Goal: Contribute content: Contribute content

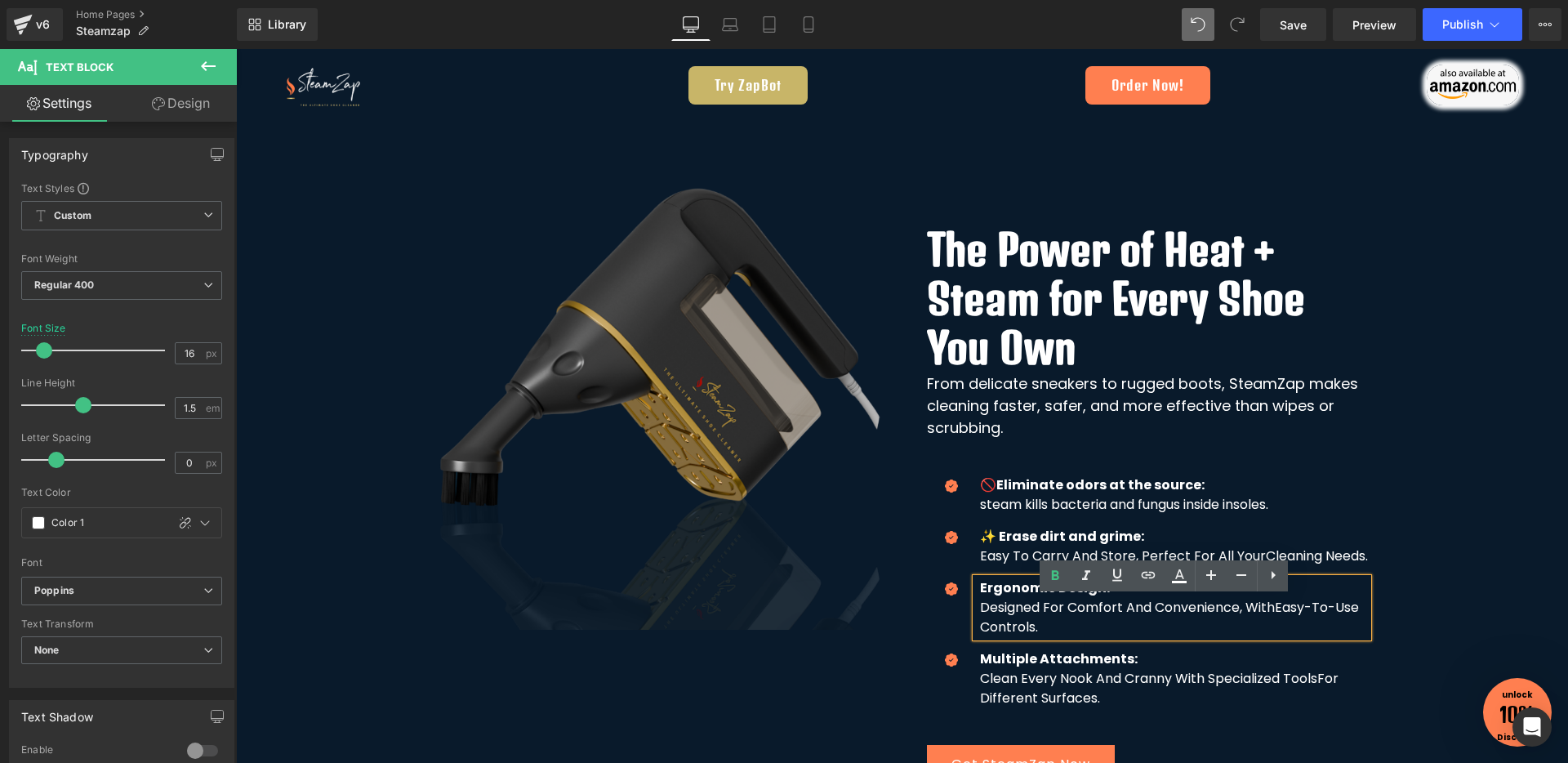
click at [1092, 597] on strong "Ergonomic Design:" at bounding box center [1044, 587] width 130 height 18
paste div "To enrich screen reader interactions, please activate Accessibility in Grammarl…"
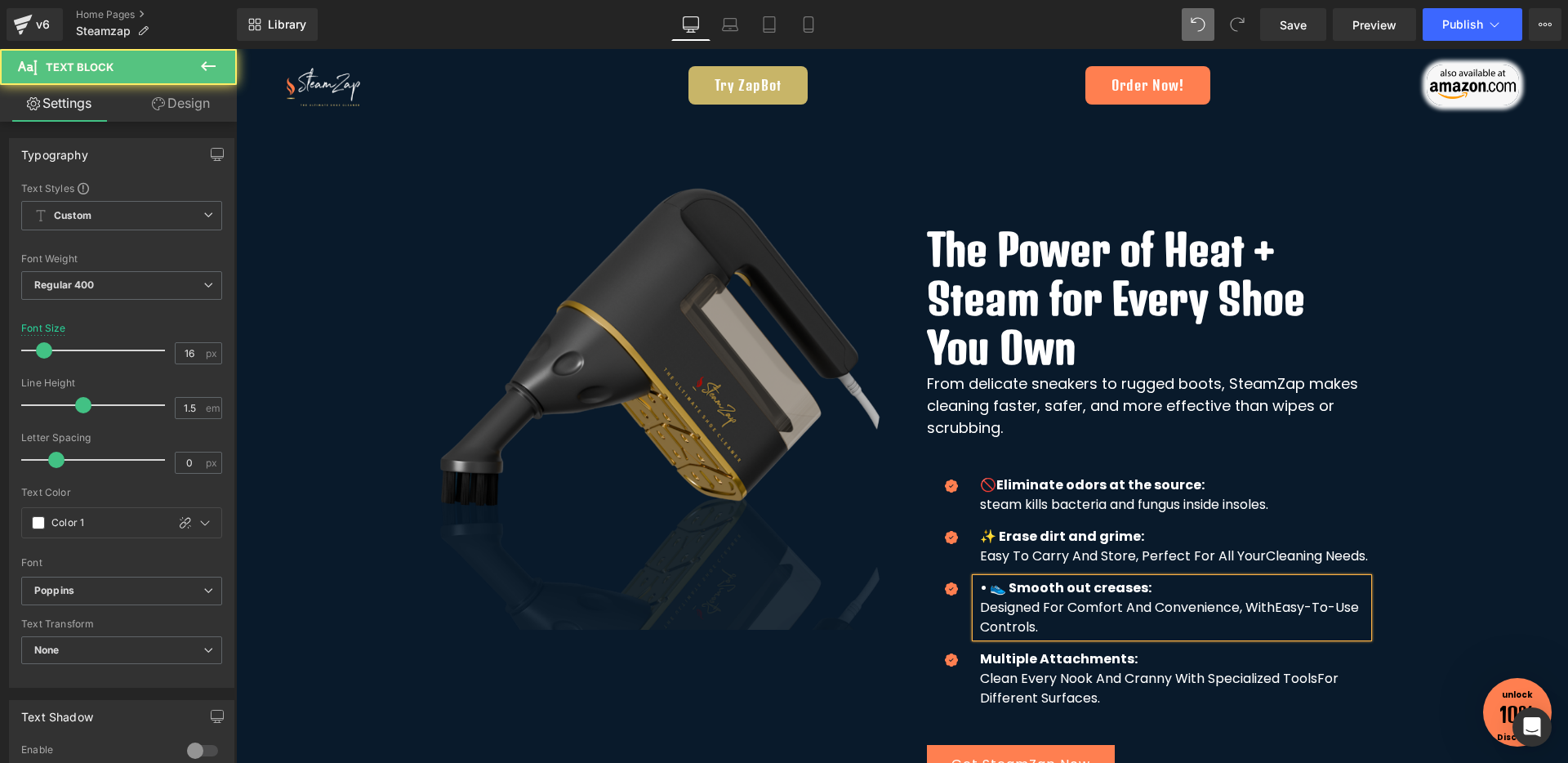
click at [985, 597] on strong "• 👟 Smooth out creases:" at bounding box center [1066, 587] width 172 height 18
click at [980, 625] on p "Designed For Comfort And Convenience, With Easy-To-Use Controls." at bounding box center [1173, 617] width 388 height 39
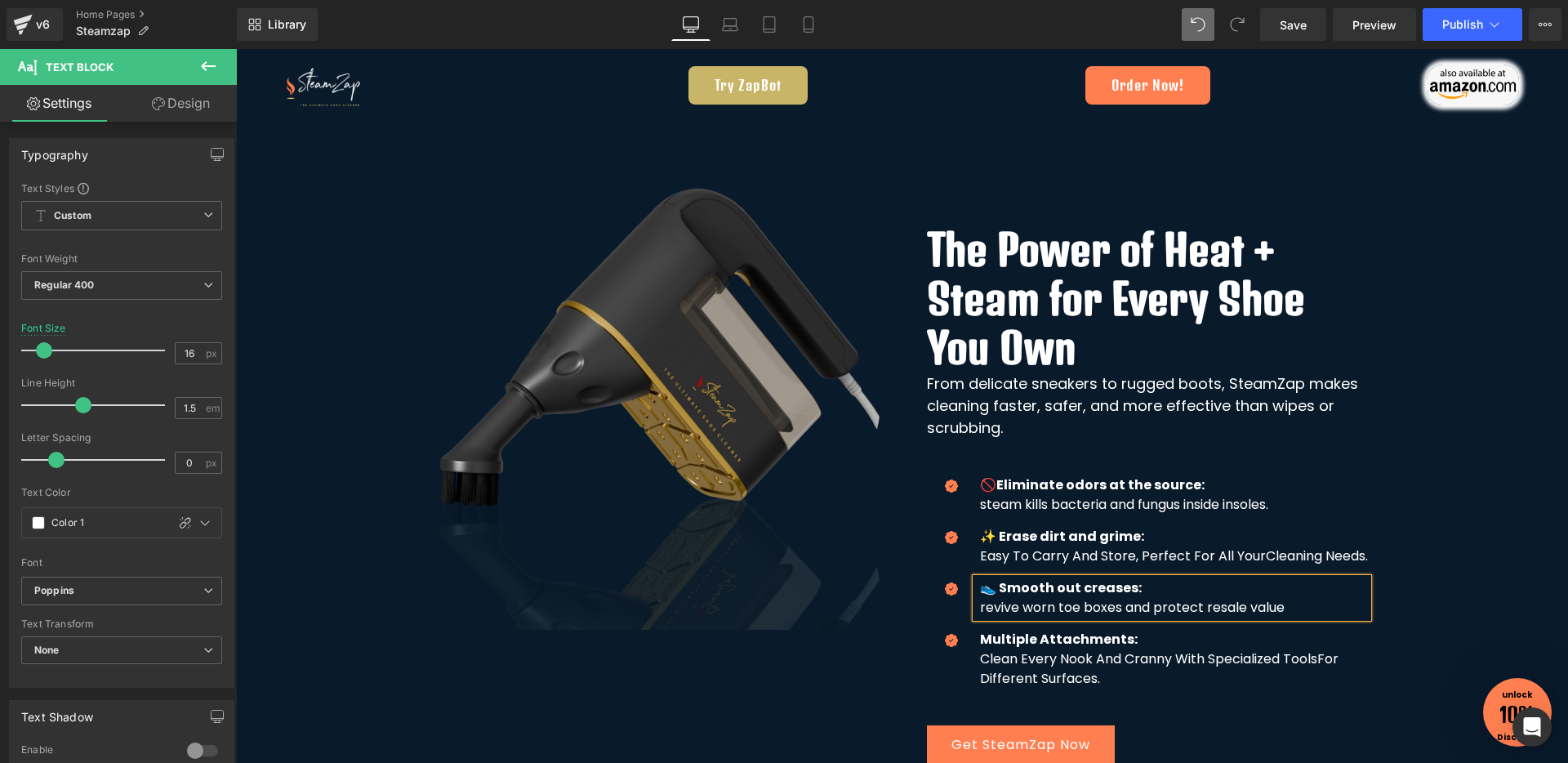
click at [980, 648] on strong "Multiple Attachments:" at bounding box center [1058, 638] width 158 height 18
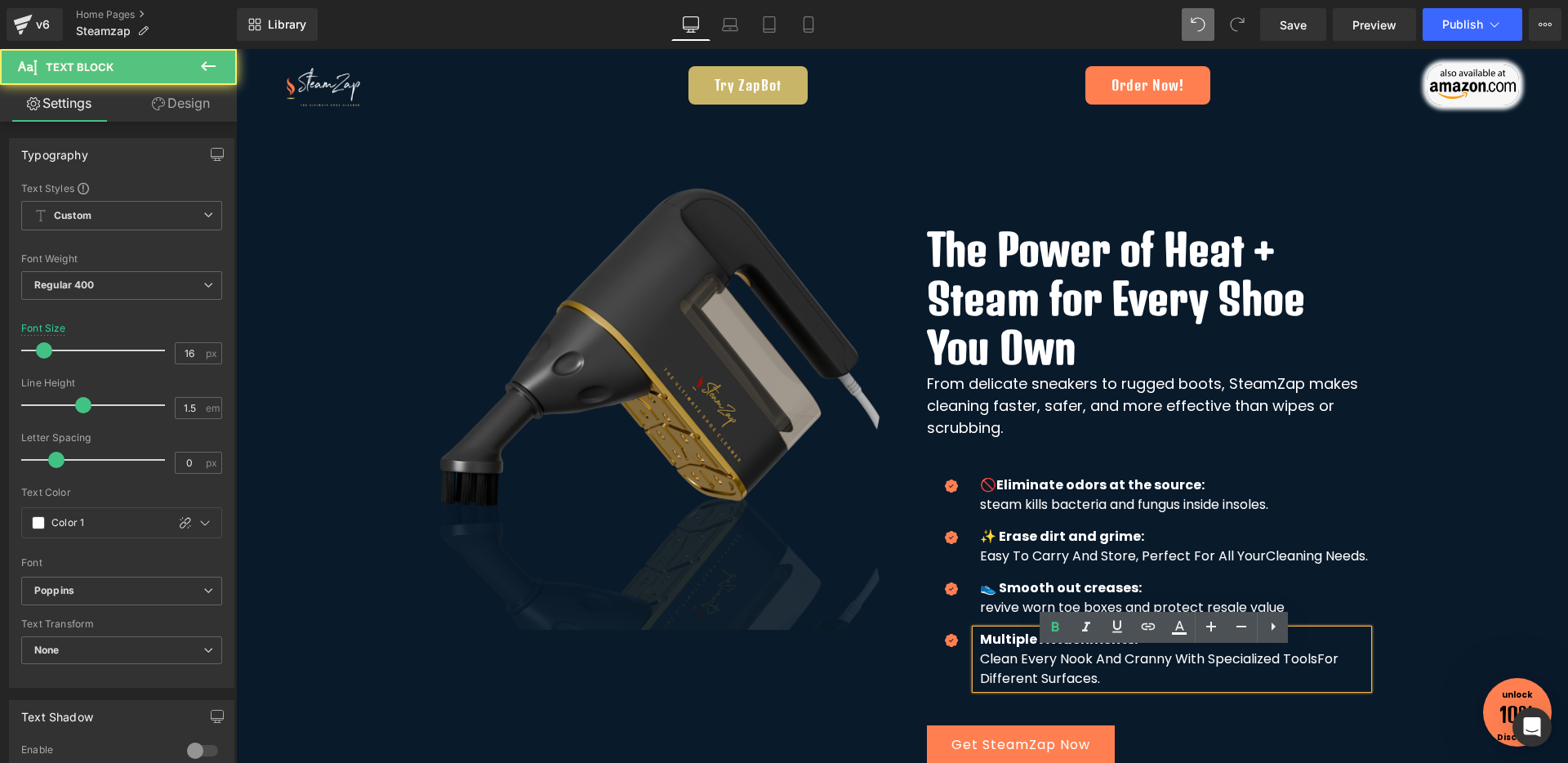
click at [980, 648] on strong "Multiple Attachments:" at bounding box center [1058, 638] width 158 height 18
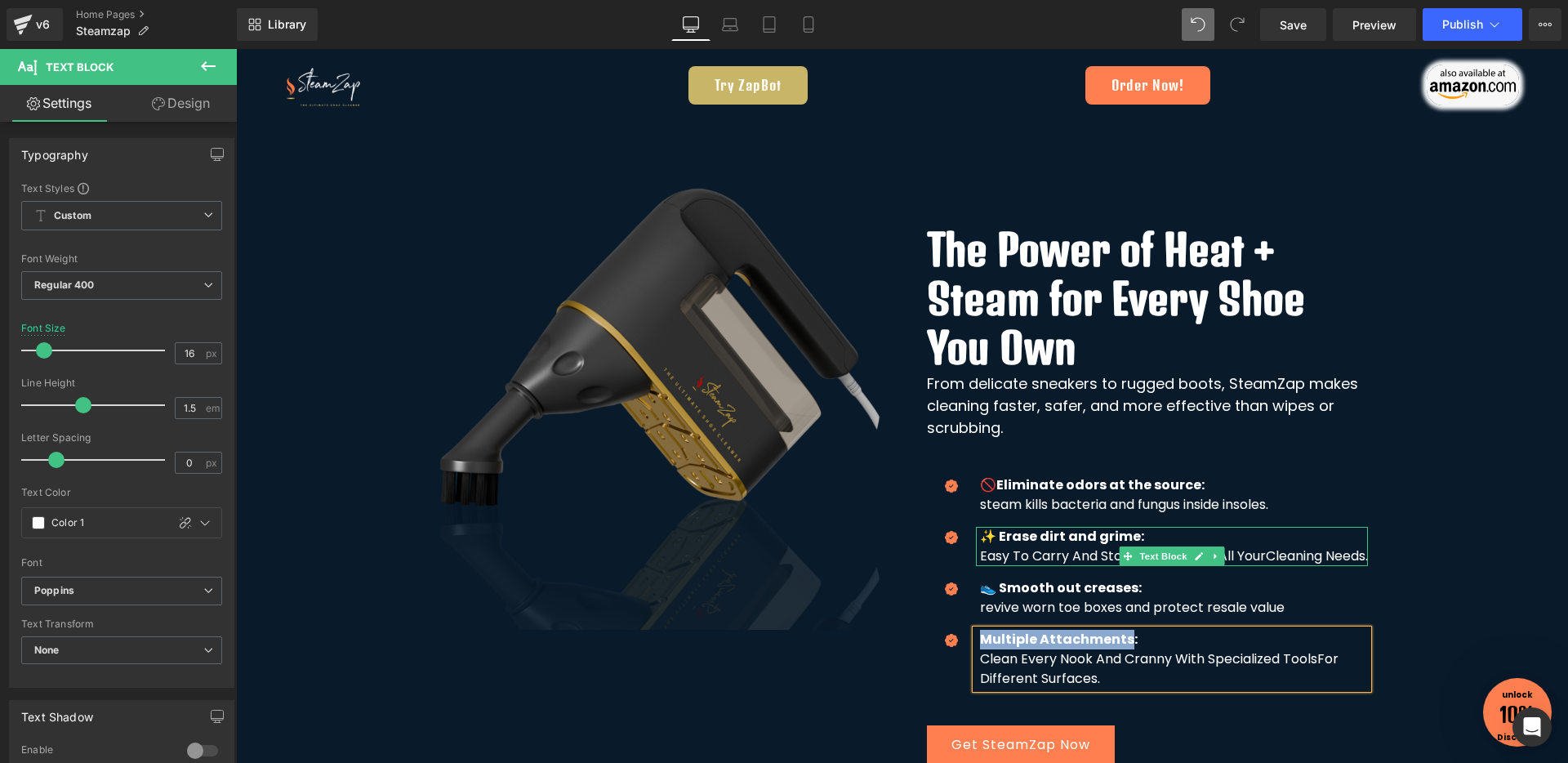
paste div "To enrich screen reader interactions, please activate Accessibility in Grammarl…"
click at [982, 648] on strong "• 🧩 Works on all materials:" at bounding box center [1073, 638] width 189 height 18
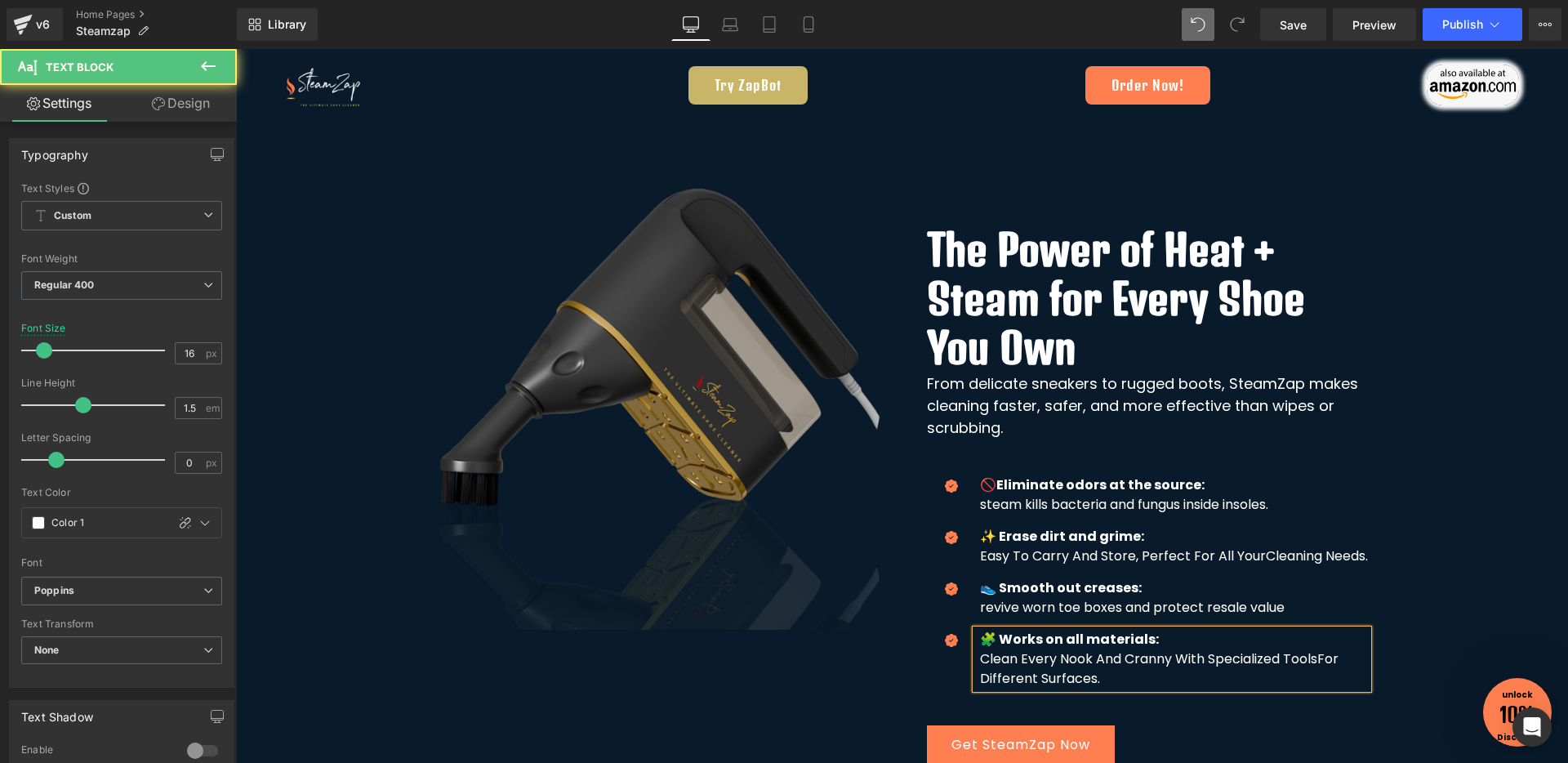
click at [980, 685] on p "Clean Every Nook And Cranny With Specialized Tools For Different Surfaces." at bounding box center [1173, 668] width 388 height 39
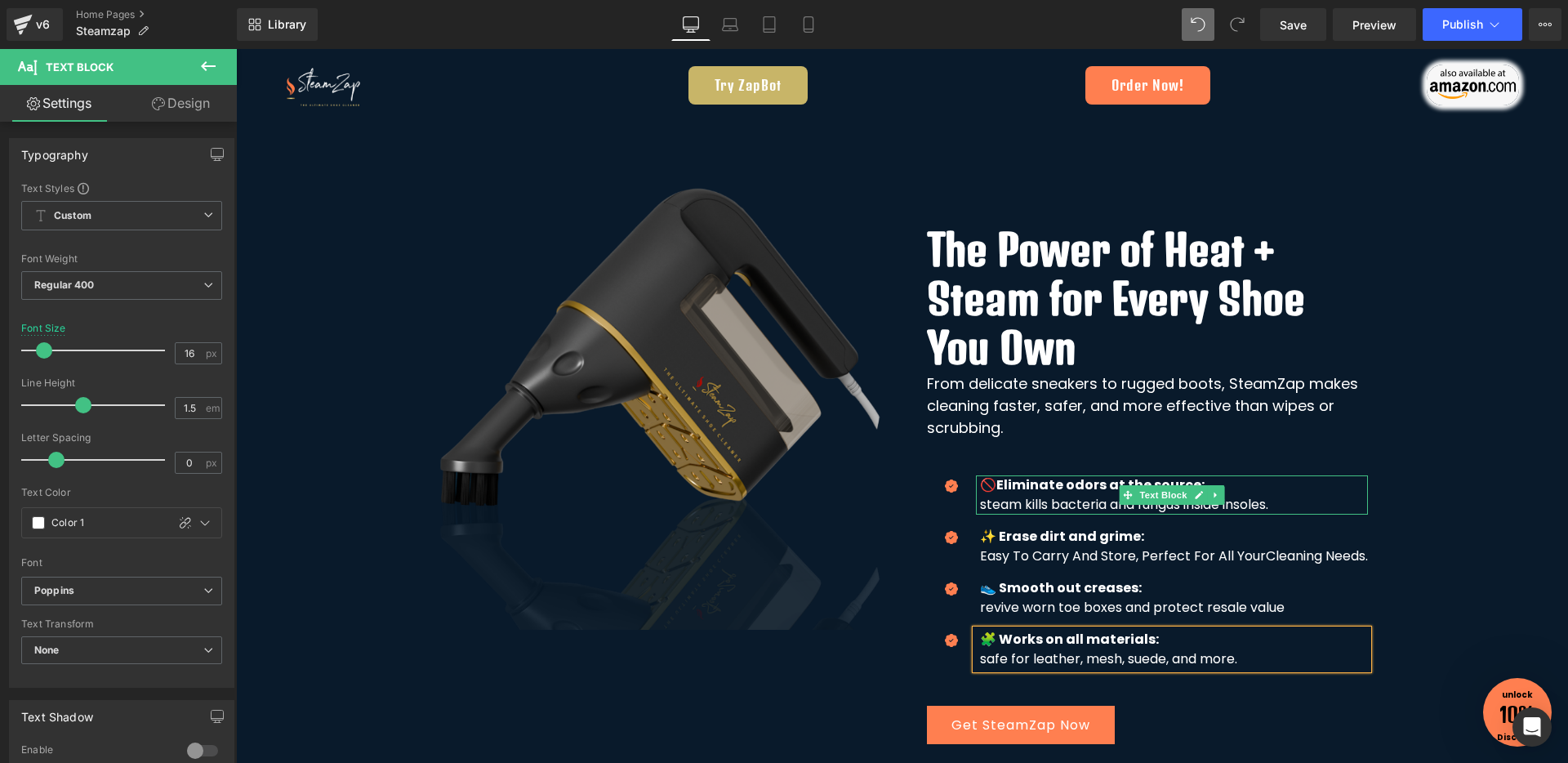
click at [980, 504] on p "steam kills bacteria and fungus inside insoles." at bounding box center [1173, 504] width 388 height 19
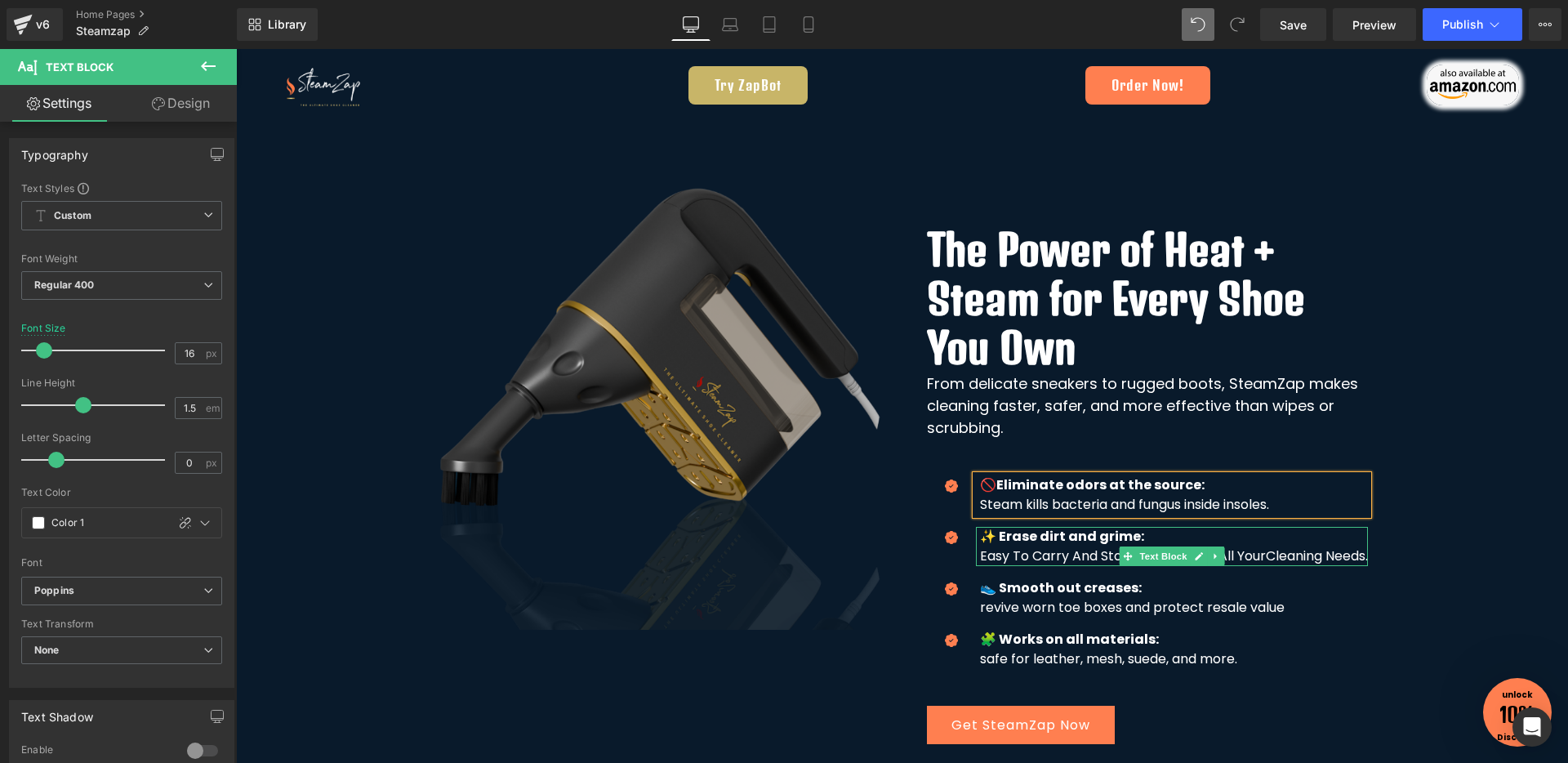
drag, startPoint x: 978, startPoint y: 553, endPoint x: 999, endPoint y: 561, distance: 22.5
click at [980, 553] on p "Easy To Carry And Store, Perfect For All Your Cleaning Needs." at bounding box center [1173, 556] width 388 height 19
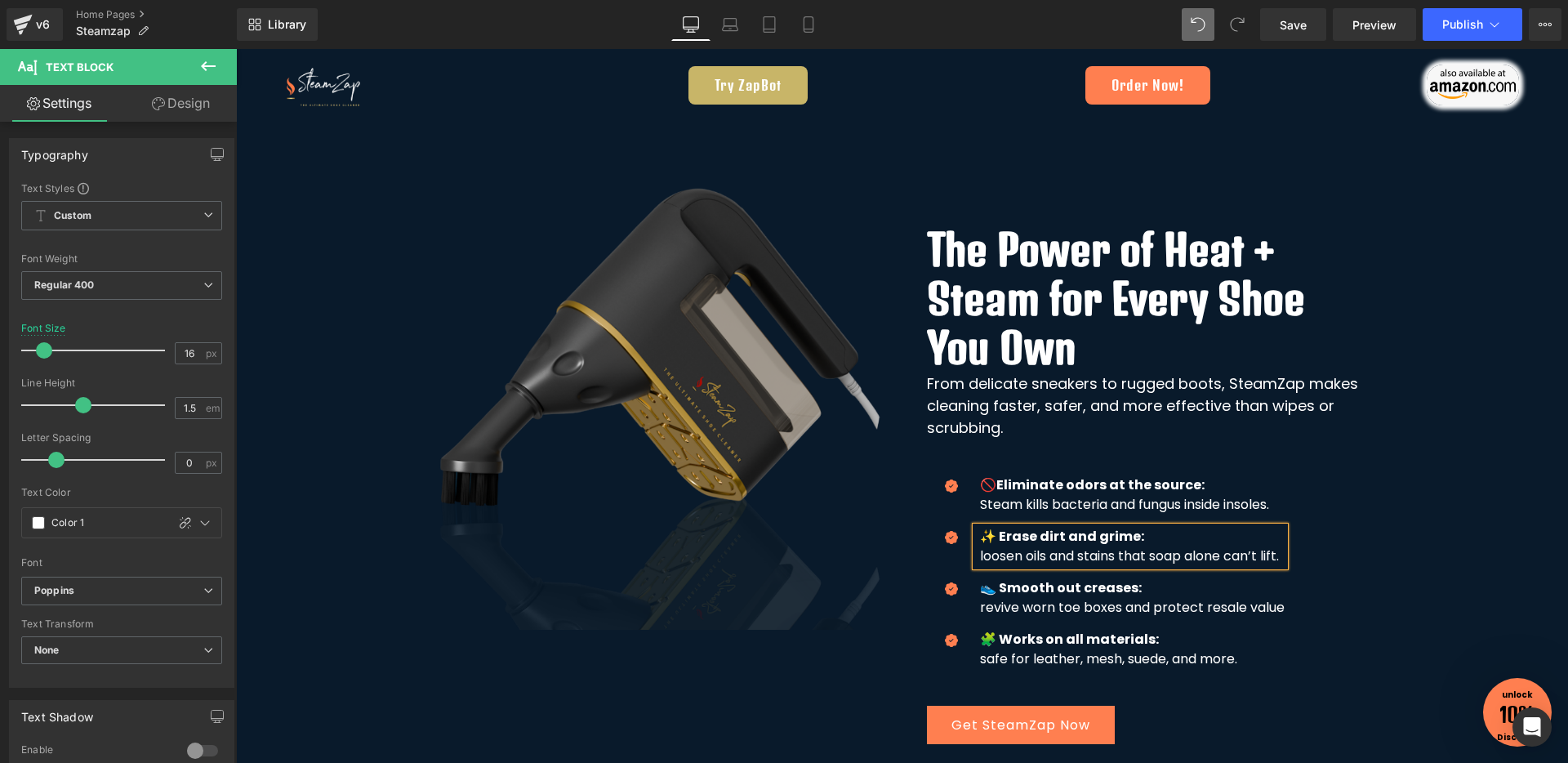
click at [980, 555] on p "loosen oils and stains that soap alone can’t lift." at bounding box center [1131, 556] width 304 height 19
click at [980, 607] on p "revive worn toe boxes and protect resale value" at bounding box center [1131, 608] width 304 height 19
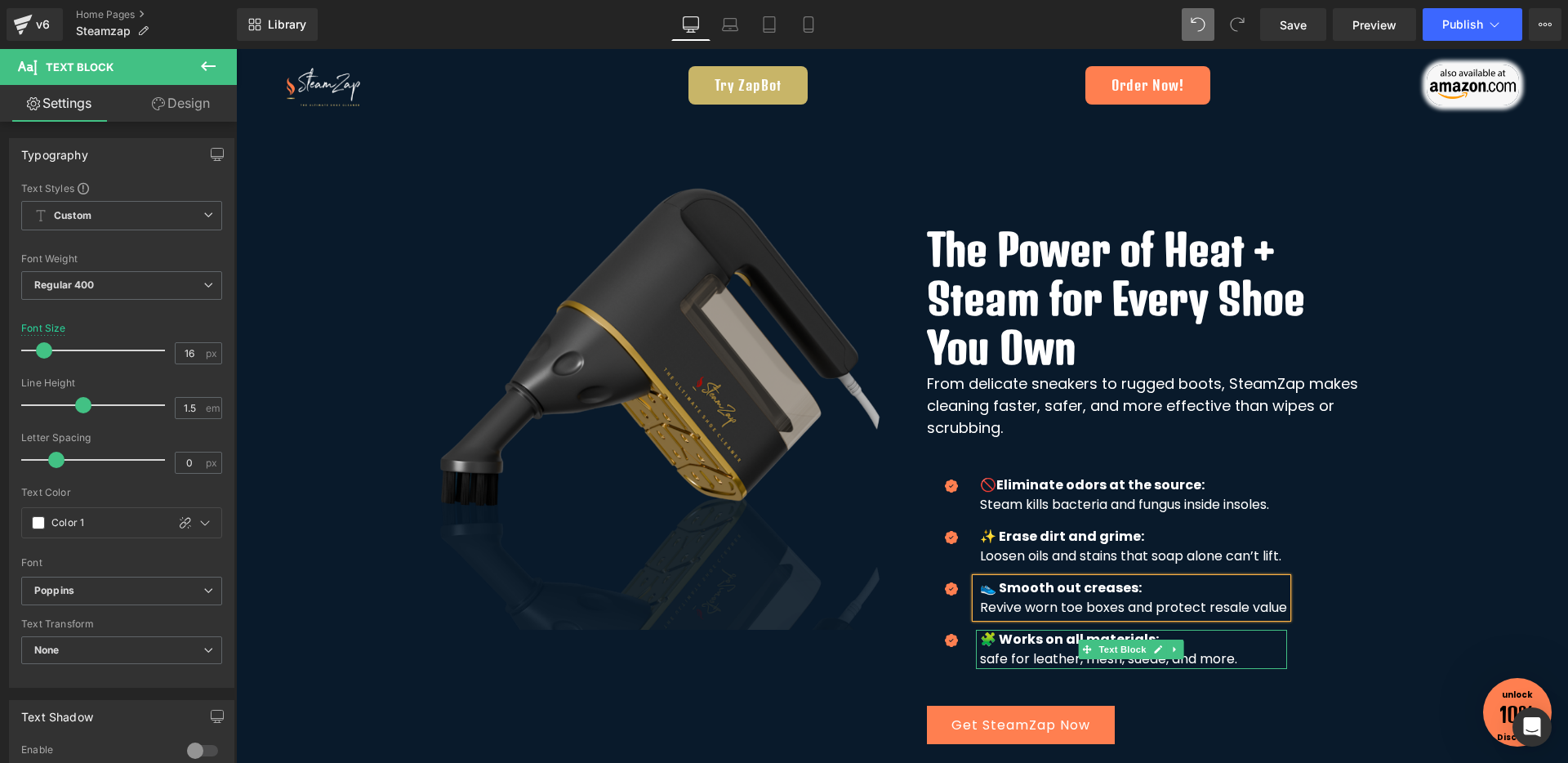
click at [980, 660] on p "safe for leather, mesh, suede, and more." at bounding box center [1133, 659] width 307 height 19
click at [1357, 634] on div "Icon 🚫Eliminate odors at the source: Steam kills bacteria and fungus inside ins…" at bounding box center [1147, 578] width 441 height 206
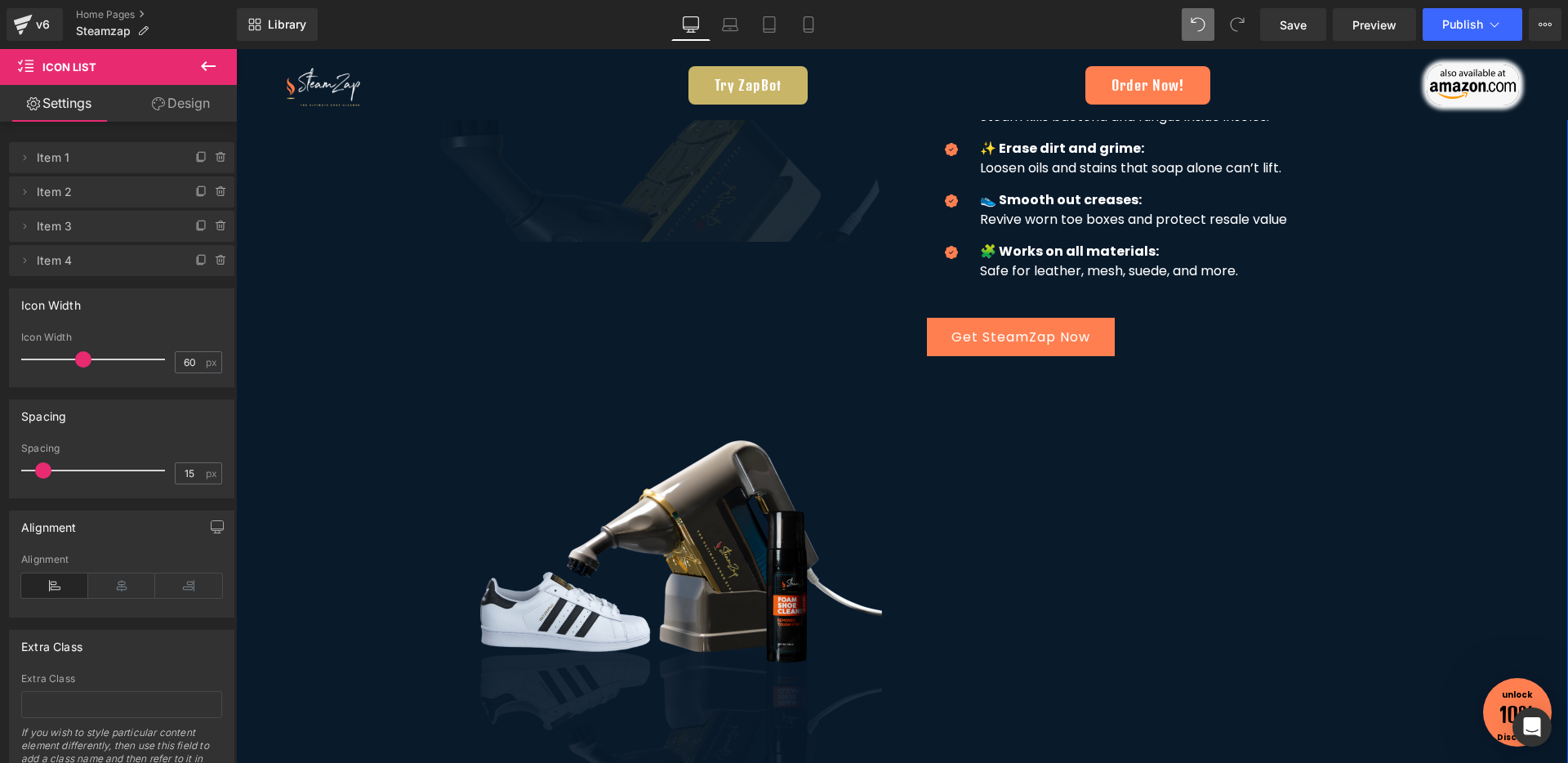
scroll to position [1582, 0]
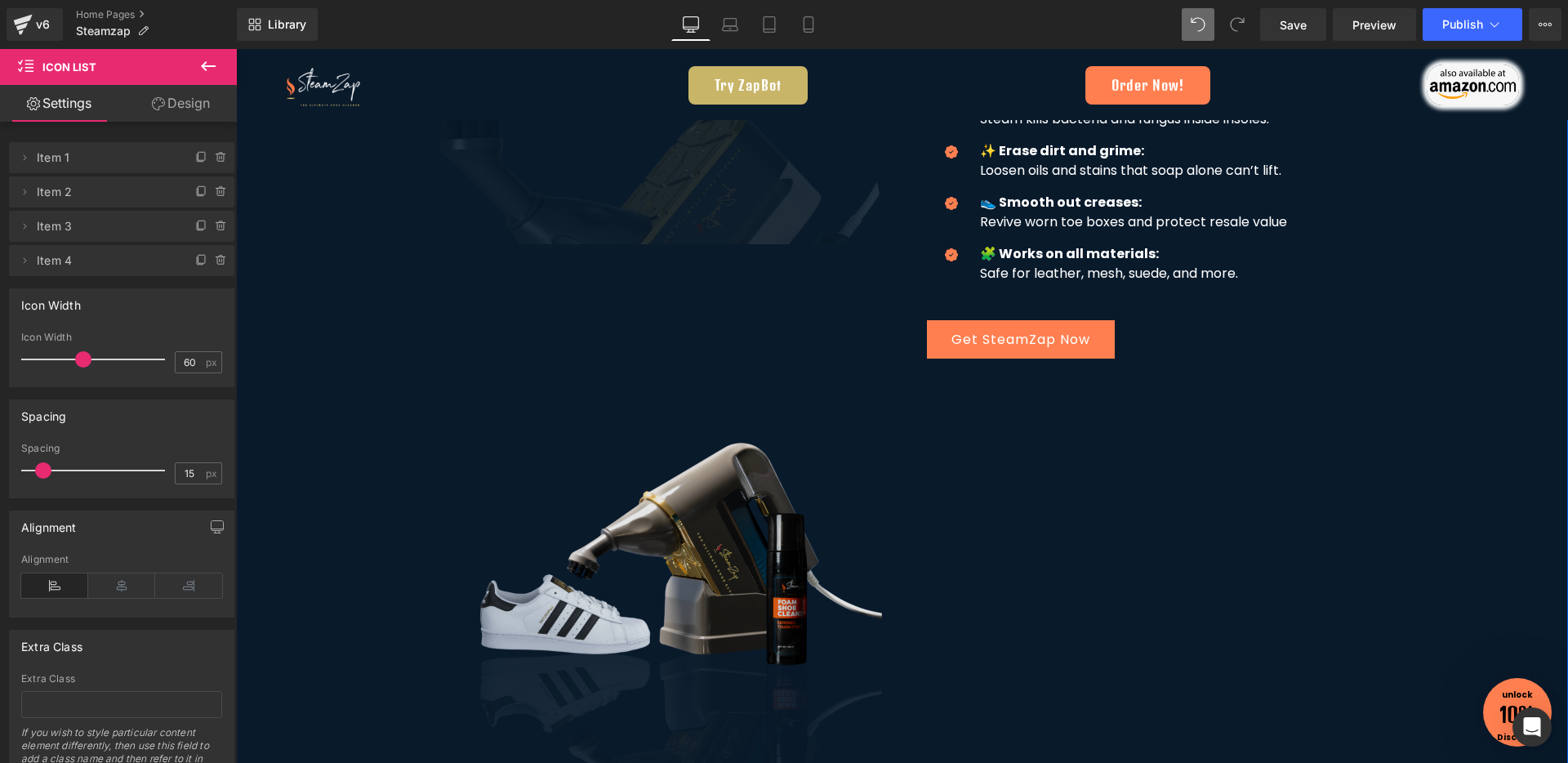
click at [728, 564] on img at bounding box center [678, 589] width 409 height 409
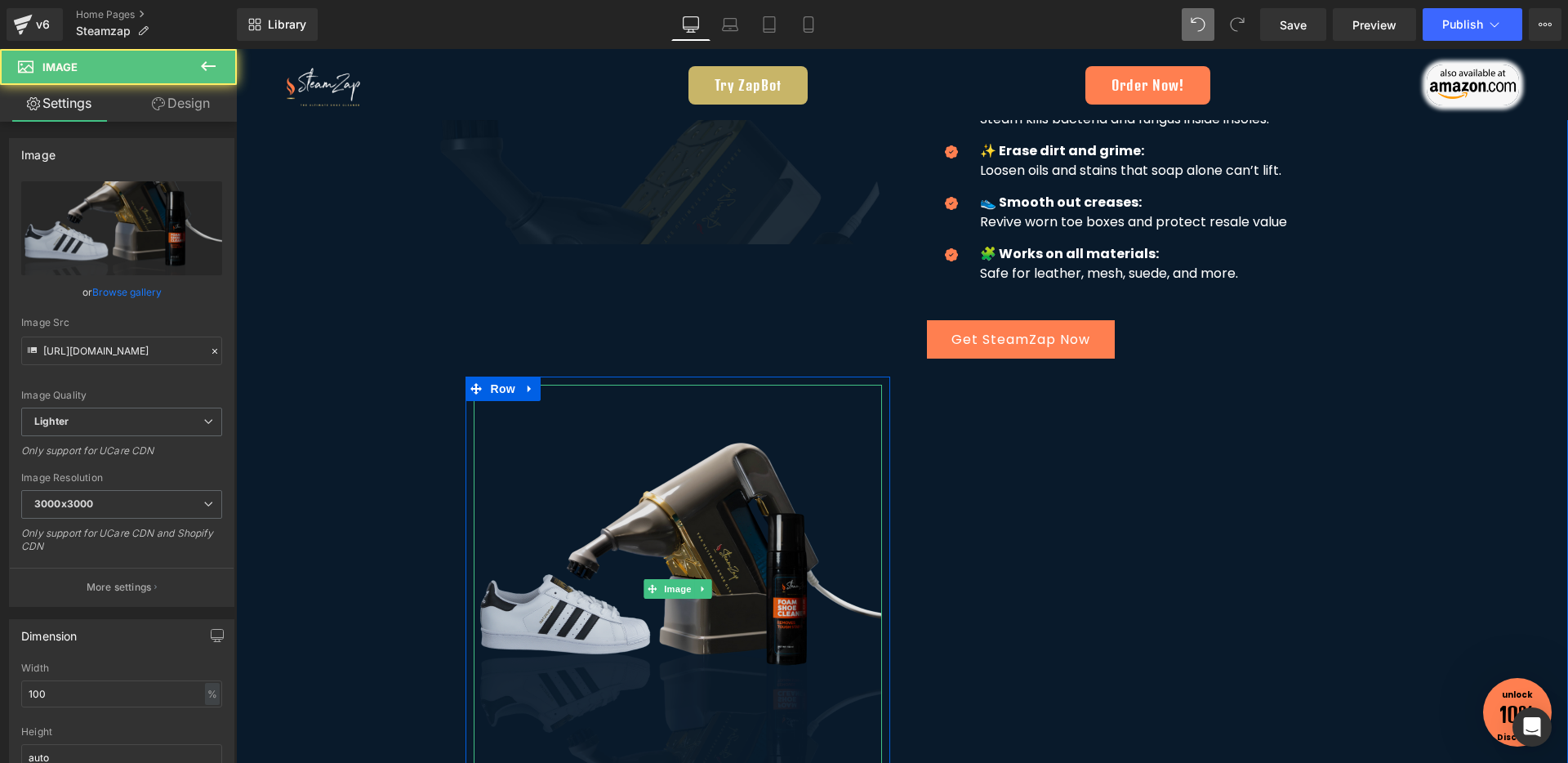
scroll to position [1480, 0]
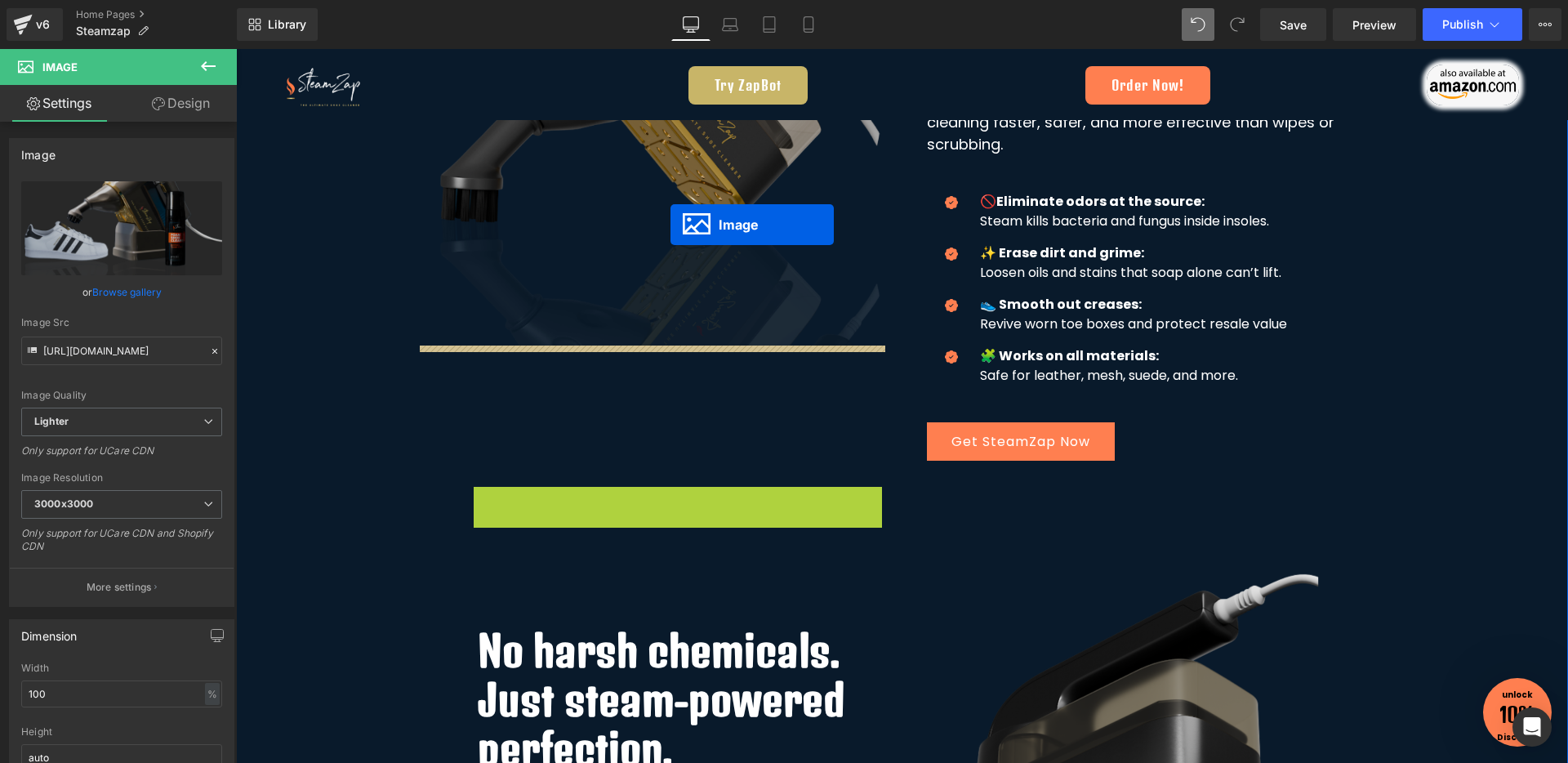
drag, startPoint x: 647, startPoint y: 688, endPoint x: 670, endPoint y: 225, distance: 463.6
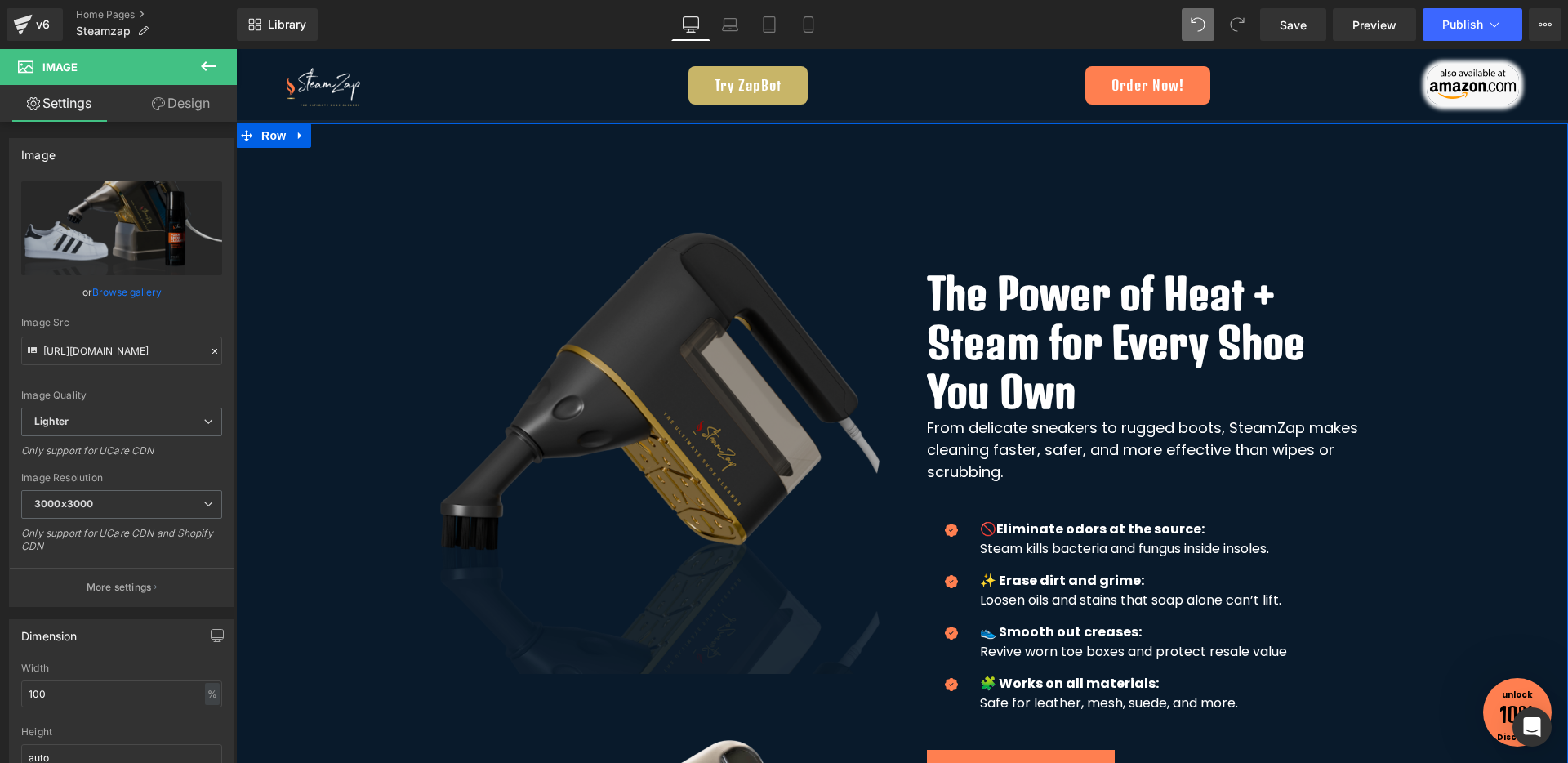
scroll to position [1152, 0]
click at [717, 407] on img at bounding box center [657, 441] width 466 height 466
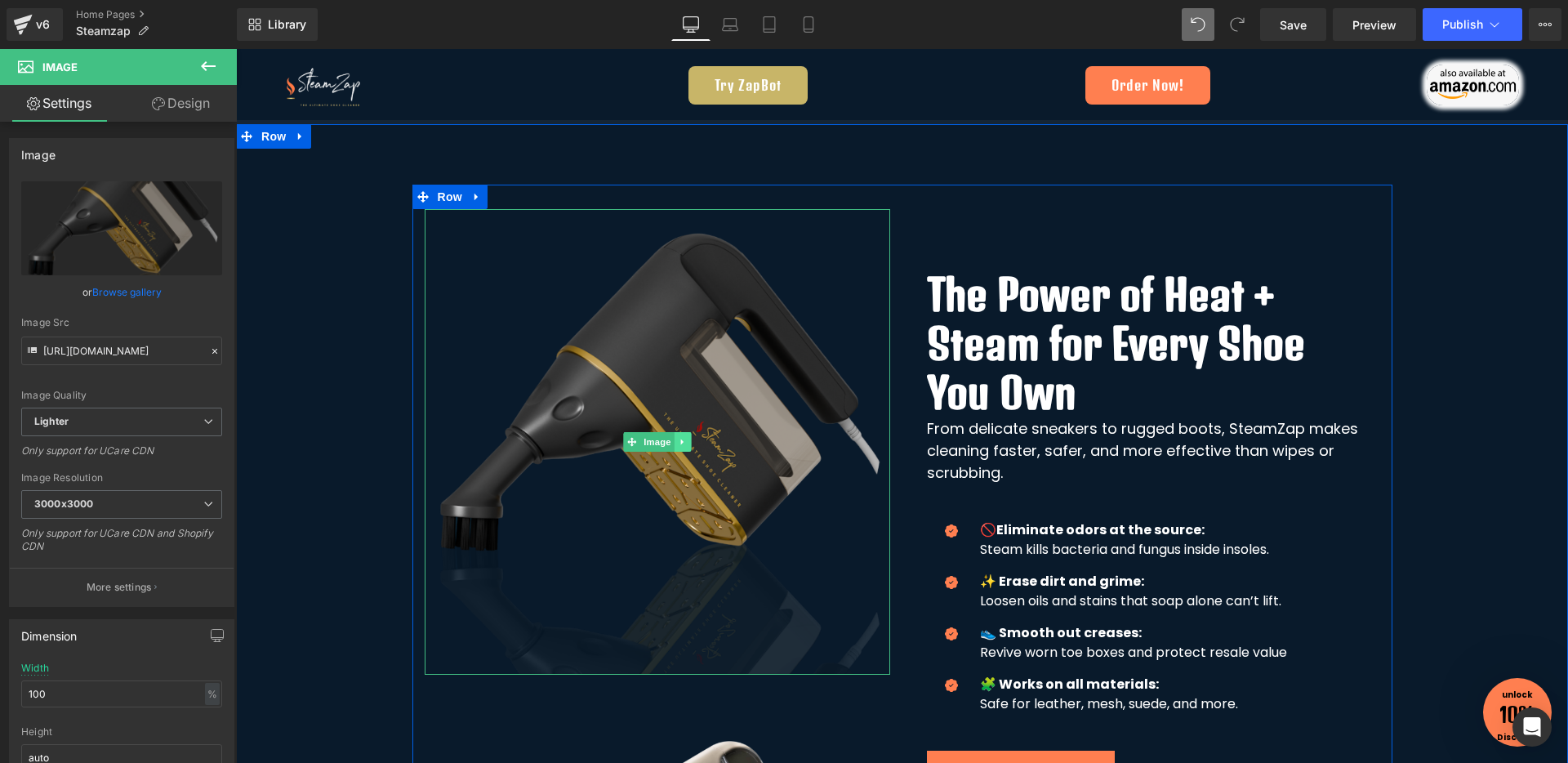
click at [681, 448] on link at bounding box center [682, 442] width 18 height 19
click at [682, 447] on link at bounding box center [691, 442] width 18 height 19
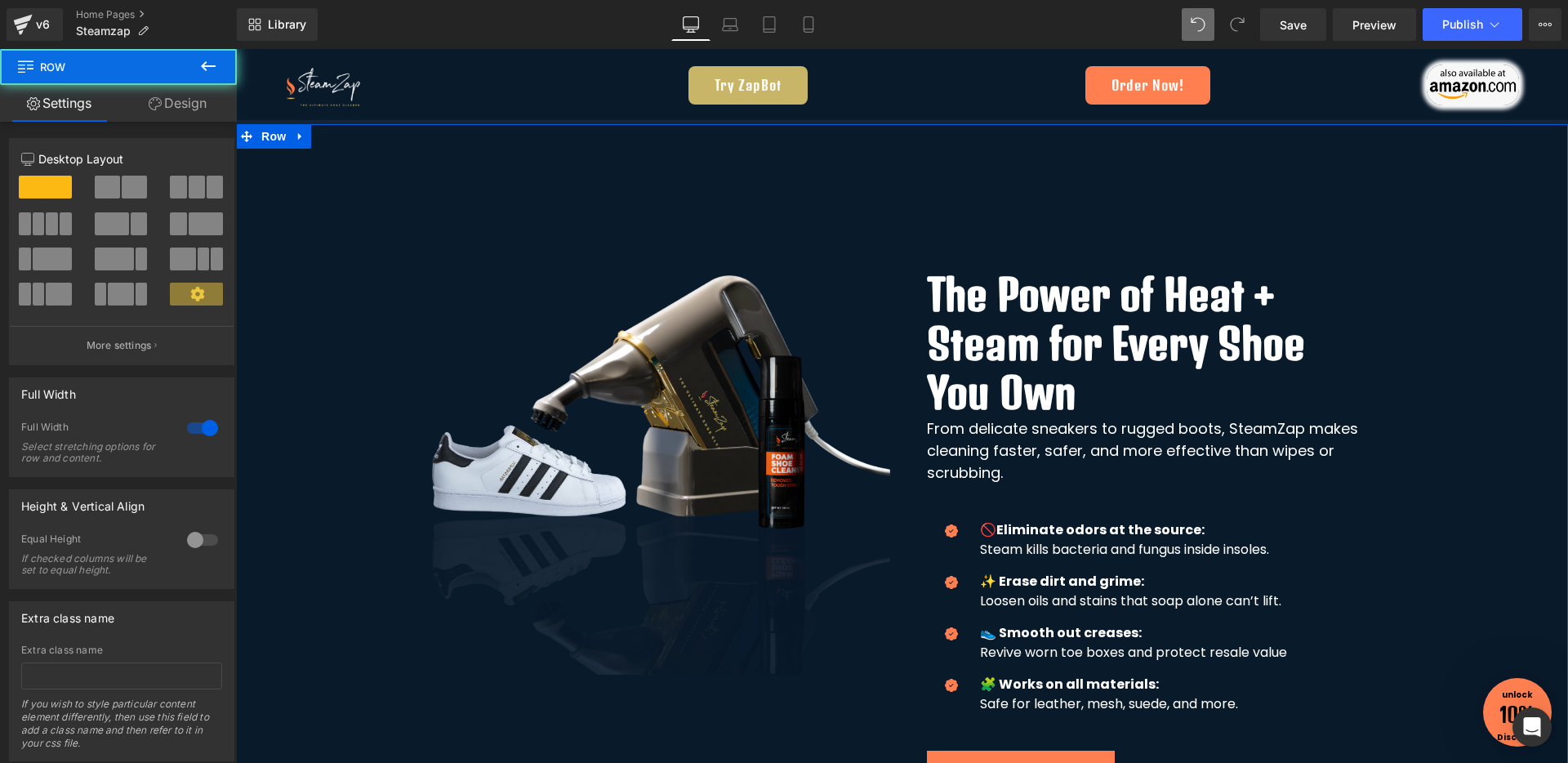
scroll to position [1238, 0]
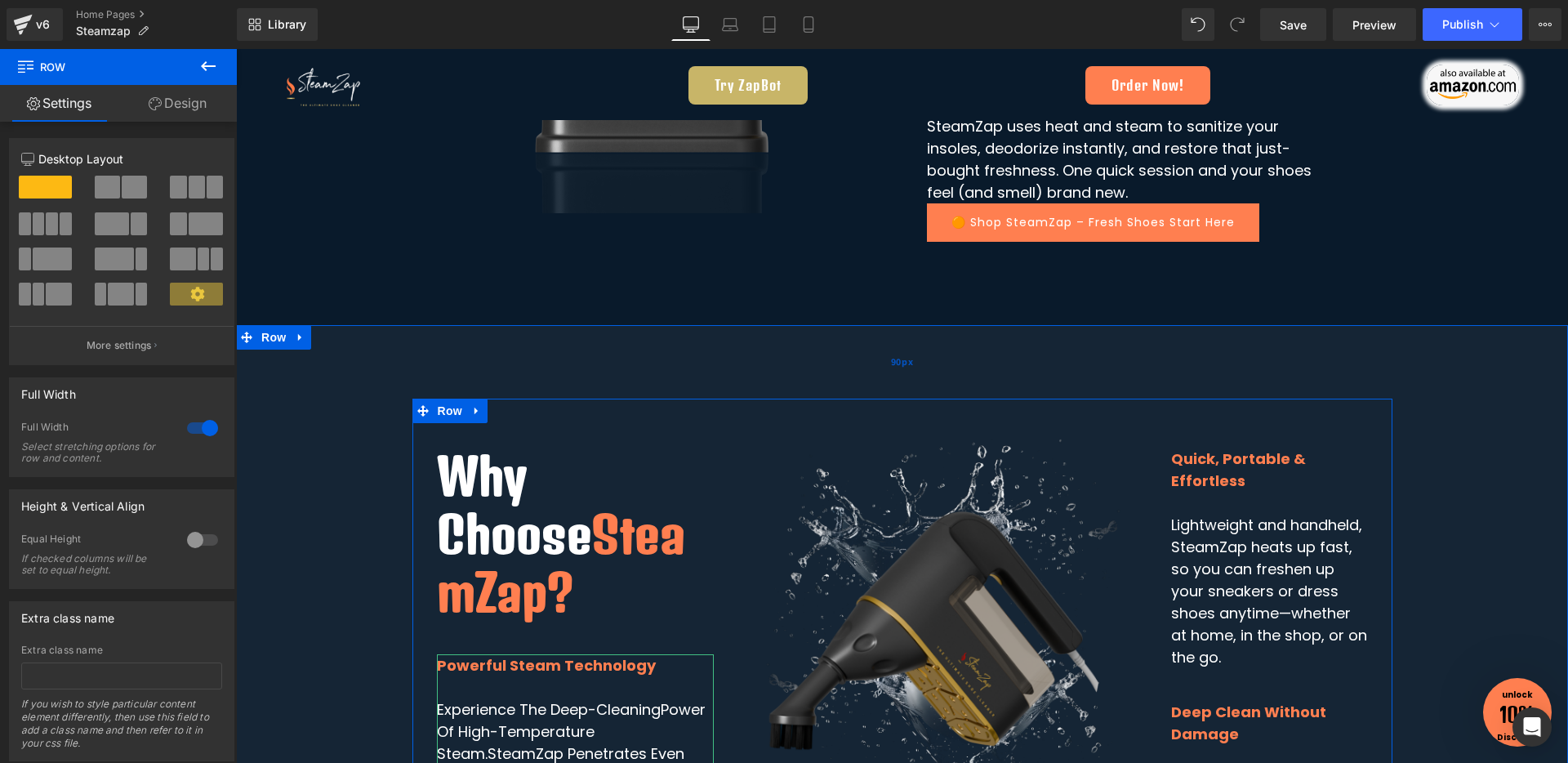
scroll to position [2625, 0]
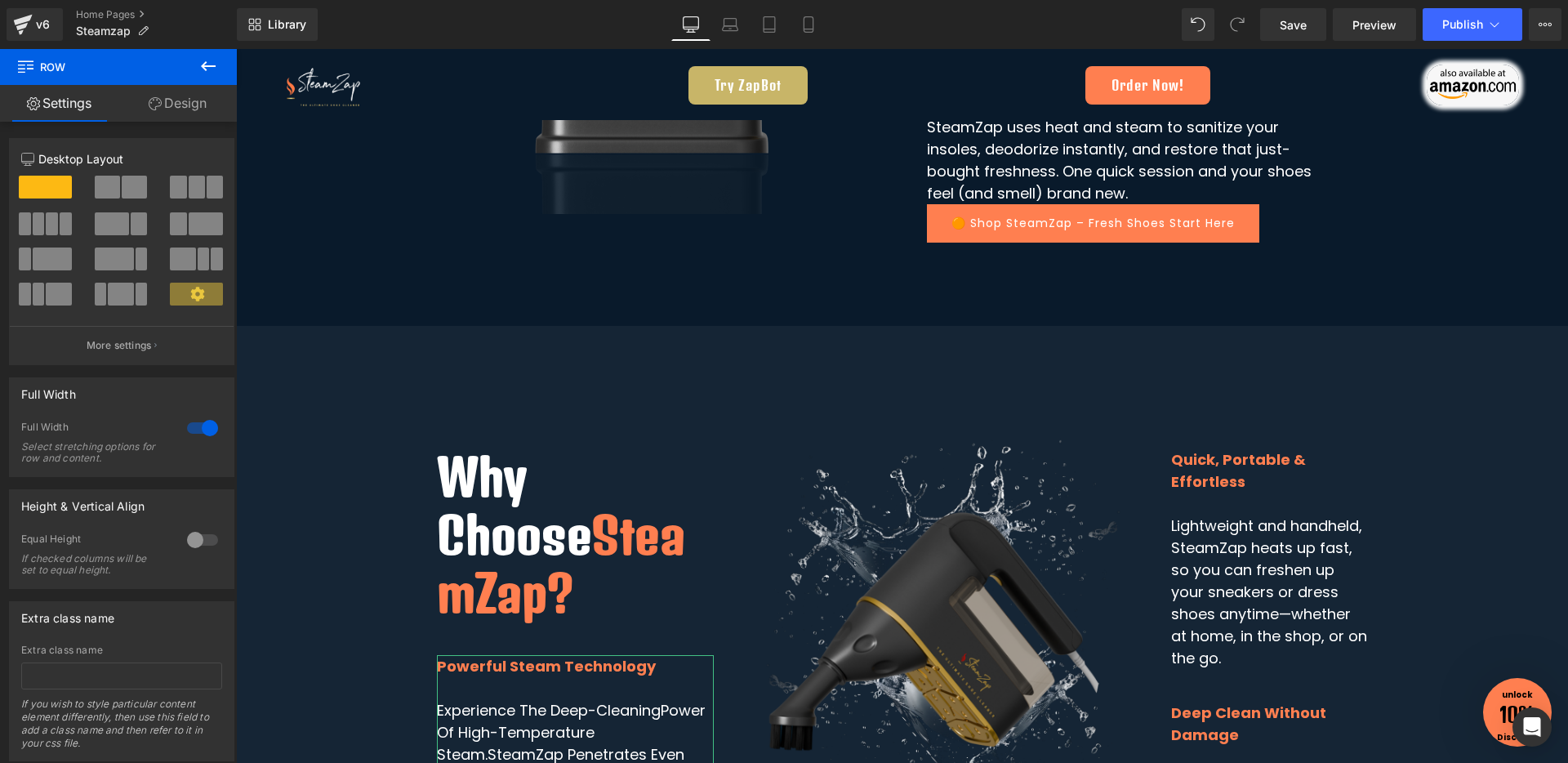
click at [206, 68] on icon at bounding box center [208, 66] width 15 height 10
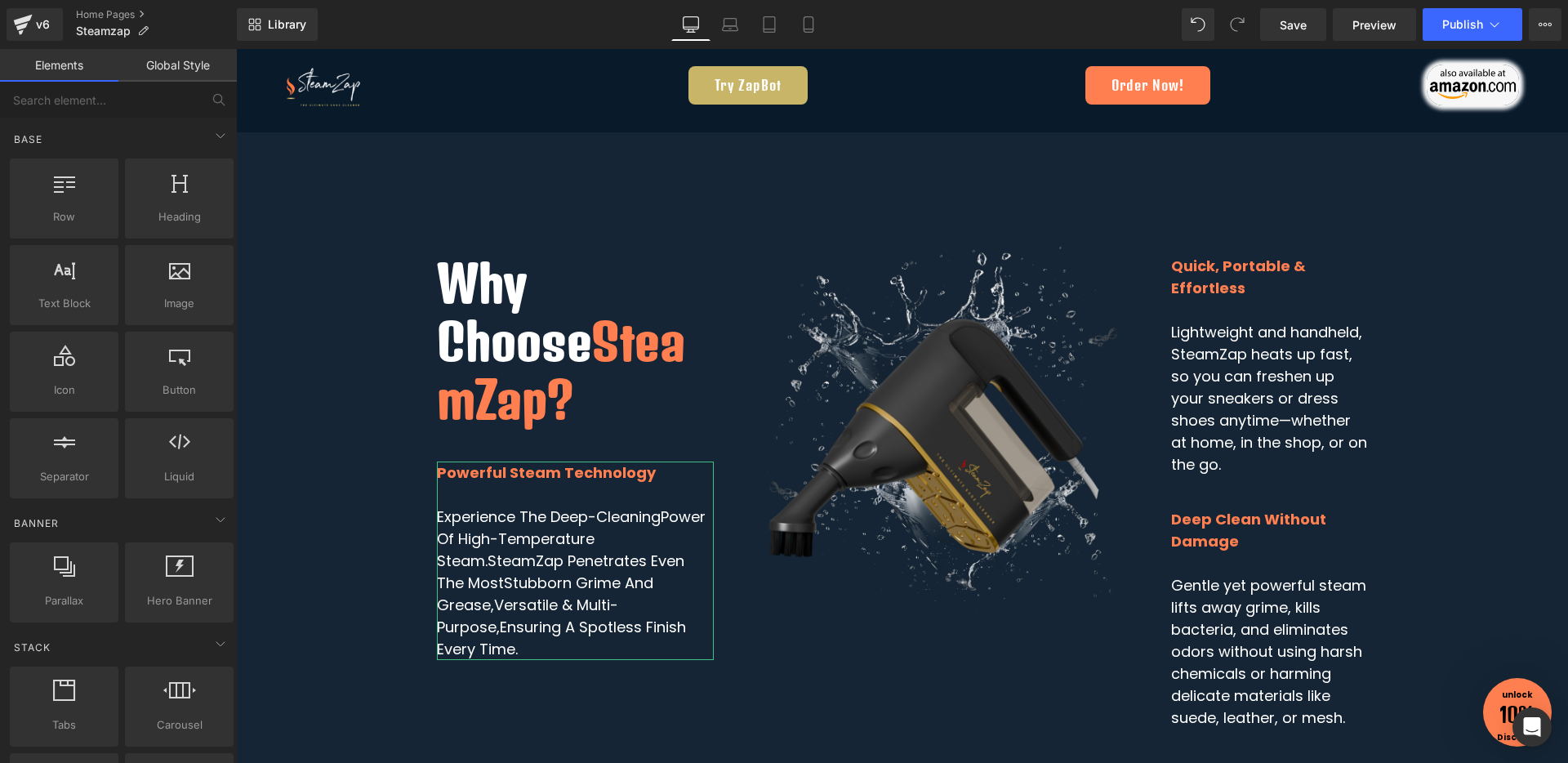
scroll to position [2820, 0]
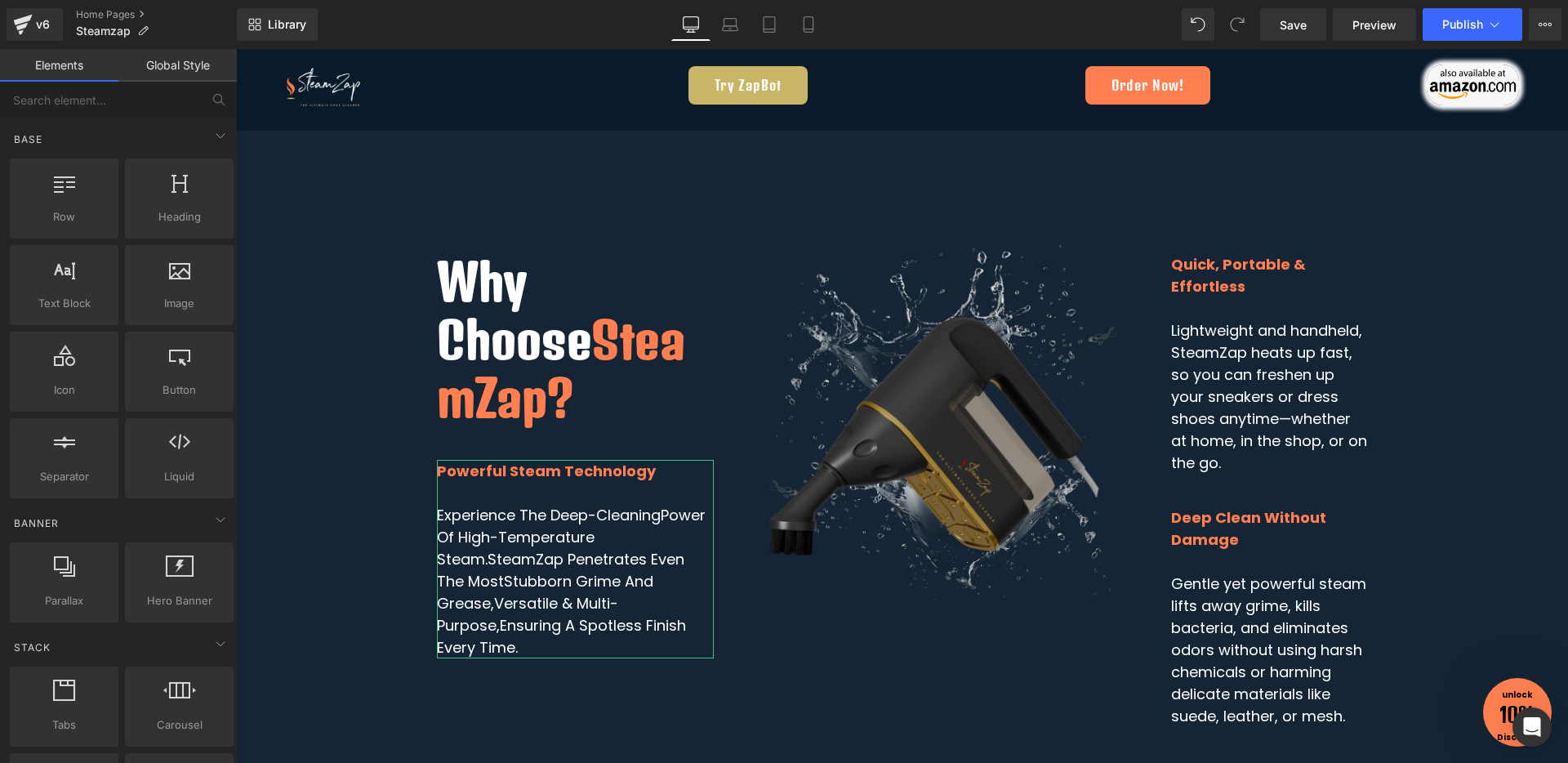
click at [927, 371] on img at bounding box center [943, 421] width 384 height 384
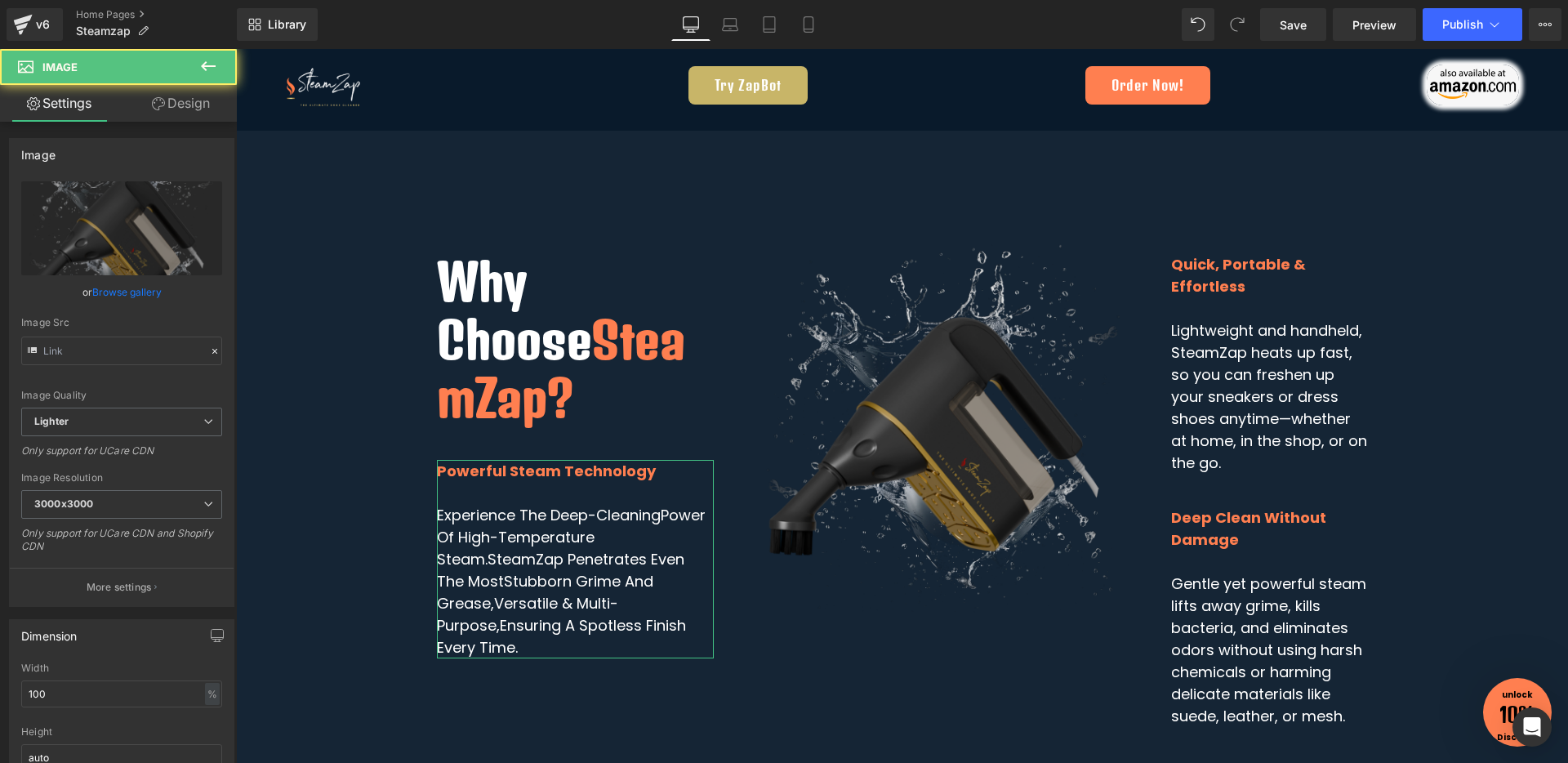
type input "https://ucarecdn.com/59a7455d-19fe-447d-9cfd-e7dfe0fe3719/-/format/auto/-/previ…"
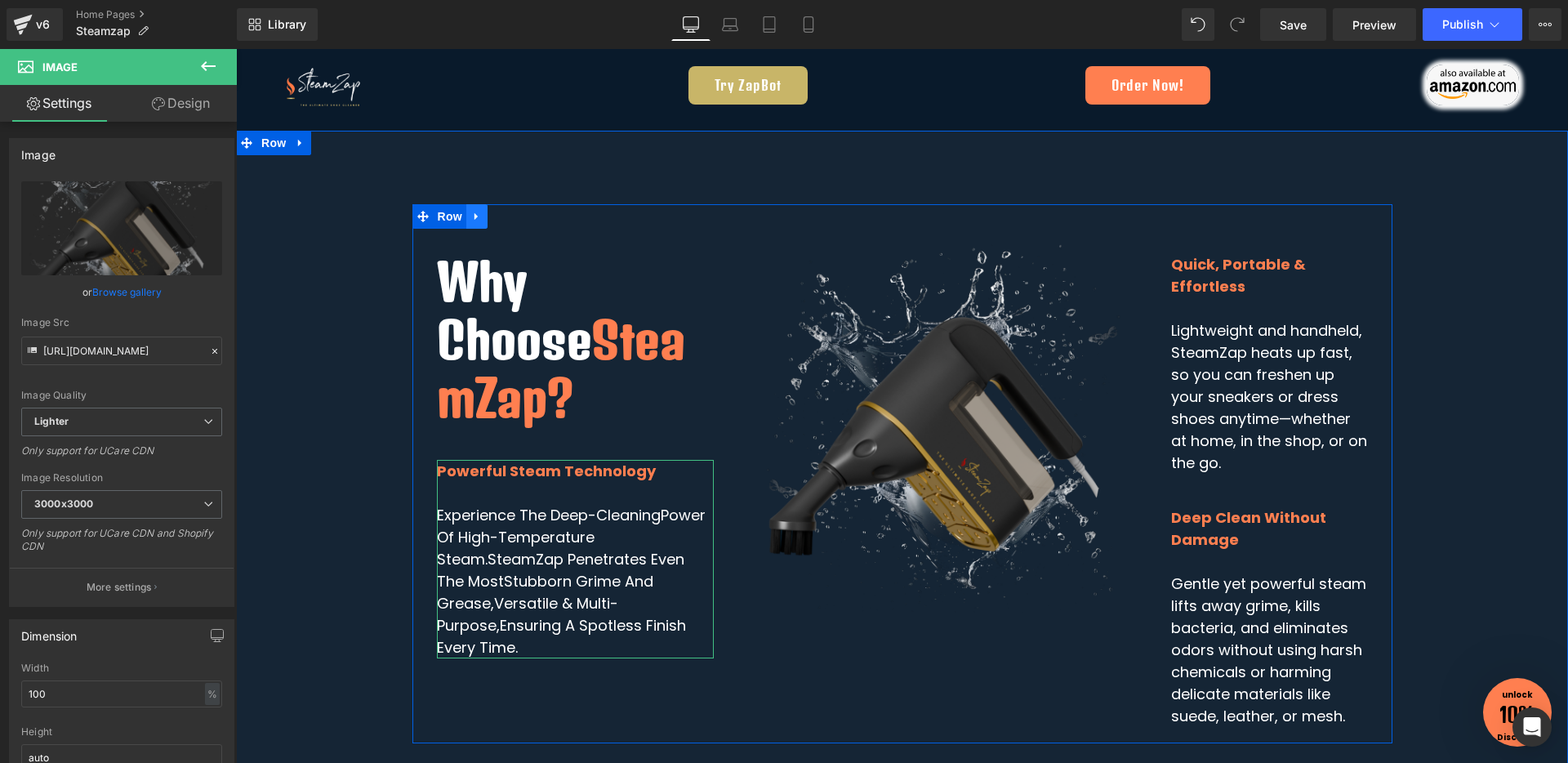
click at [473, 217] on icon at bounding box center [476, 216] width 11 height 12
click at [492, 217] on icon at bounding box center [497, 216] width 11 height 11
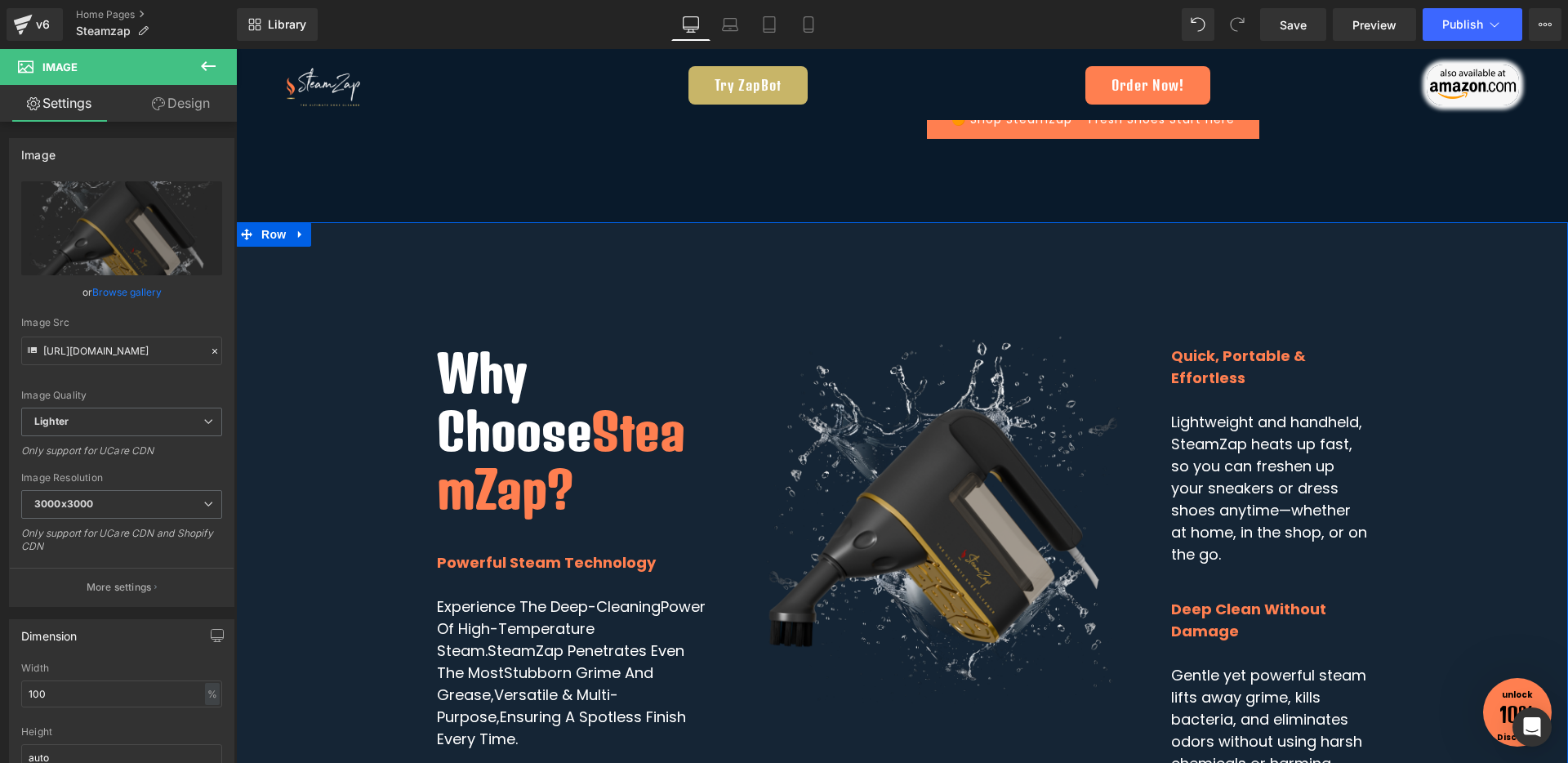
scroll to position [2727, 0]
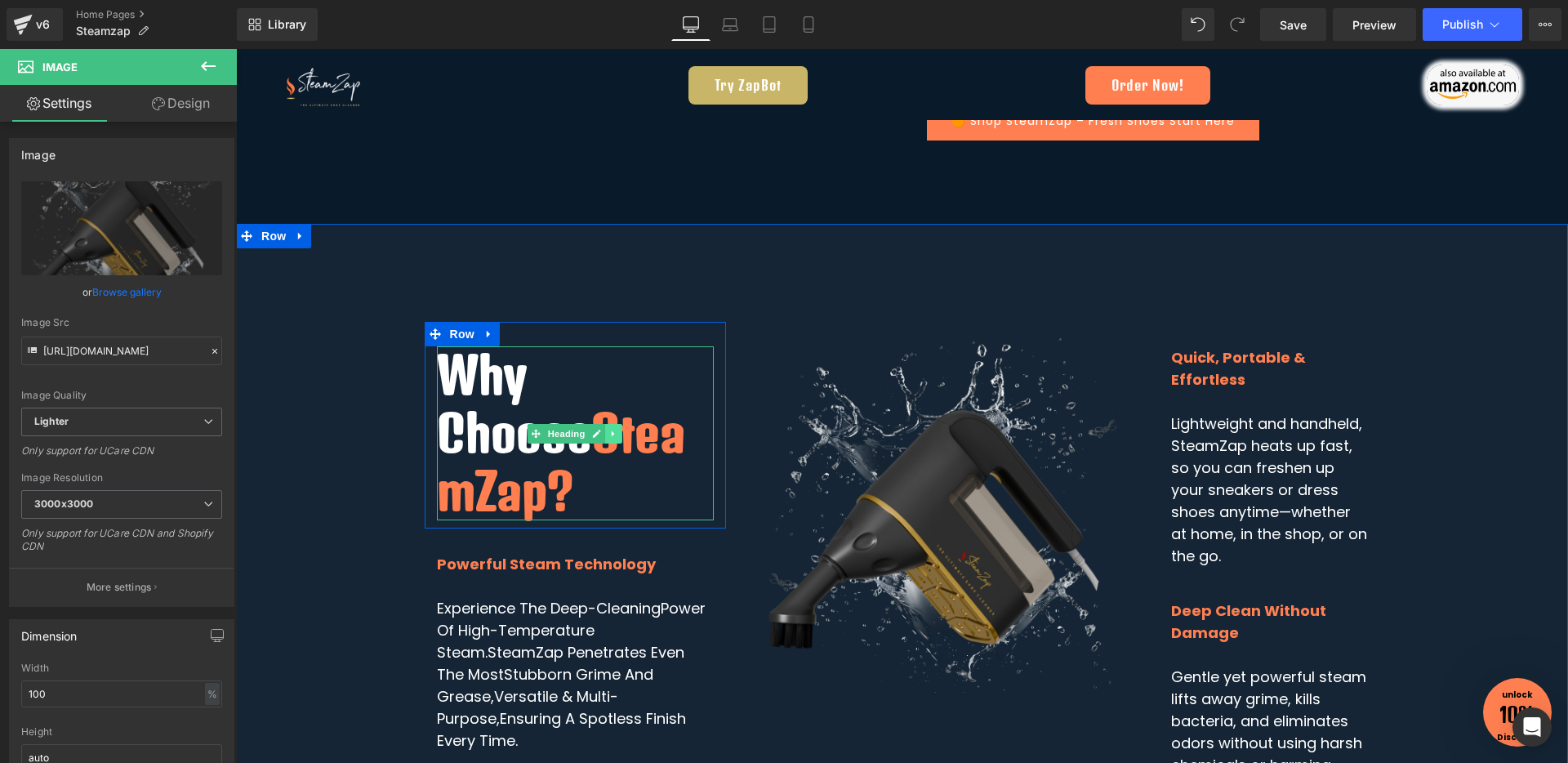
click at [612, 431] on icon at bounding box center [613, 433] width 3 height 6
click at [618, 429] on icon at bounding box center [623, 433] width 9 height 9
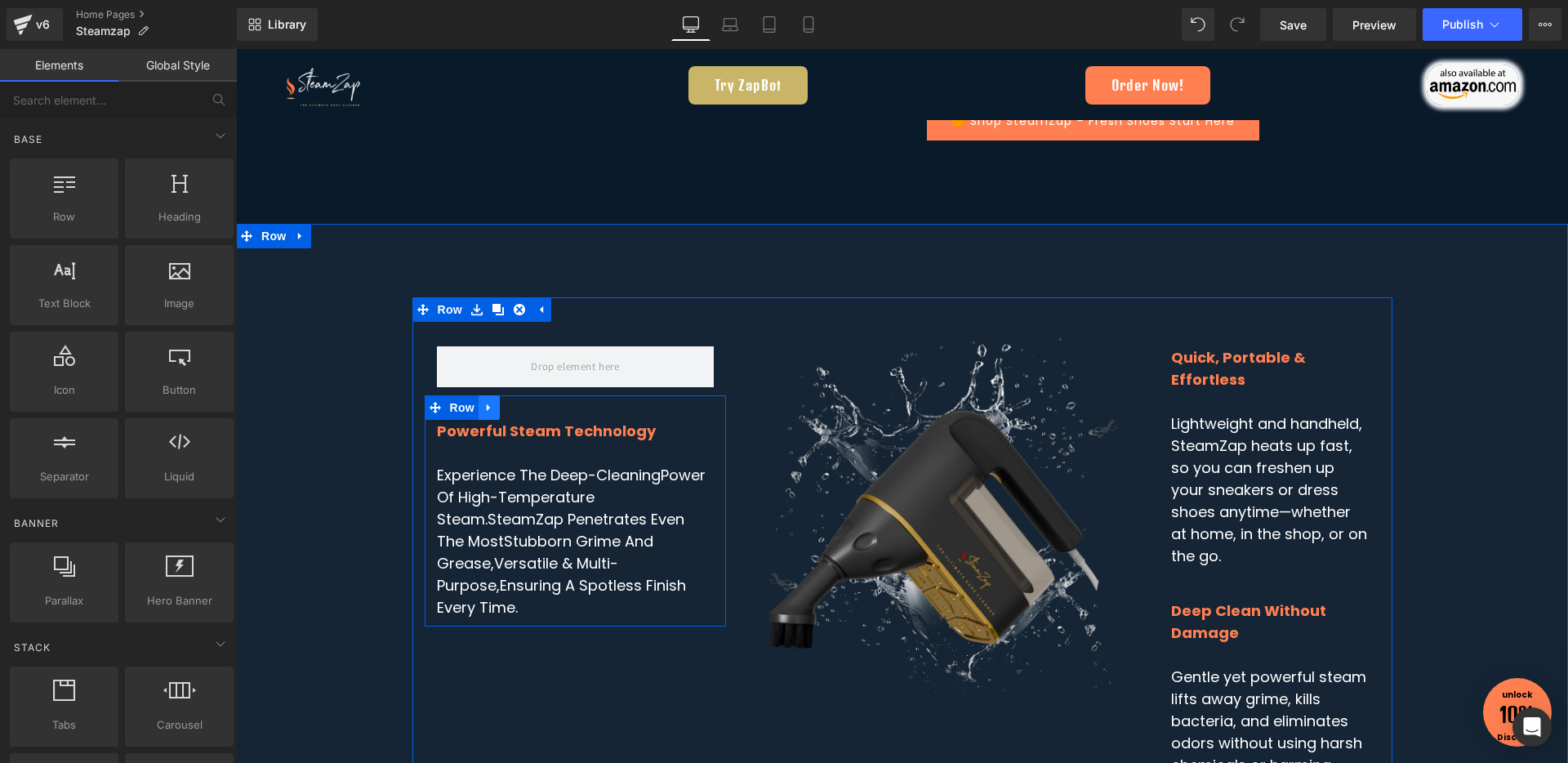
click at [485, 410] on icon at bounding box center [488, 407] width 11 height 12
click at [522, 414] on link at bounding box center [531, 408] width 21 height 25
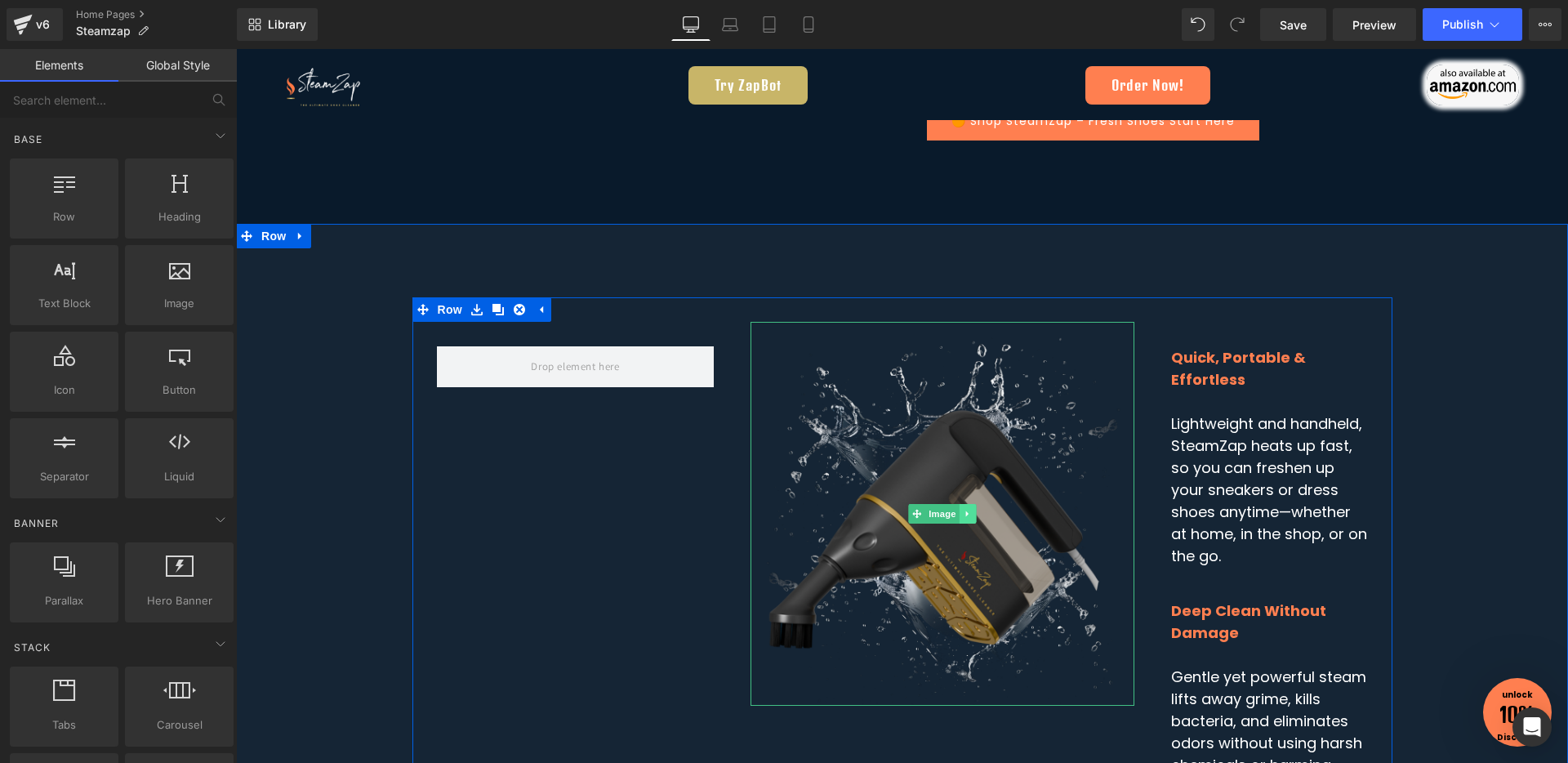
click at [966, 511] on icon at bounding box center [966, 513] width 3 height 6
click at [972, 512] on icon at bounding box center [976, 513] width 9 height 10
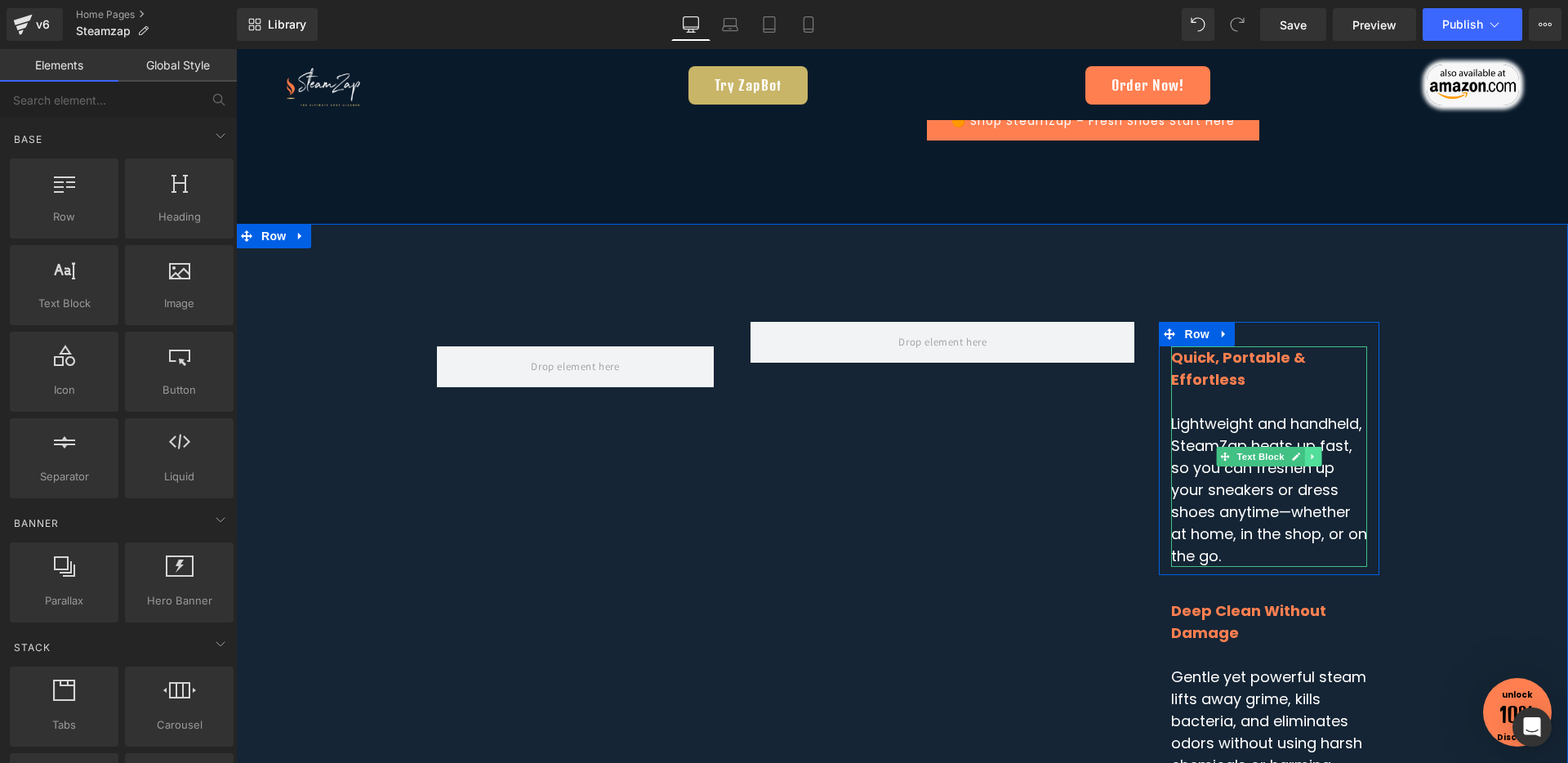
click at [1309, 456] on icon at bounding box center [1314, 456] width 9 height 10
click at [1313, 456] on link at bounding box center [1322, 456] width 18 height 19
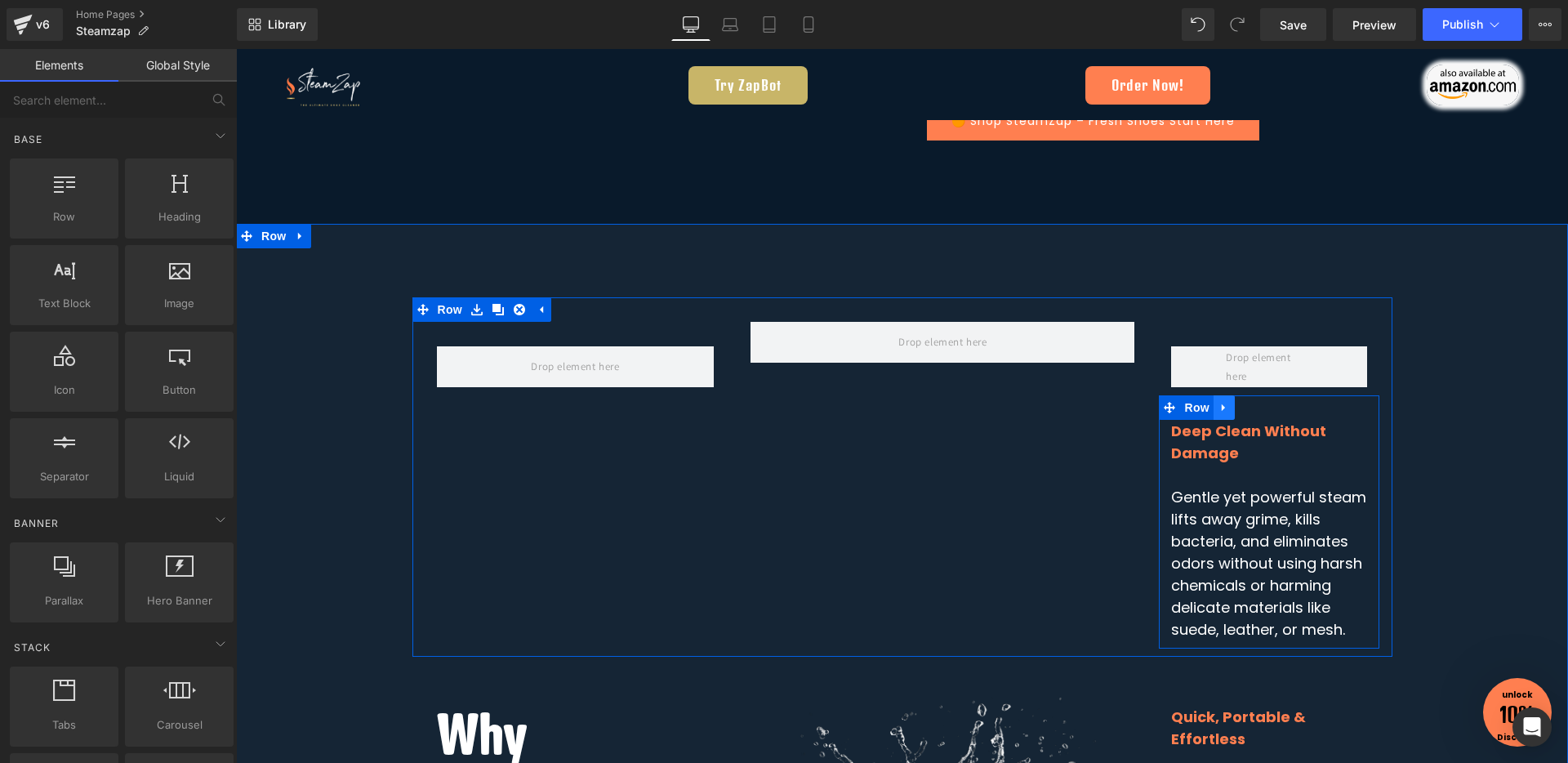
click at [1218, 410] on icon at bounding box center [1223, 407] width 11 height 12
click at [1261, 406] on icon at bounding box center [1266, 407] width 11 height 11
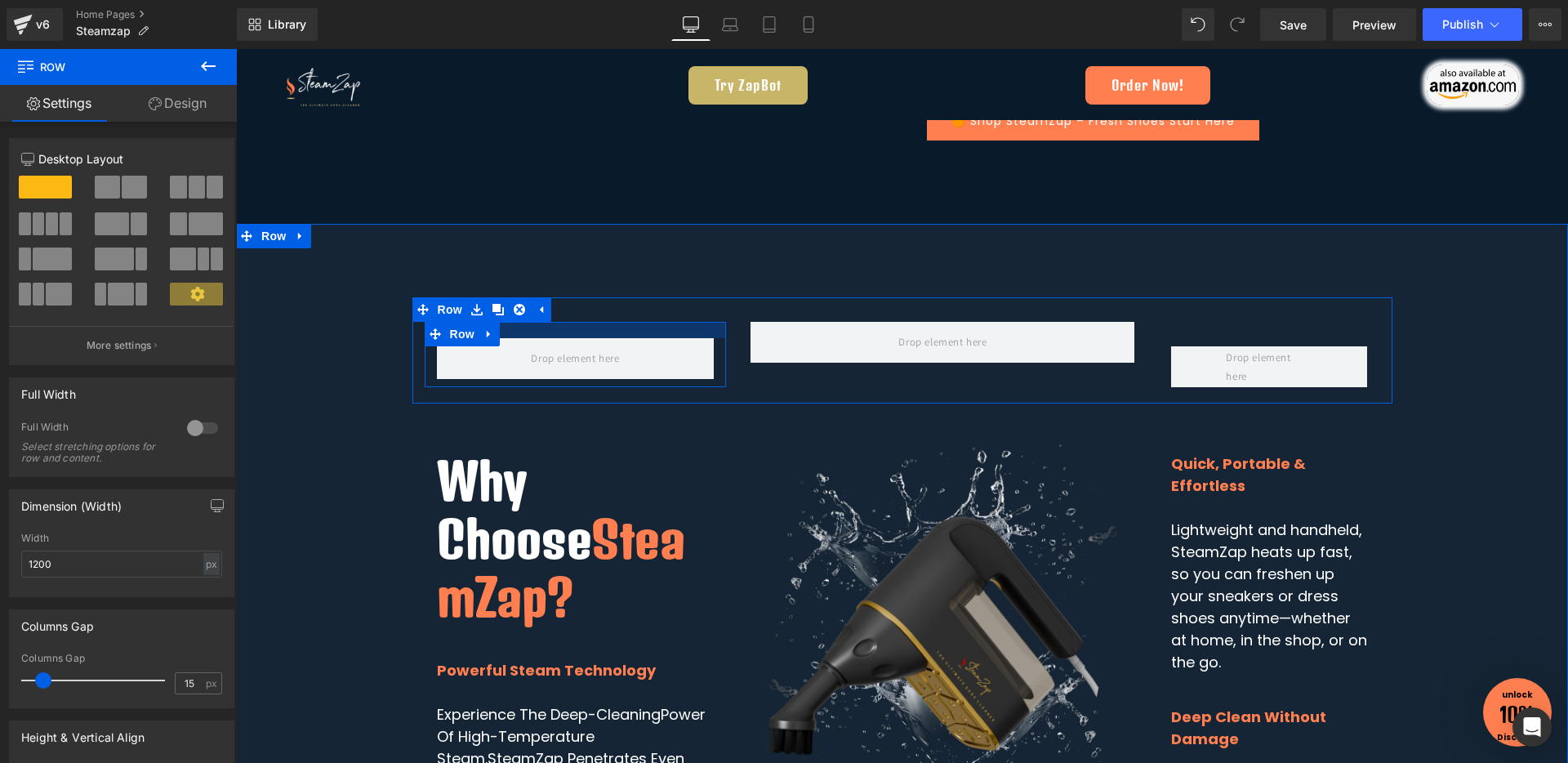
drag, startPoint x: 584, startPoint y: 335, endPoint x: 585, endPoint y: 326, distance: 9.1
click at [585, 326] on div at bounding box center [575, 330] width 303 height 17
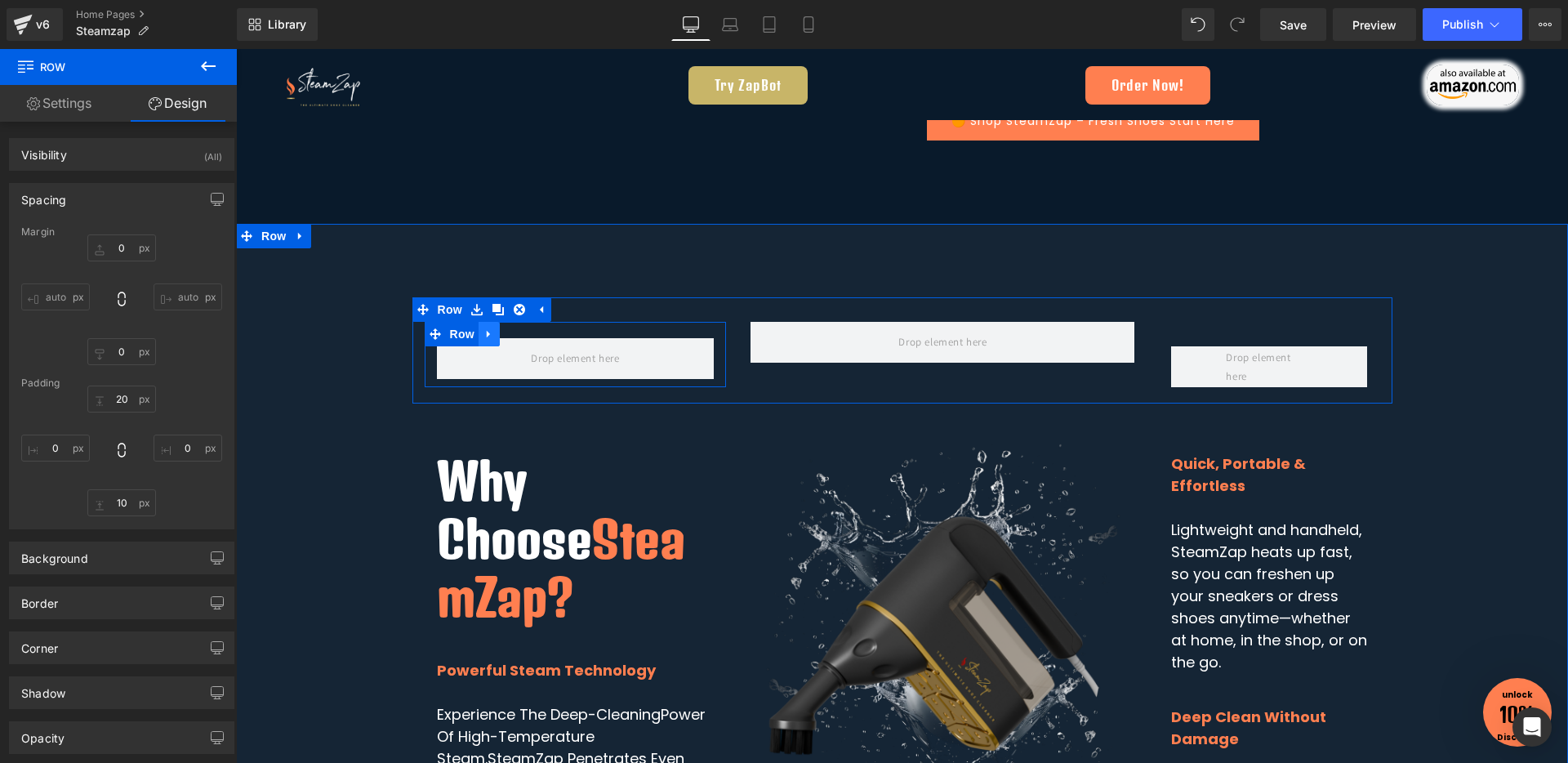
click at [485, 334] on icon at bounding box center [488, 333] width 11 height 12
click at [526, 338] on icon at bounding box center [531, 333] width 11 height 11
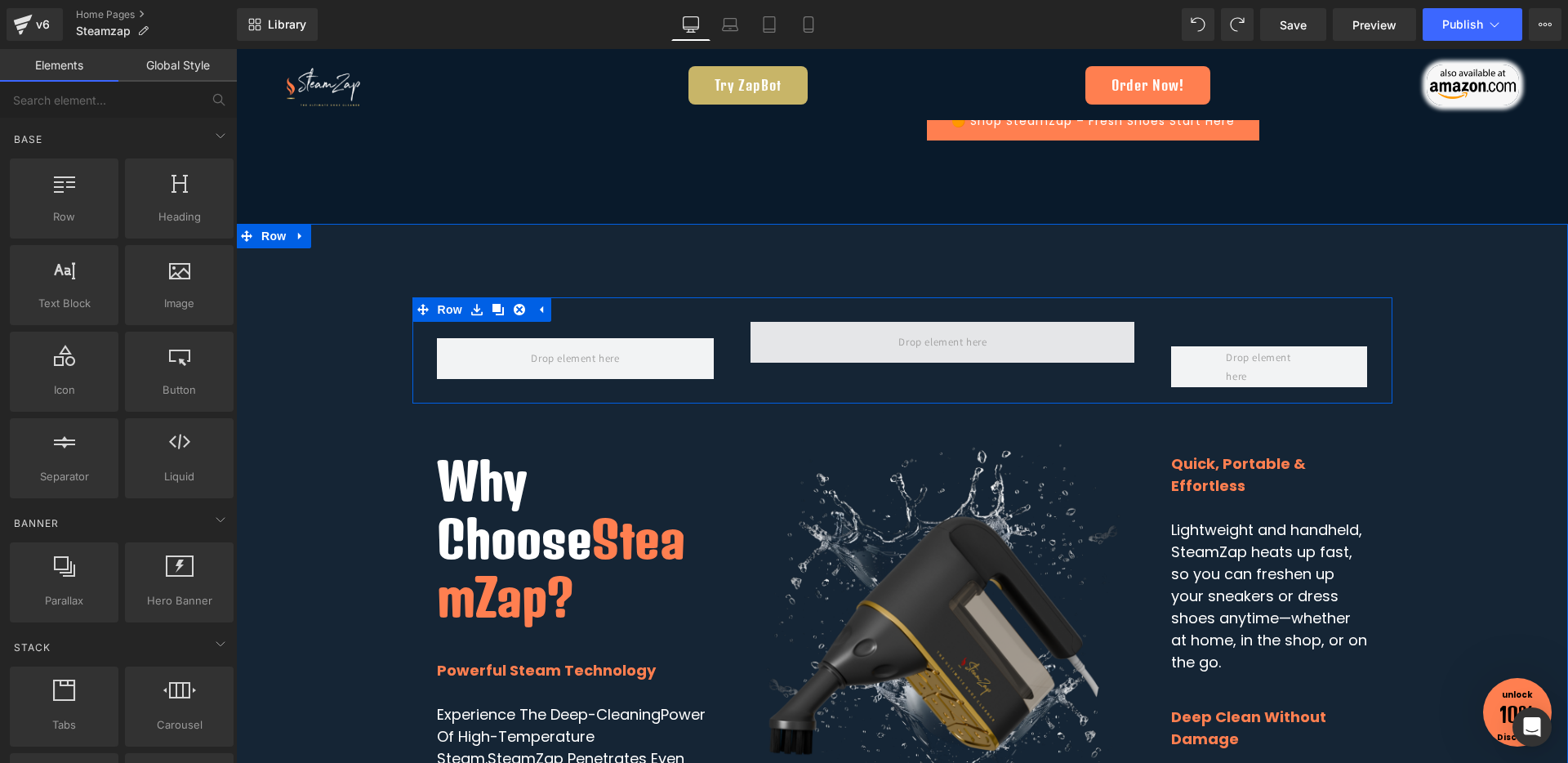
click at [858, 328] on span at bounding box center [943, 342] width 384 height 41
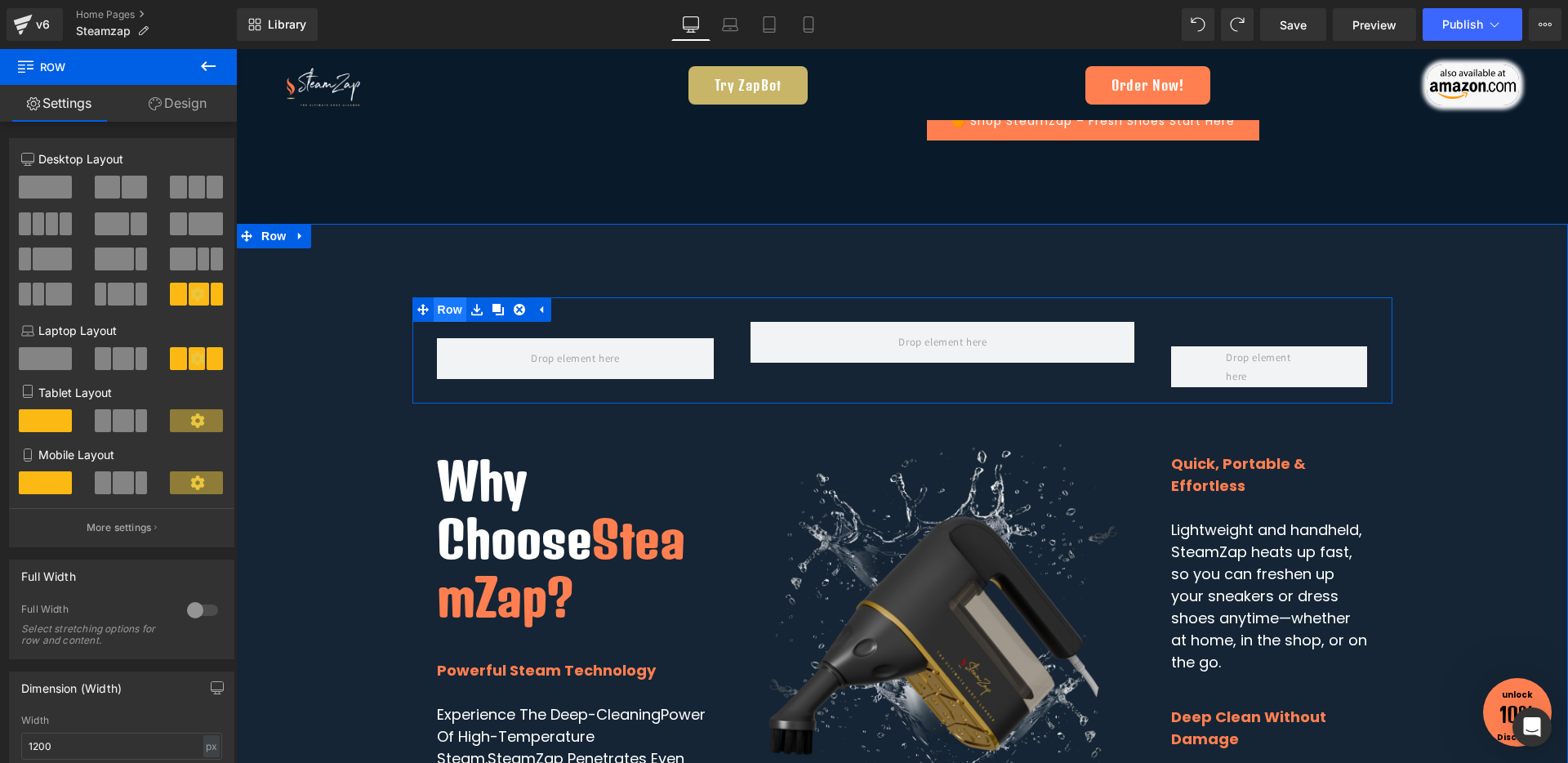
click at [434, 314] on span "Row" at bounding box center [449, 310] width 32 height 25
click at [190, 361] on icon at bounding box center [197, 358] width 14 height 14
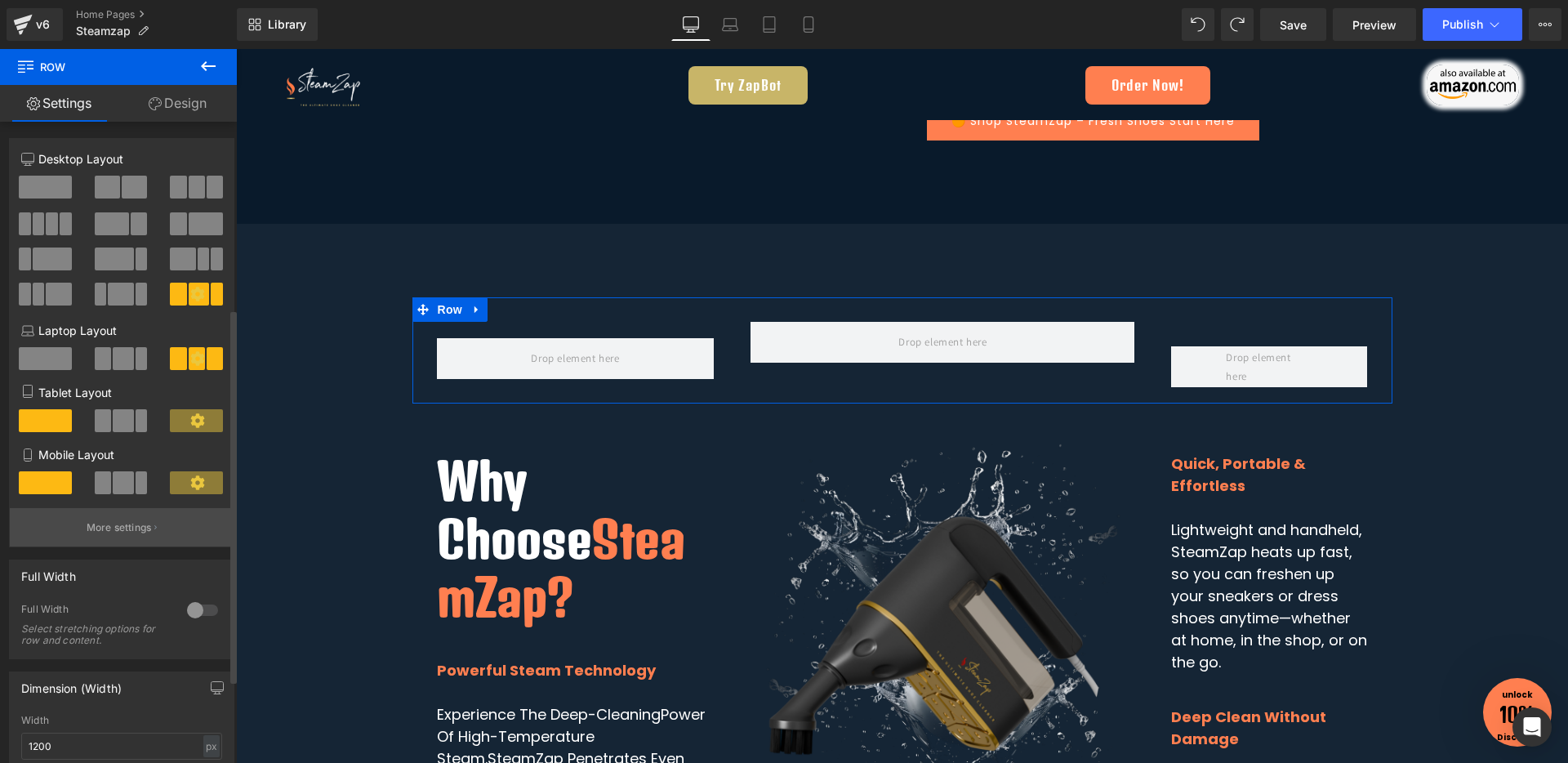
scroll to position [347, 0]
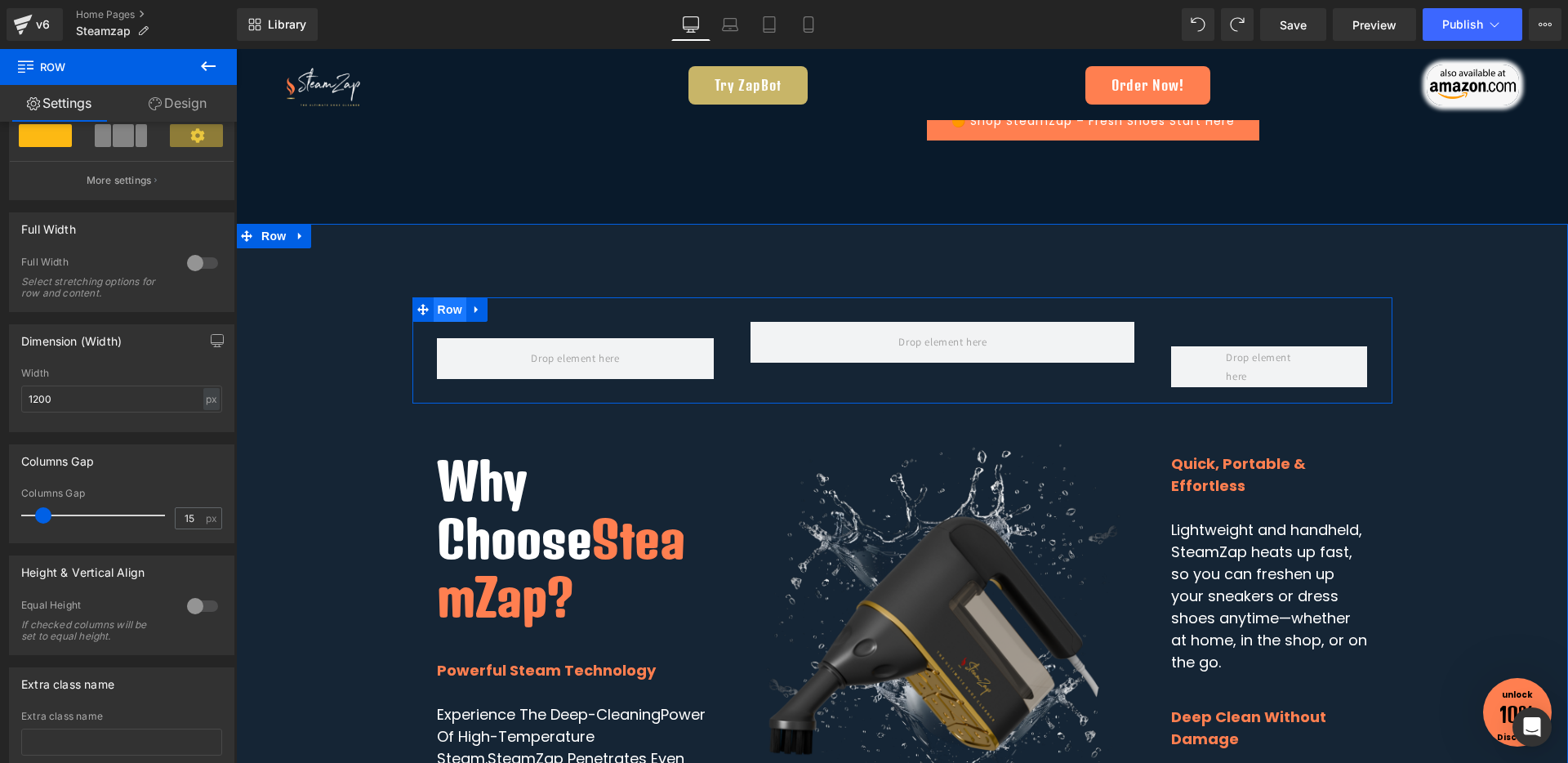
click at [445, 306] on span "Row" at bounding box center [449, 310] width 32 height 25
click at [445, 310] on span "Row" at bounding box center [449, 310] width 32 height 25
click at [210, 65] on icon at bounding box center [208, 66] width 19 height 19
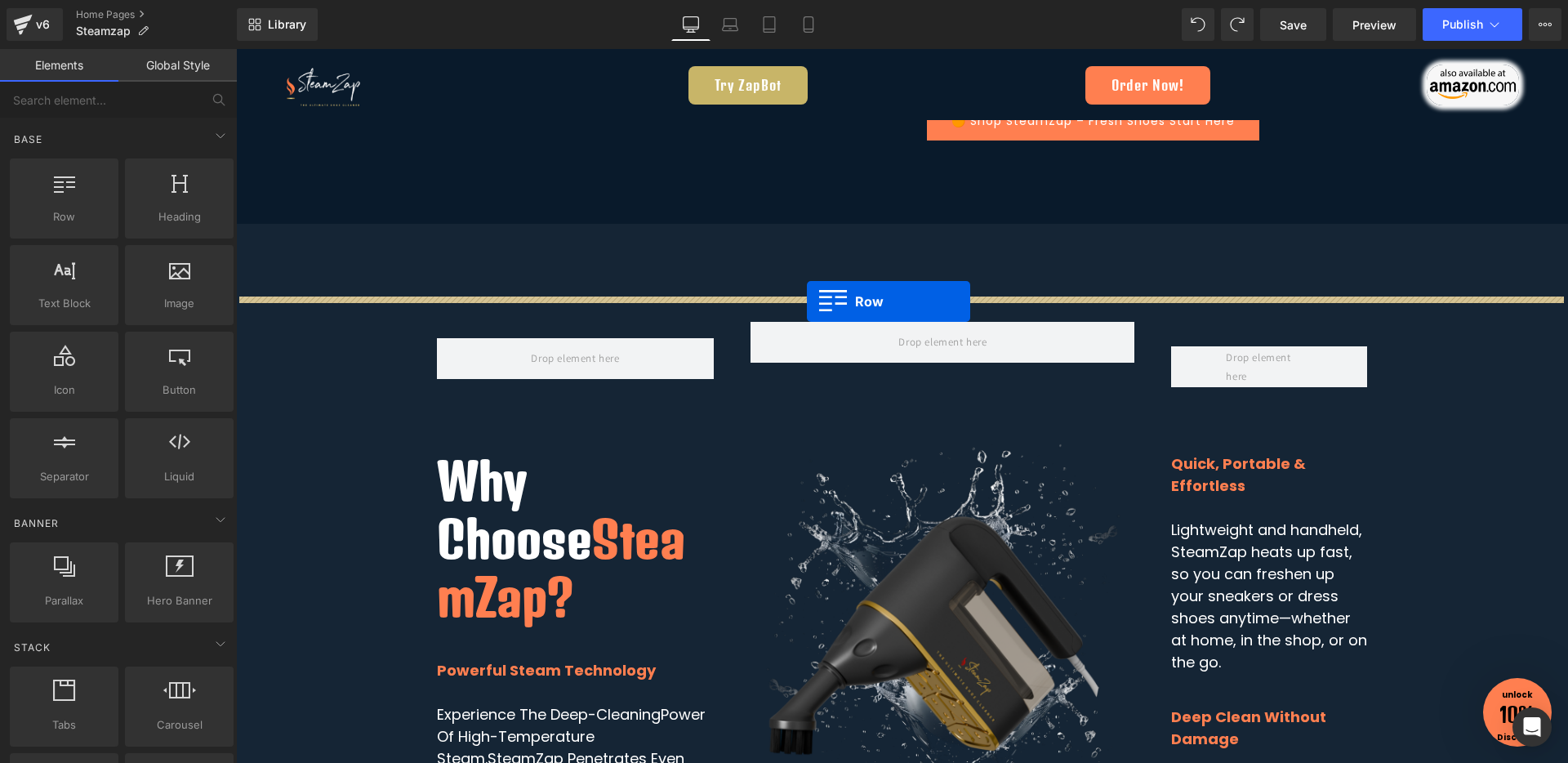
drag, startPoint x: 329, startPoint y: 248, endPoint x: 807, endPoint y: 302, distance: 481.0
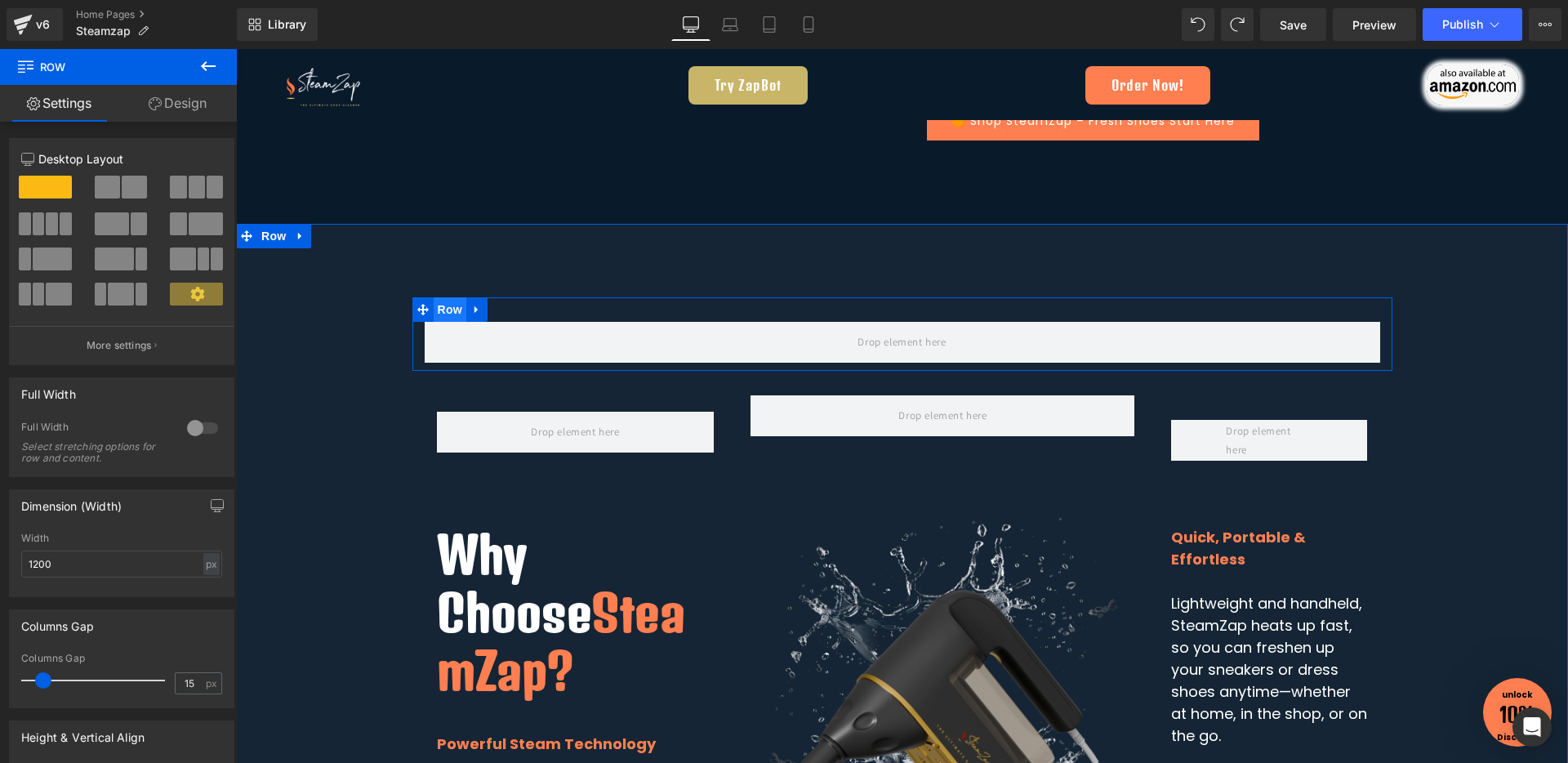
click at [438, 311] on span "Row" at bounding box center [449, 310] width 32 height 25
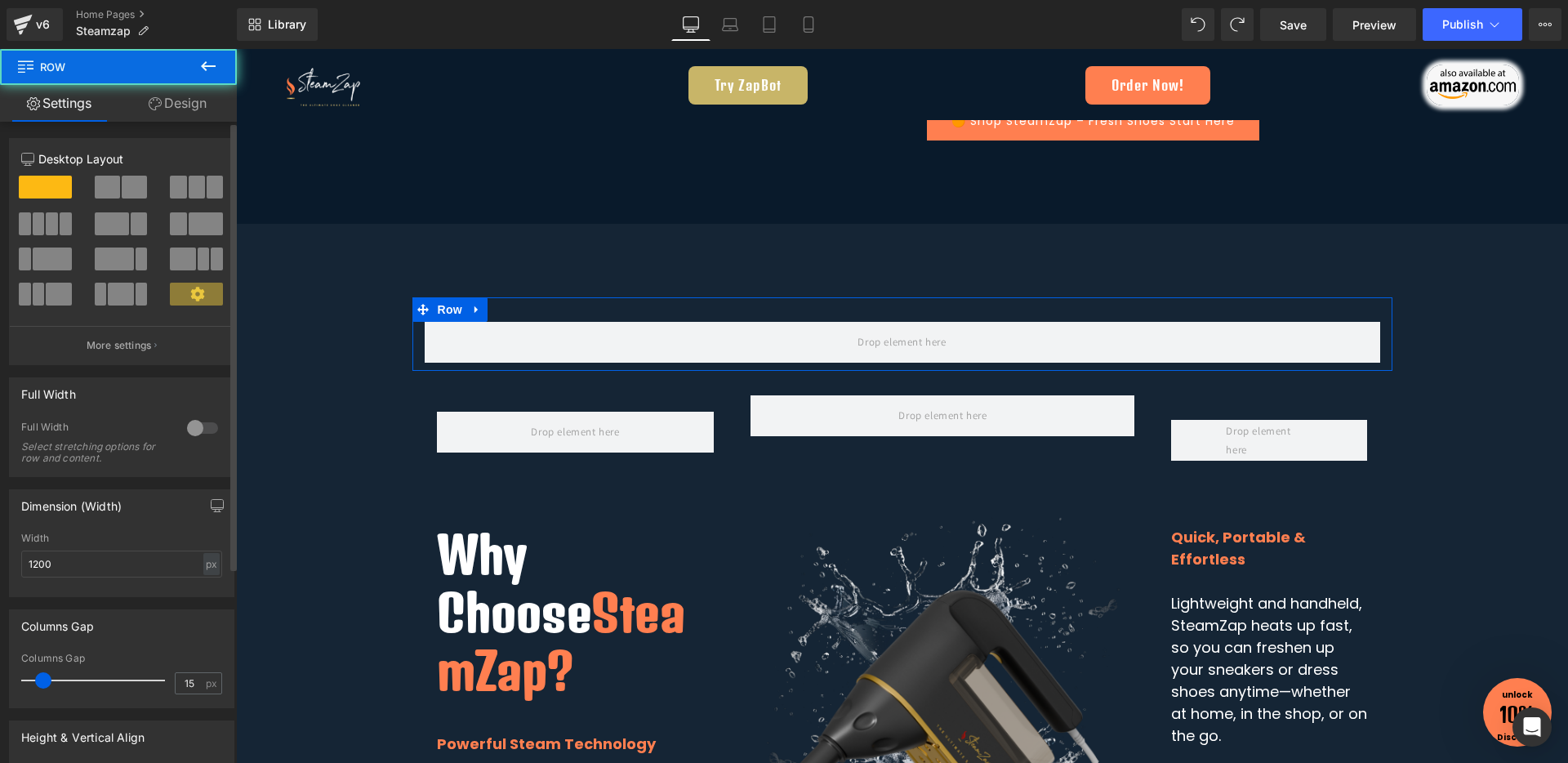
click at [197, 186] on span at bounding box center [196, 187] width 17 height 23
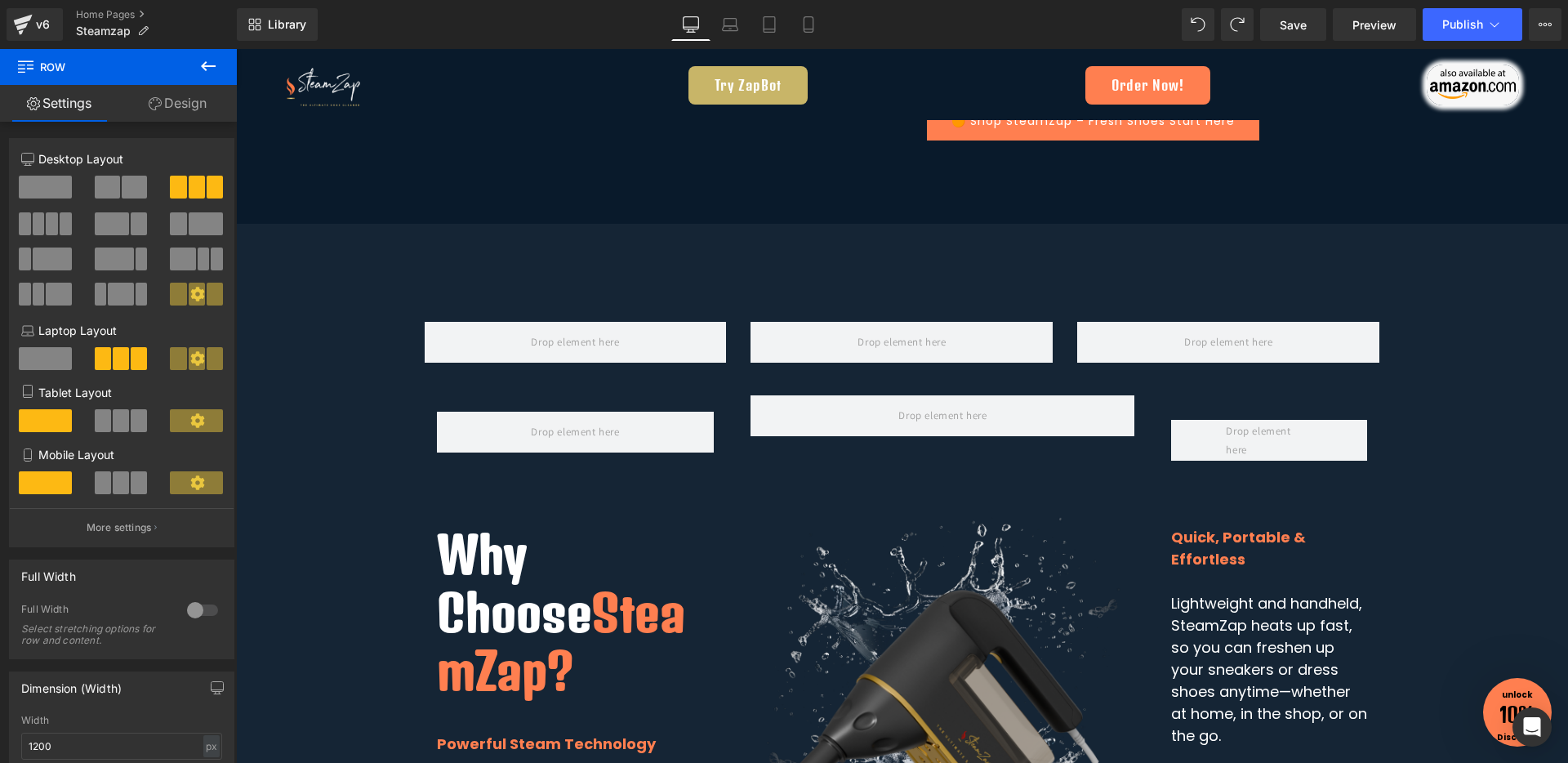
click at [208, 74] on icon at bounding box center [208, 66] width 19 height 19
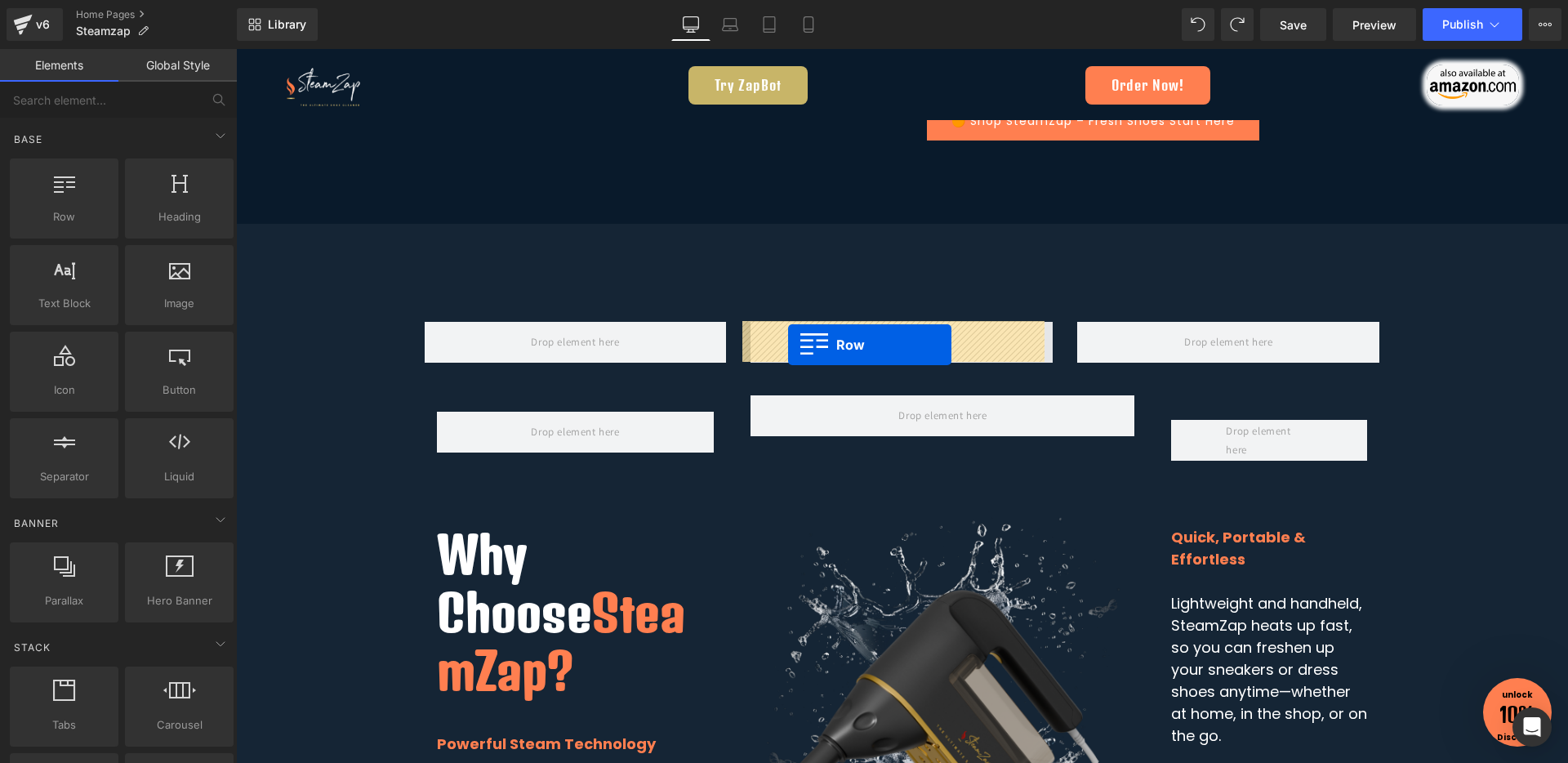
drag, startPoint x: 316, startPoint y: 260, endPoint x: 788, endPoint y: 345, distance: 479.6
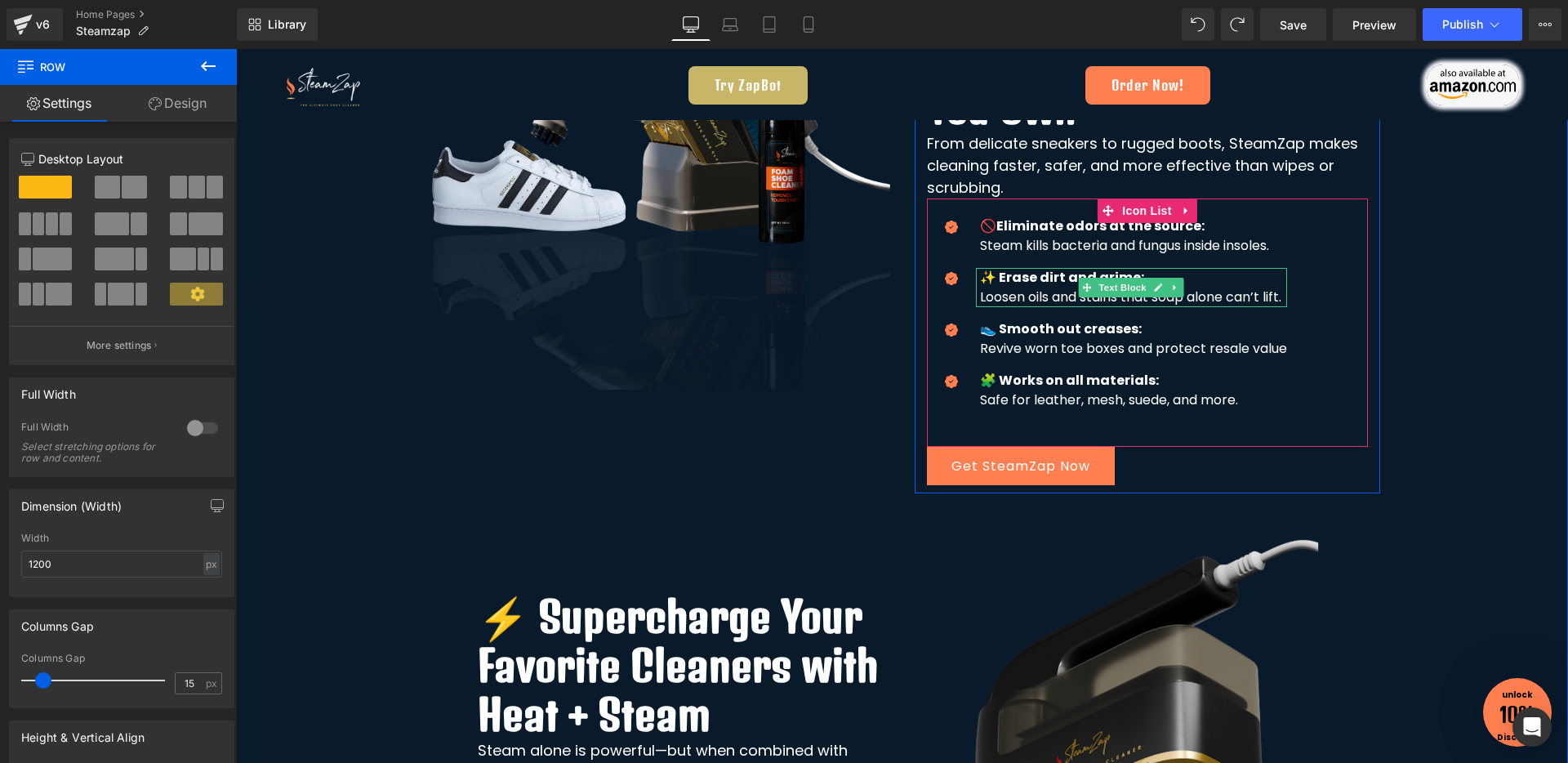
scroll to position [1450, 0]
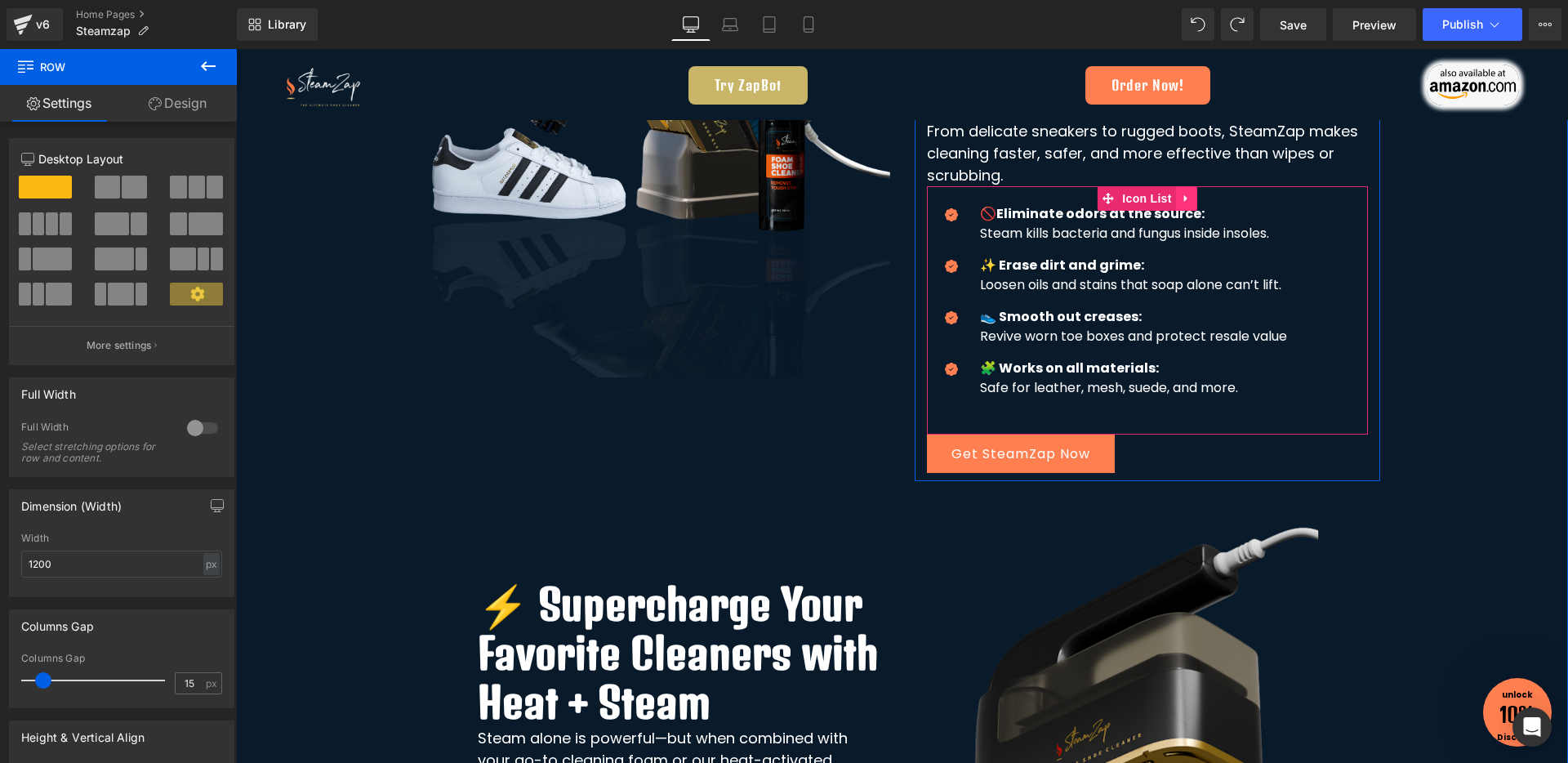
click at [1180, 195] on icon at bounding box center [1186, 198] width 11 height 12
click at [1170, 202] on icon at bounding box center [1175, 198] width 11 height 11
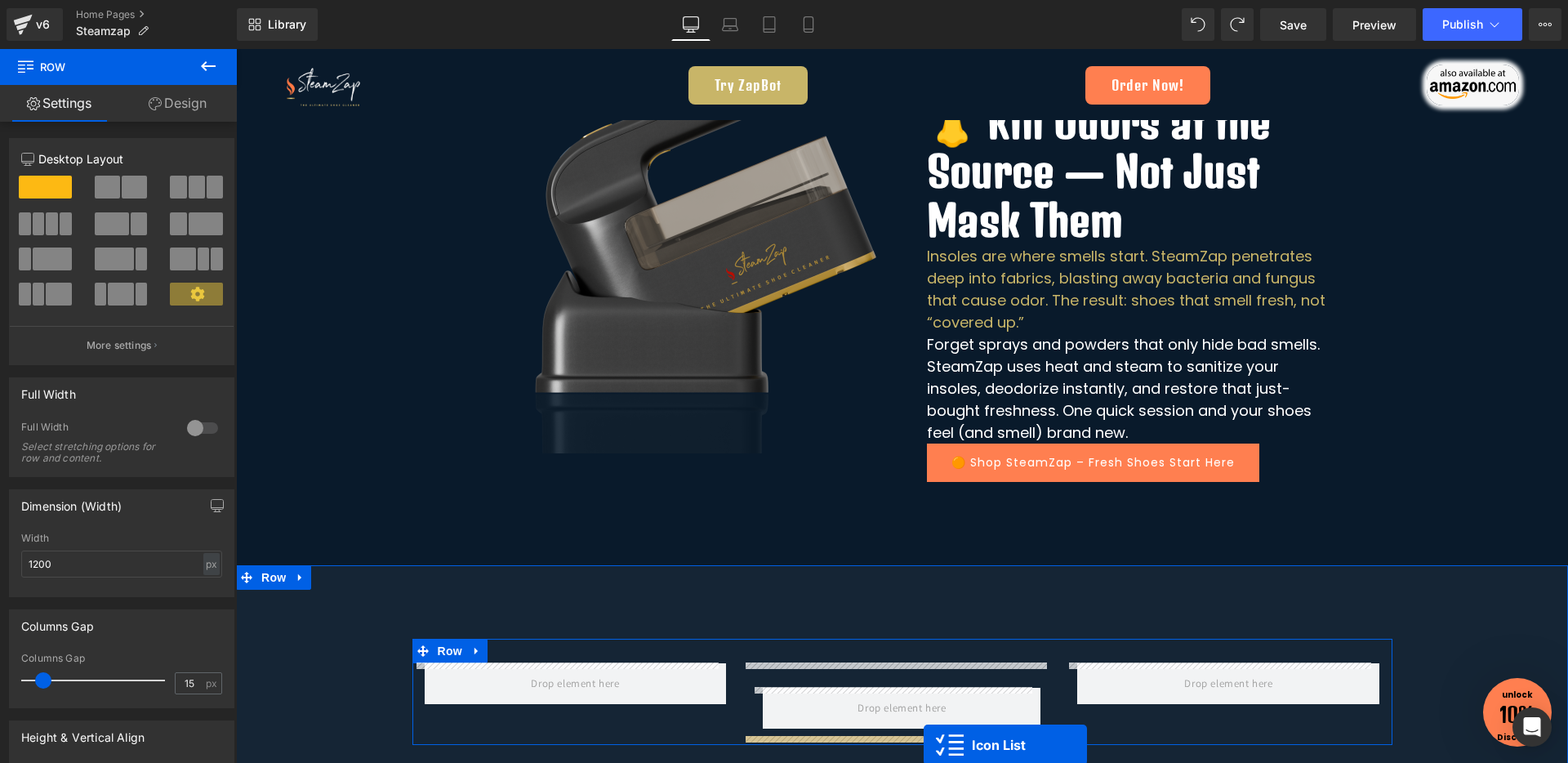
scroll to position [2475, 0]
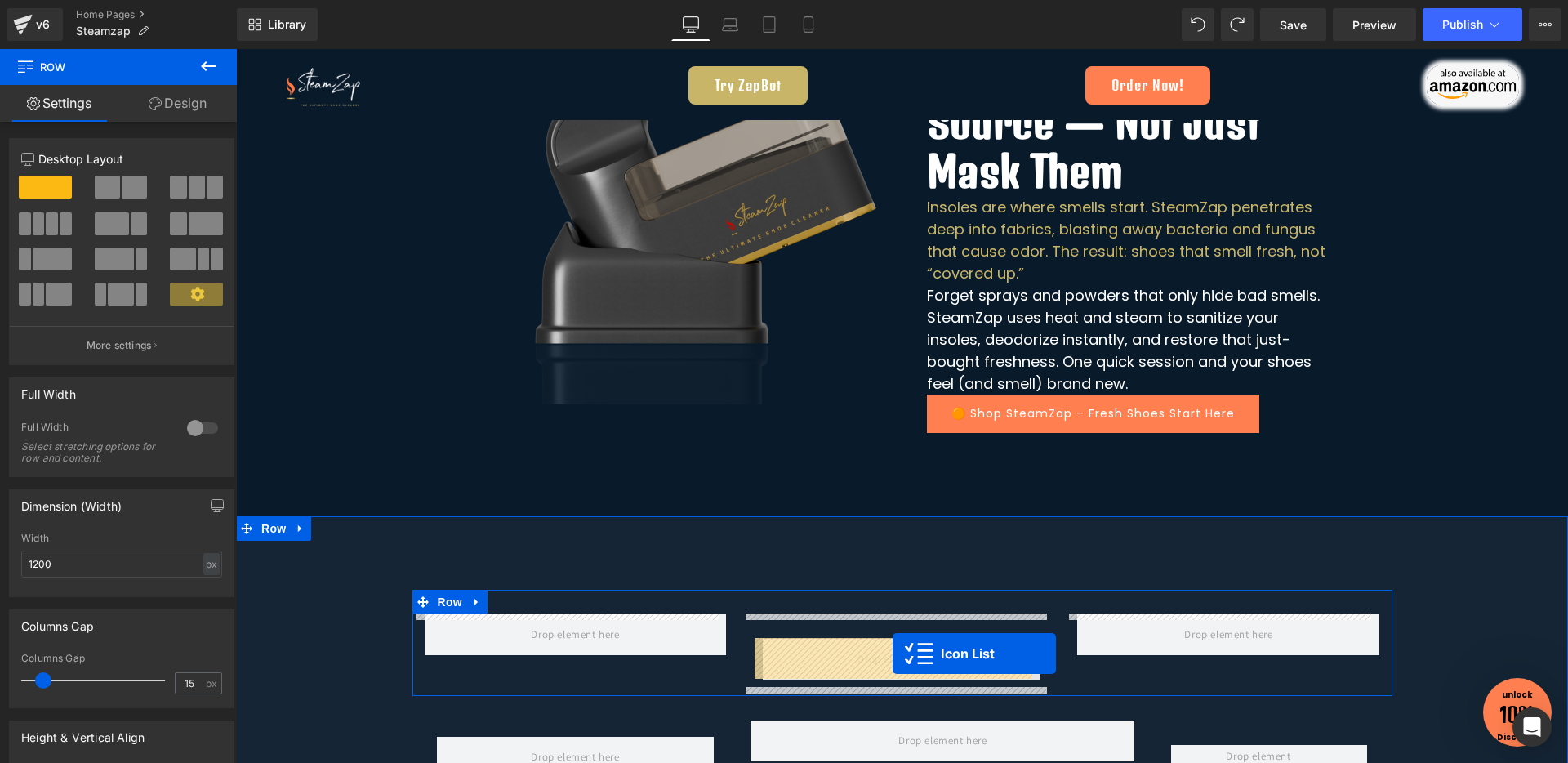
drag, startPoint x: 985, startPoint y: 620, endPoint x: 893, endPoint y: 653, distance: 97.7
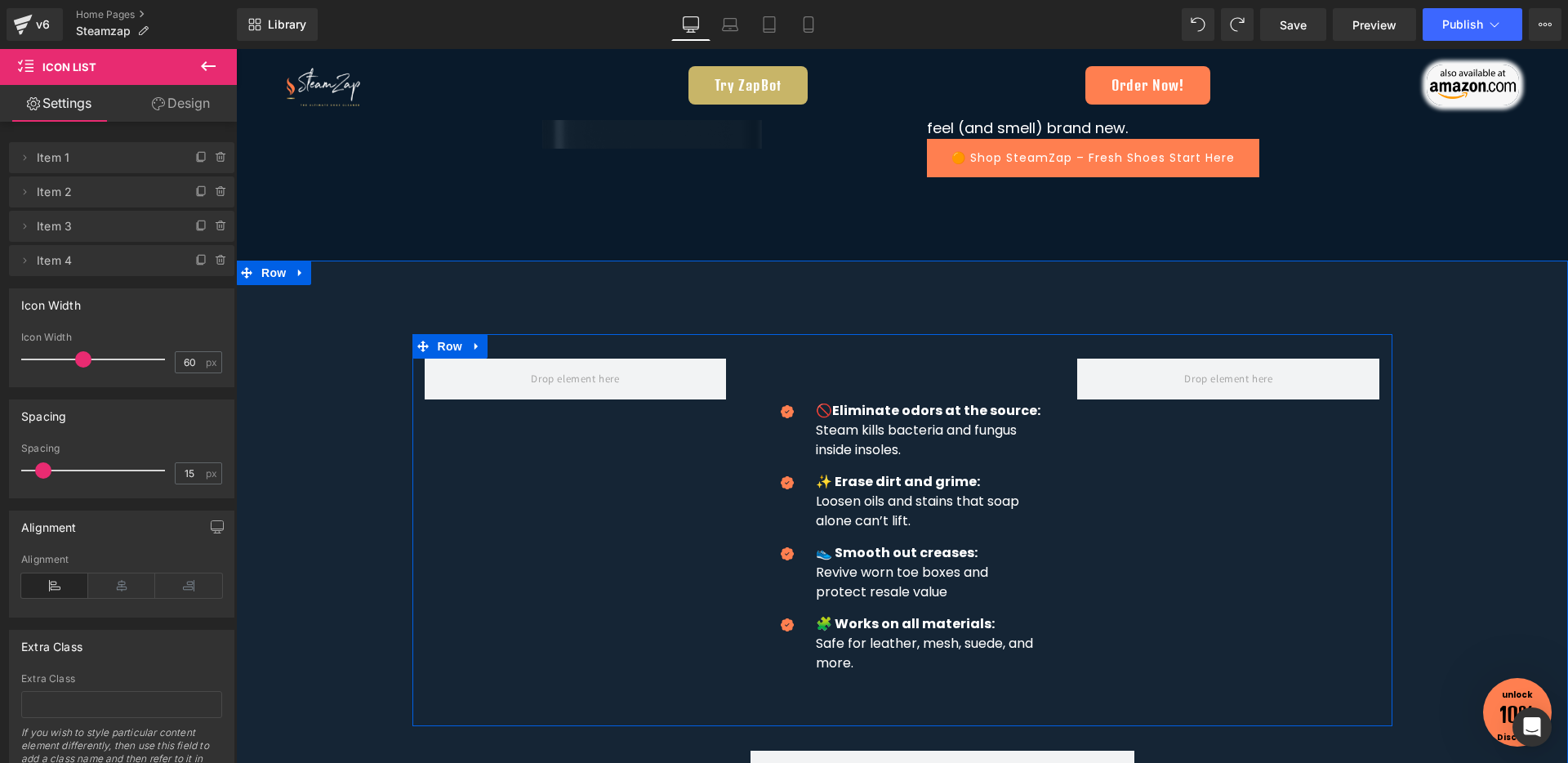
scroll to position [2692, 0]
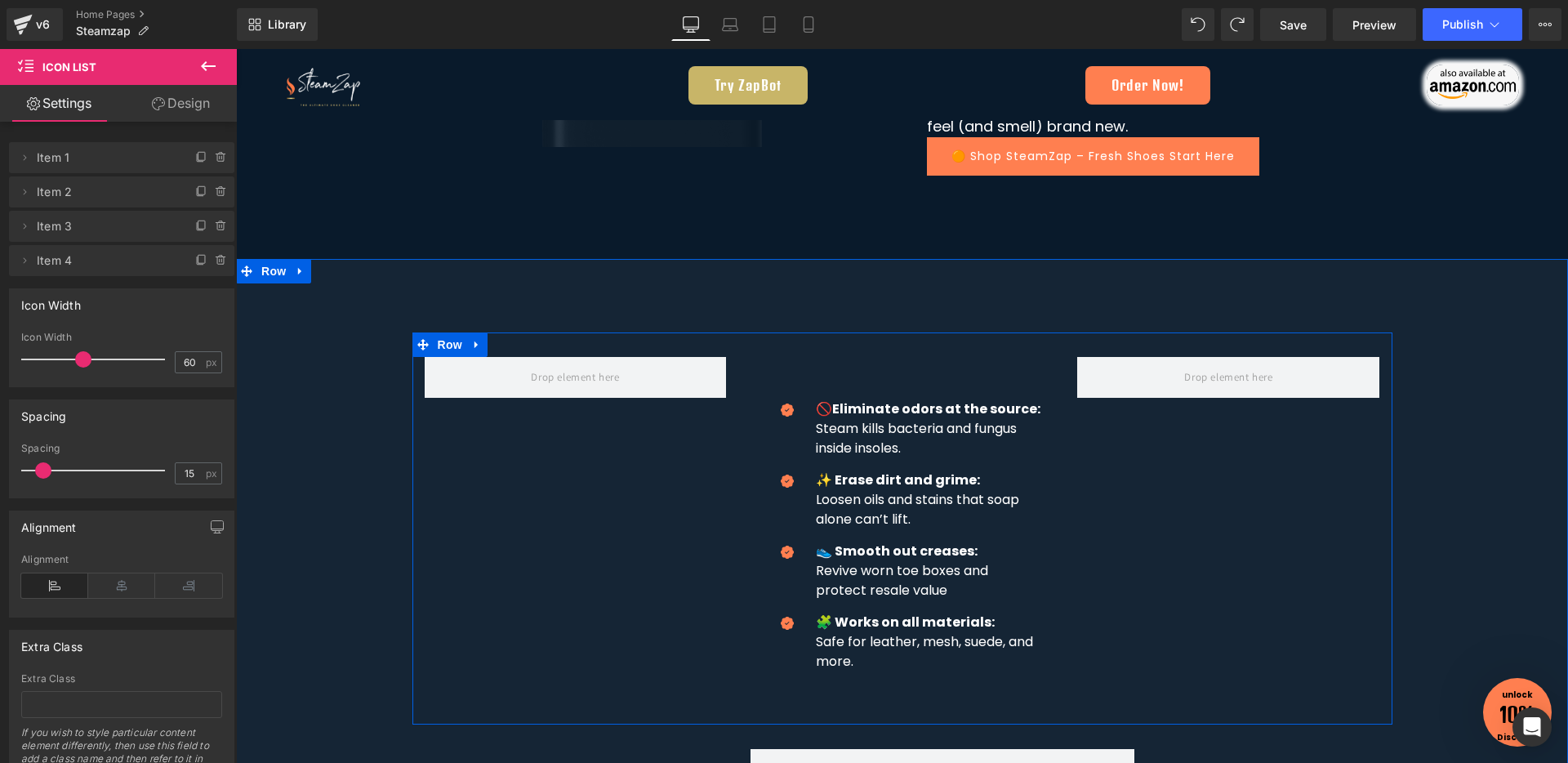
click at [883, 405] on div "Icon 🚫Eliminate odors at the source: Steam kills bacteria and fungus inside ins…" at bounding box center [902, 545] width 278 height 326
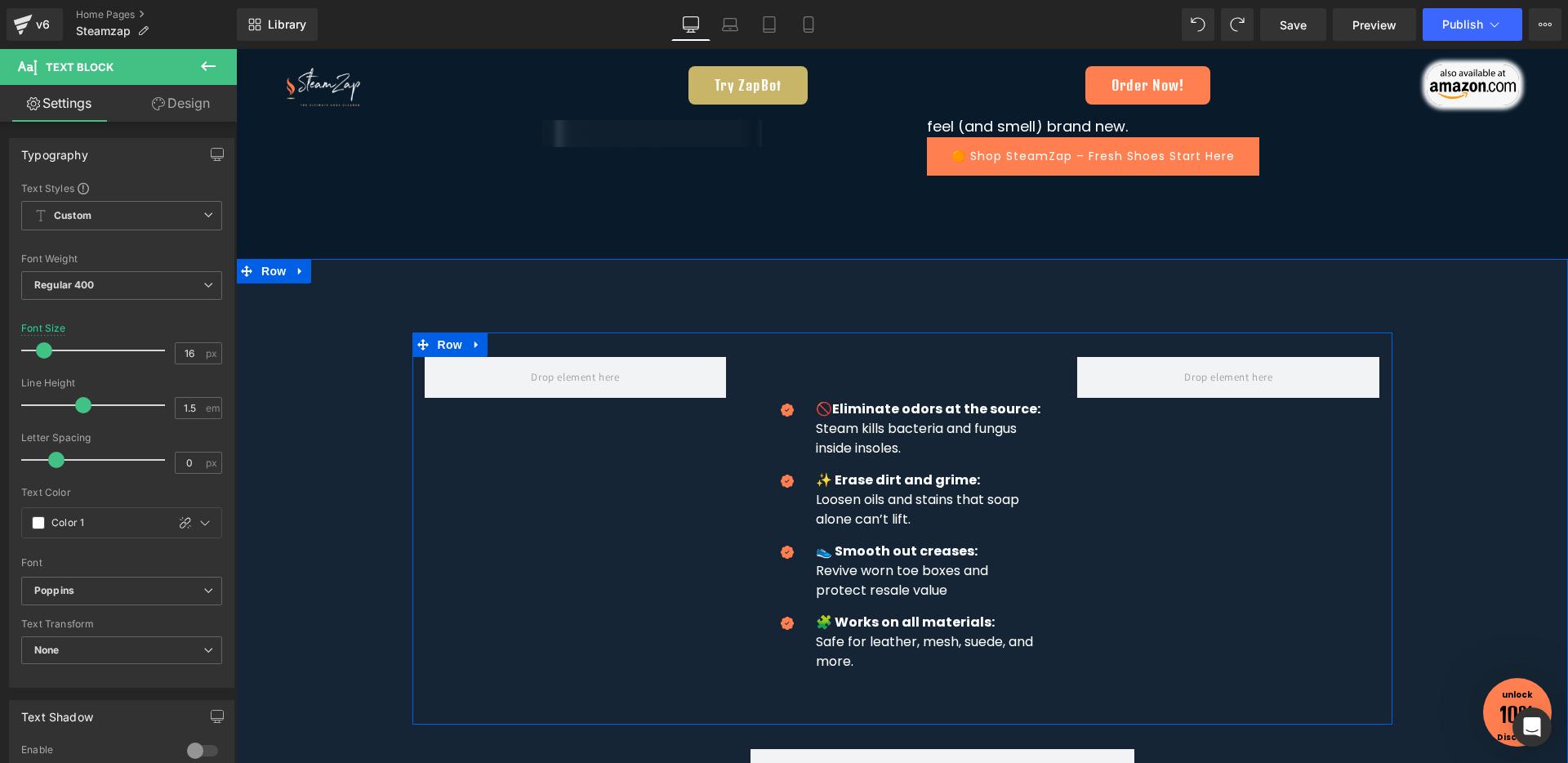
click at [944, 421] on link at bounding box center [953, 429] width 18 height 19
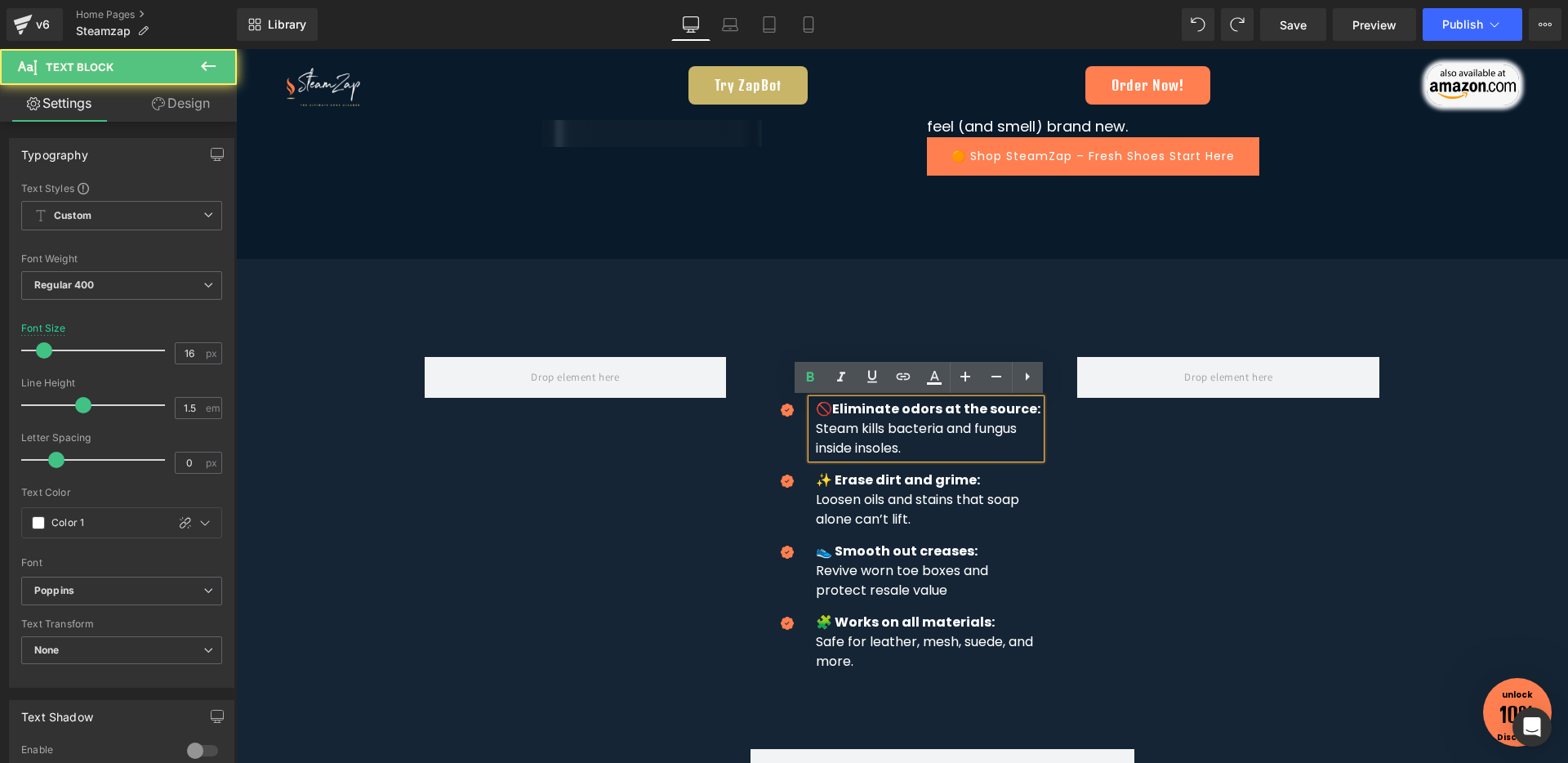
click at [865, 413] on strong "🚫Eliminate odors at the source:" at bounding box center [928, 408] width 225 height 18
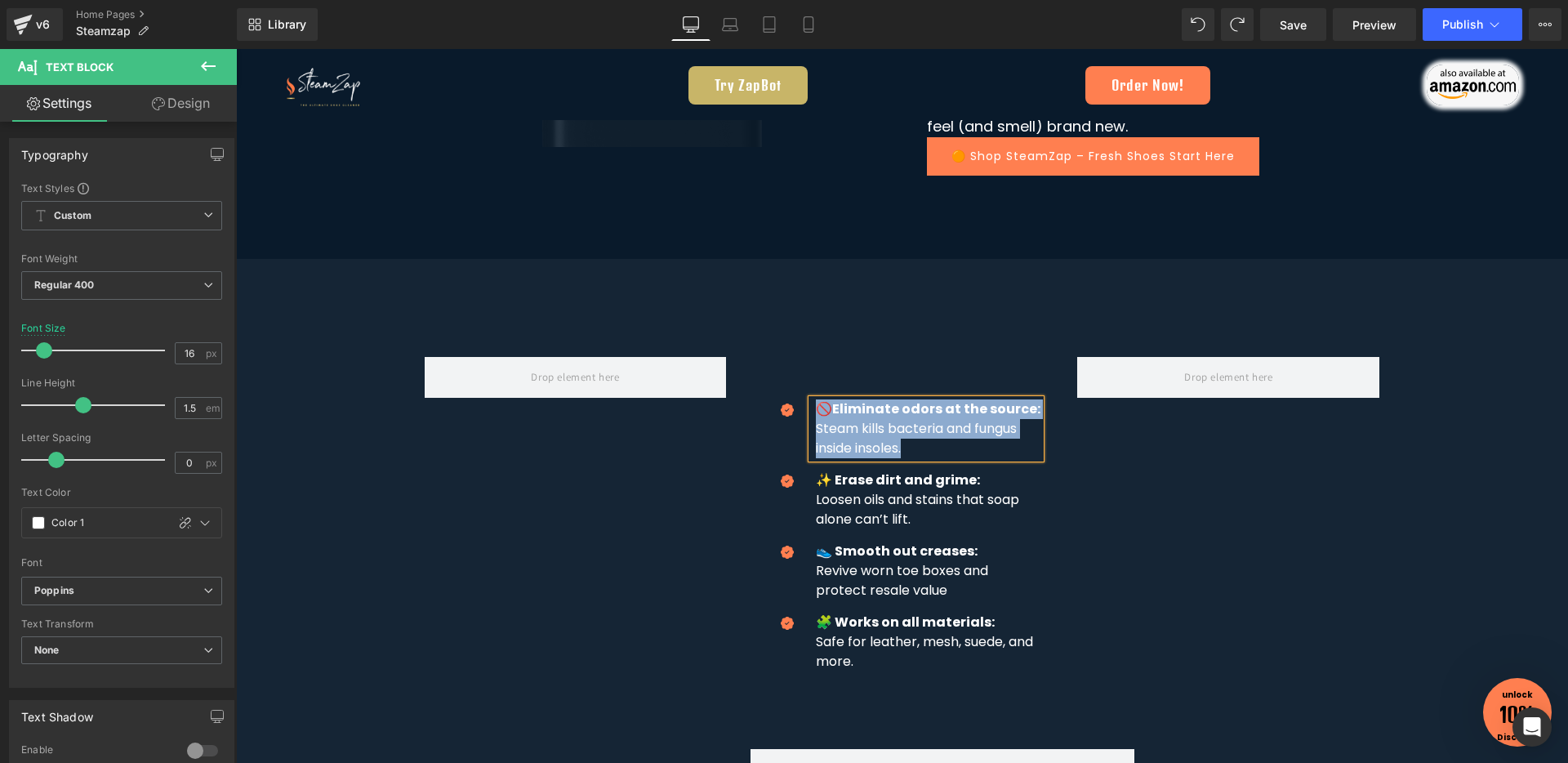
paste div "To enrich screen reader interactions, please activate Accessibility in Grammarl…"
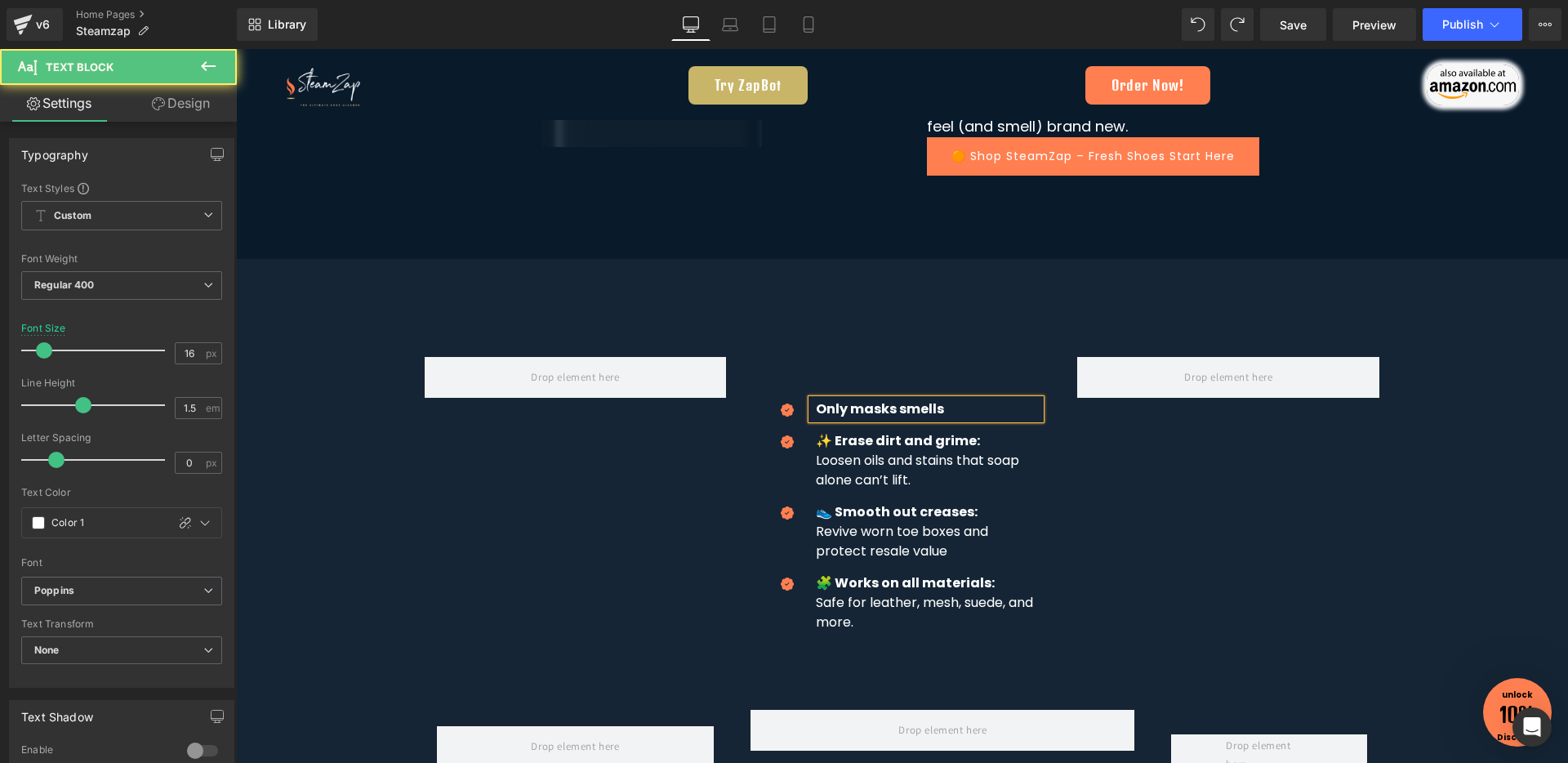
click at [867, 403] on span "Only masks smells" at bounding box center [880, 408] width 128 height 18
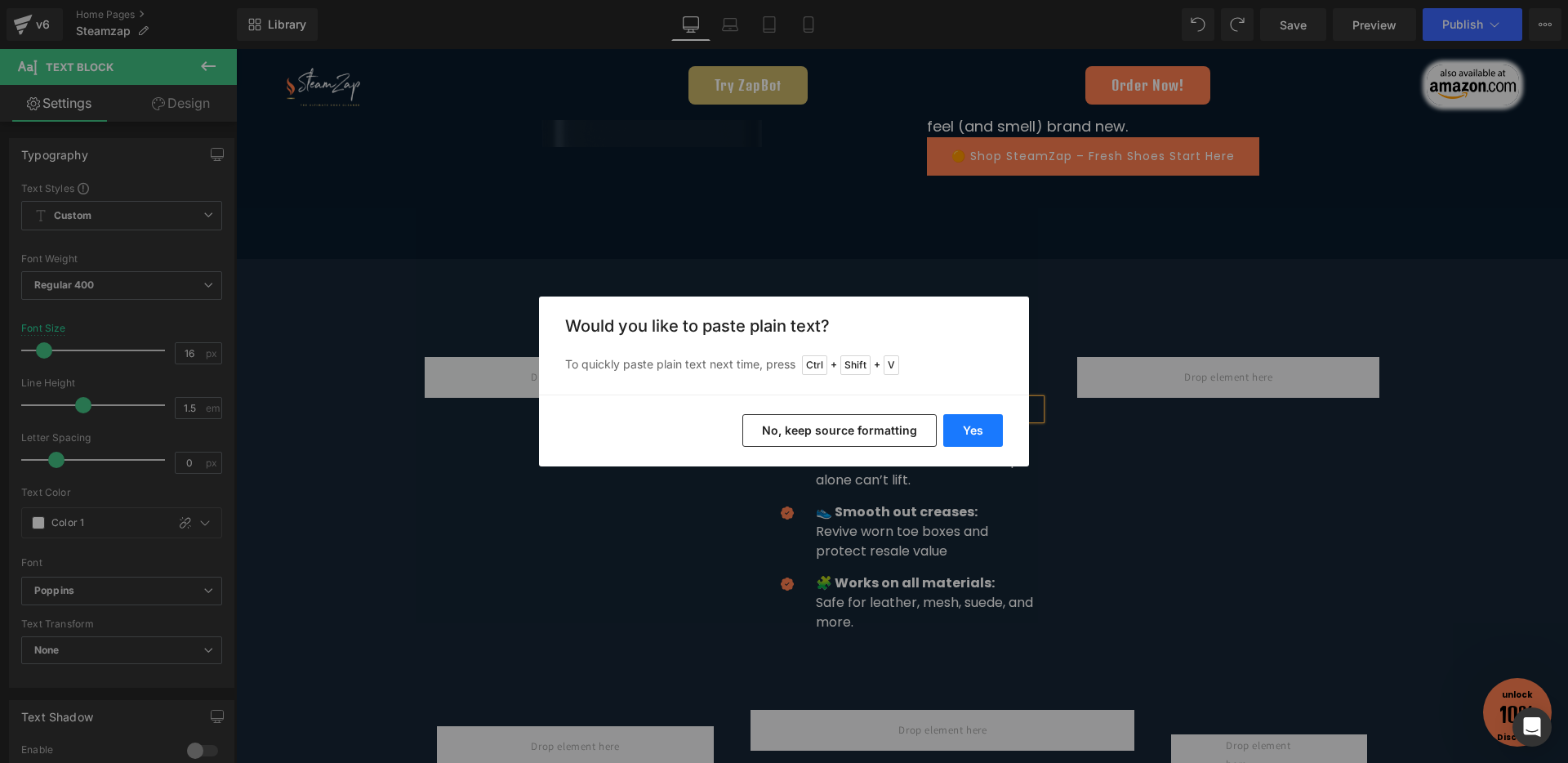
click at [973, 432] on button "Yes" at bounding box center [973, 430] width 60 height 32
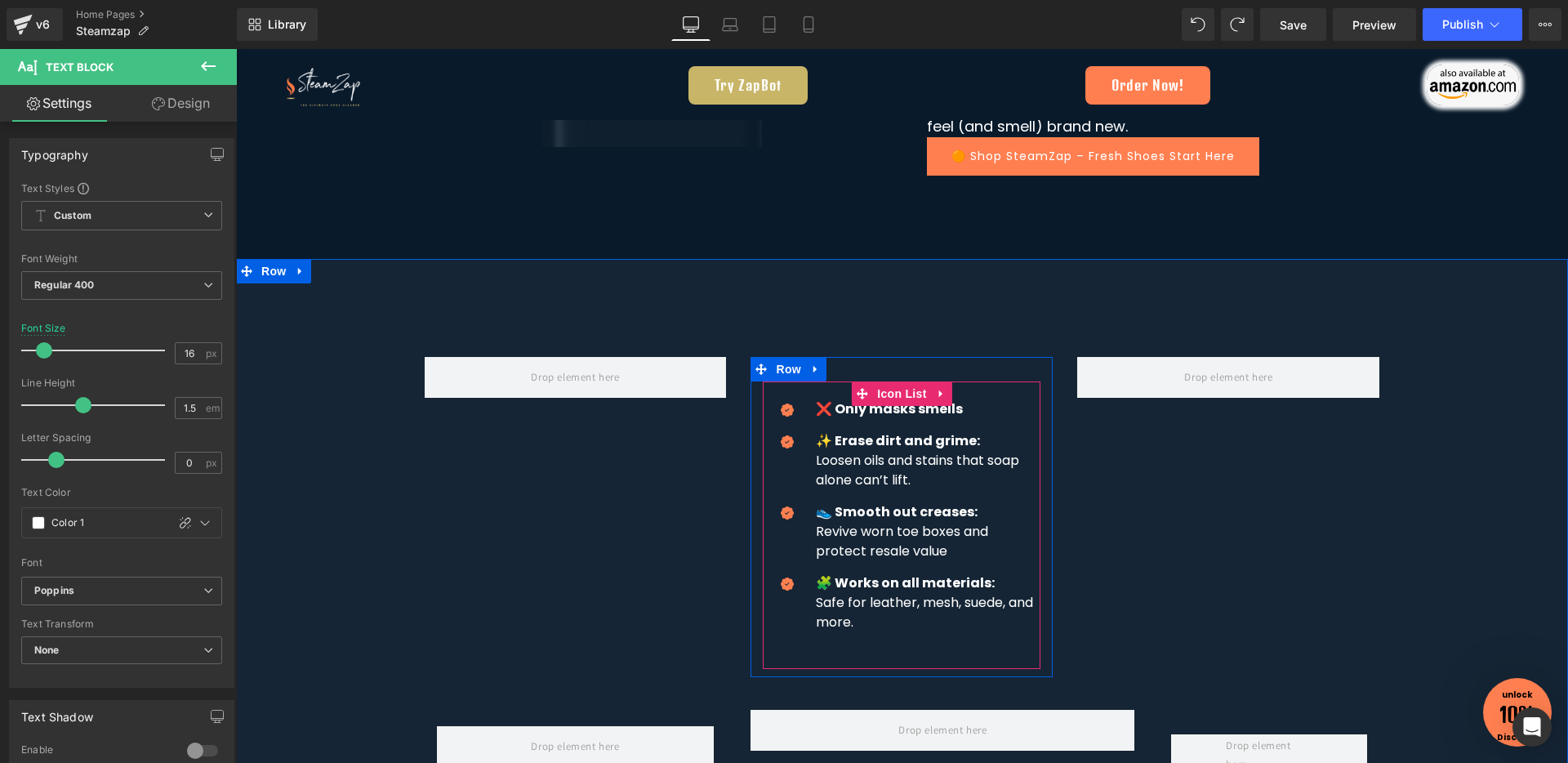
click at [981, 439] on p "✨ Erase dirt and grime:" at bounding box center [928, 441] width 225 height 19
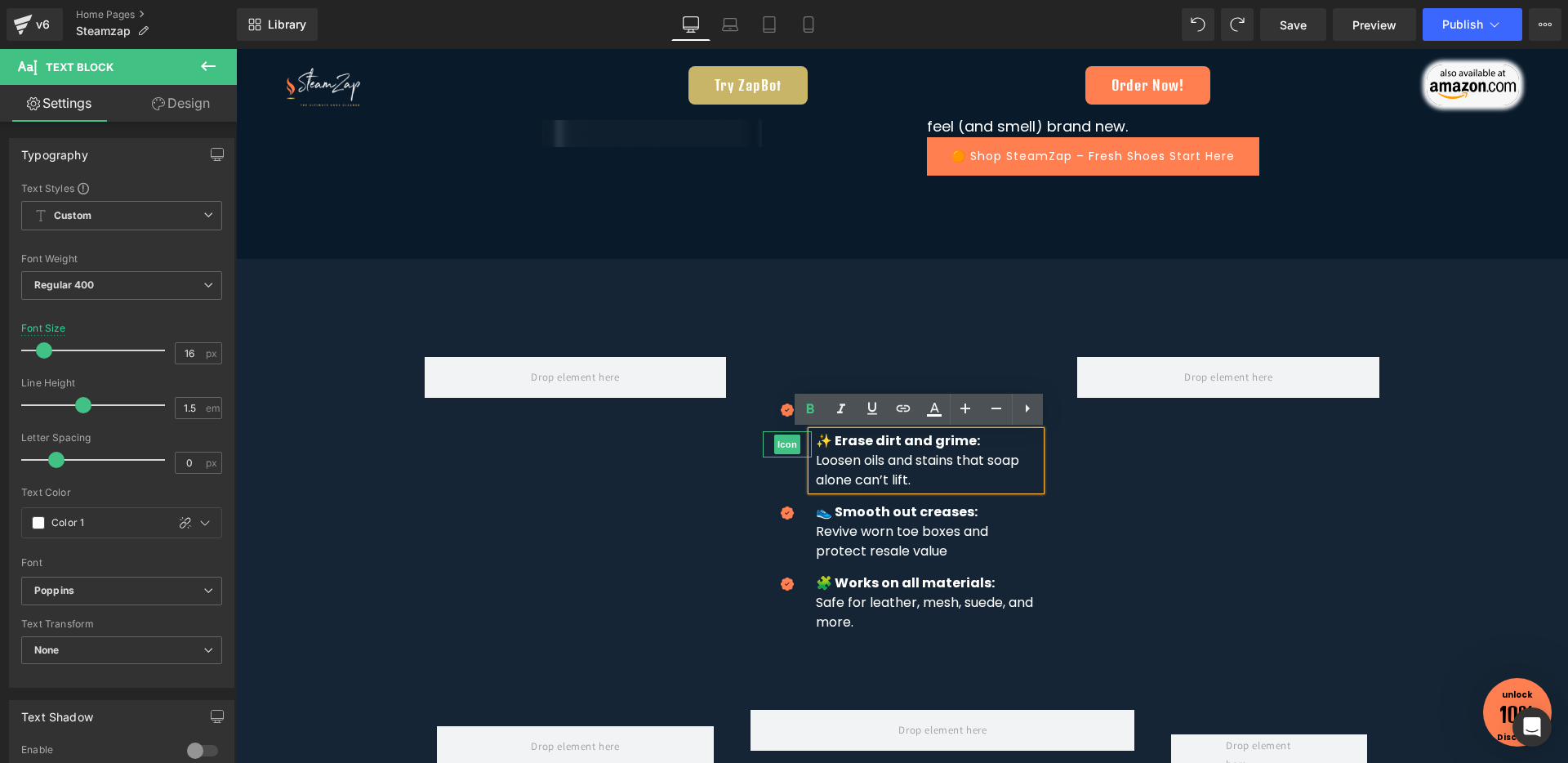
click at [797, 445] on div at bounding box center [788, 445] width 49 height 26
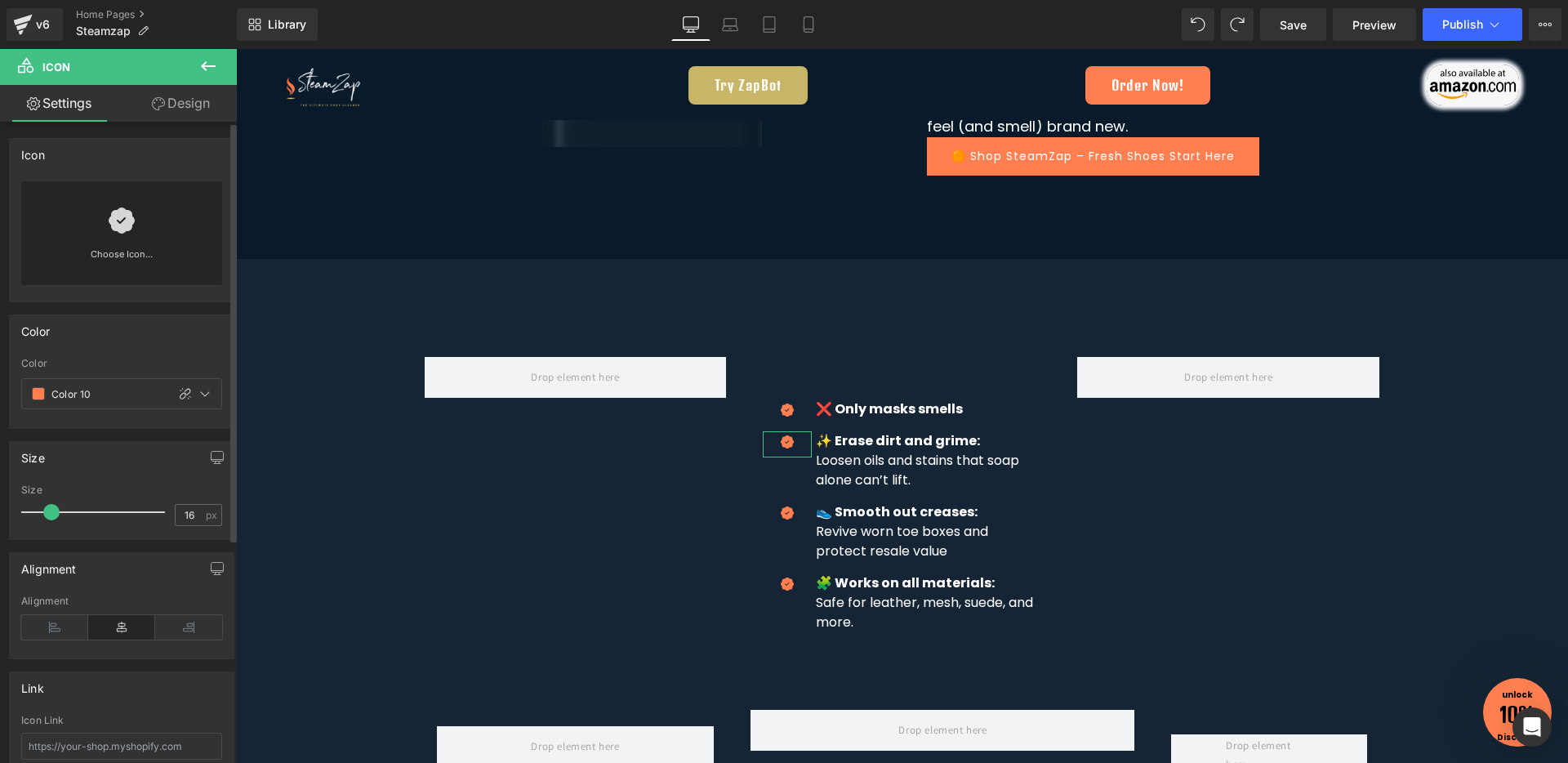
click at [126, 225] on icon at bounding box center [122, 221] width 26 height 26
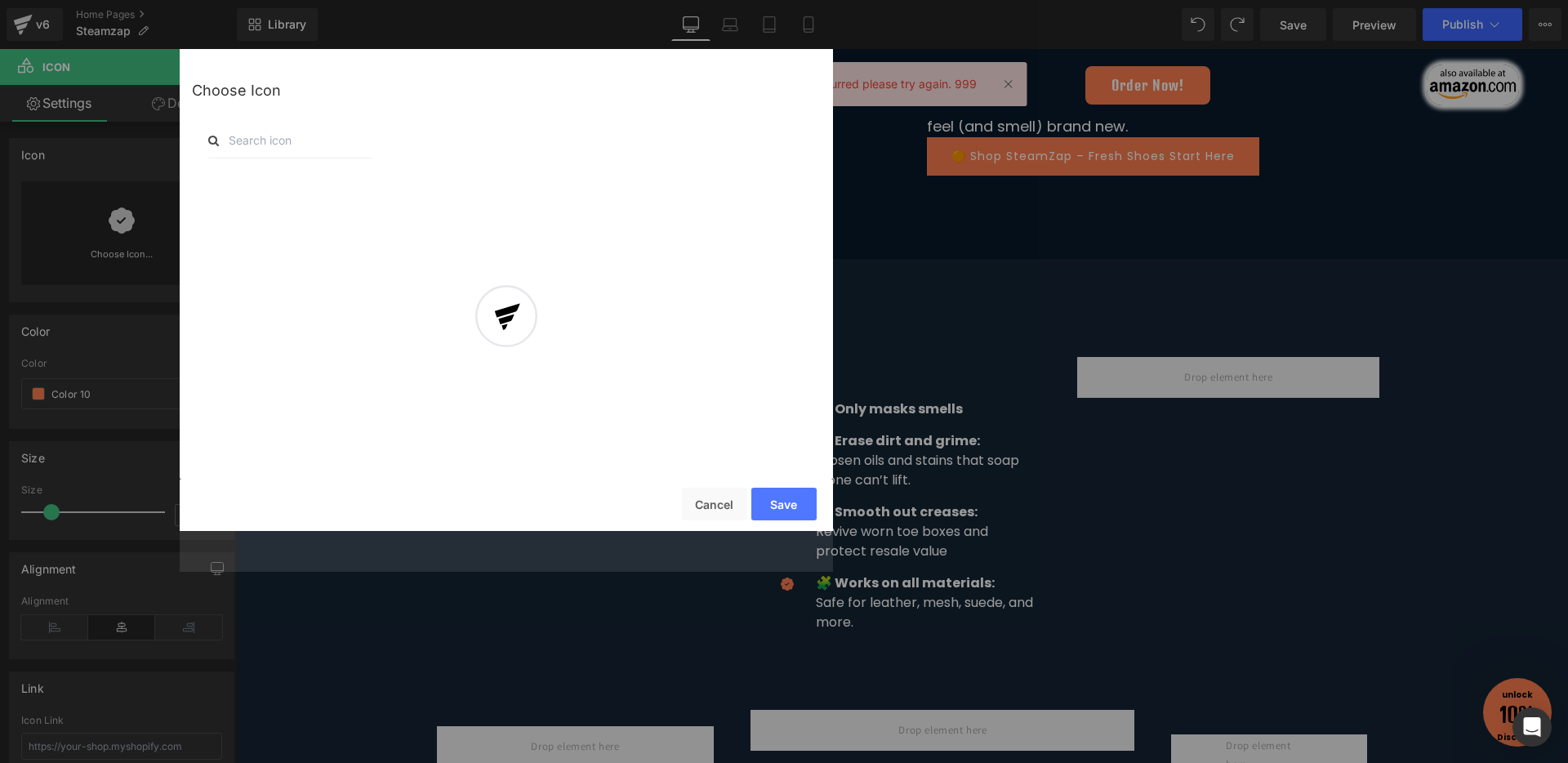
click at [707, 506] on div at bounding box center [506, 330] width 653 height 481
click at [705, 499] on div at bounding box center [506, 330] width 653 height 481
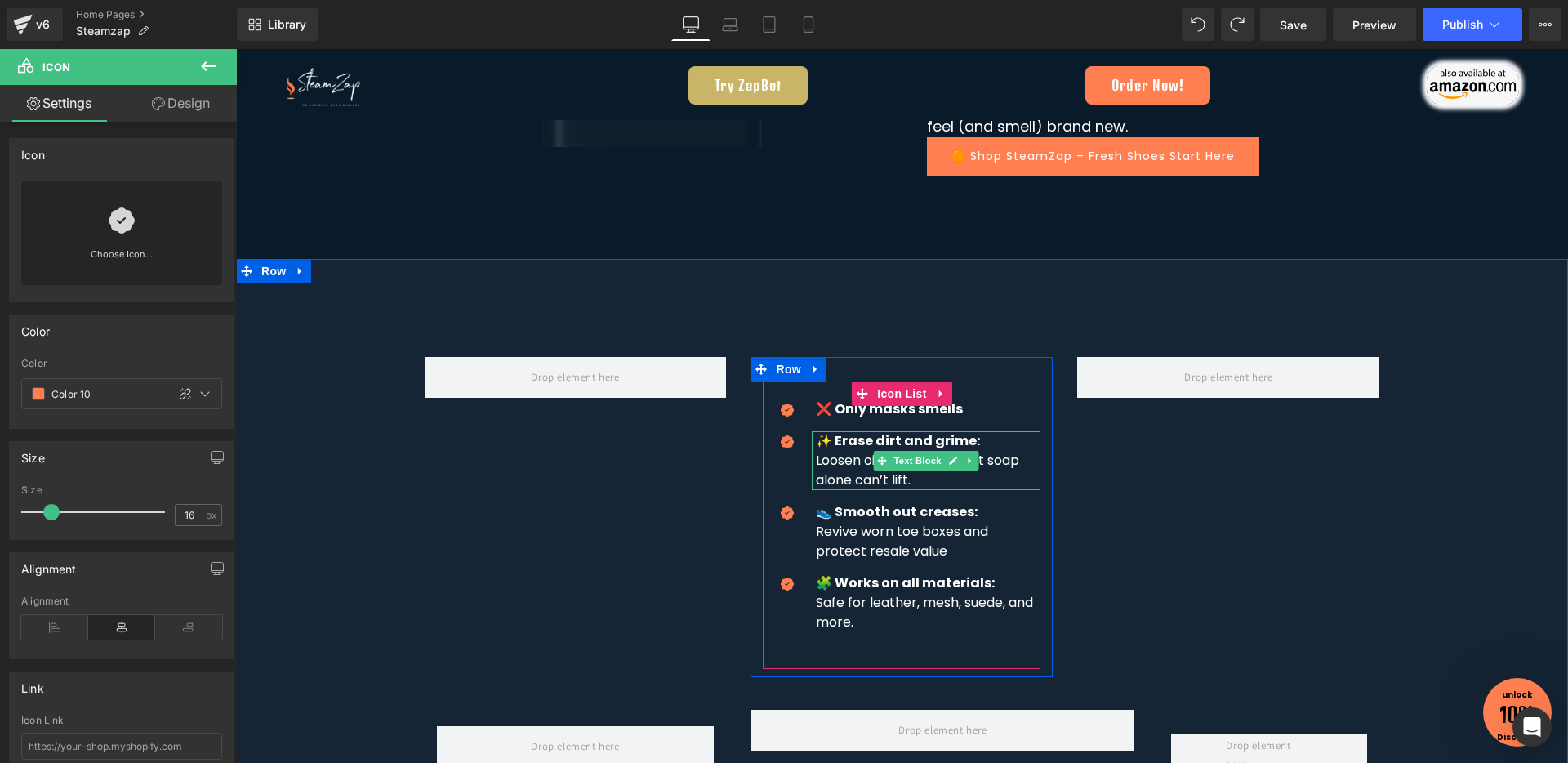
click at [942, 438] on strong "✨ Erase dirt and grime:" at bounding box center [897, 440] width 164 height 18
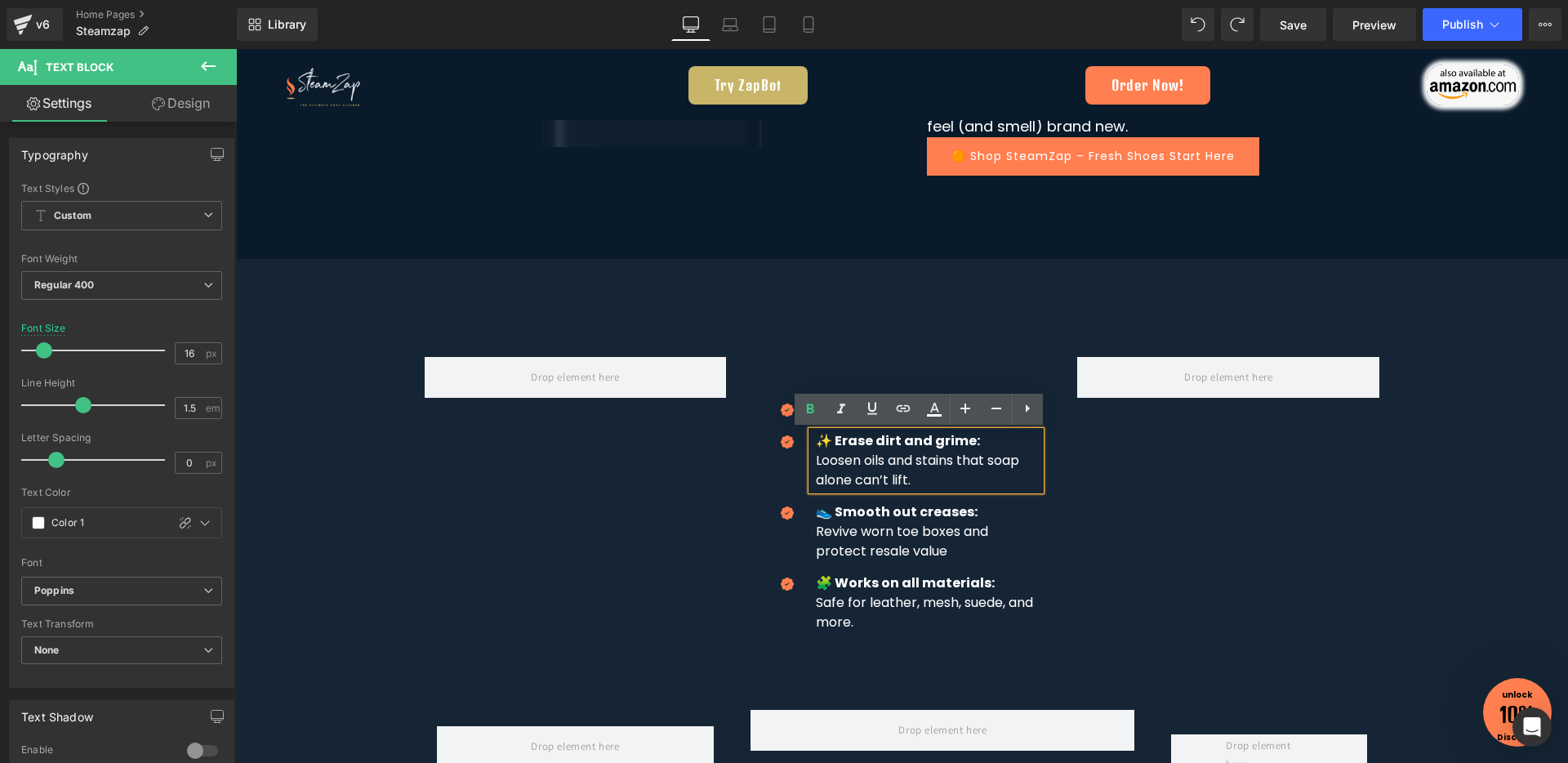
click at [789, 436] on span "Icon" at bounding box center [788, 444] width 26 height 19
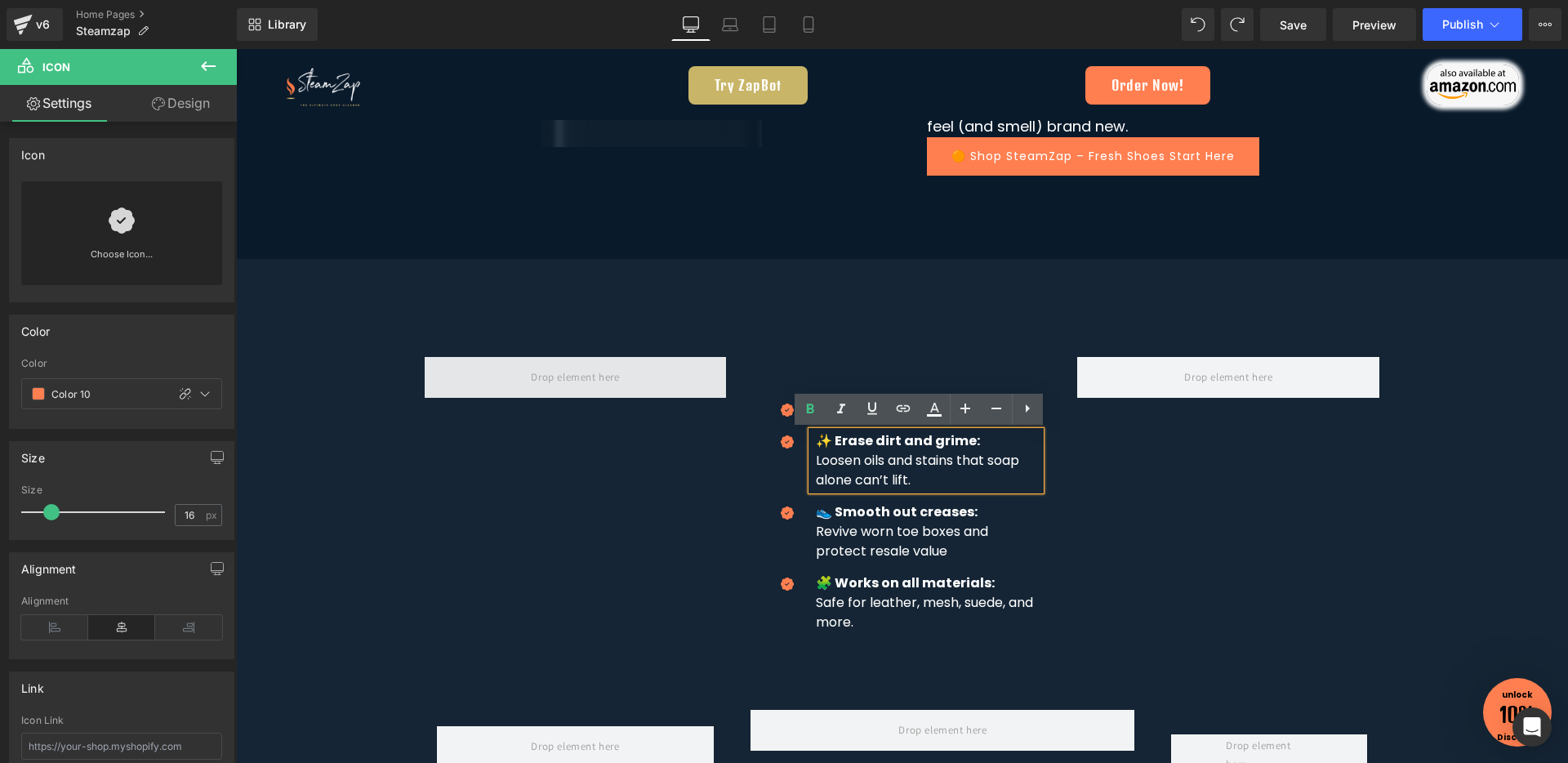
click at [636, 371] on span at bounding box center [575, 377] width 303 height 41
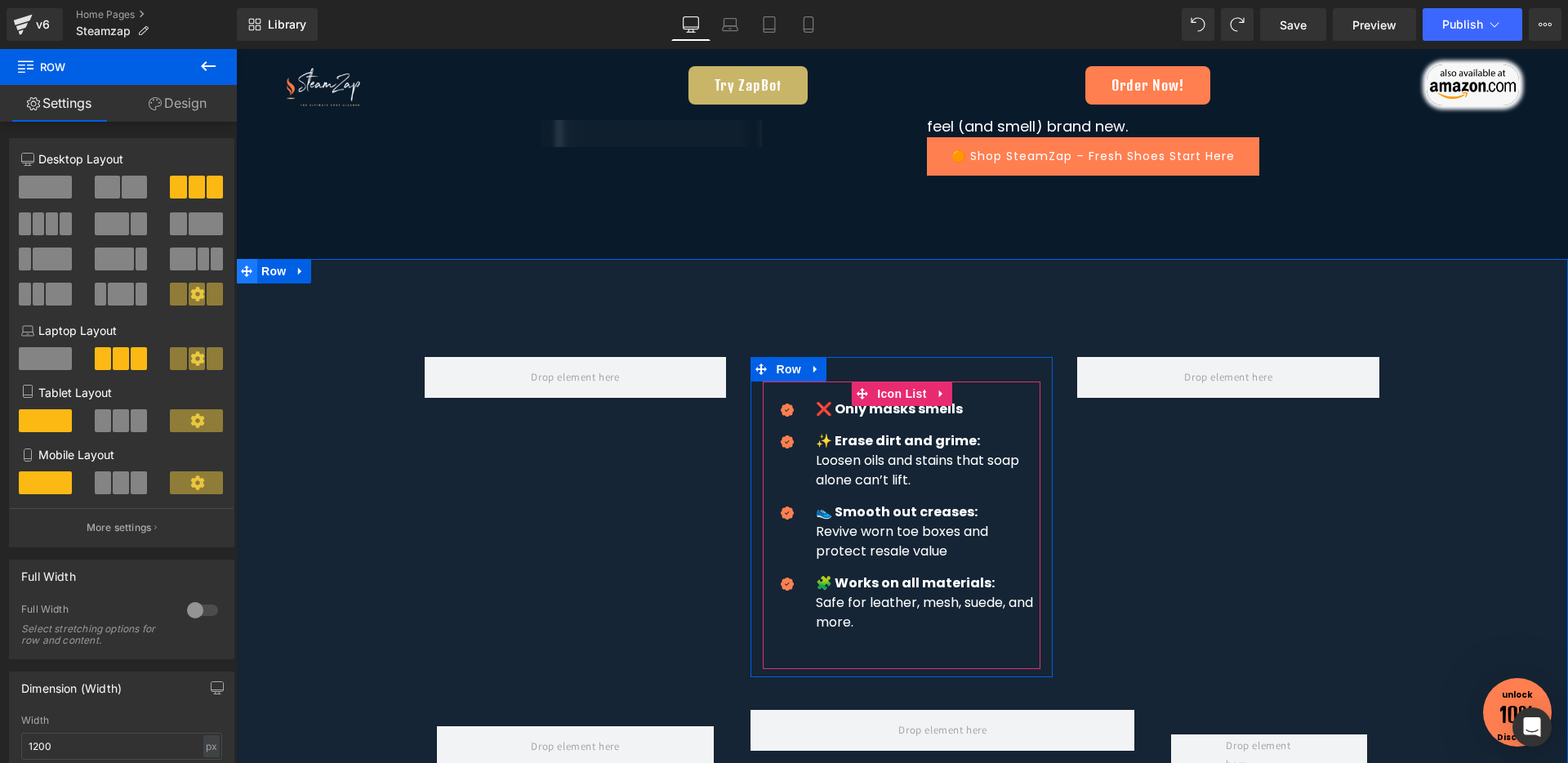
drag, startPoint x: 894, startPoint y: 393, endPoint x: 237, endPoint y: 258, distance: 670.7
click at [894, 393] on span "Icon List" at bounding box center [901, 394] width 57 height 25
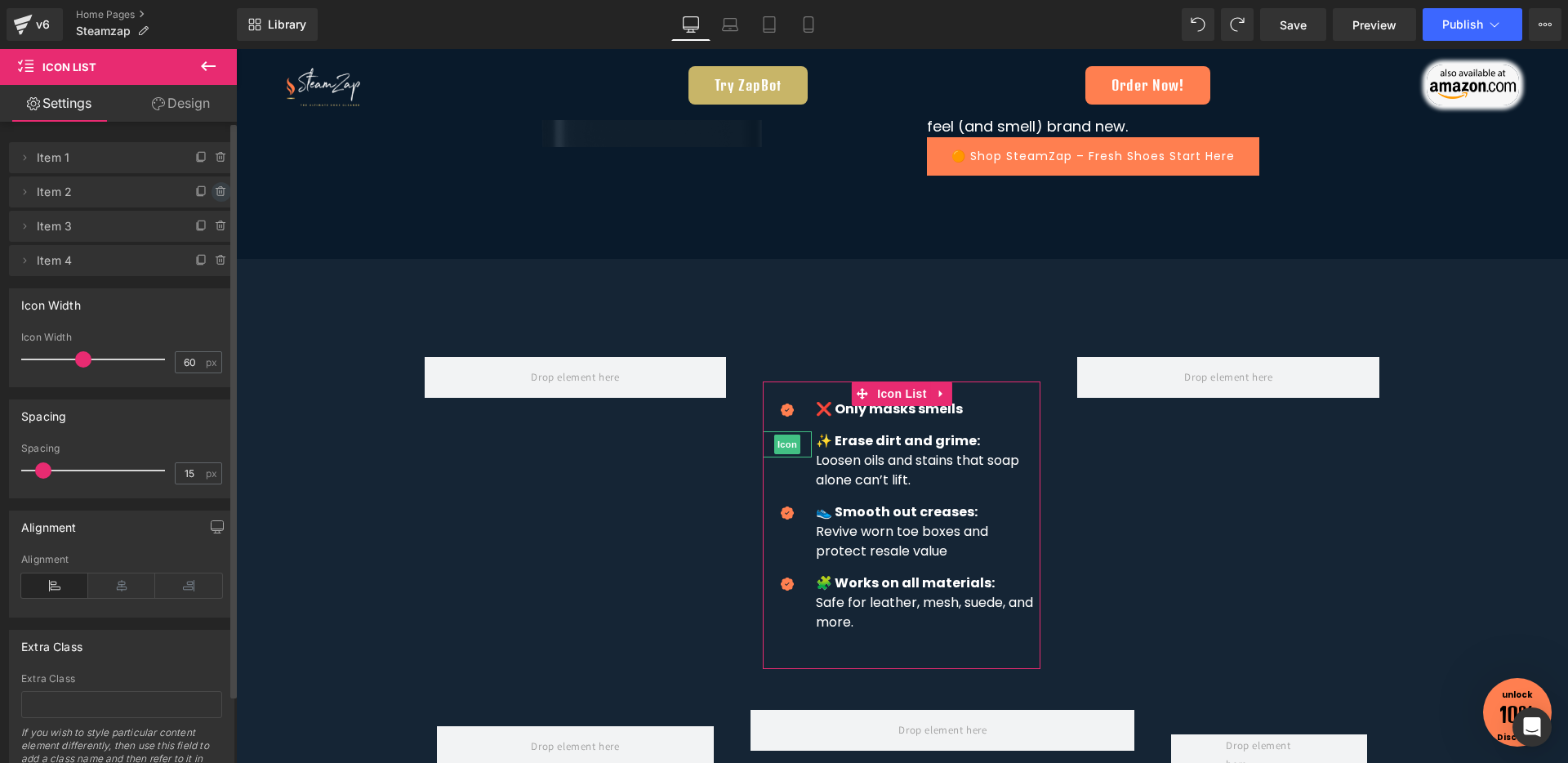
click at [215, 193] on icon at bounding box center [221, 191] width 13 height 13
click at [210, 193] on button "Delete" at bounding box center [203, 193] width 52 height 21
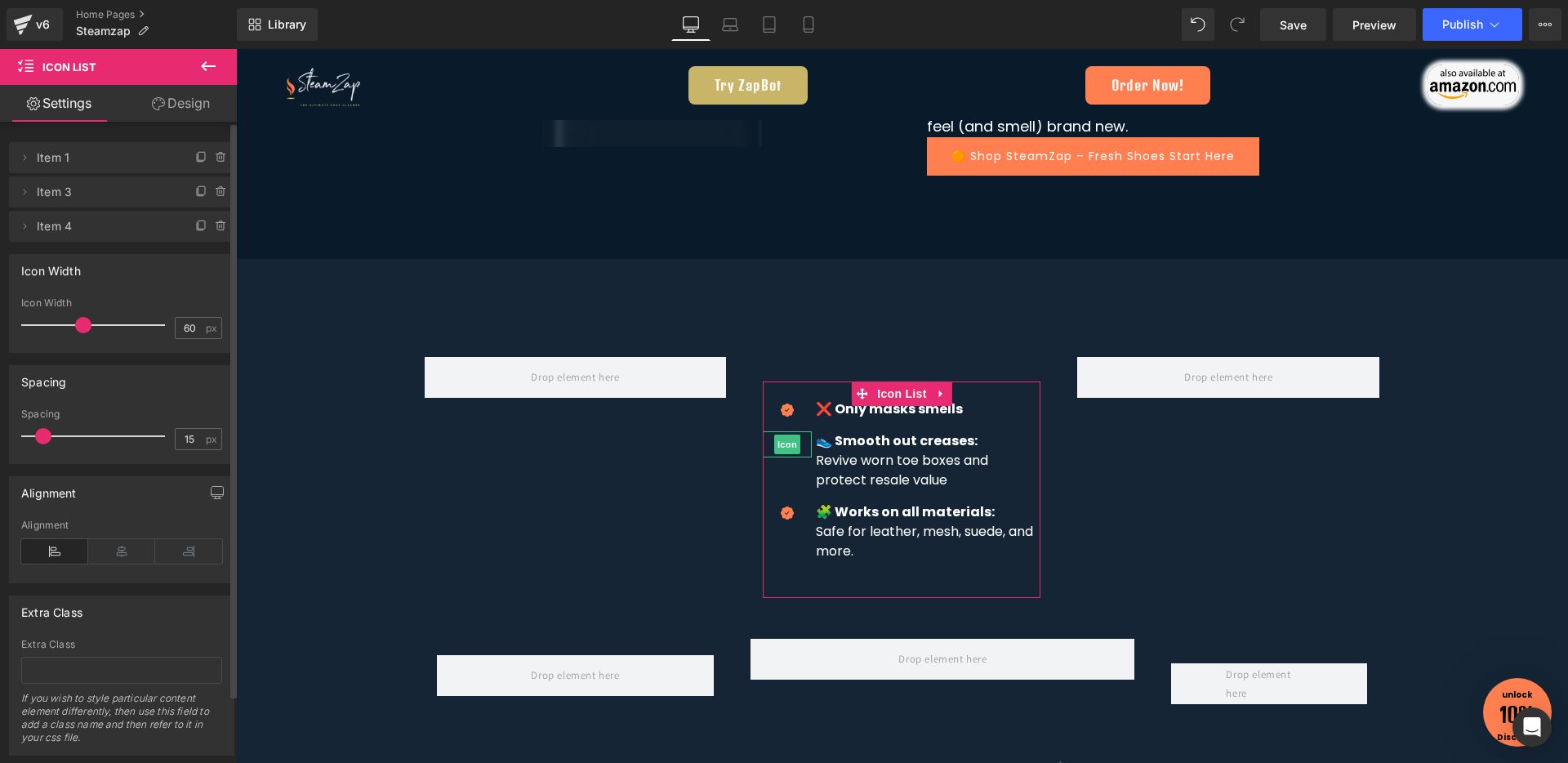
click at [215, 193] on icon at bounding box center [221, 191] width 13 height 13
click at [210, 193] on button "Delete" at bounding box center [203, 193] width 52 height 21
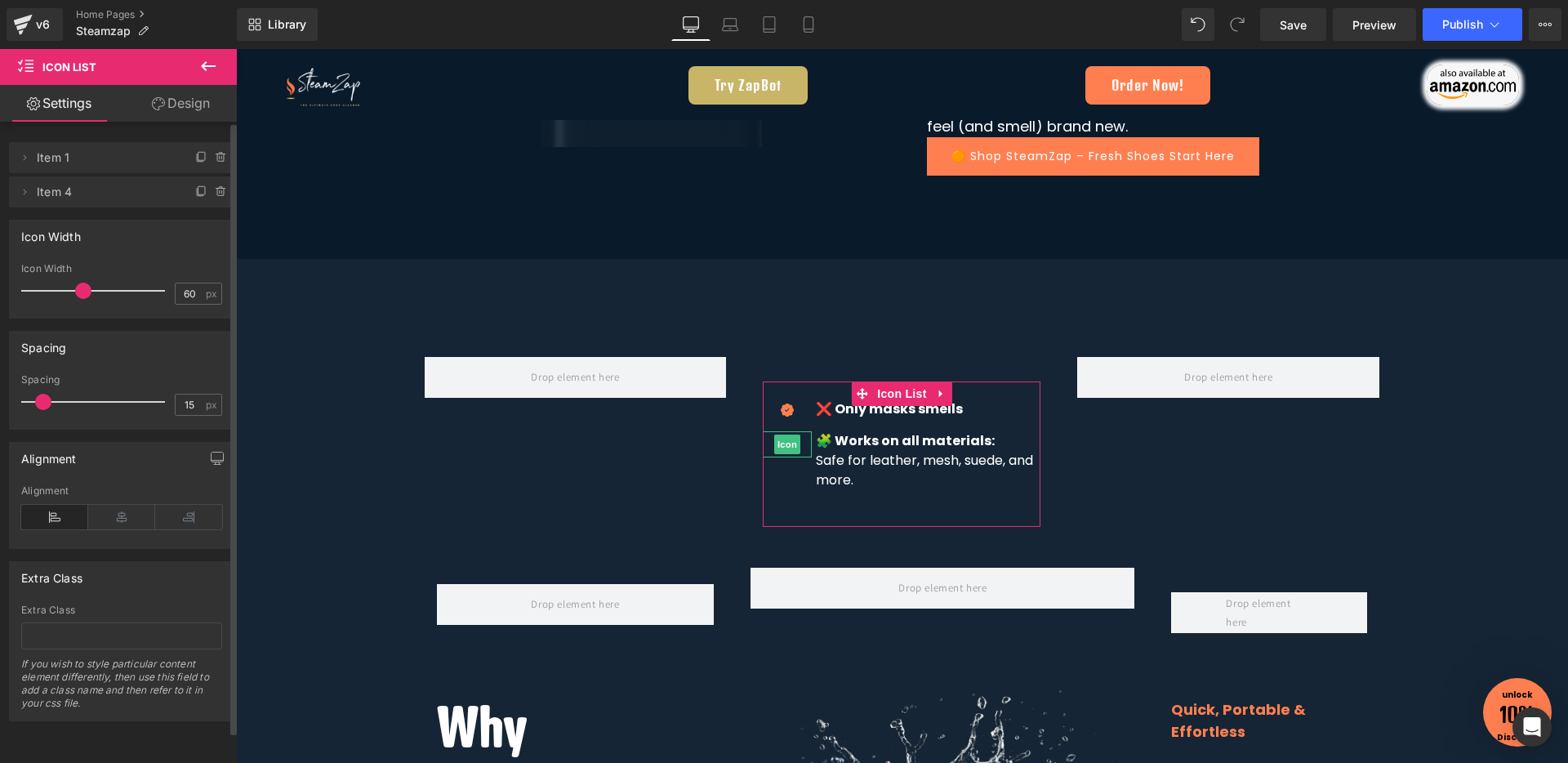
click at [215, 193] on icon at bounding box center [221, 191] width 13 height 13
click at [210, 193] on button "Delete" at bounding box center [203, 193] width 52 height 21
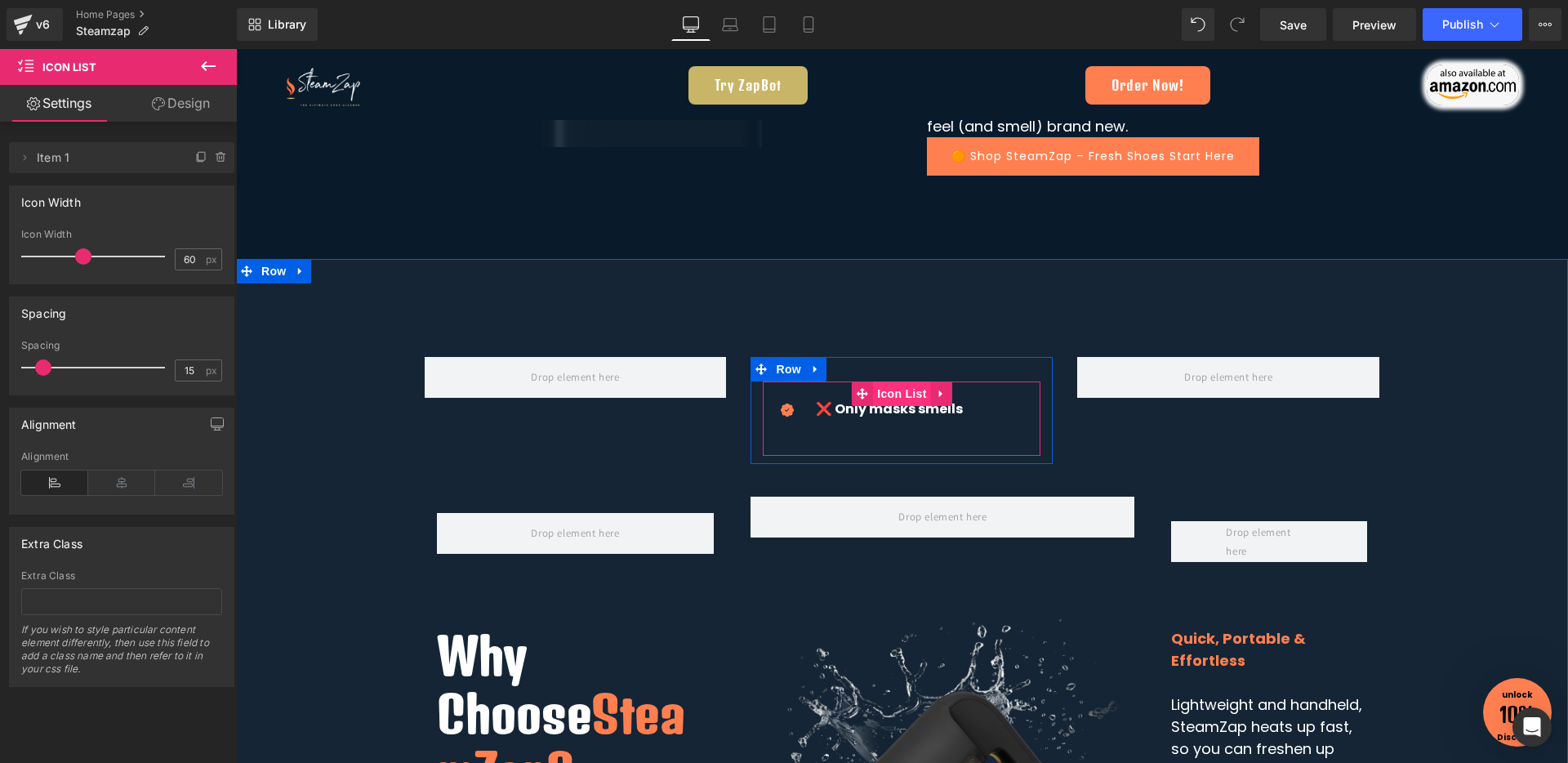
click at [883, 398] on span "Icon List" at bounding box center [901, 394] width 57 height 25
click at [28, 158] on icon at bounding box center [24, 157] width 13 height 13
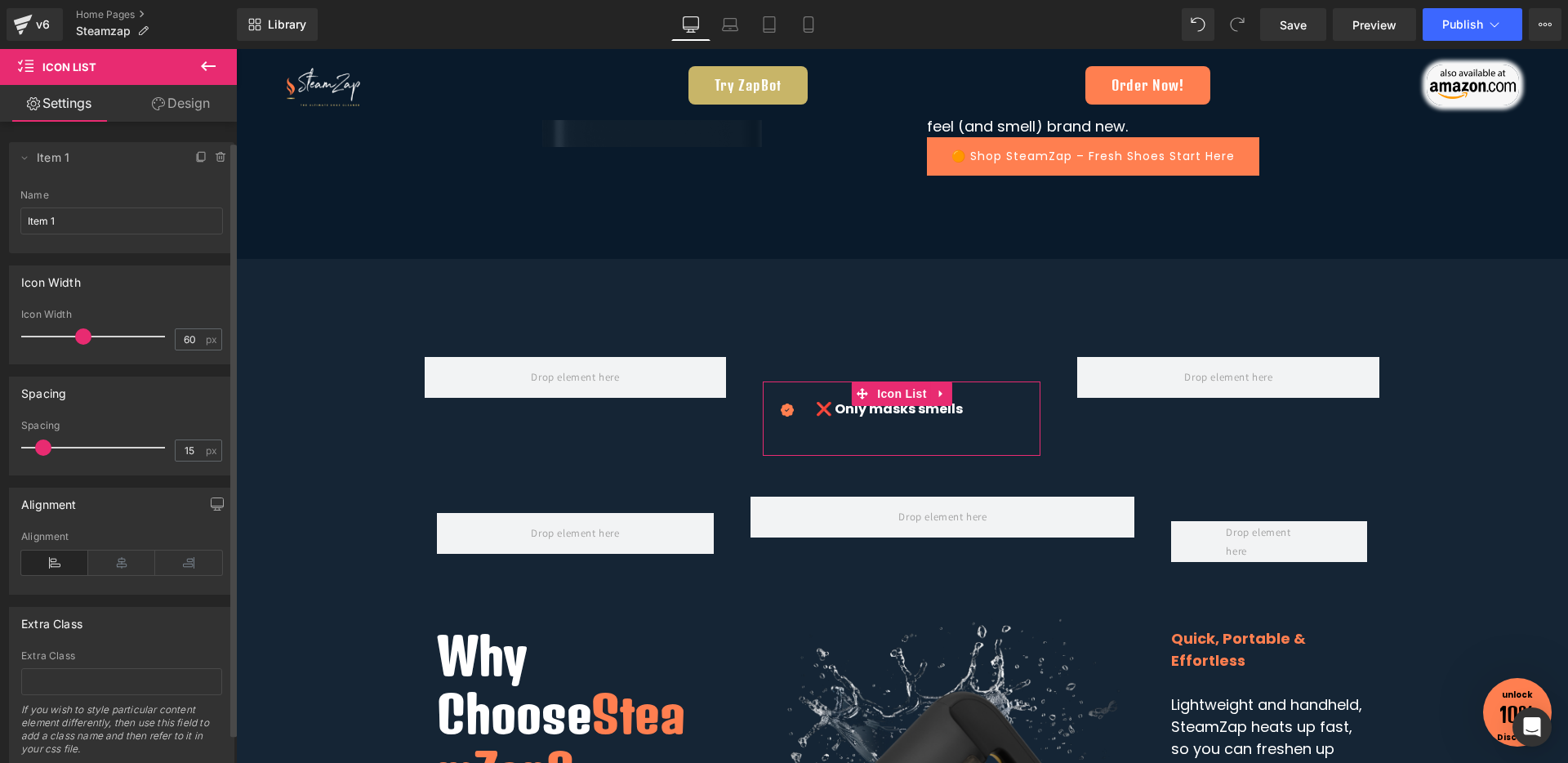
scroll to position [53, 0]
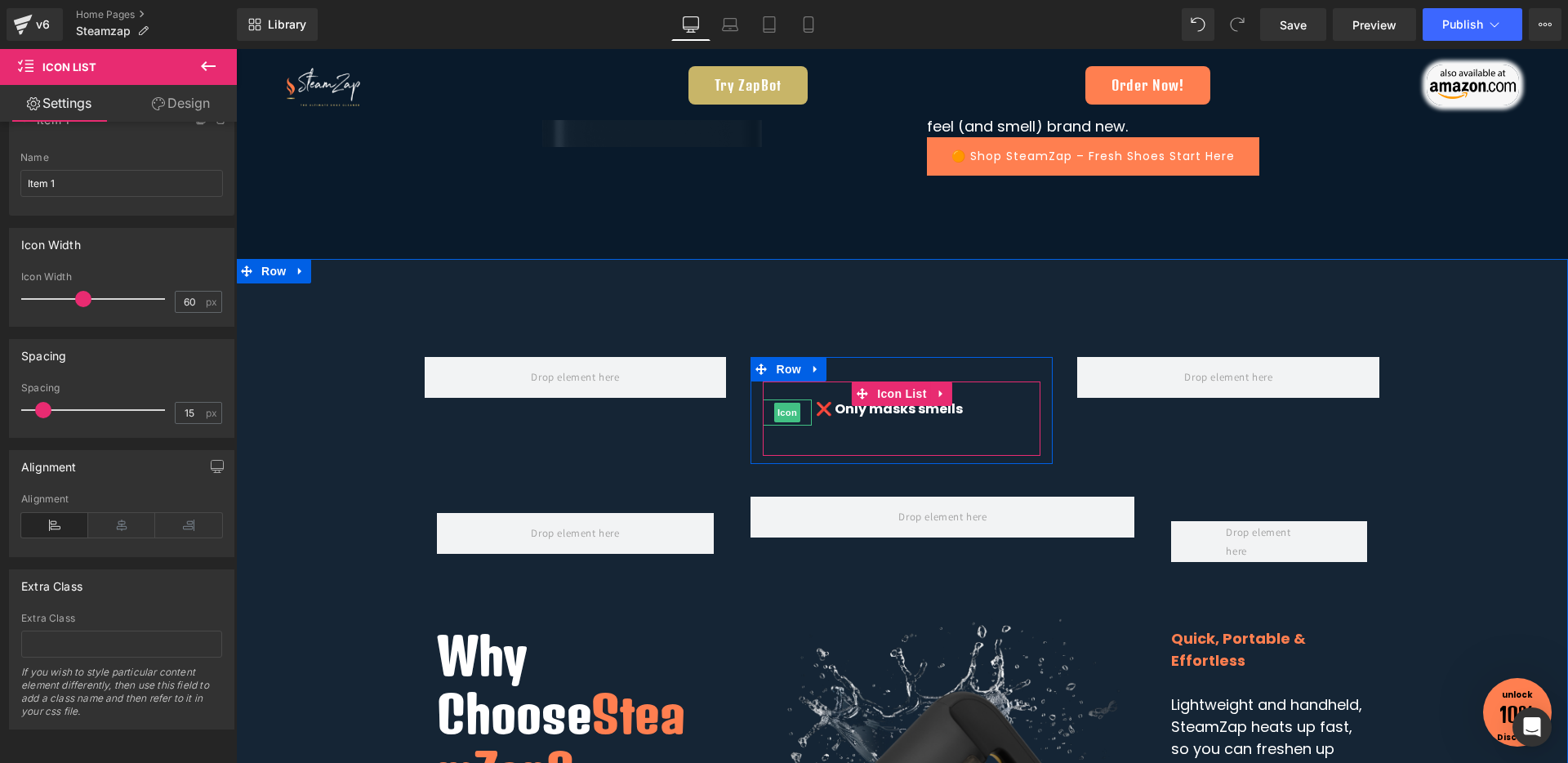
click at [785, 412] on span "Icon" at bounding box center [788, 412] width 26 height 19
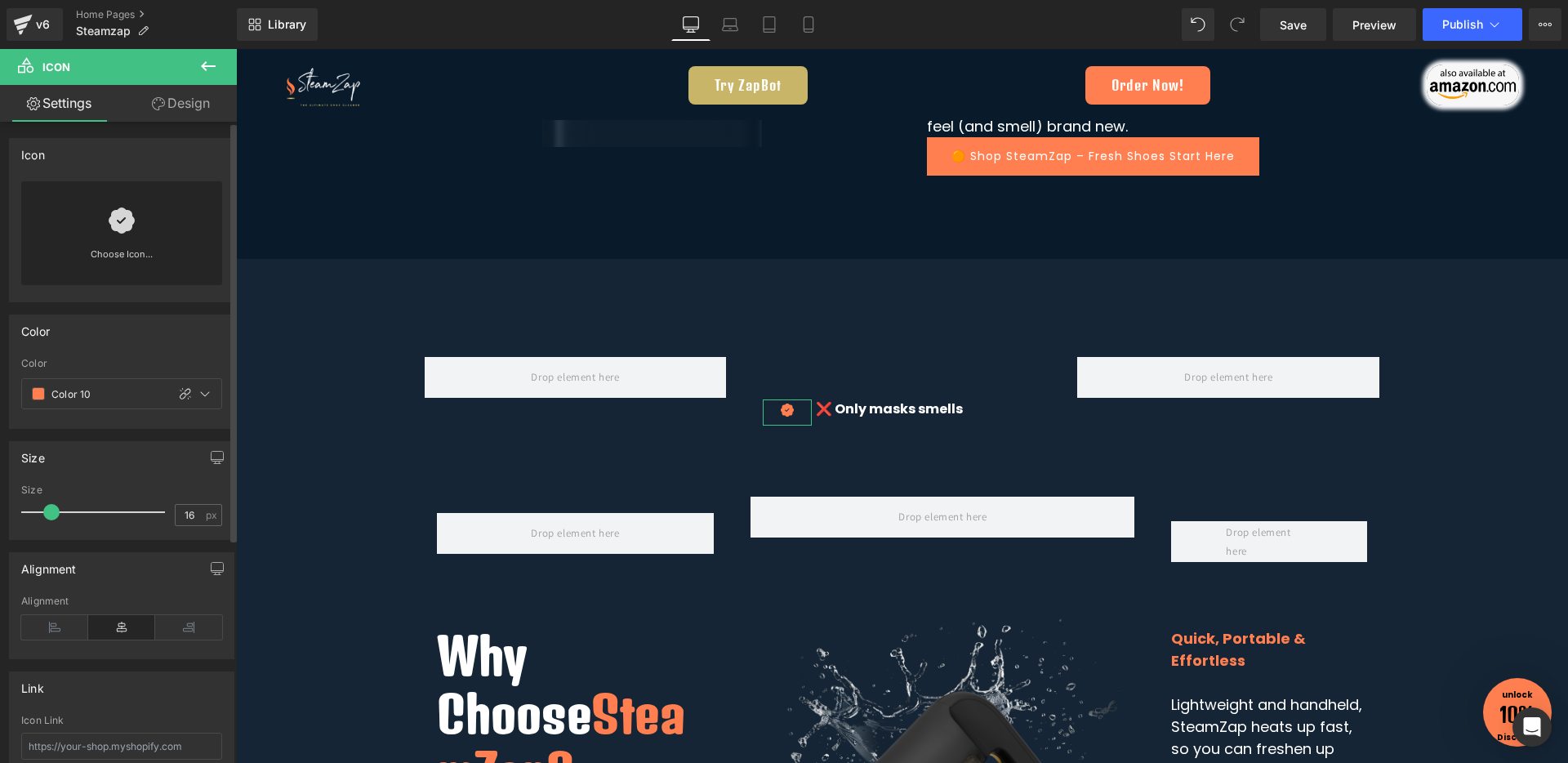
click at [122, 214] on icon at bounding box center [122, 221] width 26 height 26
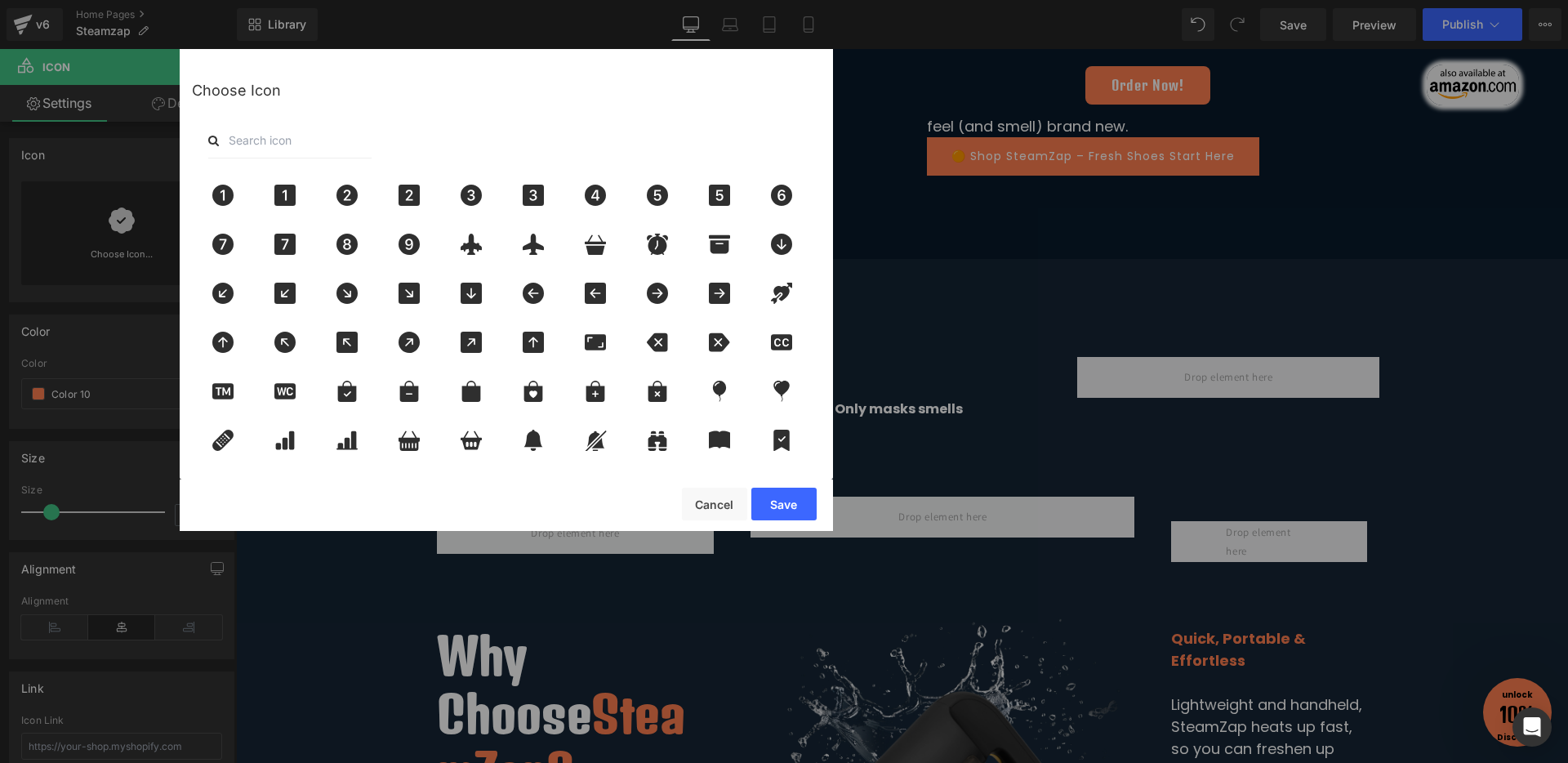
click at [295, 139] on input "text" at bounding box center [289, 140] width 163 height 36
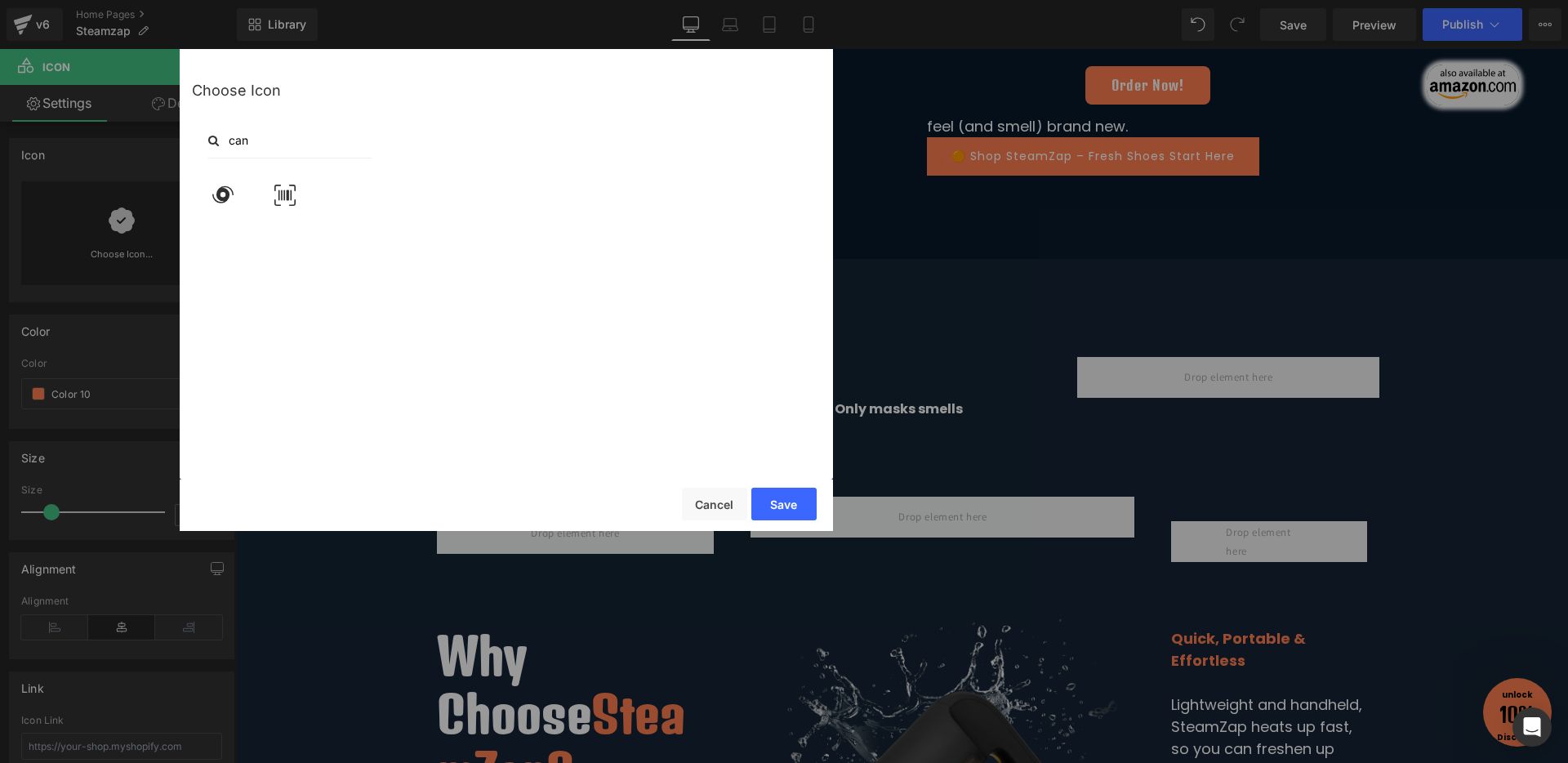
scroll to position [0, 0]
type input "cancel"
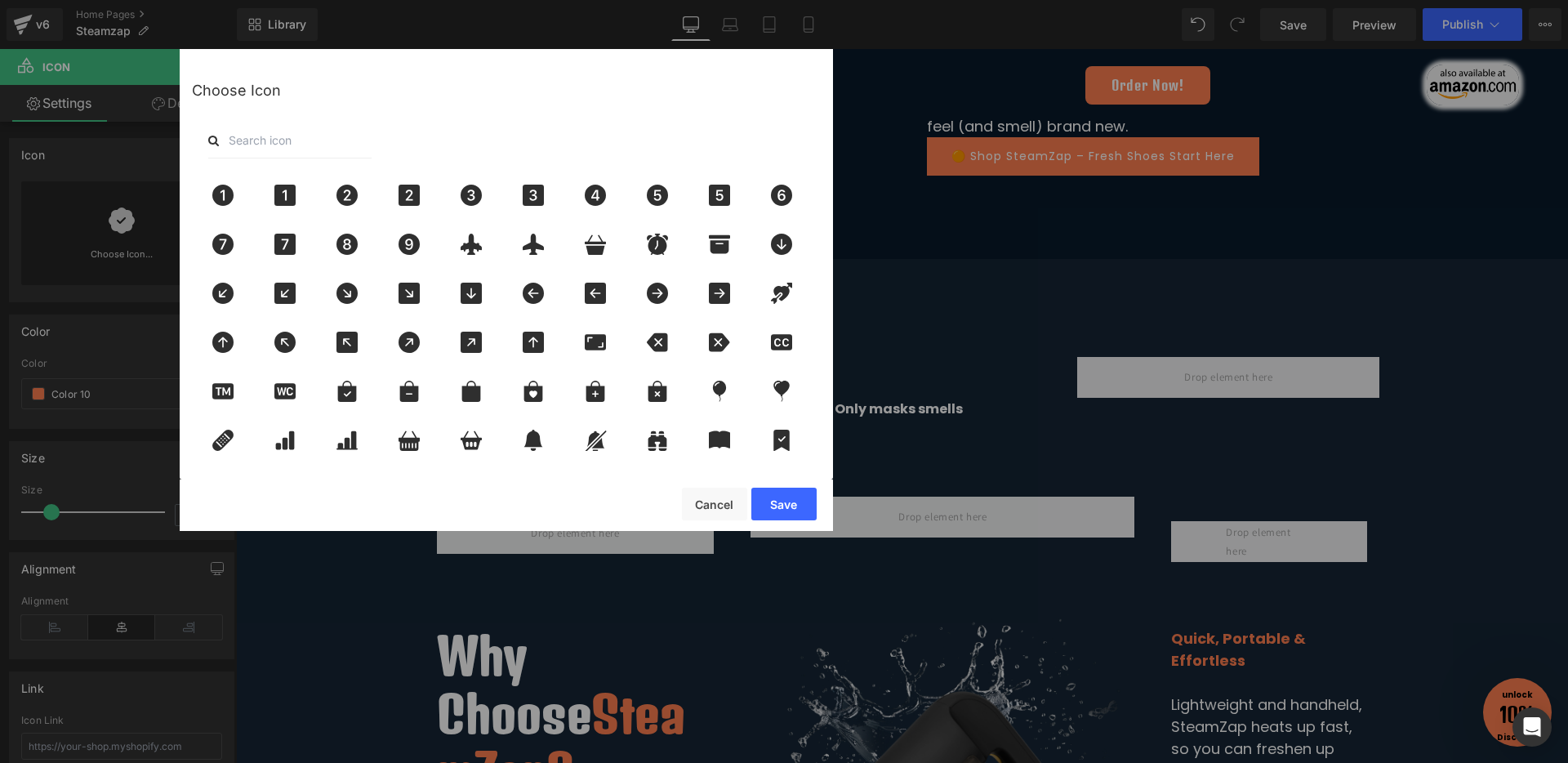
type input "x"
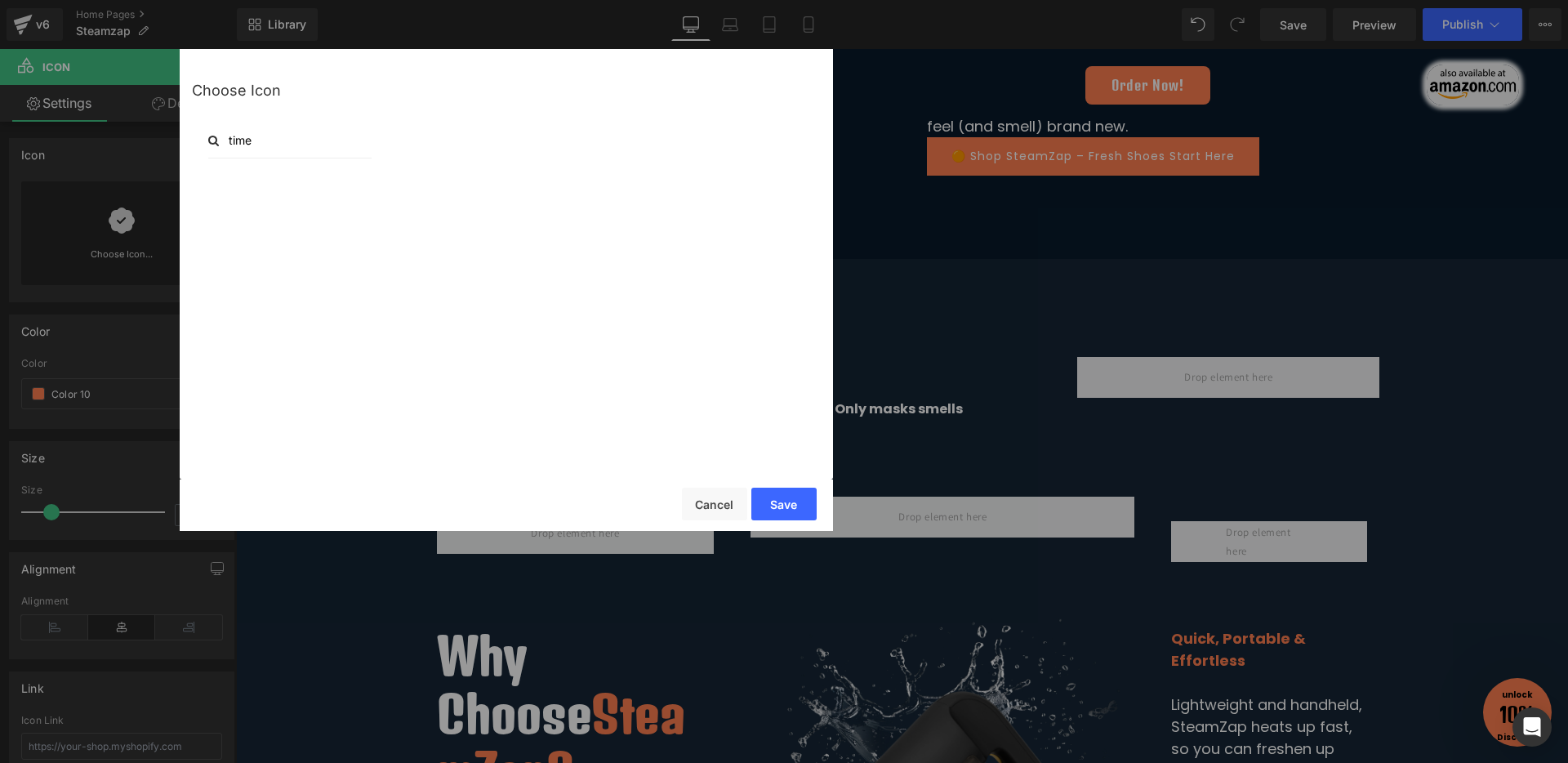
type input "times"
type input "c"
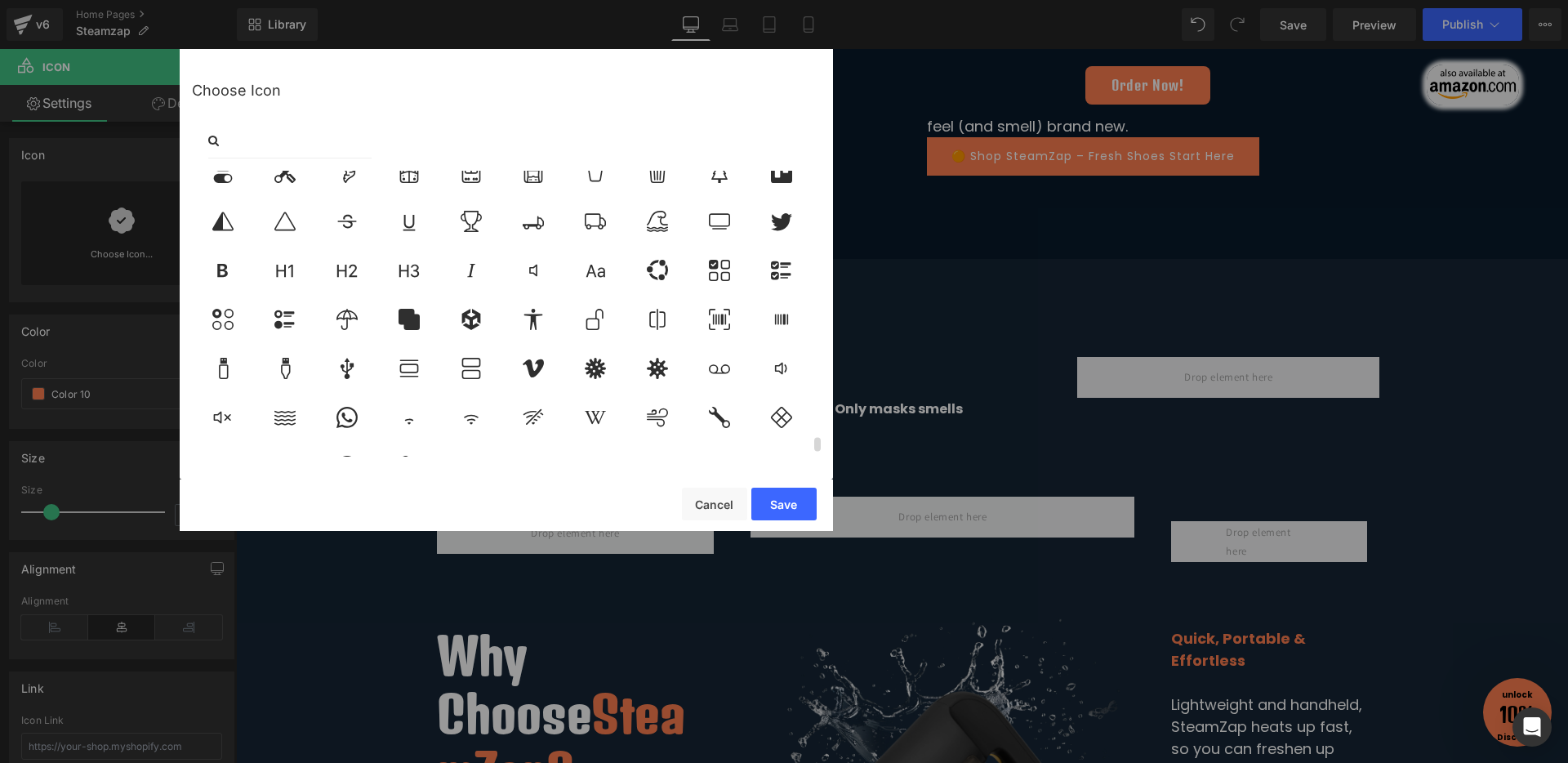
scroll to position [5696, 0]
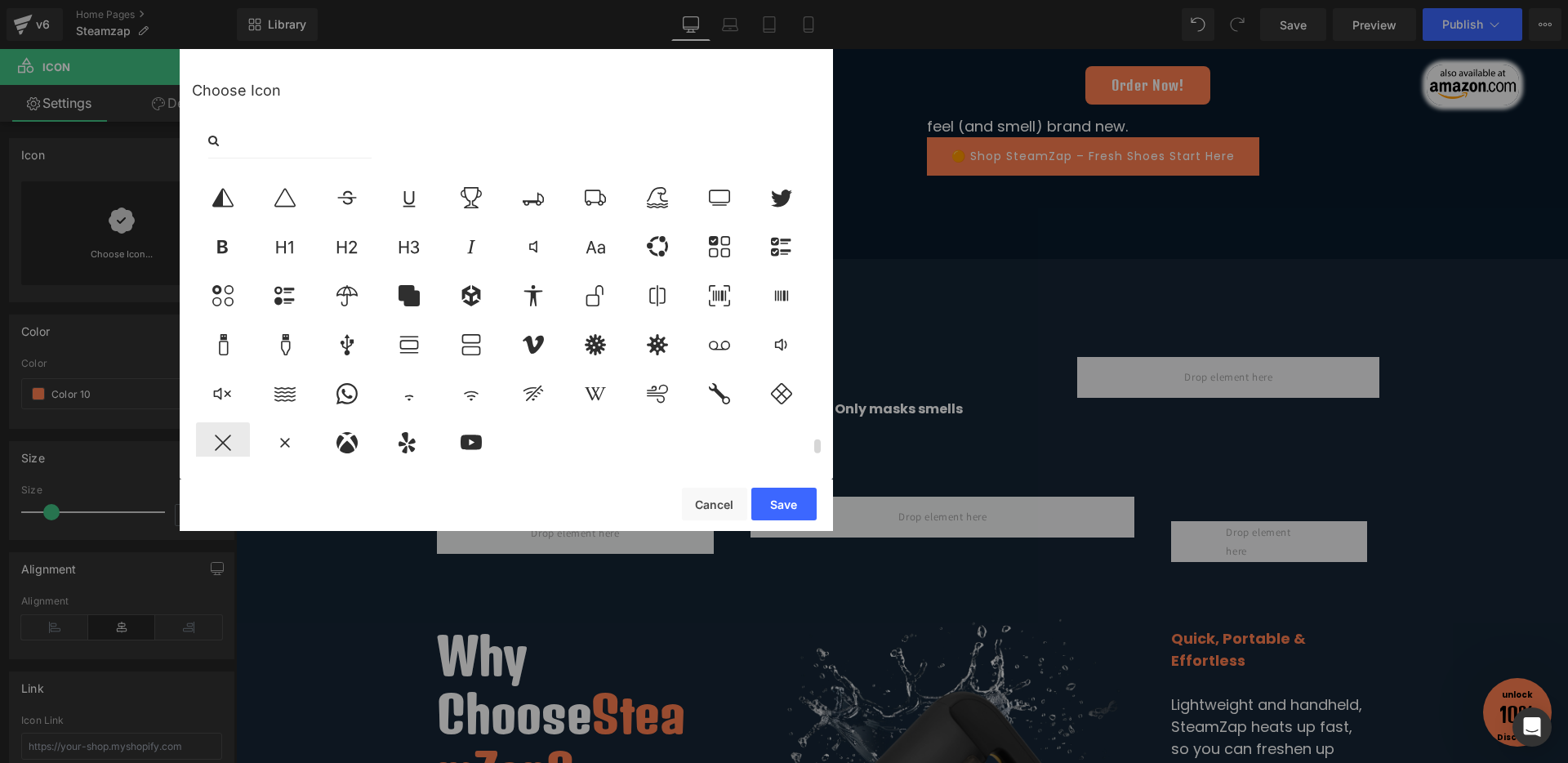
click at [224, 432] on icon at bounding box center [223, 443] width 34 height 21
click at [794, 507] on button "Save" at bounding box center [784, 503] width 65 height 32
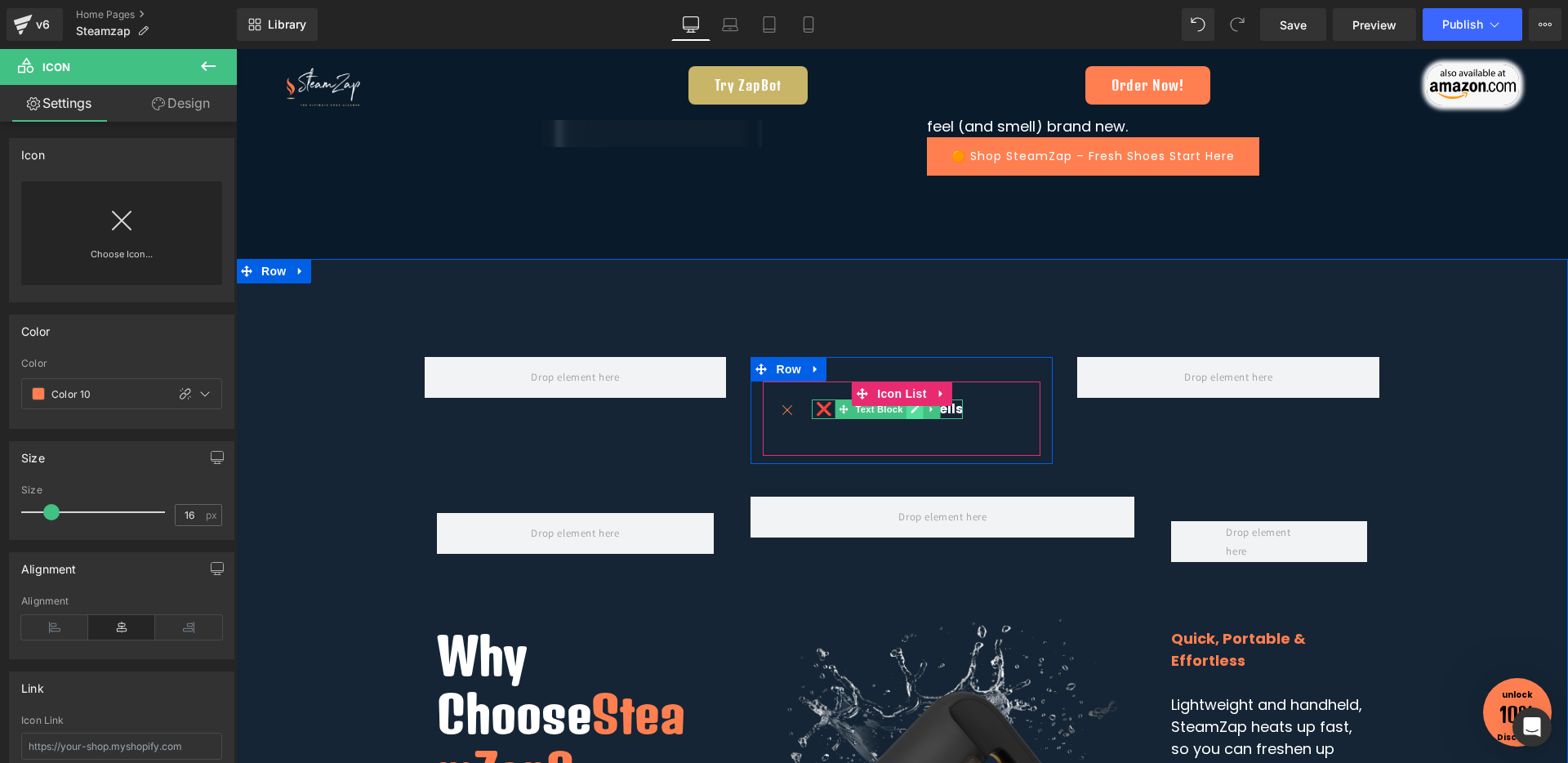
click at [907, 413] on link at bounding box center [916, 409] width 18 height 19
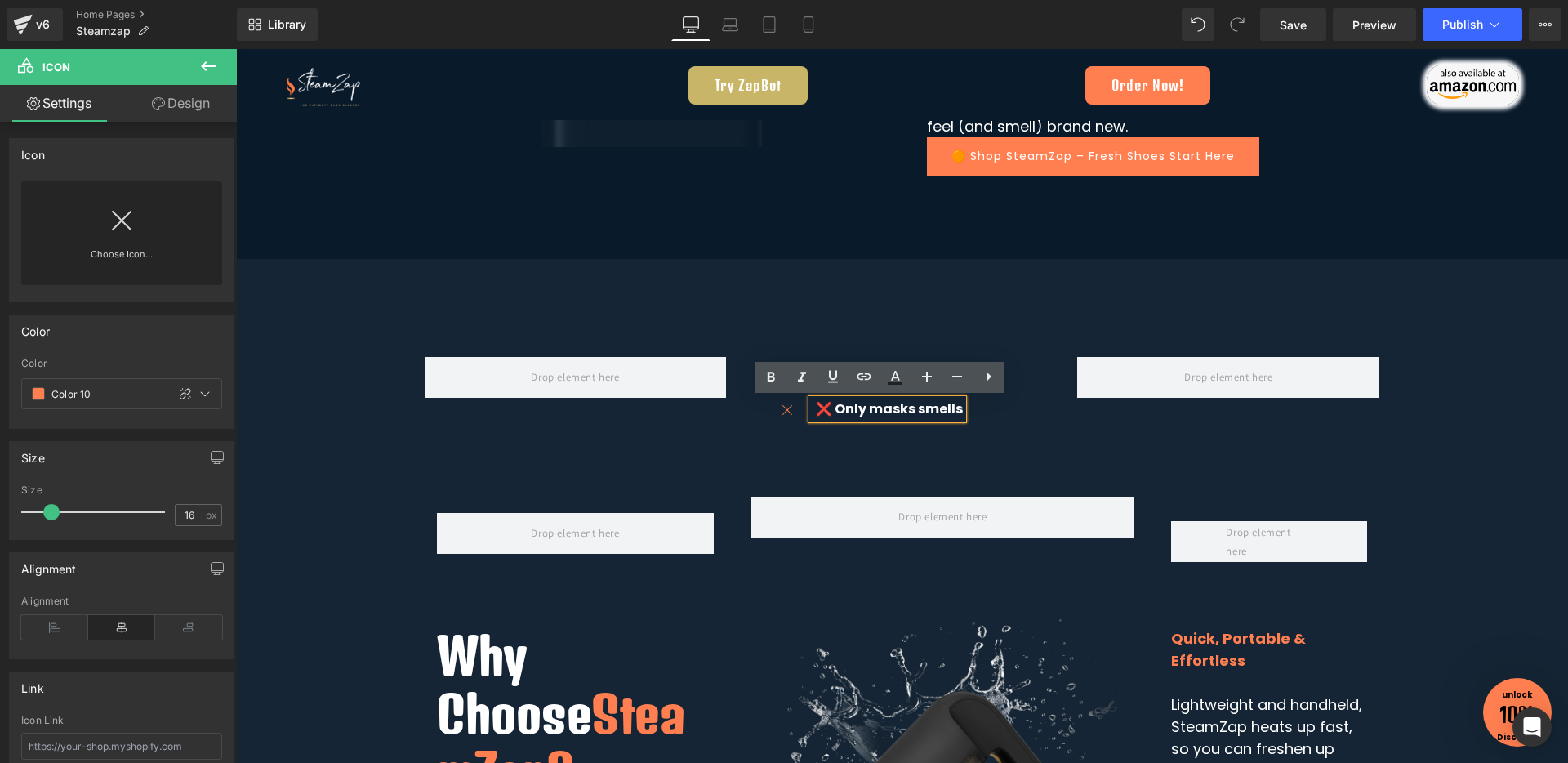
click at [828, 410] on span "❌ Only masks smells" at bounding box center [889, 408] width 147 height 18
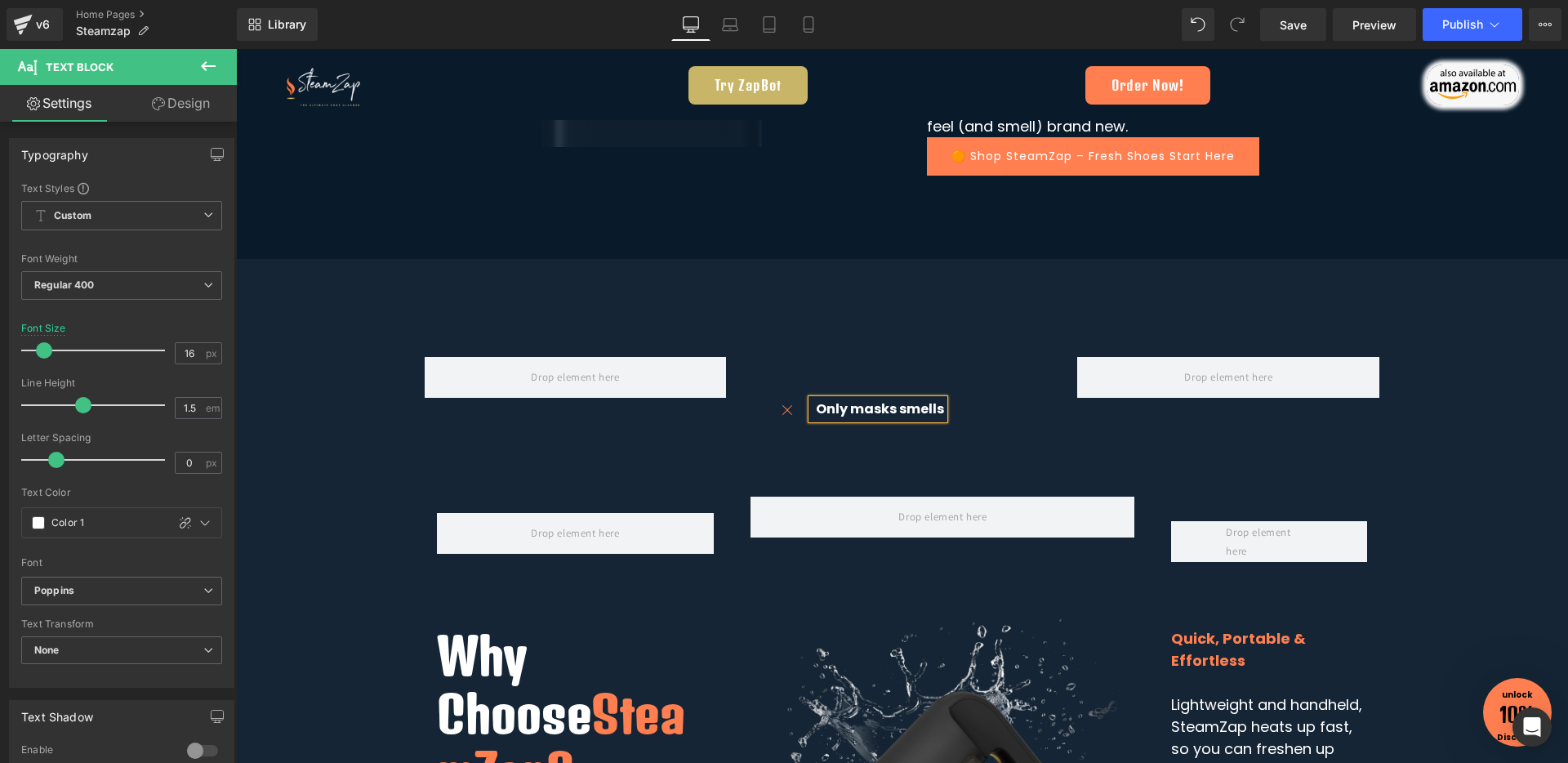
click at [829, 442] on div "Icon Only masks smells Text Block Icon List" at bounding box center [902, 418] width 278 height 75
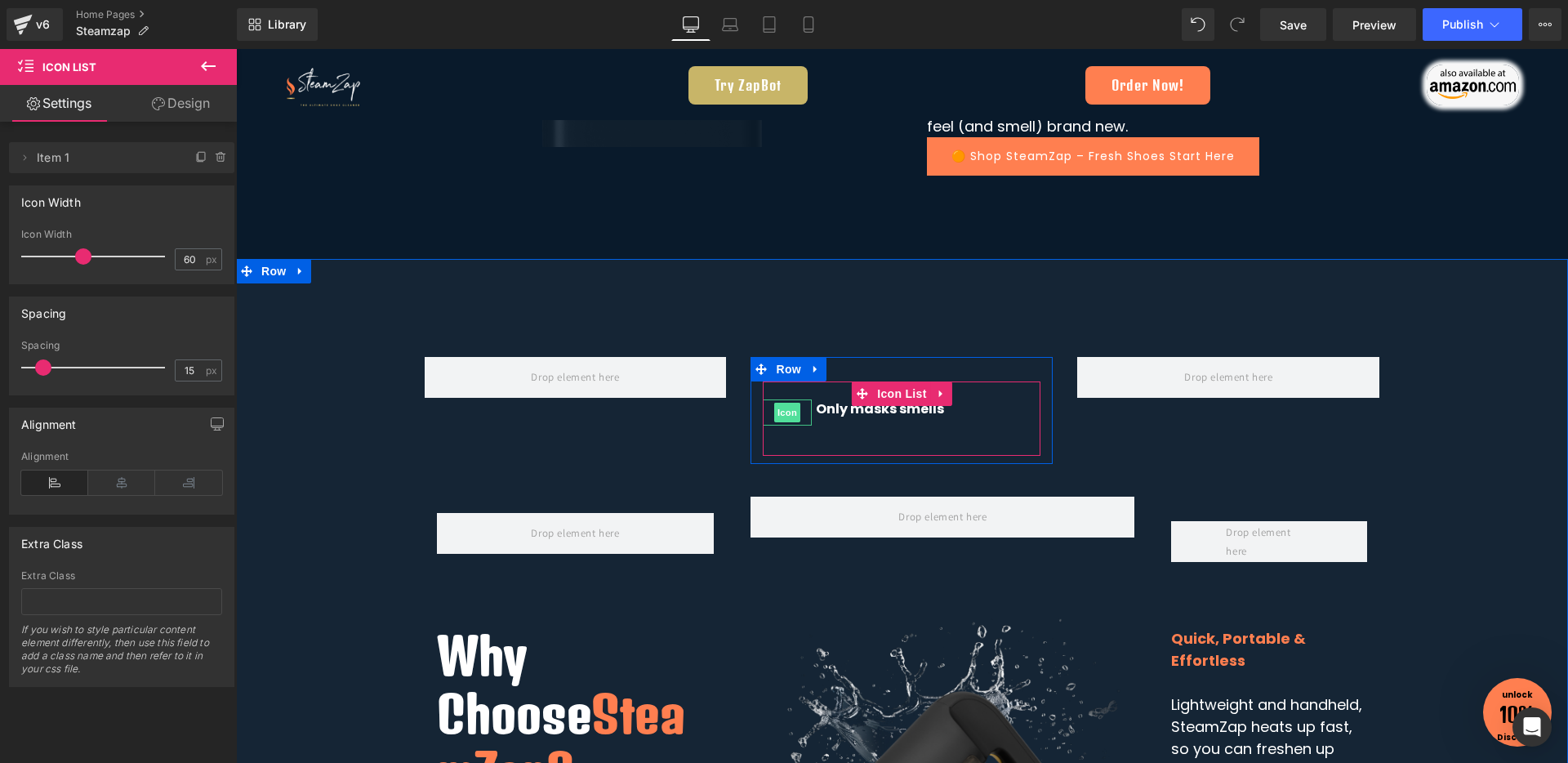
click at [781, 413] on span "Icon" at bounding box center [788, 412] width 26 height 19
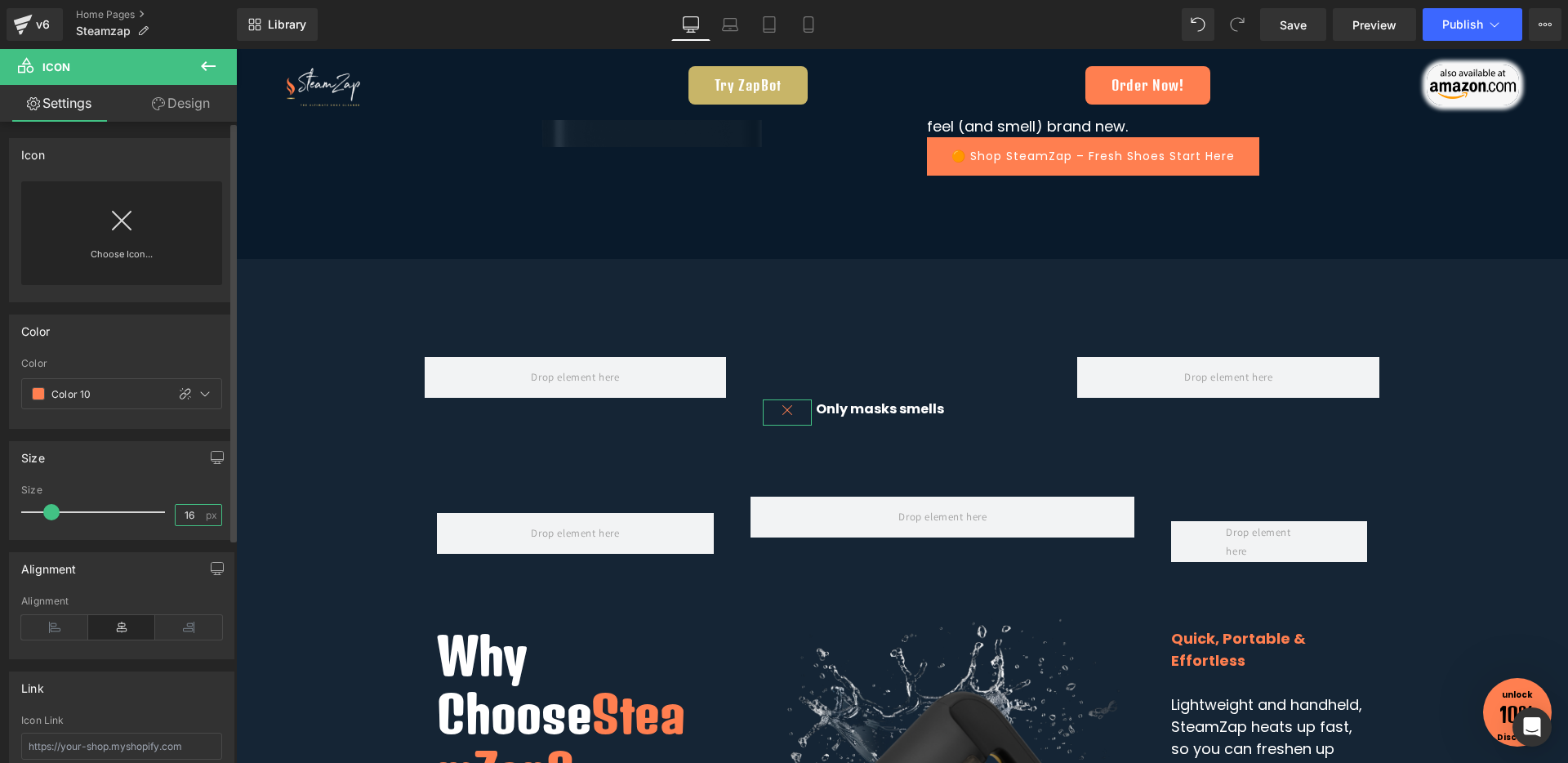
click at [188, 510] on input "16" at bounding box center [189, 514] width 29 height 20
type input "18"
click at [155, 480] on div "Size 18px Size 18 px" at bounding box center [121, 490] width 225 height 99
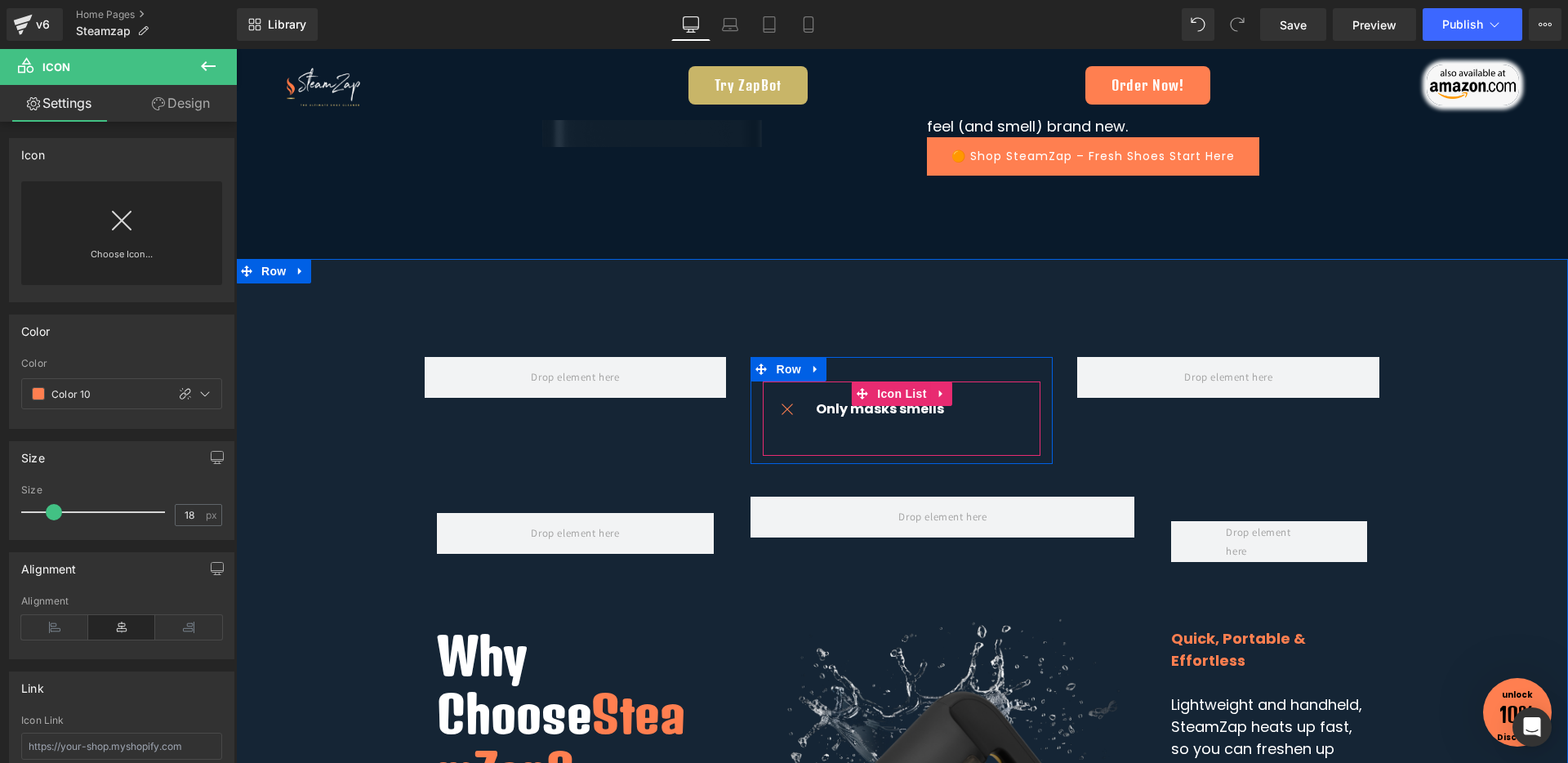
click at [866, 425] on ul "Icon Only masks smells Text Block" at bounding box center [853, 415] width 182 height 32
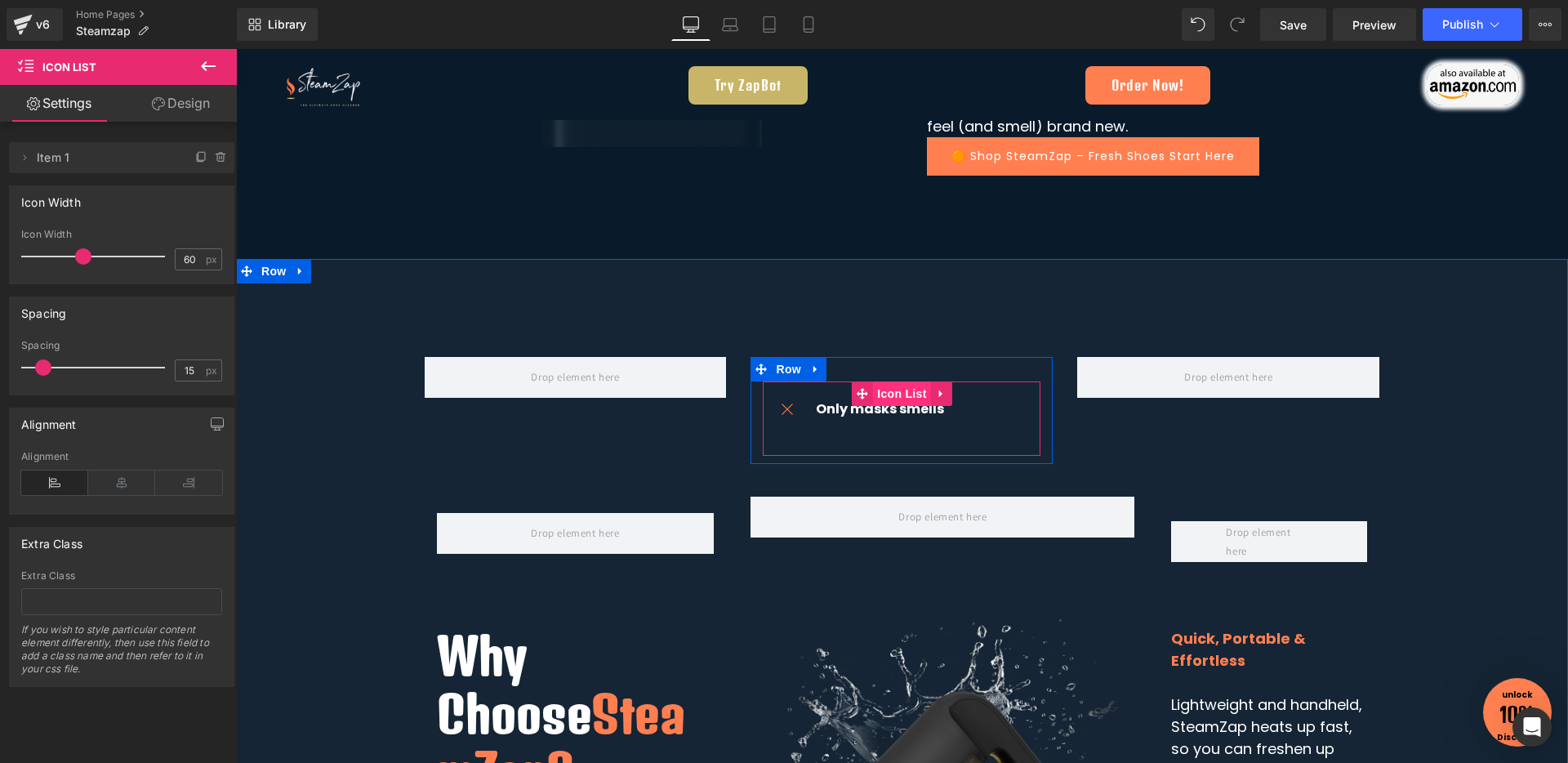
click at [898, 391] on span "Icon List" at bounding box center [901, 394] width 57 height 25
click at [196, 156] on icon at bounding box center [202, 157] width 13 height 13
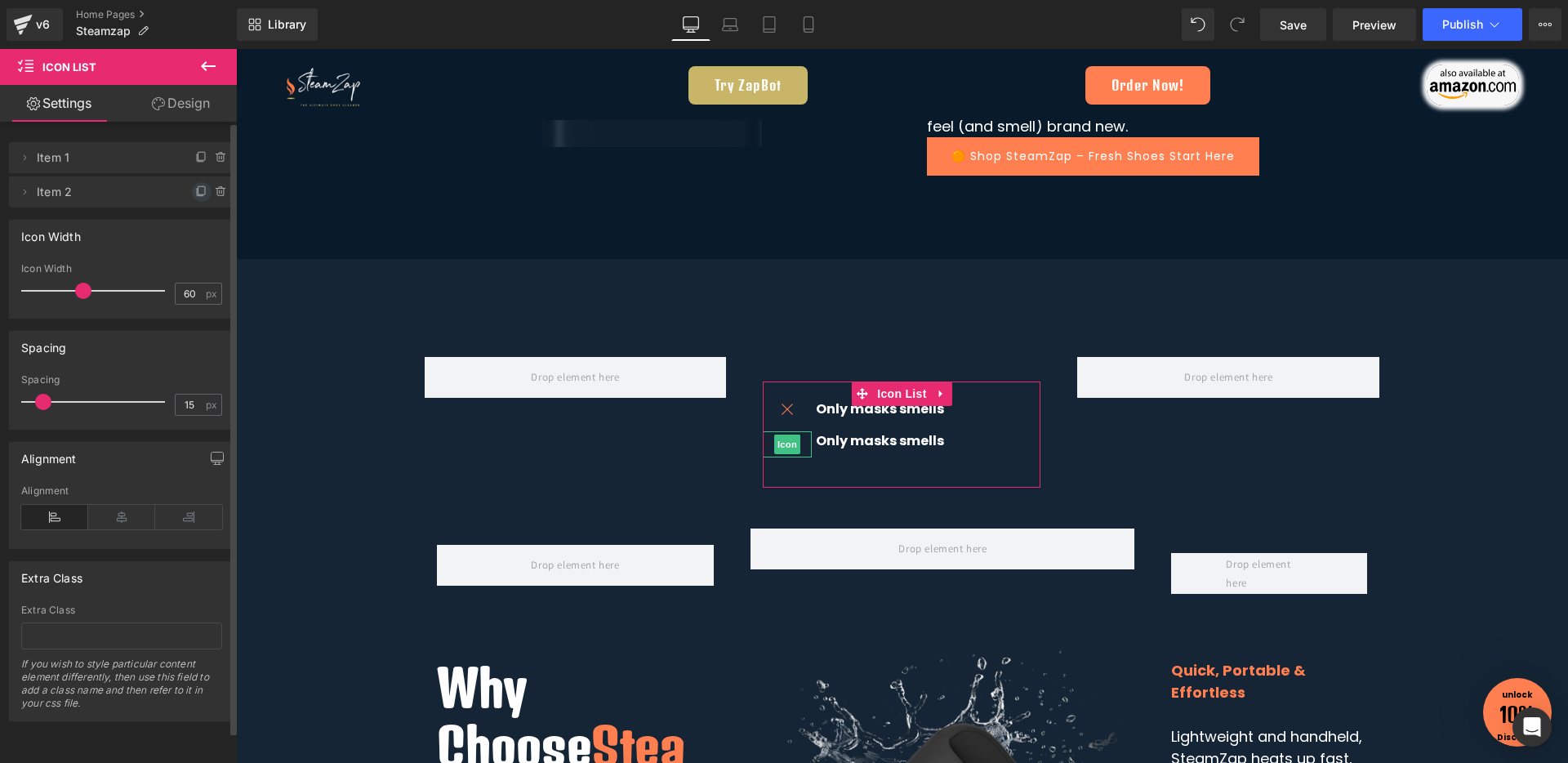
click at [196, 192] on icon at bounding box center [202, 191] width 13 height 13
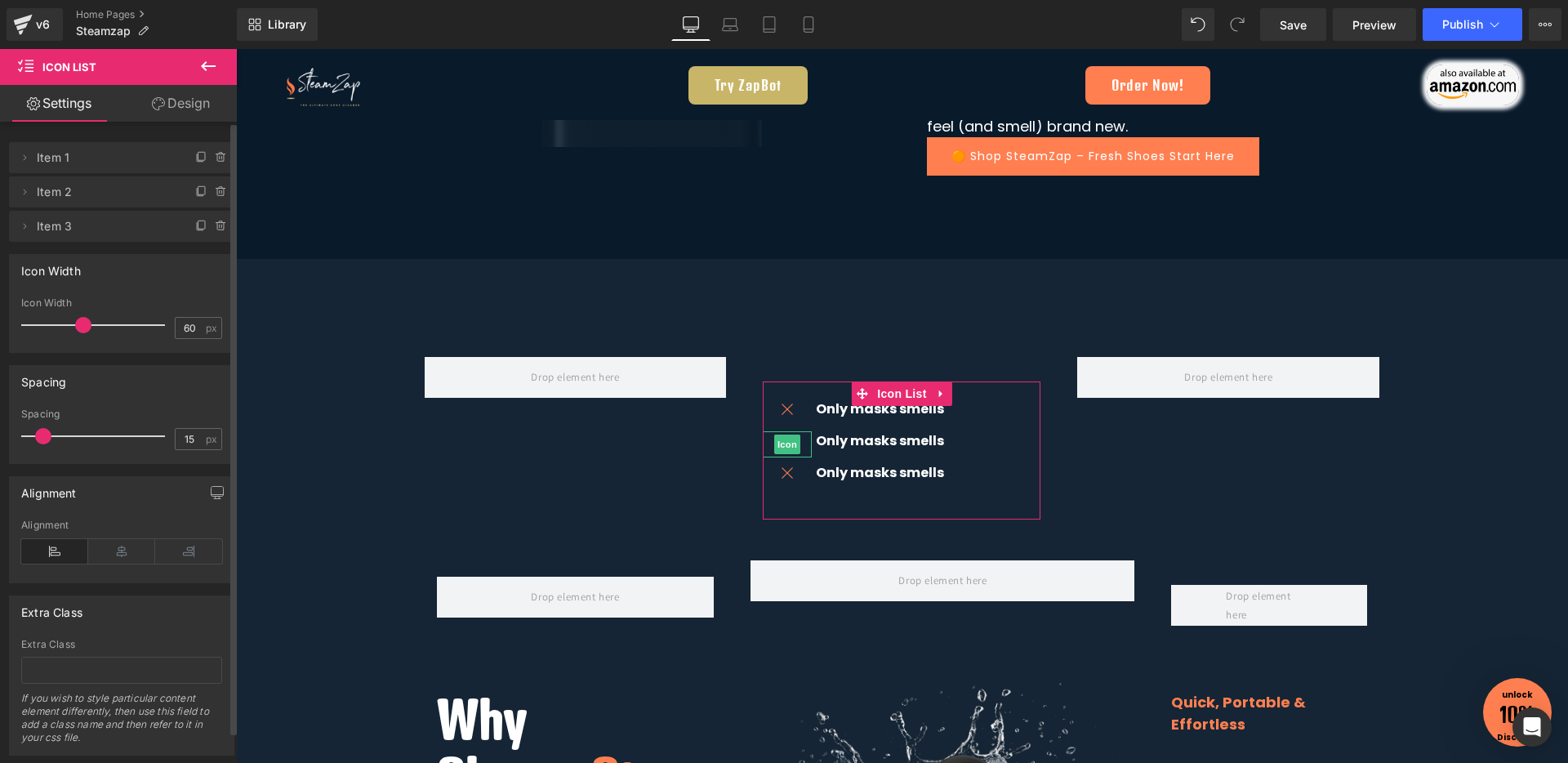
click at [196, 192] on icon at bounding box center [202, 191] width 13 height 13
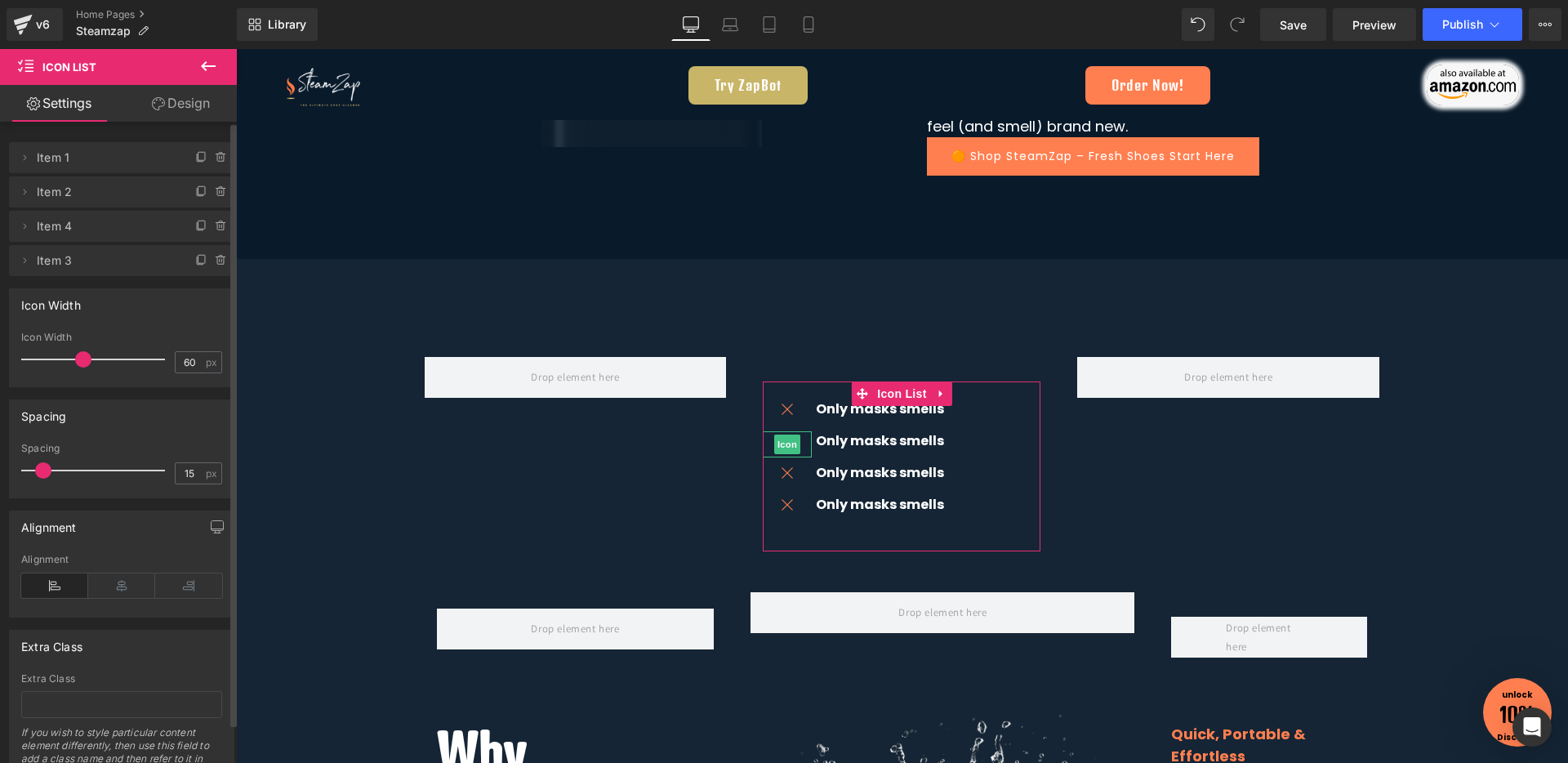
click at [196, 192] on icon at bounding box center [202, 191] width 13 height 13
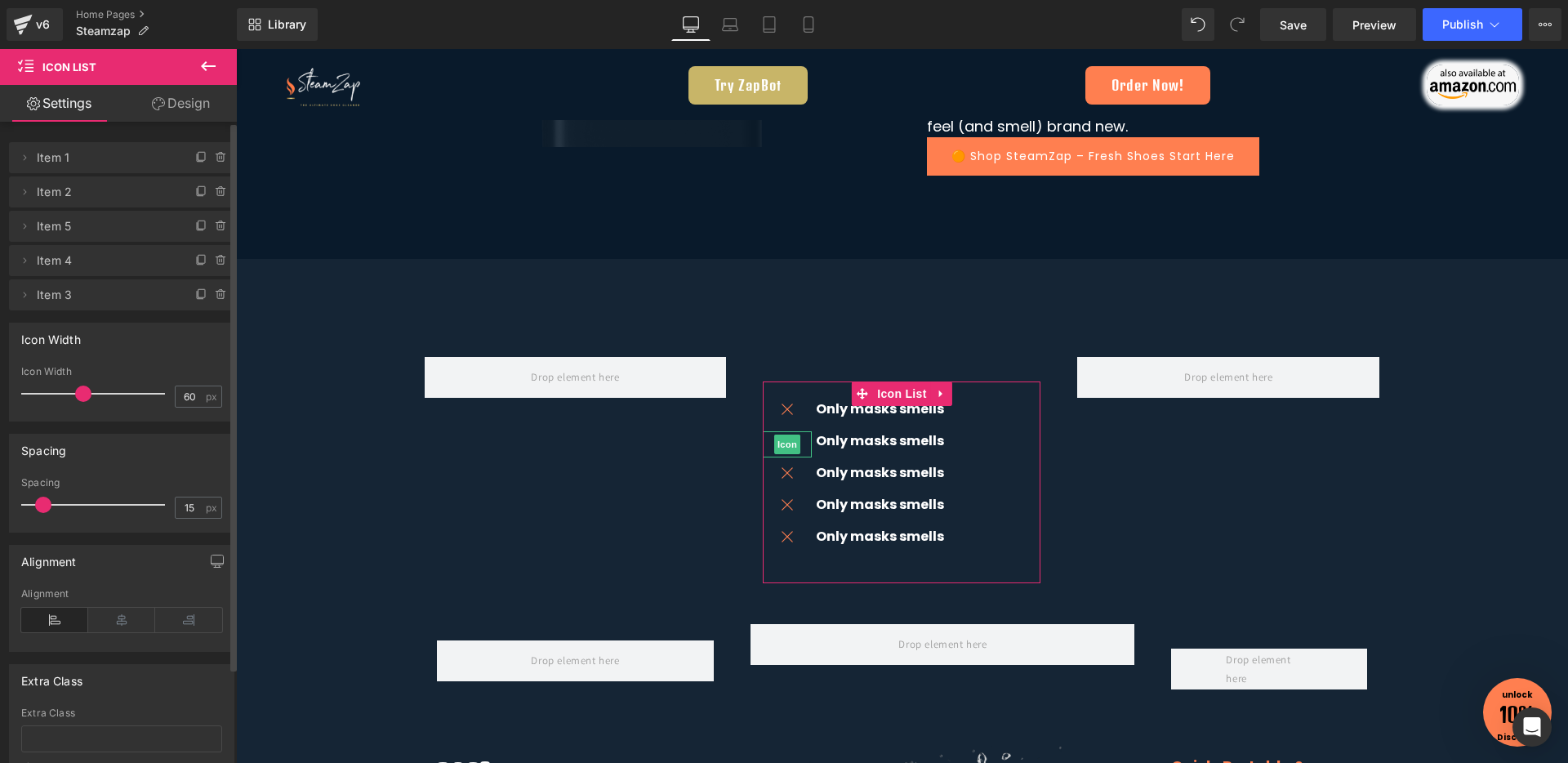
click at [196, 192] on icon at bounding box center [202, 191] width 13 height 13
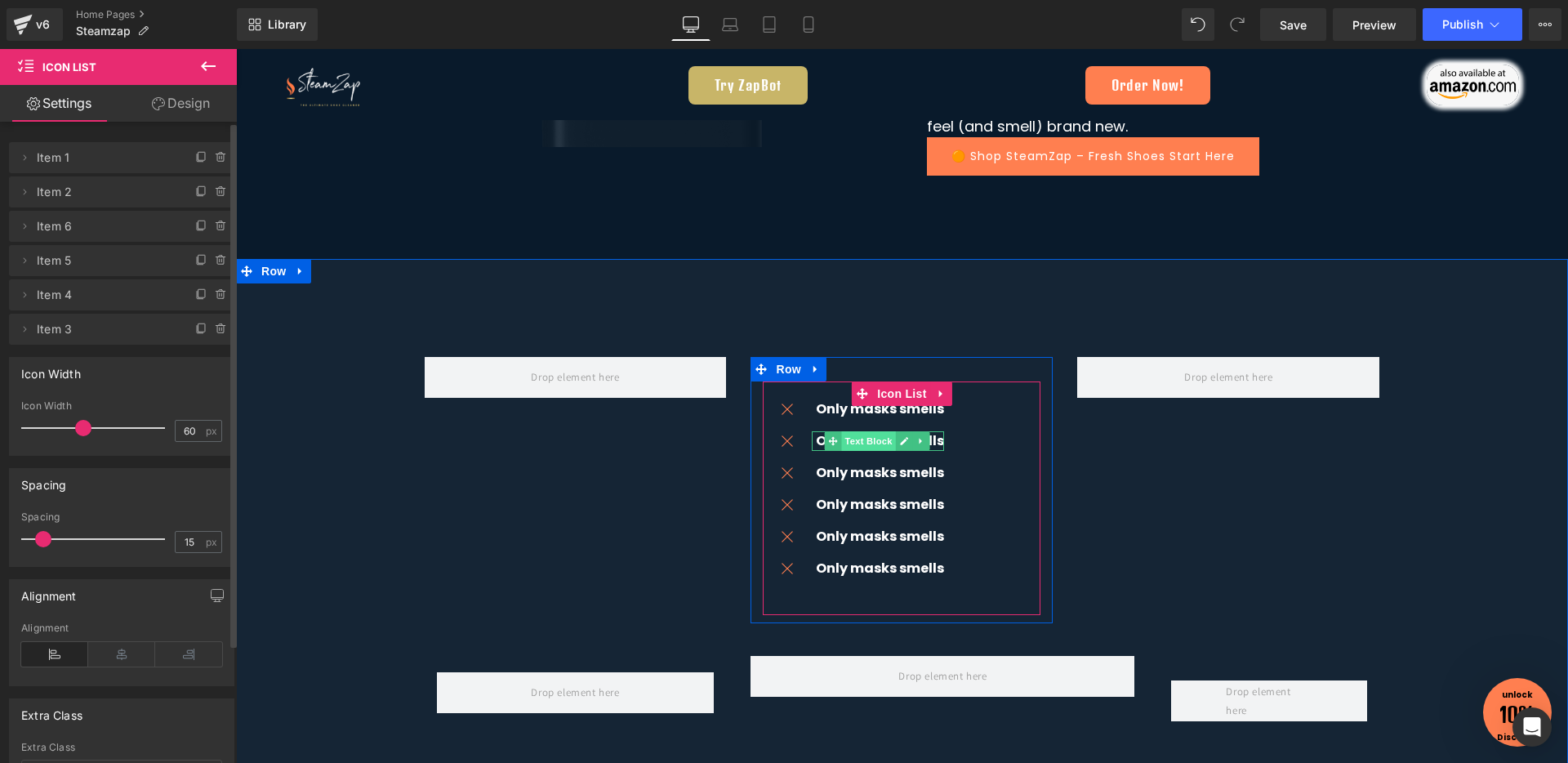
click at [851, 443] on span "Text Block" at bounding box center [868, 441] width 53 height 19
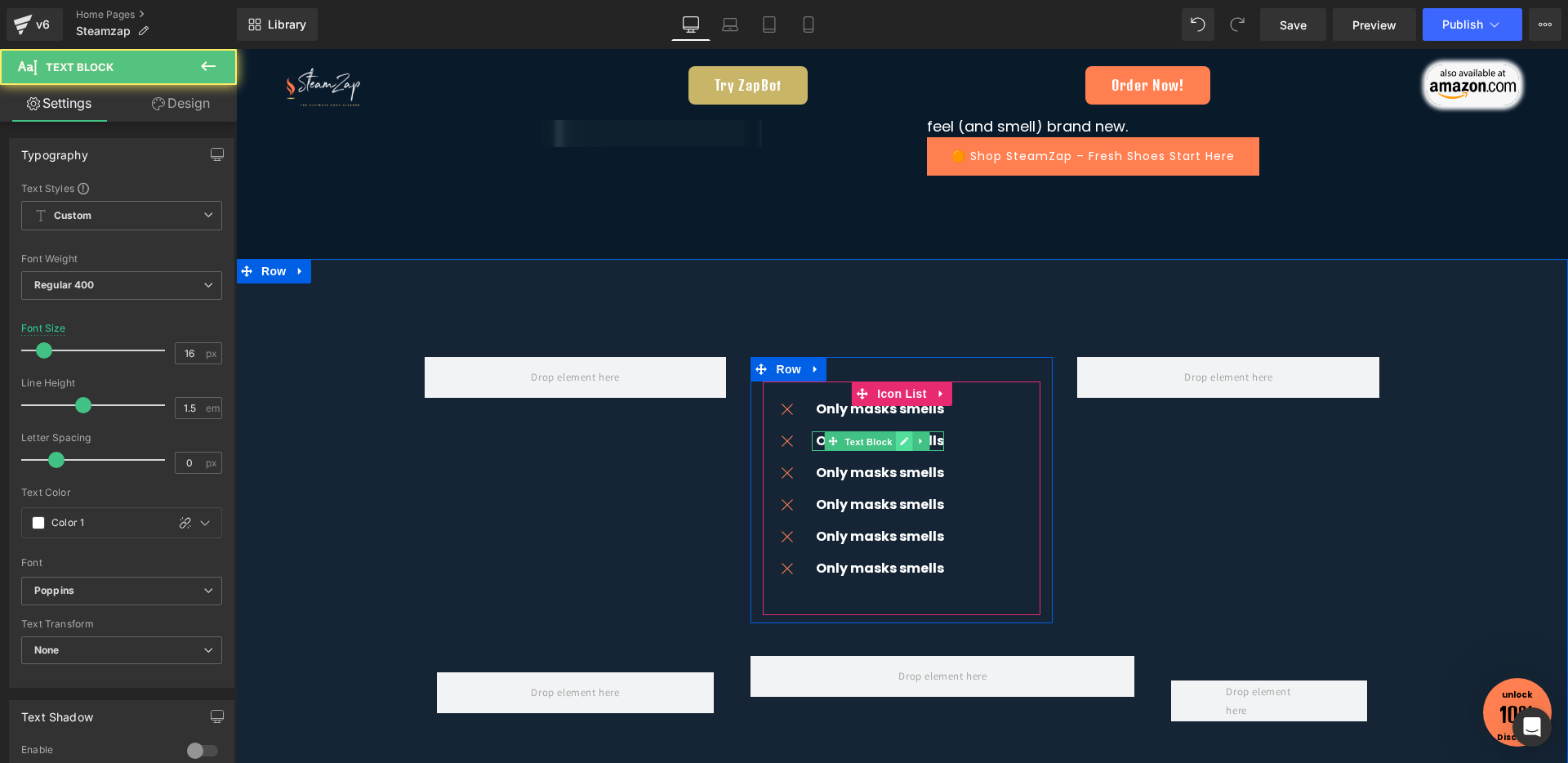
click at [887, 445] on span "Text Block" at bounding box center [868, 441] width 53 height 19
click at [895, 445] on link at bounding box center [904, 441] width 18 height 19
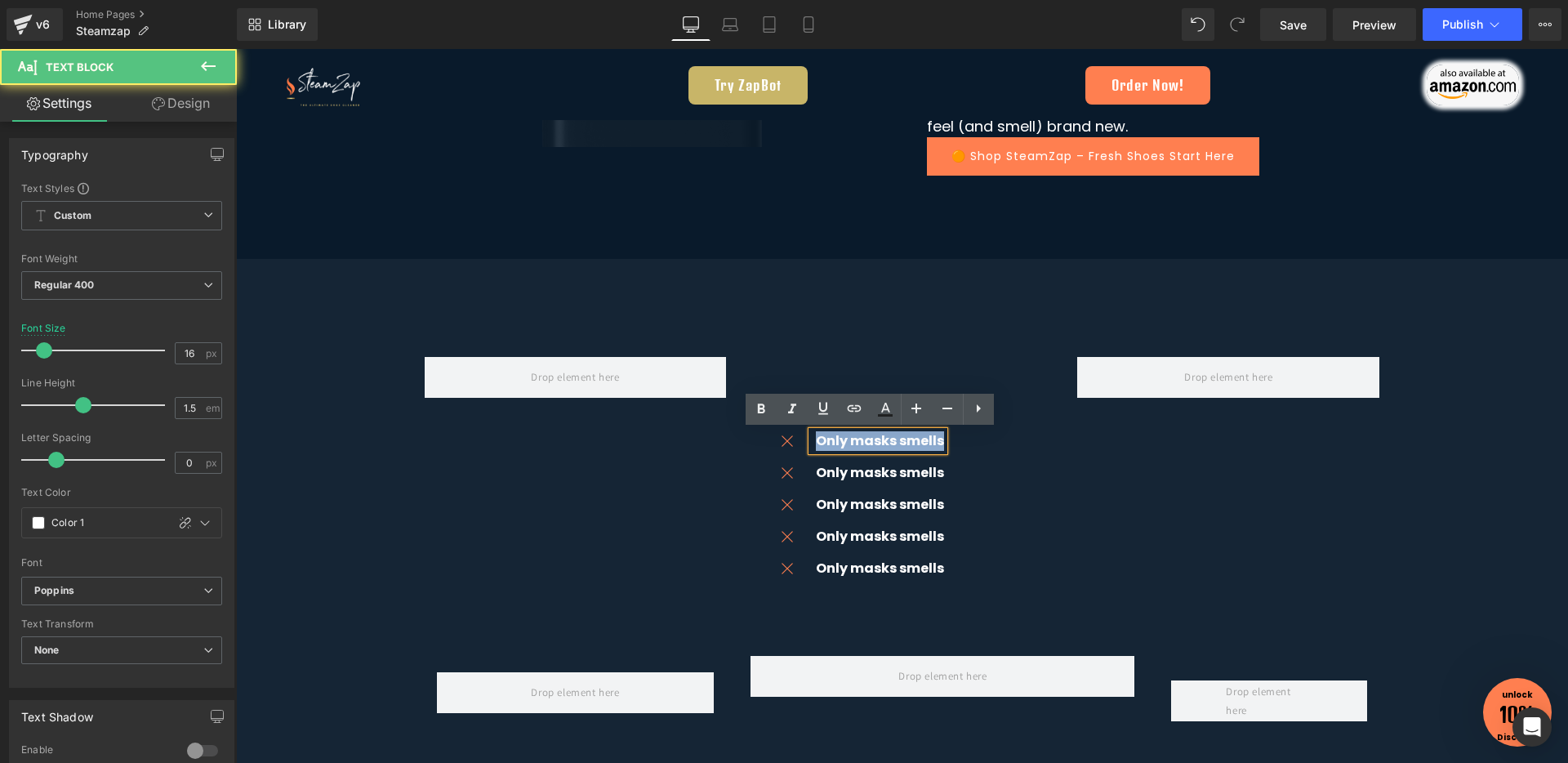
click at [879, 442] on span "Only masks smells" at bounding box center [880, 440] width 128 height 18
paste div "To enrich screen reader interactions, please activate Accessibility in Grammarl…"
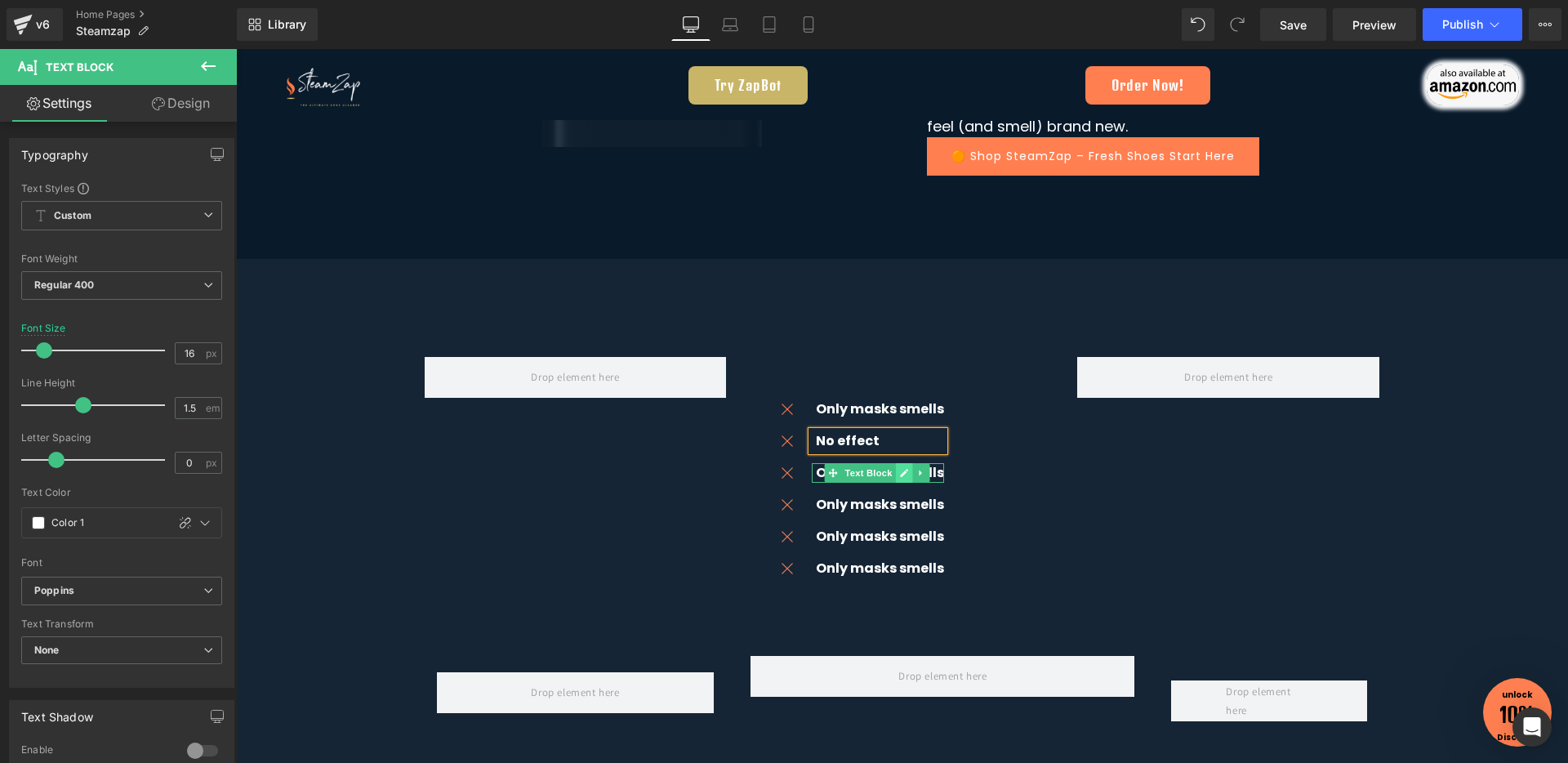
click at [842, 474] on span "Text Block" at bounding box center [868, 473] width 53 height 19
click at [900, 476] on icon at bounding box center [904, 473] width 9 height 10
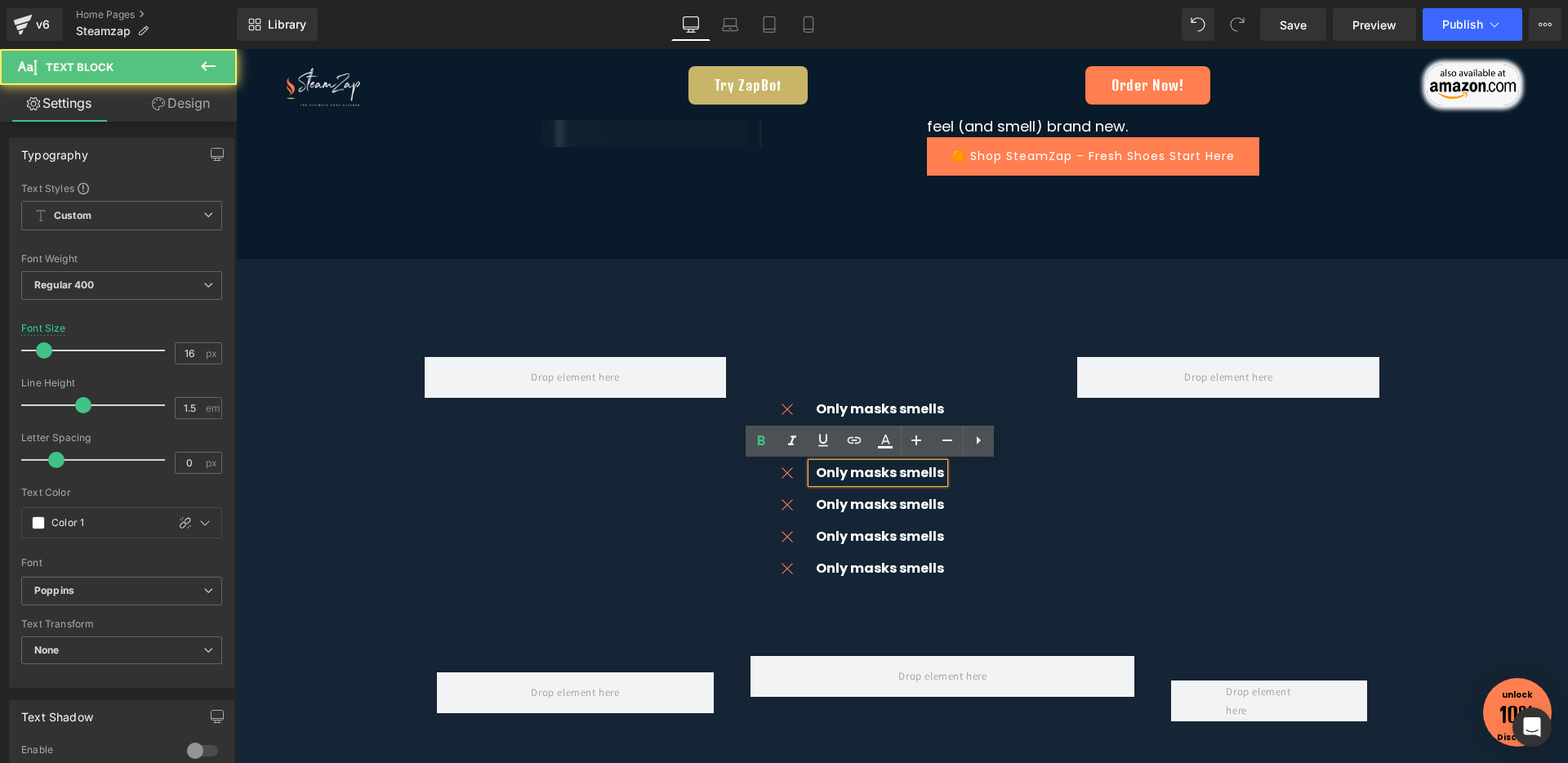
click at [896, 476] on span "Only masks smells" at bounding box center [880, 472] width 128 height 18
paste div "To enrich screen reader interactions, please activate Accessibility in Grammarl…"
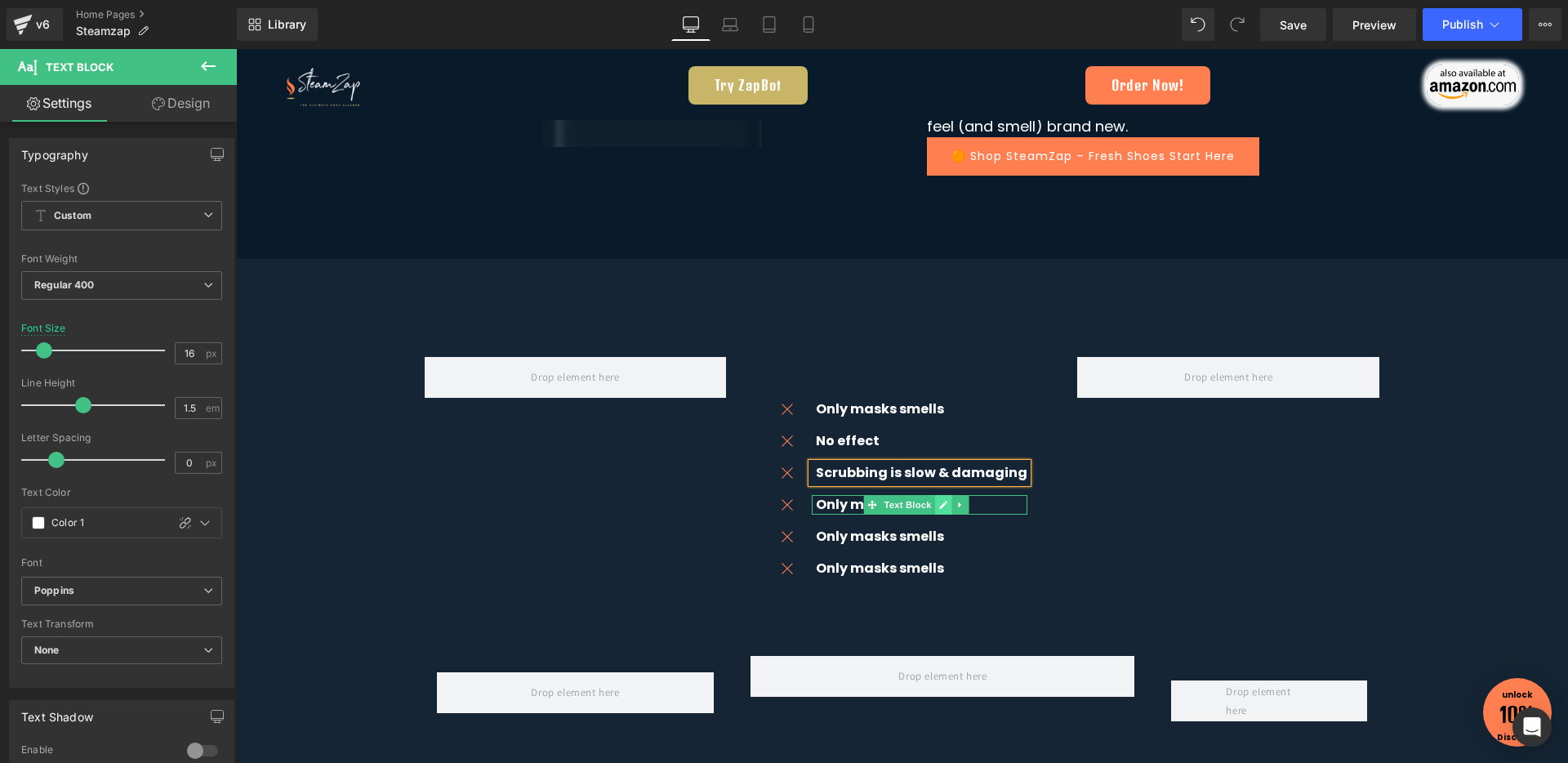
click at [938, 509] on icon at bounding box center [943, 504] width 9 height 10
click at [930, 509] on span "Only masks smells" at bounding box center [880, 503] width 128 height 18
paste div "To enrich screen reader interactions, please activate Accessibility in Grammarl…"
click at [959, 540] on icon at bounding box center [964, 536] width 9 height 10
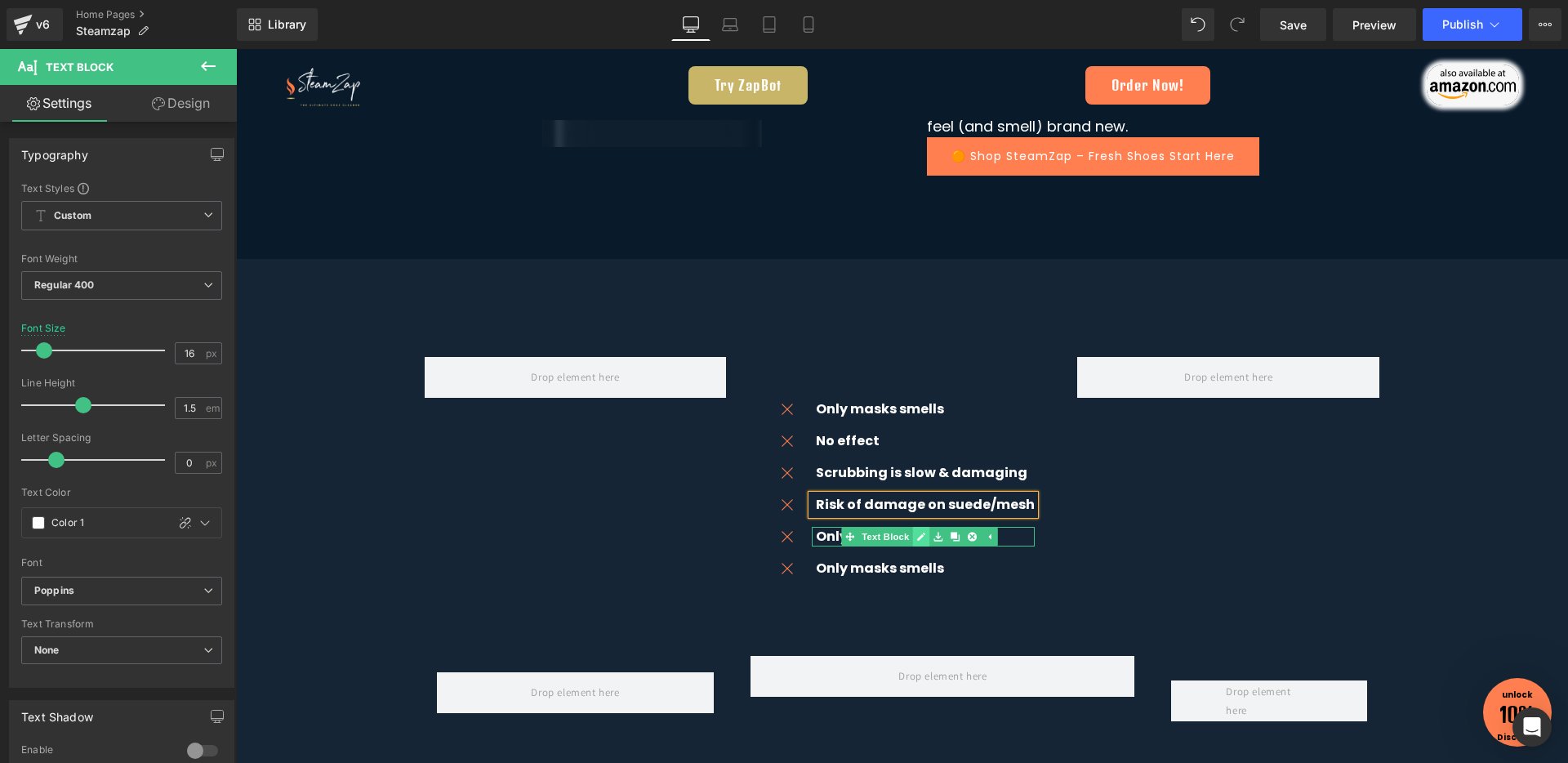
click at [917, 539] on icon at bounding box center [922, 536] width 9 height 10
click at [917, 539] on span "Only masks smells" at bounding box center [880, 536] width 128 height 18
paste div "To enrich screen reader interactions, please activate Accessibility in Grammarl…"
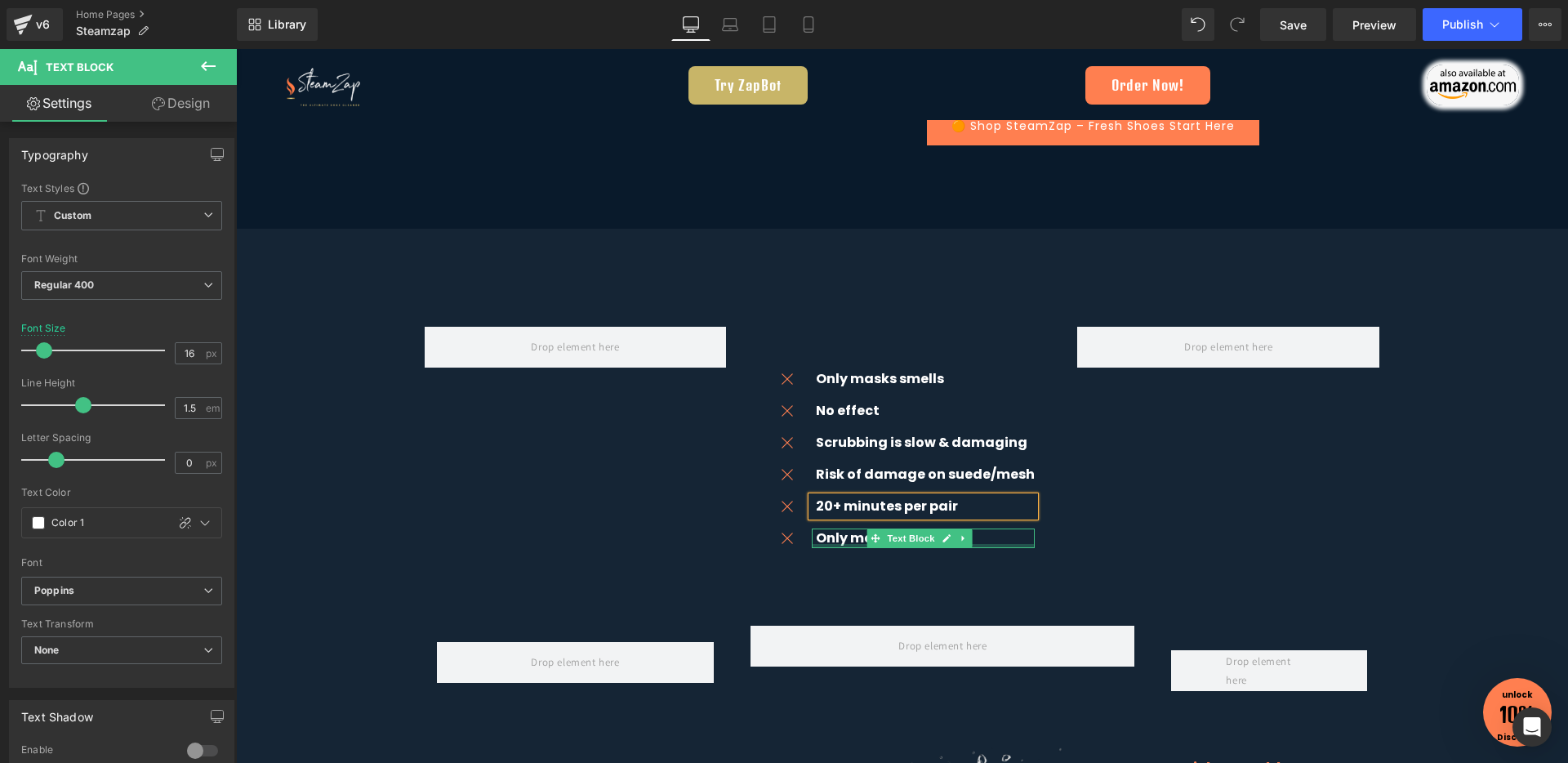
click at [837, 562] on div "Icon Only masks smells Text Block Icon No effect Text Block Icon Scrubbing is s…" at bounding box center [902, 467] width 278 height 233
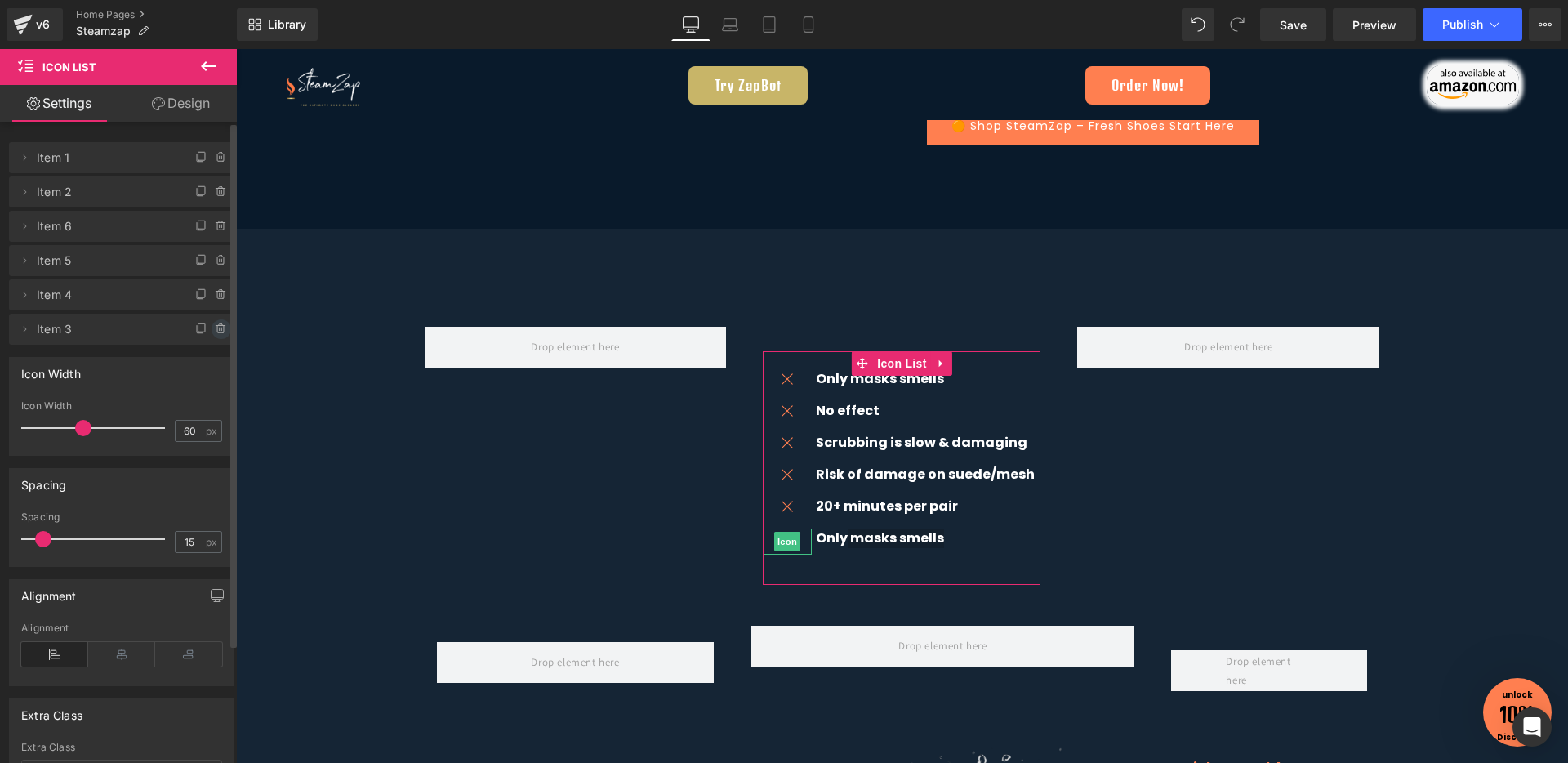
click at [217, 327] on icon at bounding box center [221, 329] width 13 height 13
click at [196, 333] on button "Delete" at bounding box center [203, 330] width 52 height 21
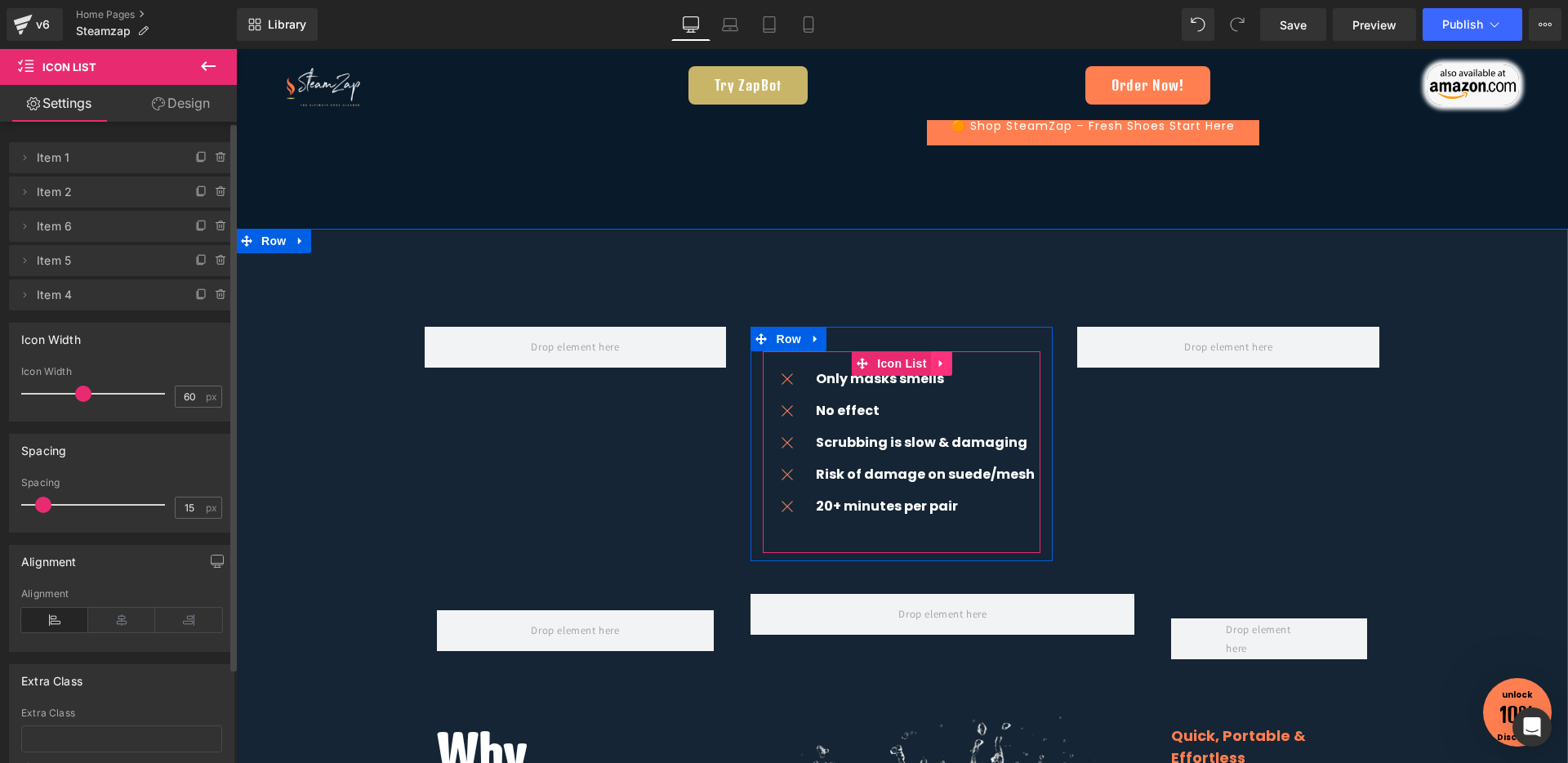
click at [939, 361] on icon at bounding box center [941, 363] width 11 height 12
click at [813, 339] on icon at bounding box center [816, 339] width 11 height 12
click at [831, 339] on icon at bounding box center [837, 339] width 11 height 11
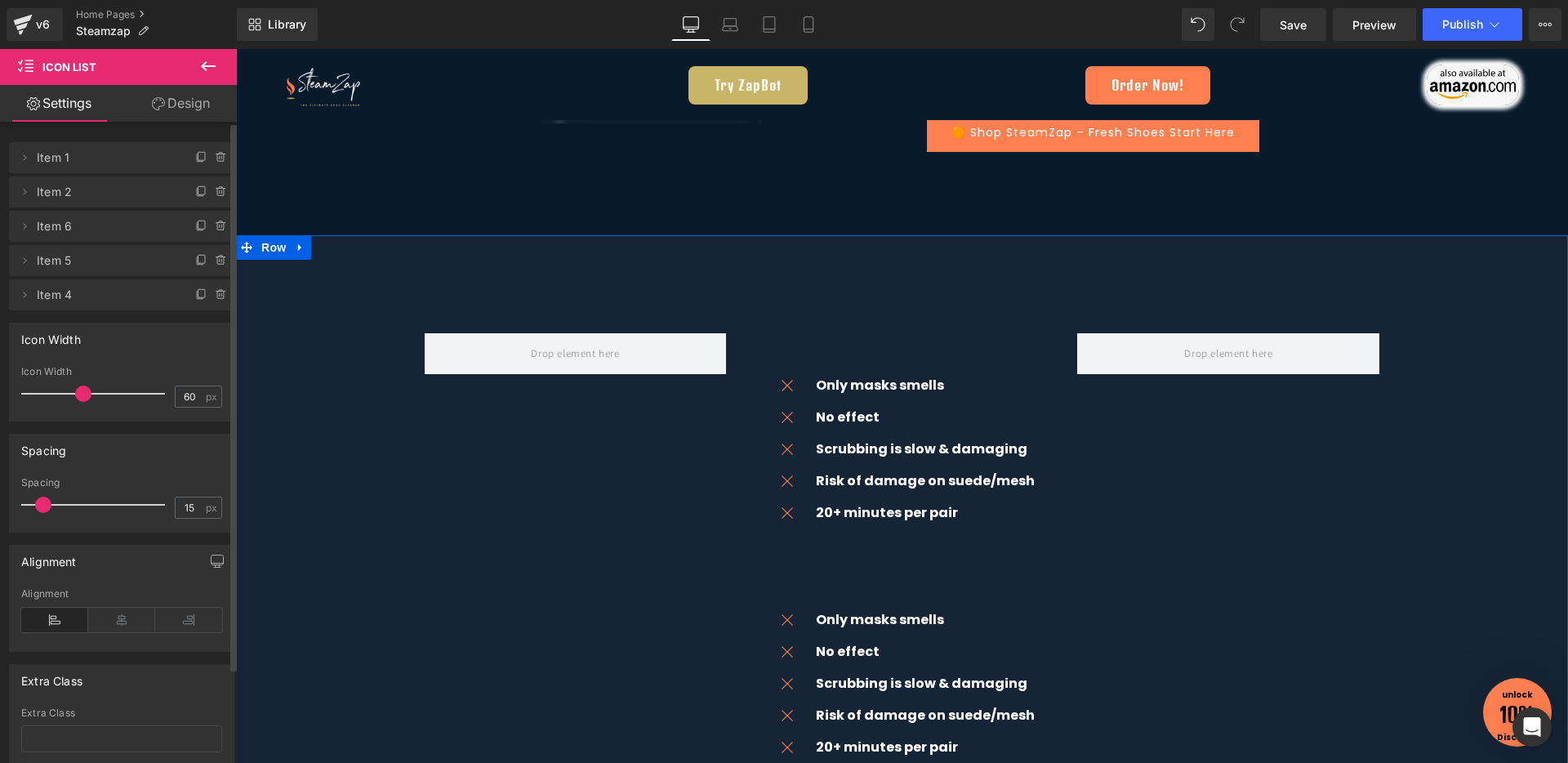
scroll to position [2705, 0]
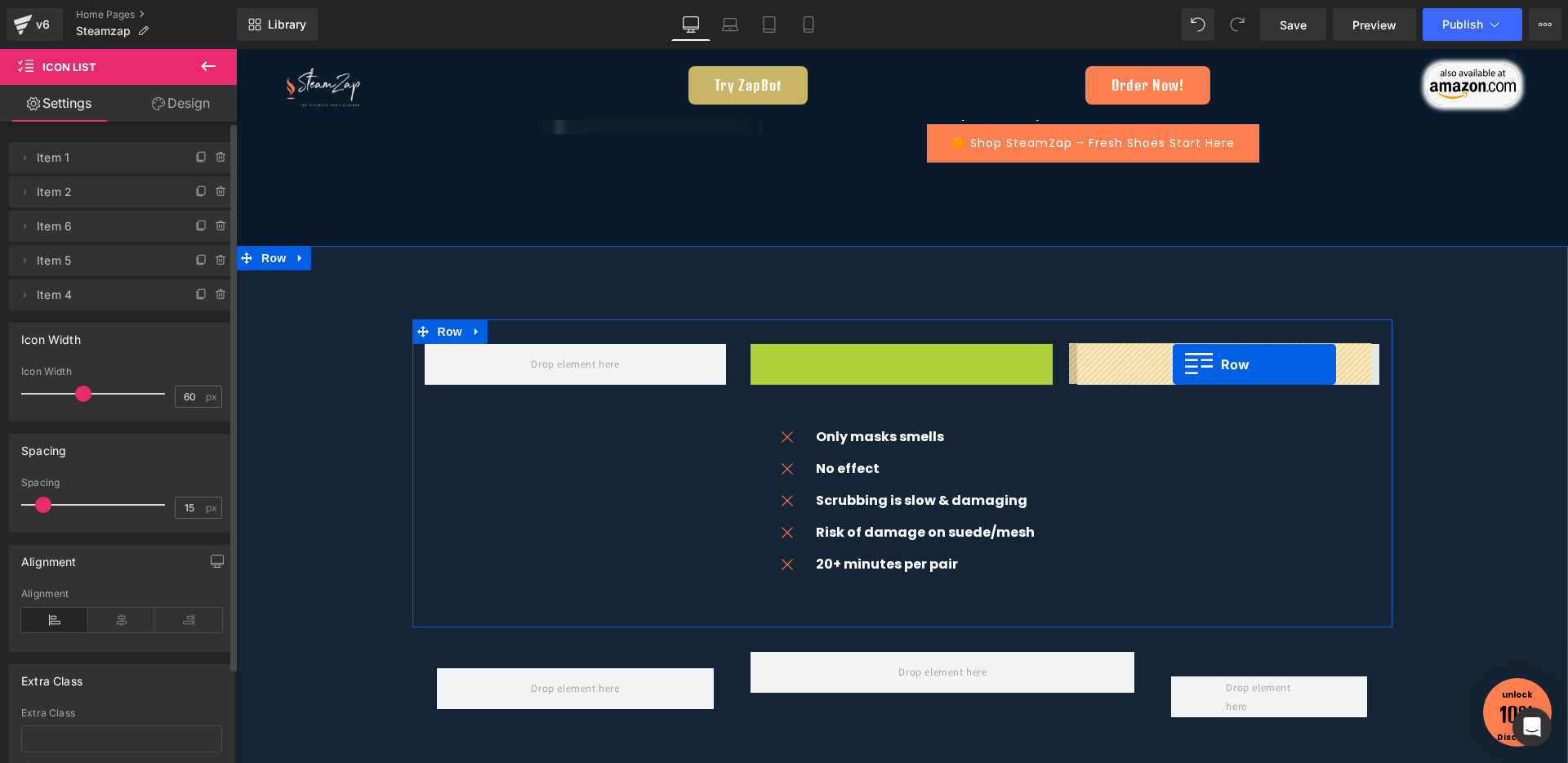
drag, startPoint x: 756, startPoint y: 352, endPoint x: 1172, endPoint y: 364, distance: 416.2
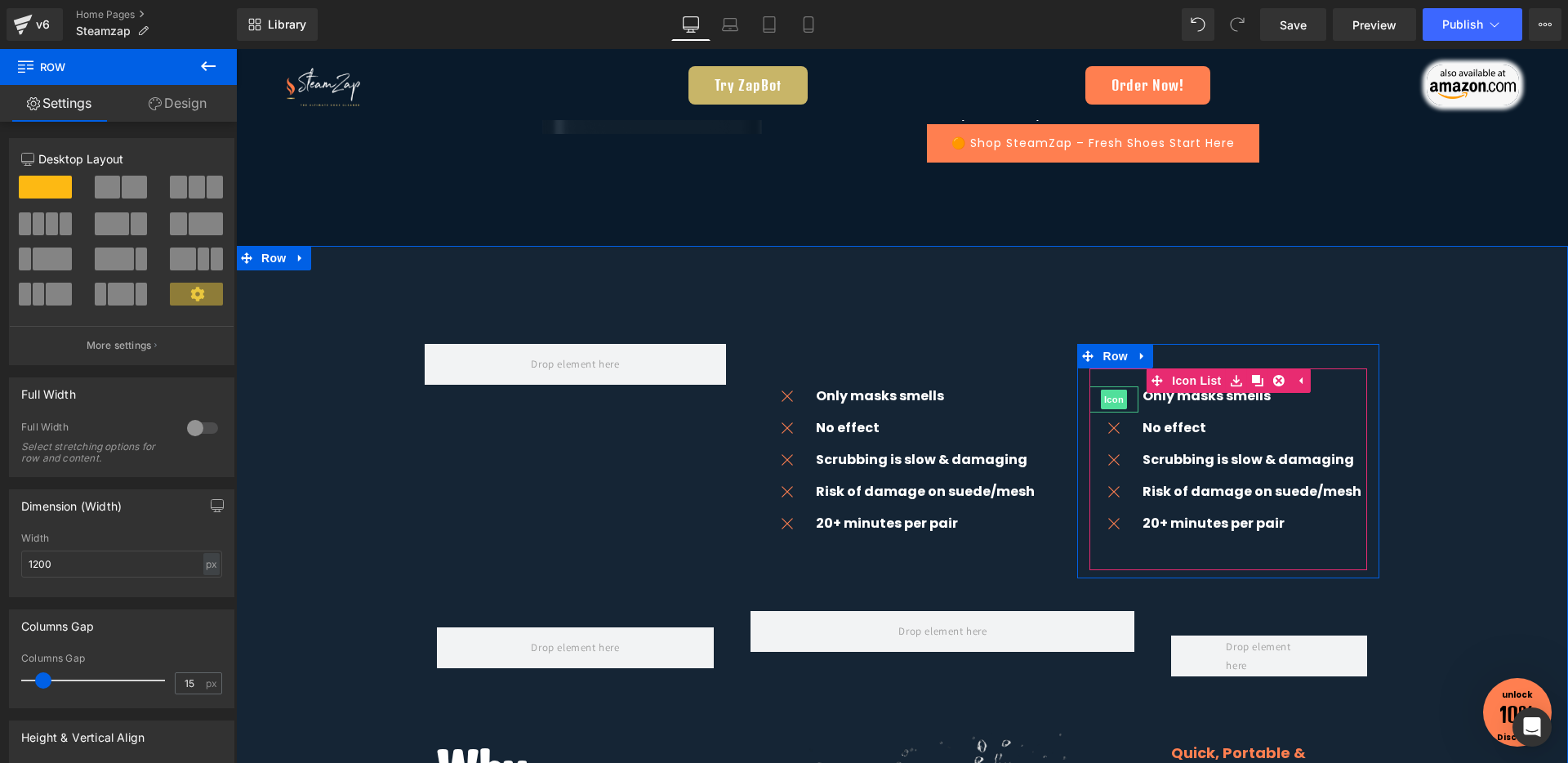
click at [1107, 400] on span "Icon" at bounding box center [1114, 399] width 26 height 19
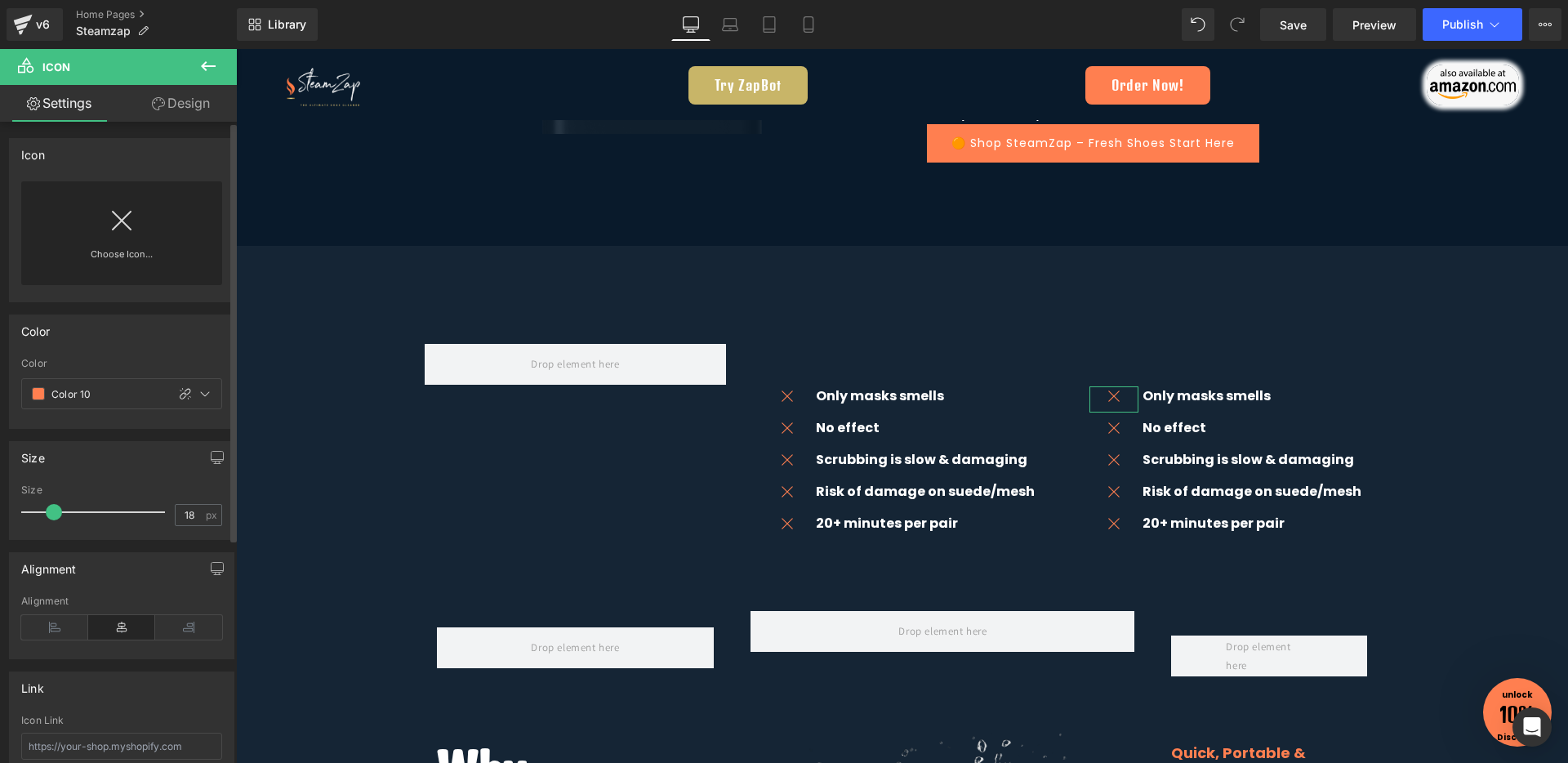
click at [109, 229] on icon at bounding box center [122, 221] width 26 height 26
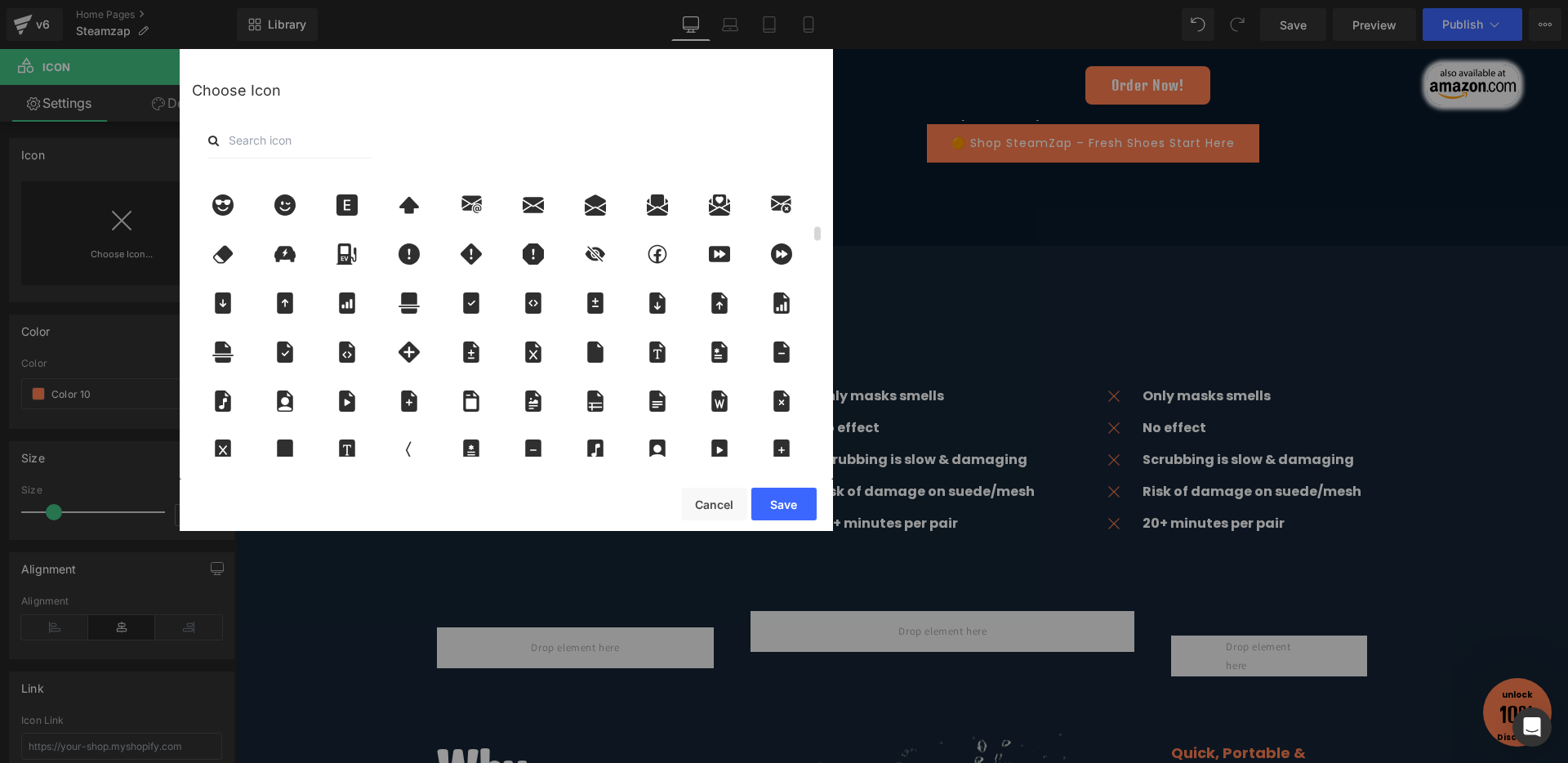
scroll to position [1858, 0]
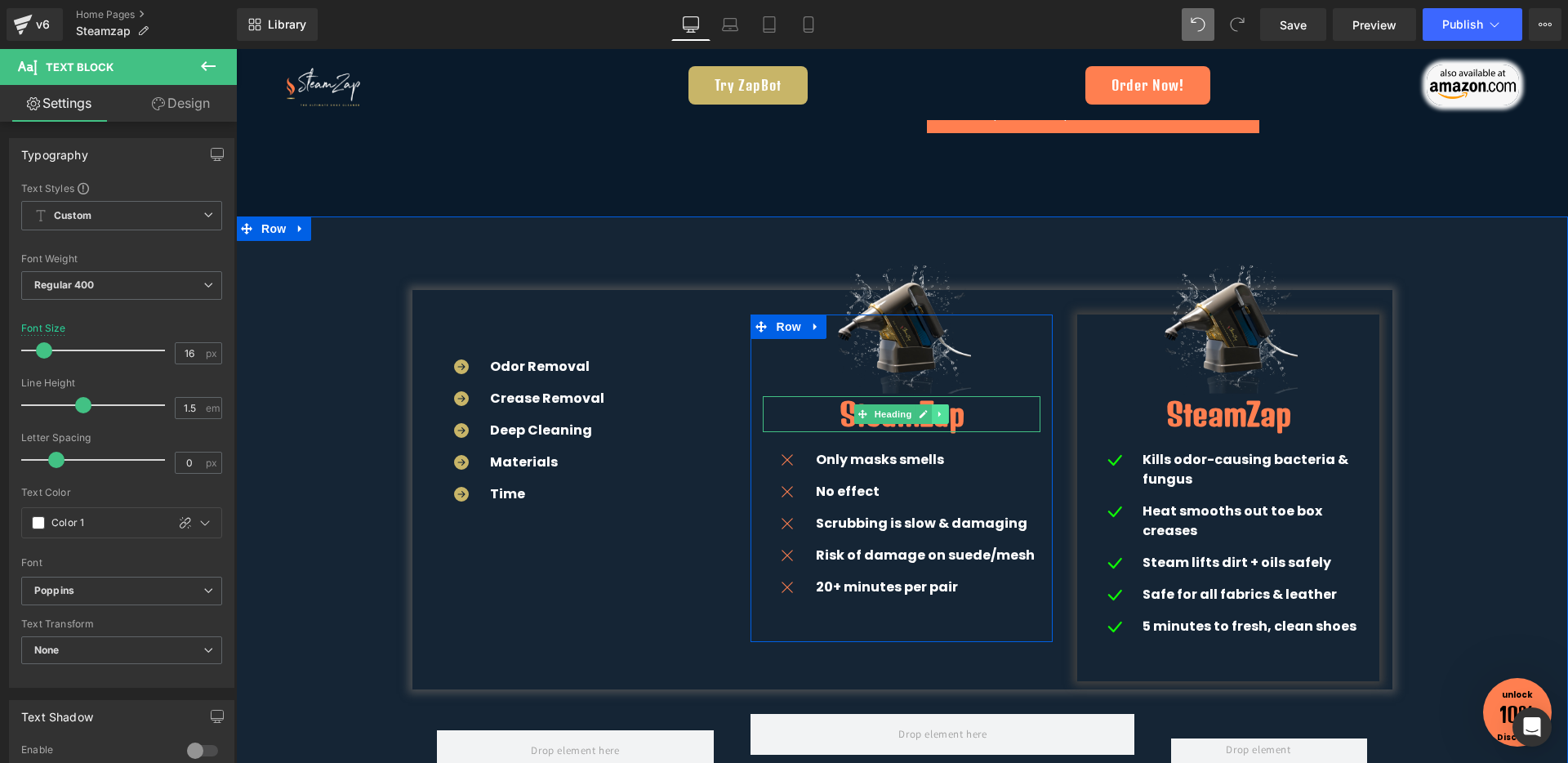
click at [937, 410] on icon at bounding box center [941, 413] width 9 height 10
click at [928, 413] on icon at bounding box center [932, 413] width 9 height 9
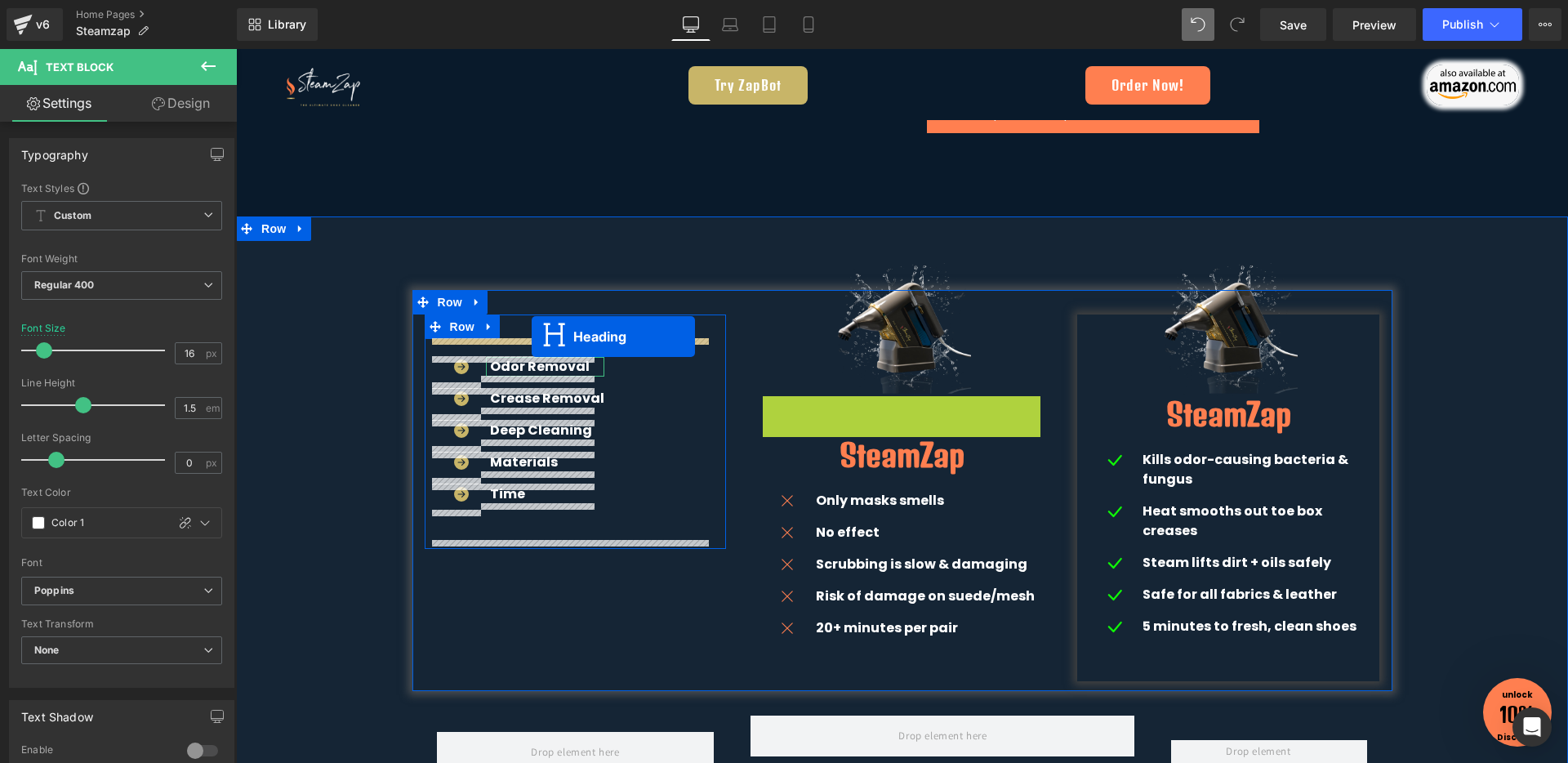
drag, startPoint x: 598, startPoint y: 379, endPoint x: 531, endPoint y: 337, distance: 79.1
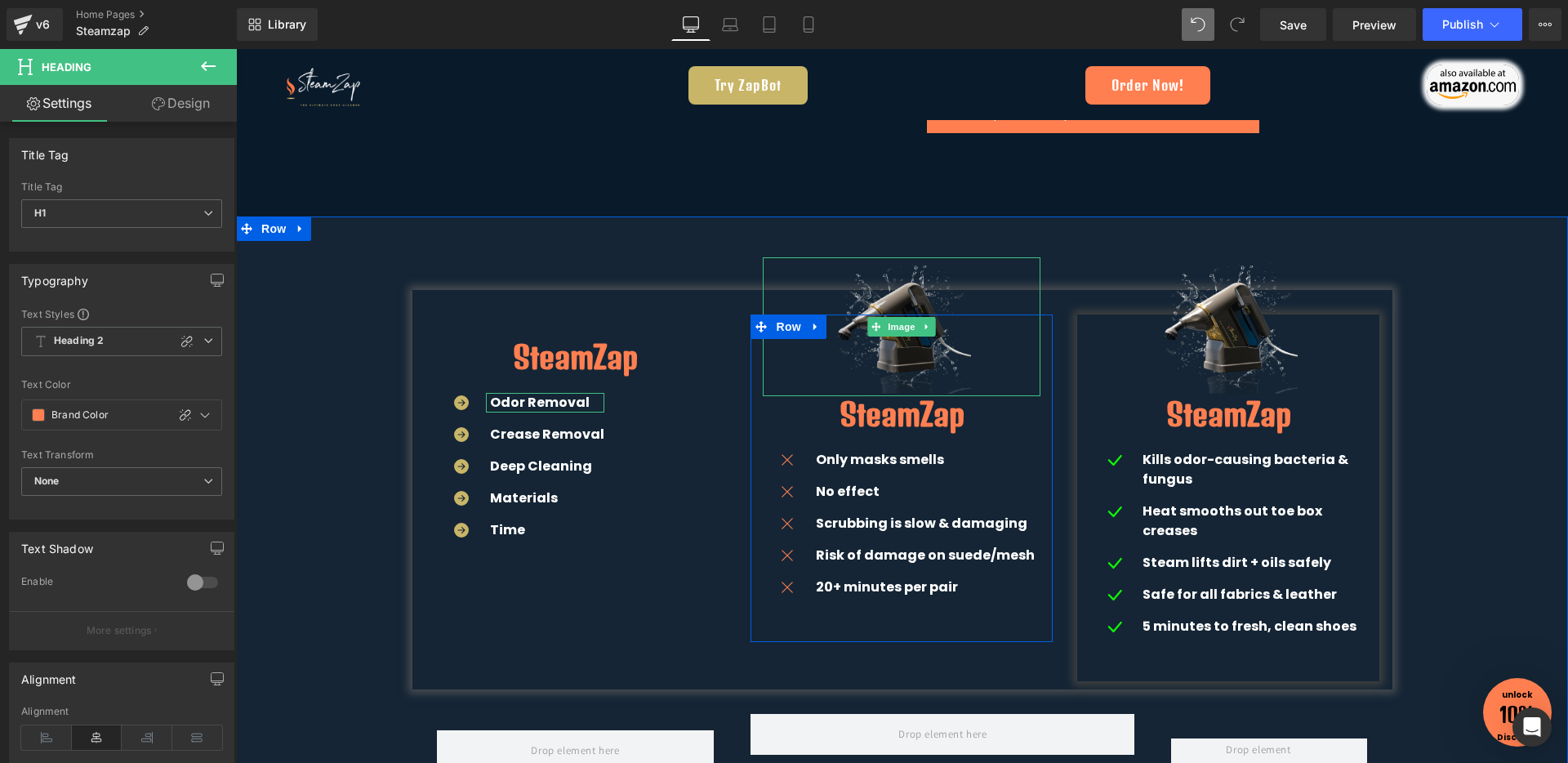
click at [907, 361] on img at bounding box center [902, 326] width 139 height 139
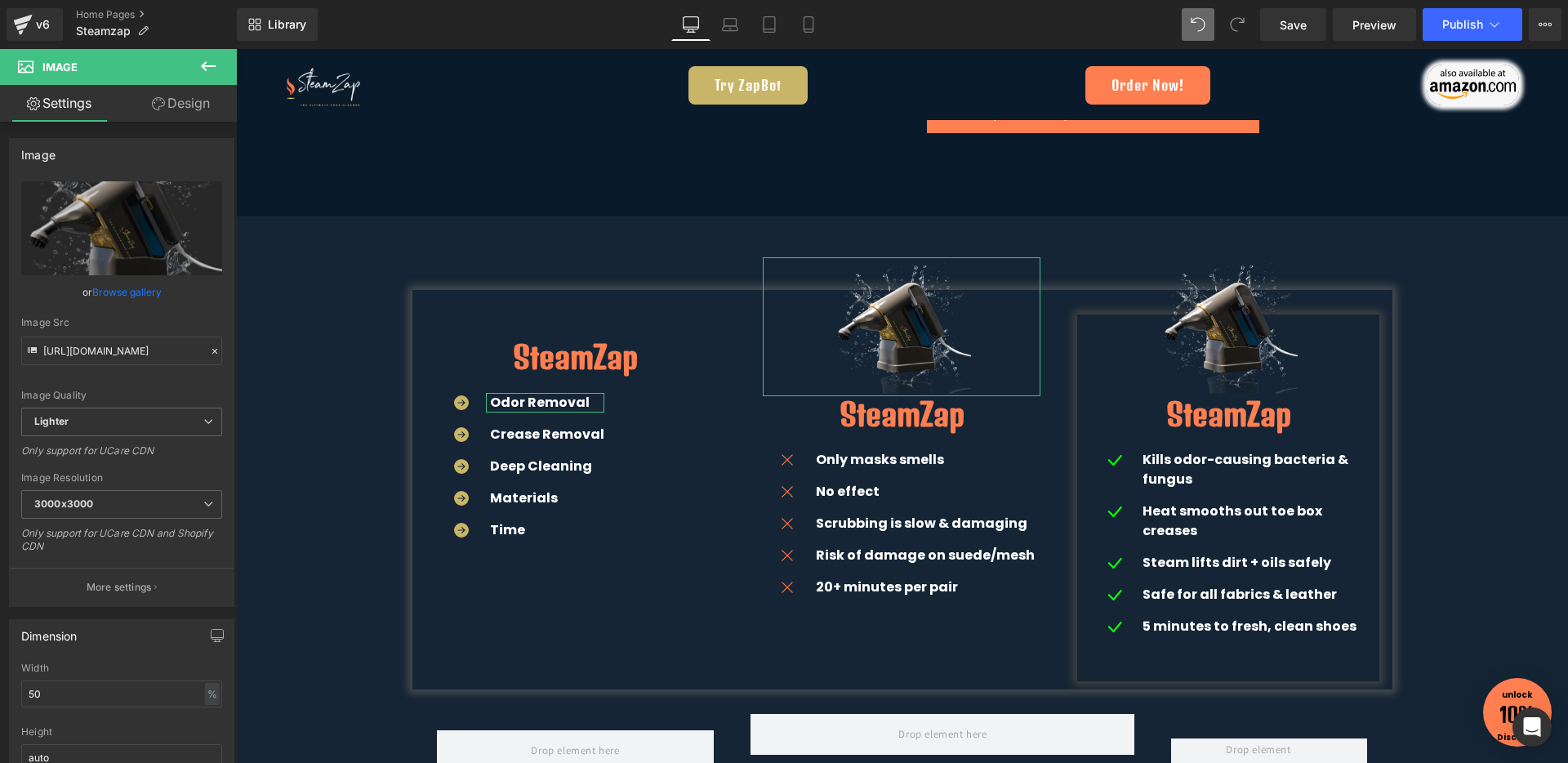
click at [171, 109] on link "Design" at bounding box center [181, 103] width 118 height 37
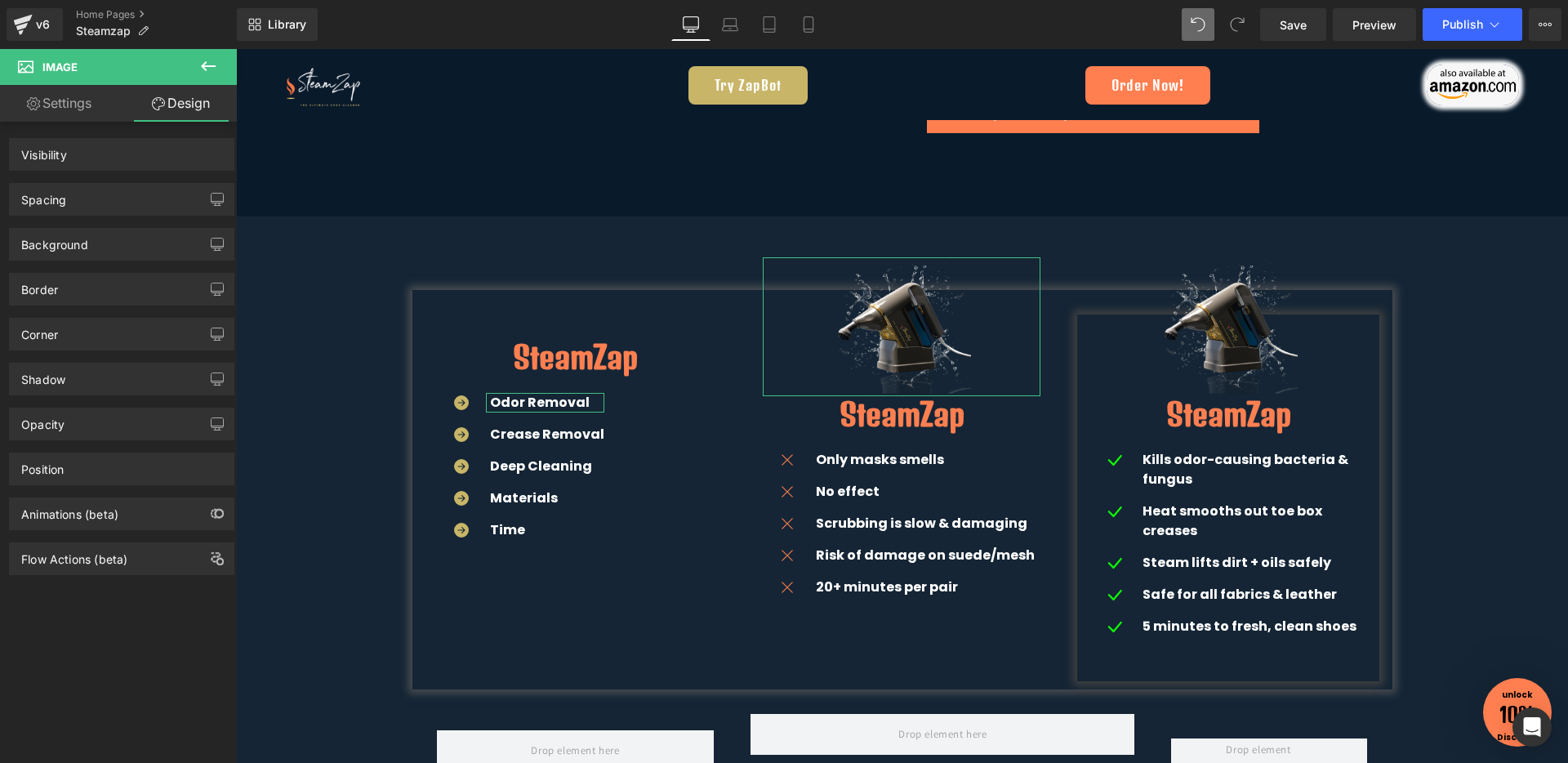
click at [142, 198] on div "Spacing" at bounding box center [121, 198] width 224 height 31
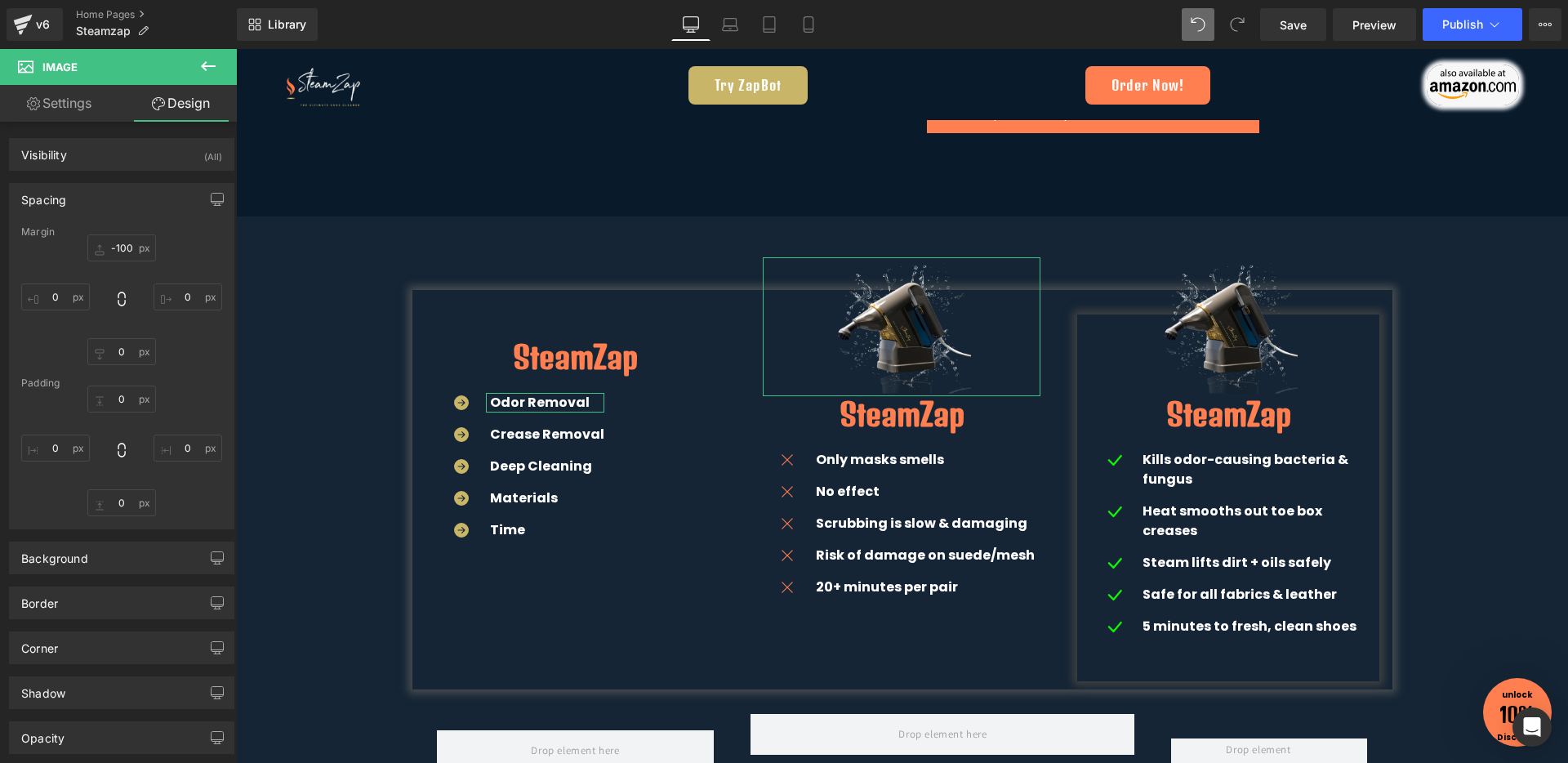
click at [115, 264] on div "-100px -100 0px 0 0px 0 0px 0" at bounding box center [121, 299] width 201 height 131
click at [115, 258] on input "-100" at bounding box center [122, 247] width 68 height 27
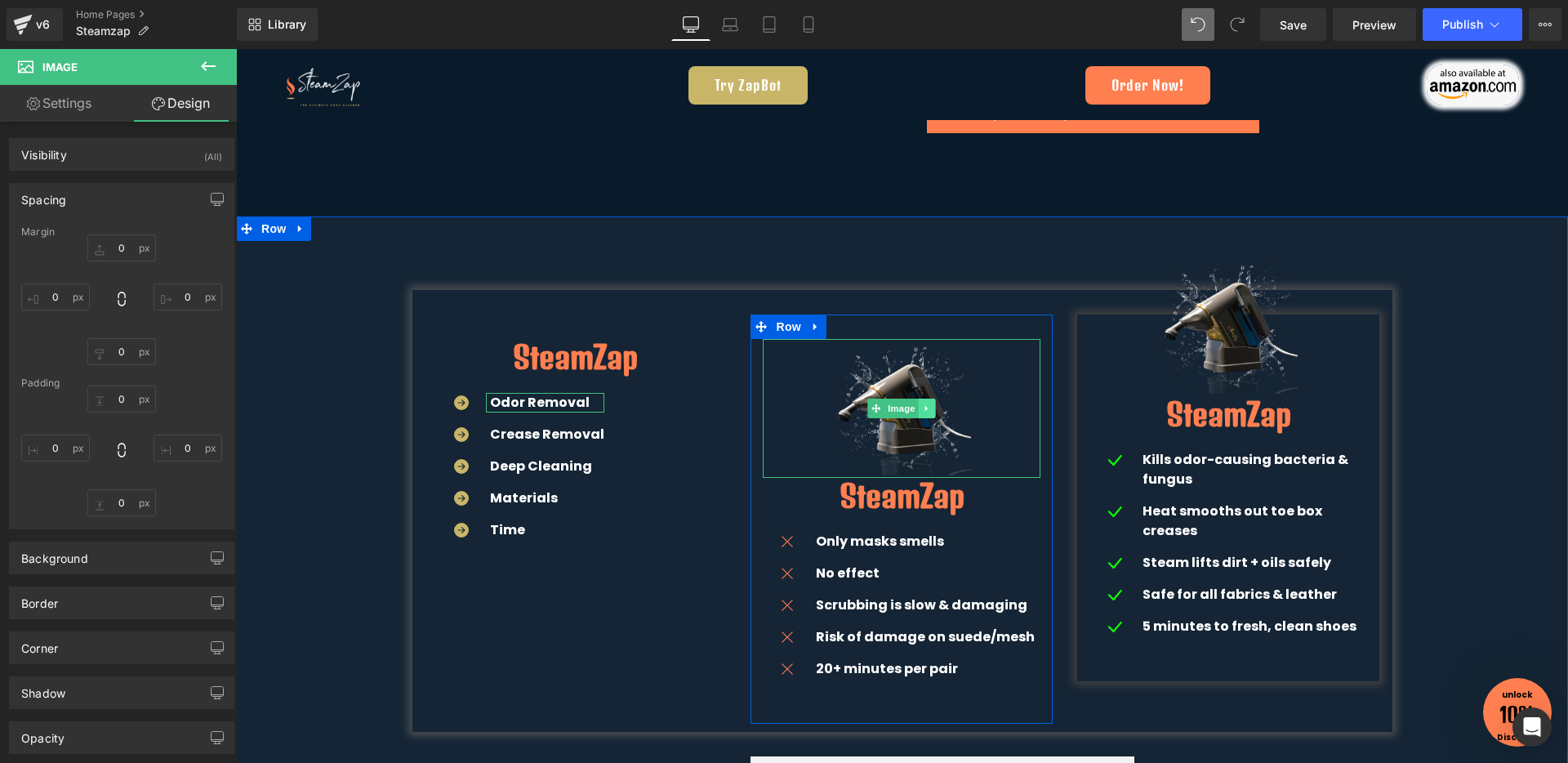
click at [925, 410] on icon at bounding box center [926, 408] width 3 height 6
click at [915, 410] on icon at bounding box center [919, 408] width 9 height 9
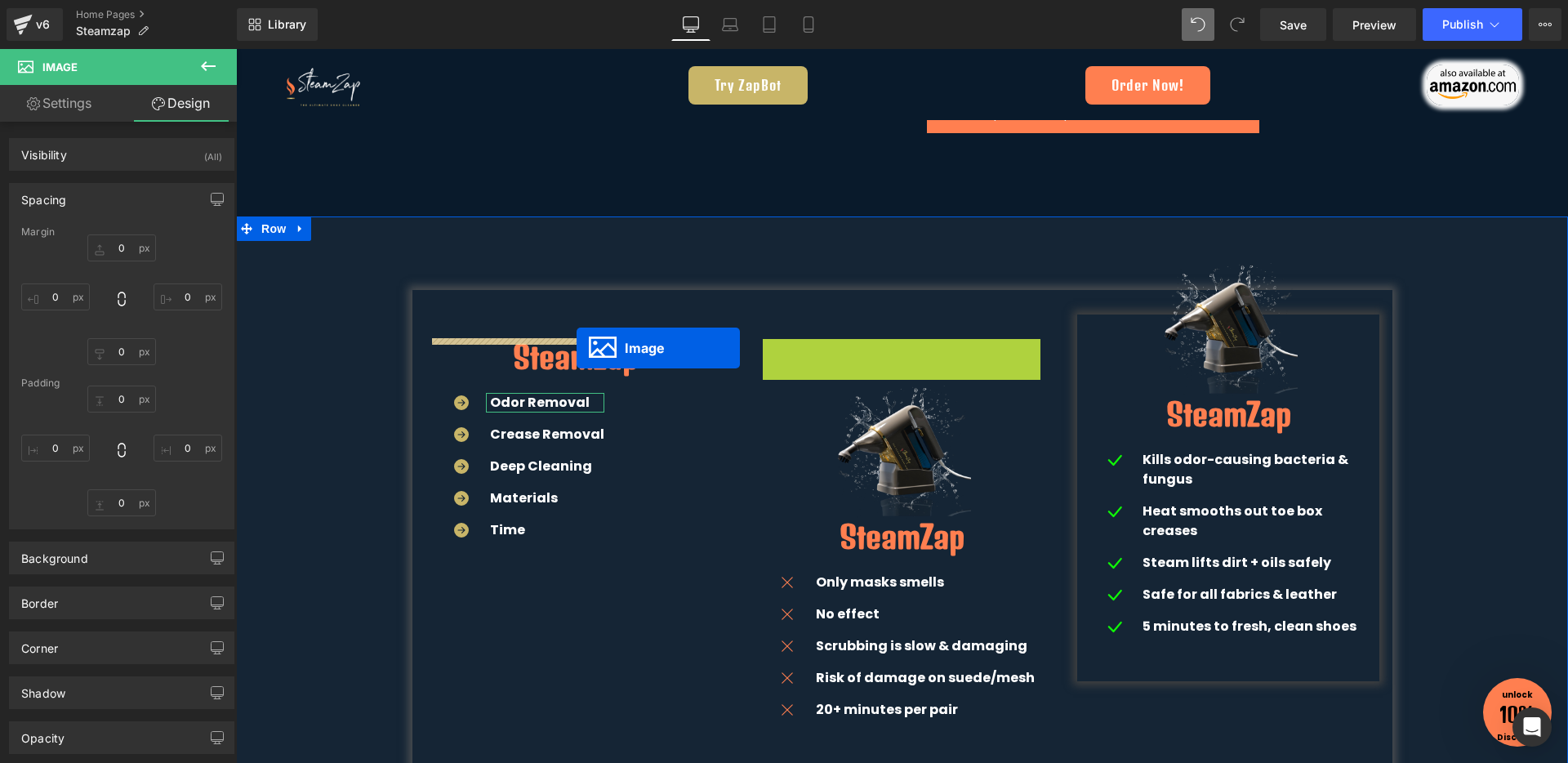
drag, startPoint x: 846, startPoint y: 408, endPoint x: 576, endPoint y: 348, distance: 276.6
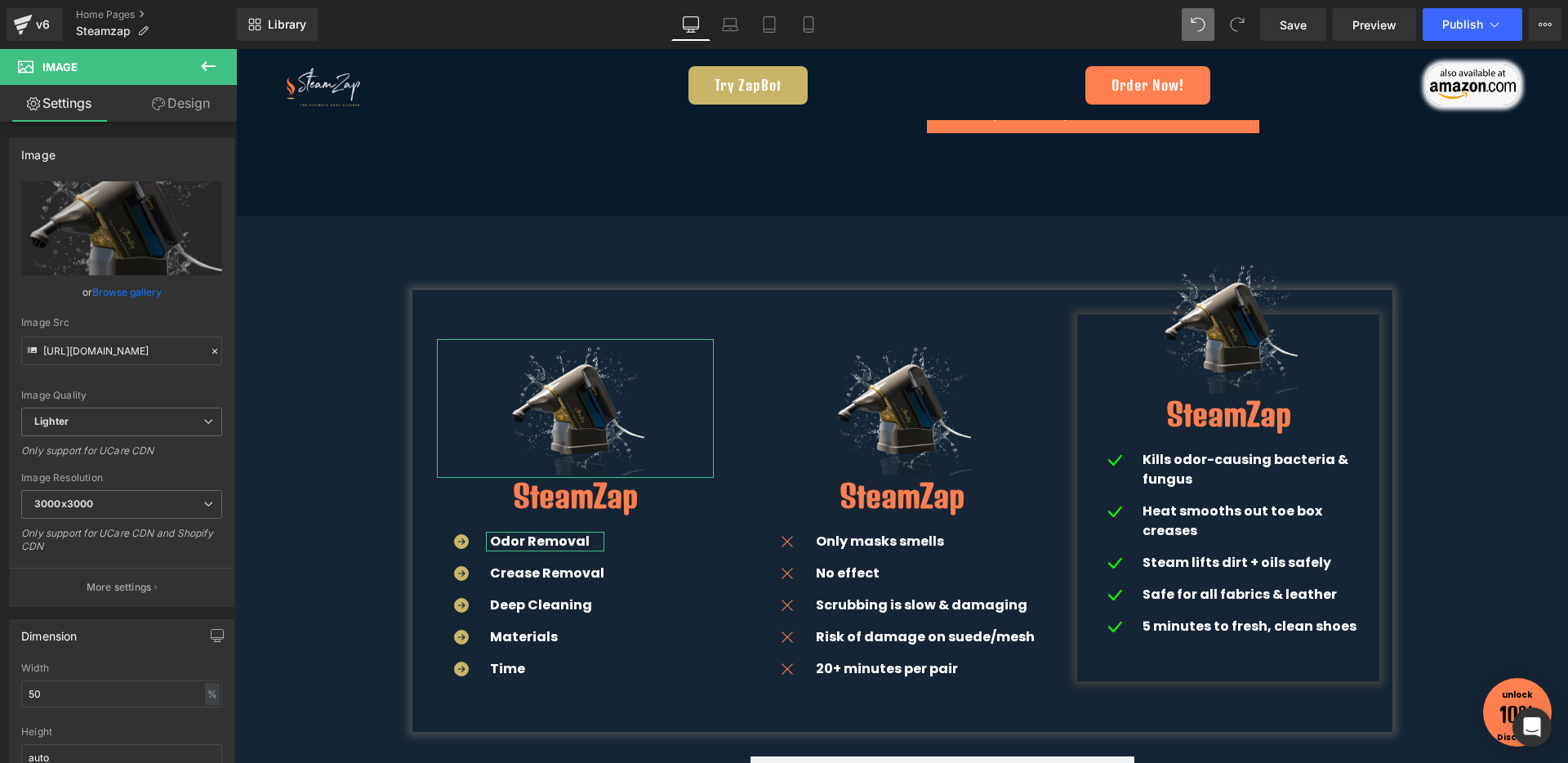
click at [167, 100] on link "Design" at bounding box center [181, 103] width 118 height 37
click at [0, 0] on div "Spacing" at bounding box center [0, 0] width 0 height 0
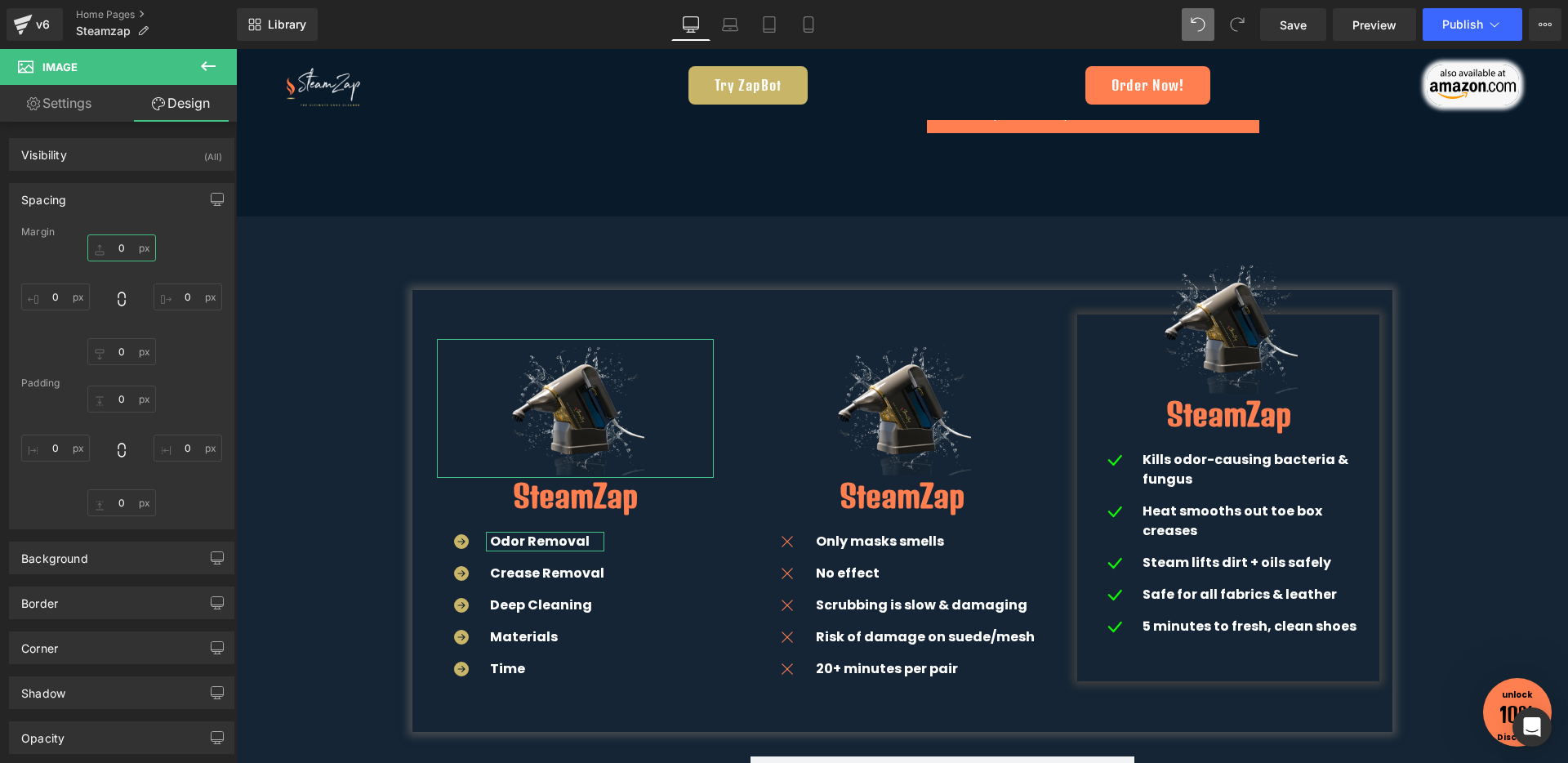
click at [110, 260] on input "0" at bounding box center [122, 247] width 68 height 27
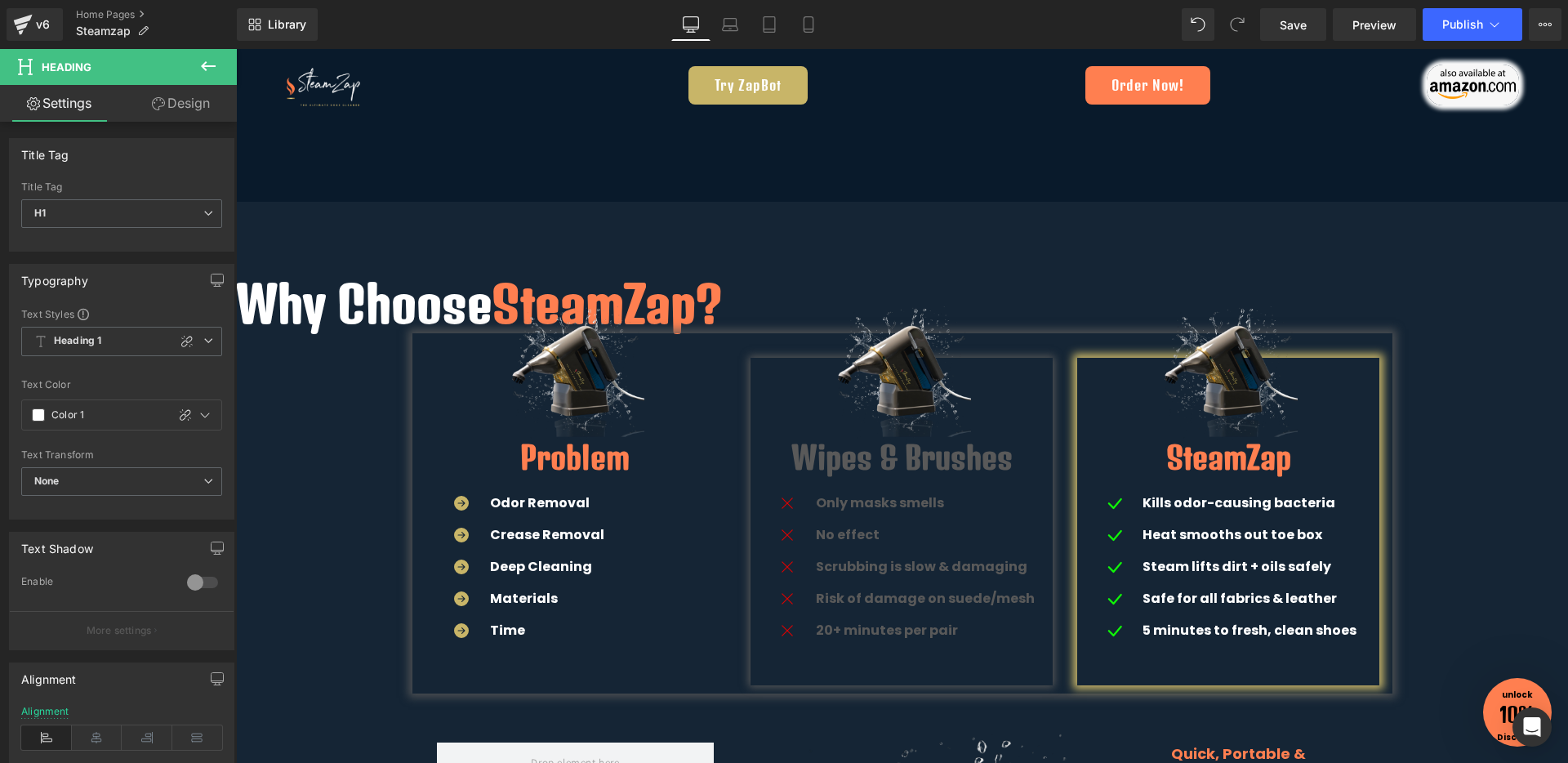
click at [196, 65] on button at bounding box center [208, 67] width 57 height 36
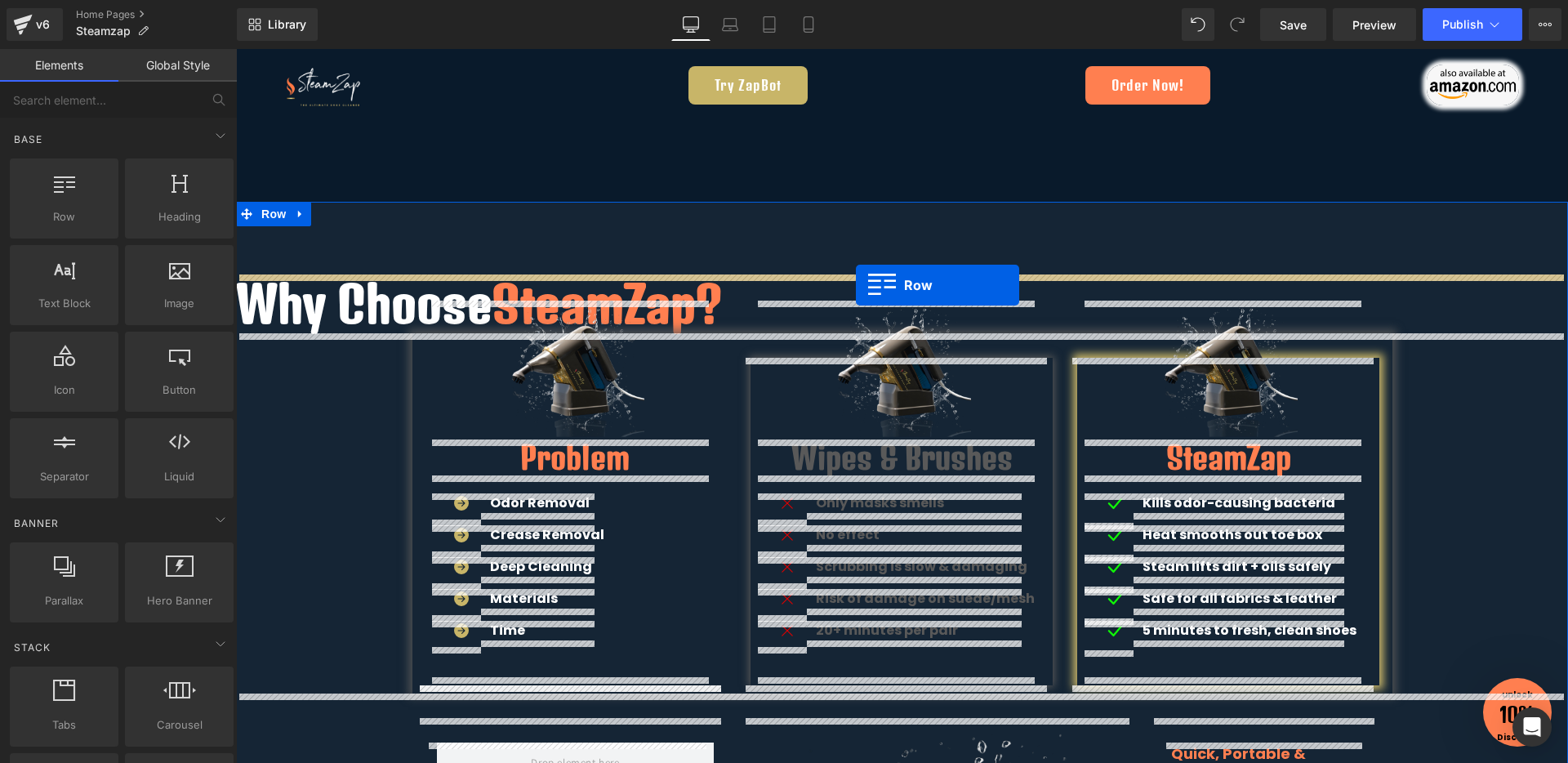
drag, startPoint x: 300, startPoint y: 222, endPoint x: 856, endPoint y: 285, distance: 559.6
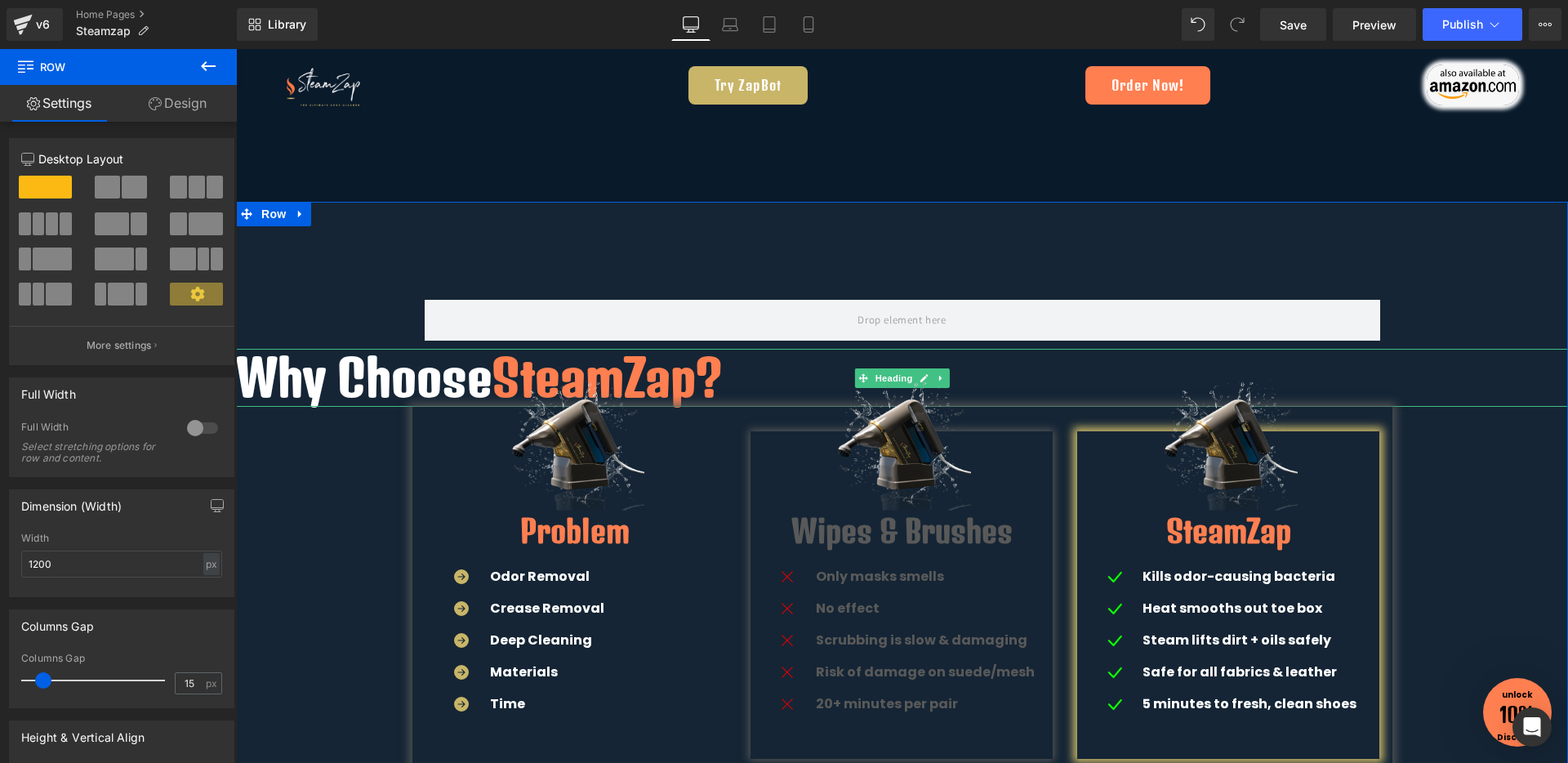
drag, startPoint x: 817, startPoint y: 361, endPoint x: 928, endPoint y: 344, distance: 112.3
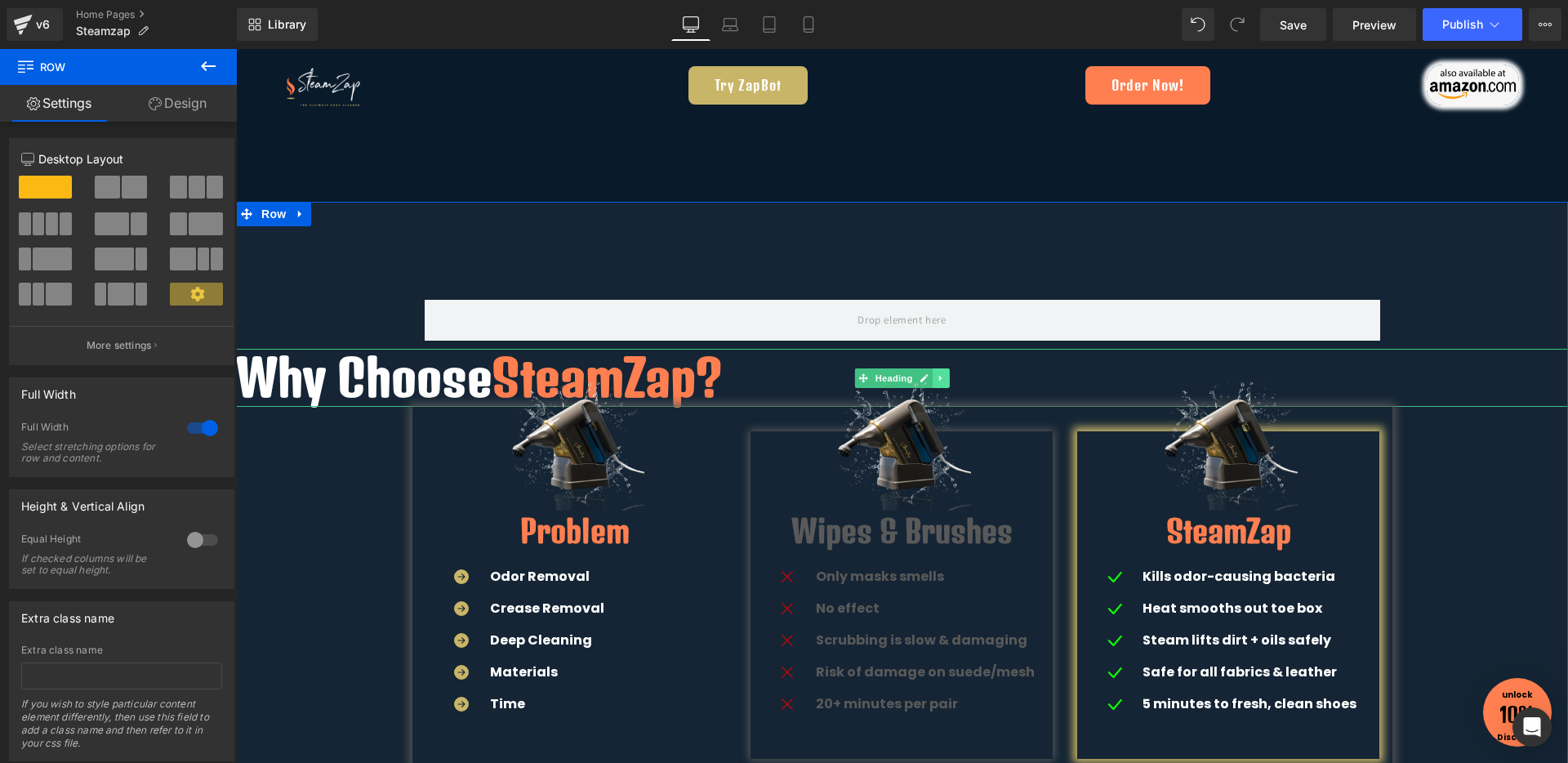
click at [933, 371] on link at bounding box center [941, 378] width 18 height 19
click at [941, 370] on link at bounding box center [950, 378] width 18 height 19
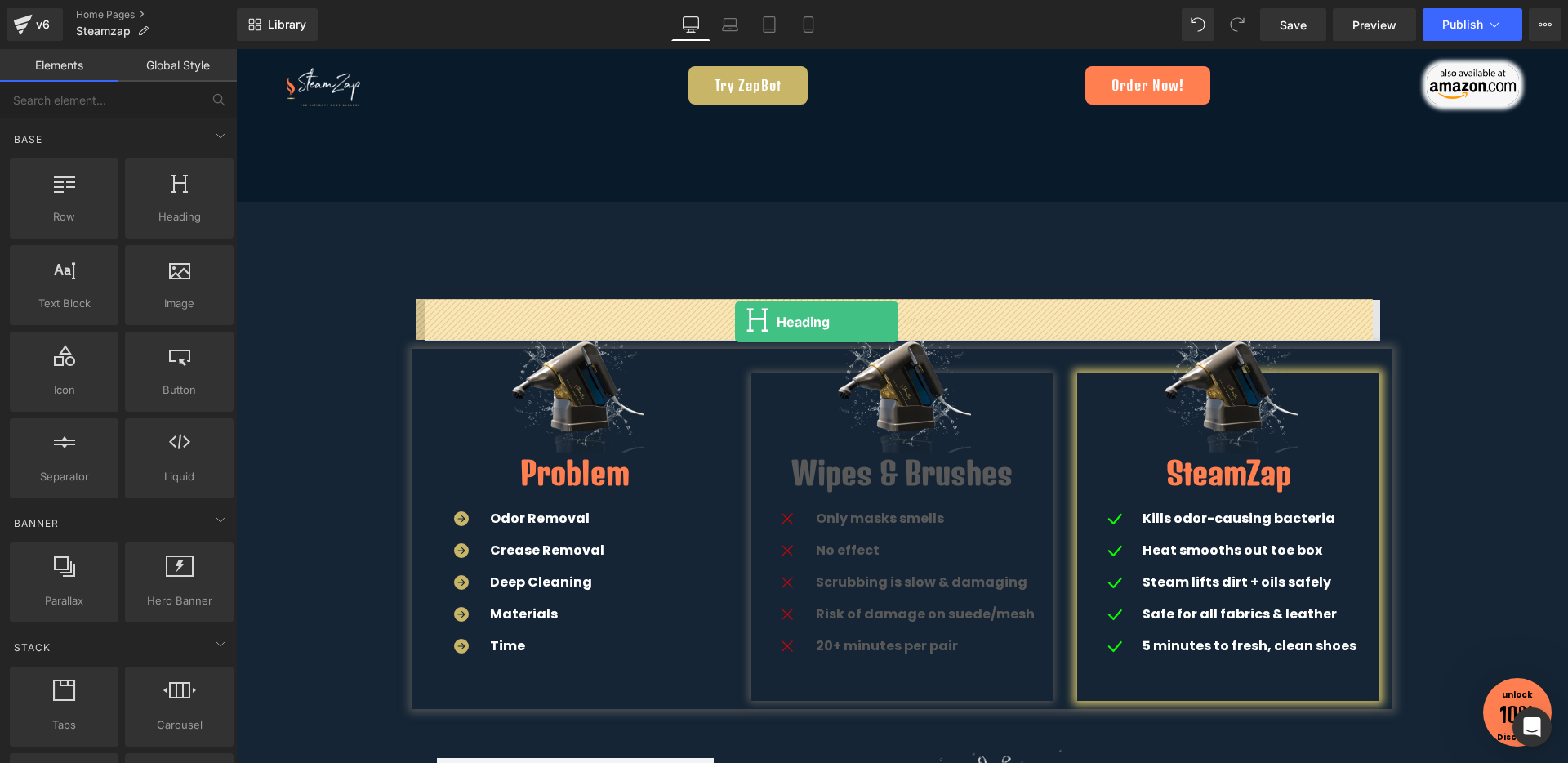
drag, startPoint x: 411, startPoint y: 247, endPoint x: 735, endPoint y: 322, distance: 332.6
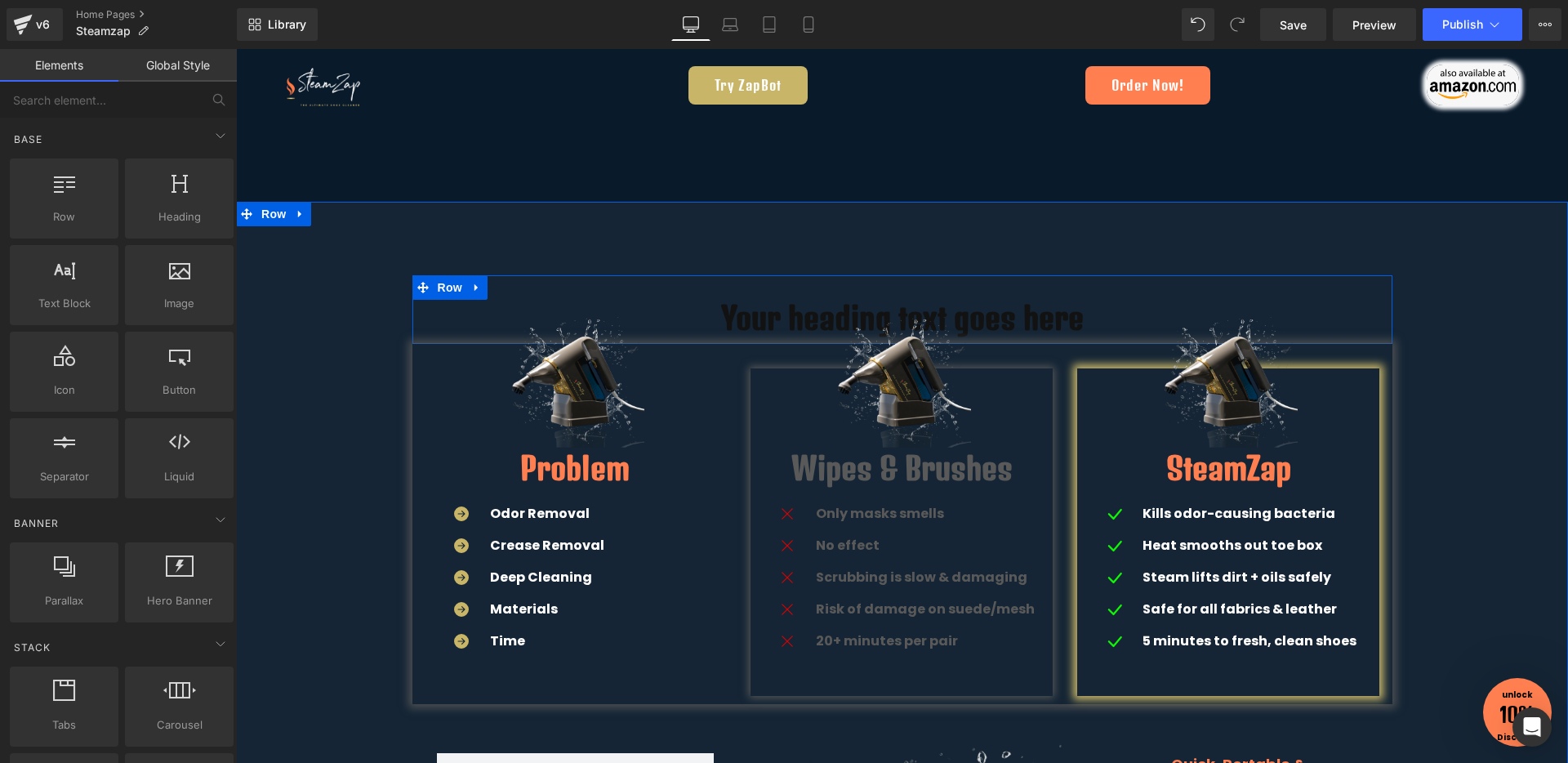
click at [801, 313] on div "Image" at bounding box center [902, 381] width 278 height 139
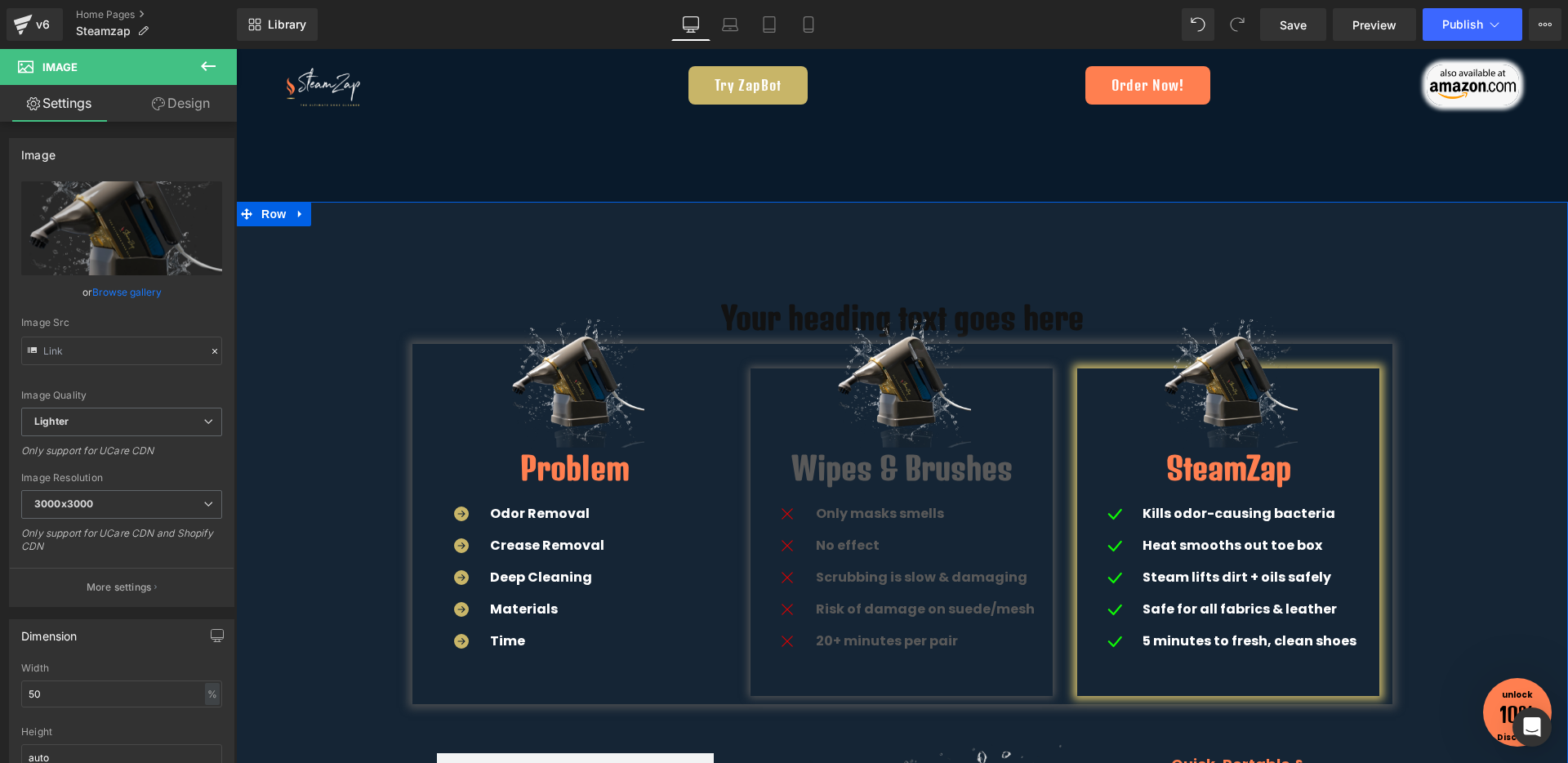
type input "[URL][DOMAIN_NAME]"
click at [709, 279] on div at bounding box center [902, 277] width 980 height 4
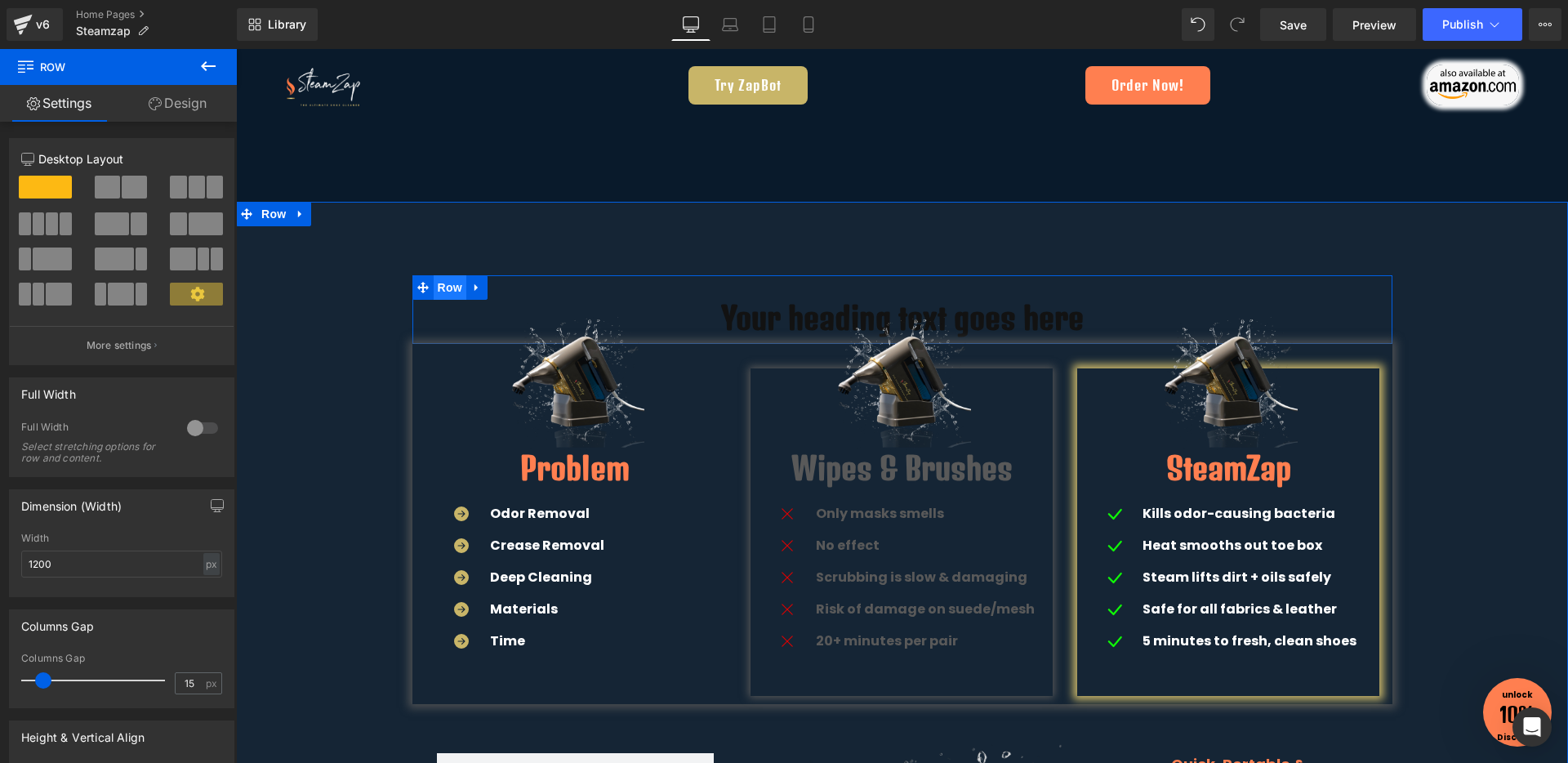
click at [440, 285] on span "Row" at bounding box center [449, 288] width 32 height 25
click at [180, 97] on link "Design" at bounding box center [177, 103] width 118 height 37
click at [0, 0] on div "Spacing" at bounding box center [0, 0] width 0 height 0
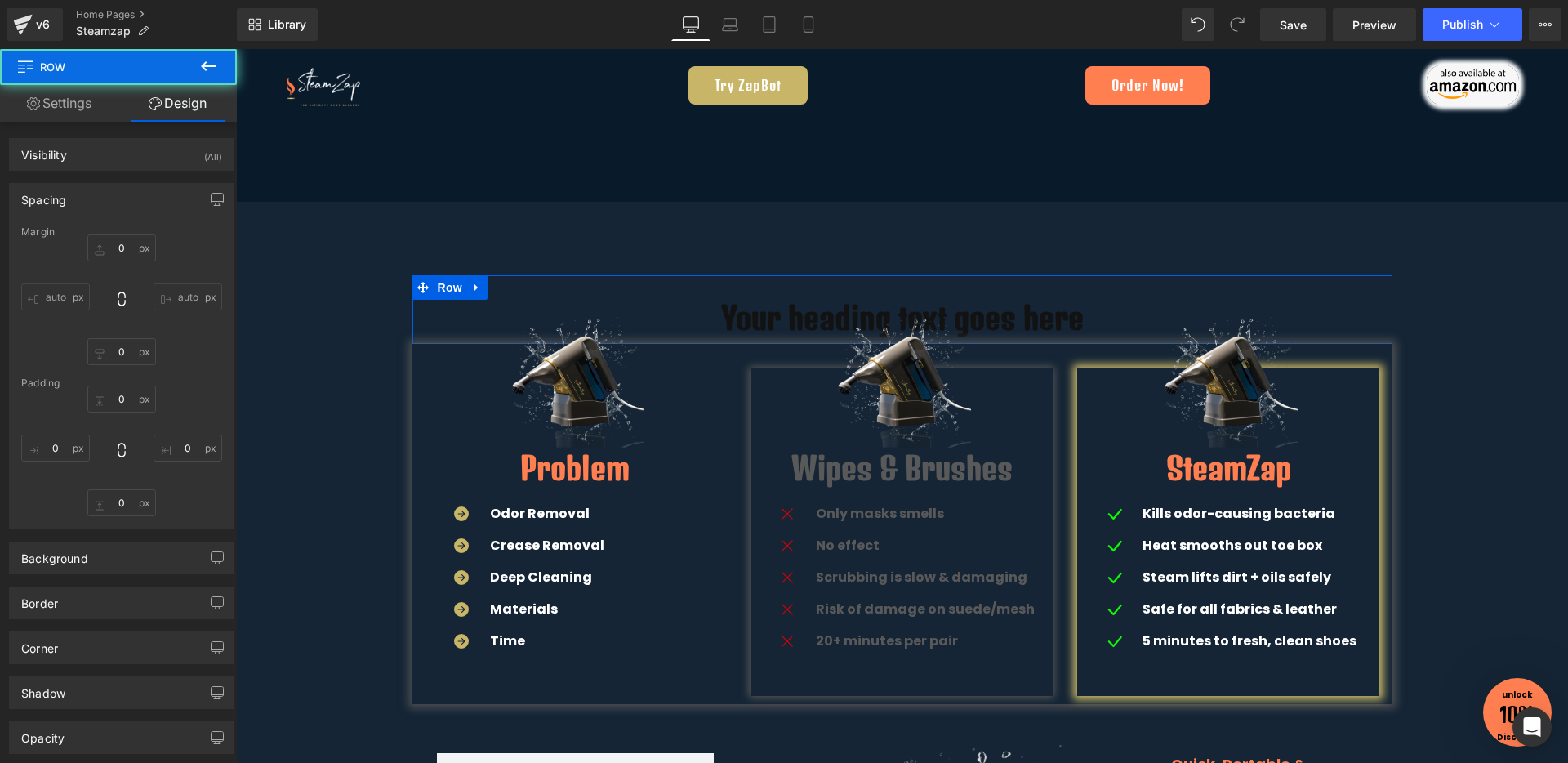
type input "0"
type input "30"
type input "0"
type input "10"
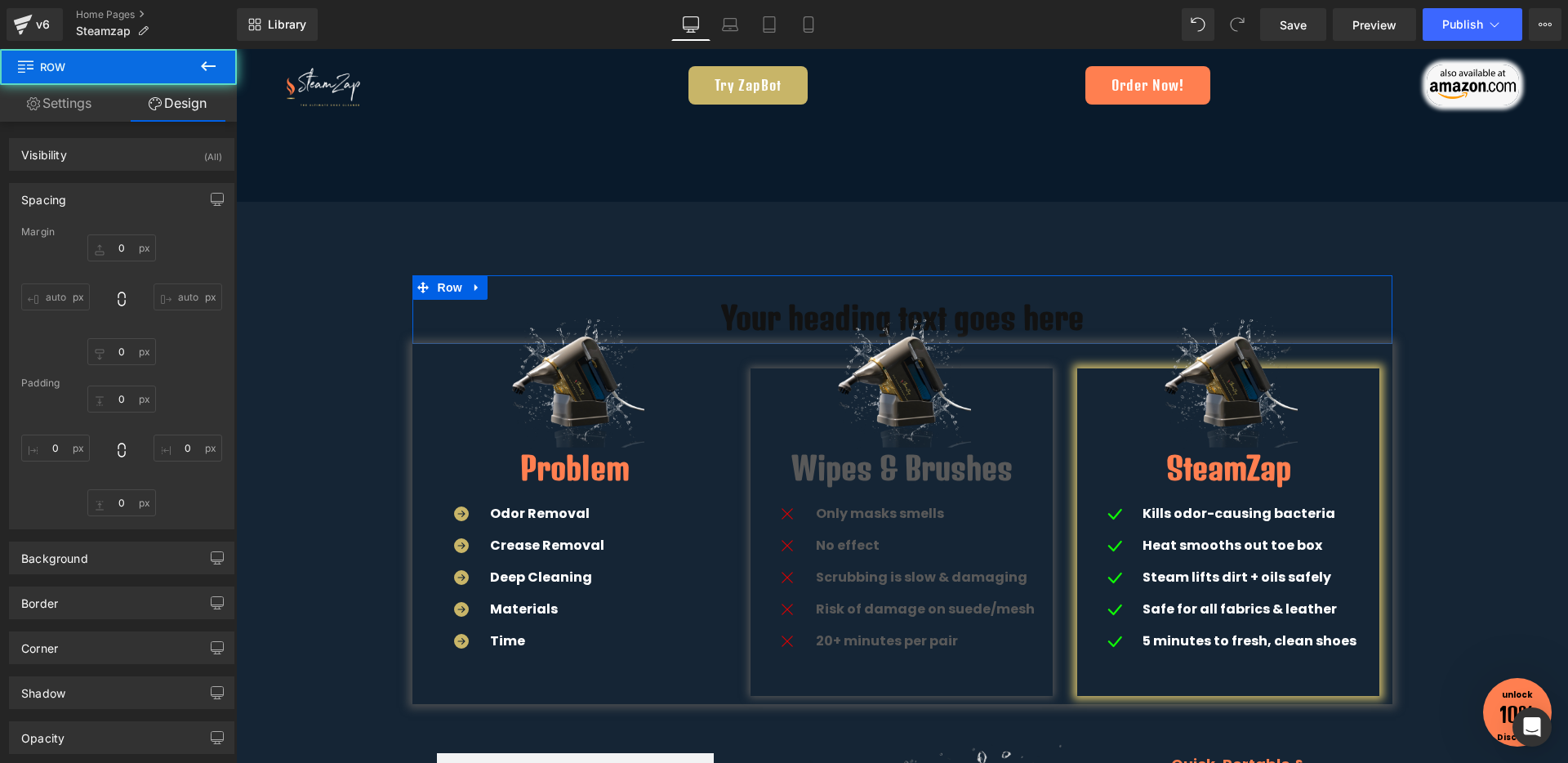
type input "0"
click at [123, 351] on input "0" at bounding box center [122, 351] width 68 height 27
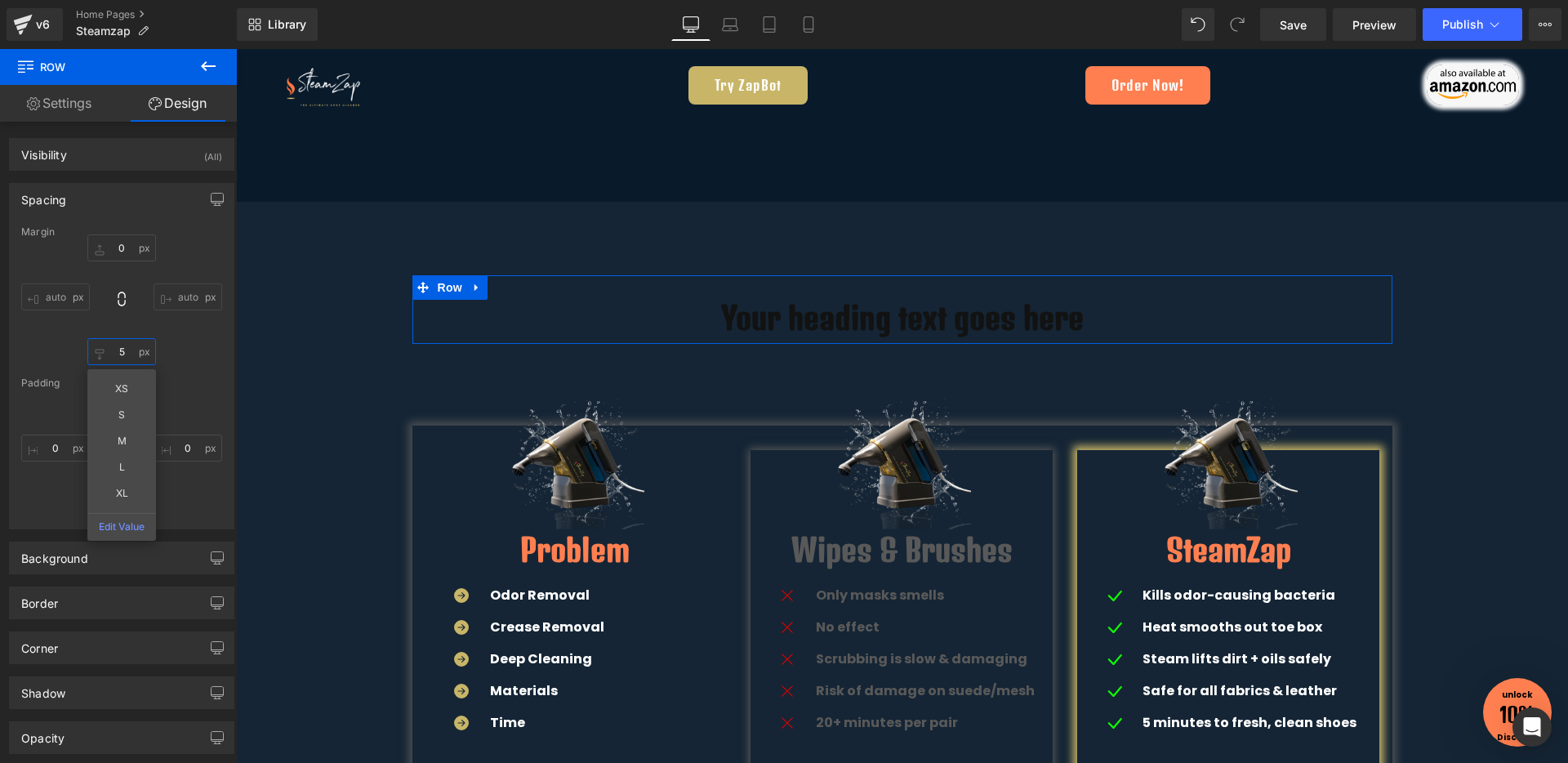
type input "50"
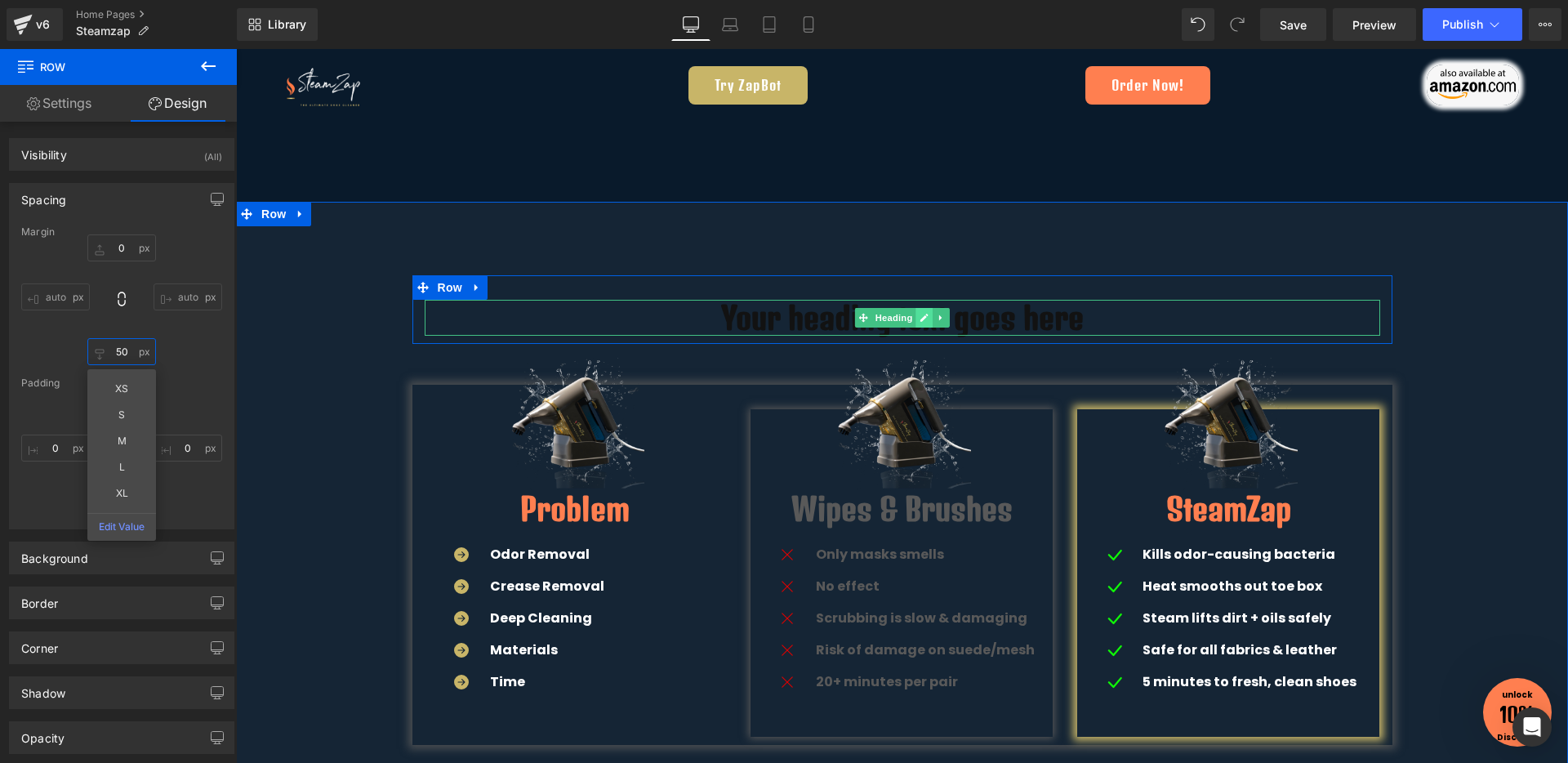
drag, startPoint x: 870, startPoint y: 322, endPoint x: 918, endPoint y: 317, distance: 48.3
click at [885, 318] on span "Heading" at bounding box center [893, 317] width 44 height 19
click at [920, 317] on icon at bounding box center [923, 317] width 8 height 8
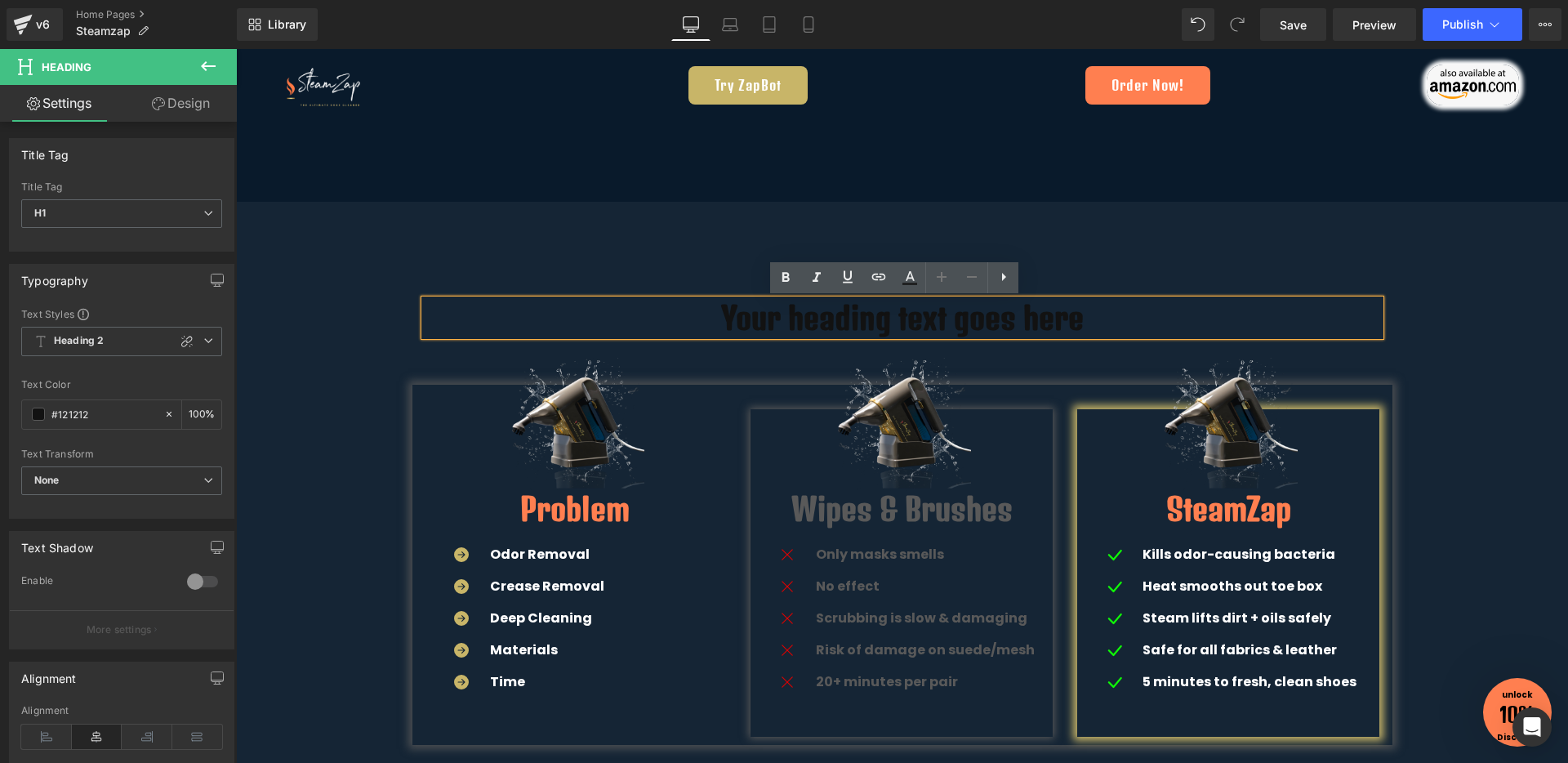
click at [909, 317] on h1 "Your heading text goes here" at bounding box center [902, 317] width 955 height 36
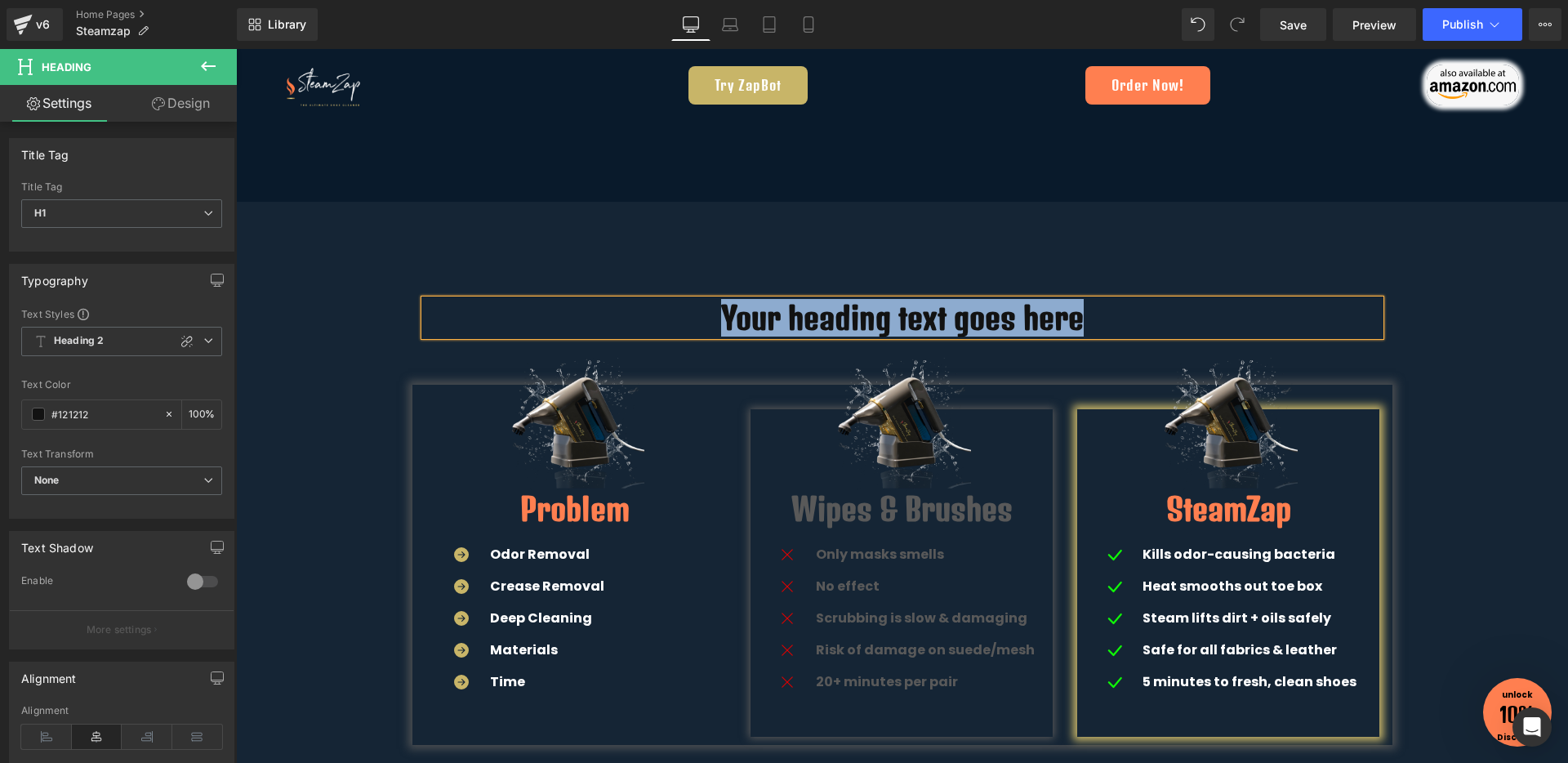
paste div
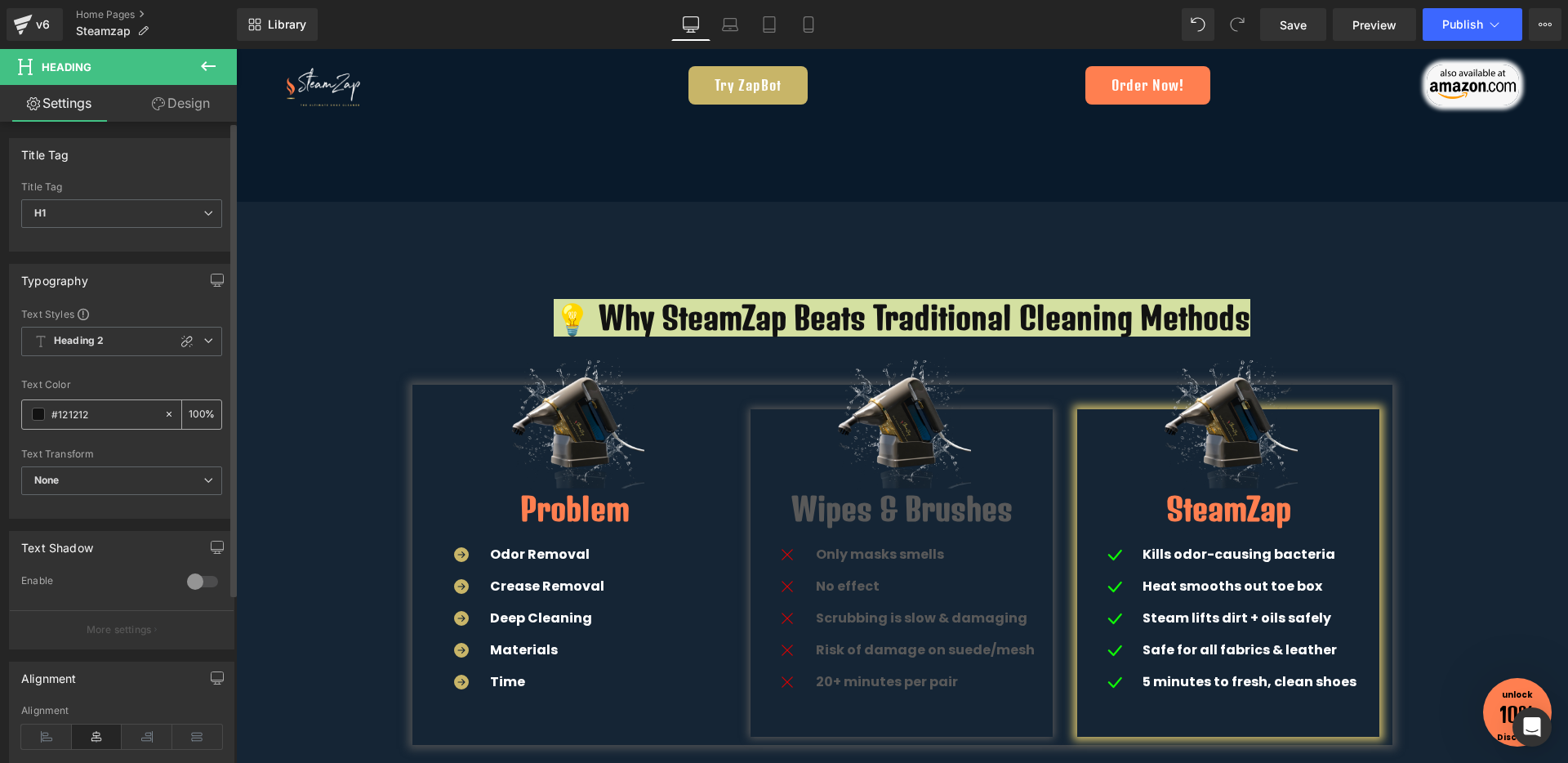
click at [39, 416] on span at bounding box center [38, 414] width 13 height 13
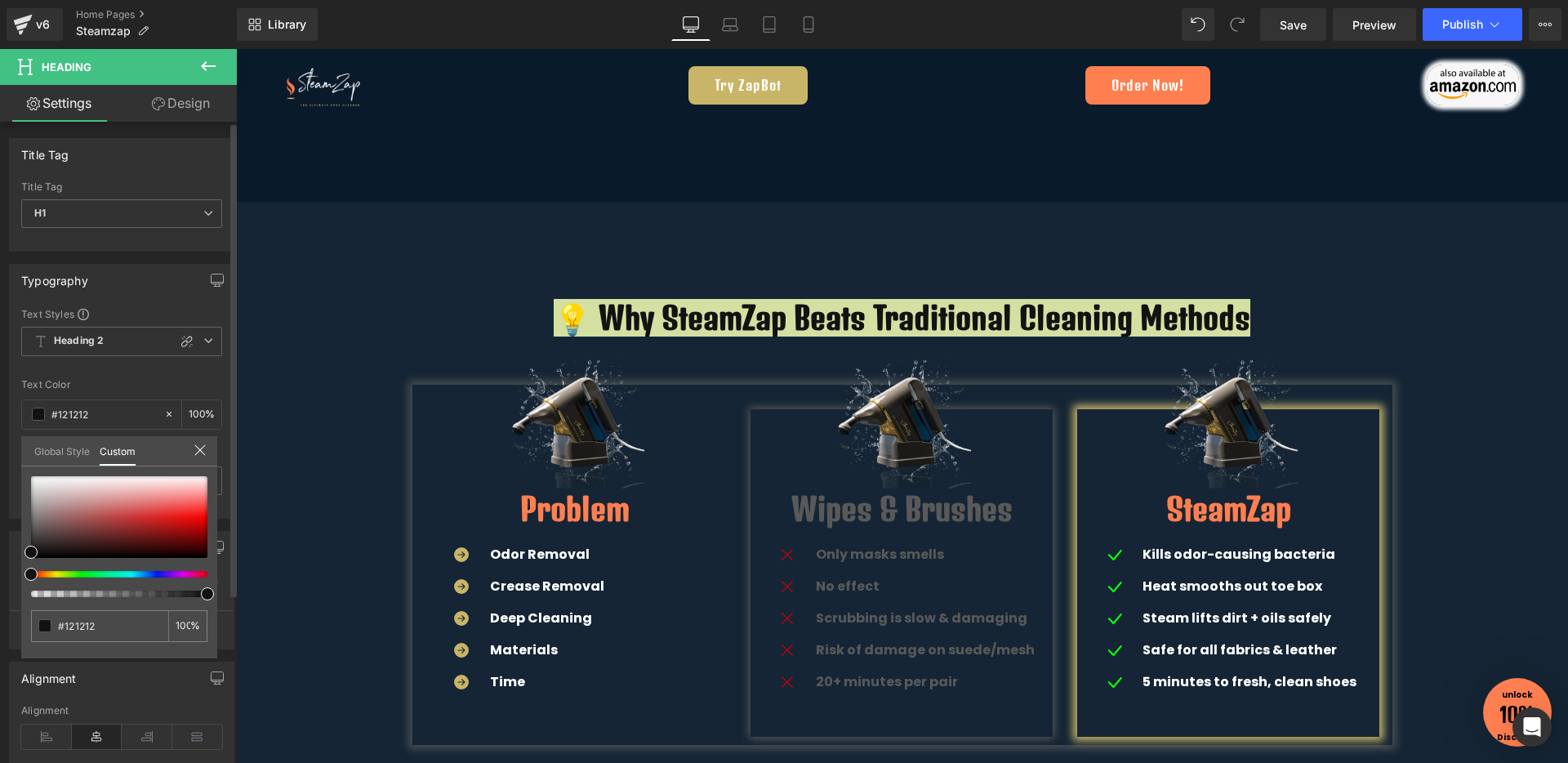
click at [50, 456] on link "Global Style" at bounding box center [61, 450] width 55 height 28
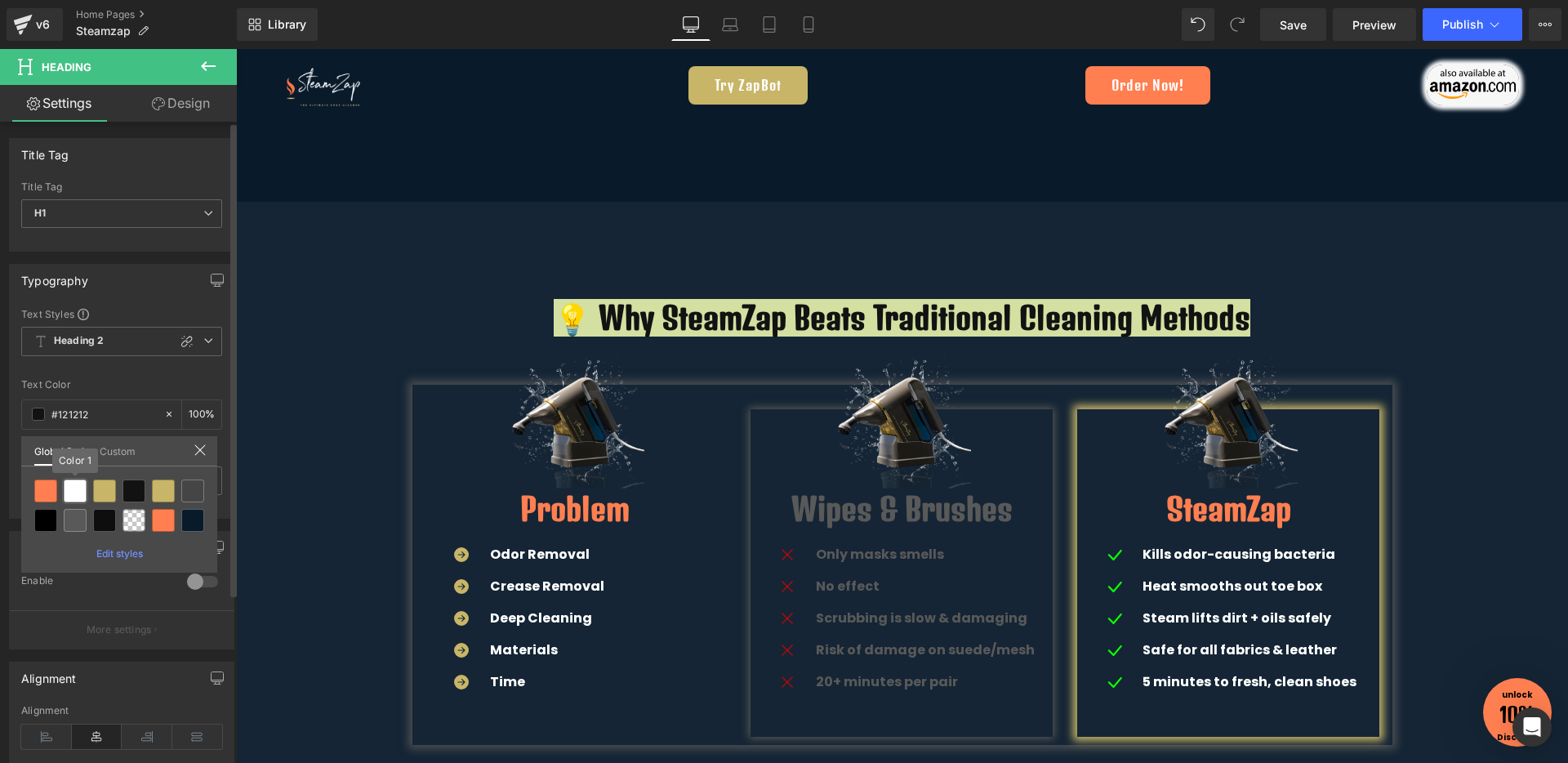
click at [74, 490] on div at bounding box center [75, 491] width 23 height 23
type input "Color 1"
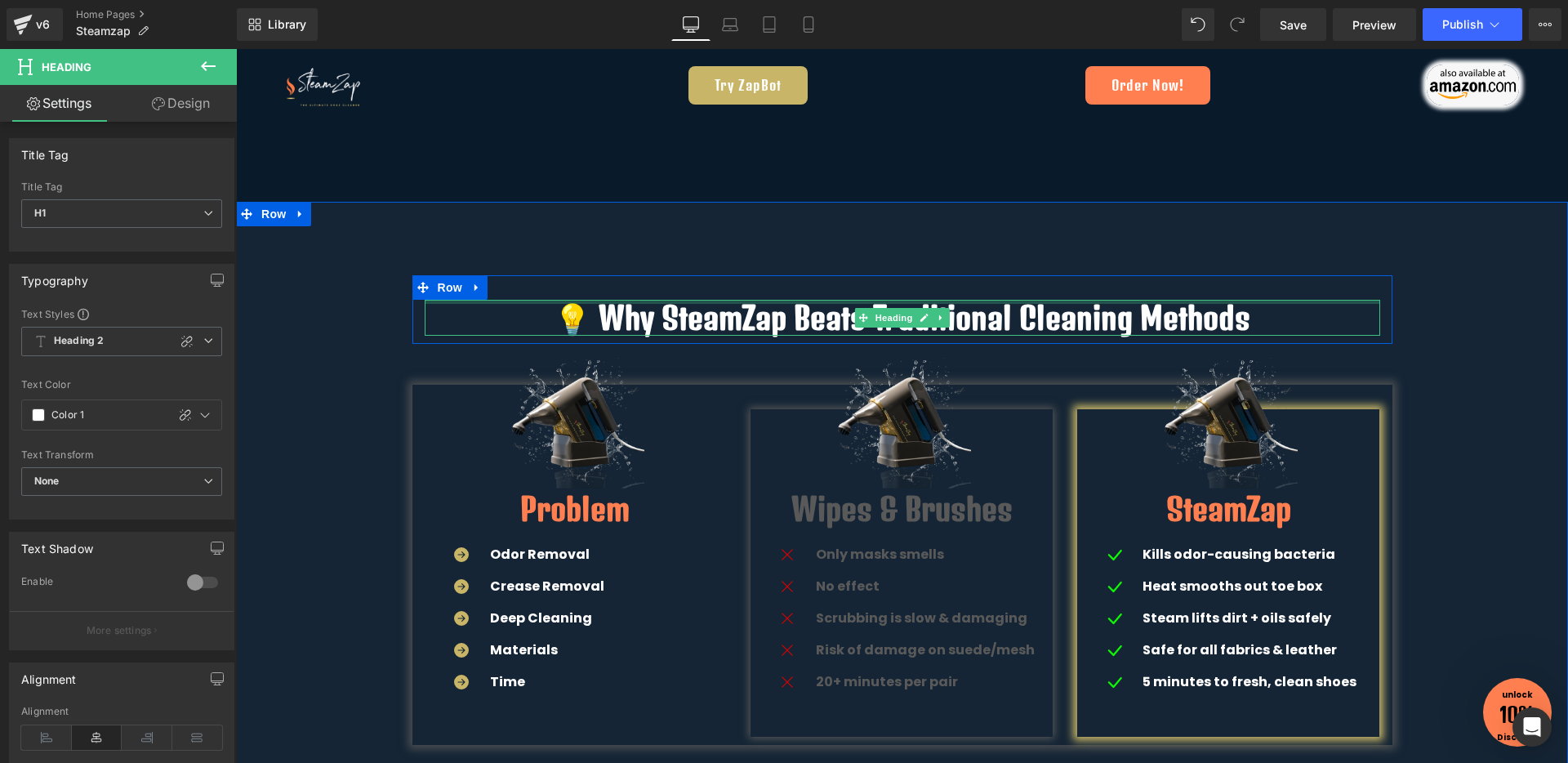
click at [844, 303] on div at bounding box center [902, 302] width 955 height 4
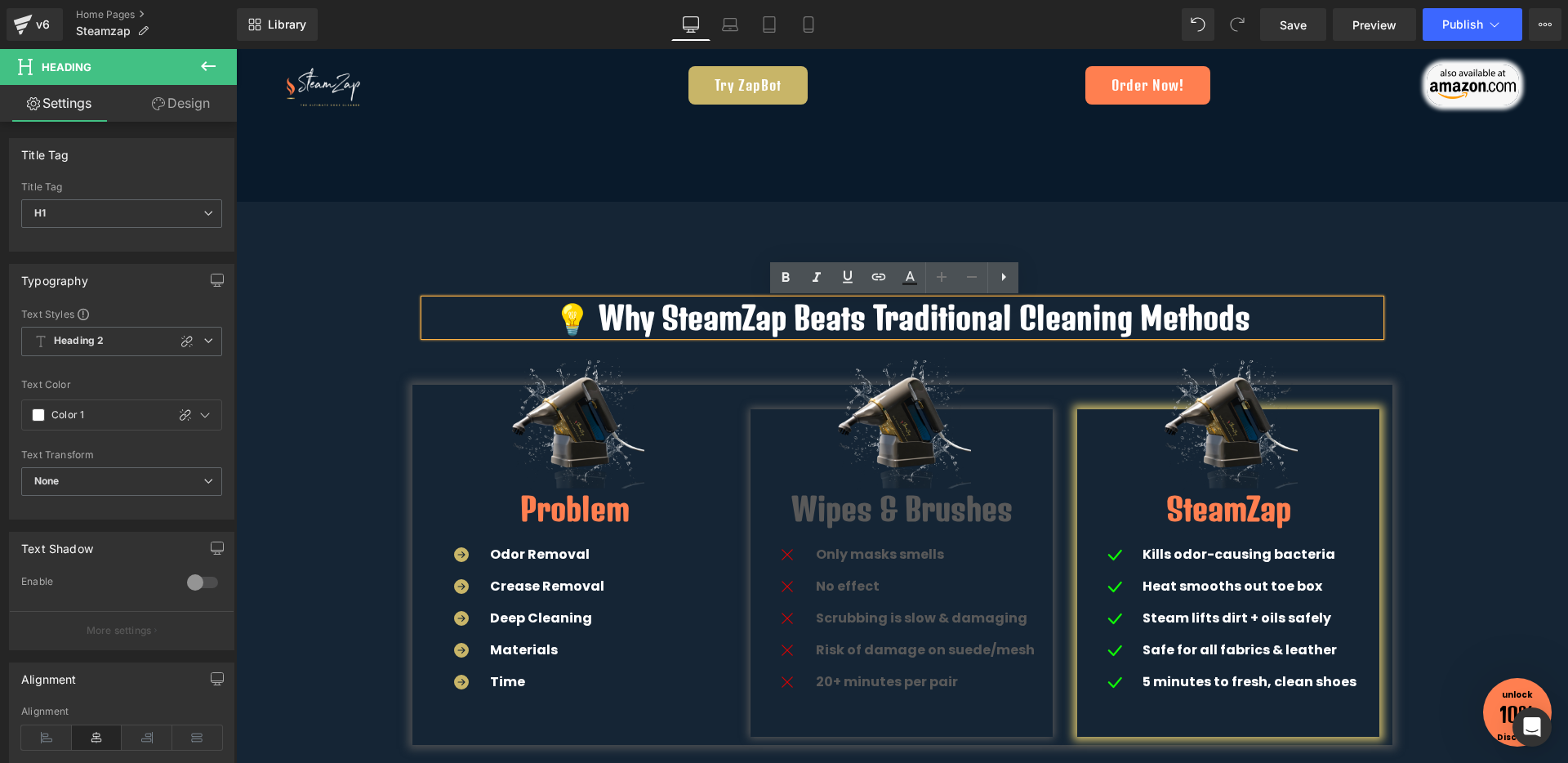
click at [827, 313] on h1 "💡 Why SteamZap Beats Traditional Cleaning Methods" at bounding box center [902, 317] width 955 height 36
drag, startPoint x: 654, startPoint y: 321, endPoint x: 777, endPoint y: 327, distance: 123.1
click at [777, 327] on h1 "💡 Why SteamZap Beats Traditional Cleaning Methods" at bounding box center [902, 317] width 955 height 36
drag, startPoint x: 853, startPoint y: 323, endPoint x: 598, endPoint y: 311, distance: 255.3
click at [598, 311] on h1 "💡 Why SteamZap Beats Traditional Cleaning Methods" at bounding box center [902, 317] width 955 height 36
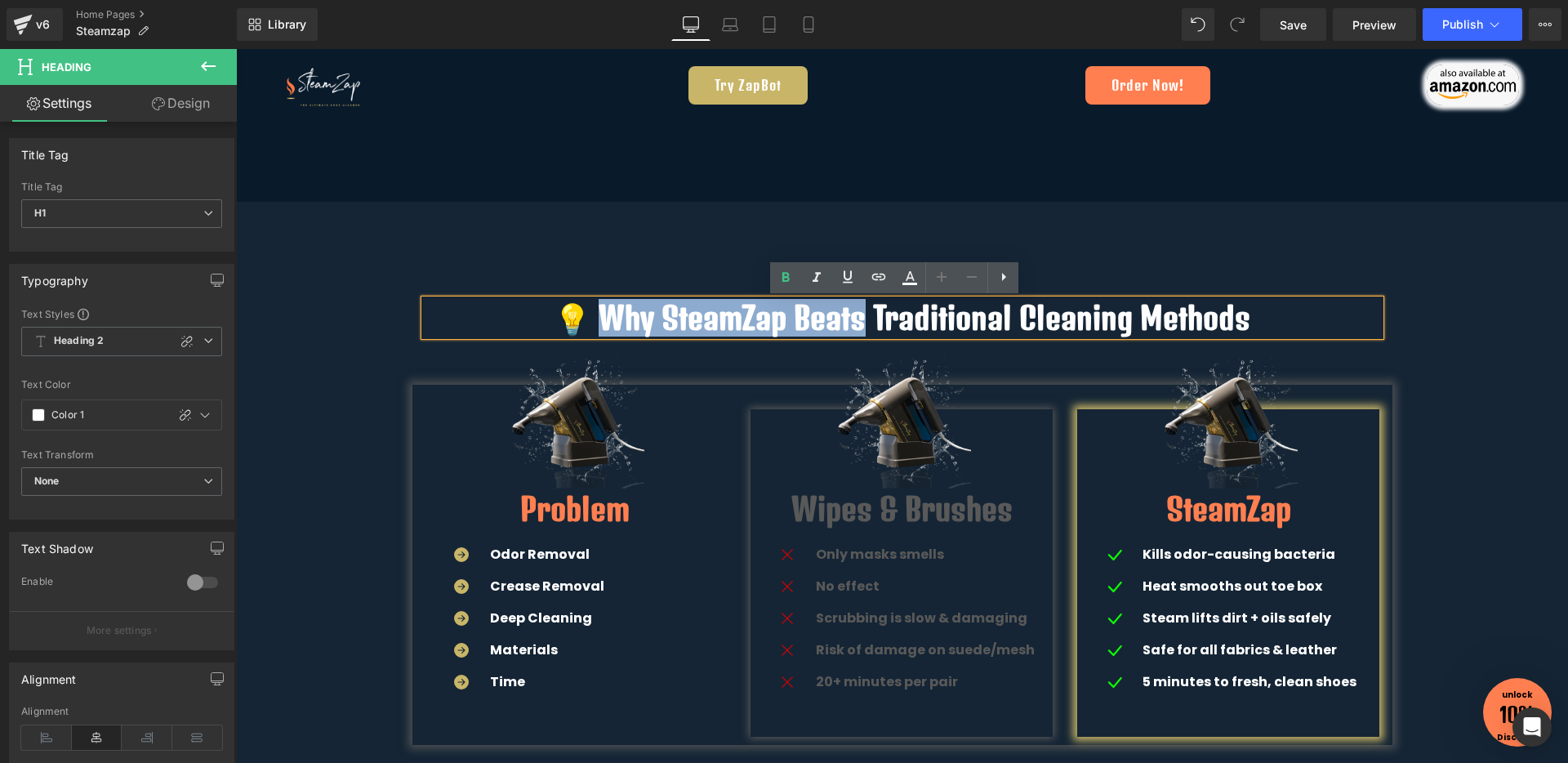
click at [629, 314] on h1 "💡 Why SteamZap Beats Traditional Cleaning Methods" at bounding box center [902, 317] width 955 height 36
drag, startPoint x: 652, startPoint y: 316, endPoint x: 773, endPoint y: 318, distance: 121.0
click at [773, 318] on h1 "💡 Why SteamZap Beats Traditional Cleaning Methods" at bounding box center [902, 317] width 955 height 36
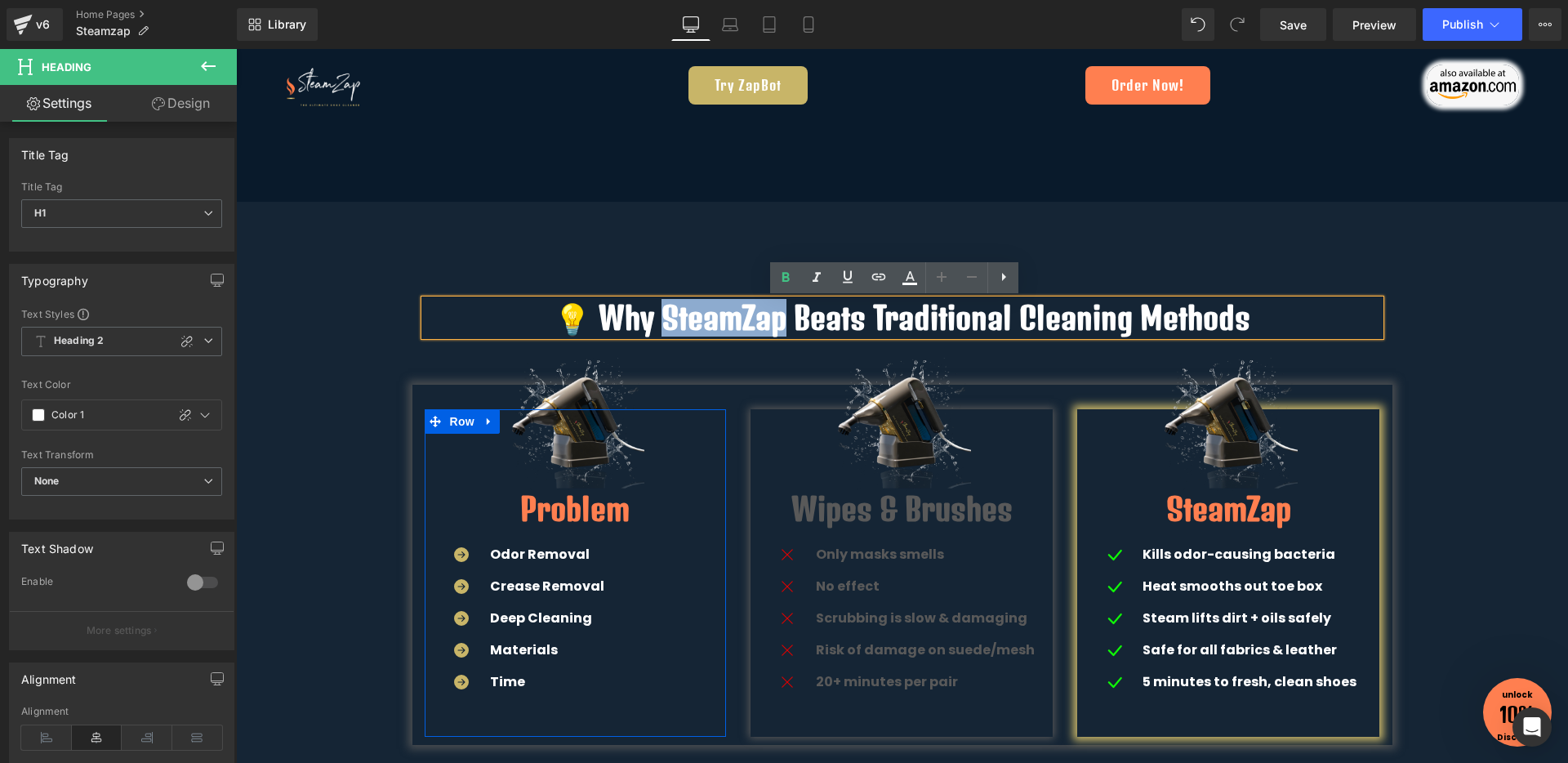
click at [574, 504] on span "Heading" at bounding box center [567, 509] width 44 height 19
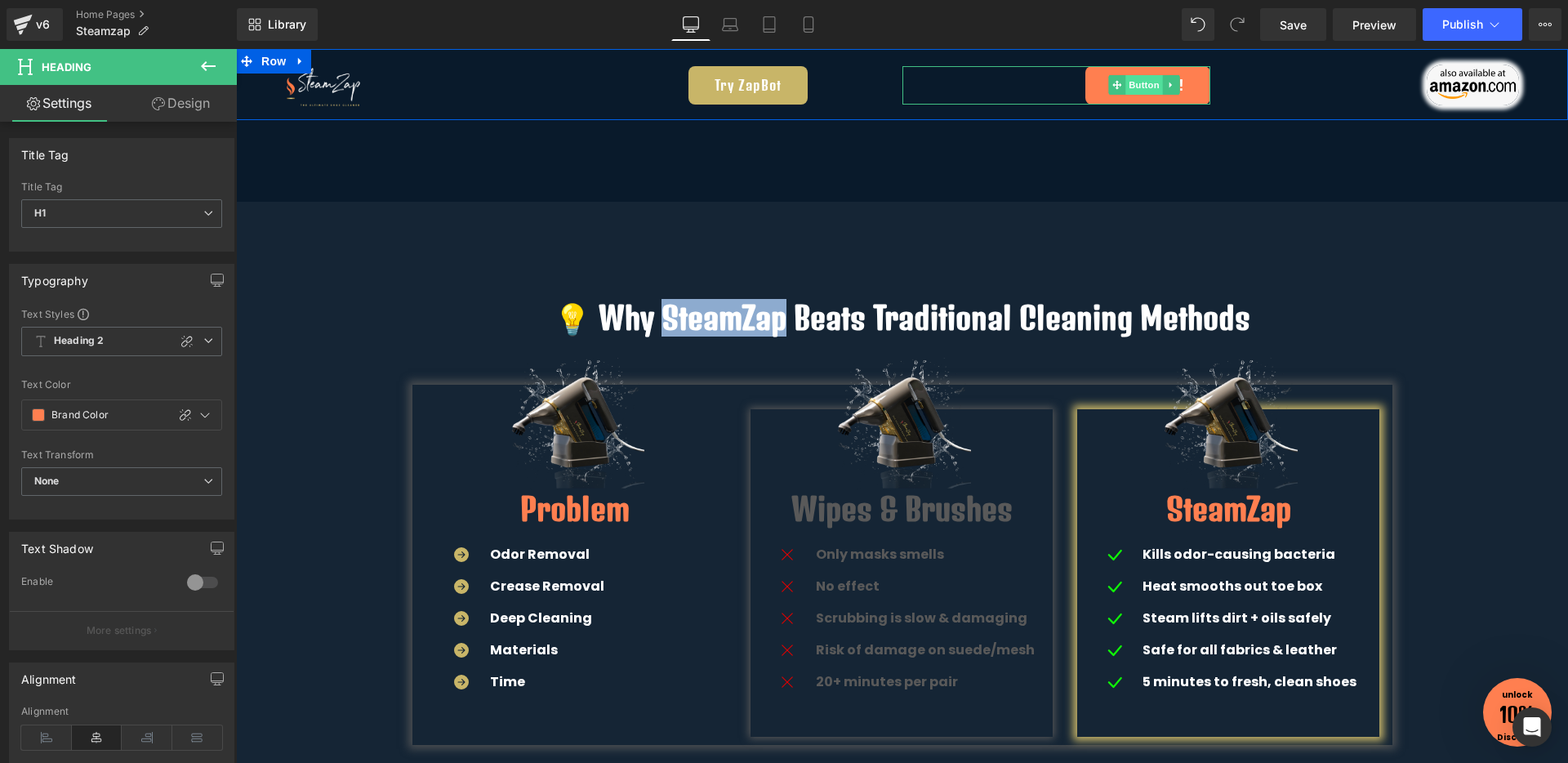
click at [1142, 88] on span "Button" at bounding box center [1144, 85] width 38 height 19
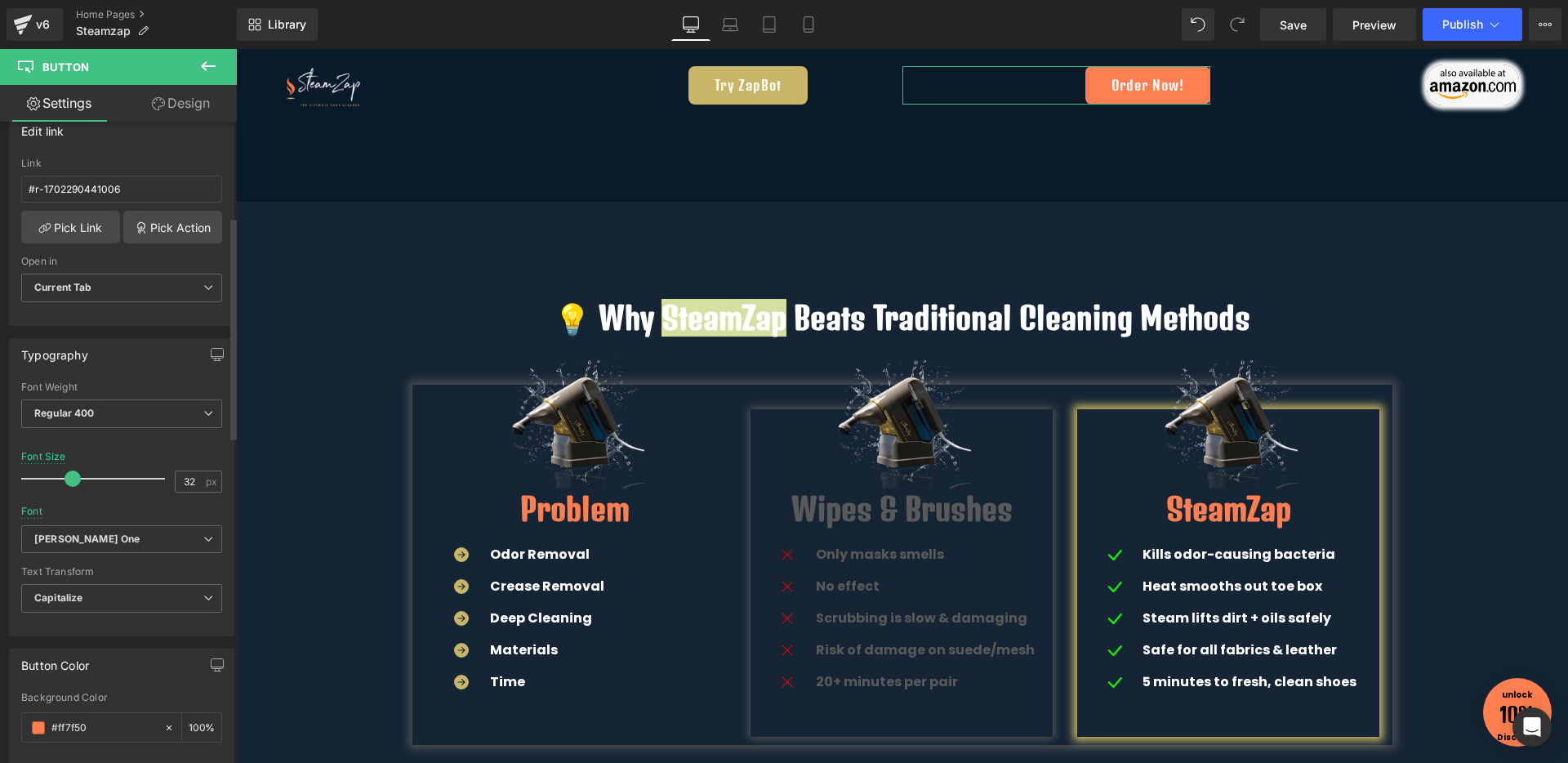
click at [70, 474] on div at bounding box center [97, 478] width 136 height 32
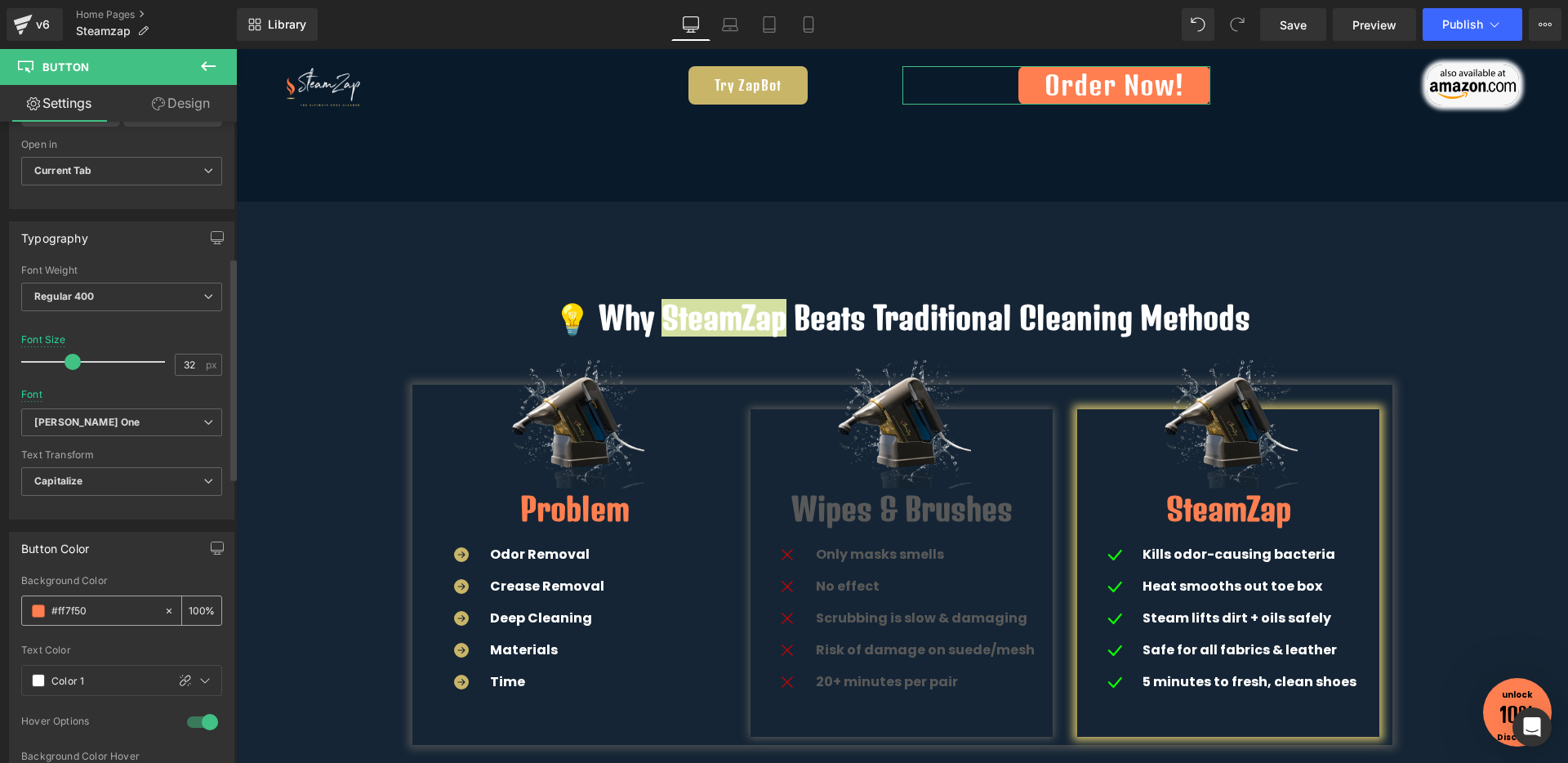
click at [63, 614] on input "#ff7f50" at bounding box center [103, 610] width 104 height 18
type input "16"
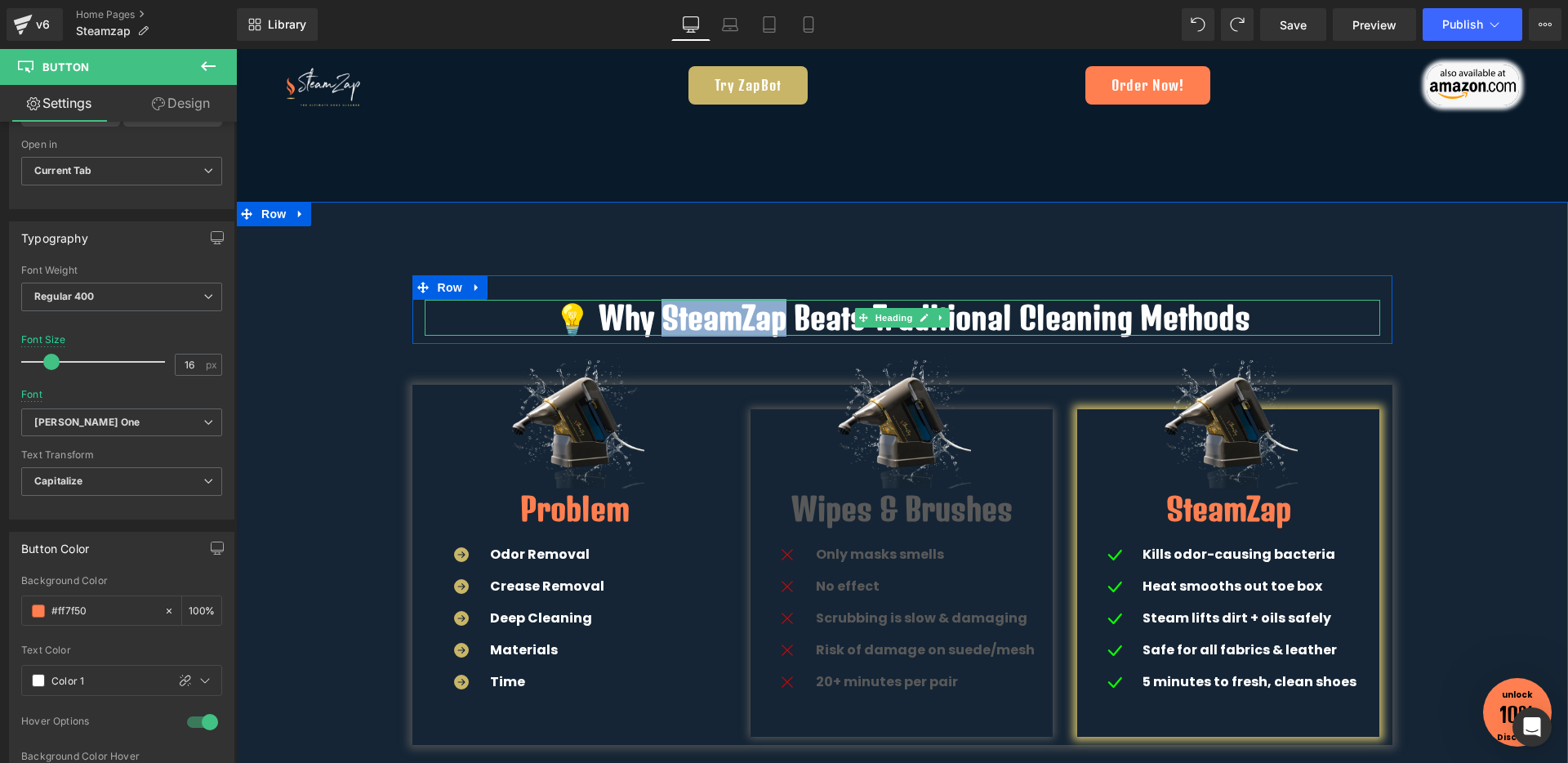
click at [725, 307] on h1 "💡 Why SteamZap Beats Traditional Cleaning Methods" at bounding box center [902, 317] width 955 height 36
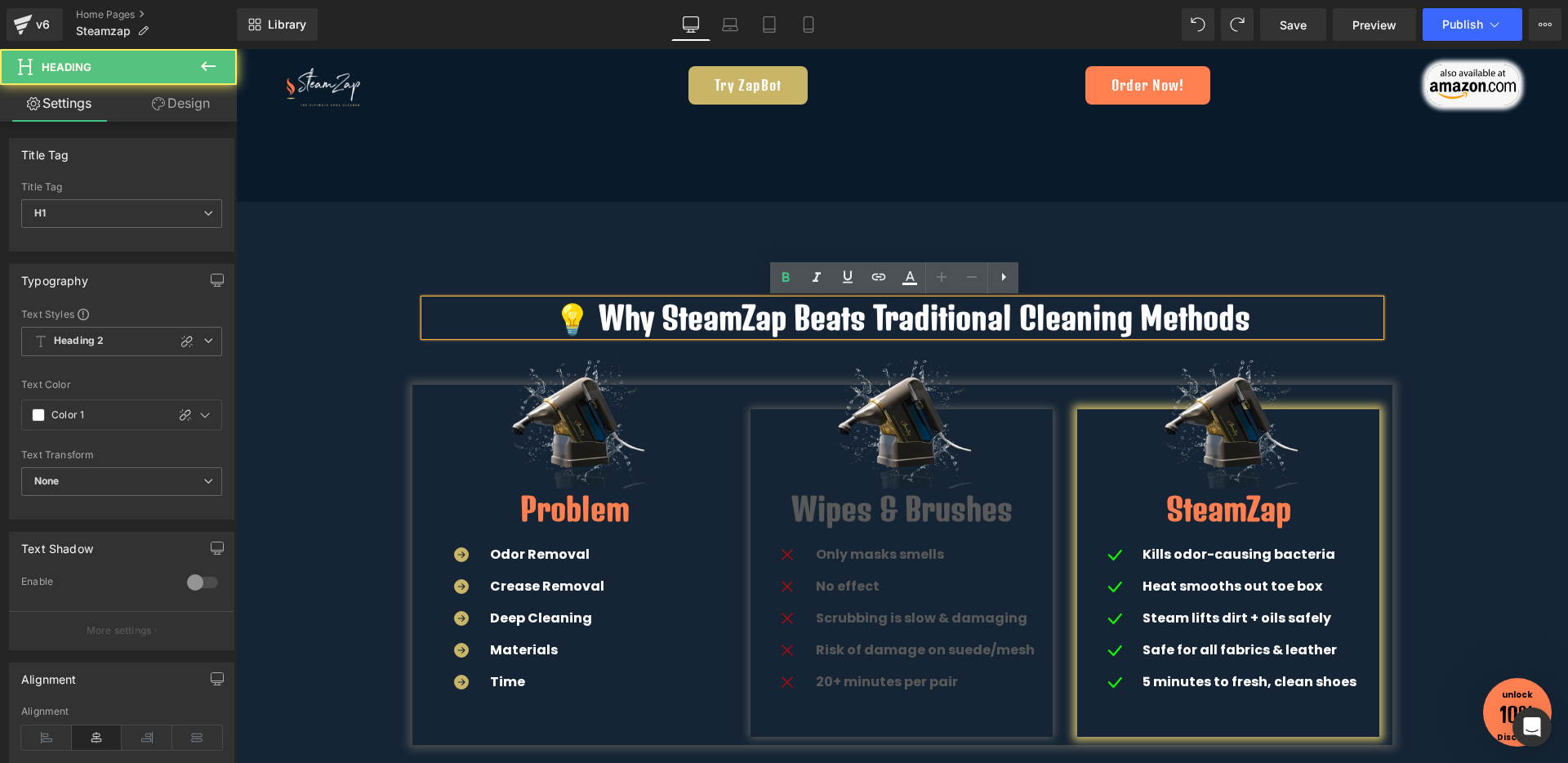
click at [725, 307] on h1 "💡 Why SteamZap Beats Traditional Cleaning Methods" at bounding box center [902, 317] width 955 height 36
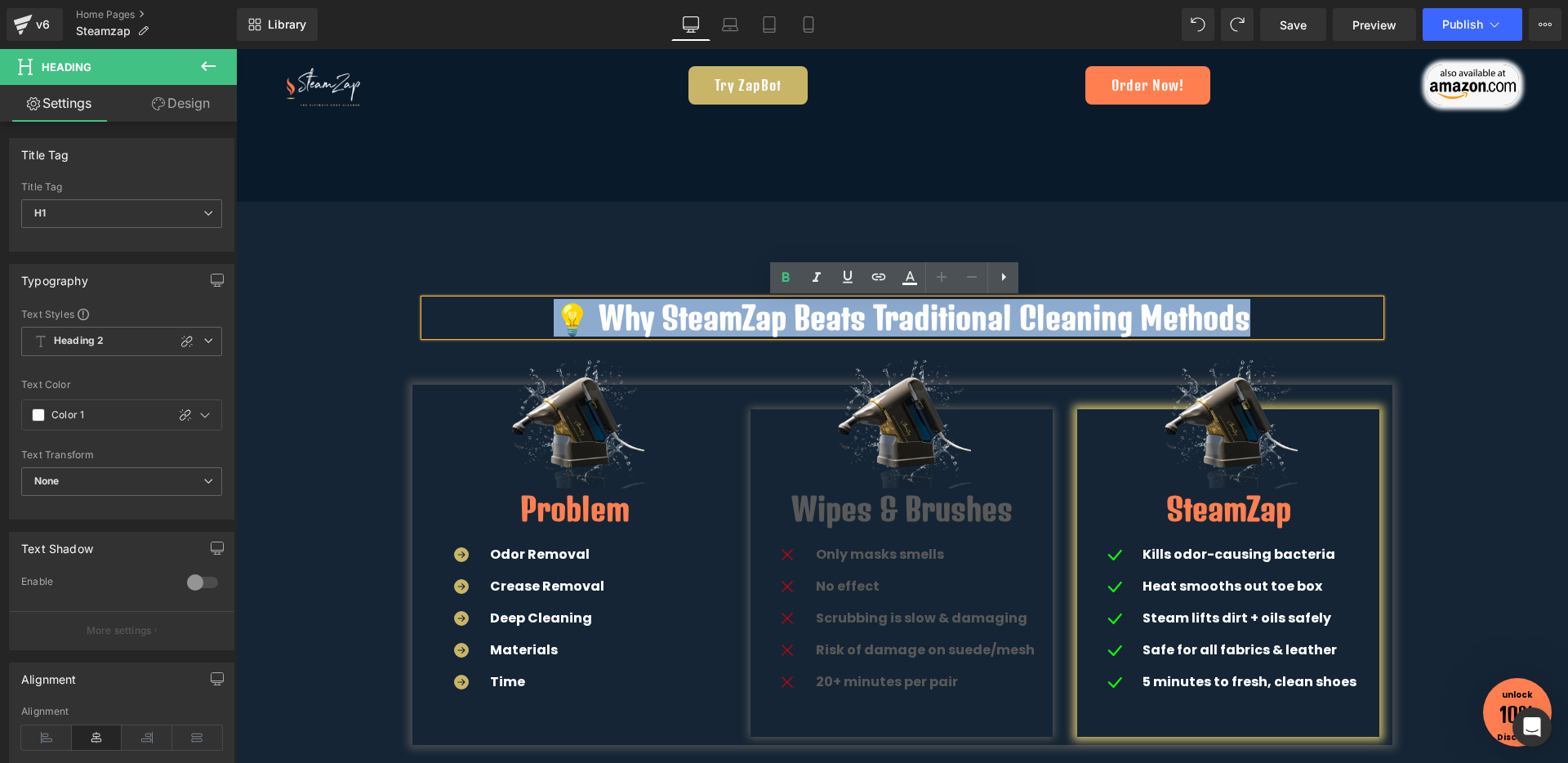
click at [725, 307] on h1 "💡 Why SteamZap Beats Traditional Cleaning Methods" at bounding box center [902, 317] width 955 height 36
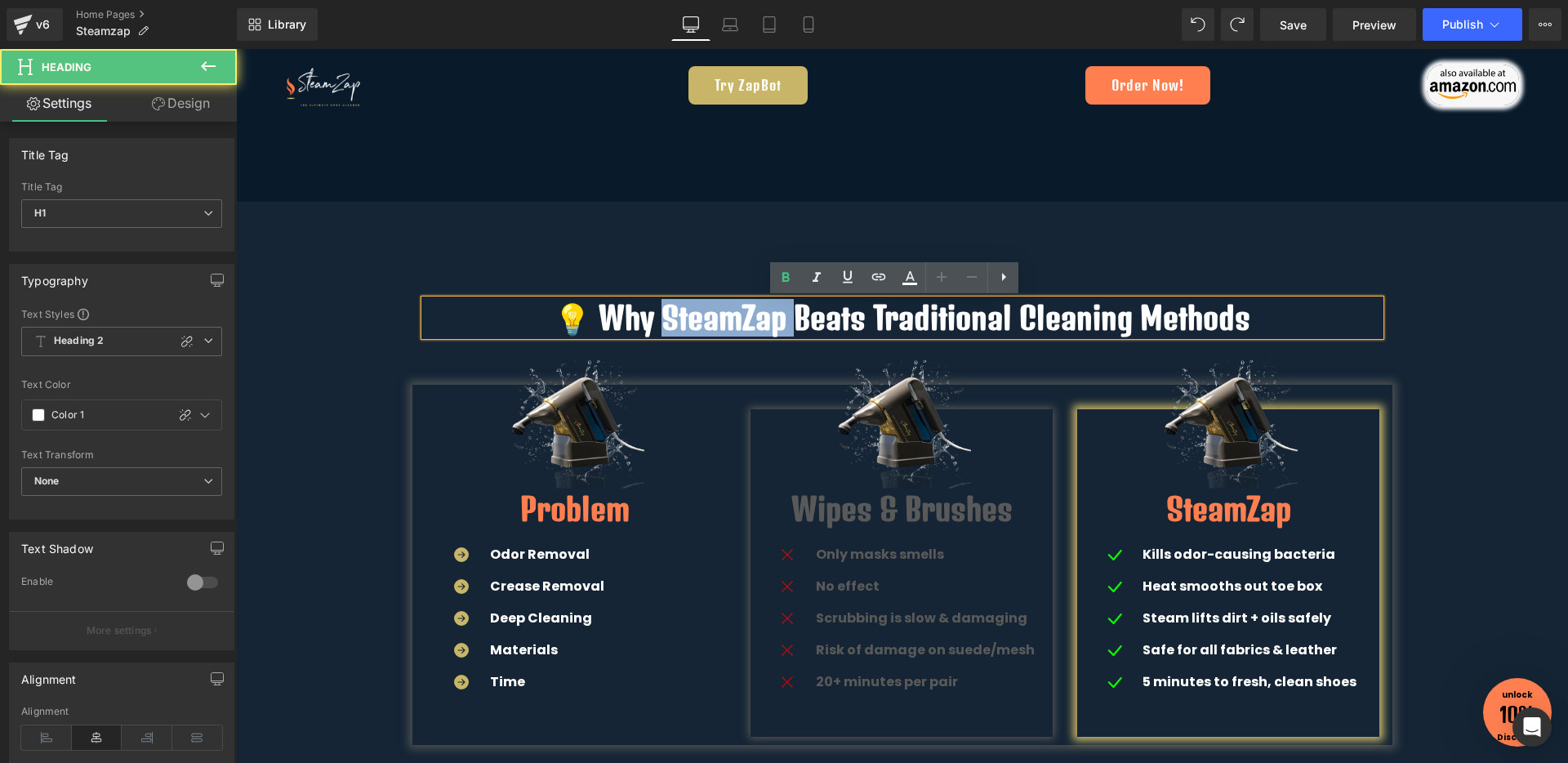
click at [725, 307] on h1 "💡 Why SteamZap Beats Traditional Cleaning Methods" at bounding box center [902, 317] width 955 height 36
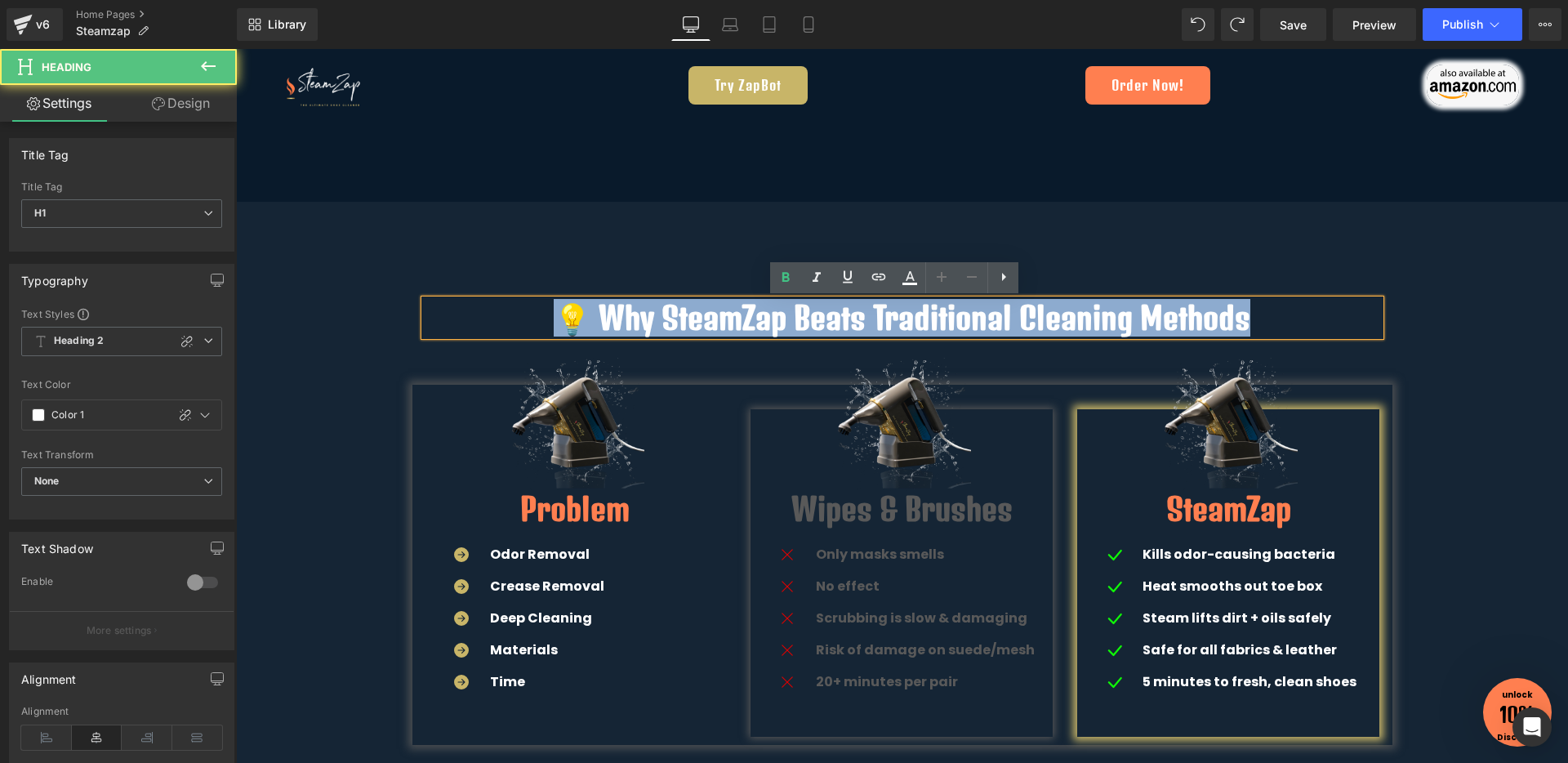
click at [725, 307] on h1 "💡 Why SteamZap Beats Traditional Cleaning Methods" at bounding box center [902, 317] width 955 height 36
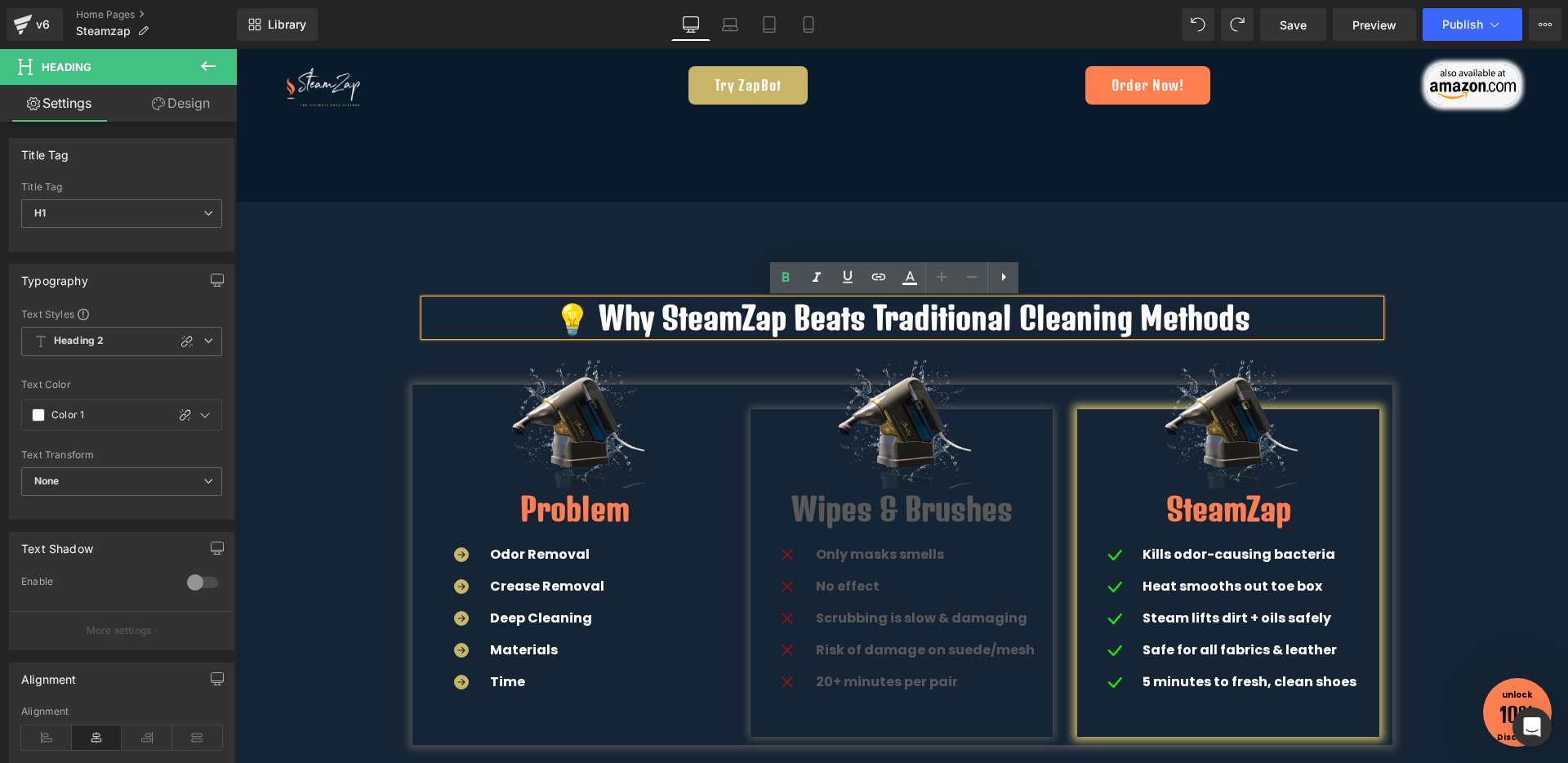
click at [725, 307] on h1 "💡 Why SteamZap Beats Traditional Cleaning Methods" at bounding box center [902, 317] width 955 height 36
click at [902, 276] on icon at bounding box center [909, 277] width 19 height 19
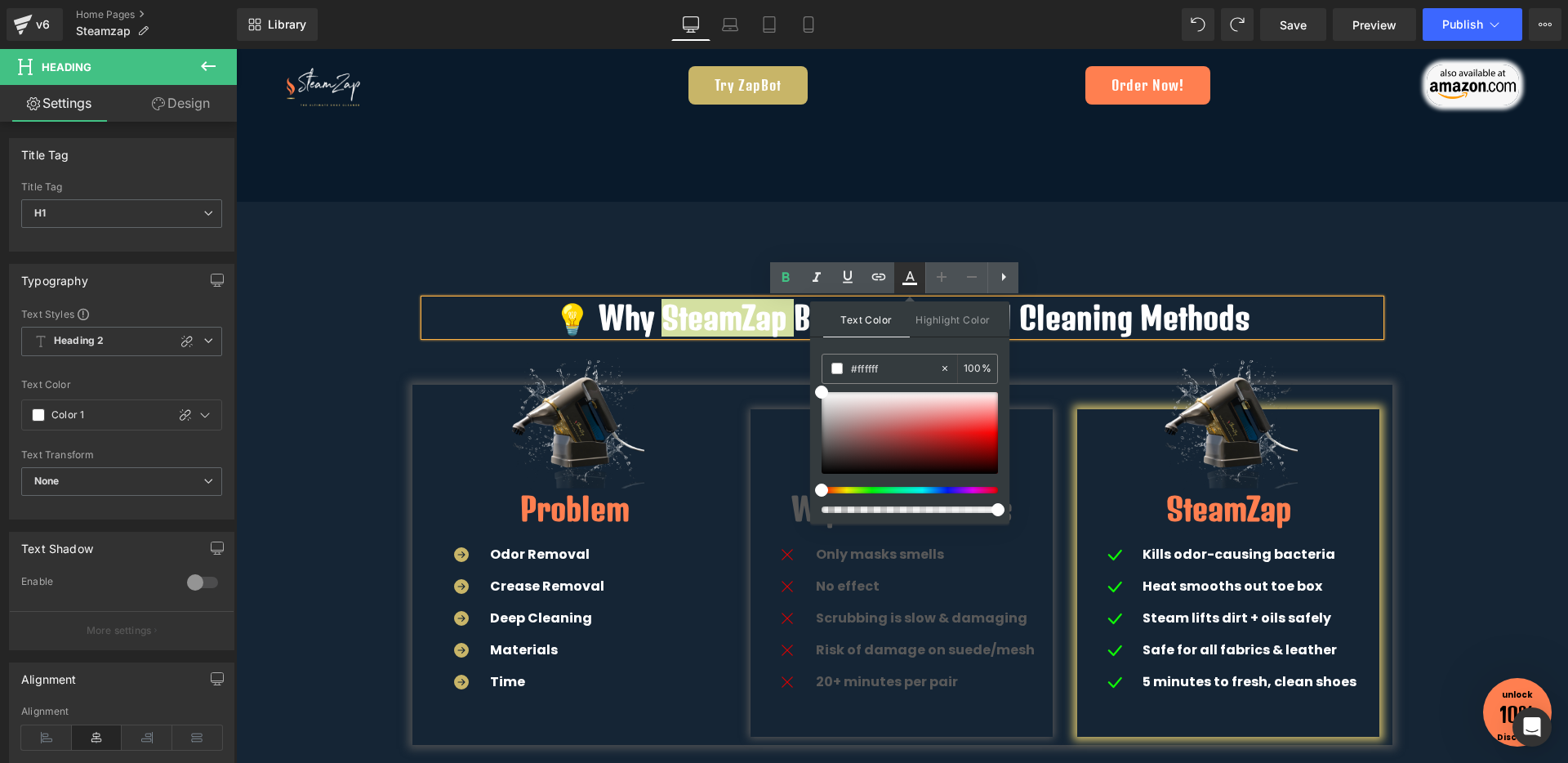
type input "#ffffff"
type input "100"
click at [873, 382] on div "#ffffff" at bounding box center [880, 368] width 117 height 29
click at [873, 369] on input "#ffffff" at bounding box center [894, 368] width 89 height 18
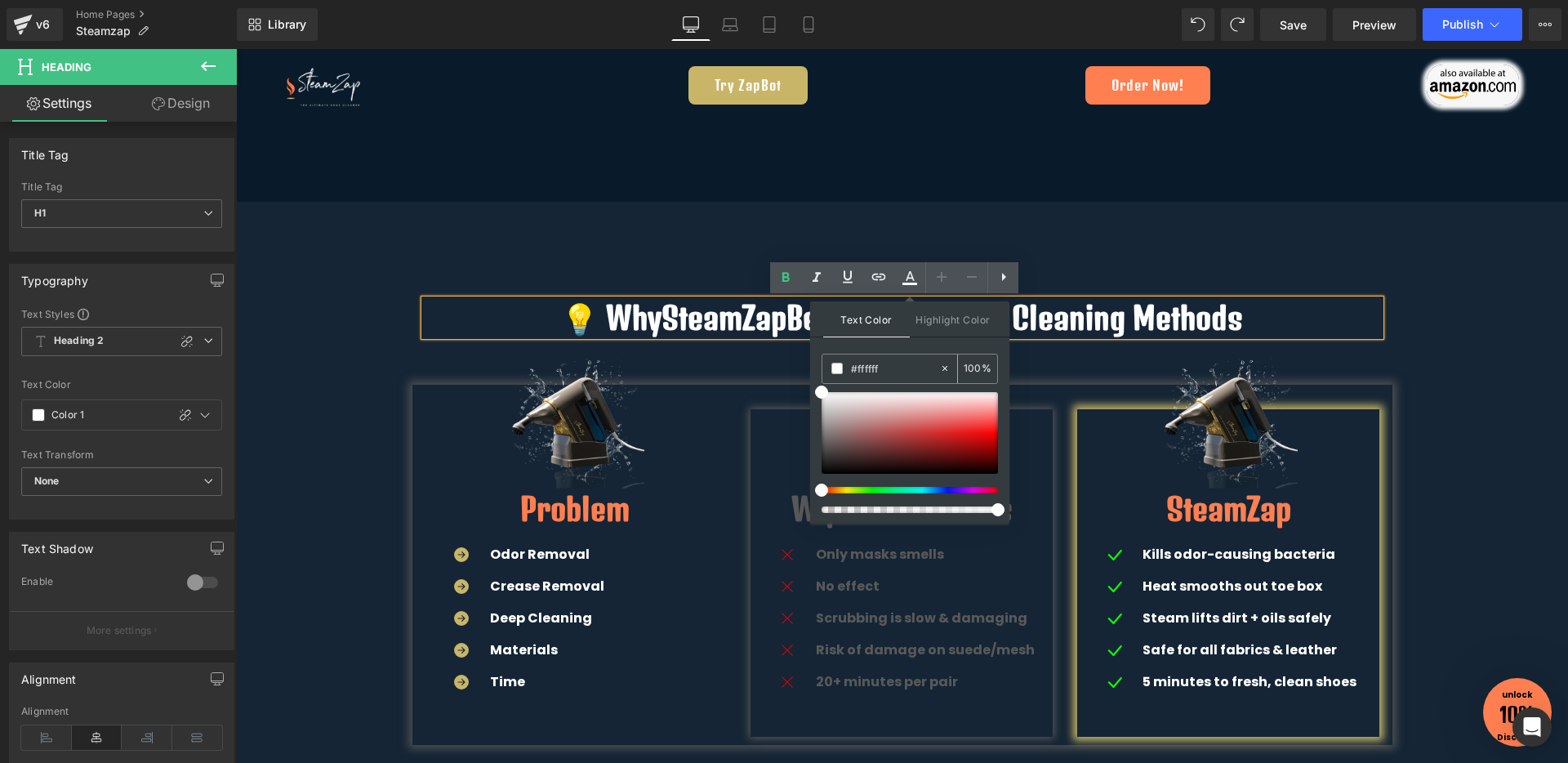
paste input "7f50"
type input "#ff7f50"
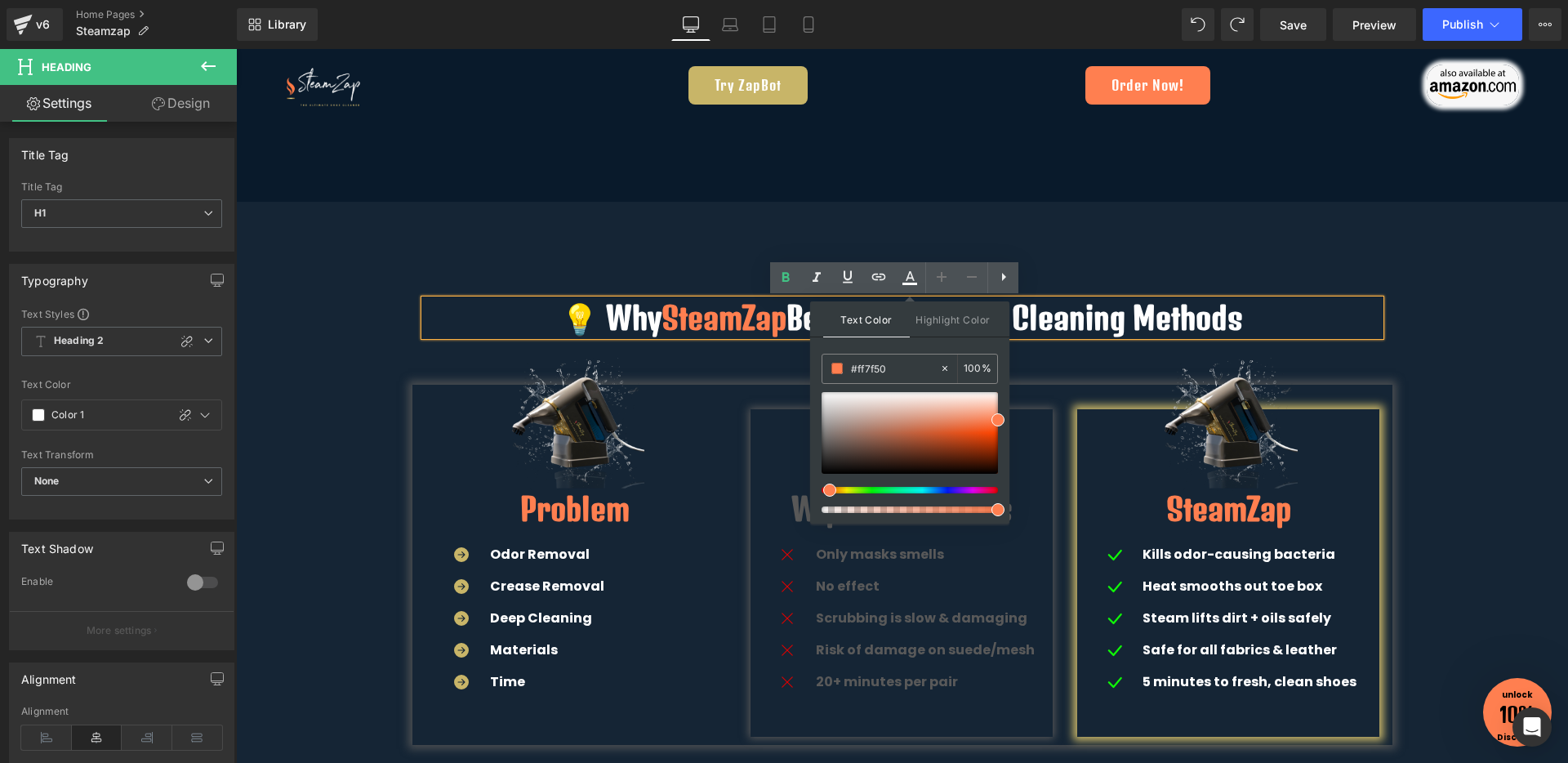
click at [930, 340] on div "Text Color Highlight Color rgba(255, 127, 80, 1) #ff7f50 100 % transparent tran…" at bounding box center [909, 412] width 199 height 222
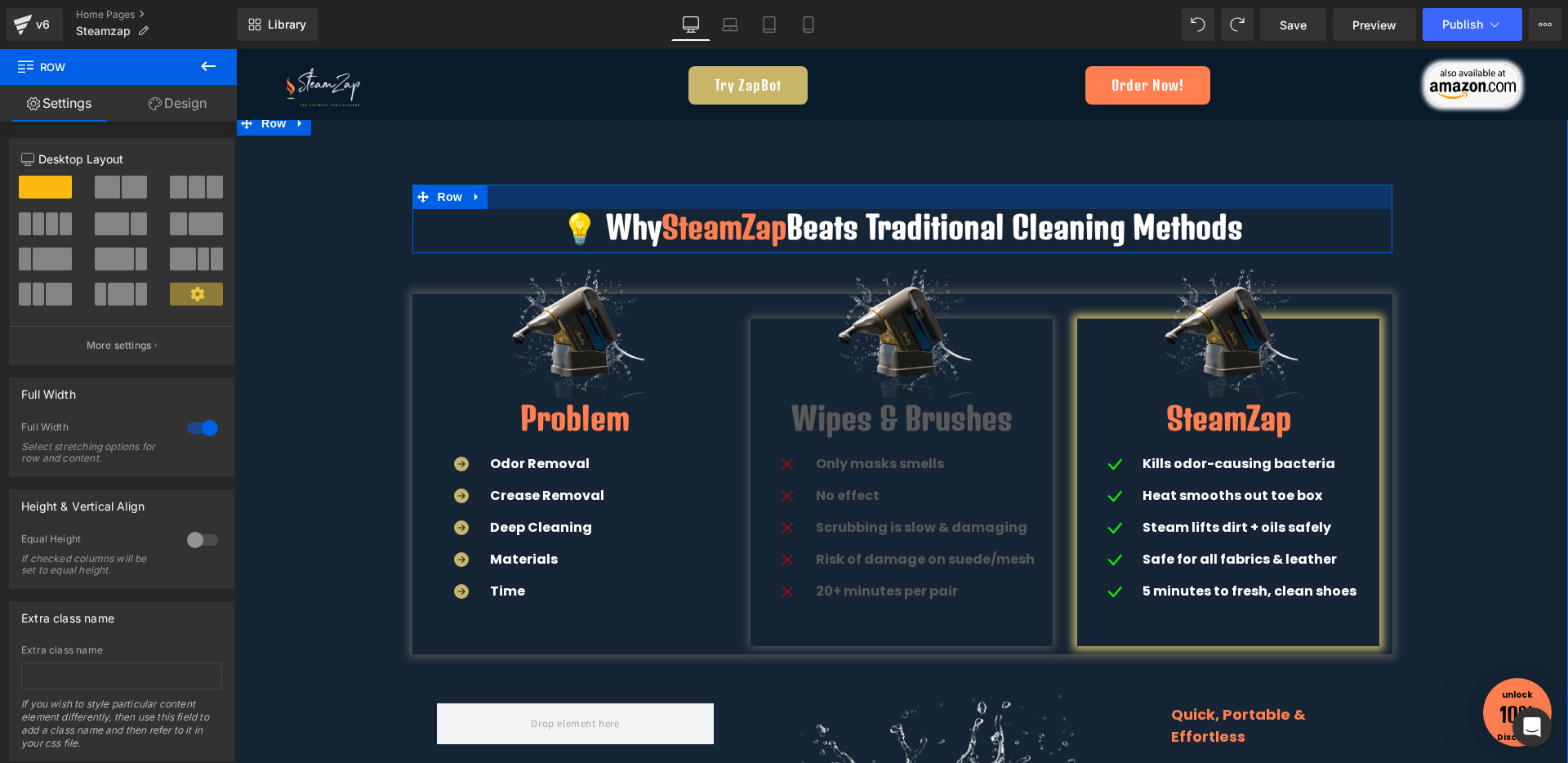
scroll to position [2903, 0]
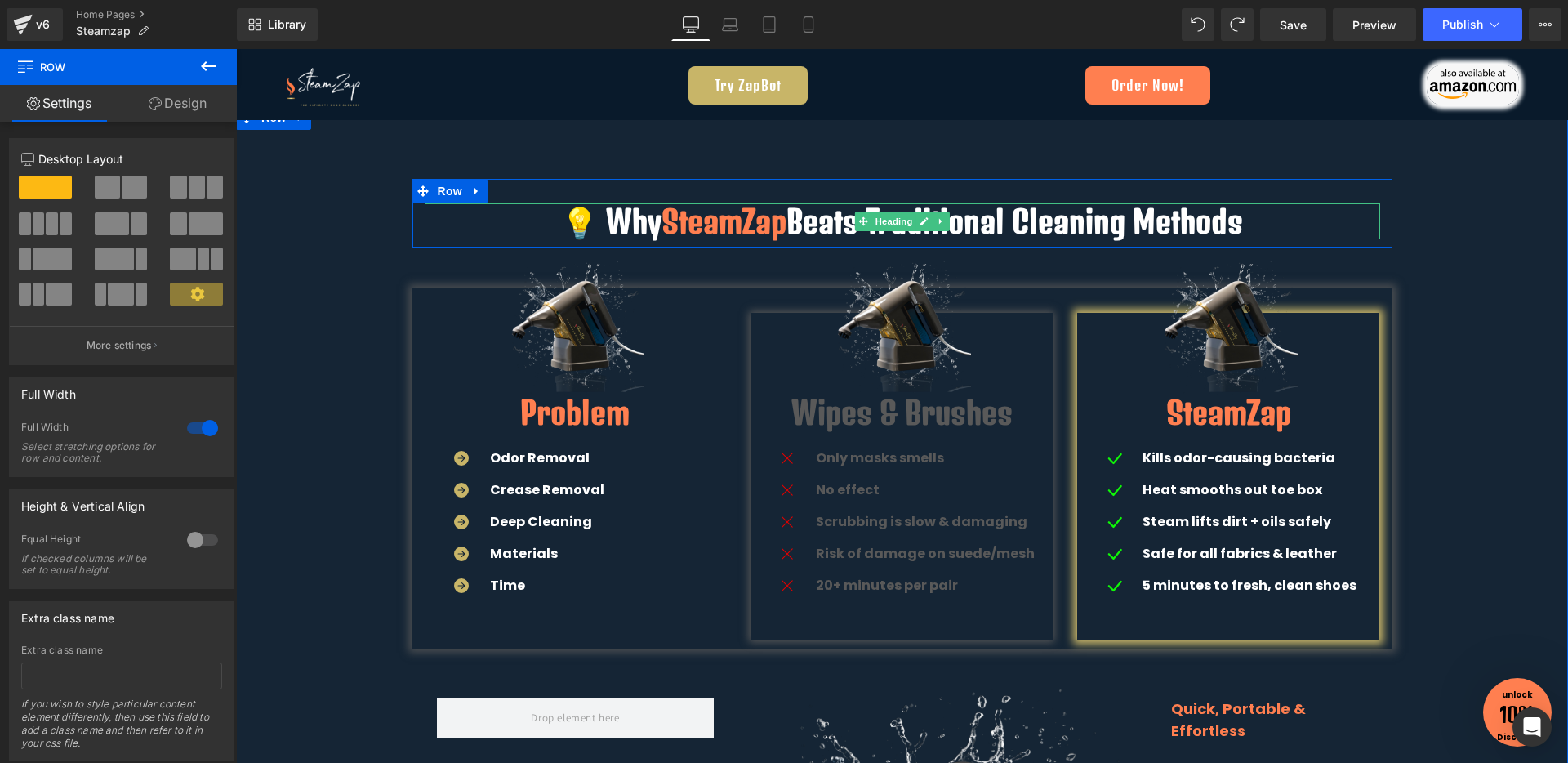
click at [1011, 226] on h1 "💡 Why SteamZap Beats Traditional Cleaning Methods" at bounding box center [902, 221] width 955 height 36
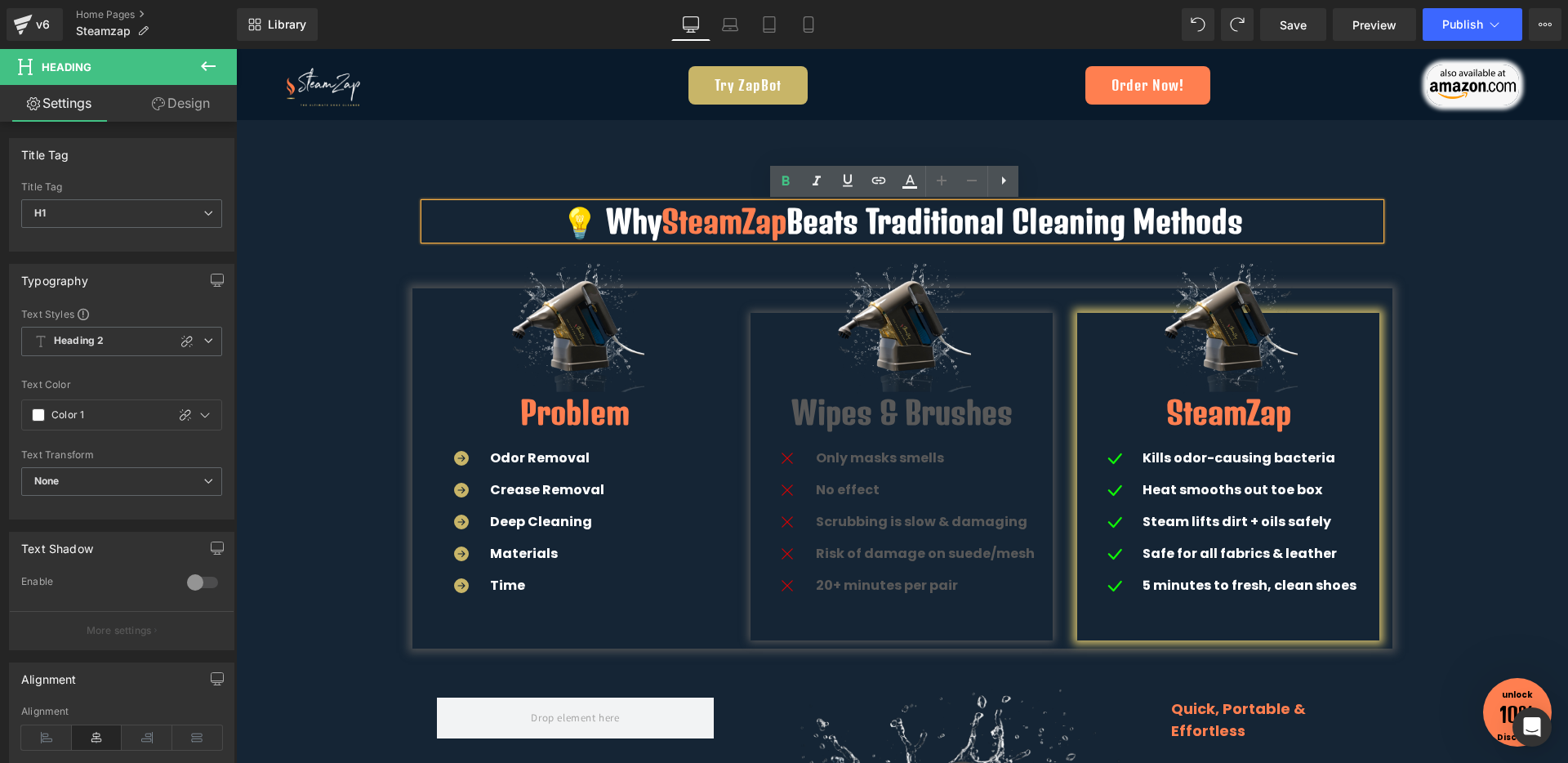
click at [1011, 226] on h1 "💡 Why SteamZap Beats Traditional Cleaning Methods" at bounding box center [902, 221] width 955 height 36
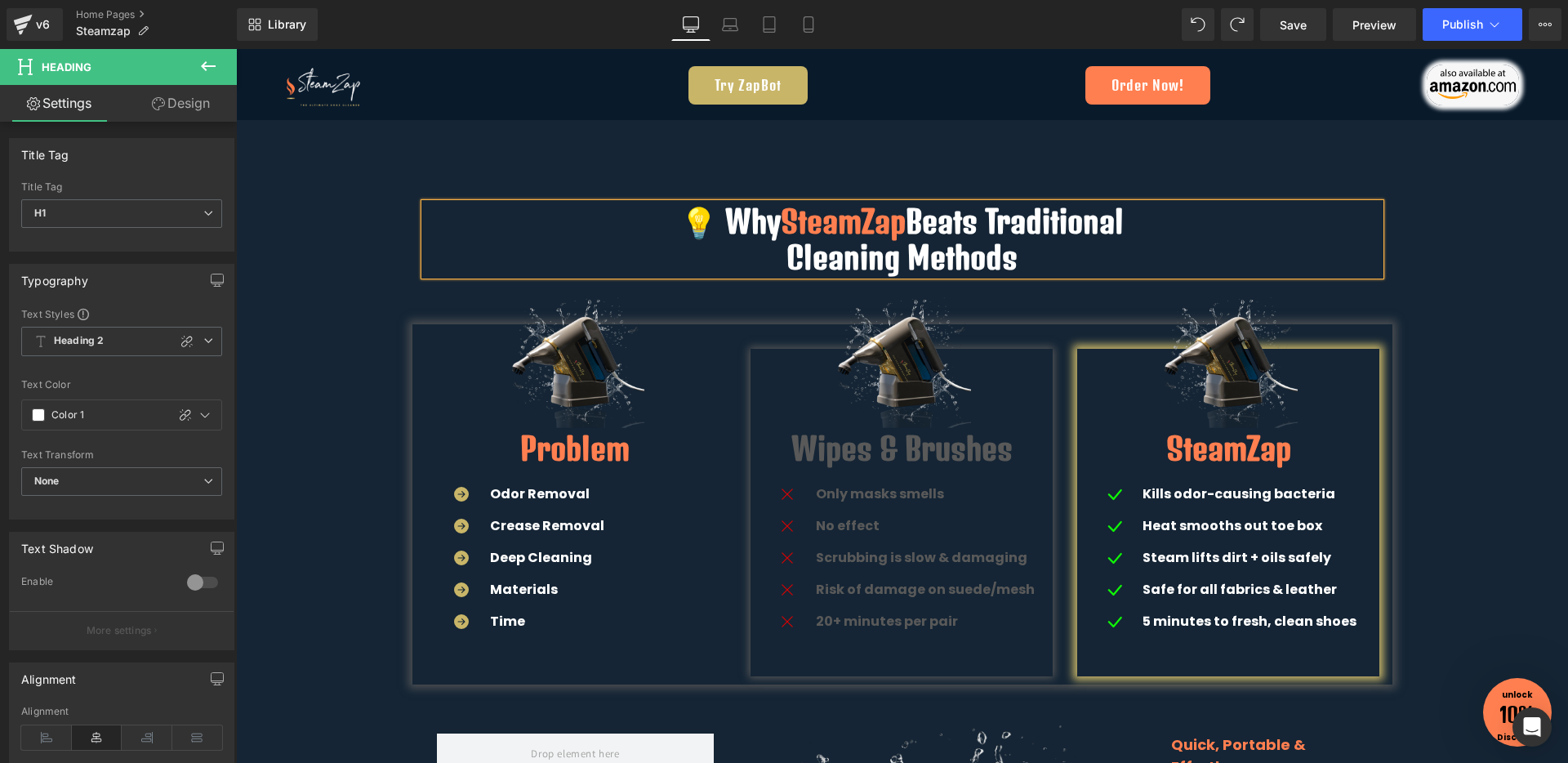
click at [1426, 296] on div "💡 Why SteamZap Beats Traditional Cleaning Methods Heading Row Image Problem Hea…" at bounding box center [902, 701] width 1332 height 1045
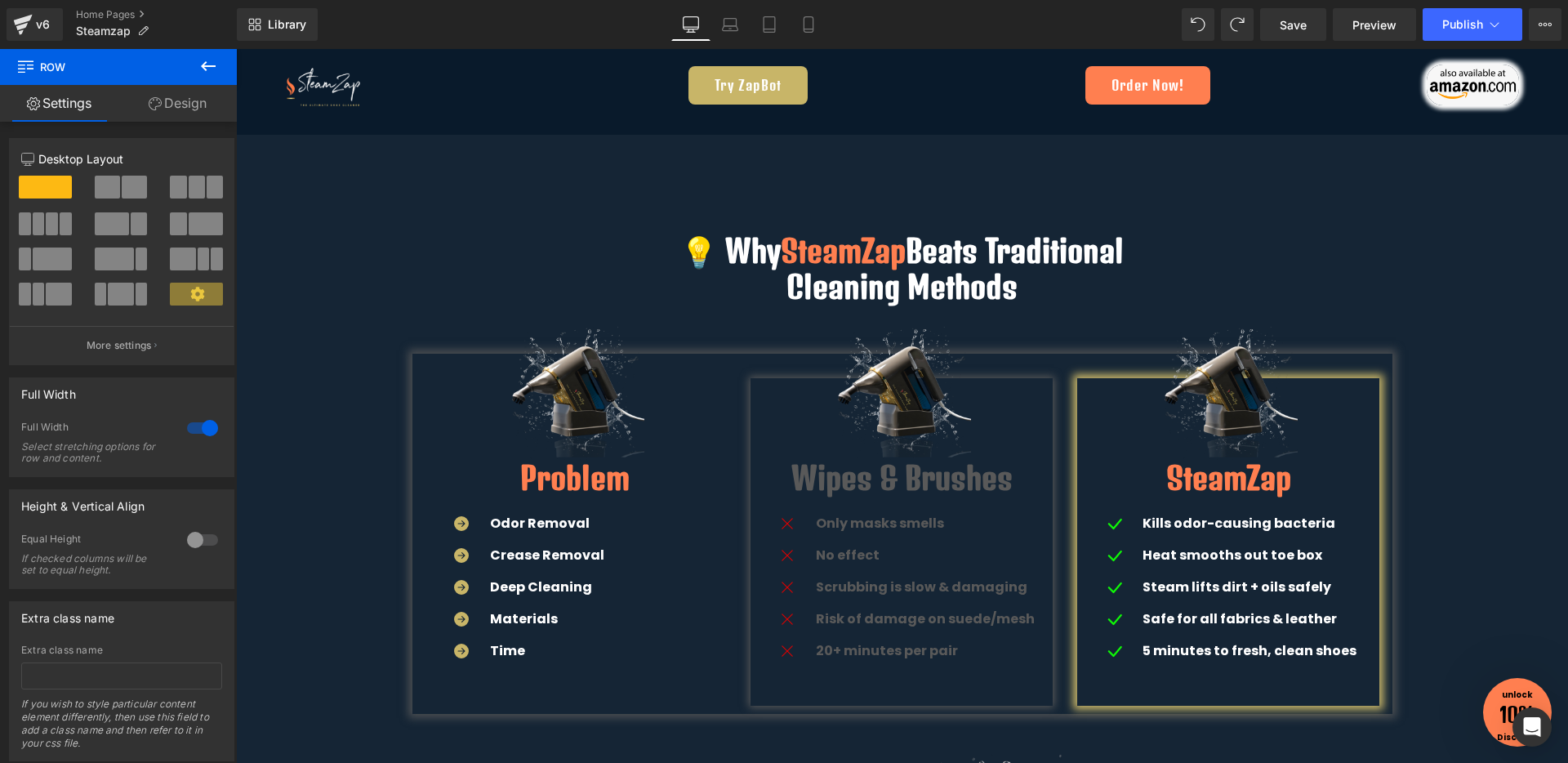
scroll to position [2870, 0]
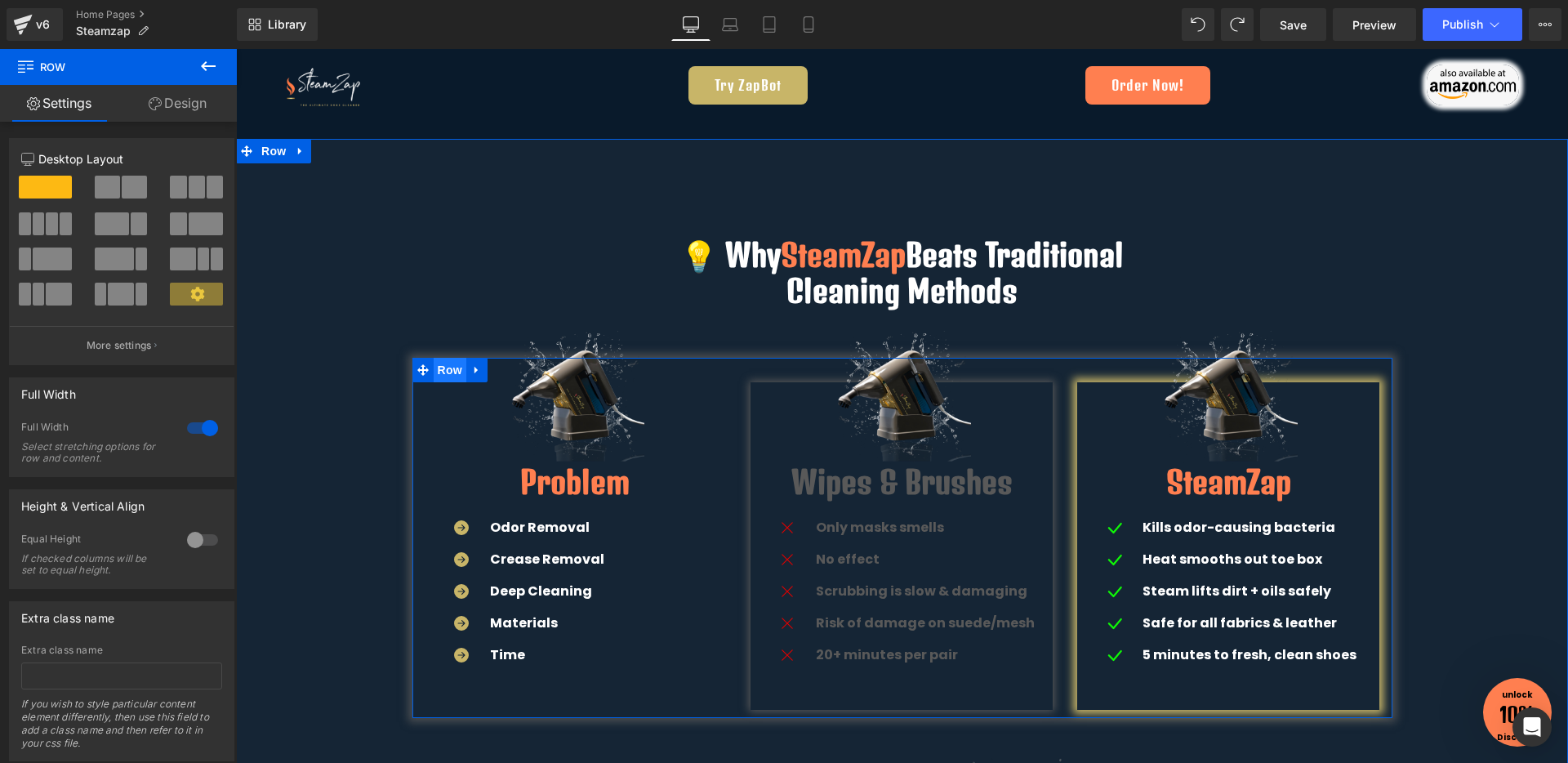
click at [439, 374] on span "Row" at bounding box center [449, 370] width 32 height 25
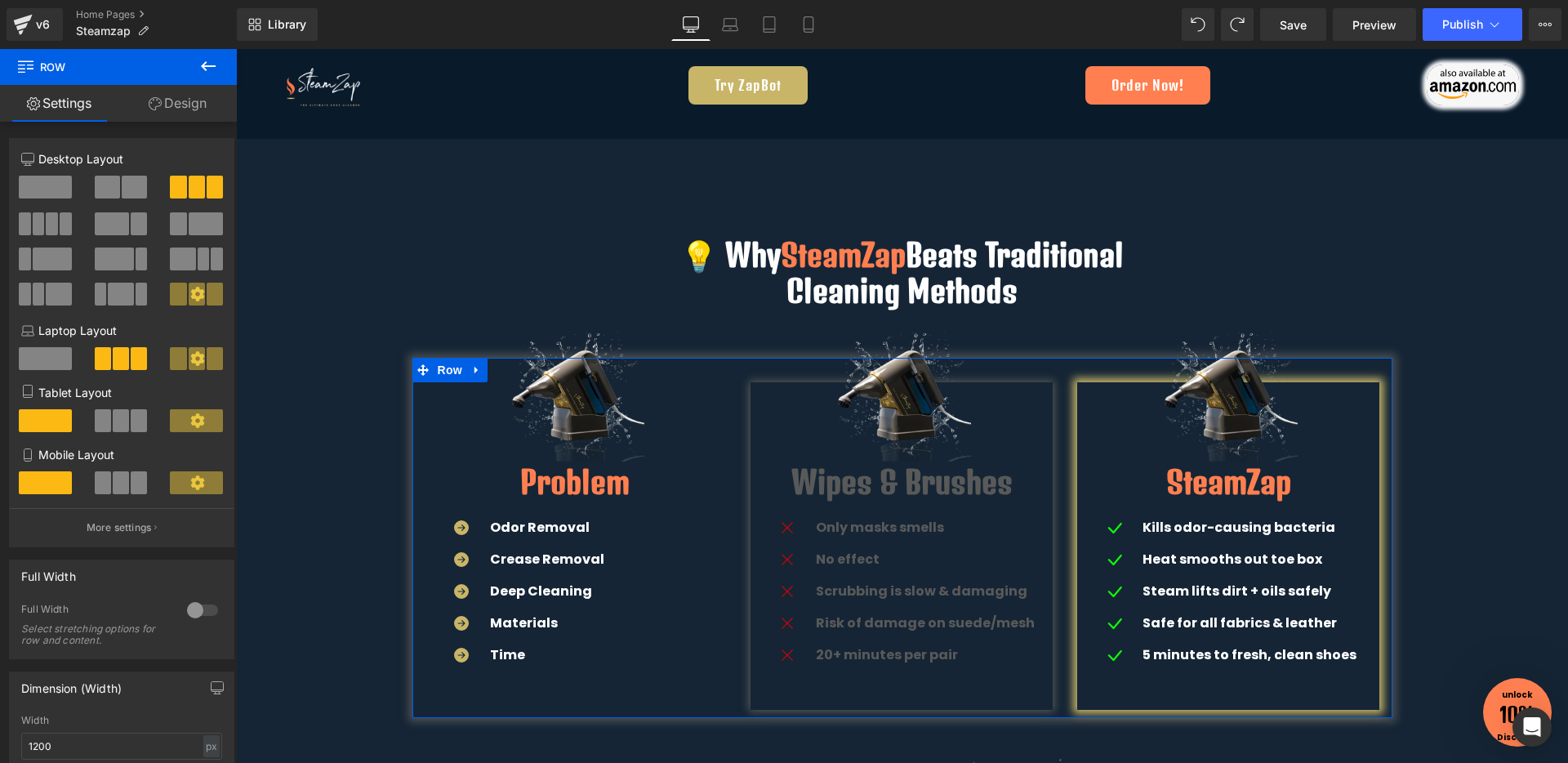
click at [182, 94] on link "Design" at bounding box center [177, 103] width 118 height 37
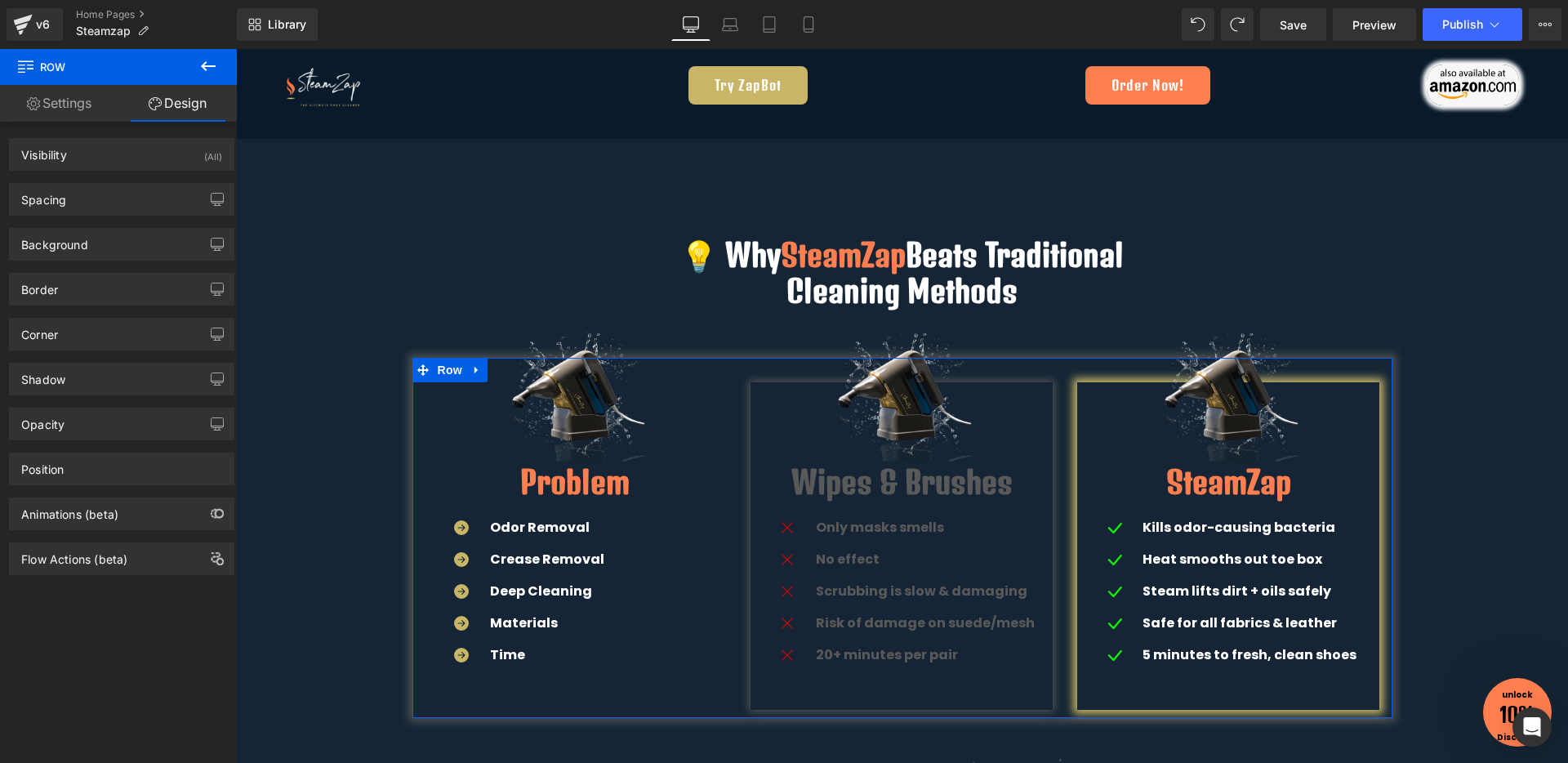
type input "#5b5b5b"
type input "76"
click at [61, 379] on div "Shadow" at bounding box center [43, 374] width 44 height 23
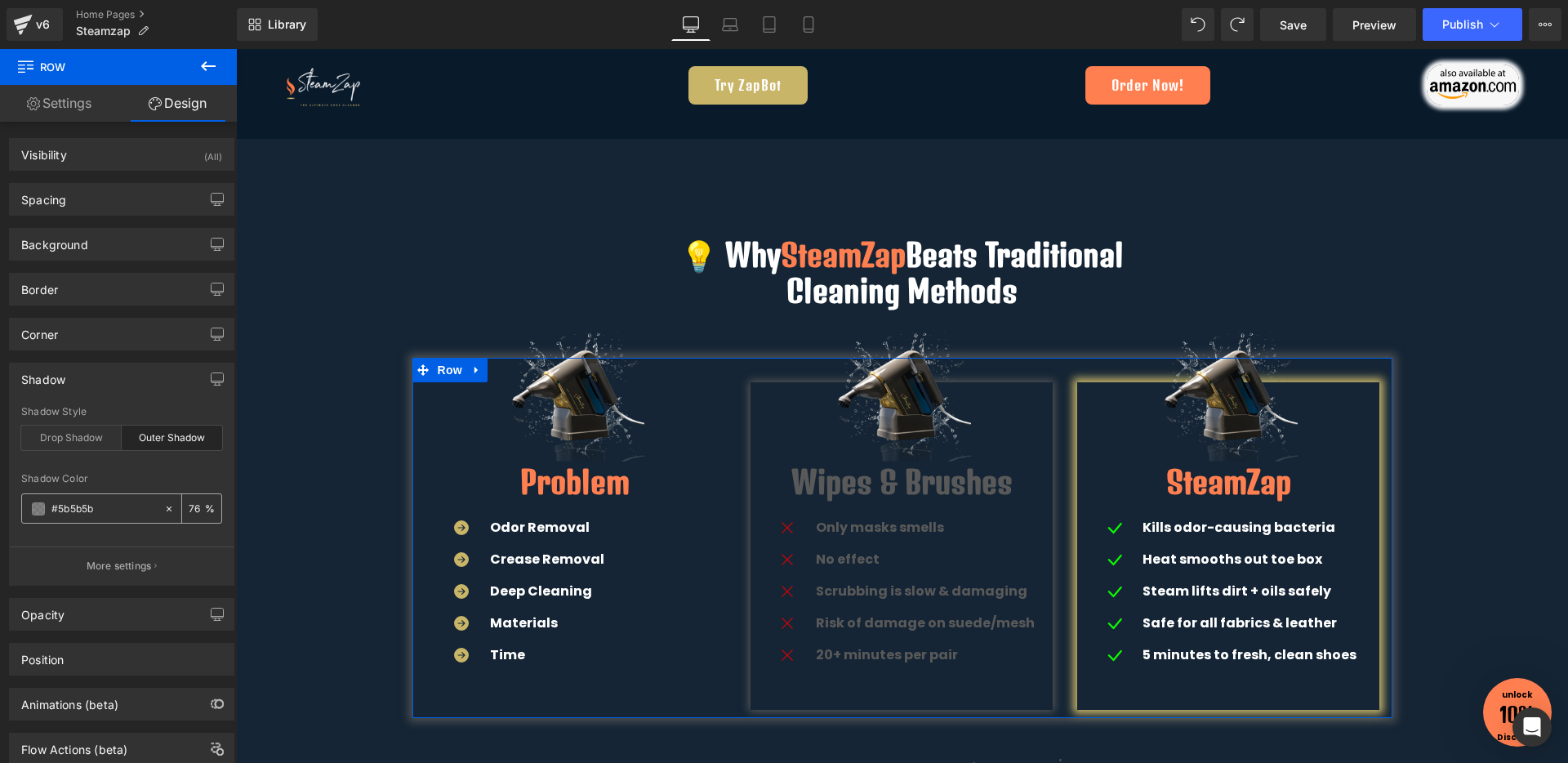
click at [39, 509] on span at bounding box center [38, 509] width 13 height 13
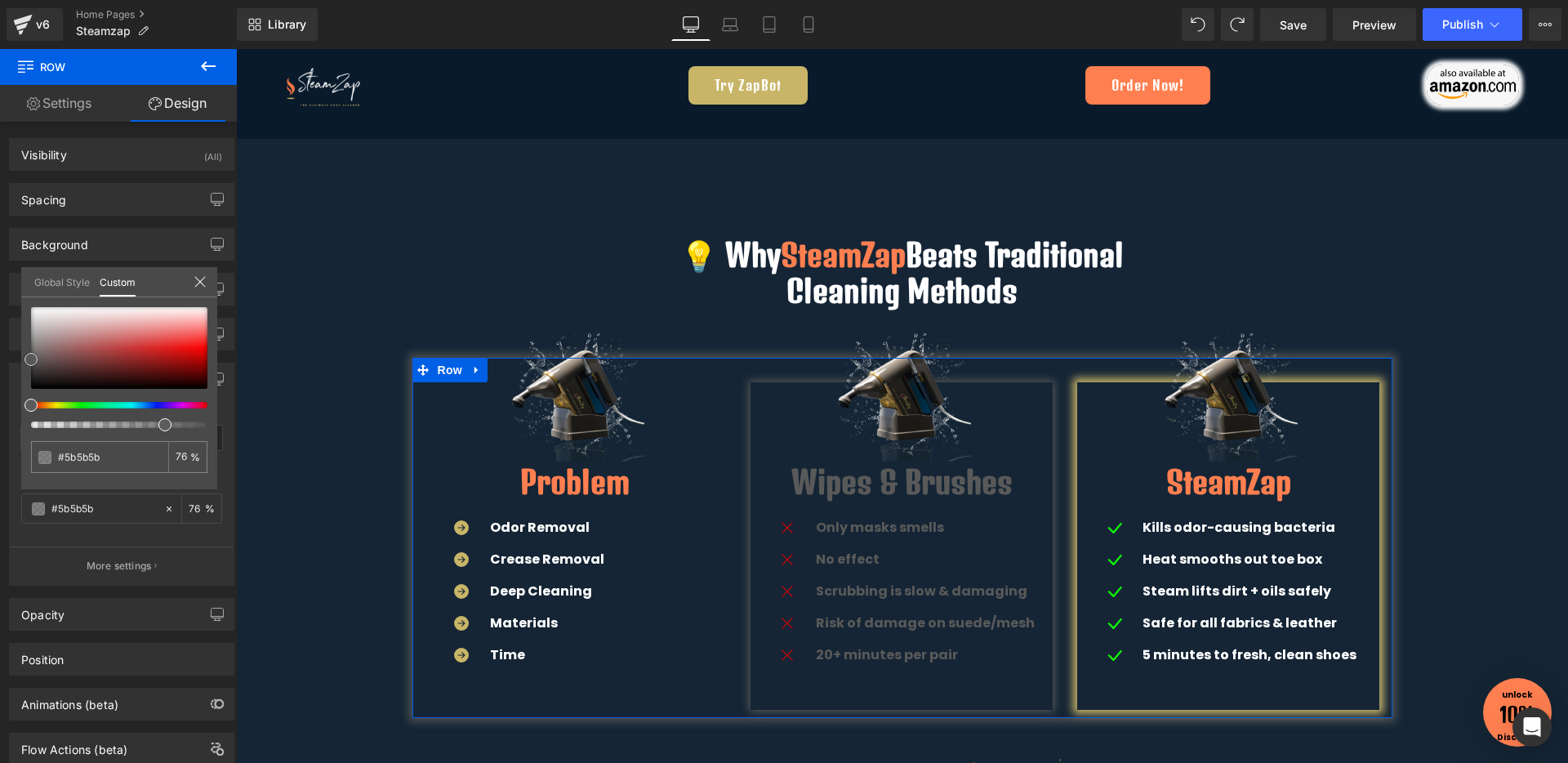
type input "#[PERSON_NAME]"
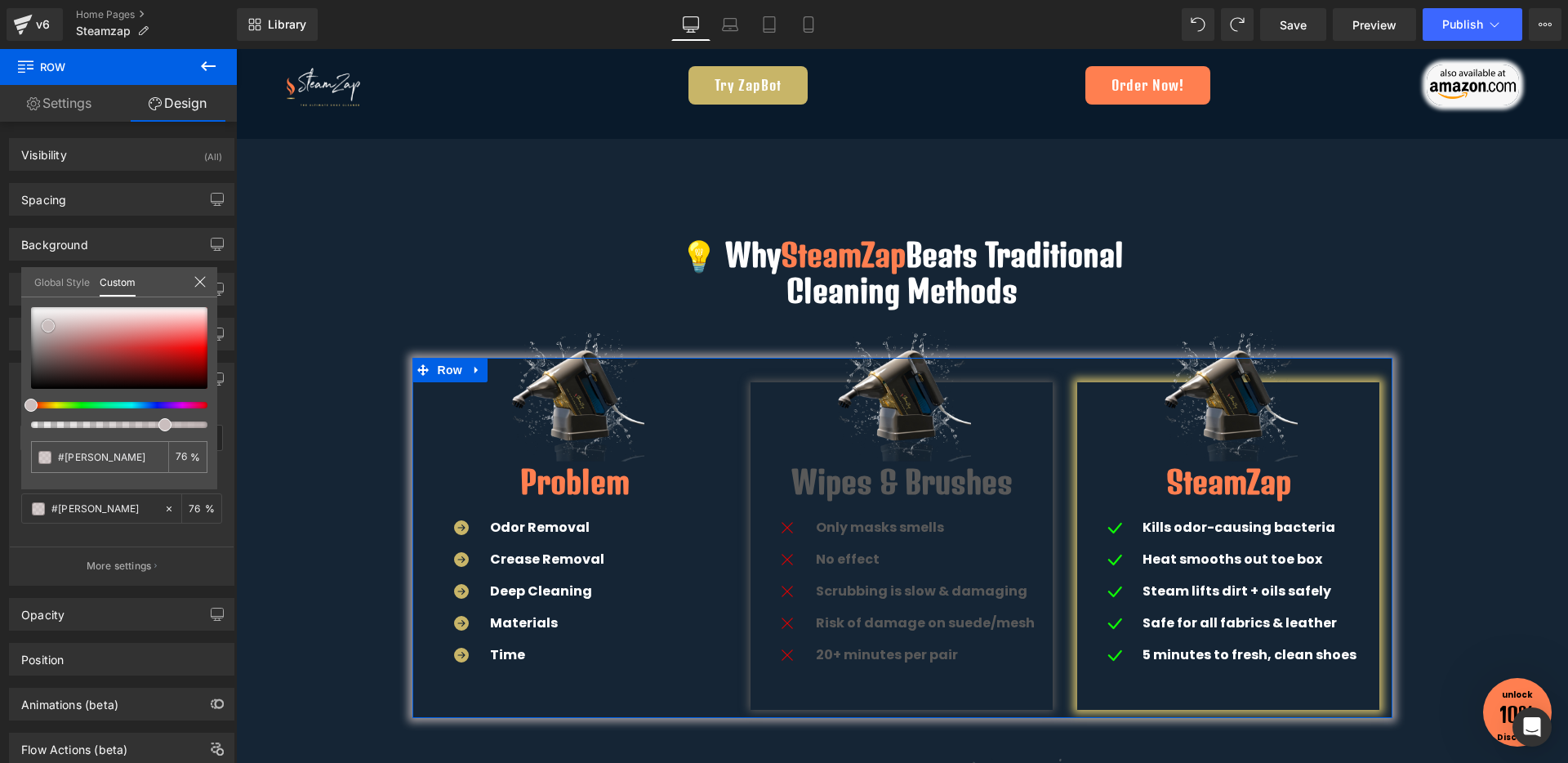
type input "#d8d8d8"
type input "#f7f7f7"
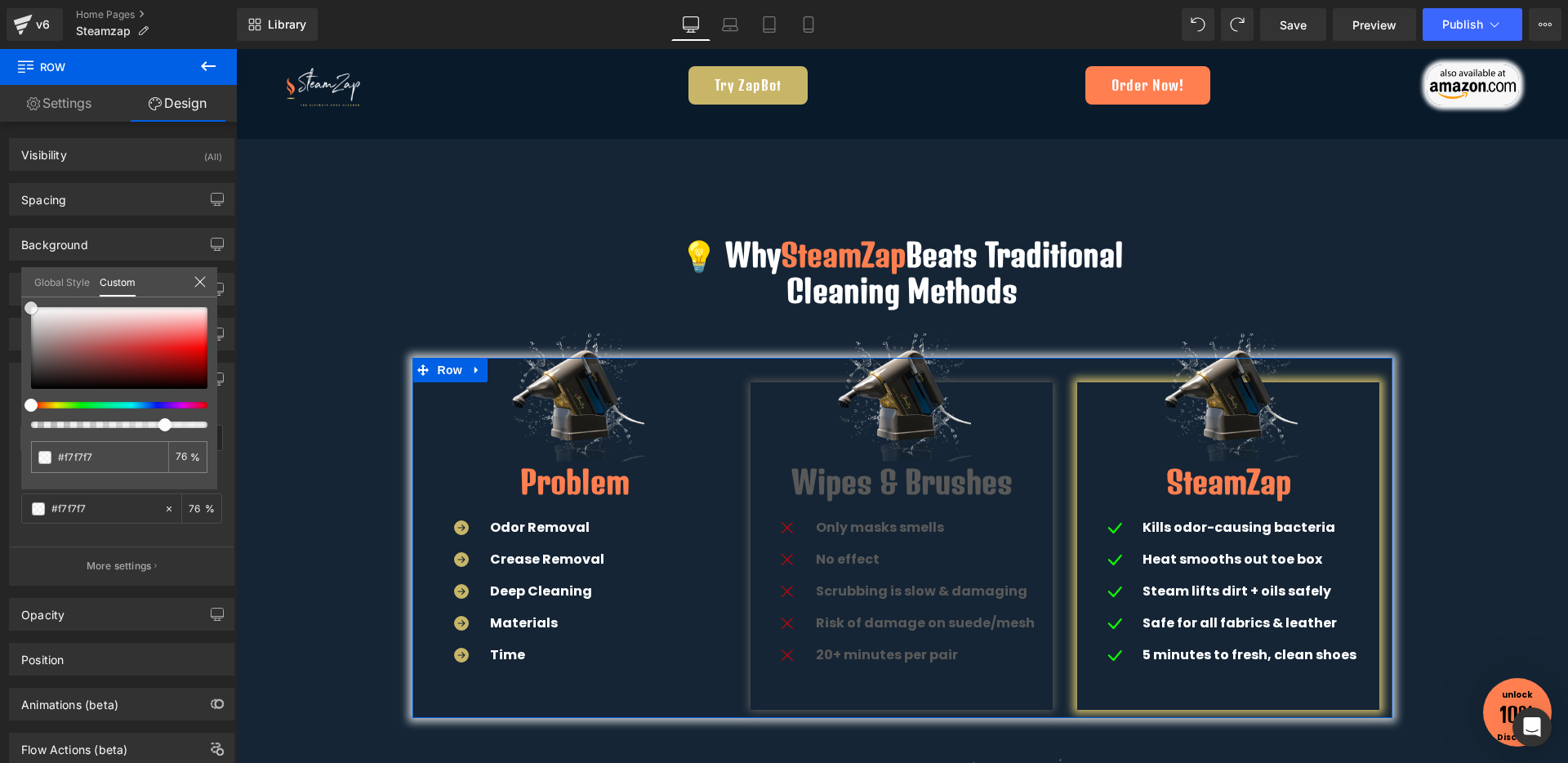
type input "#fcfcfc"
drag, startPoint x: 48, startPoint y: 326, endPoint x: 3, endPoint y: 308, distance: 48.5
click at [3, 350] on div "Shadow outer Shadow Style Drop Shadow Outer Shadow rgba(252, 252, 252, 0.76) Sh…" at bounding box center [122, 467] width 244 height 235
click at [101, 421] on div at bounding box center [112, 424] width 176 height 6
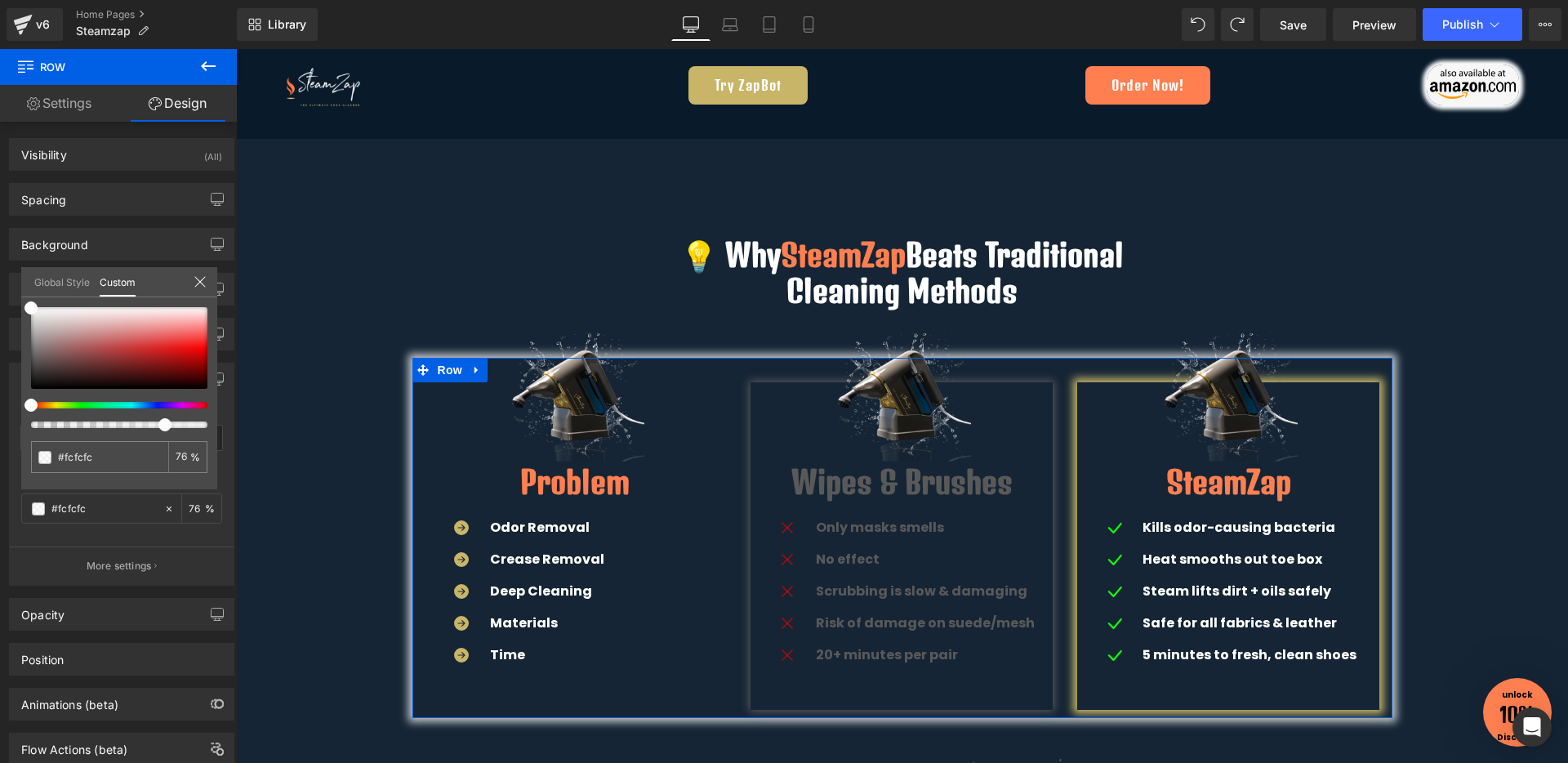
type input "44"
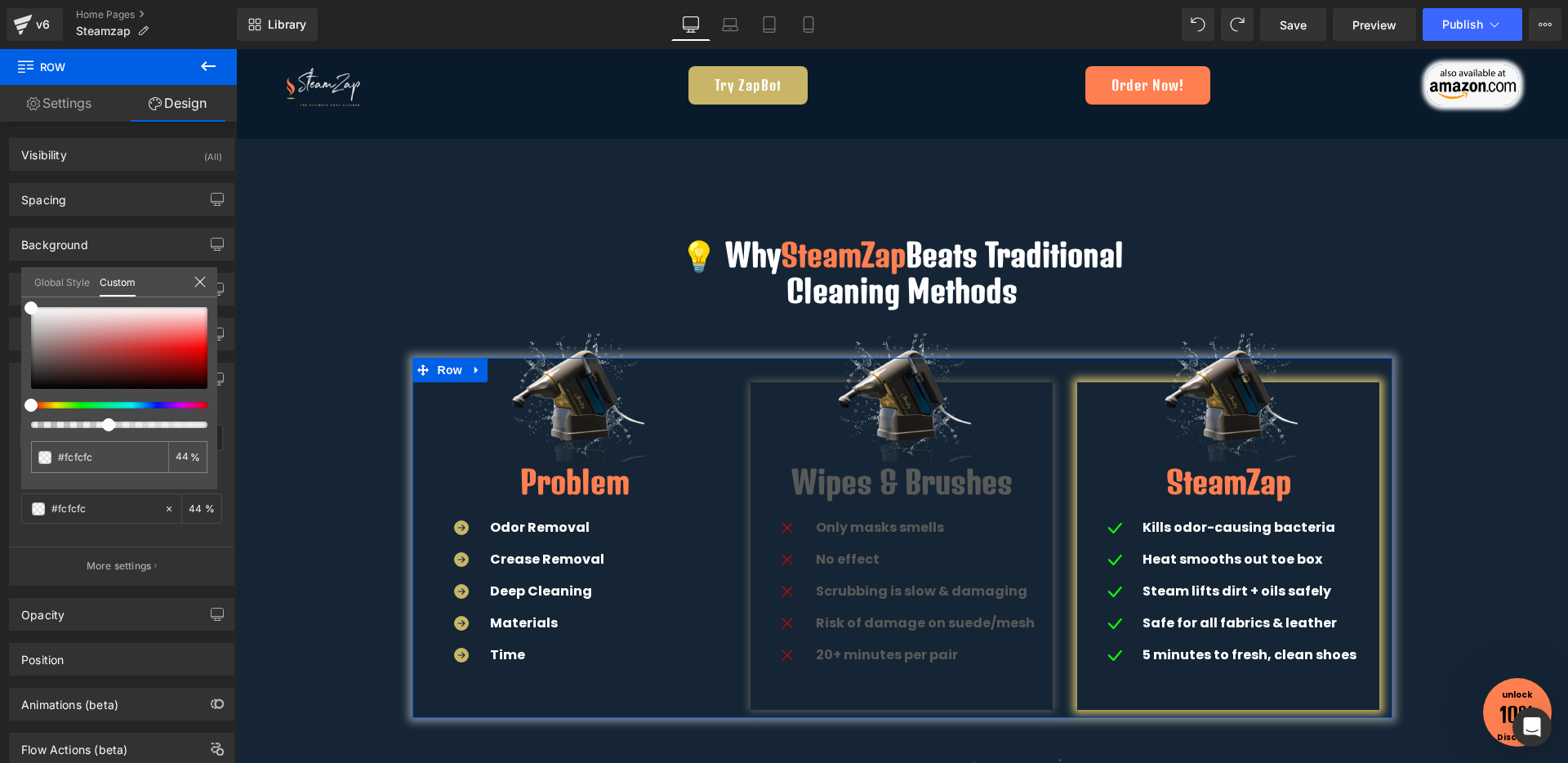
type input "72"
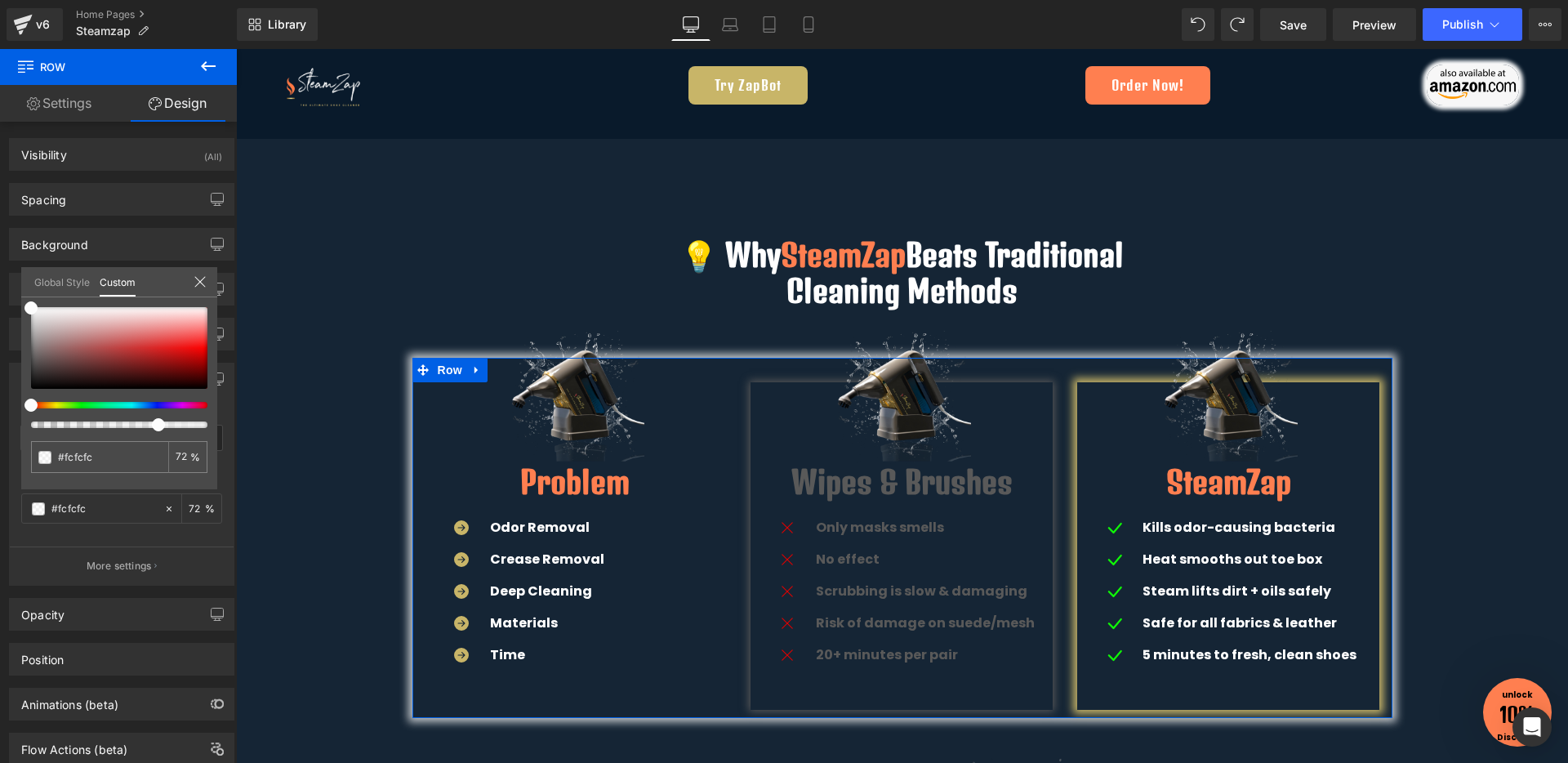
type input "74"
type input "82"
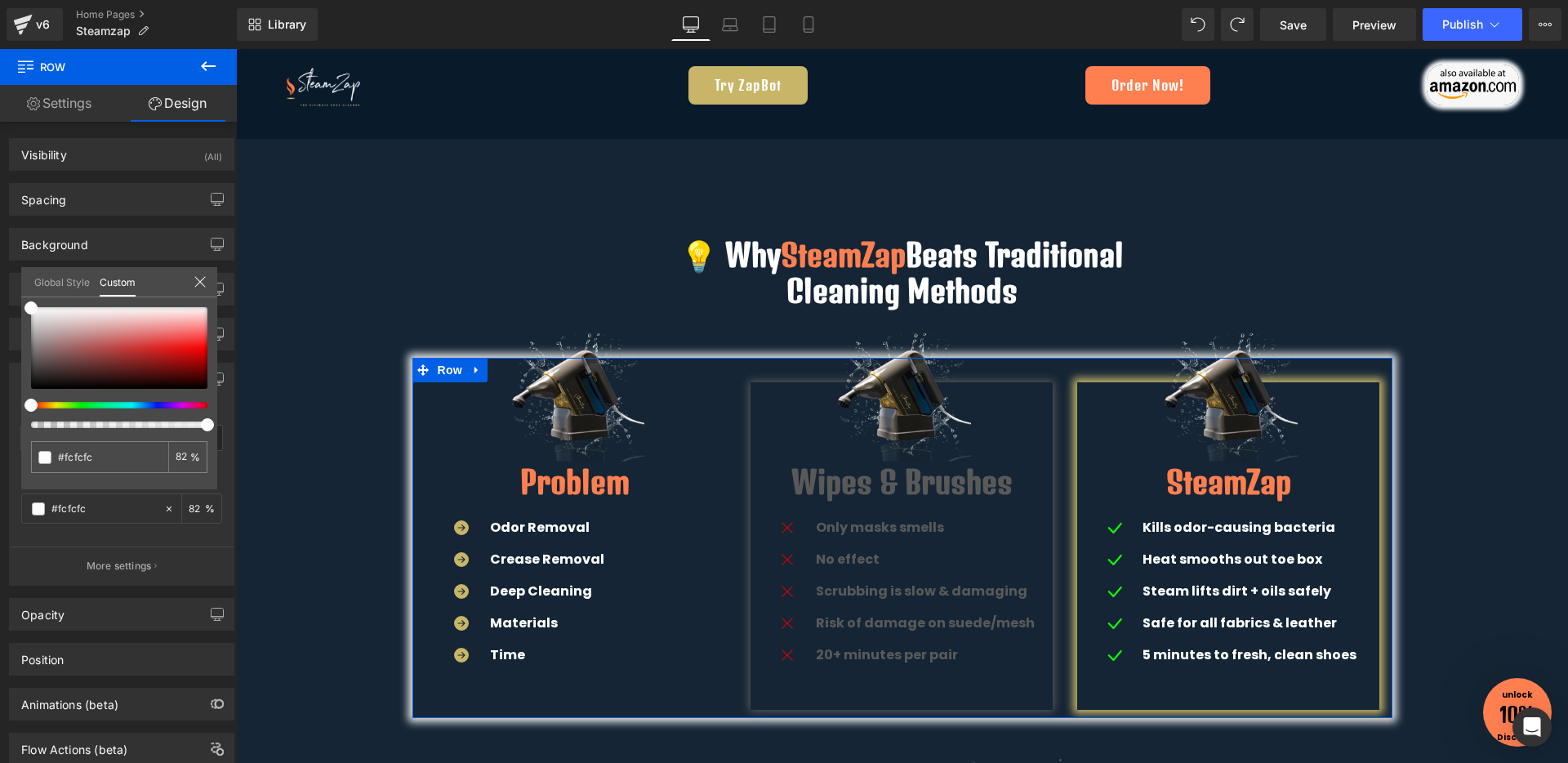
type input "92"
drag, startPoint x: 387, startPoint y: 475, endPoint x: 291, endPoint y: 432, distance: 105.2
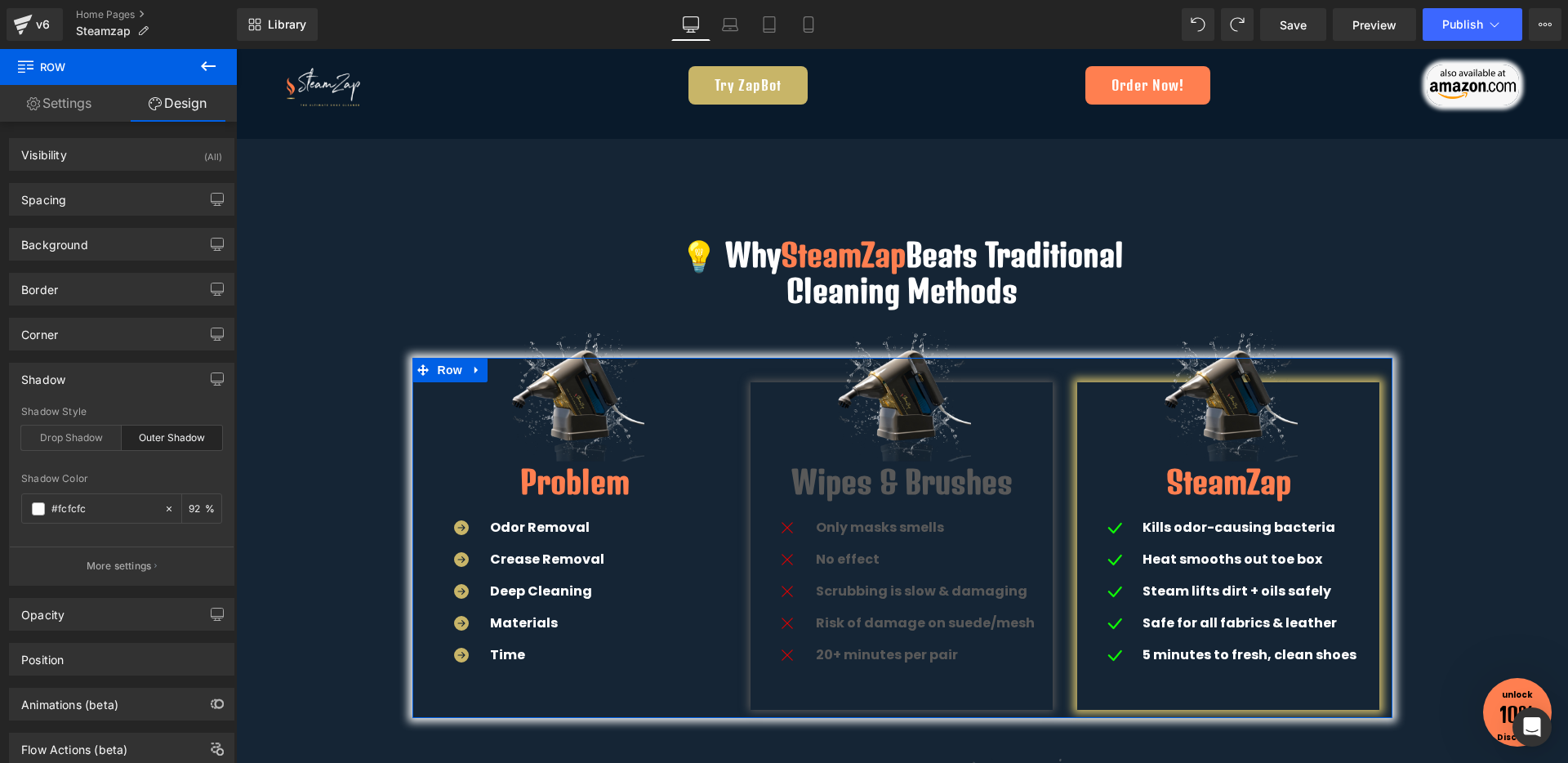
click at [107, 571] on p "More settings" at bounding box center [119, 566] width 65 height 15
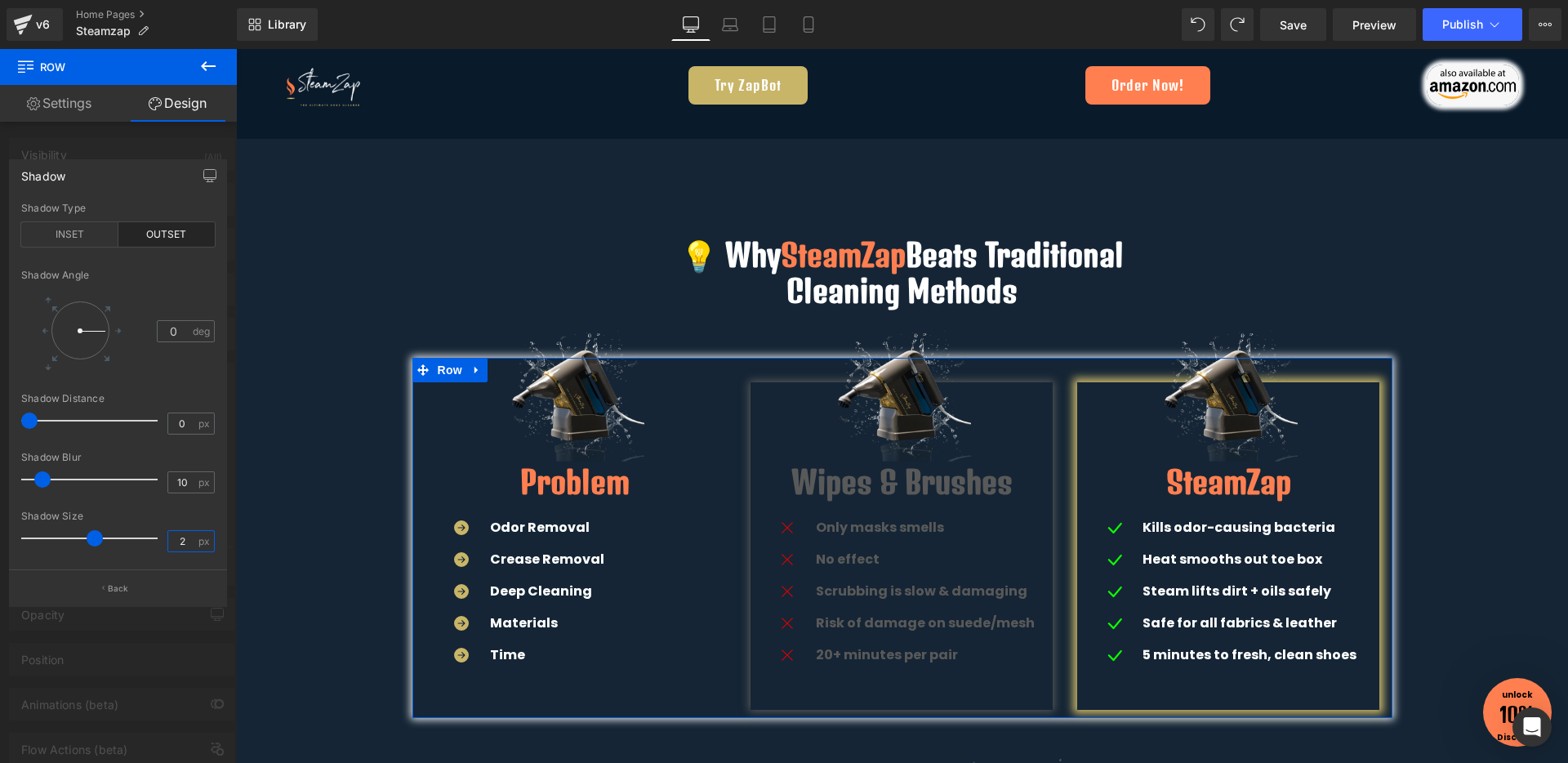
type input "2"
click at [172, 513] on div "Shadow Size" at bounding box center [118, 516] width 194 height 11
click at [541, 325] on div at bounding box center [902, 406] width 1332 height 714
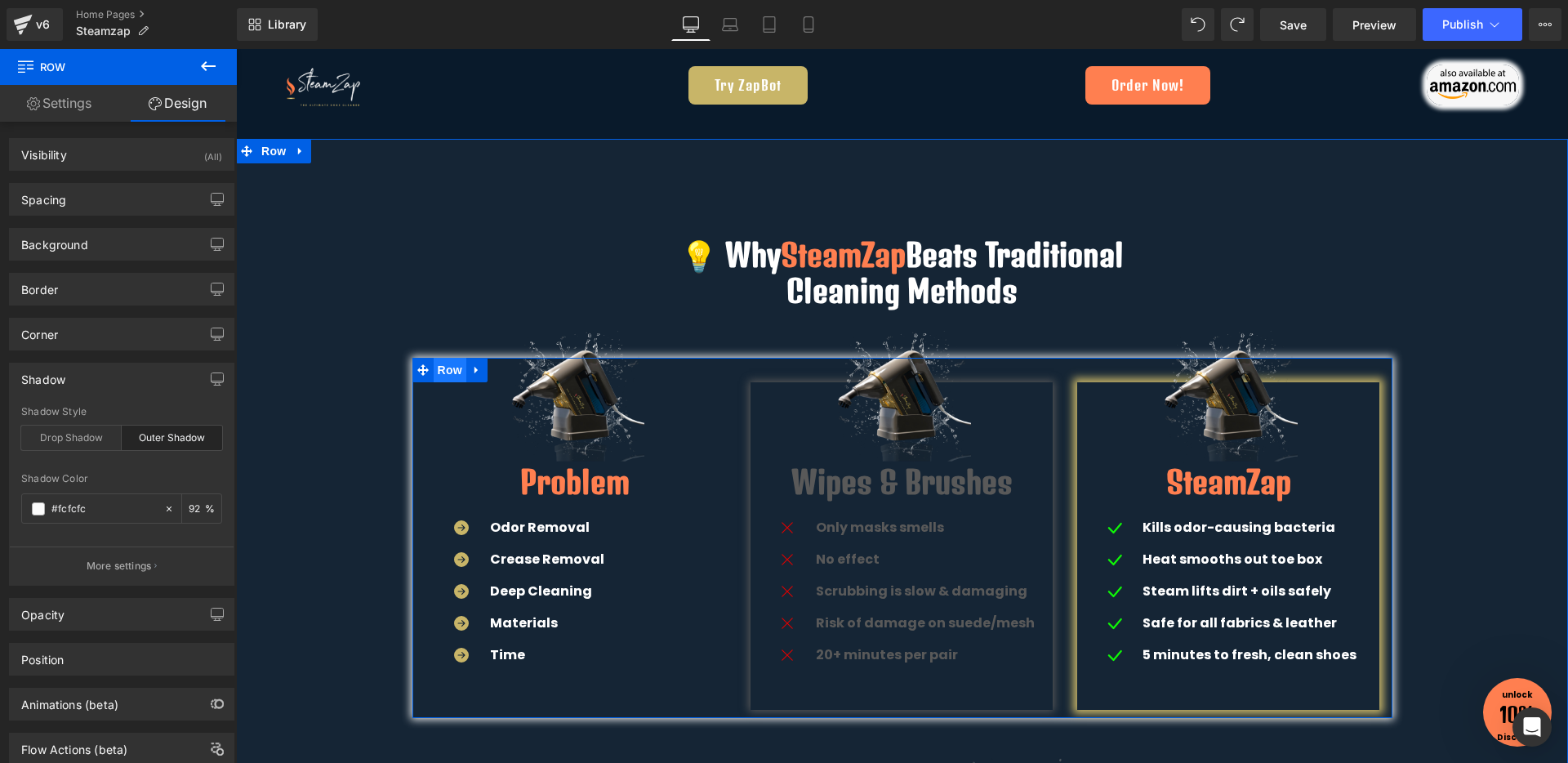
click at [442, 373] on span "Row" at bounding box center [449, 370] width 32 height 25
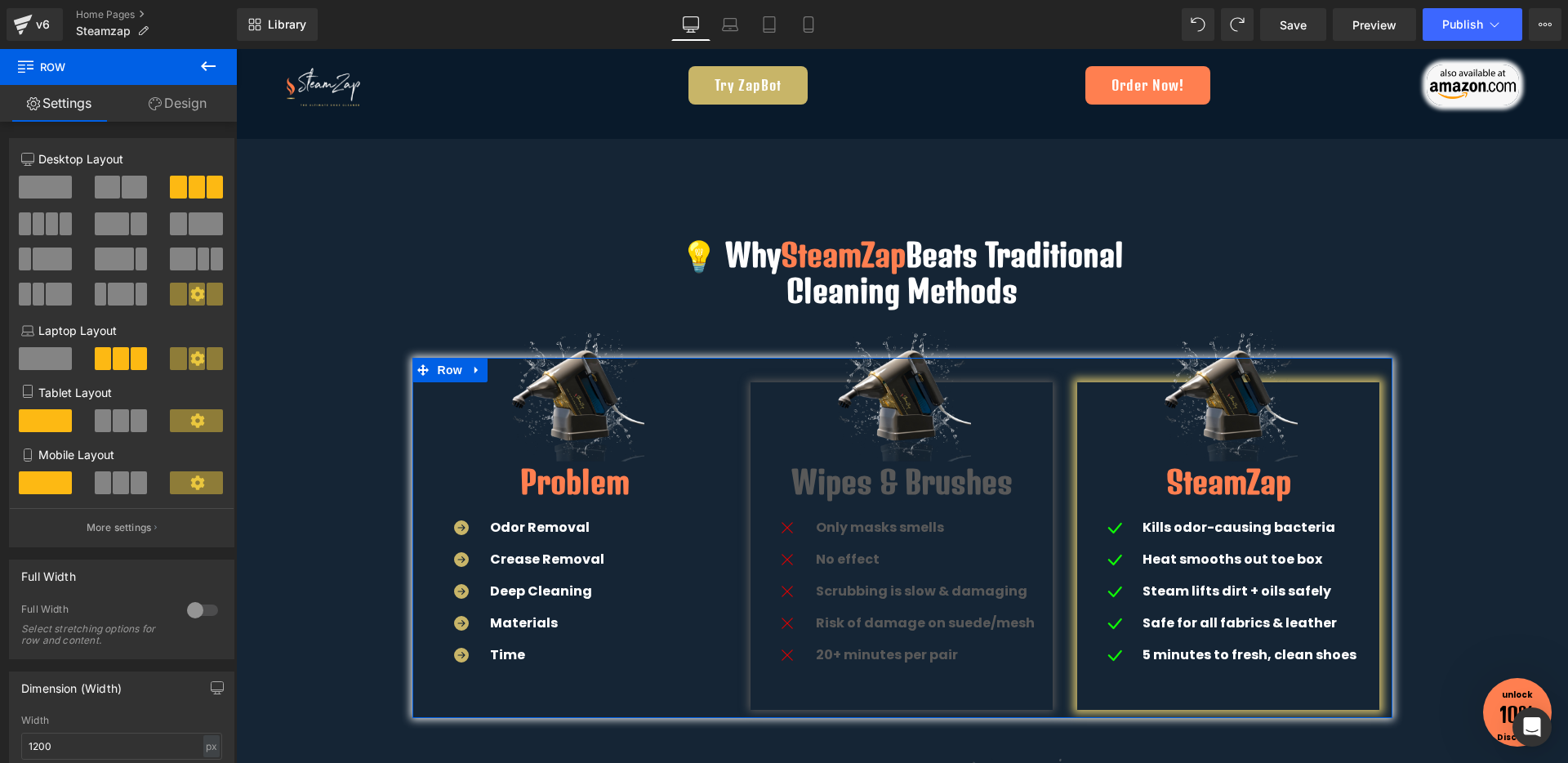
click at [197, 107] on link "Design" at bounding box center [177, 103] width 118 height 37
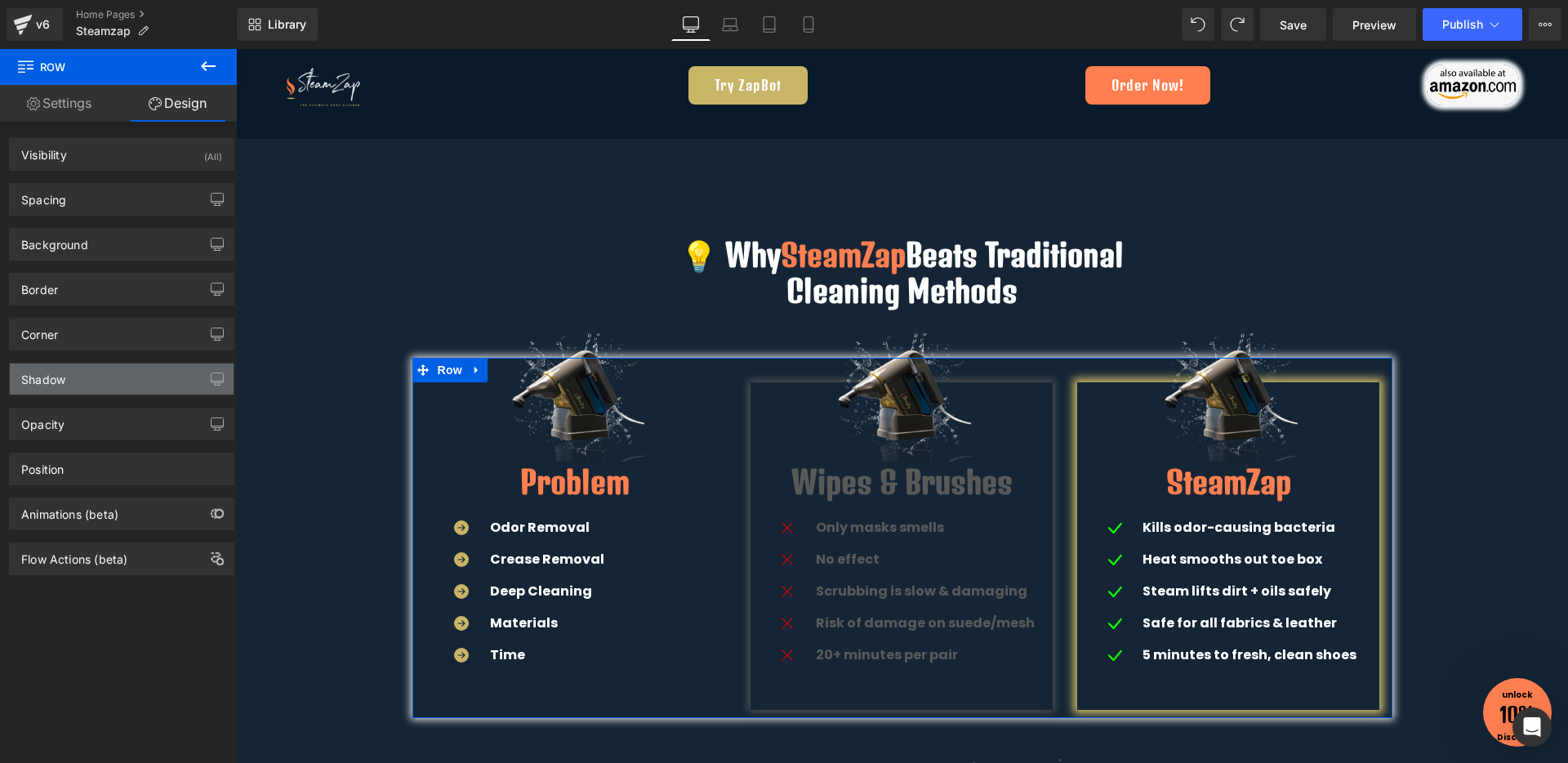
type input "0"
type input "30"
type input "0"
type input "10"
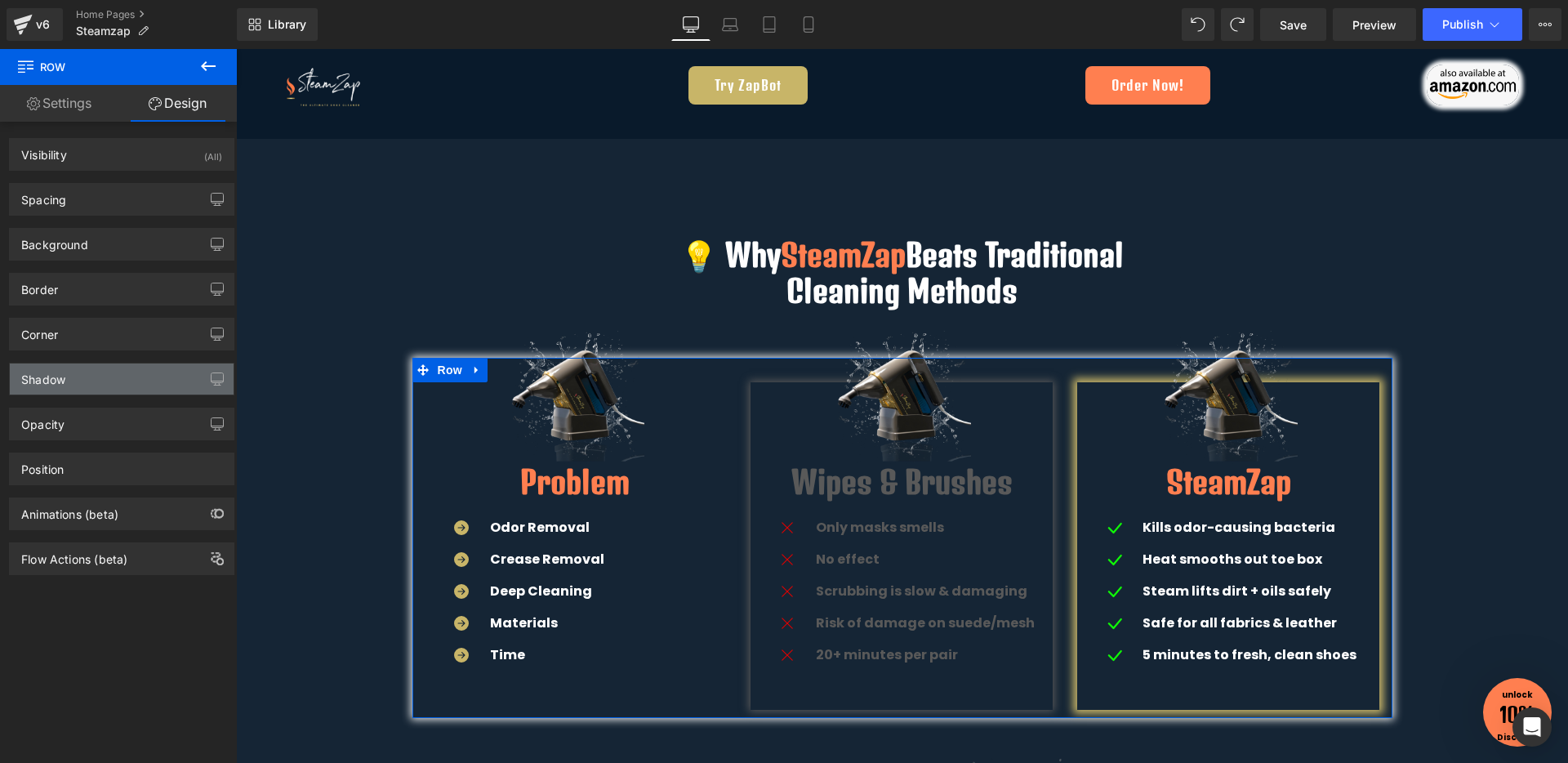
type input "0"
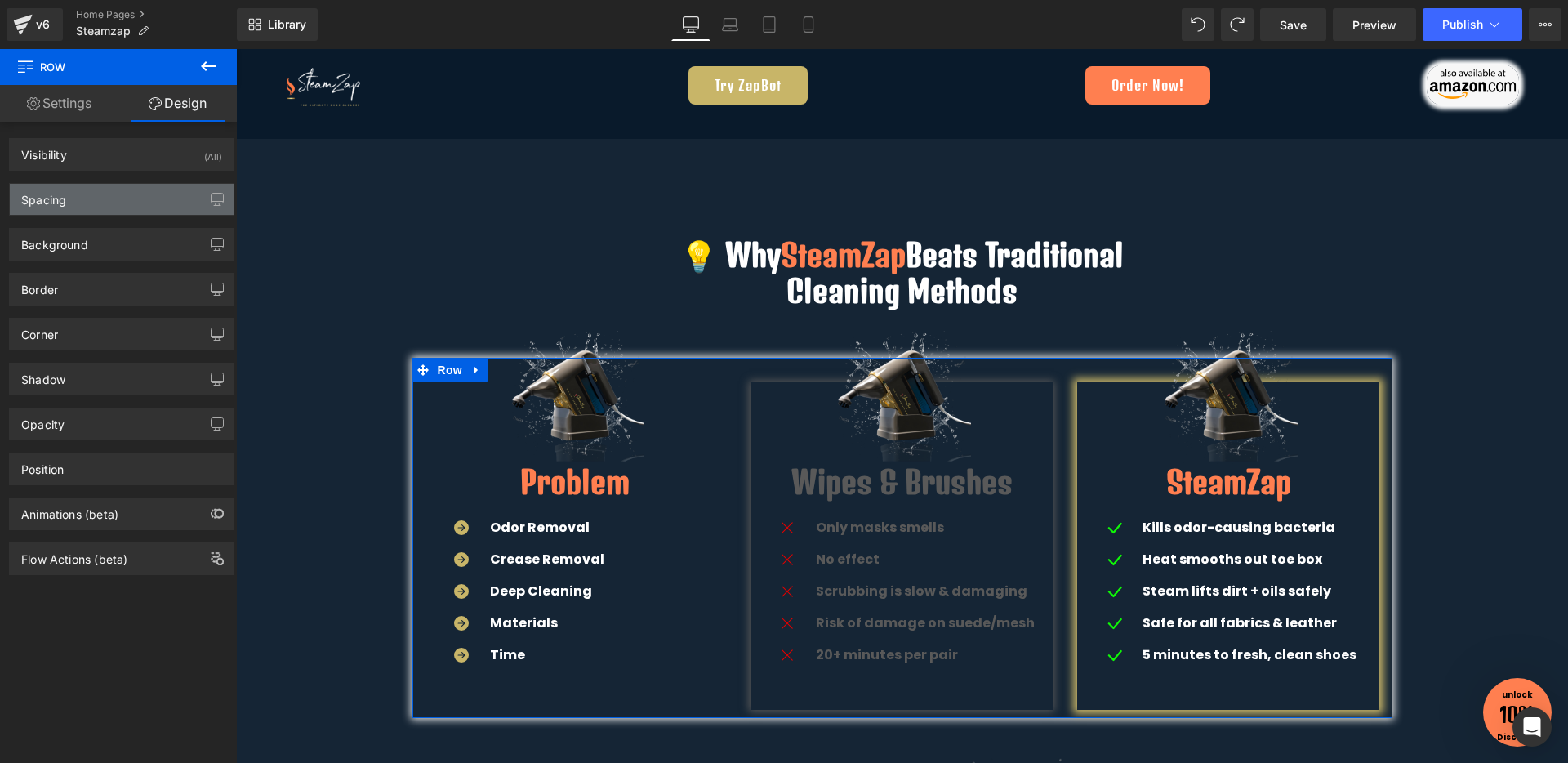
click at [102, 185] on div "Spacing" at bounding box center [121, 198] width 224 height 31
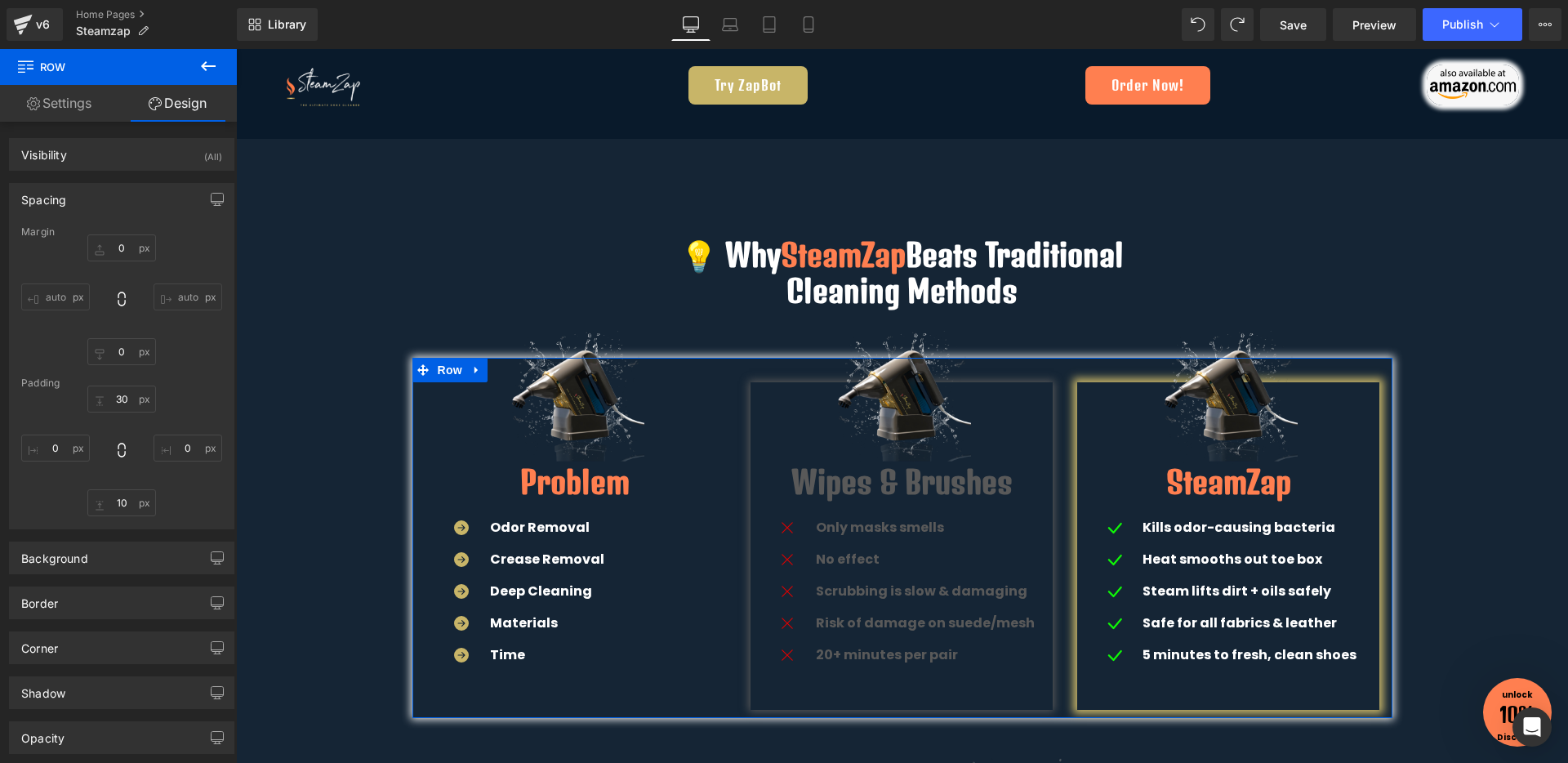
click at [118, 482] on div "30px 30 0px 0 10px 10 0px 0" at bounding box center [121, 450] width 201 height 131
click at [118, 499] on input "10" at bounding box center [122, 503] width 68 height 27
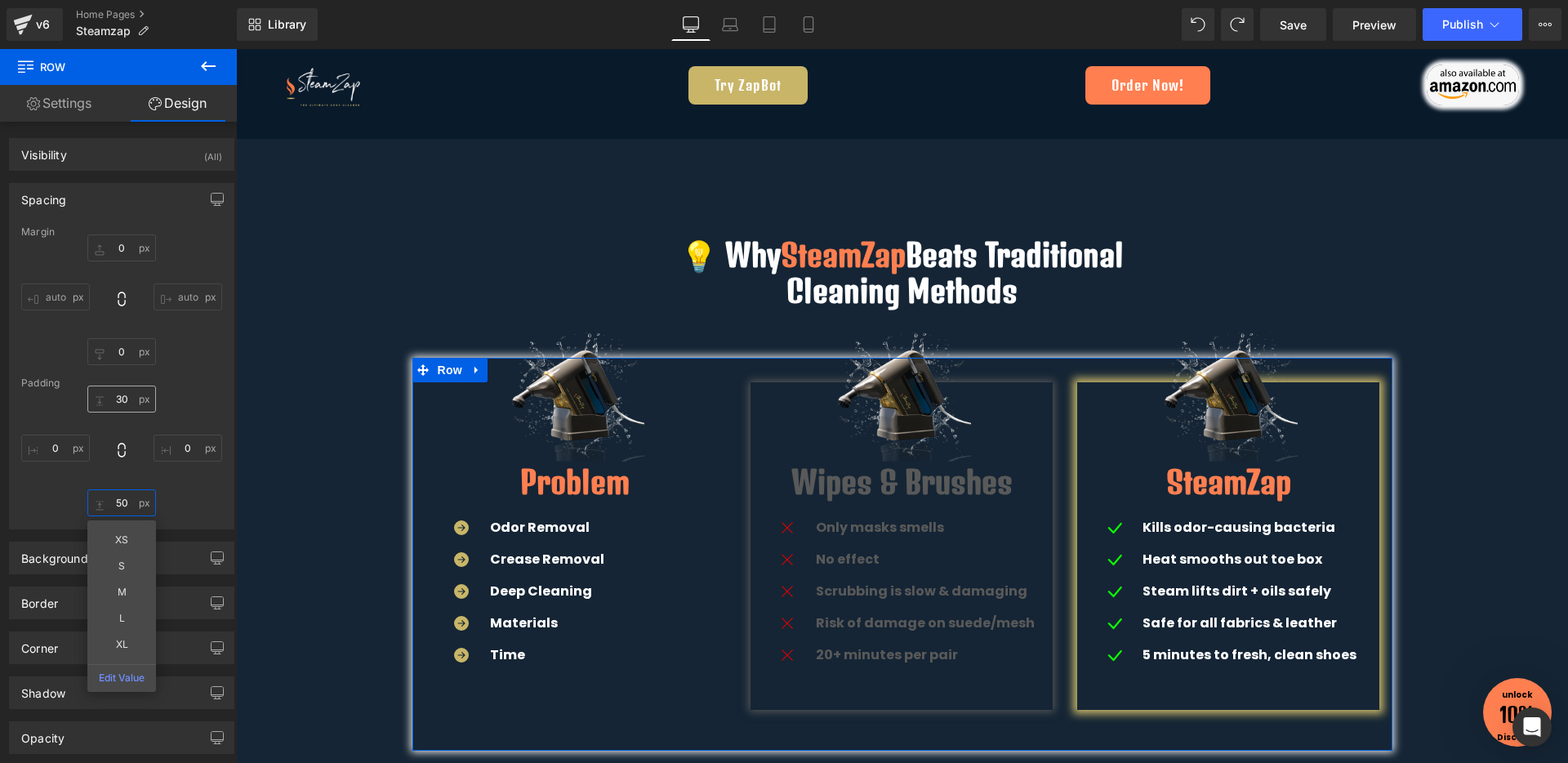
type input "50"
click at [125, 398] on input "30" at bounding box center [122, 398] width 68 height 27
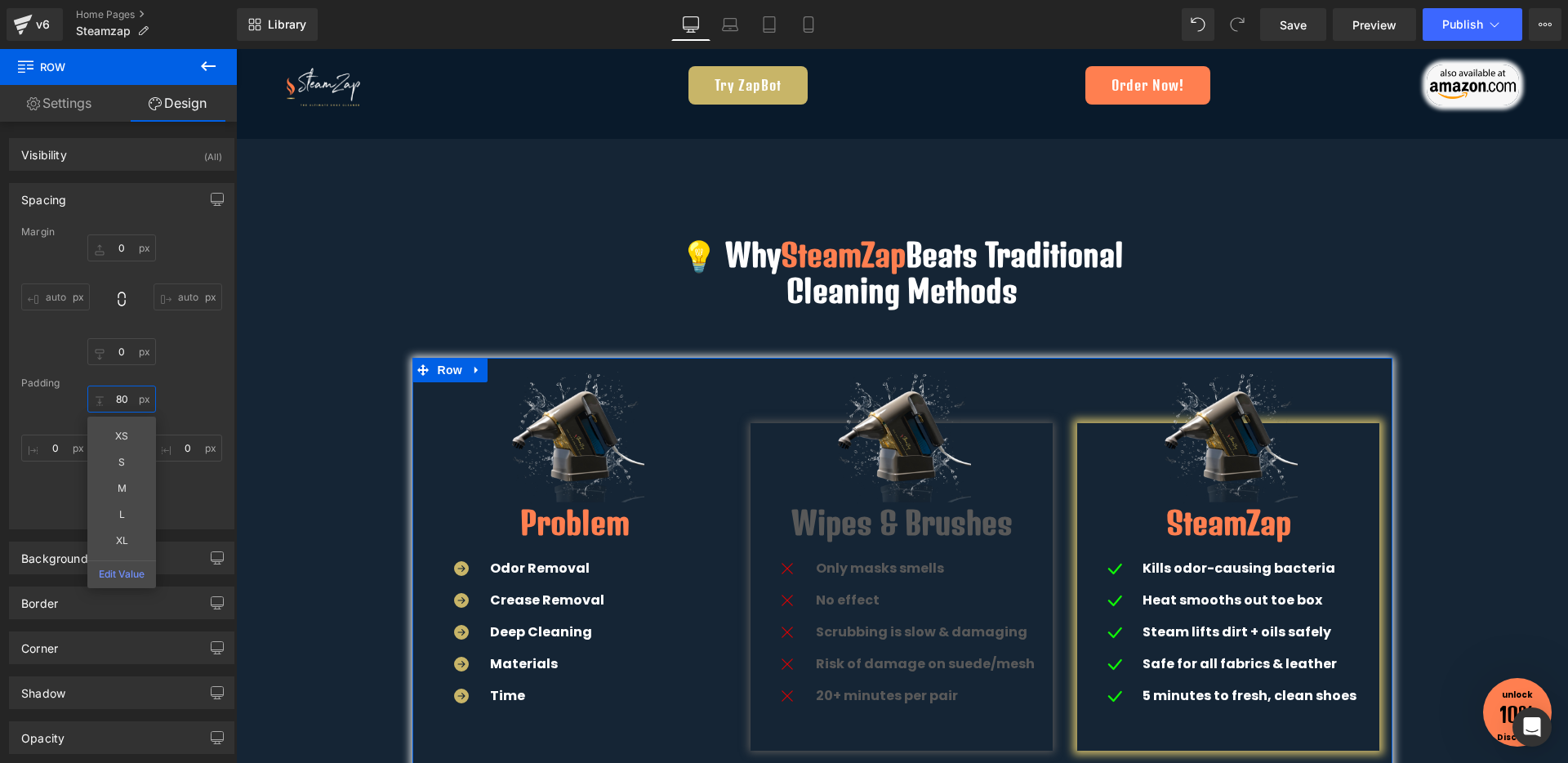
type input "80"
click at [203, 407] on div "80 80 XS S M L XL Edit Value 0px 0 50 50 0px 0" at bounding box center [121, 450] width 201 height 131
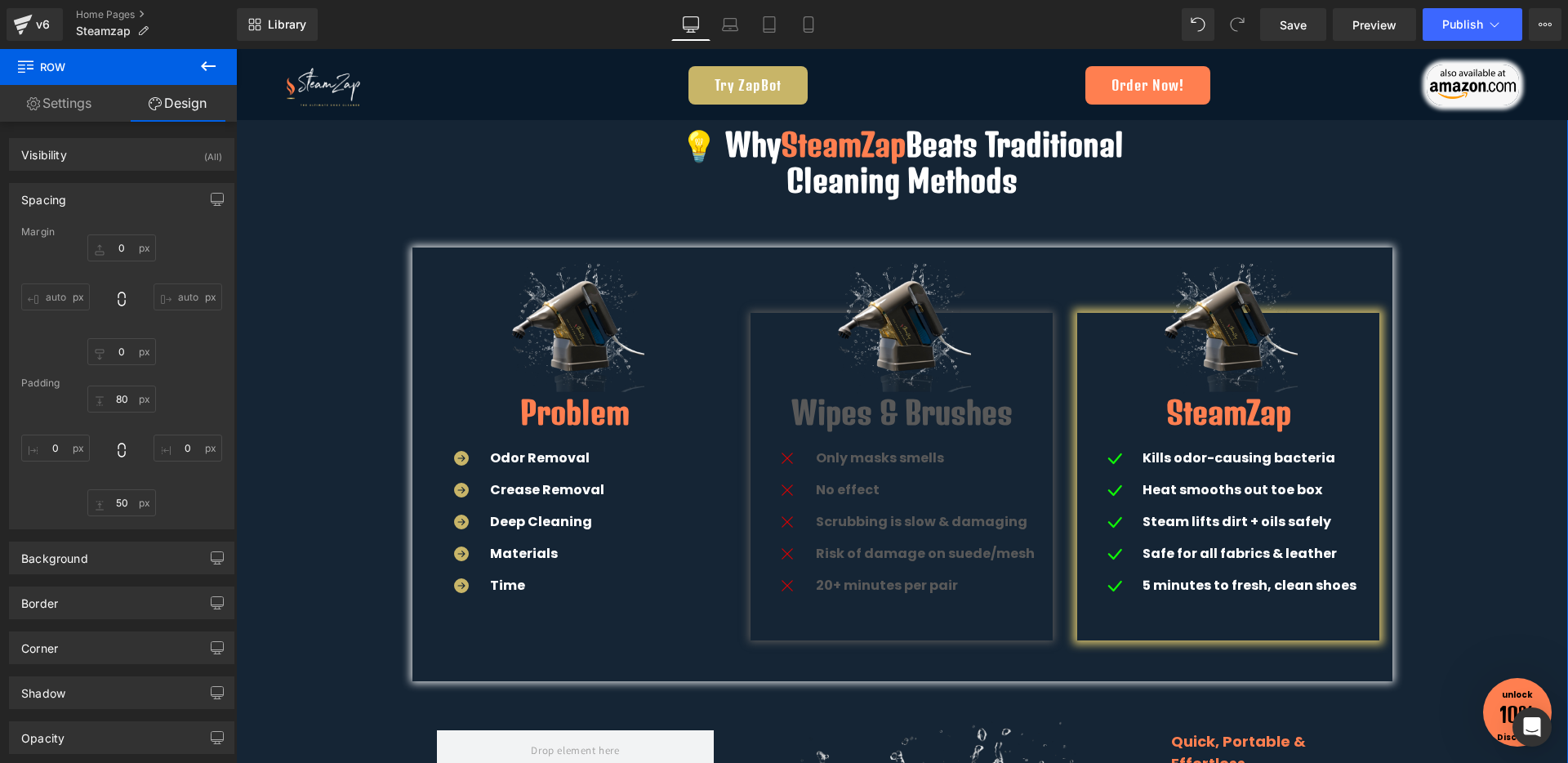
scroll to position [2979, 0]
click at [53, 446] on input "0" at bounding box center [55, 447] width 68 height 27
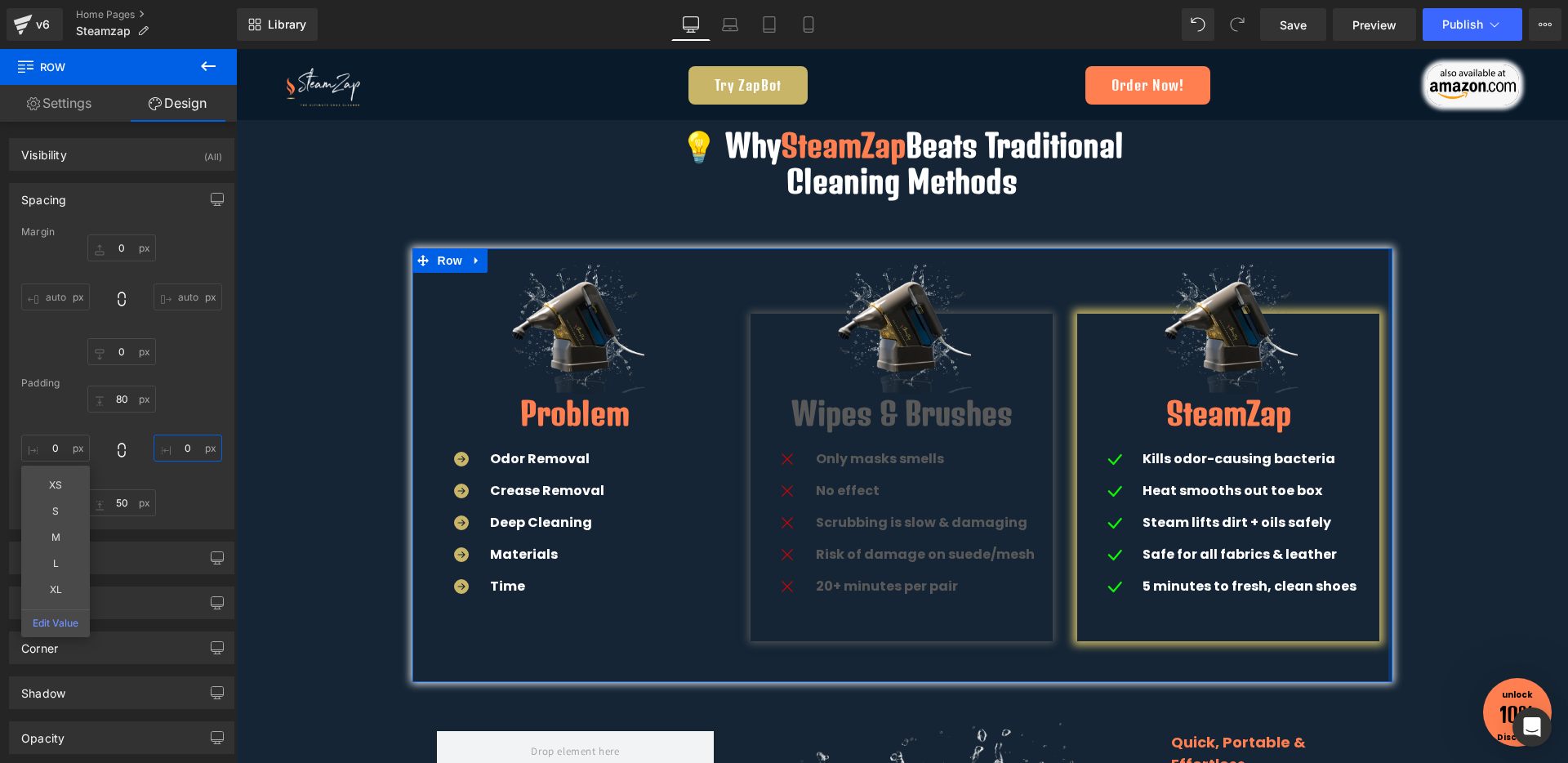
click at [182, 450] on input "0" at bounding box center [188, 447] width 68 height 27
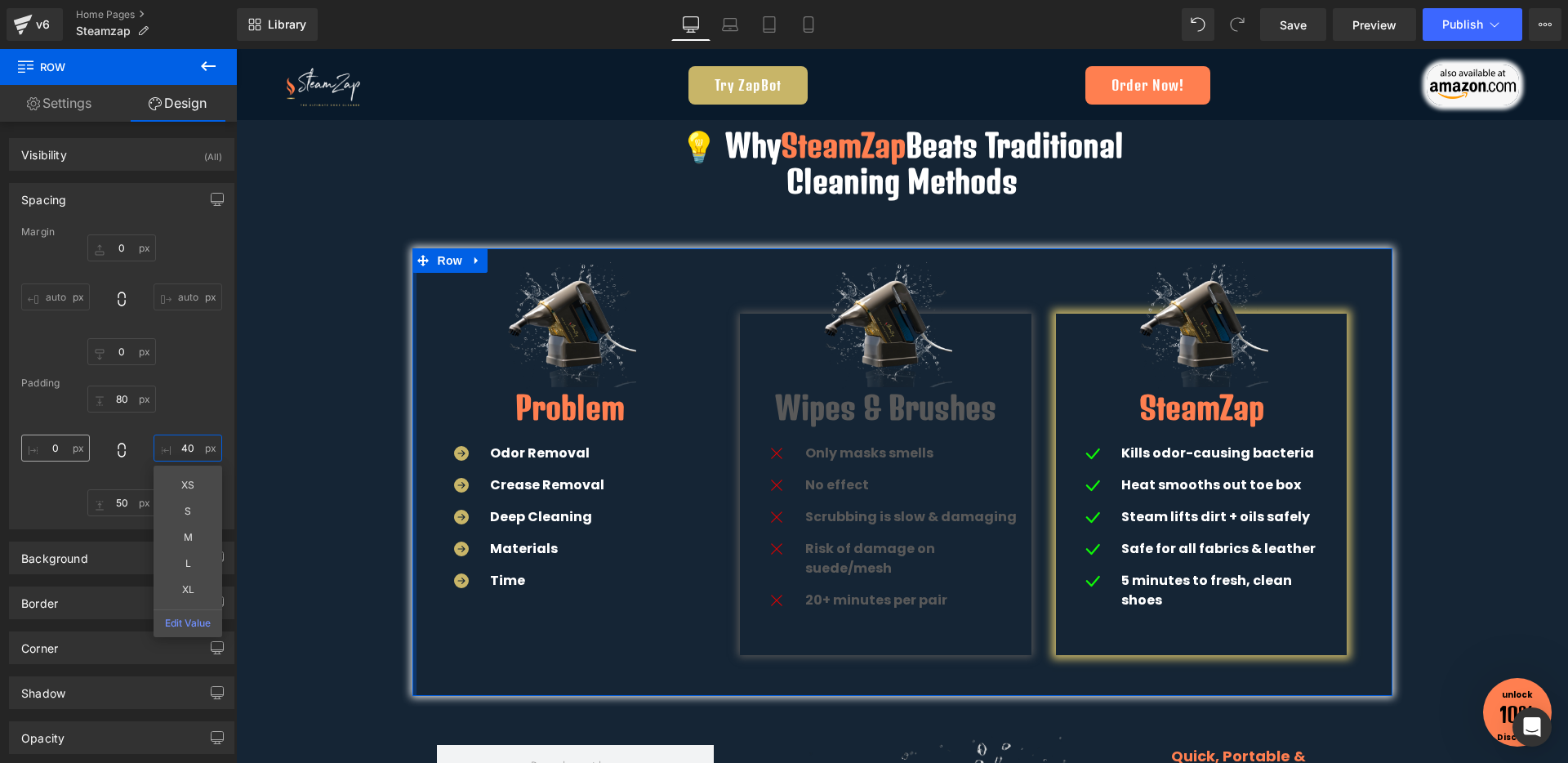
type input "40"
click at [64, 452] on input "0" at bounding box center [55, 447] width 68 height 27
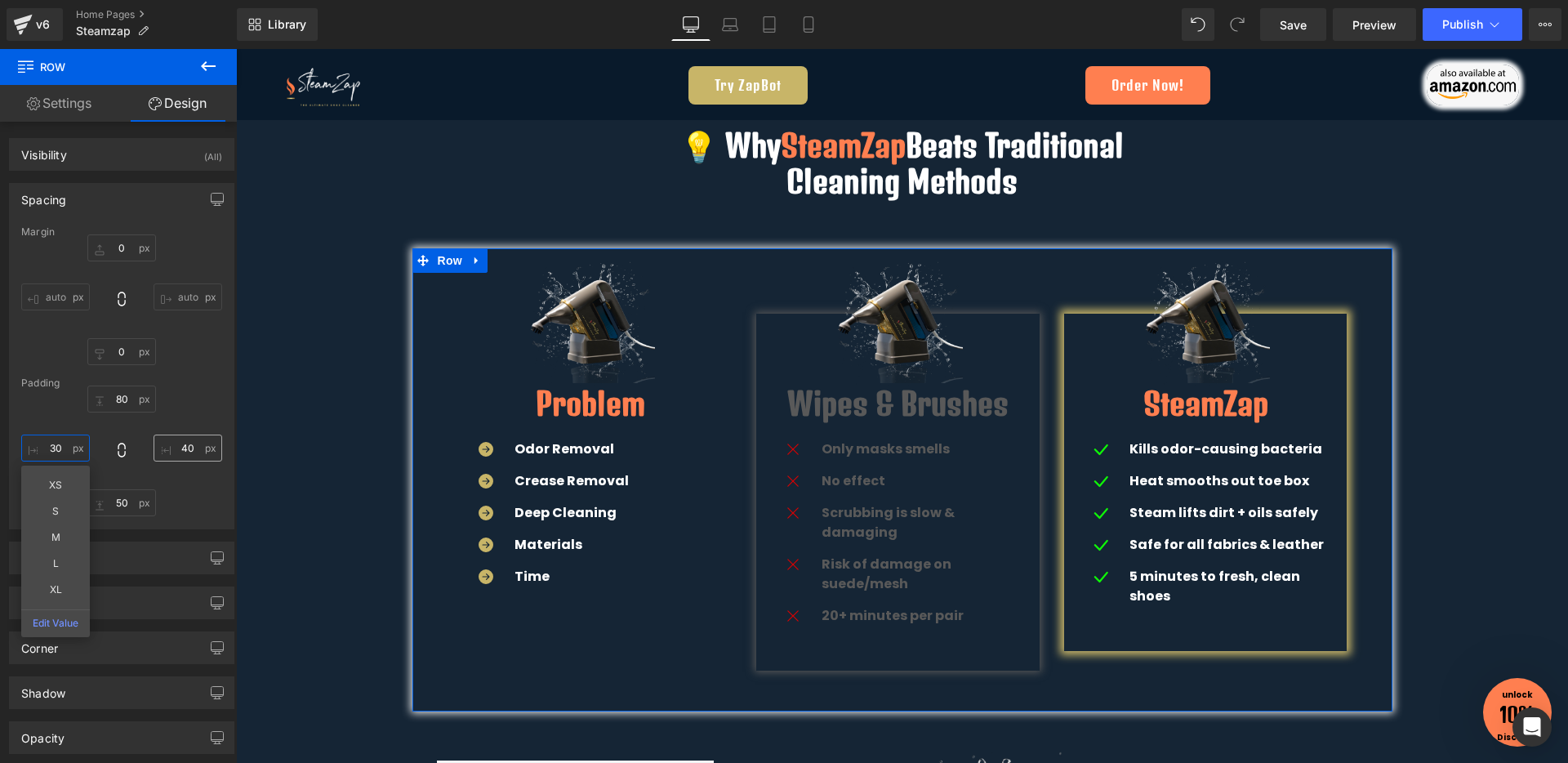
type input "30"
click at [184, 453] on input "40" at bounding box center [188, 447] width 68 height 27
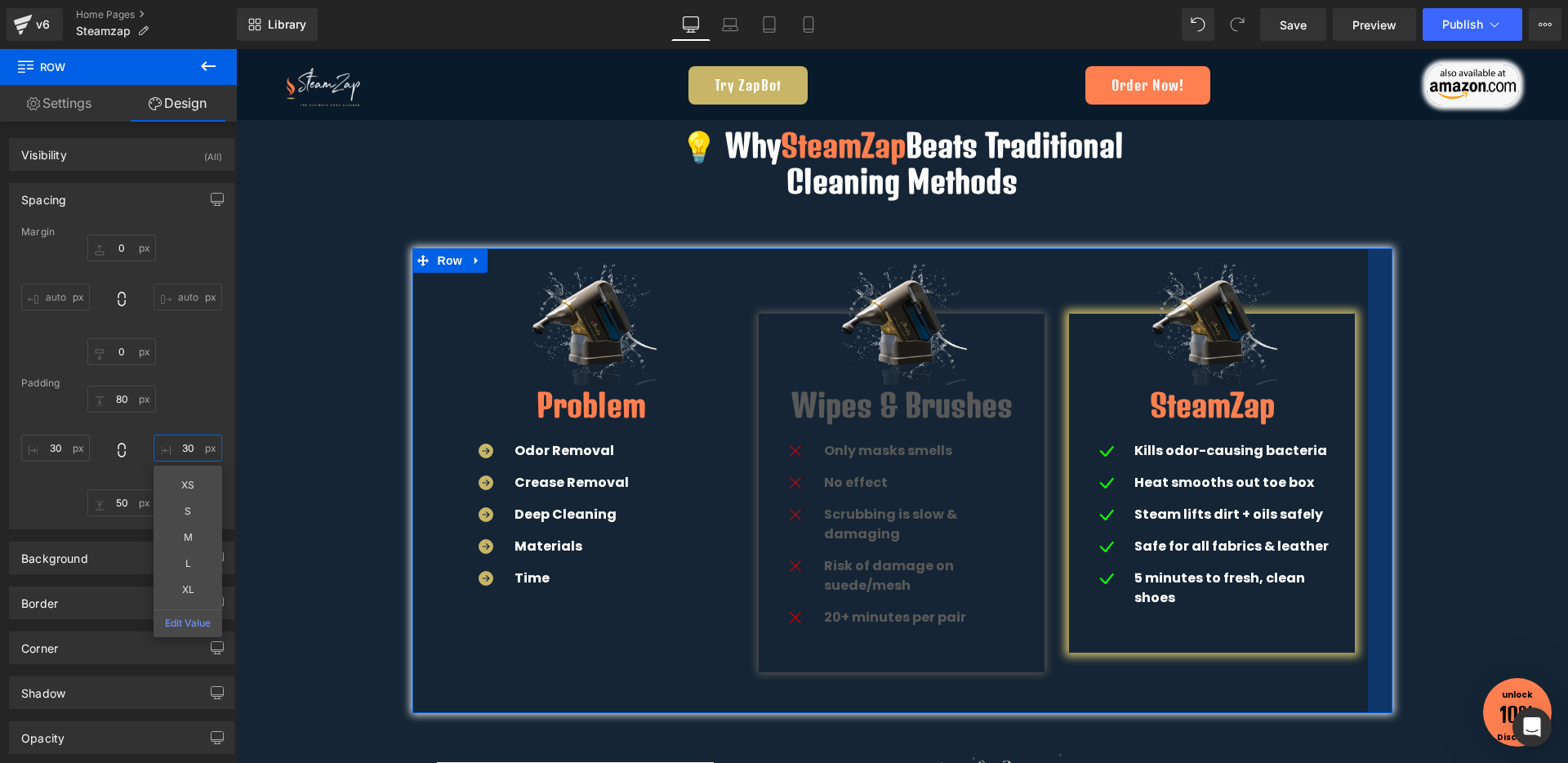
click at [184, 453] on input "30" at bounding box center [188, 447] width 68 height 27
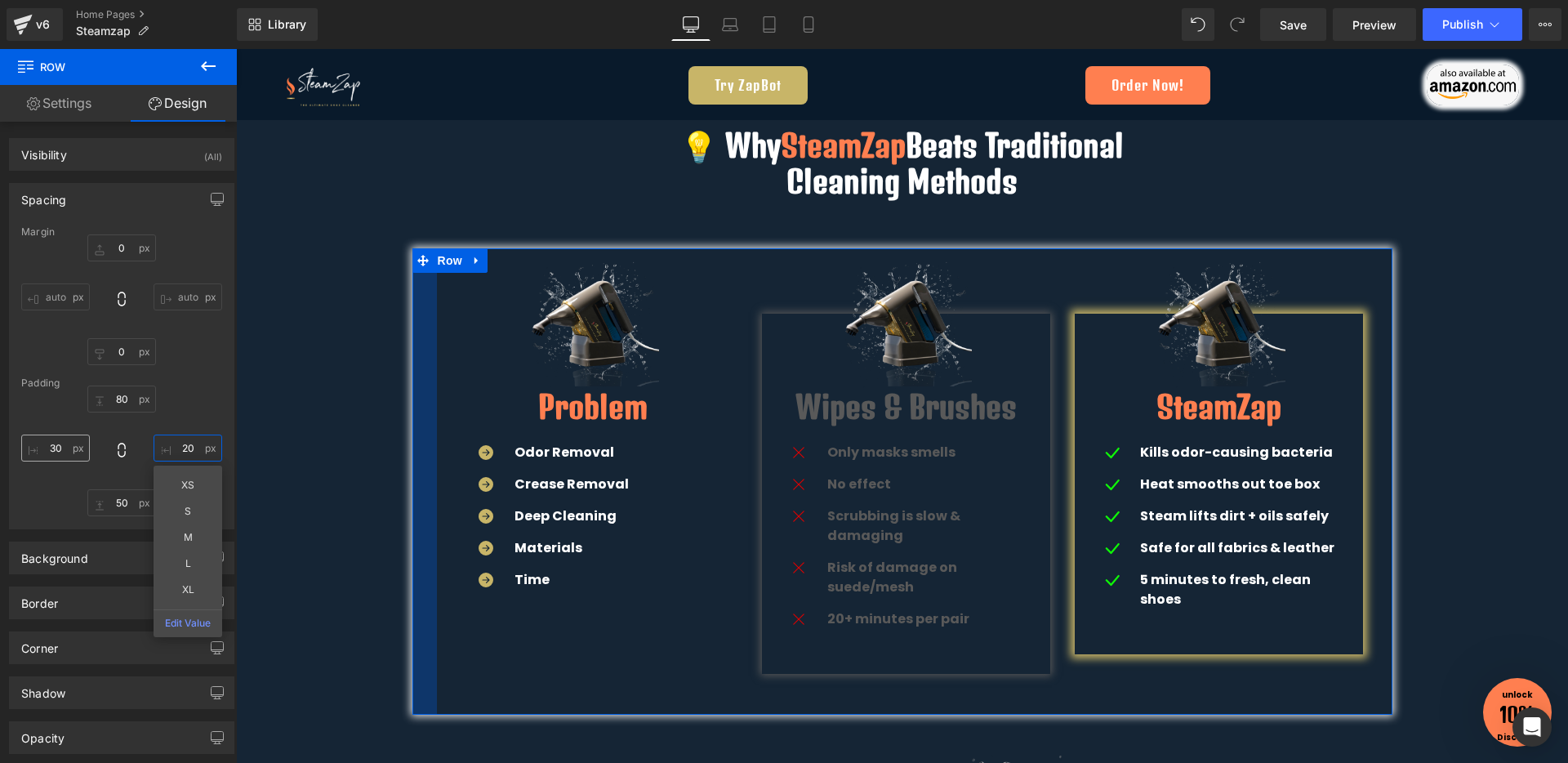
type input "20"
click at [53, 452] on input "30" at bounding box center [55, 447] width 68 height 27
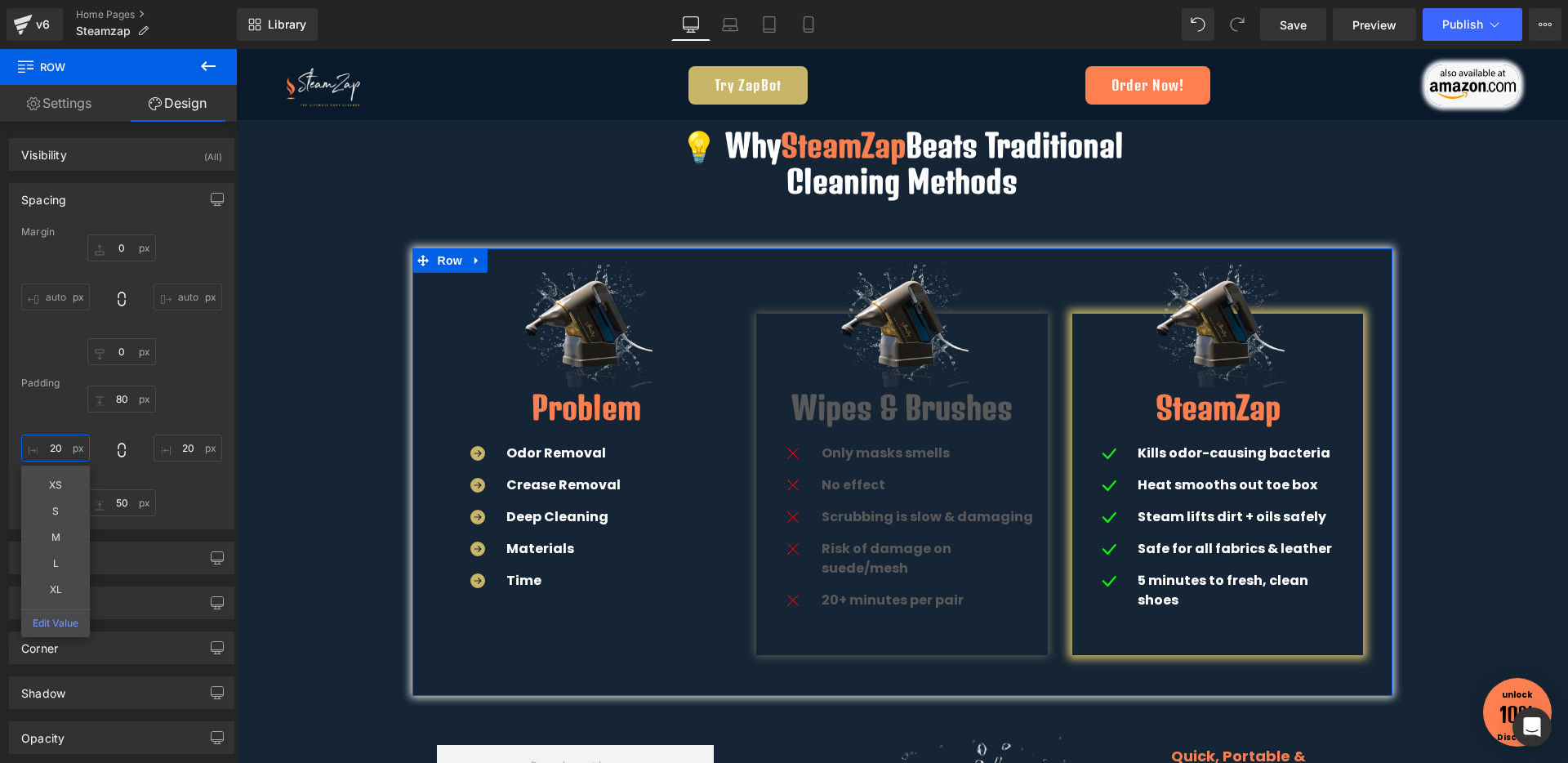
type input "20"
click at [194, 399] on div "80 80 20 20 50 50 20 20 XS S M L XL Edit Value" at bounding box center [121, 450] width 201 height 131
click at [1486, 398] on div "💡 Why SteamZap Beats Traditional Cleaning Methods Heading Row Image Problem Hea…" at bounding box center [902, 668] width 1332 height 1132
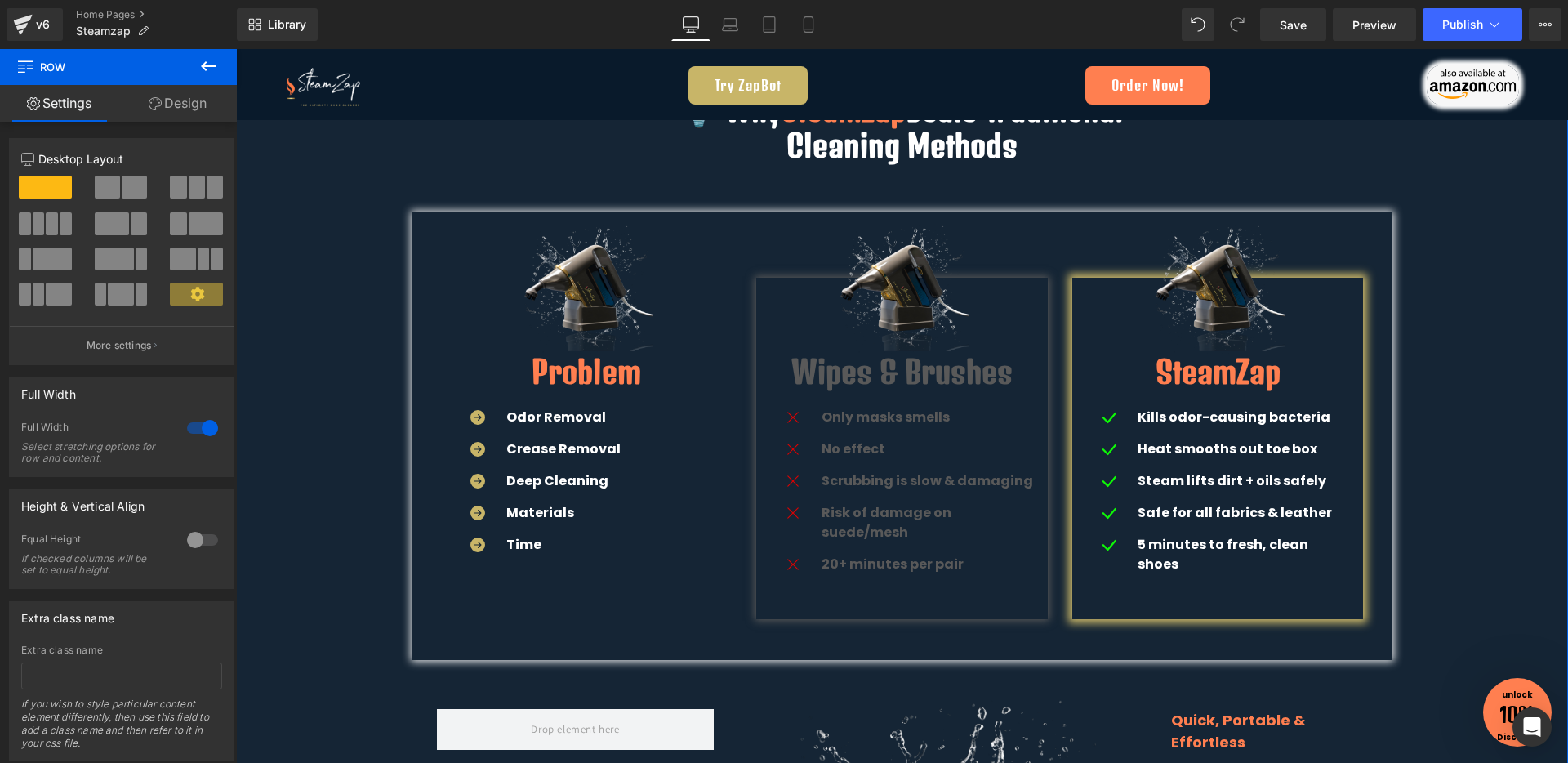
scroll to position [3053, 0]
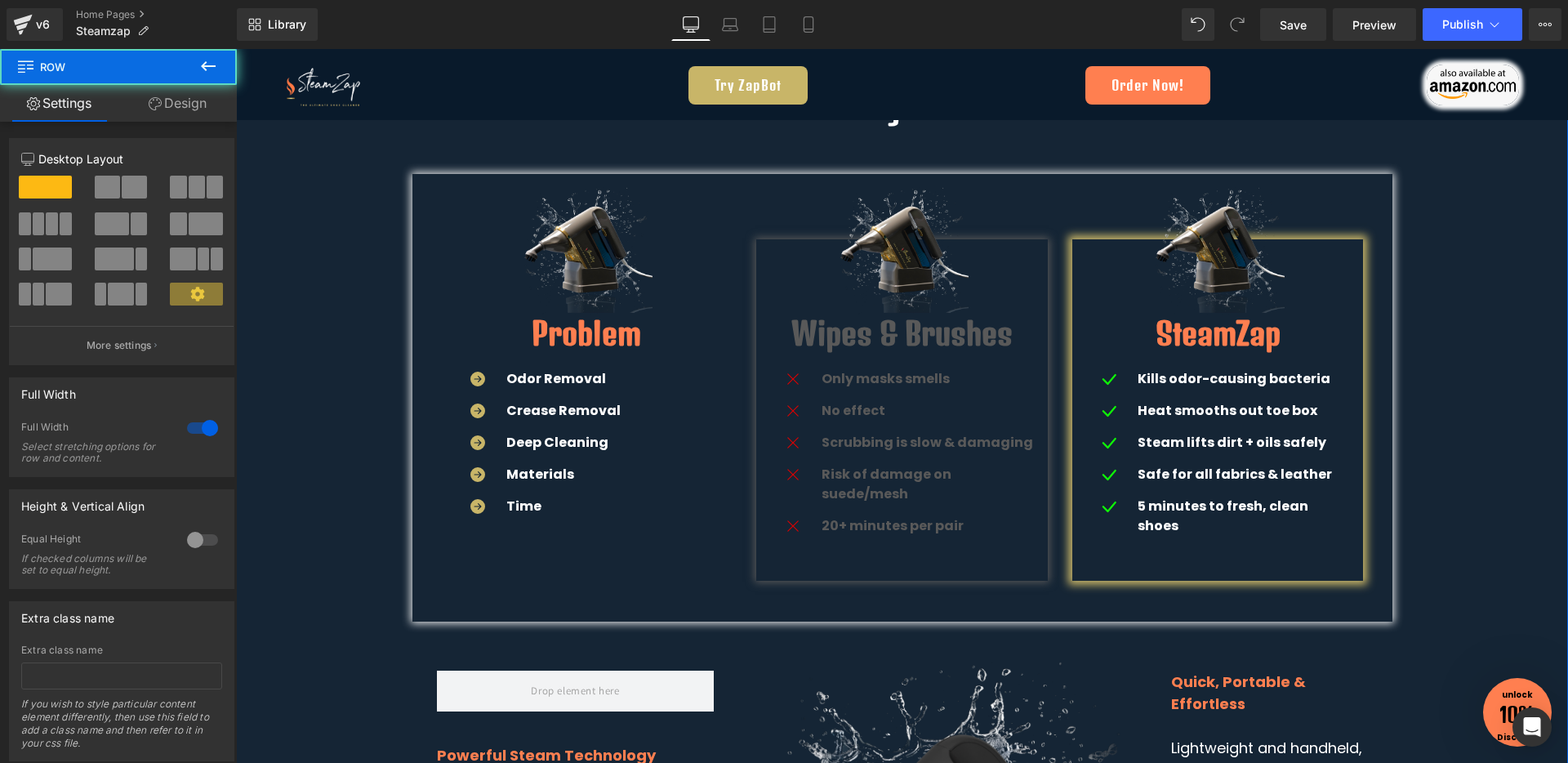
click at [1460, 465] on div "💡 Why SteamZap Beats Traditional Cleaning Methods Heading Row Image Problem Hea…" at bounding box center [902, 595] width 1332 height 1132
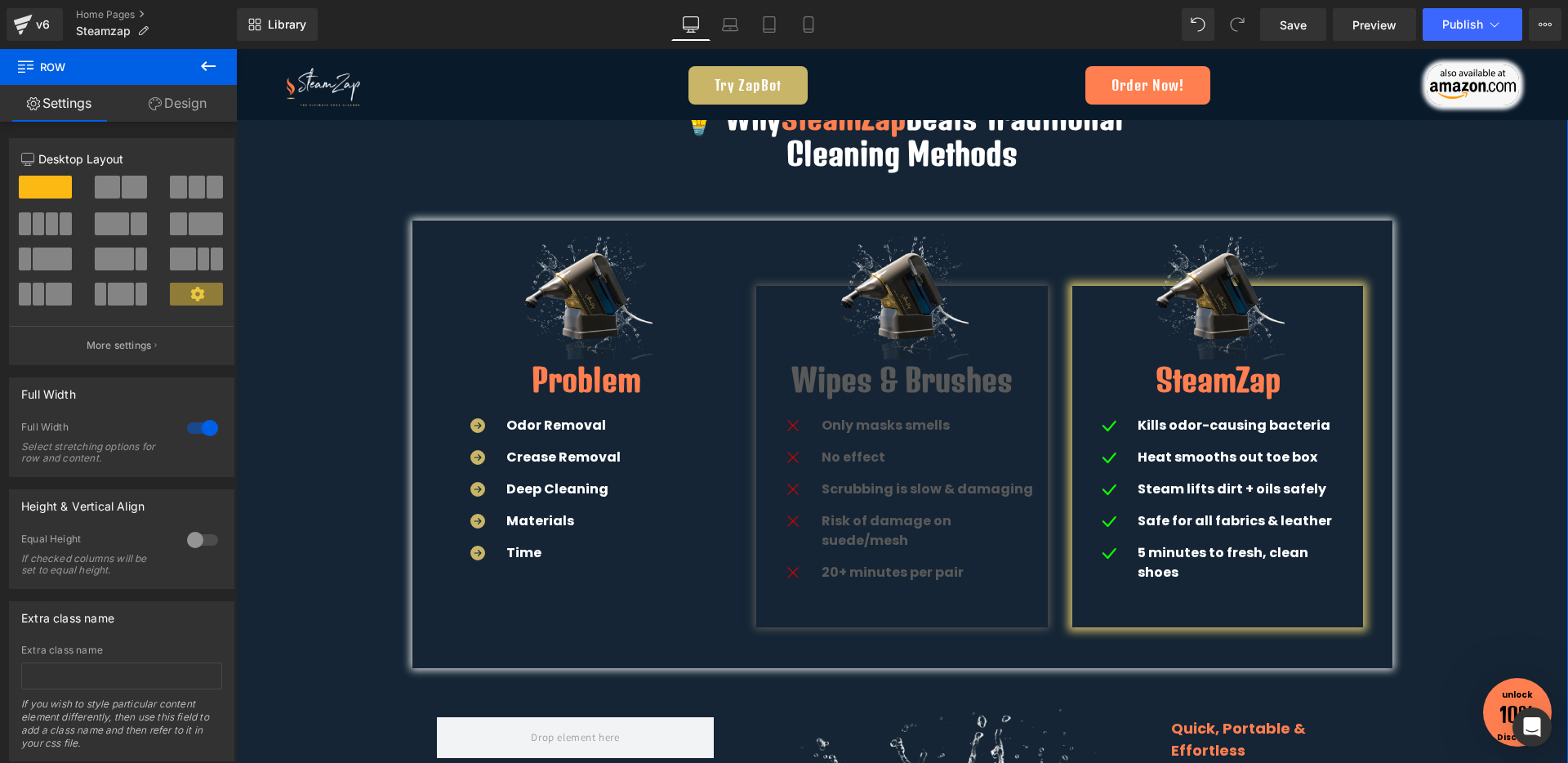
scroll to position [3025, 0]
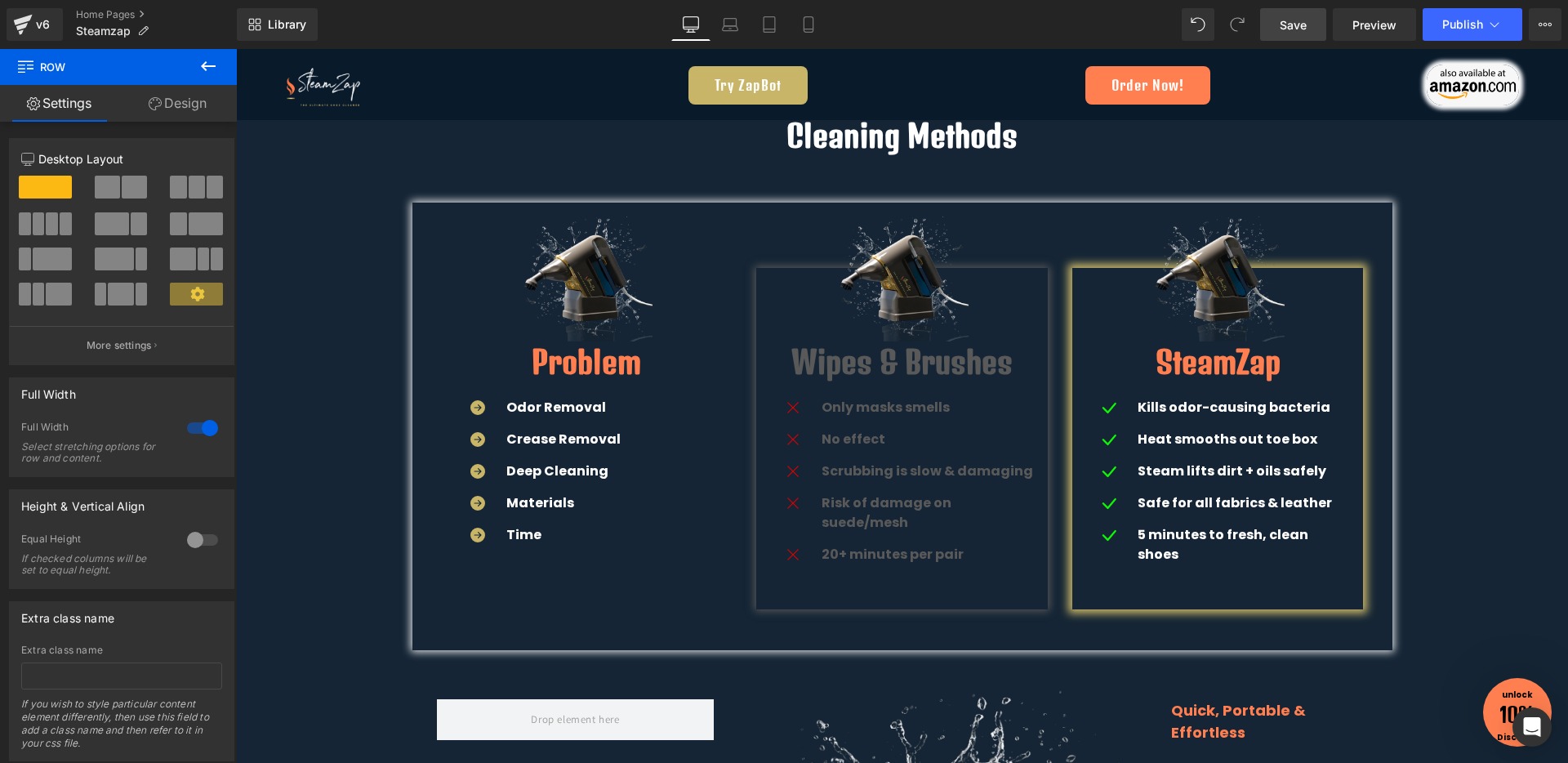
click at [1300, 23] on span "Save" at bounding box center [1293, 25] width 27 height 18
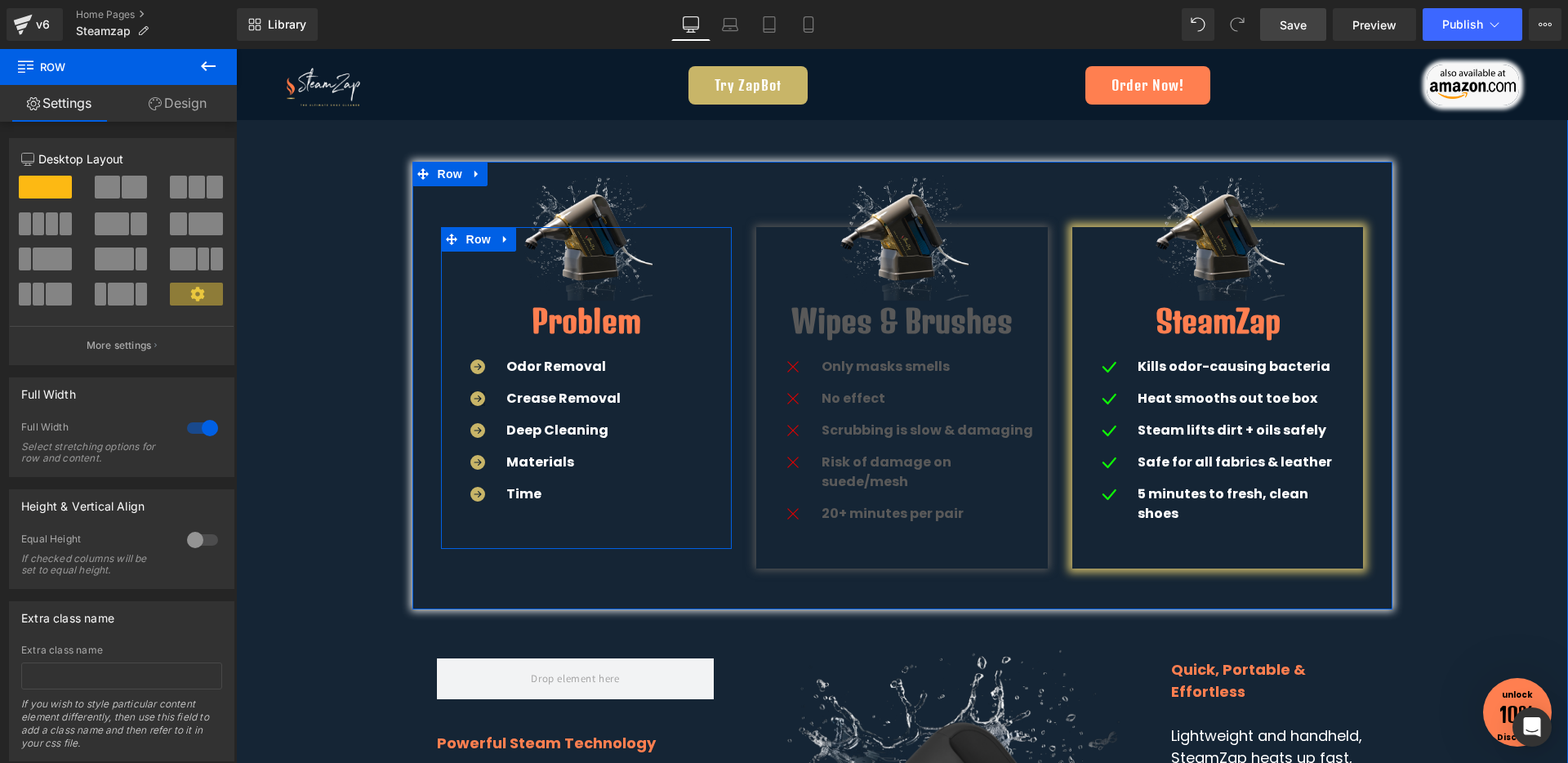
scroll to position [3063, 0]
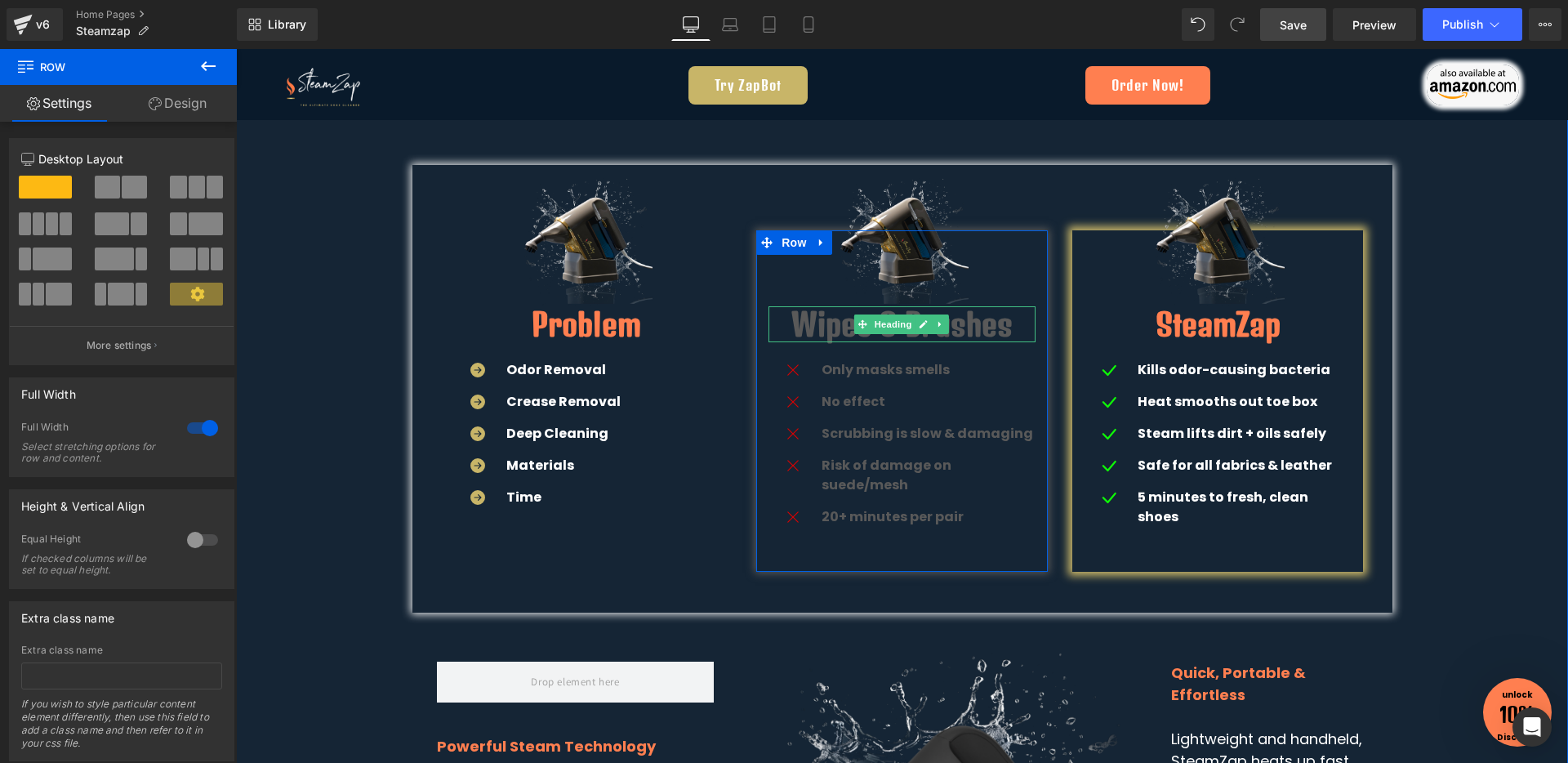
click at [916, 330] on link at bounding box center [924, 324] width 18 height 19
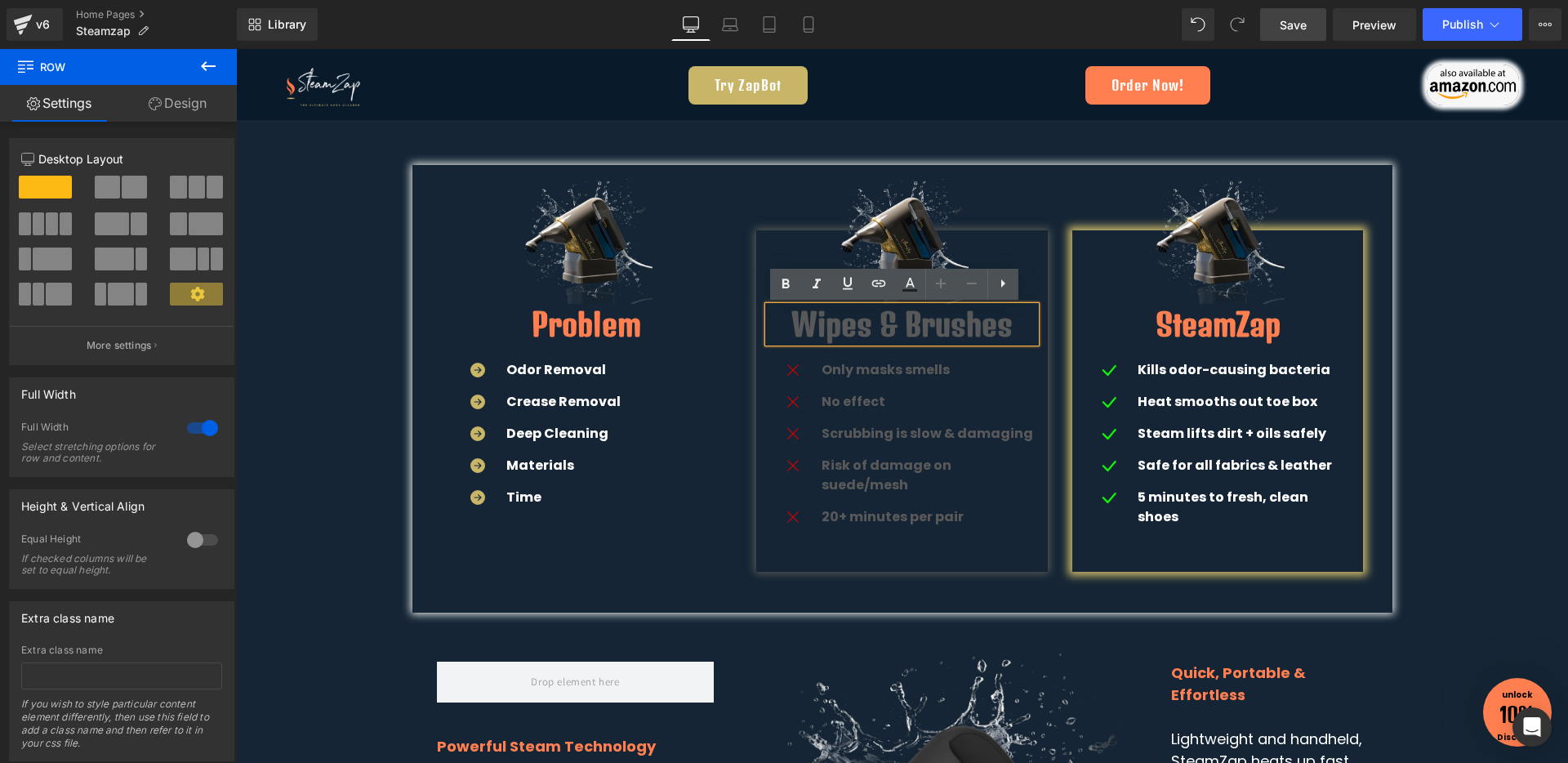
click at [912, 330] on h1 "Wipes & Brushes" at bounding box center [902, 324] width 267 height 36
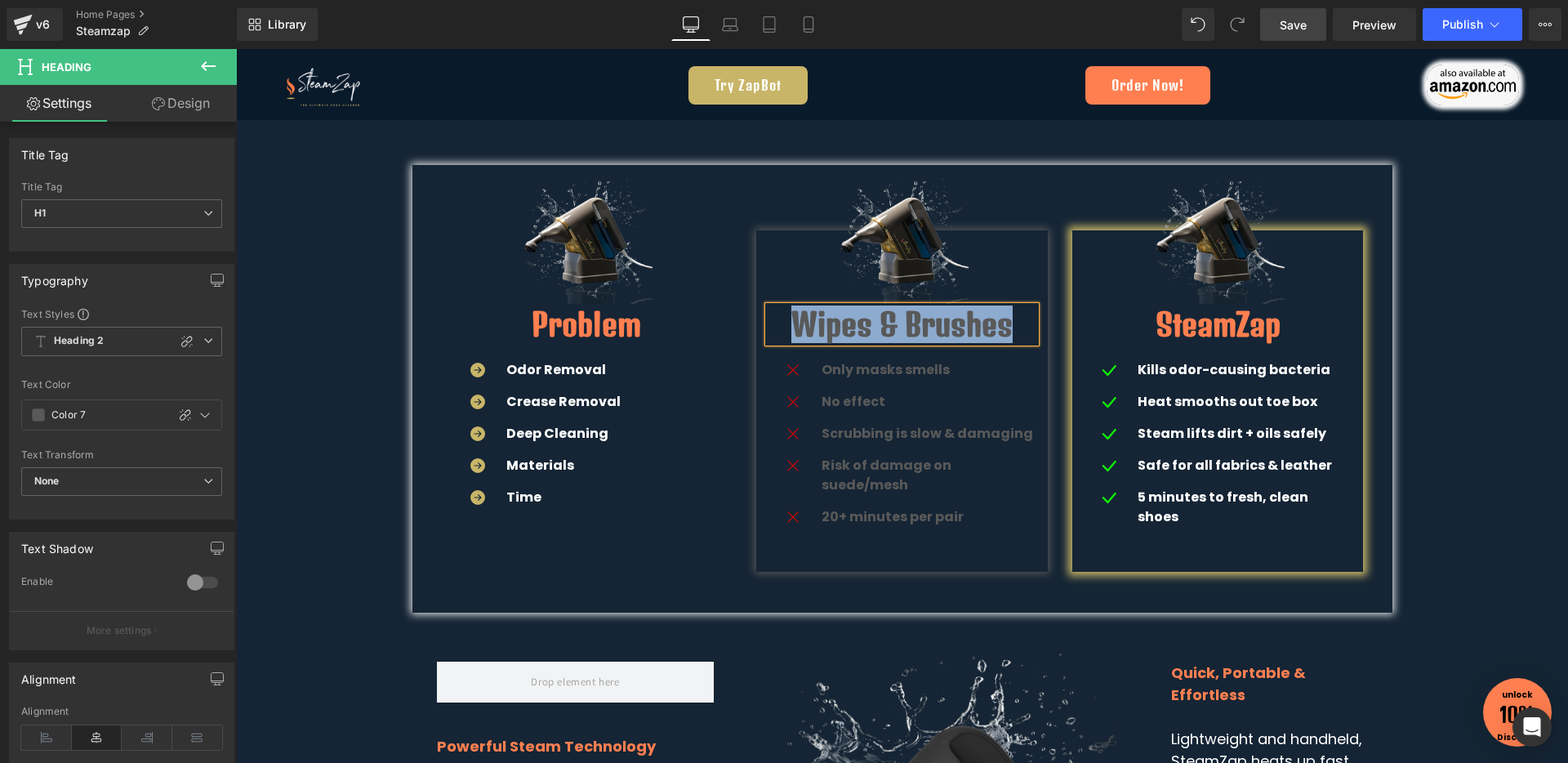
copy h1 "Wipes & Brushes"
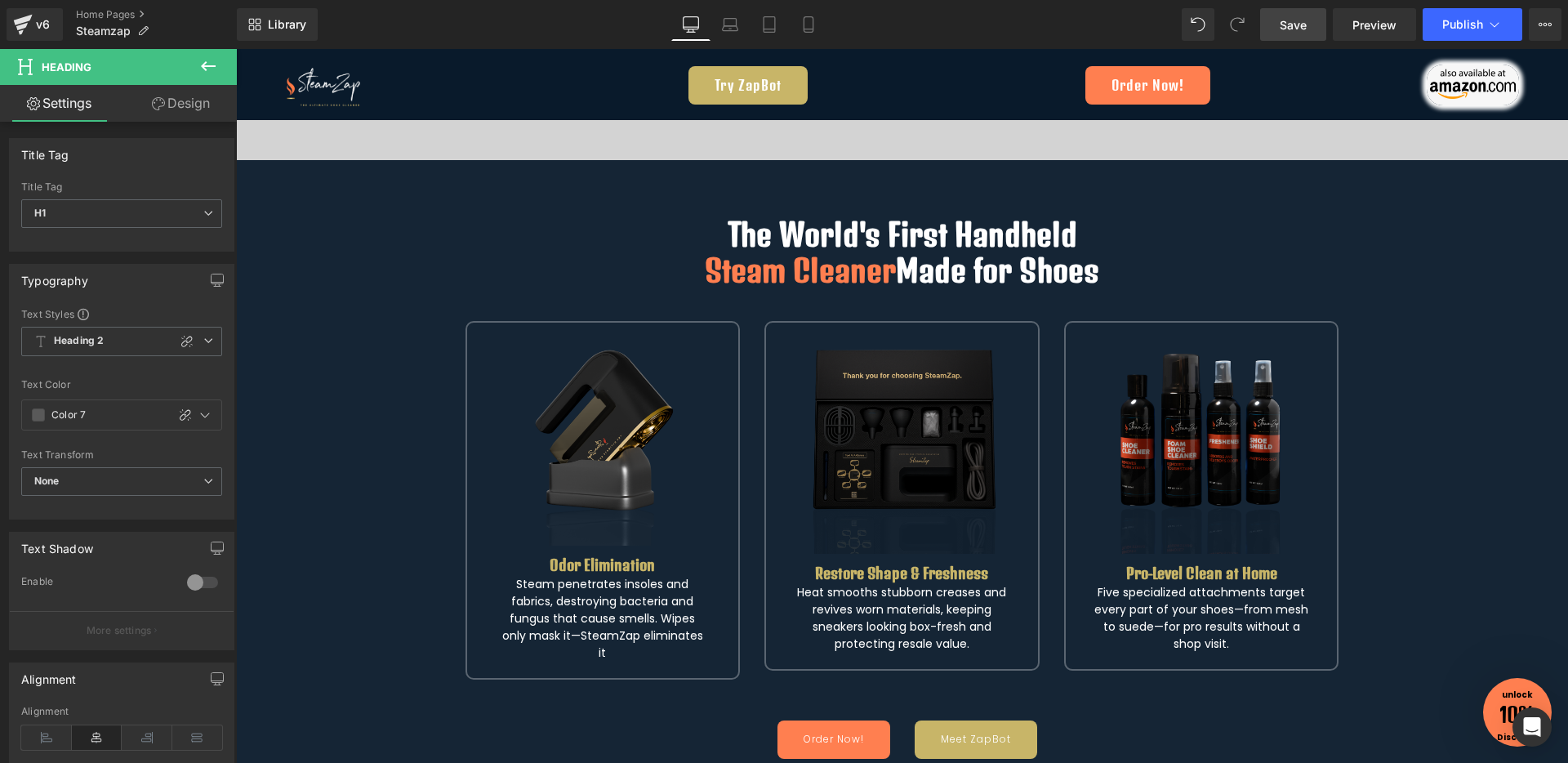
scroll to position [522, 0]
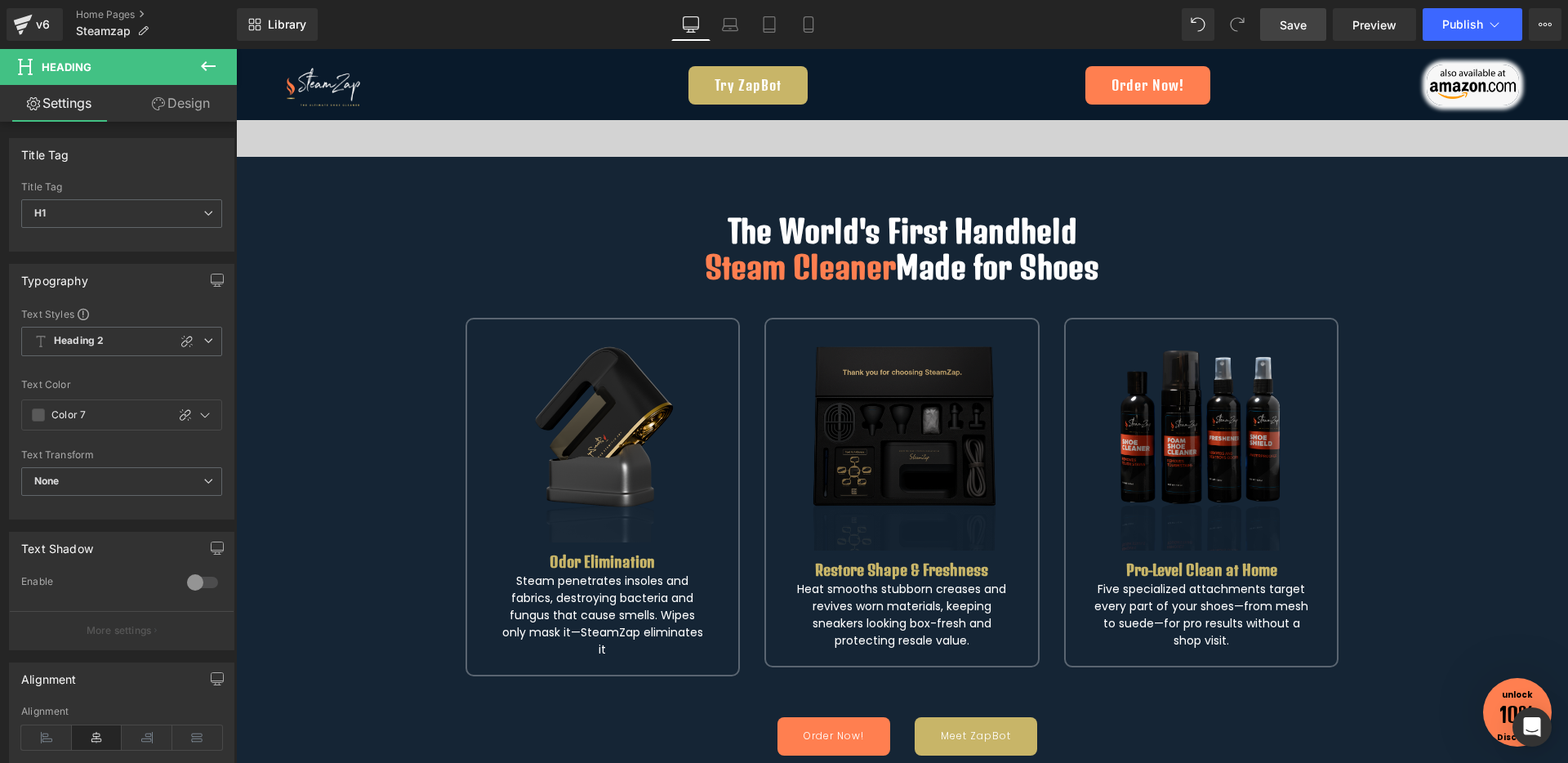
click at [888, 433] on div "Image" at bounding box center [902, 443] width 215 height 215
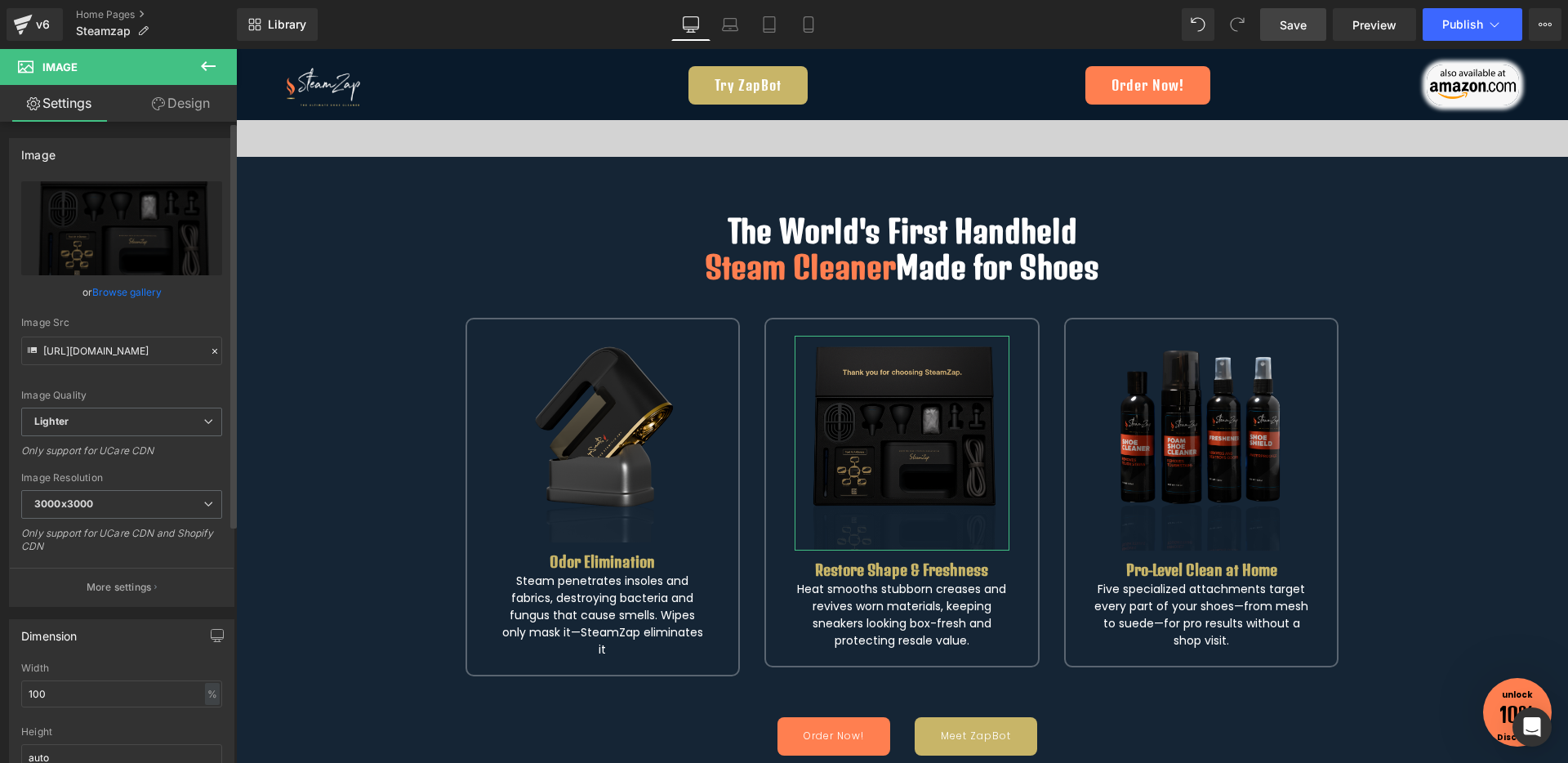
click at [134, 298] on link "Browse gallery" at bounding box center [126, 292] width 69 height 29
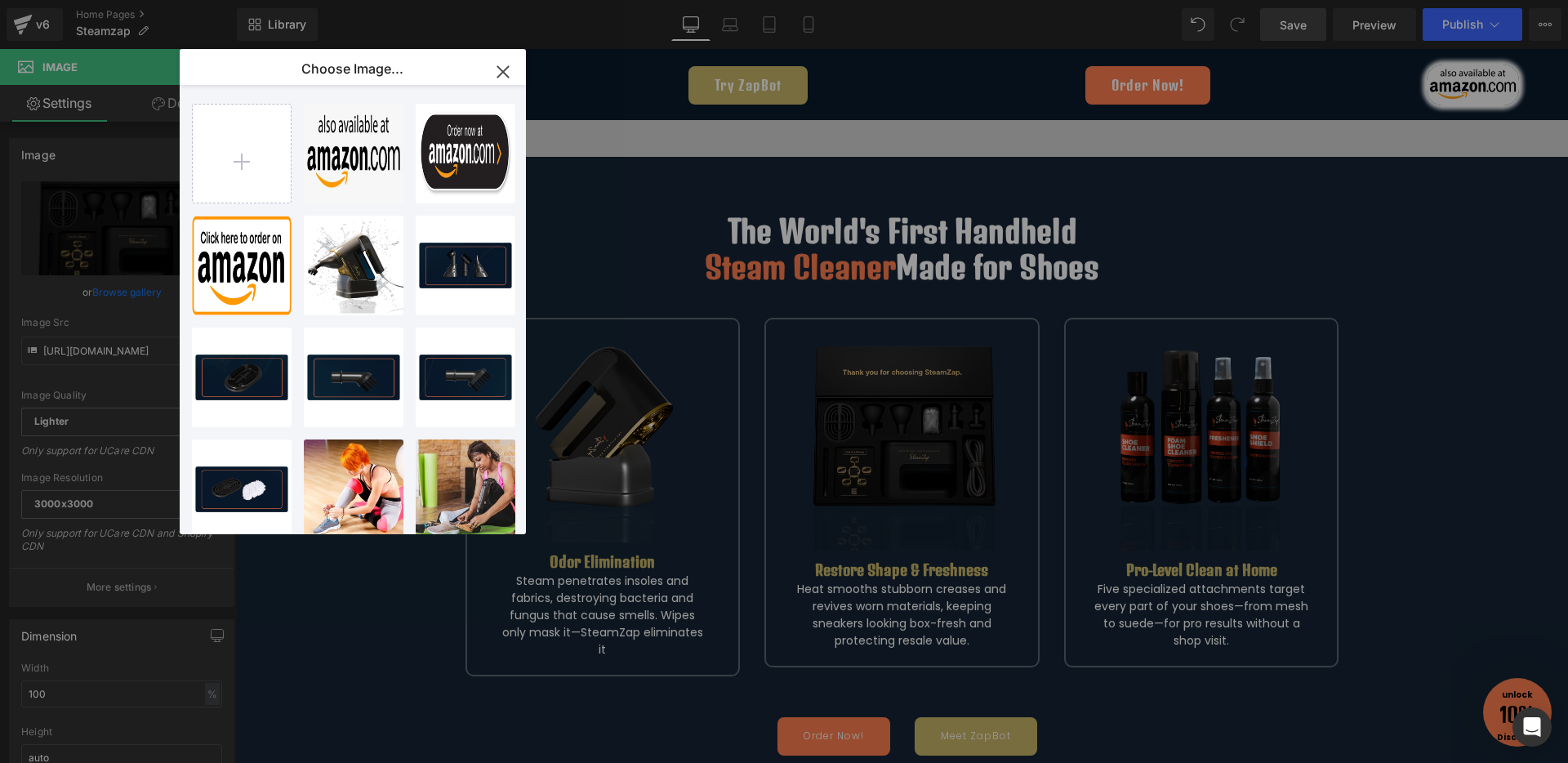
scroll to position [0, 0]
click at [232, 160] on input "file" at bounding box center [242, 153] width 98 height 98
type input "C:\fakepath\2.png"
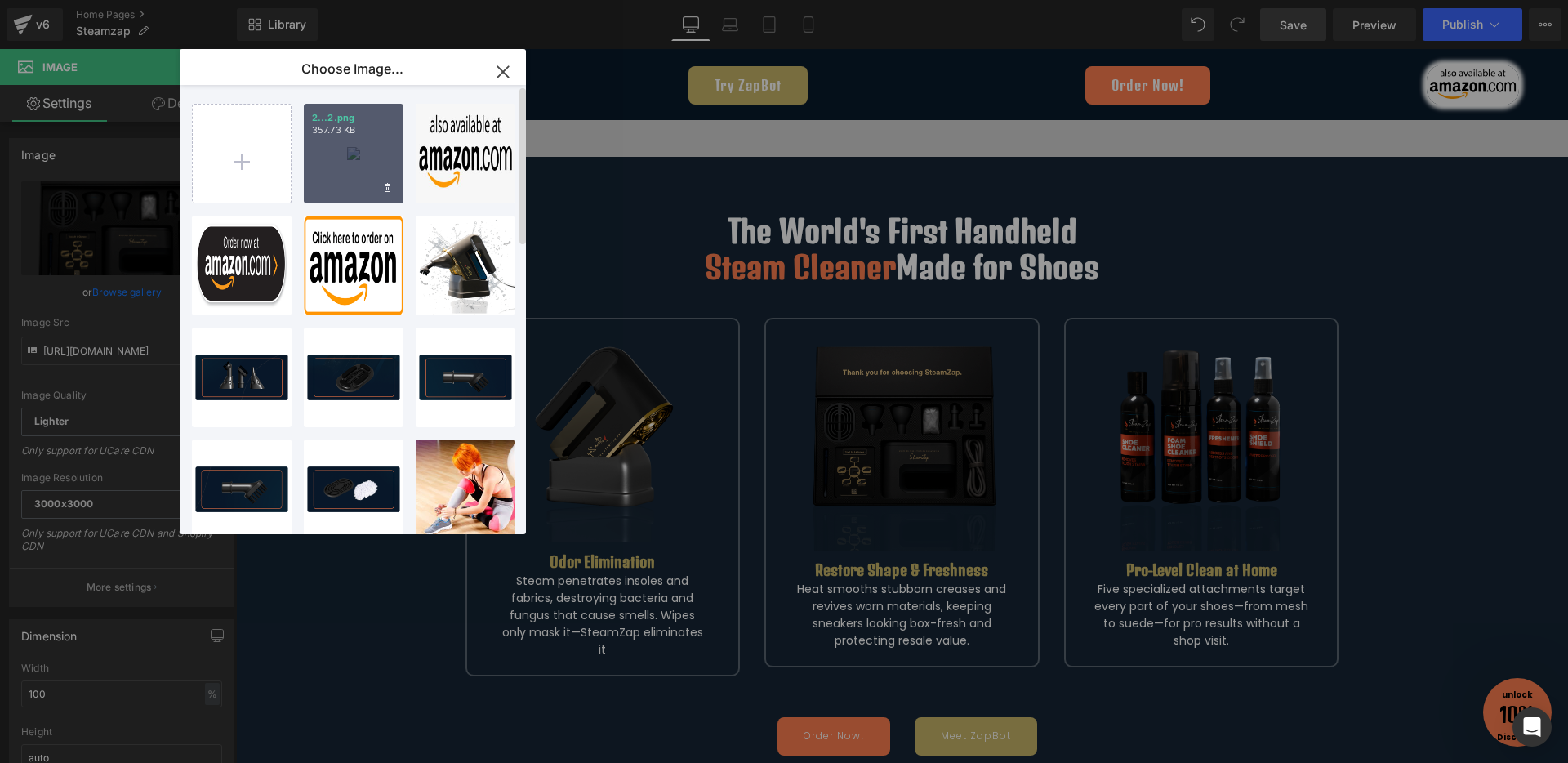
click at [354, 167] on div "2...2.png 357.73 KB" at bounding box center [353, 153] width 100 height 100
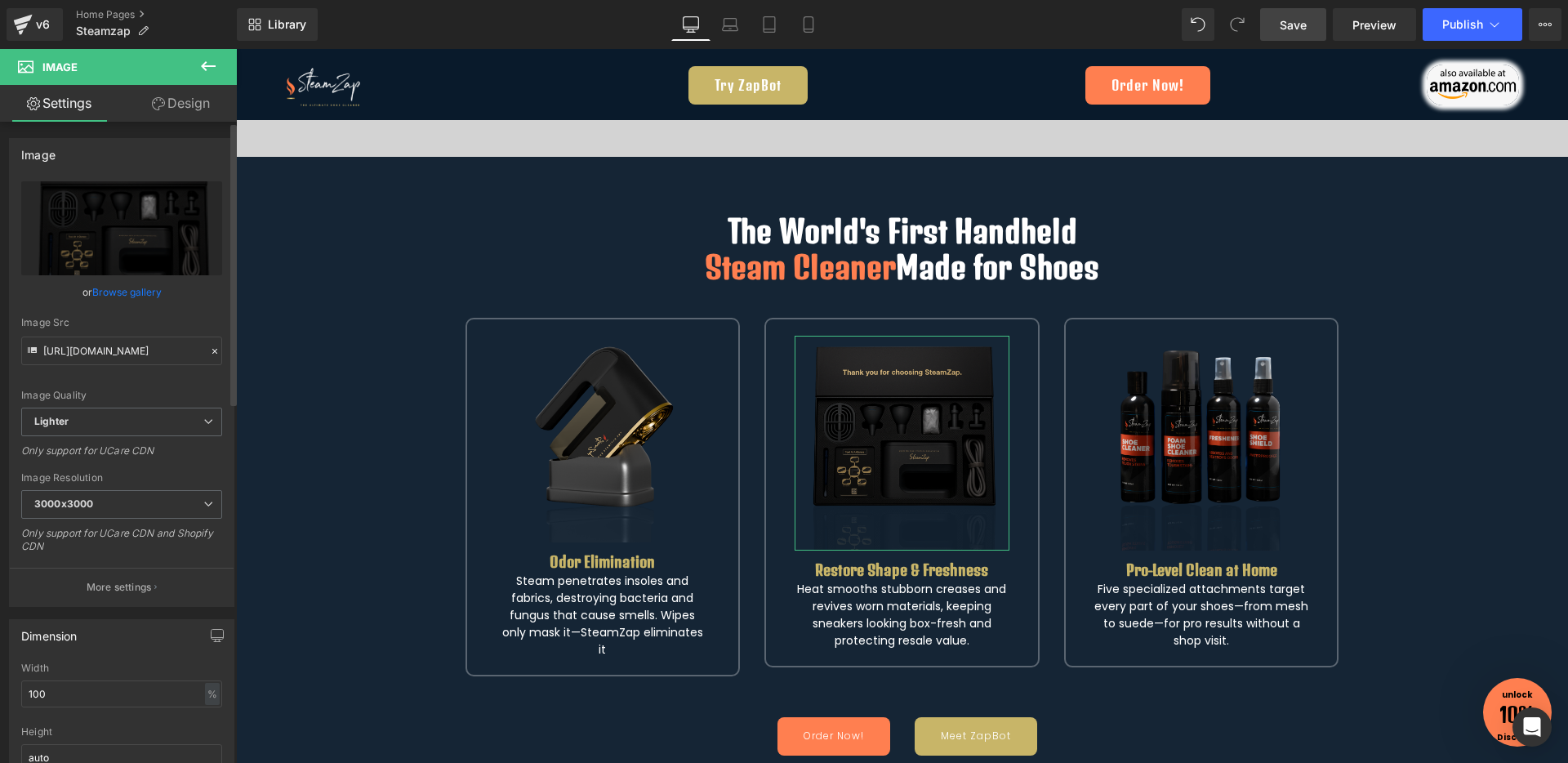
click at [129, 300] on link "Browse gallery" at bounding box center [126, 292] width 69 height 29
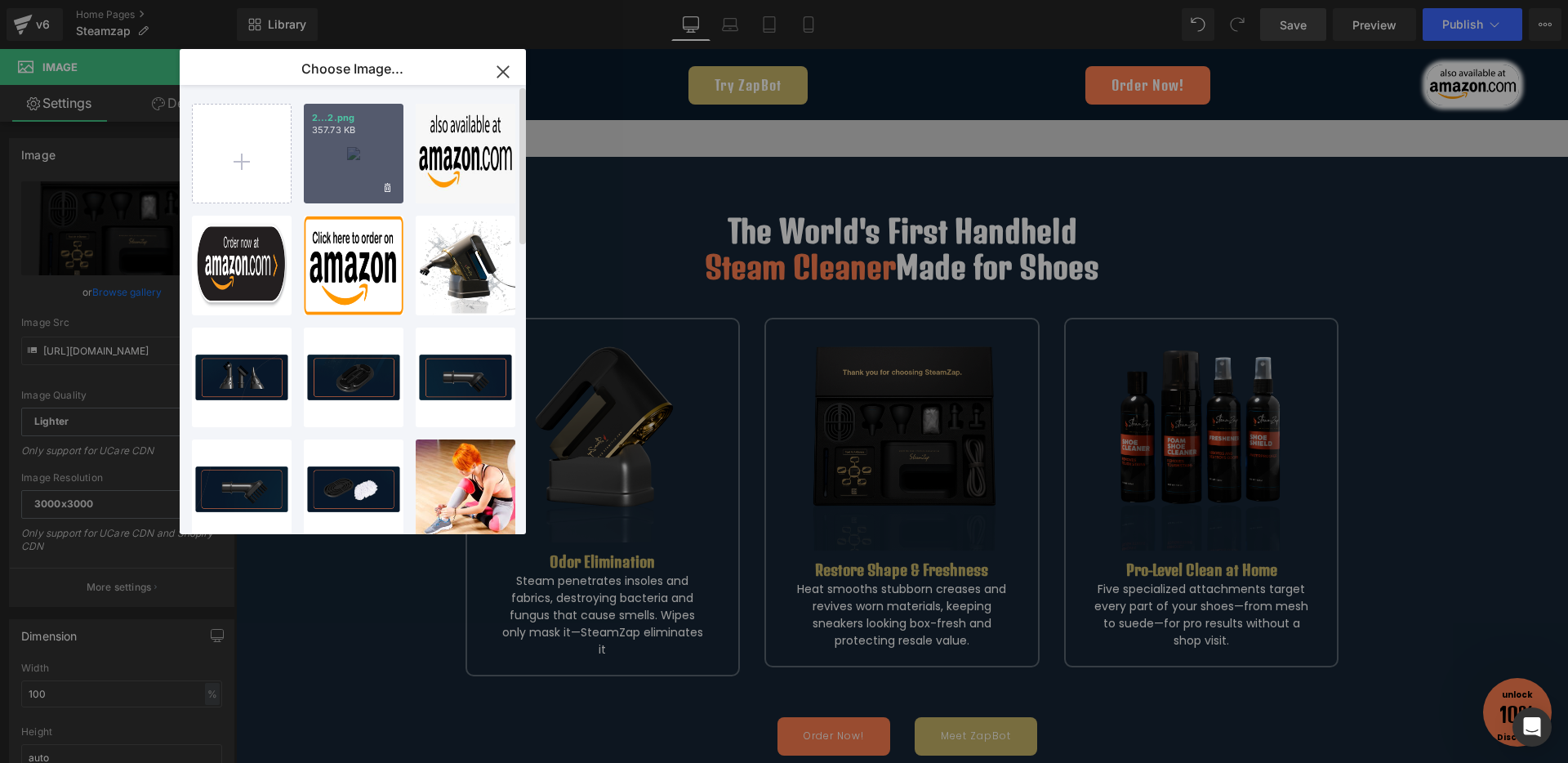
click at [355, 160] on div "2...2.png 357.73 KB" at bounding box center [353, 153] width 100 height 100
type input "[URL][DOMAIN_NAME]"
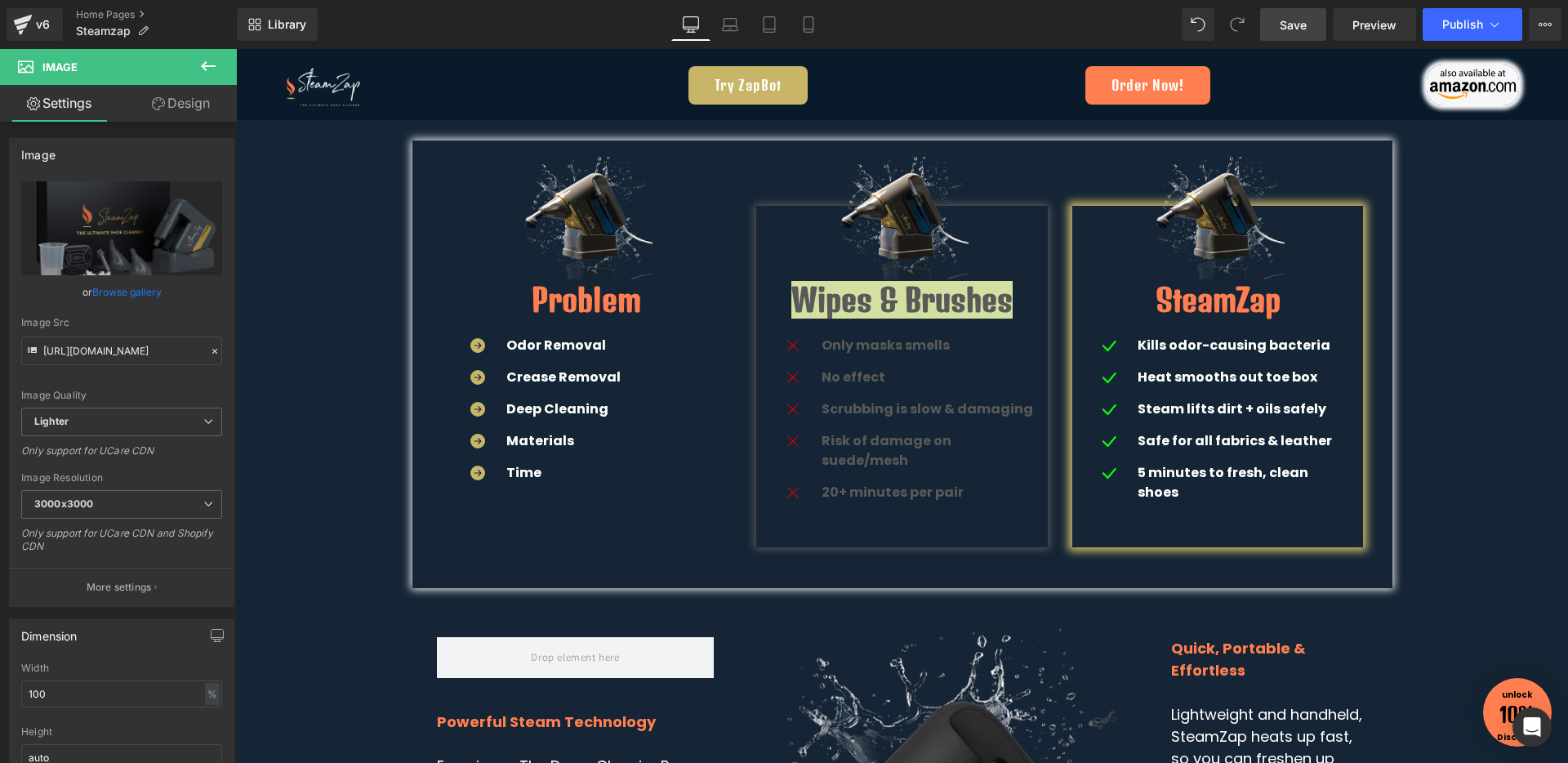
scroll to position [3101, 0]
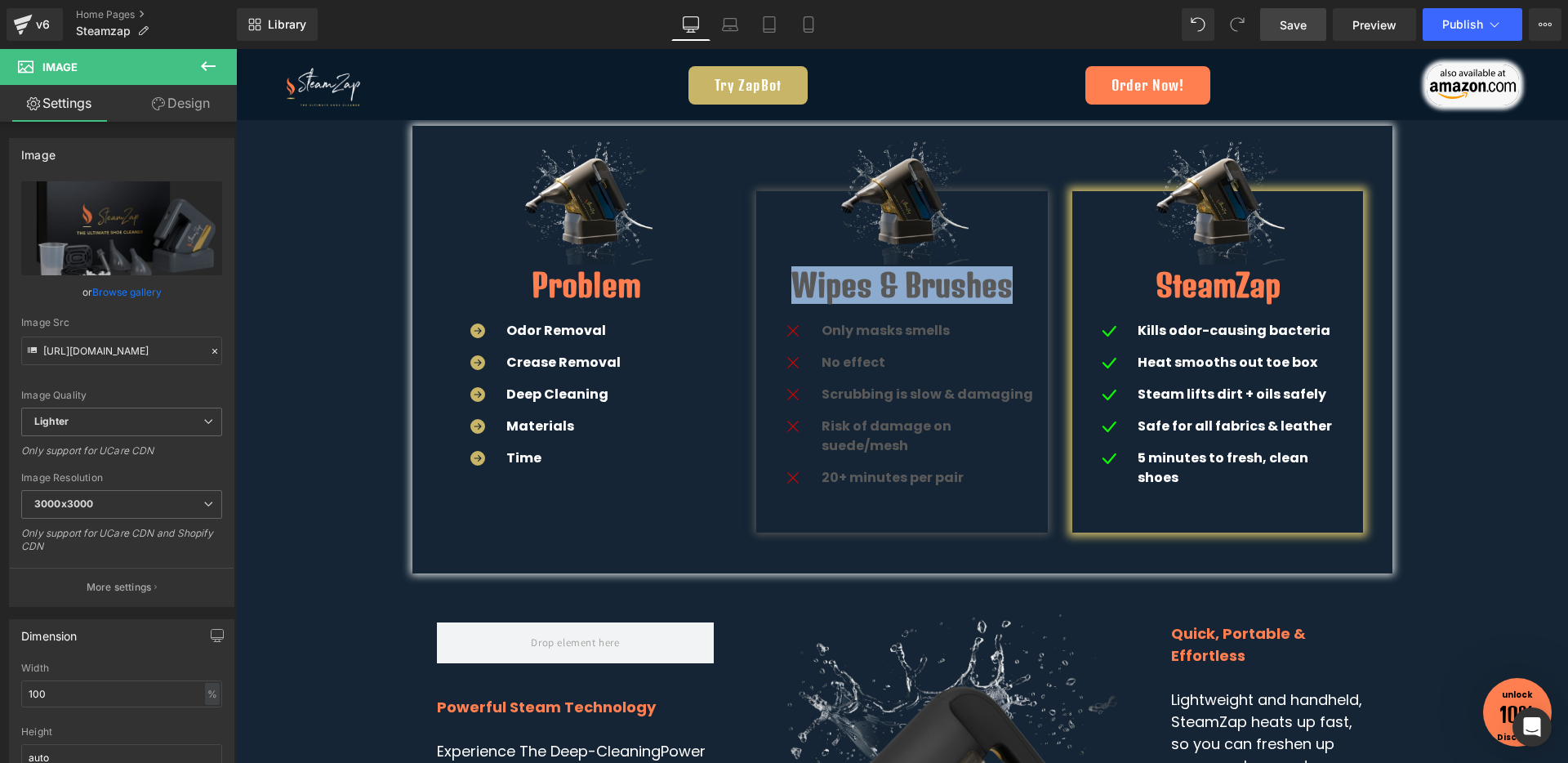
click at [907, 206] on div "Image Wipes & Brushes Heading Icon Only masks smells Text Block Icon No effect …" at bounding box center [902, 361] width 291 height 341
click at [236, 49] on div at bounding box center [236, 49] width 0 height 0
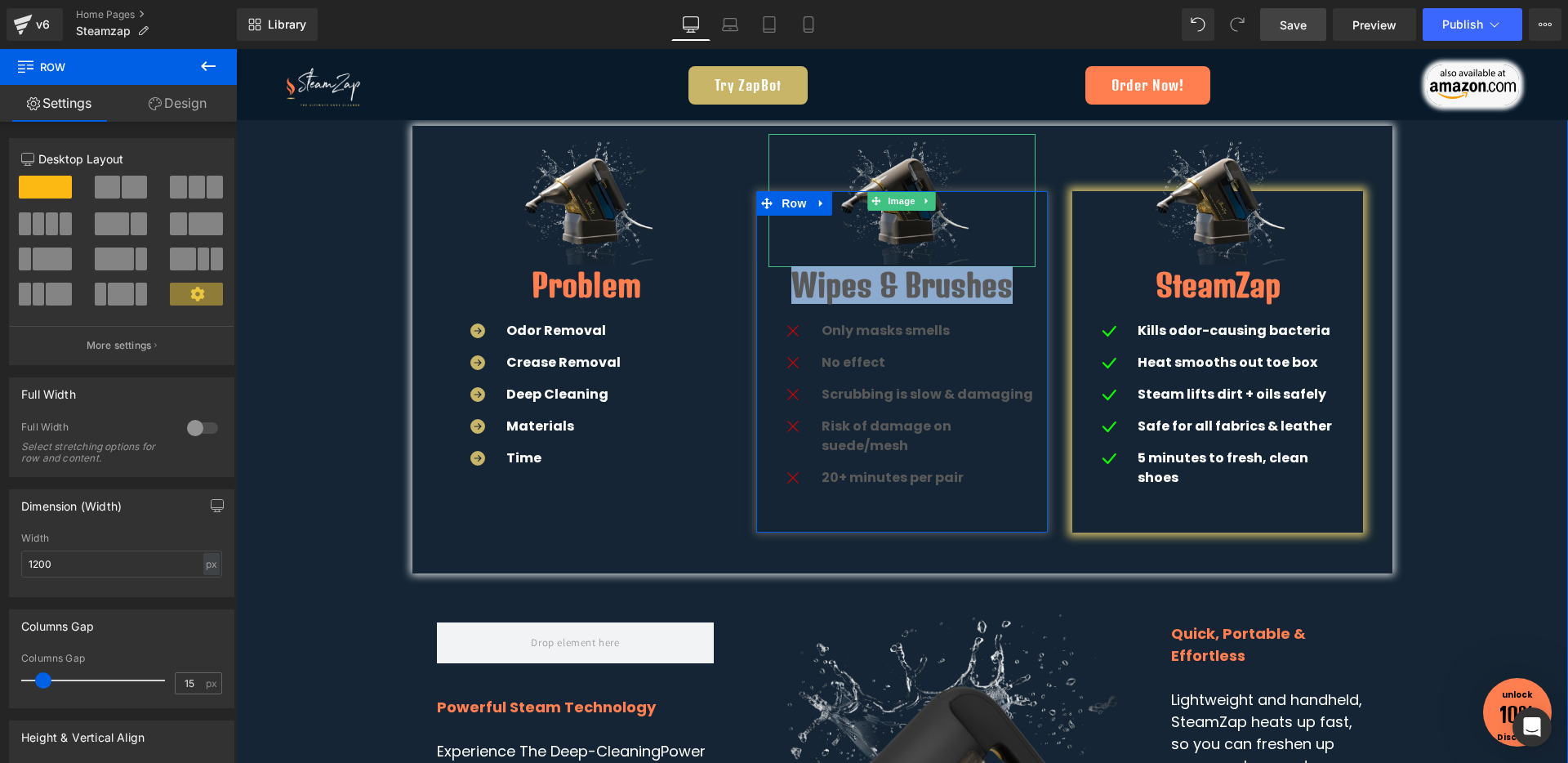
click at [907, 224] on img at bounding box center [902, 201] width 133 height 133
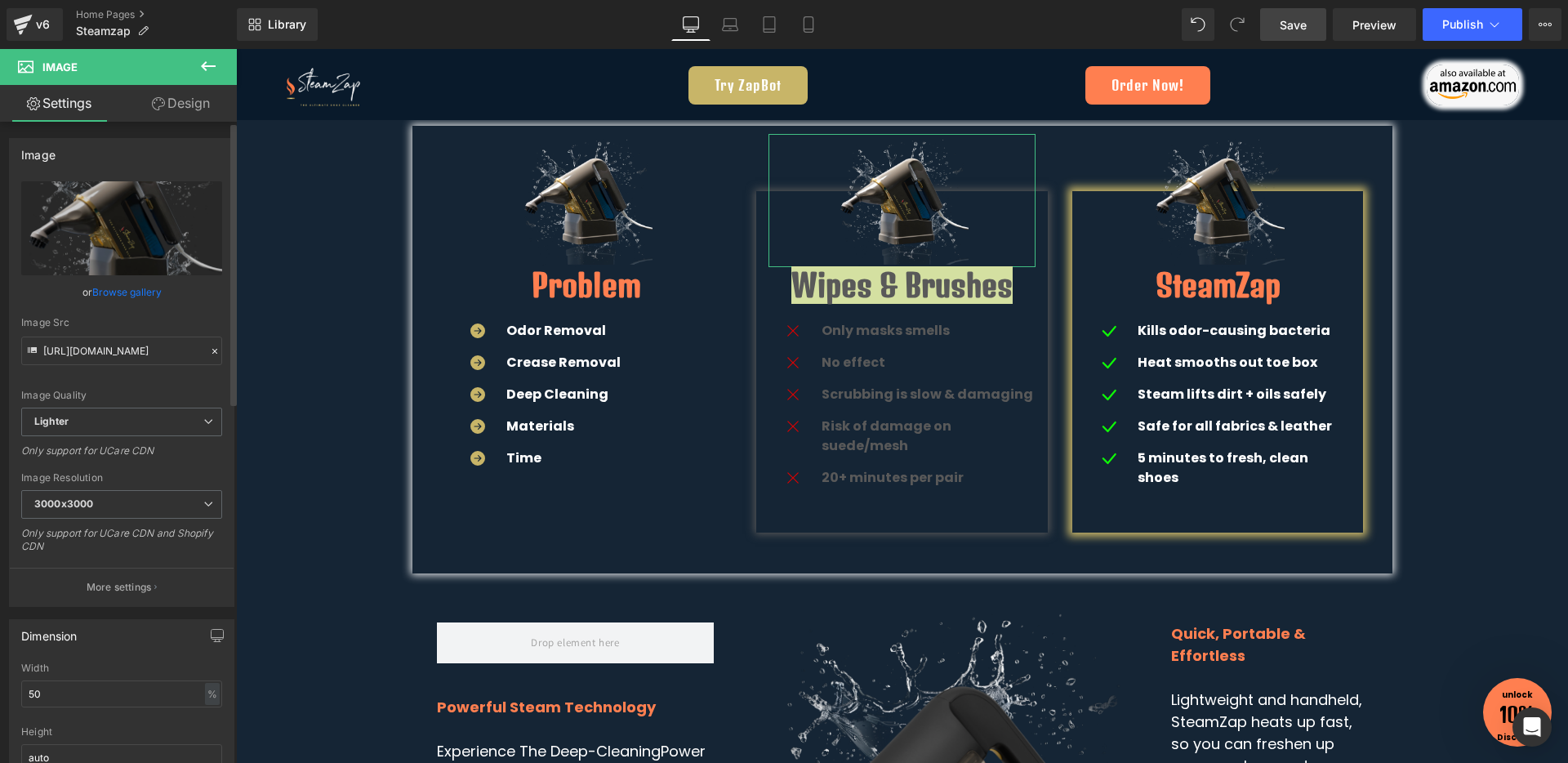
click at [141, 281] on link "Browse gallery" at bounding box center [126, 292] width 69 height 29
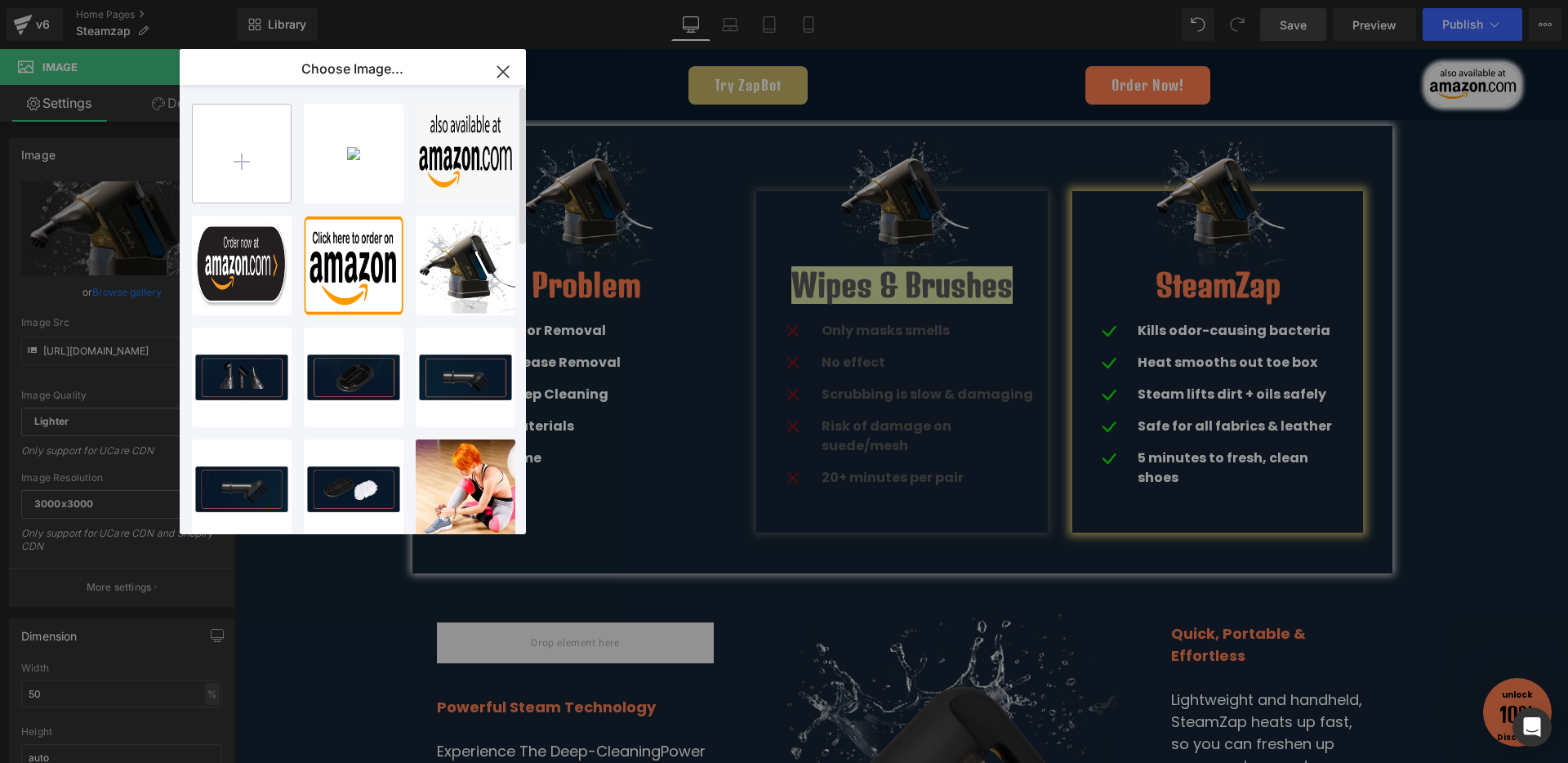
click at [222, 165] on input "file" at bounding box center [242, 153] width 98 height 98
type input "C:\fakepath\1.png"
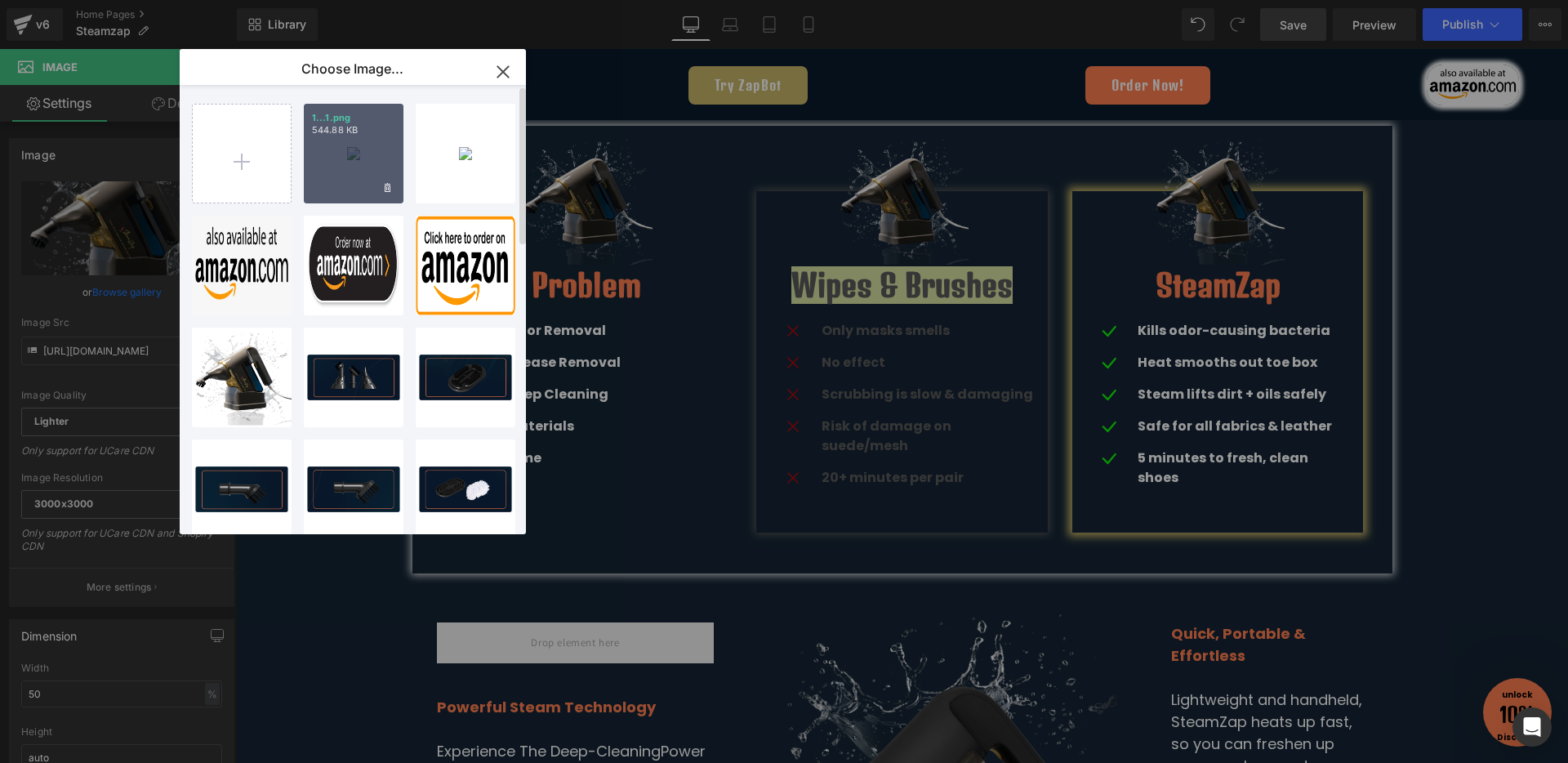
click at [326, 150] on div "1...1.png 544.88 KB" at bounding box center [353, 153] width 100 height 100
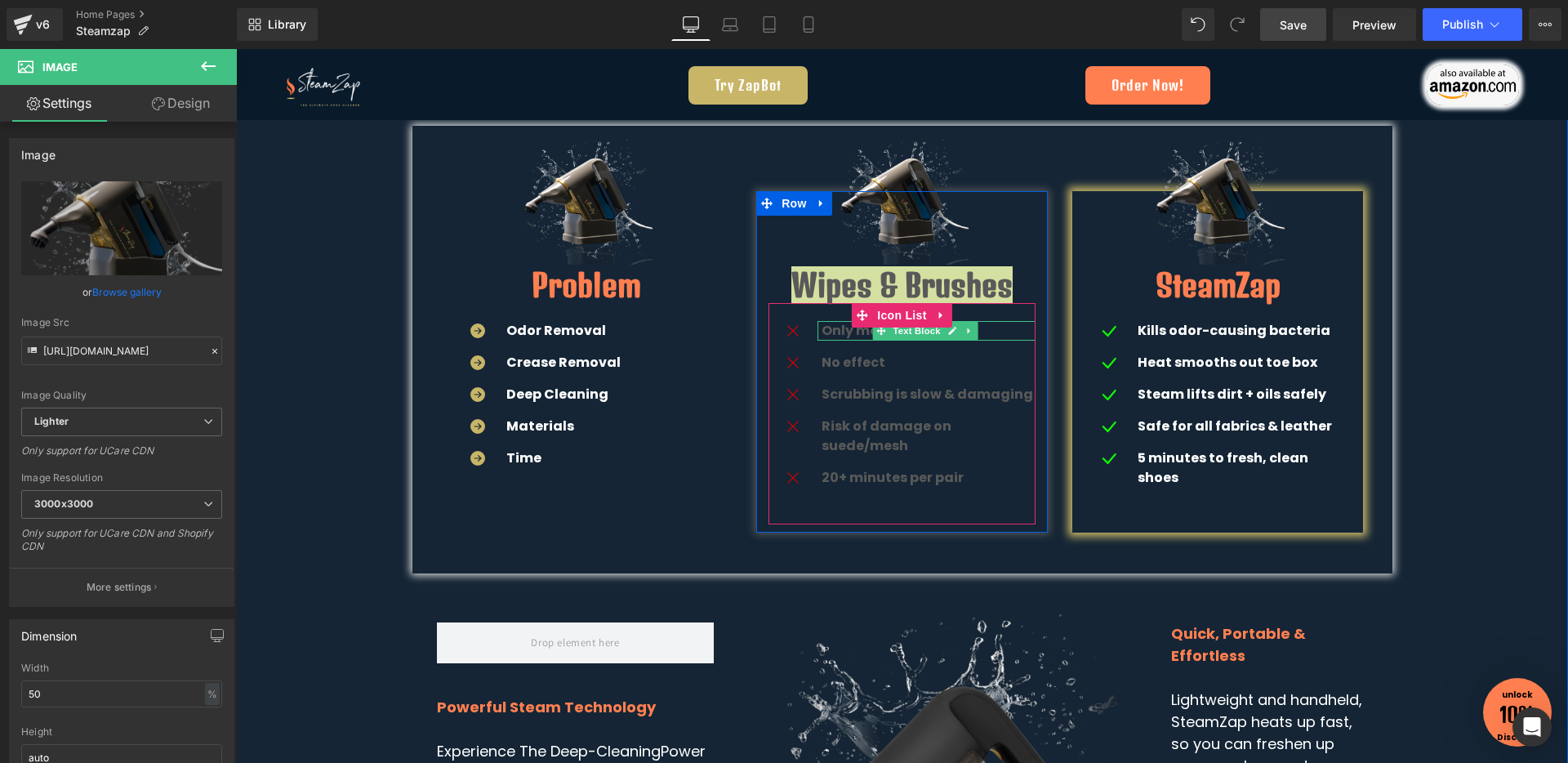
click at [877, 334] on icon at bounding box center [881, 331] width 9 height 9
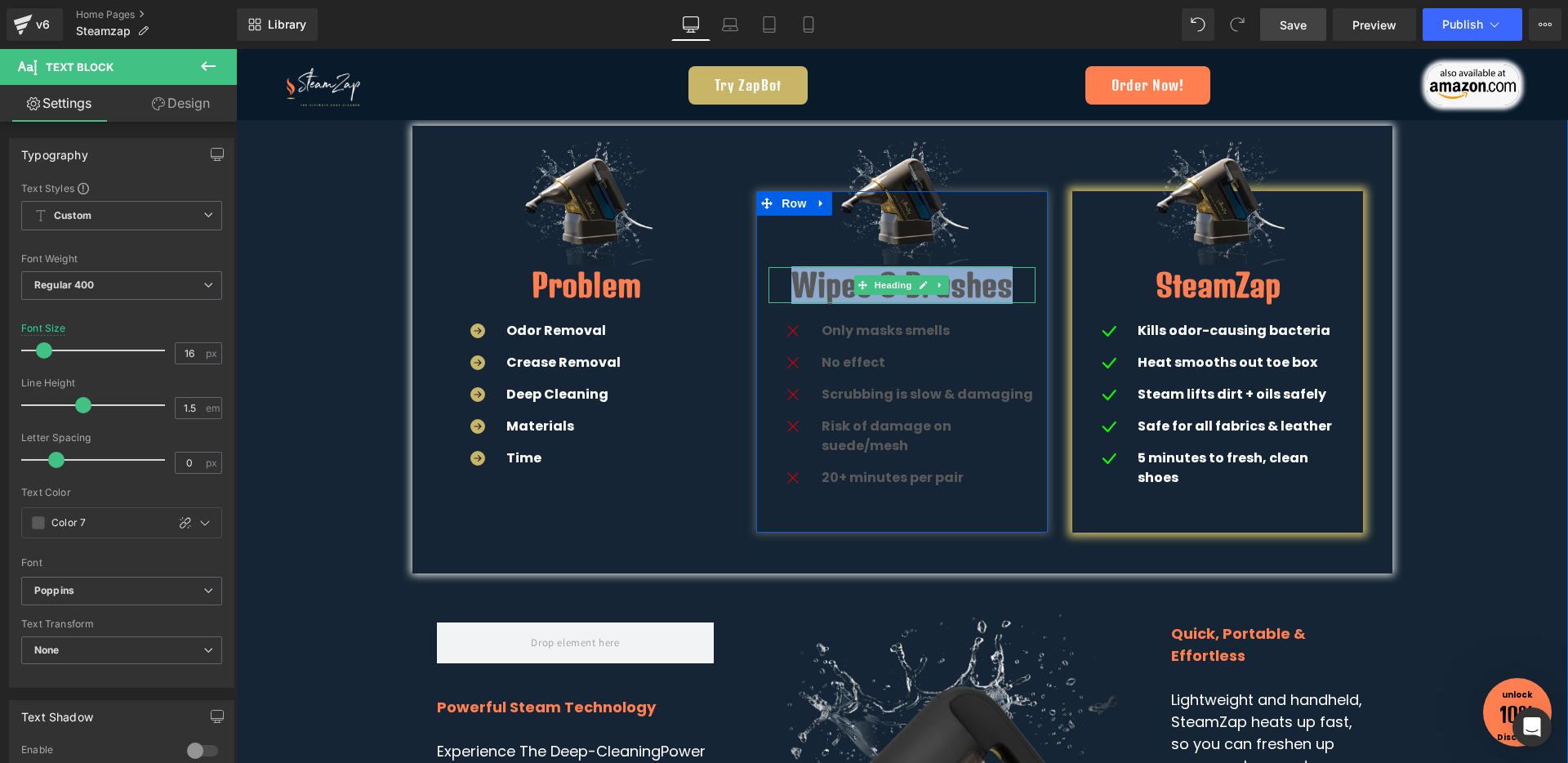
click at [829, 296] on h1 "Wipes & Brushes" at bounding box center [902, 284] width 267 height 36
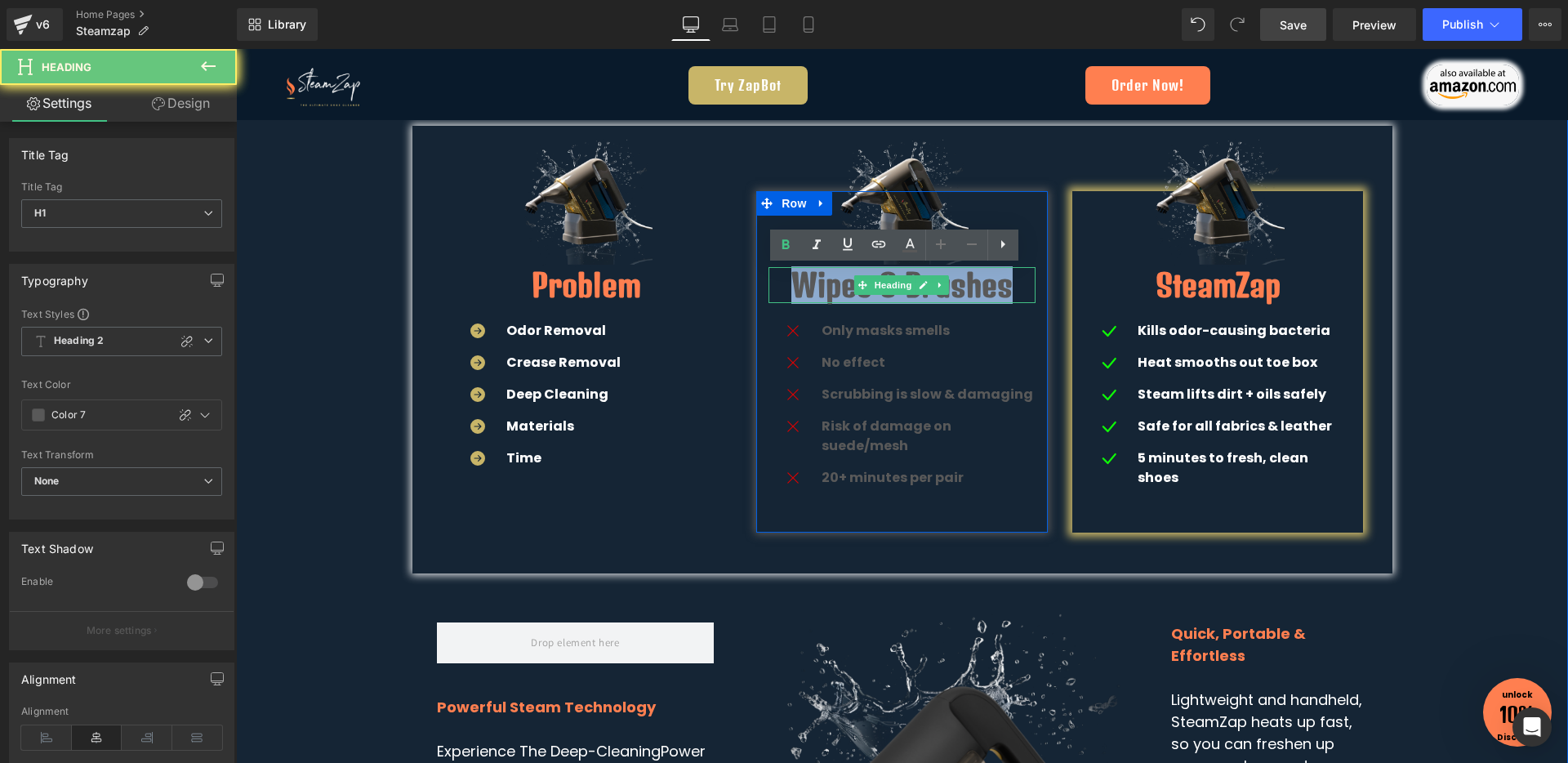
click at [829, 296] on h1 "Wipes & Brushes" at bounding box center [902, 284] width 267 height 36
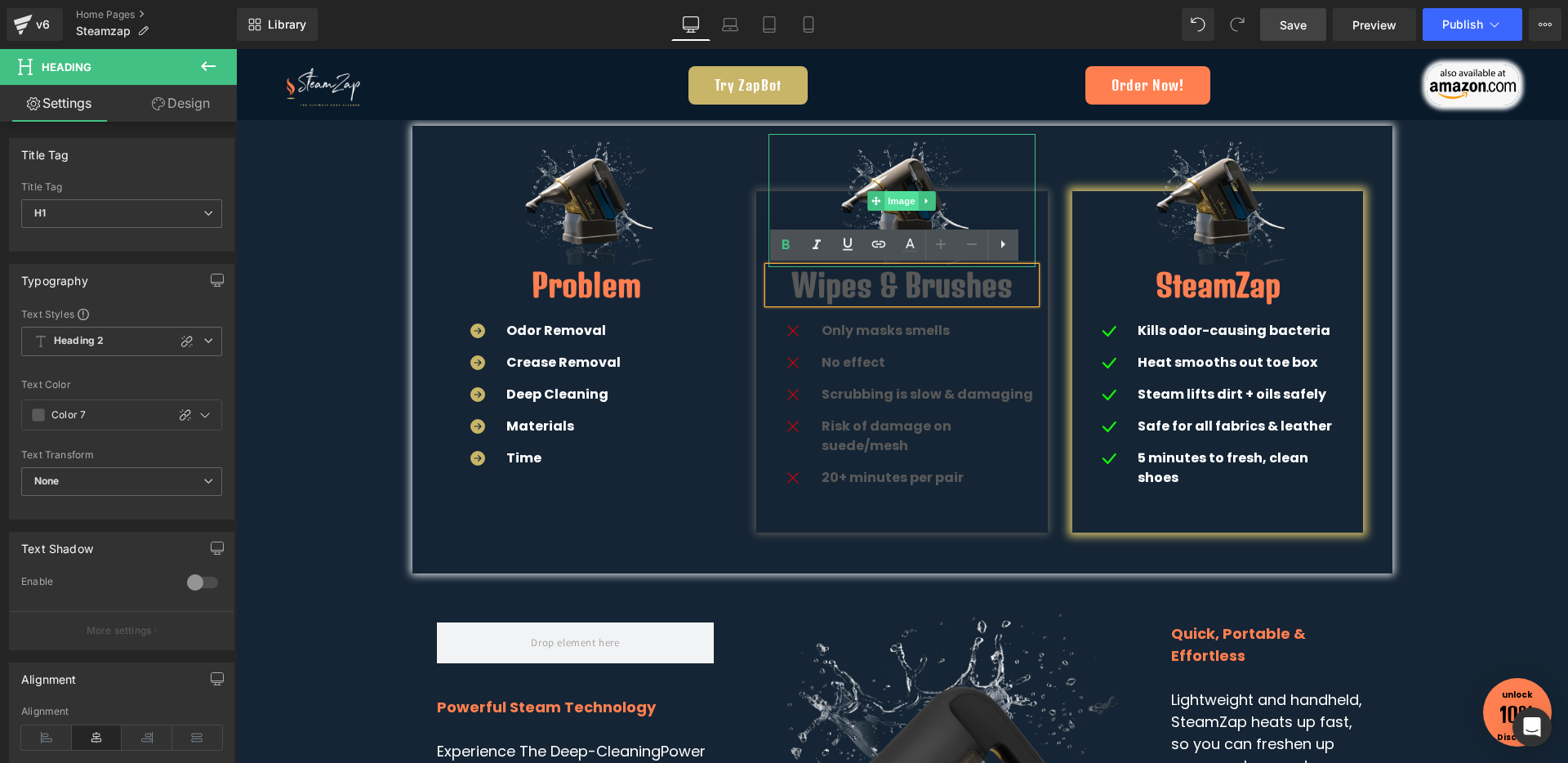
click at [894, 195] on span "Image" at bounding box center [902, 201] width 34 height 19
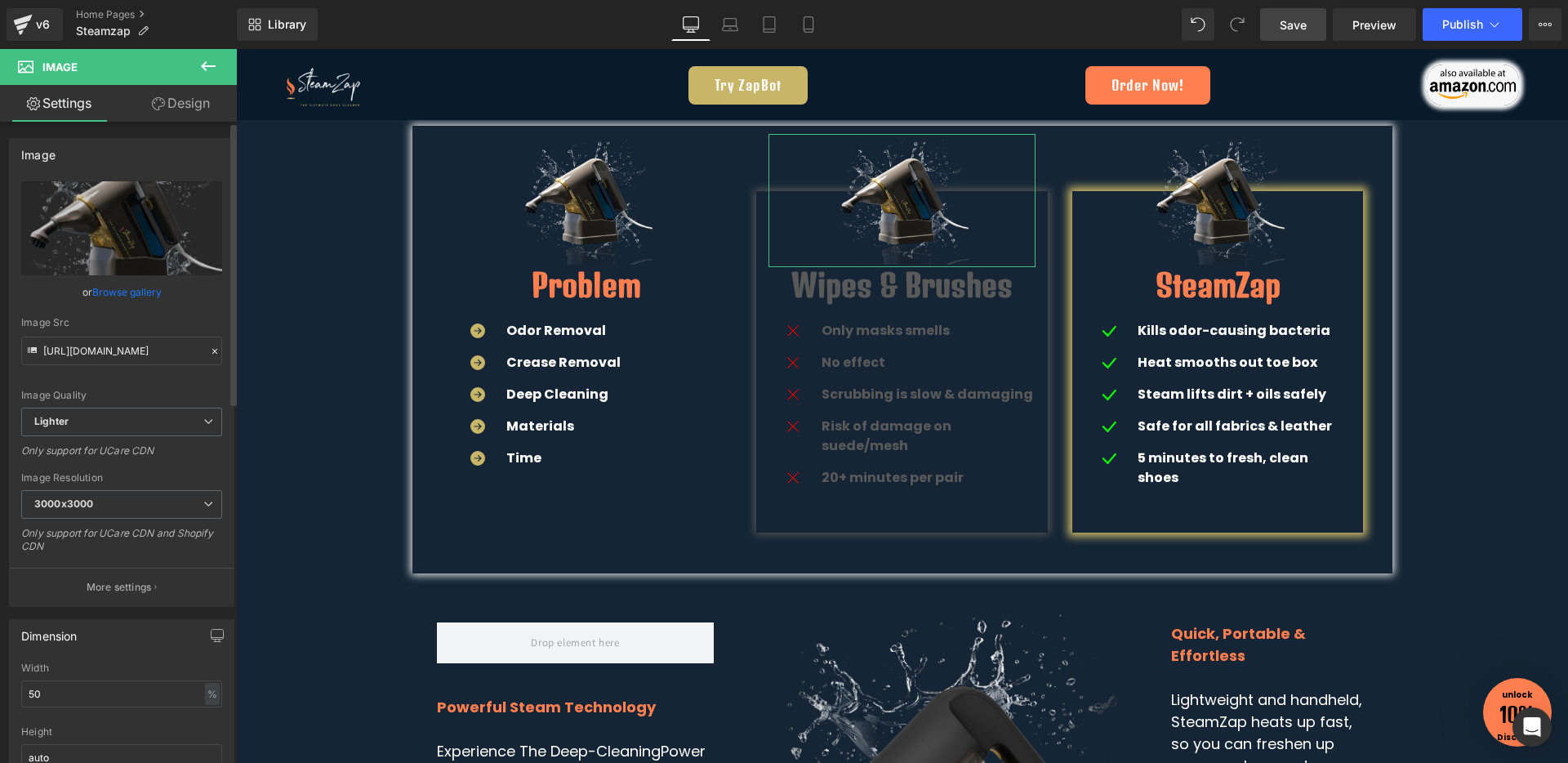
click at [136, 292] on link "Browse gallery" at bounding box center [126, 292] width 69 height 29
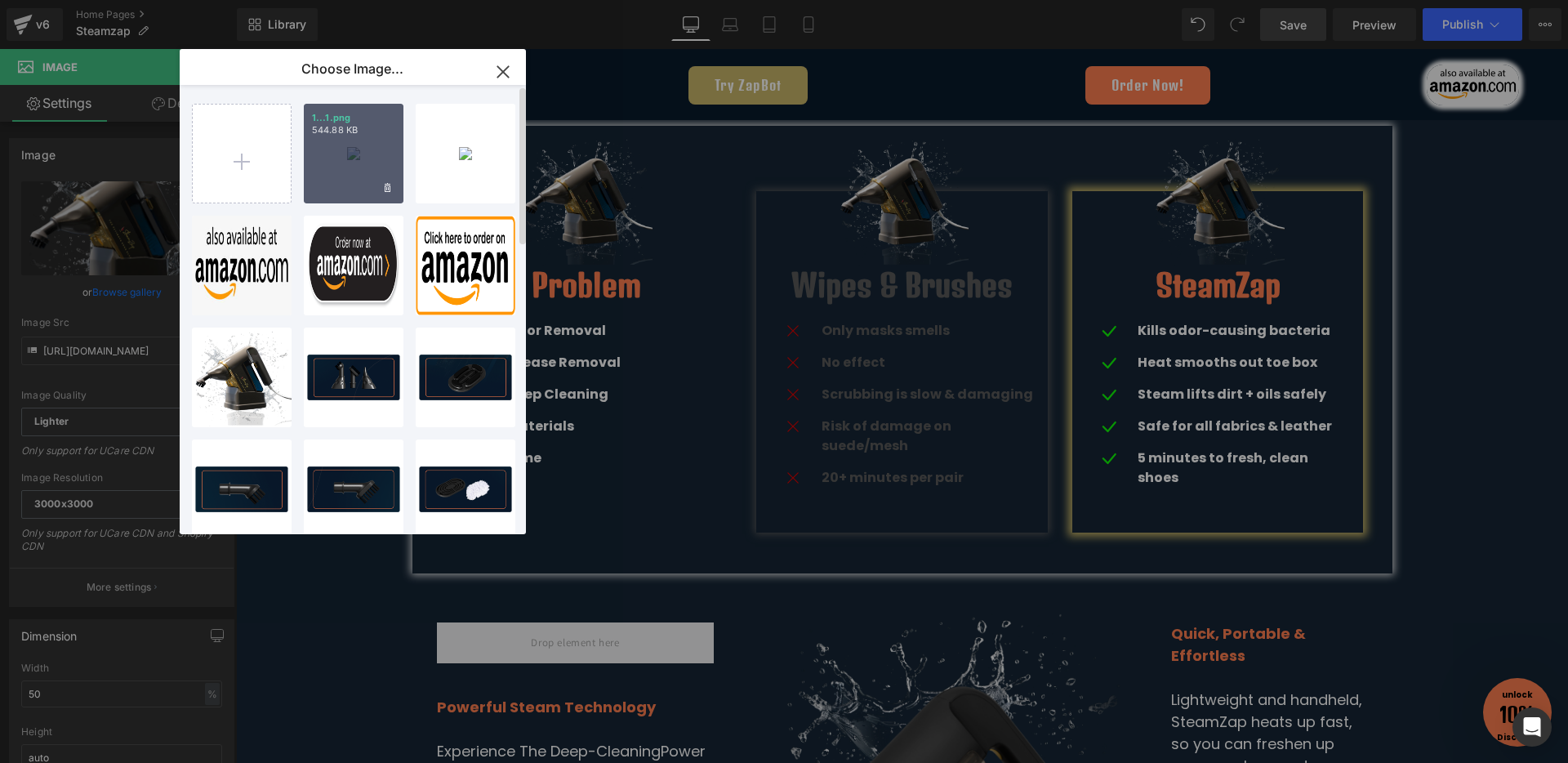
click at [347, 168] on div "1...1.png 544.88 KB" at bounding box center [353, 153] width 100 height 100
type input "[URL][DOMAIN_NAME]"
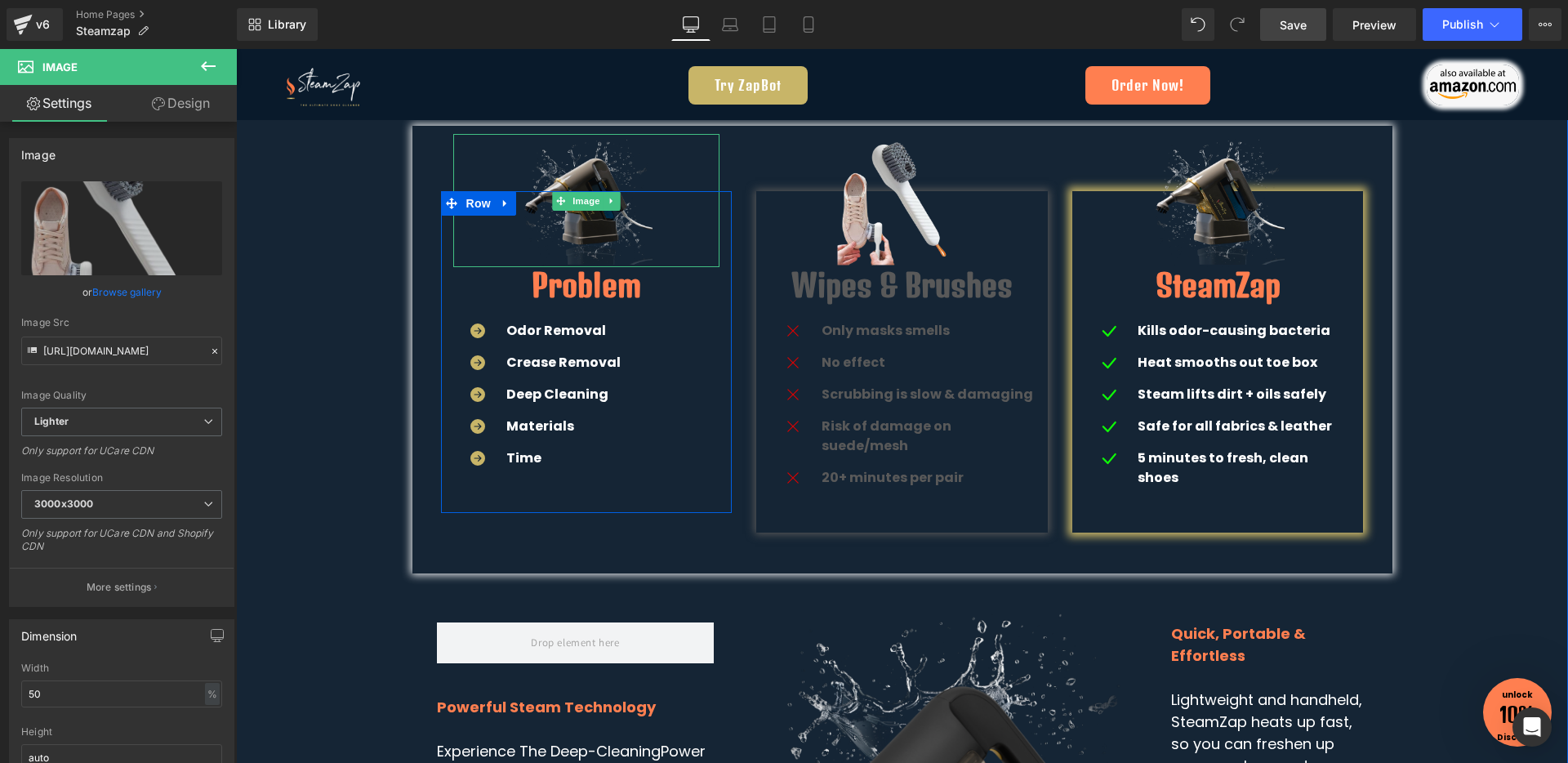
click at [589, 243] on img at bounding box center [586, 201] width 133 height 133
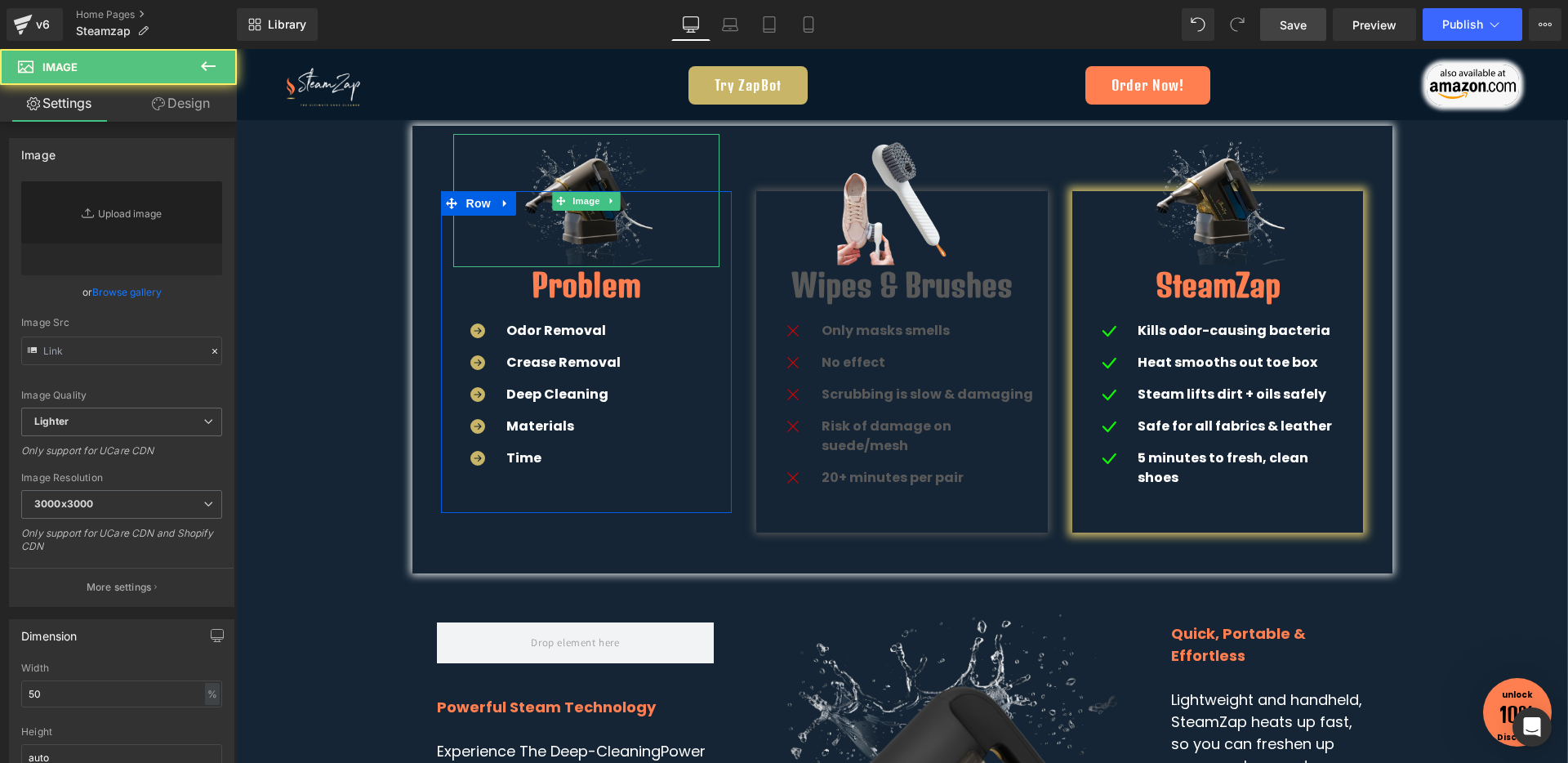
type input "[URL][DOMAIN_NAME]"
click at [599, 232] on img at bounding box center [586, 201] width 133 height 133
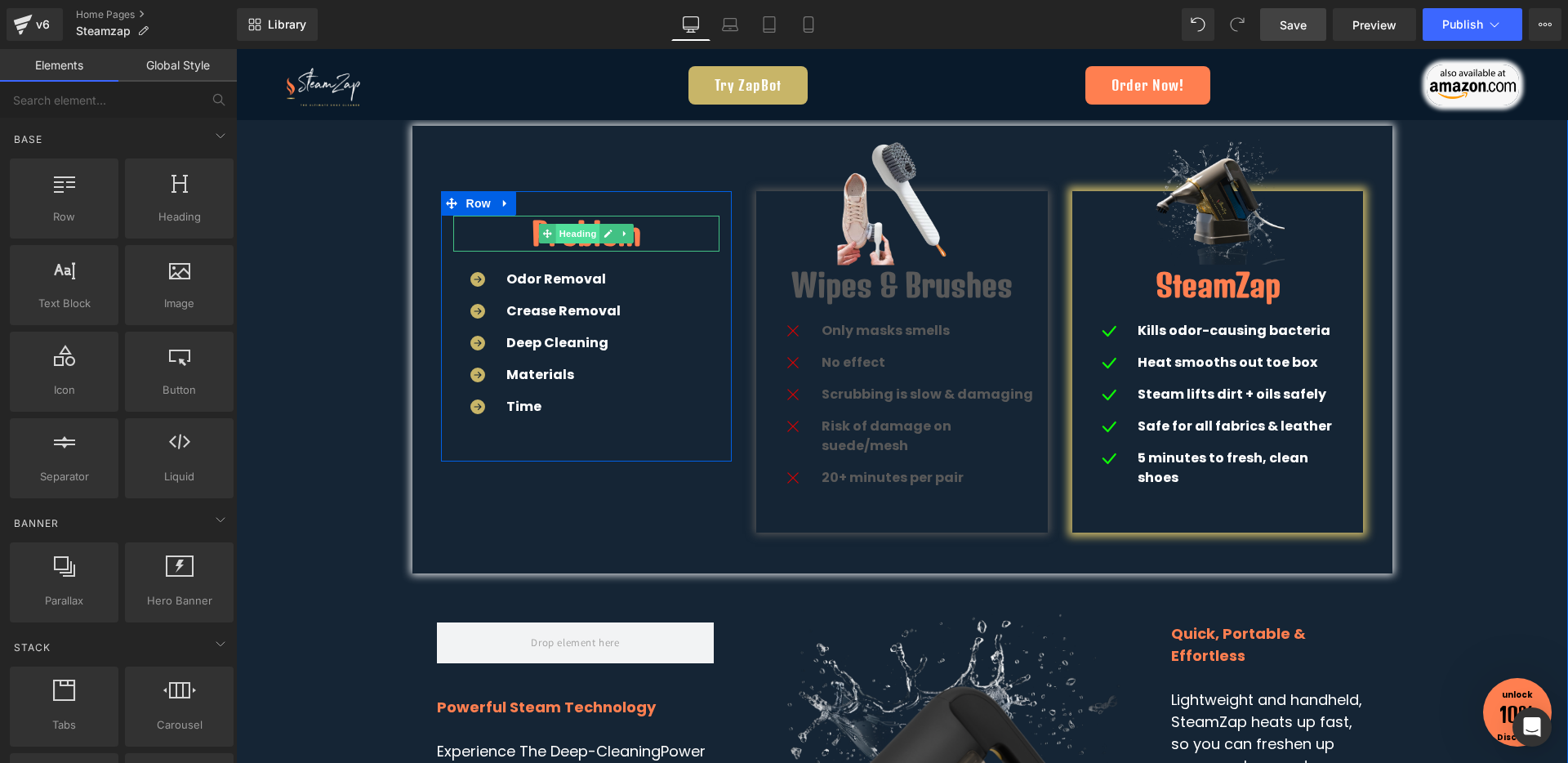
click at [574, 228] on span "Heading" at bounding box center [577, 233] width 44 height 19
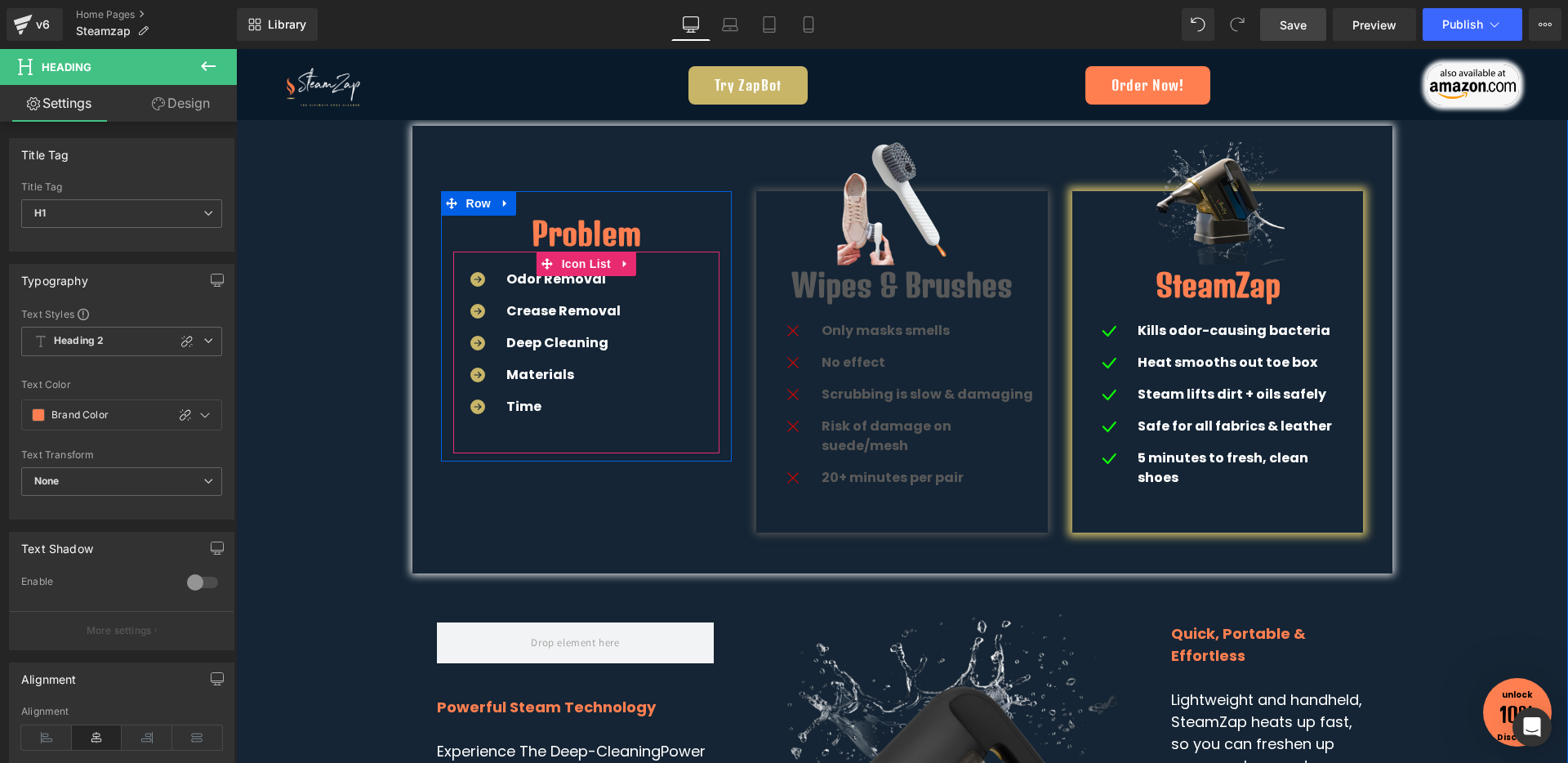
click at [623, 315] on div "Icon Odor Removal Text Block Icon Crease Removal Text Block Icon Deep Cleaning …" at bounding box center [587, 349] width 267 height 160
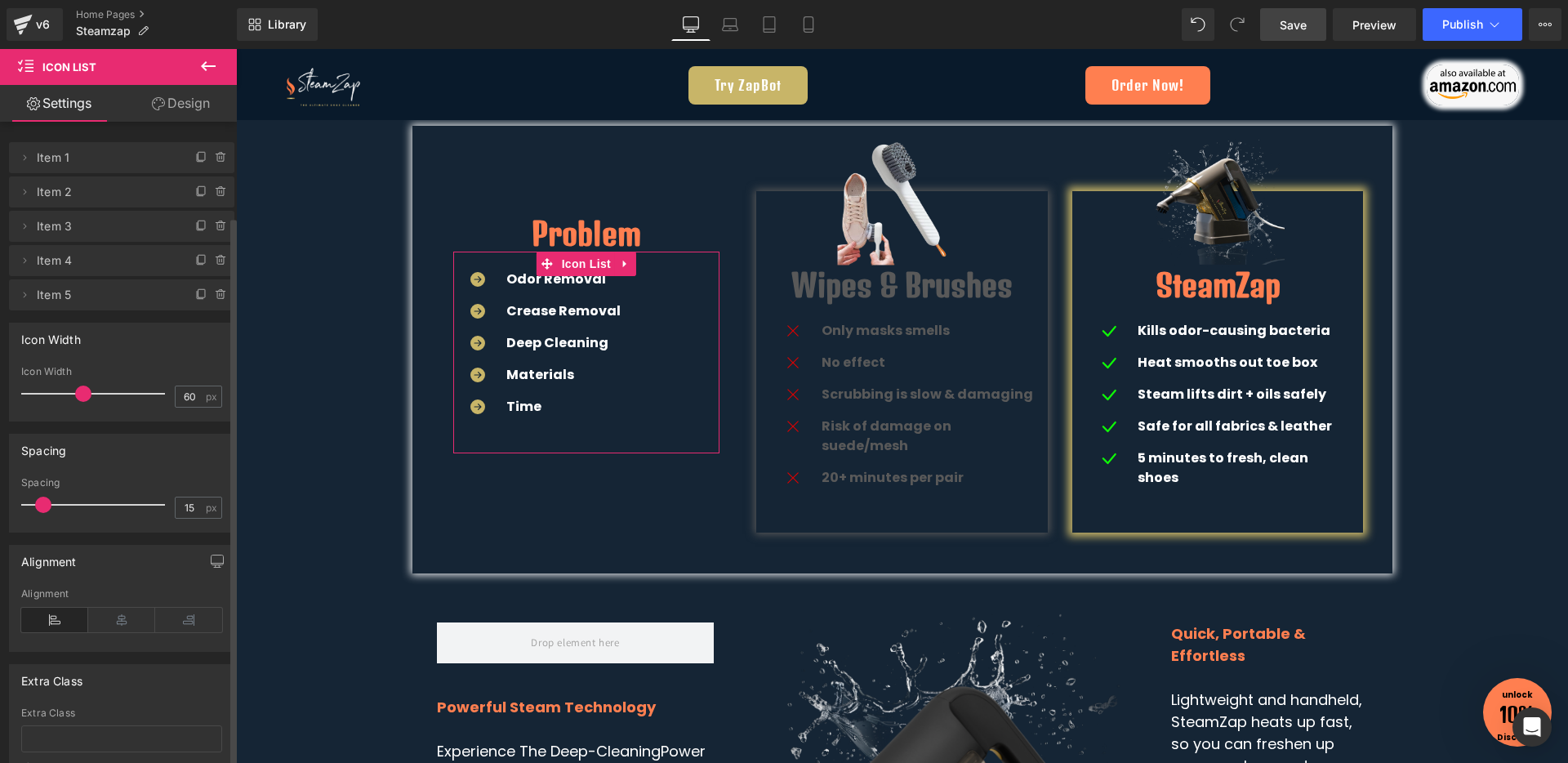
scroll to position [111, 0]
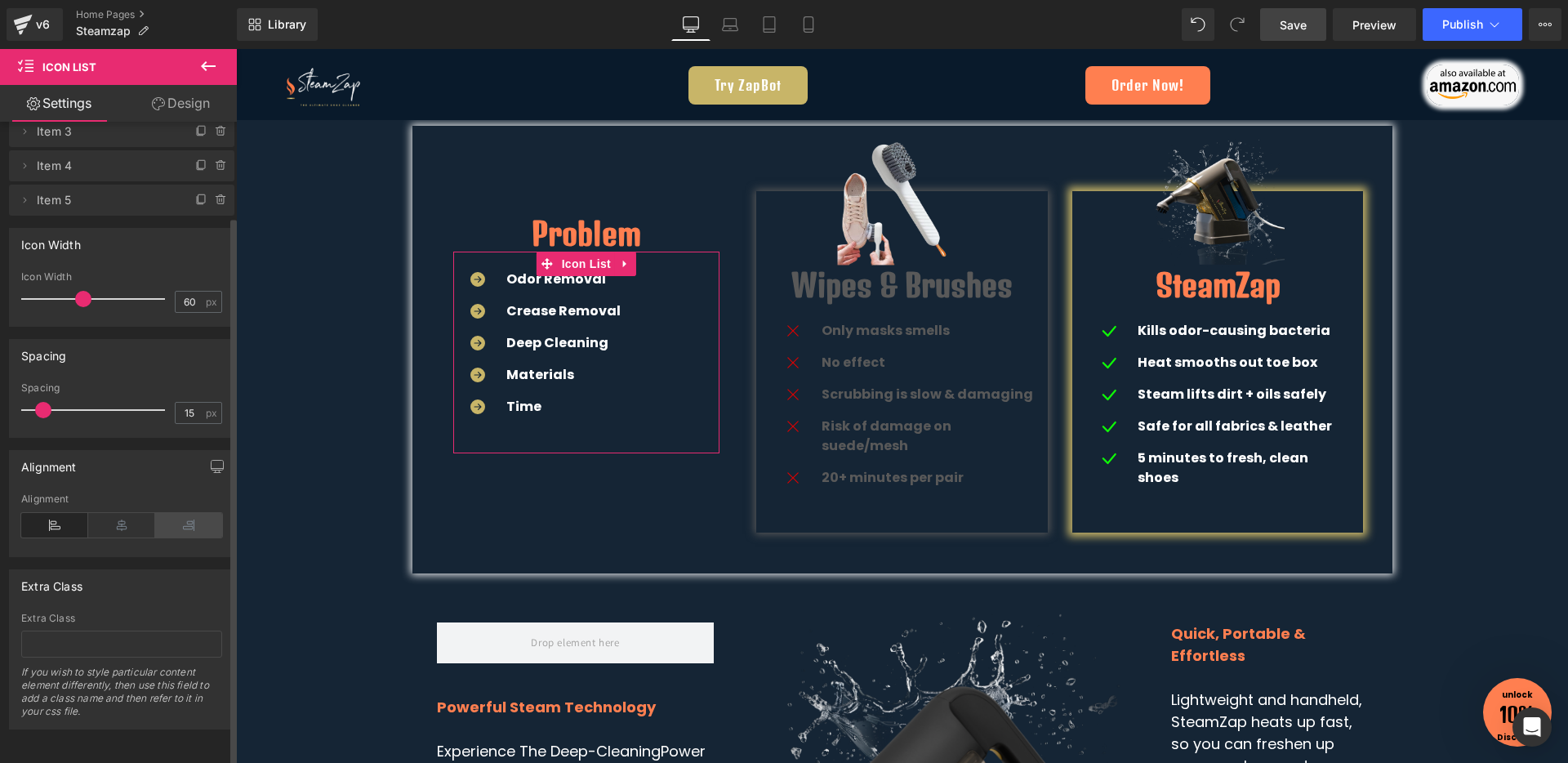
click at [180, 521] on icon at bounding box center [189, 525] width 67 height 25
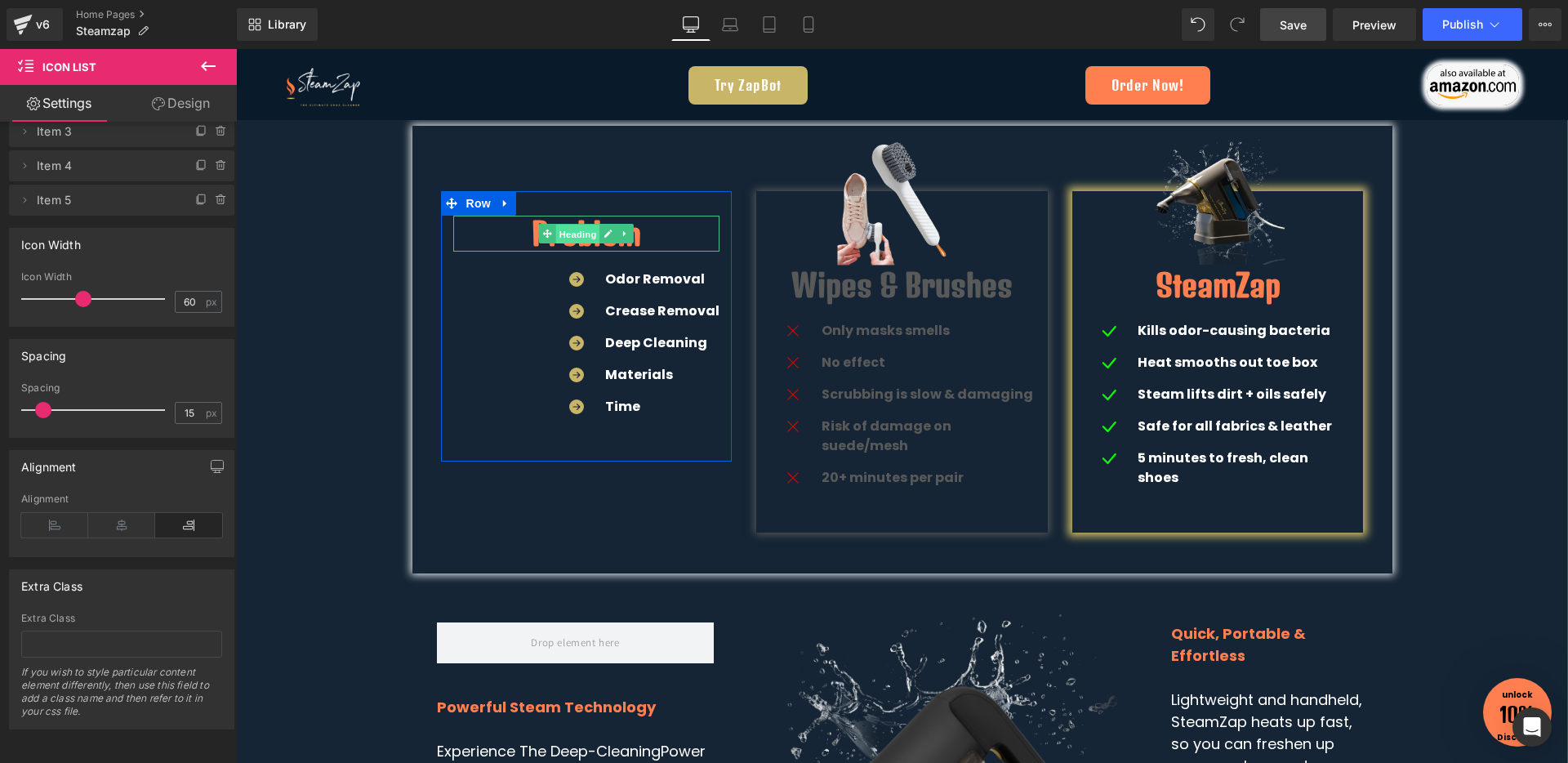
click at [571, 232] on span "Heading" at bounding box center [577, 234] width 44 height 19
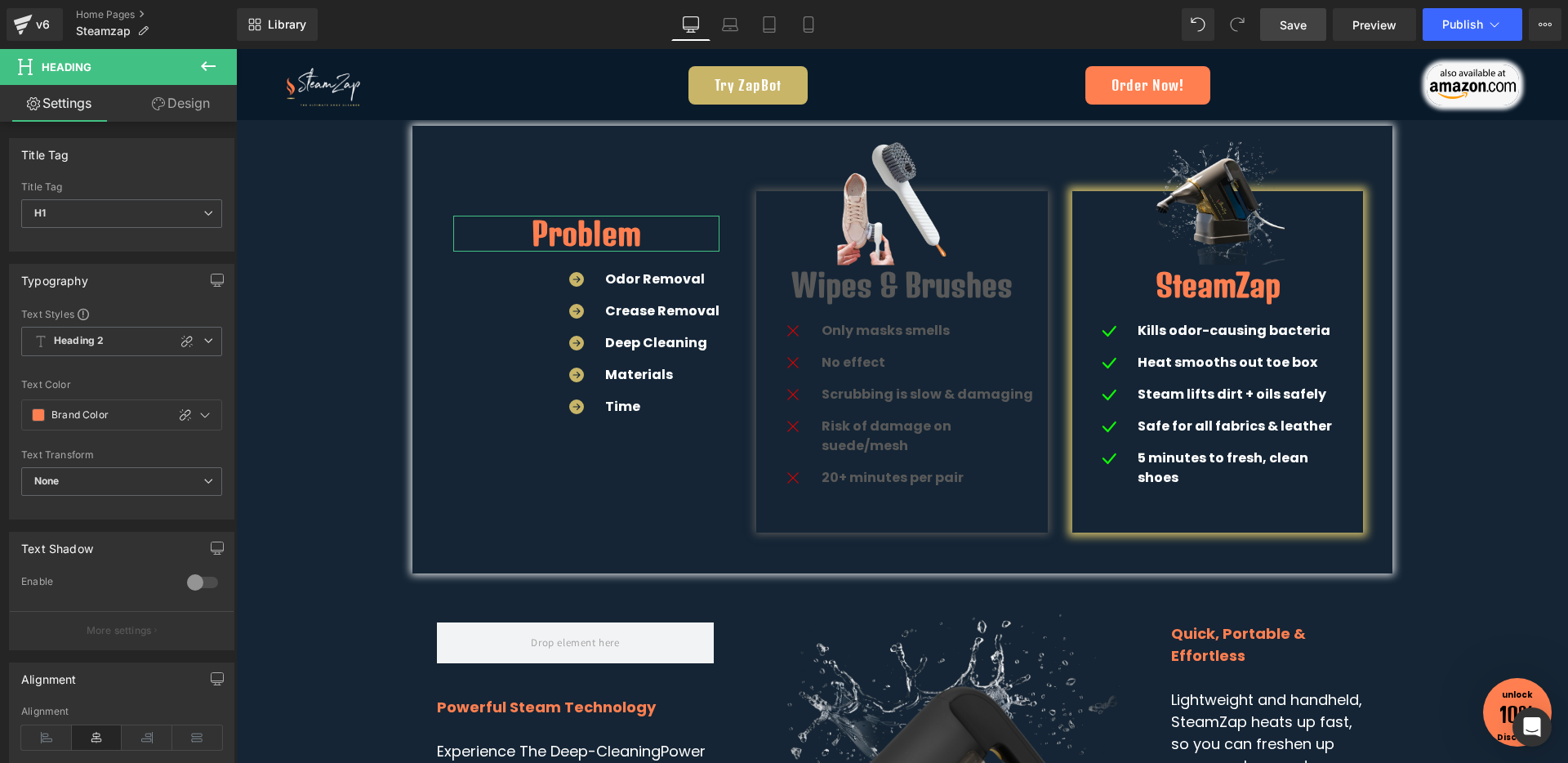
click at [176, 95] on link "Design" at bounding box center [181, 103] width 118 height 37
click at [0, 0] on div "Spacing" at bounding box center [0, 0] width 0 height 0
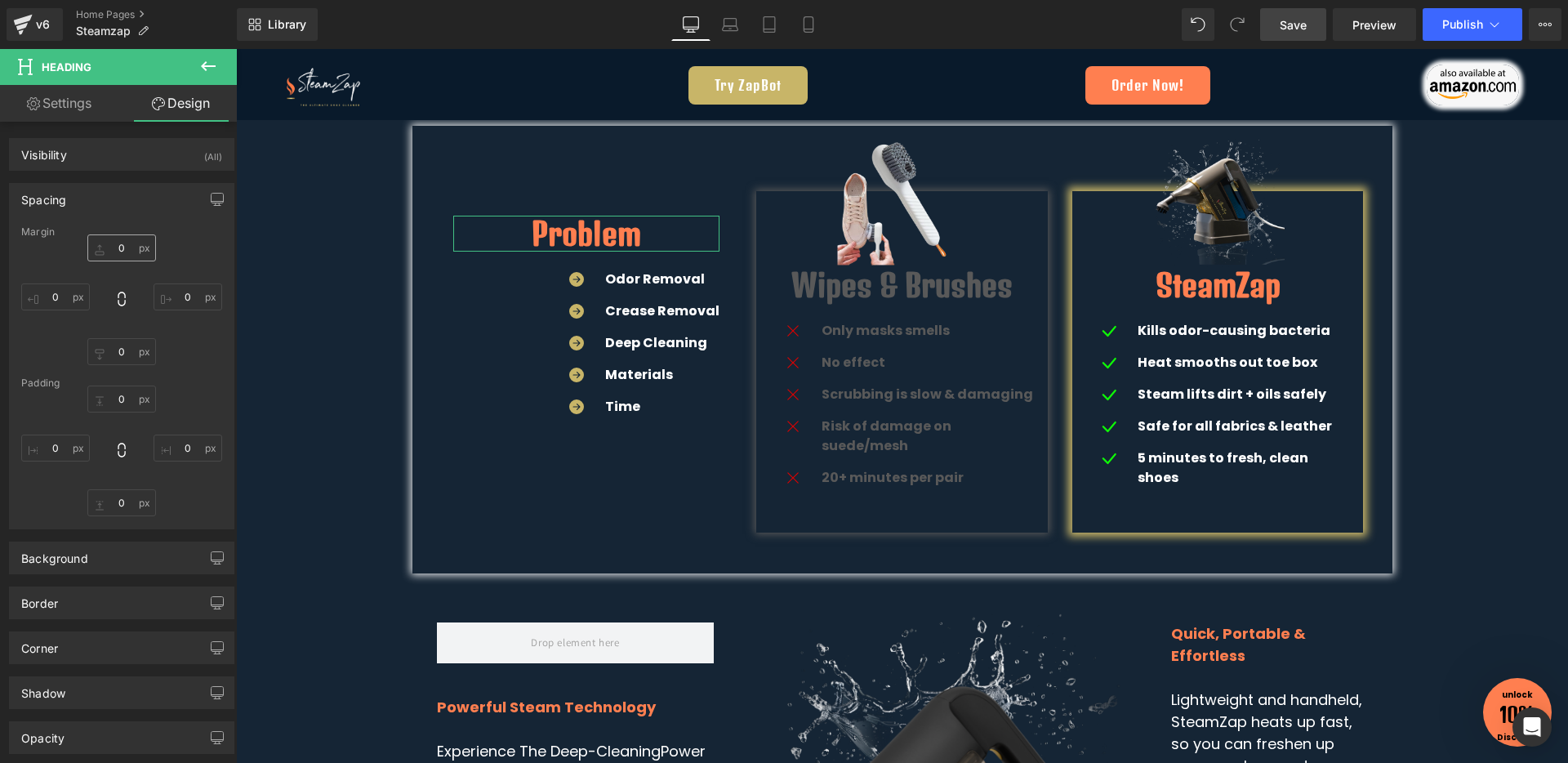
type input "0"
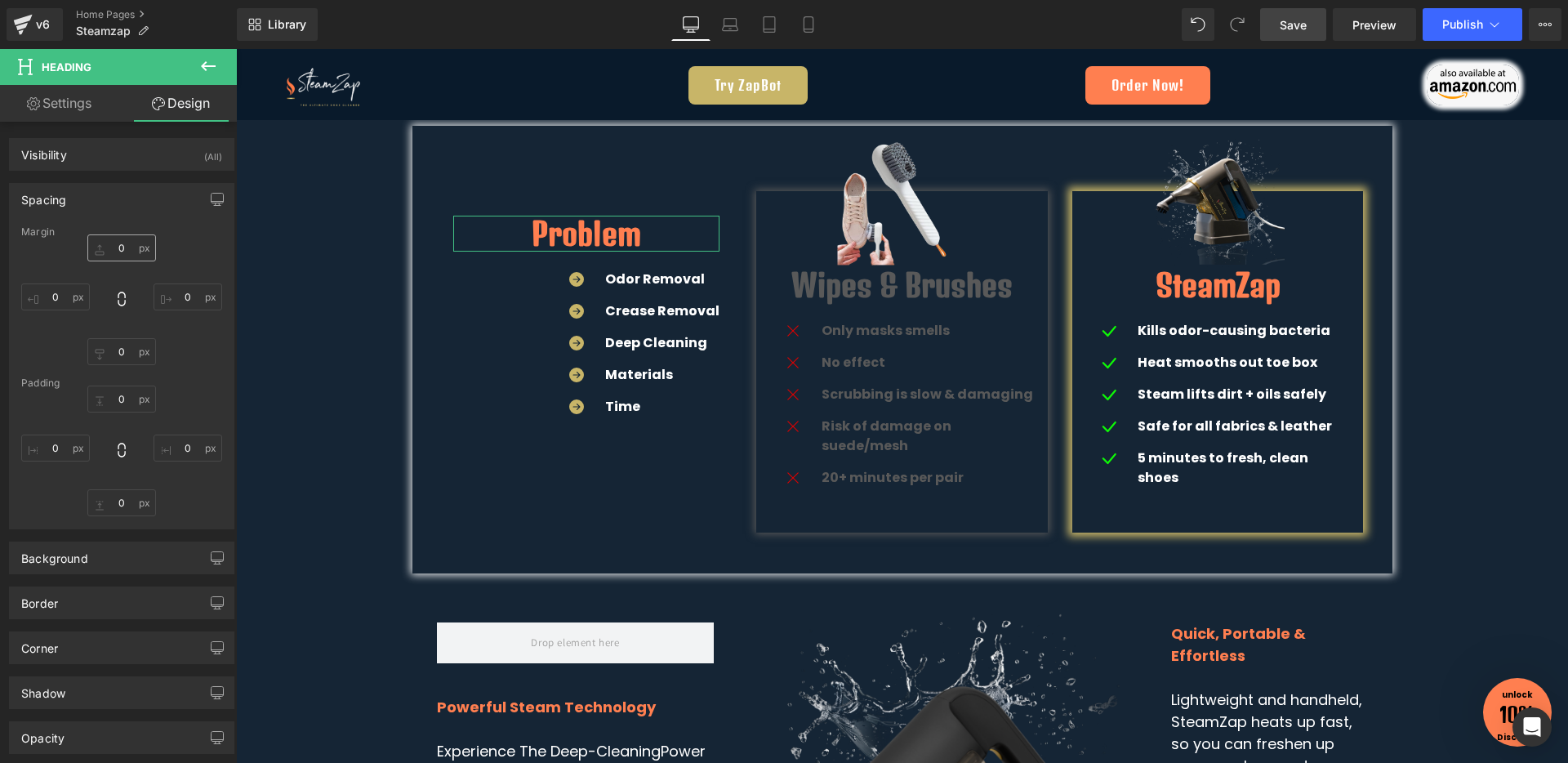
type input "0"
click at [123, 246] on input "0" at bounding box center [122, 247] width 68 height 27
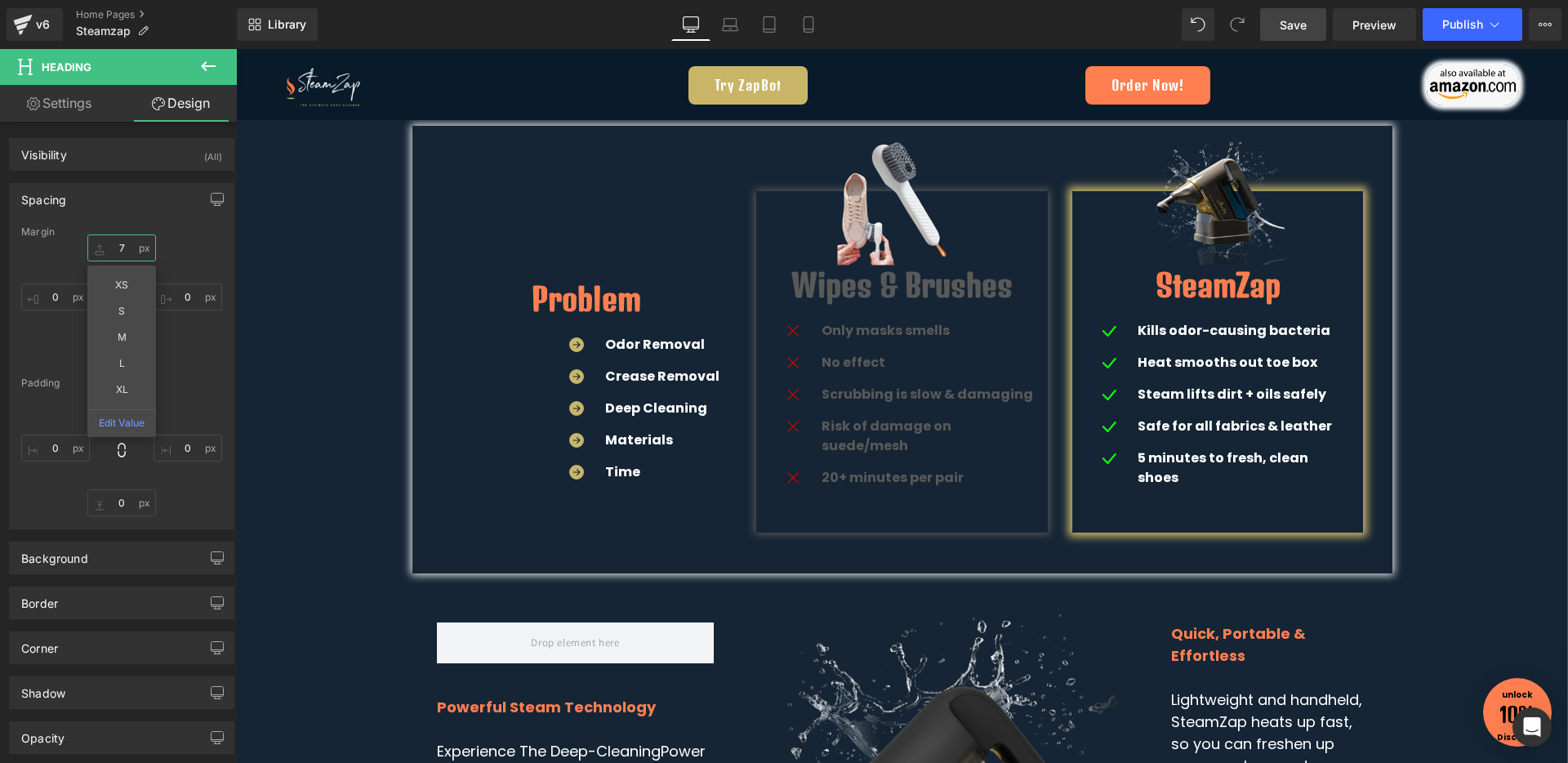
type input "70"
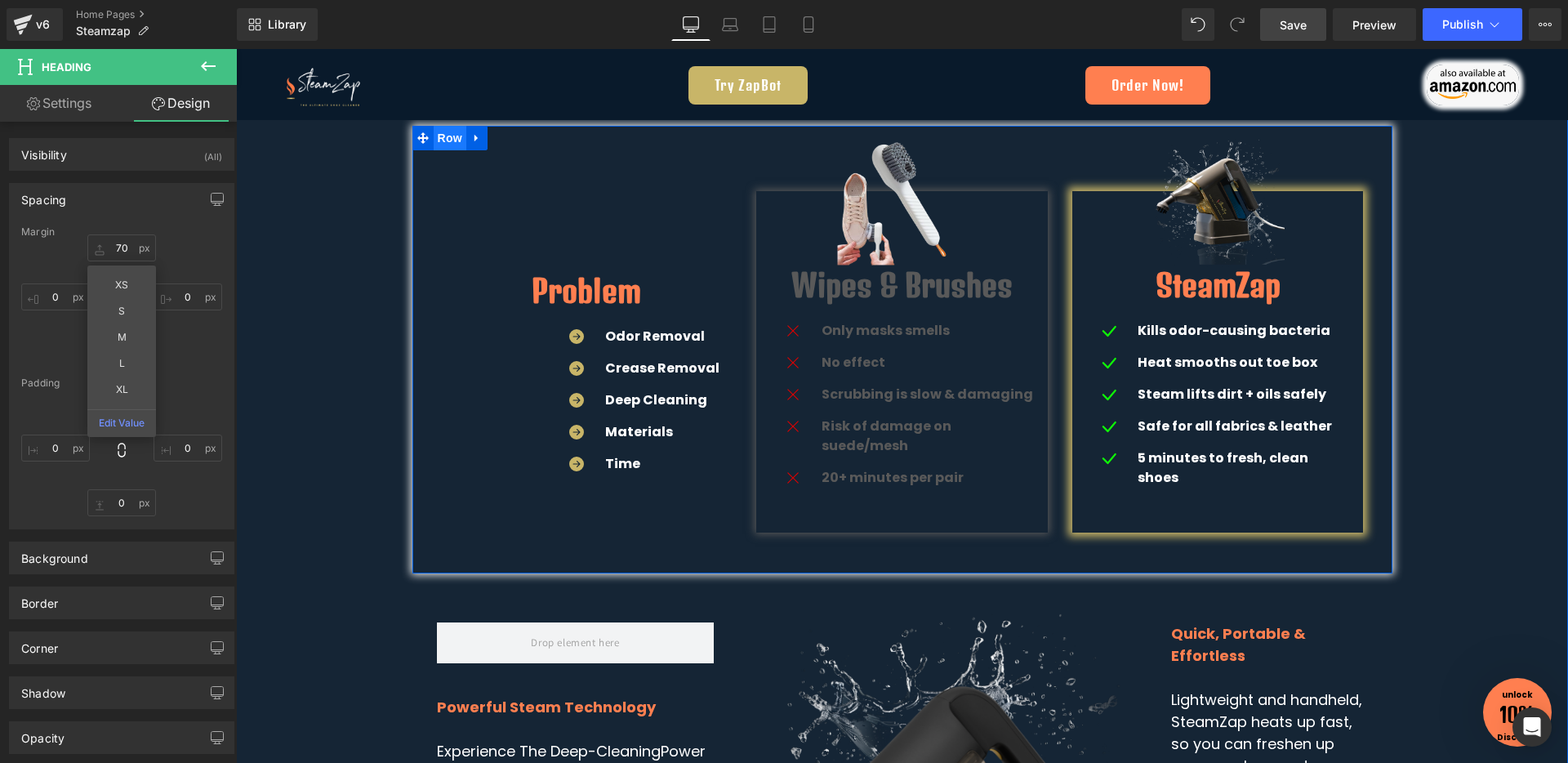
click at [445, 143] on span "Row" at bounding box center [449, 138] width 32 height 25
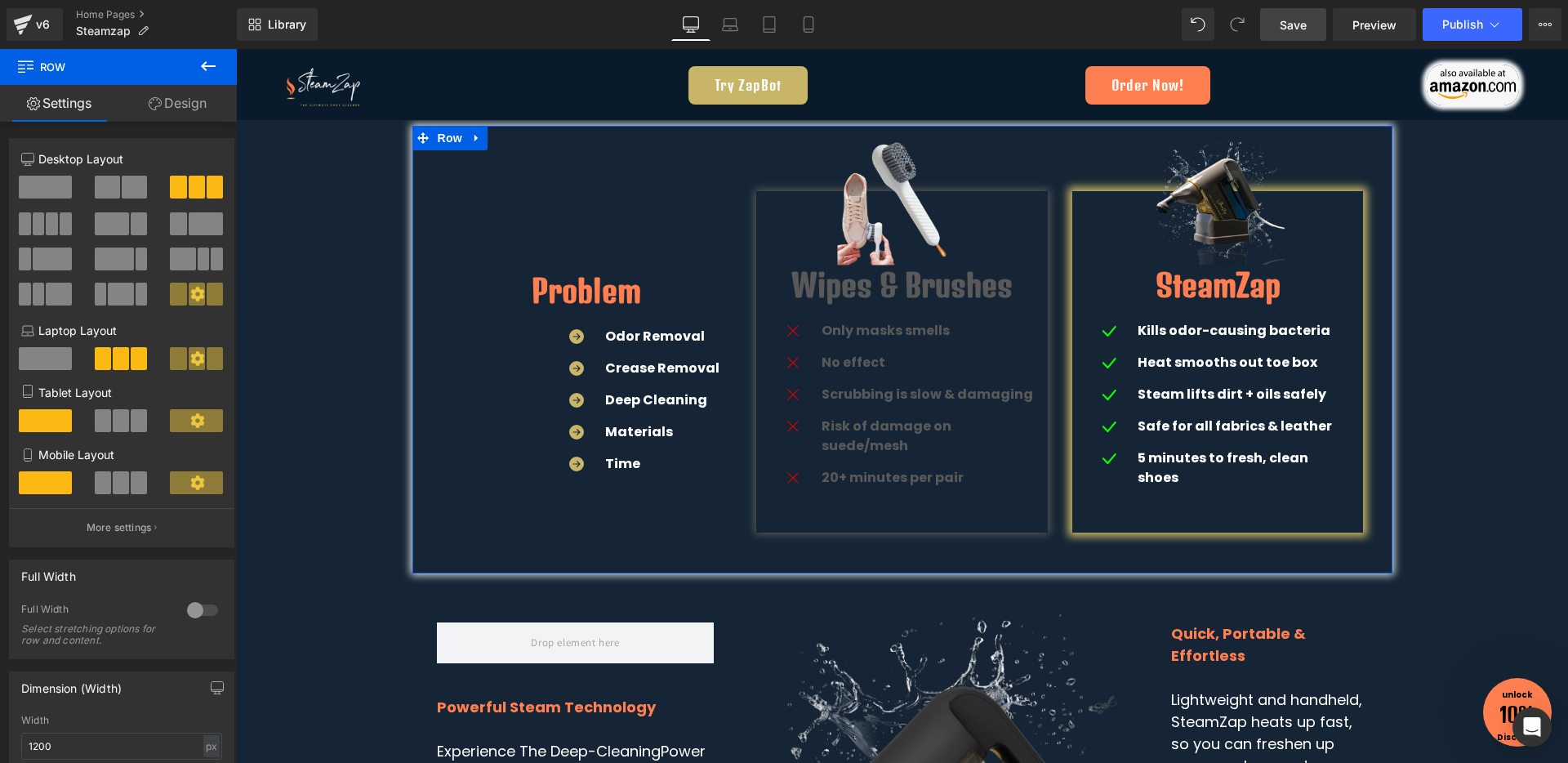
click at [175, 111] on link "Design" at bounding box center [177, 103] width 118 height 37
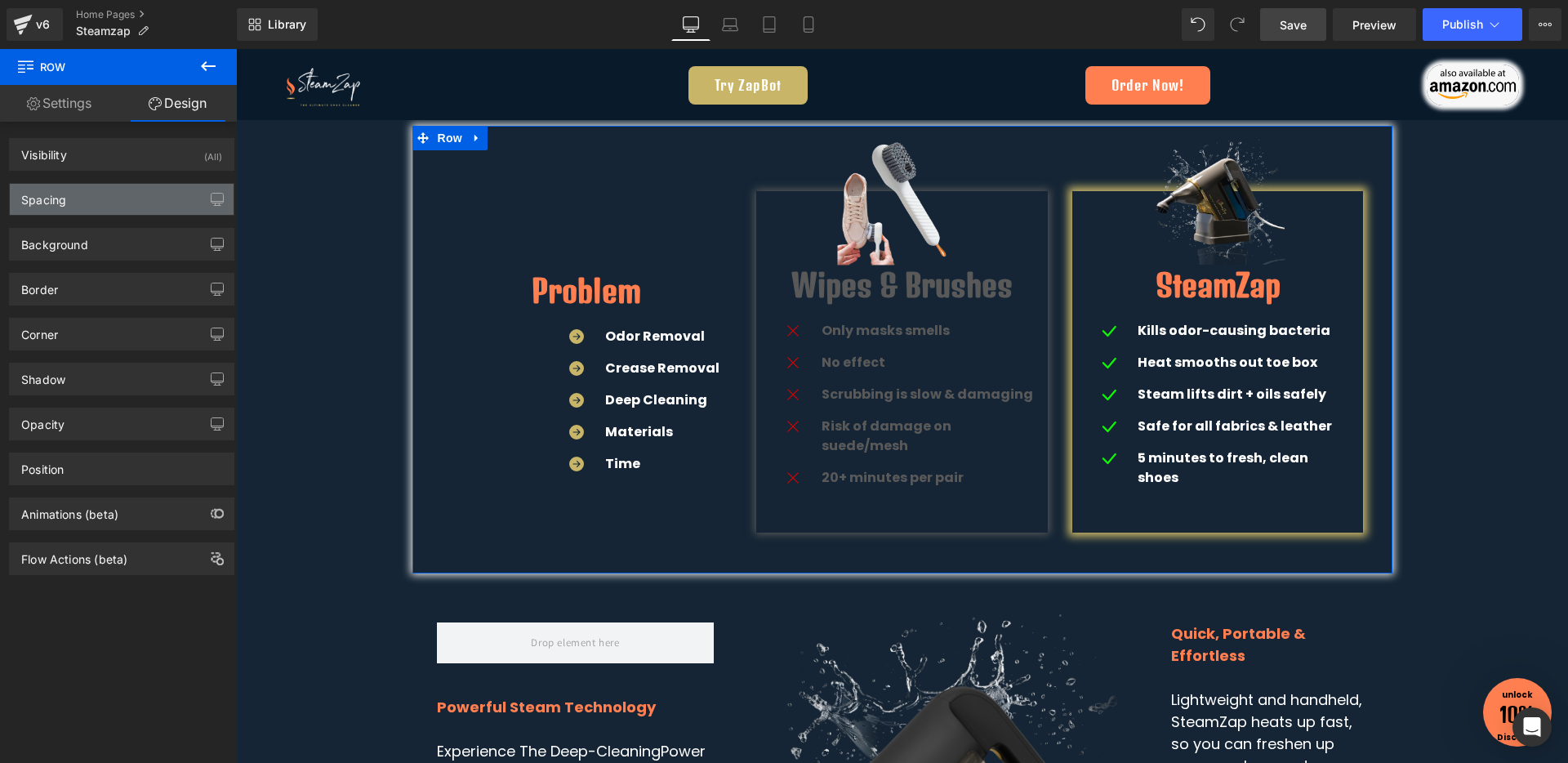
click at [78, 196] on div "Spacing" at bounding box center [121, 198] width 224 height 31
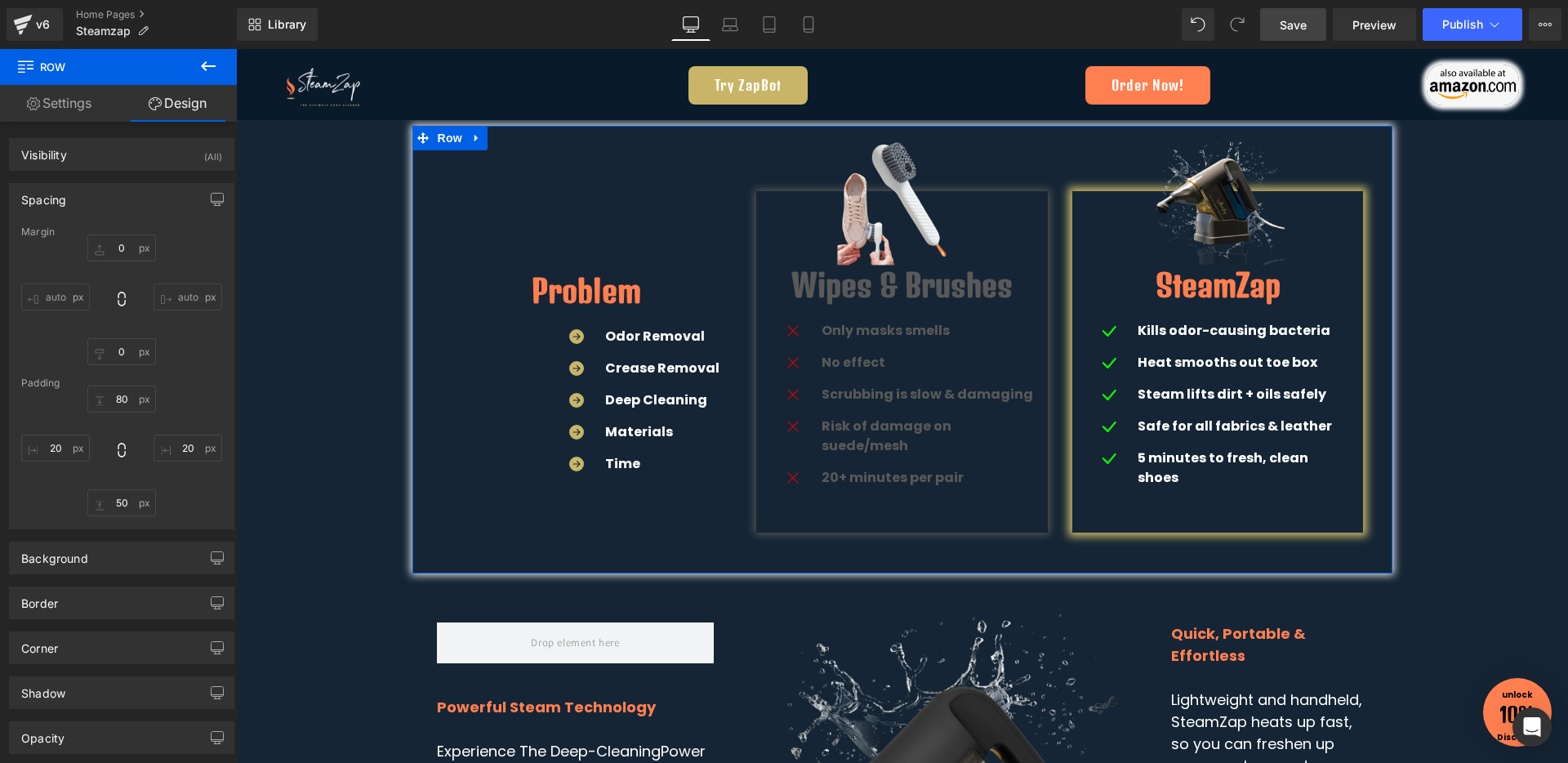
click at [75, 108] on link "Settings" at bounding box center [59, 103] width 118 height 37
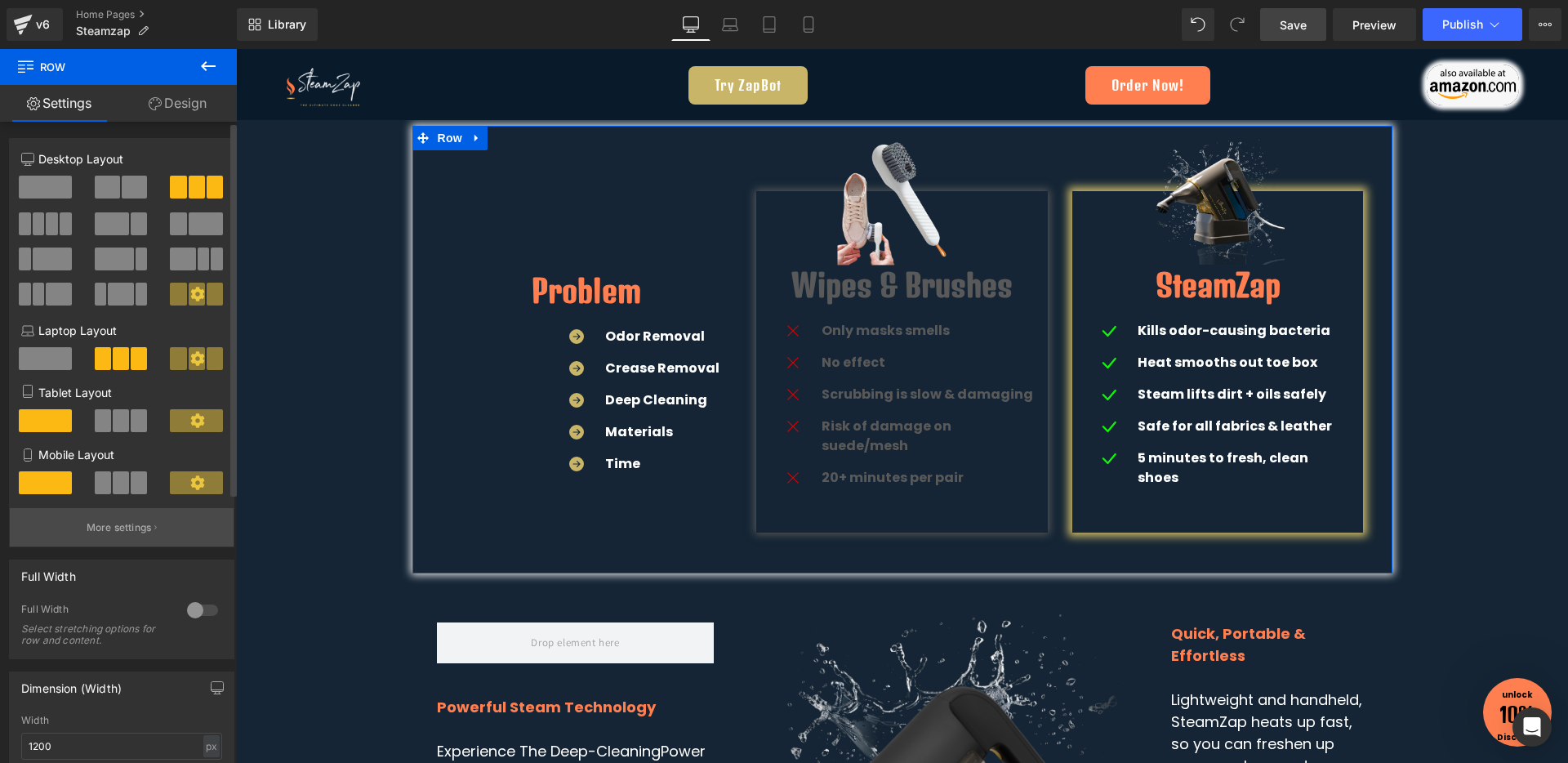
click at [103, 531] on p "More settings" at bounding box center [119, 527] width 65 height 15
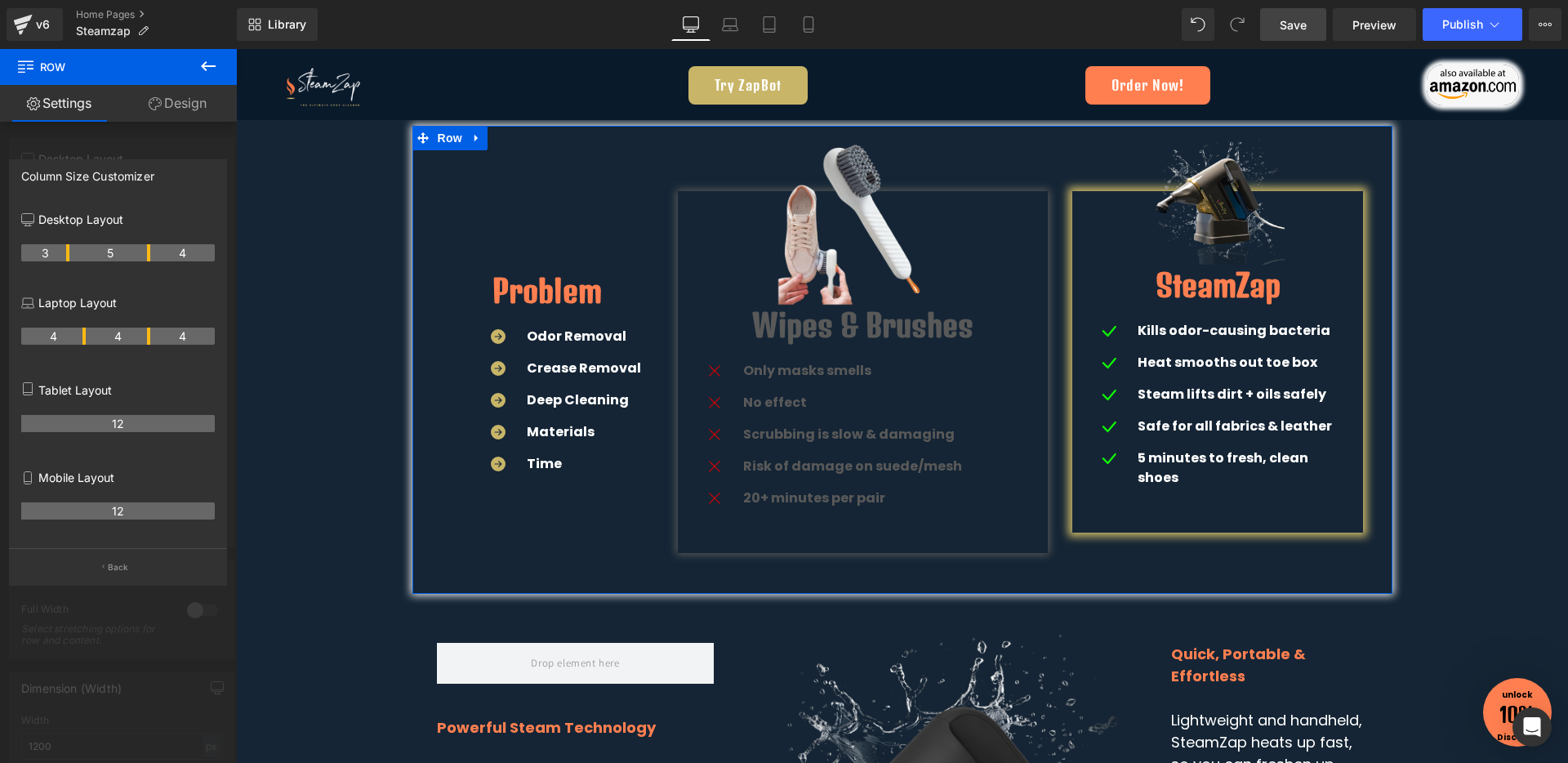
drag, startPoint x: 82, startPoint y: 253, endPoint x: 69, endPoint y: 251, distance: 13.2
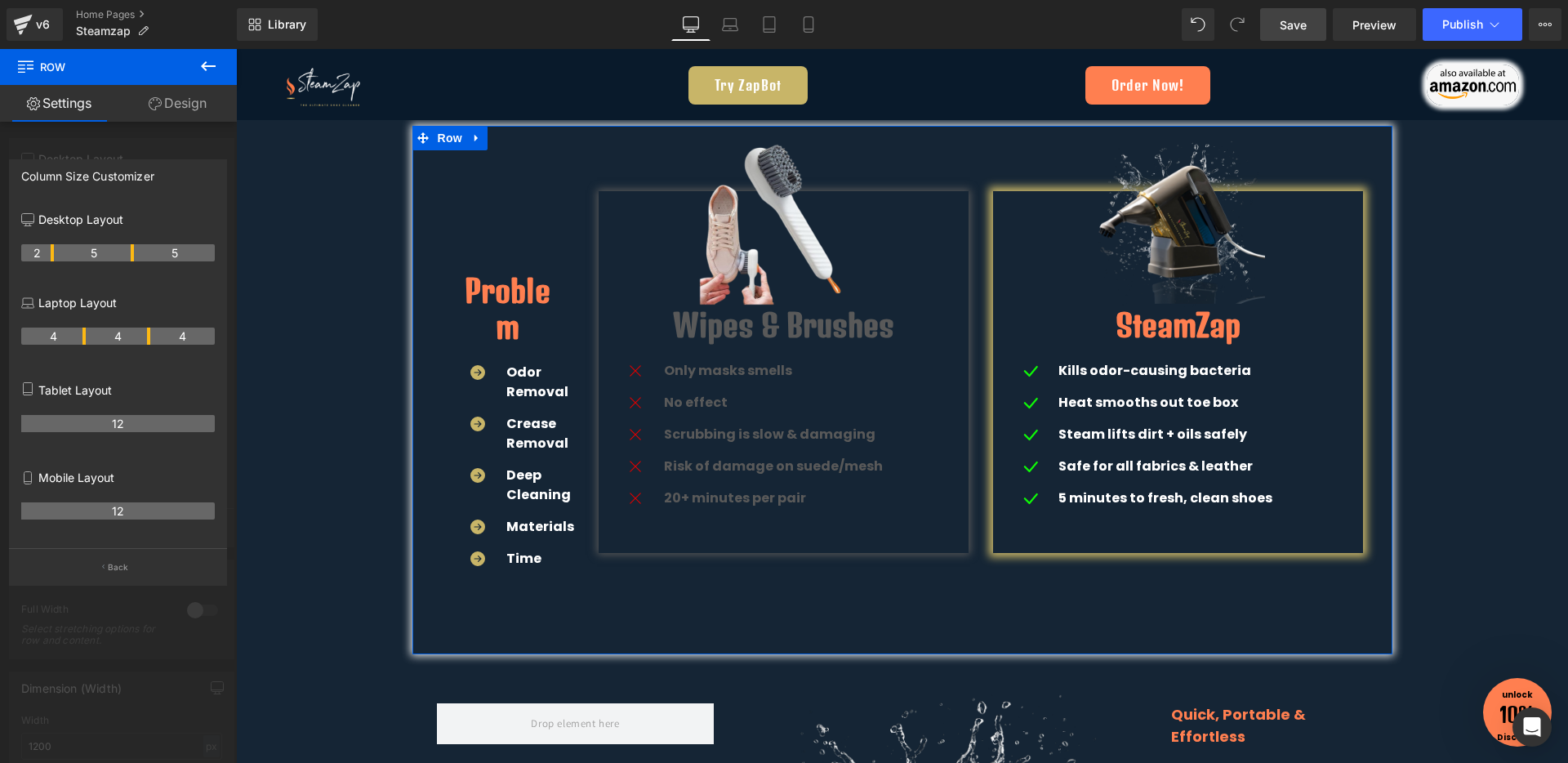
drag, startPoint x: 68, startPoint y: 259, endPoint x: 58, endPoint y: 258, distance: 10.0
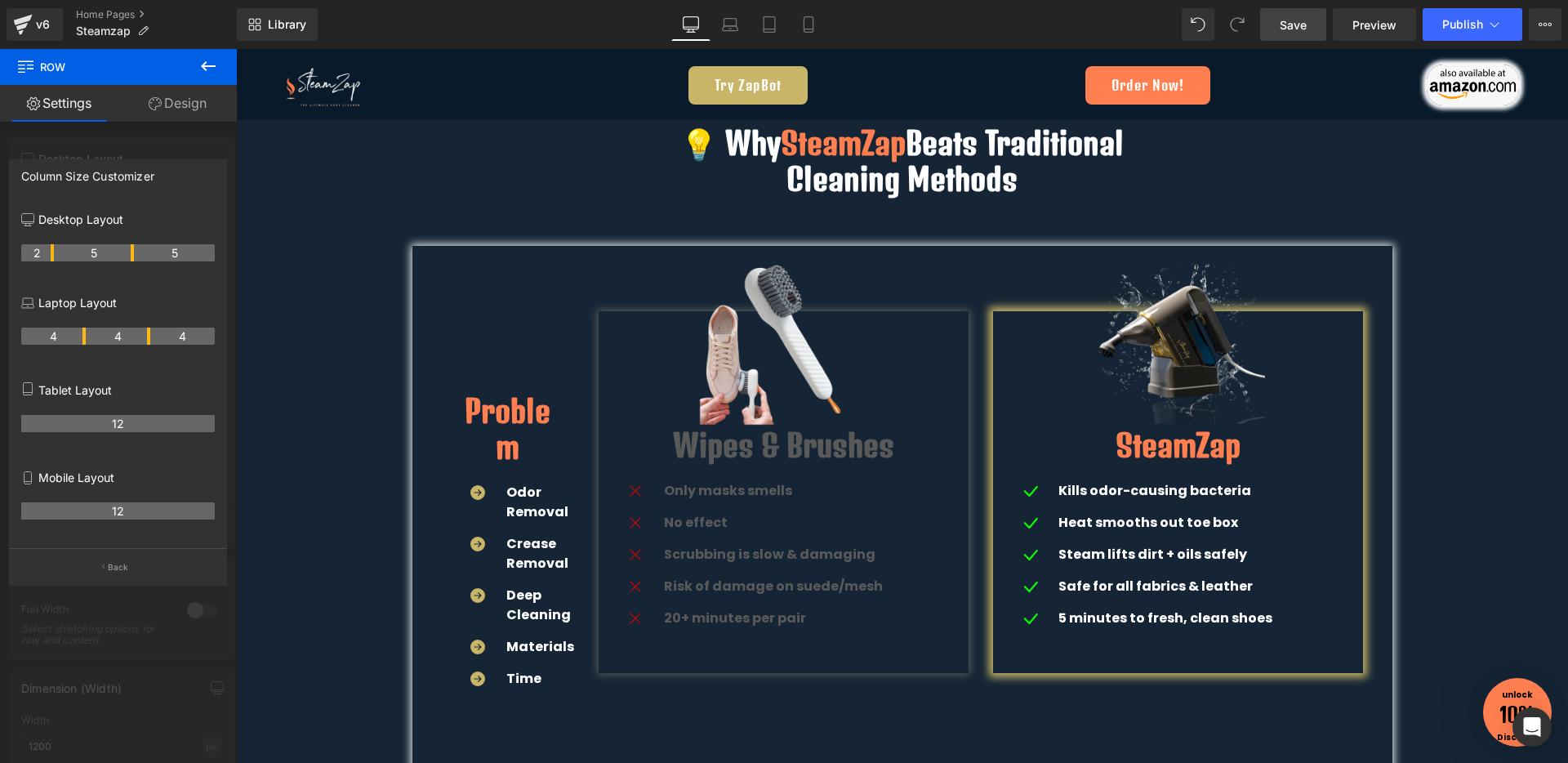
scroll to position [2984, 0]
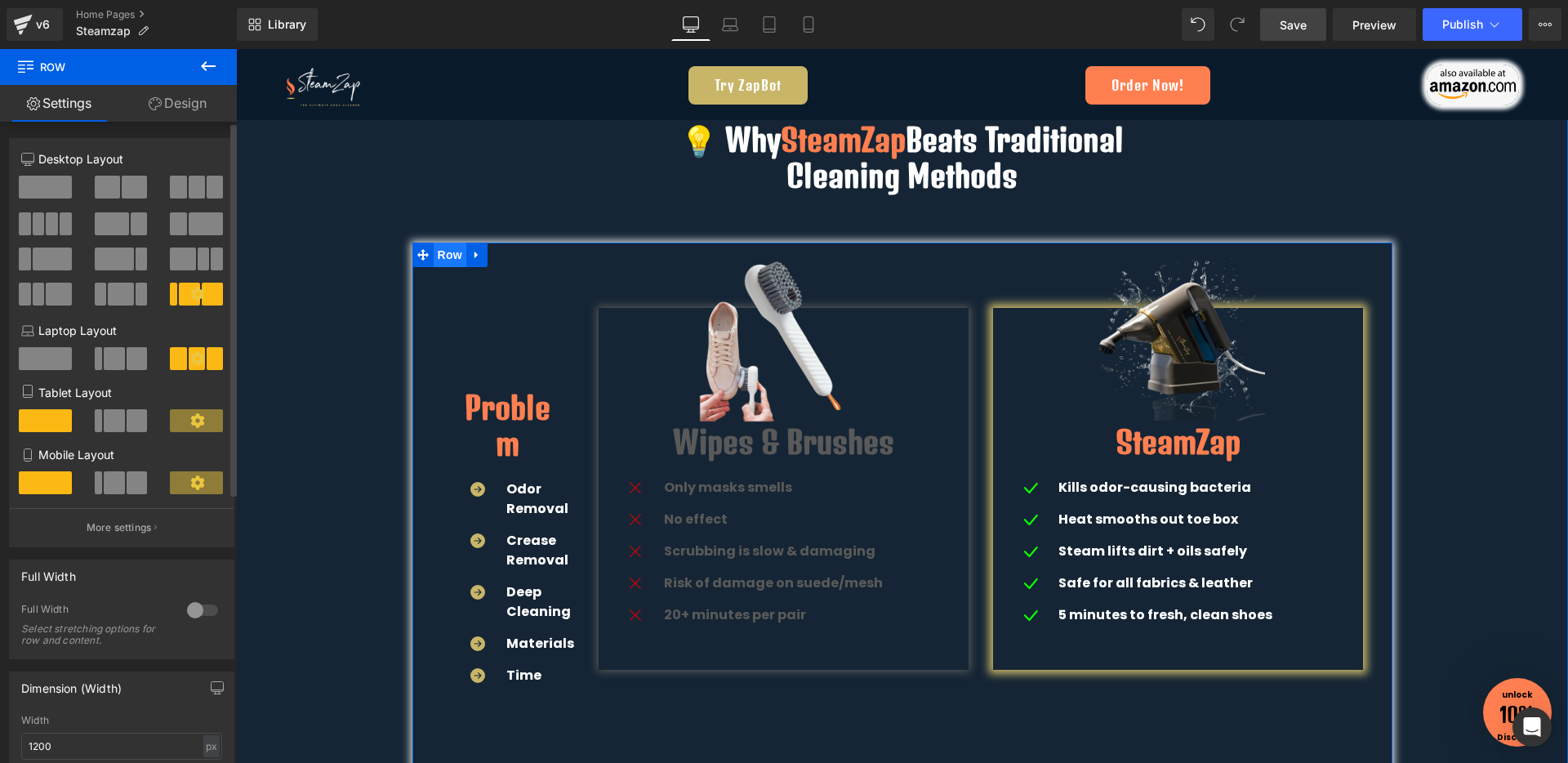
click at [439, 251] on span "Row" at bounding box center [449, 255] width 32 height 25
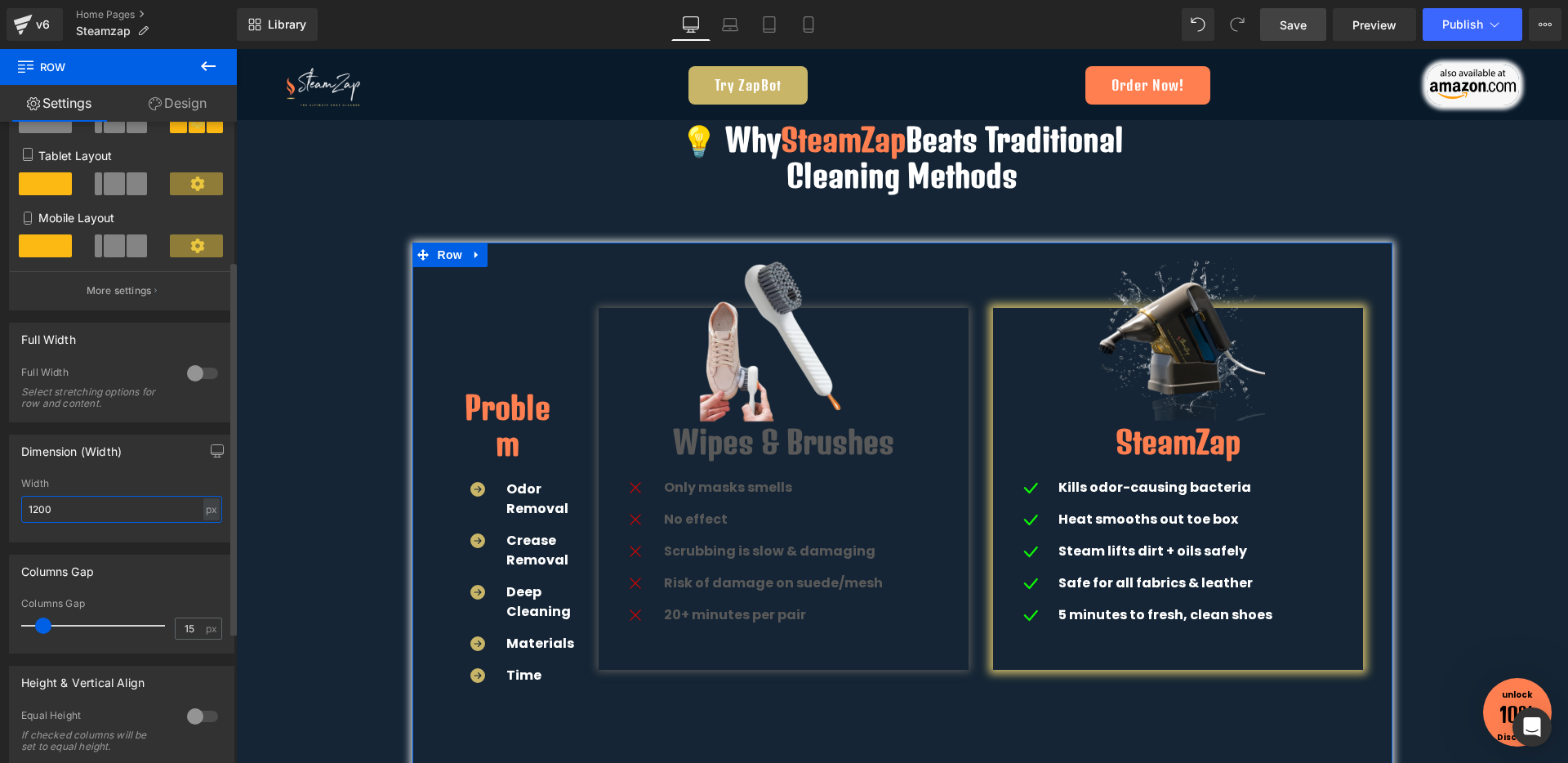
click at [74, 516] on input "1200" at bounding box center [121, 509] width 201 height 27
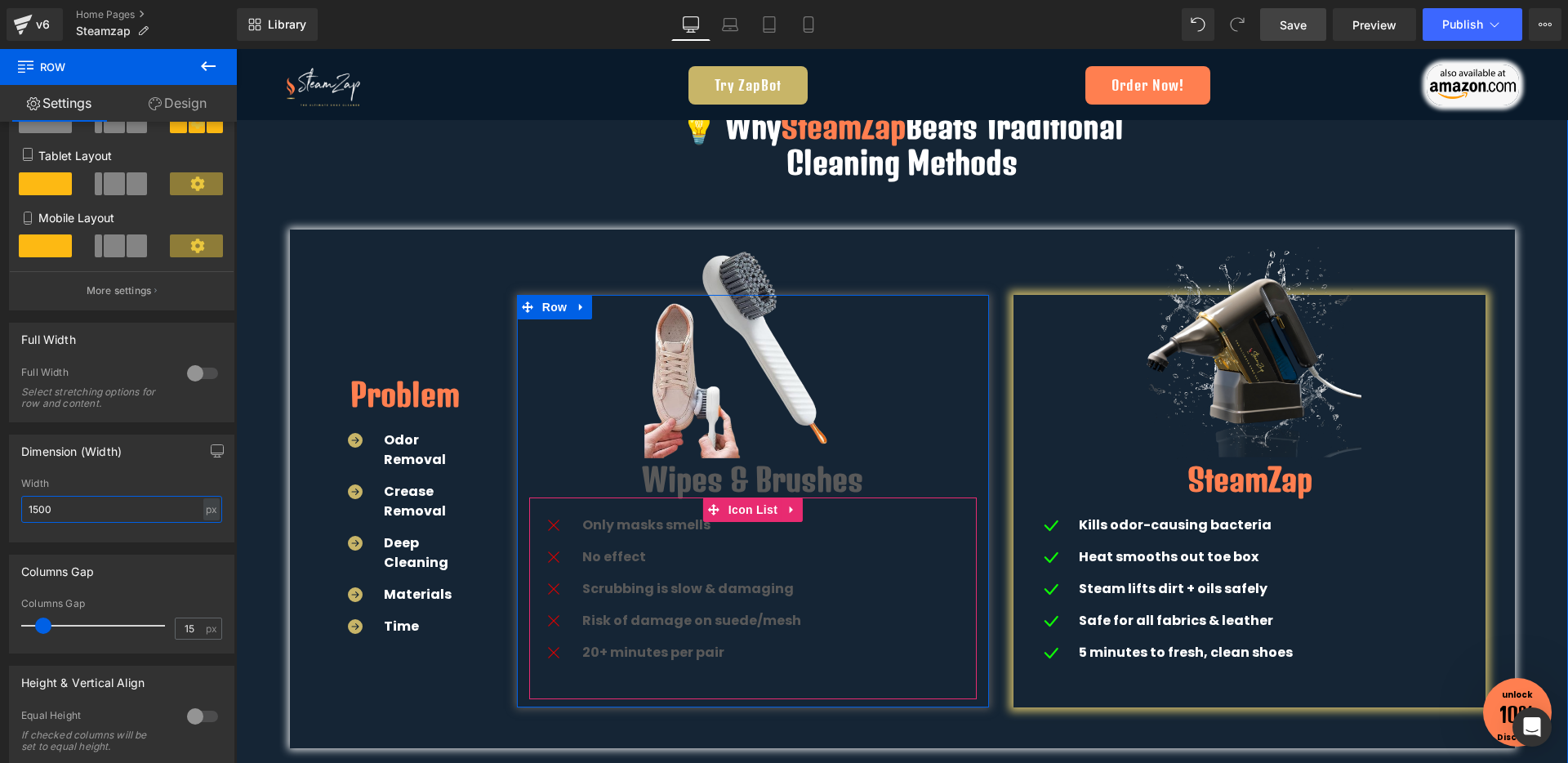
scroll to position [2991, 0]
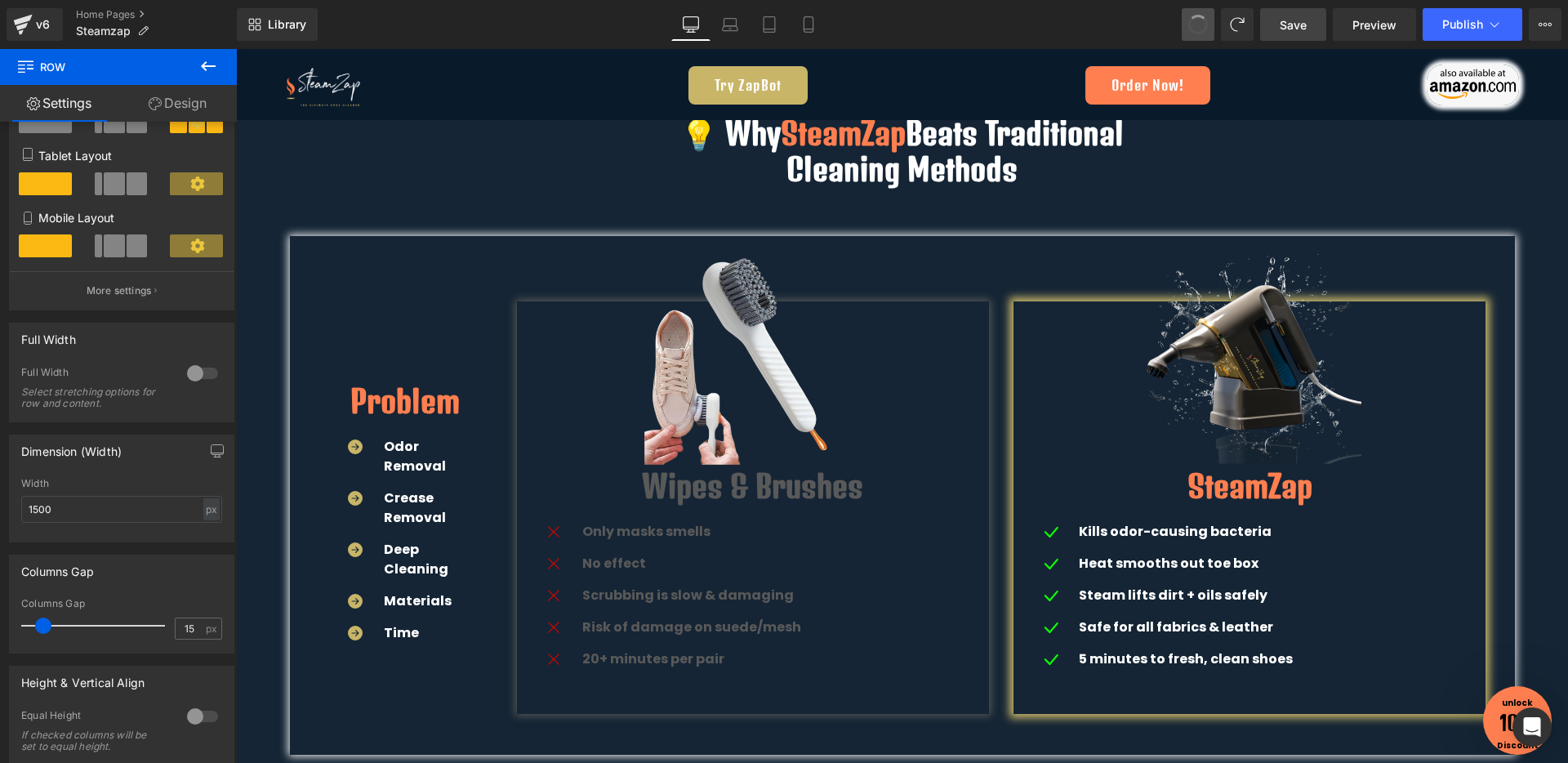
type input "1200"
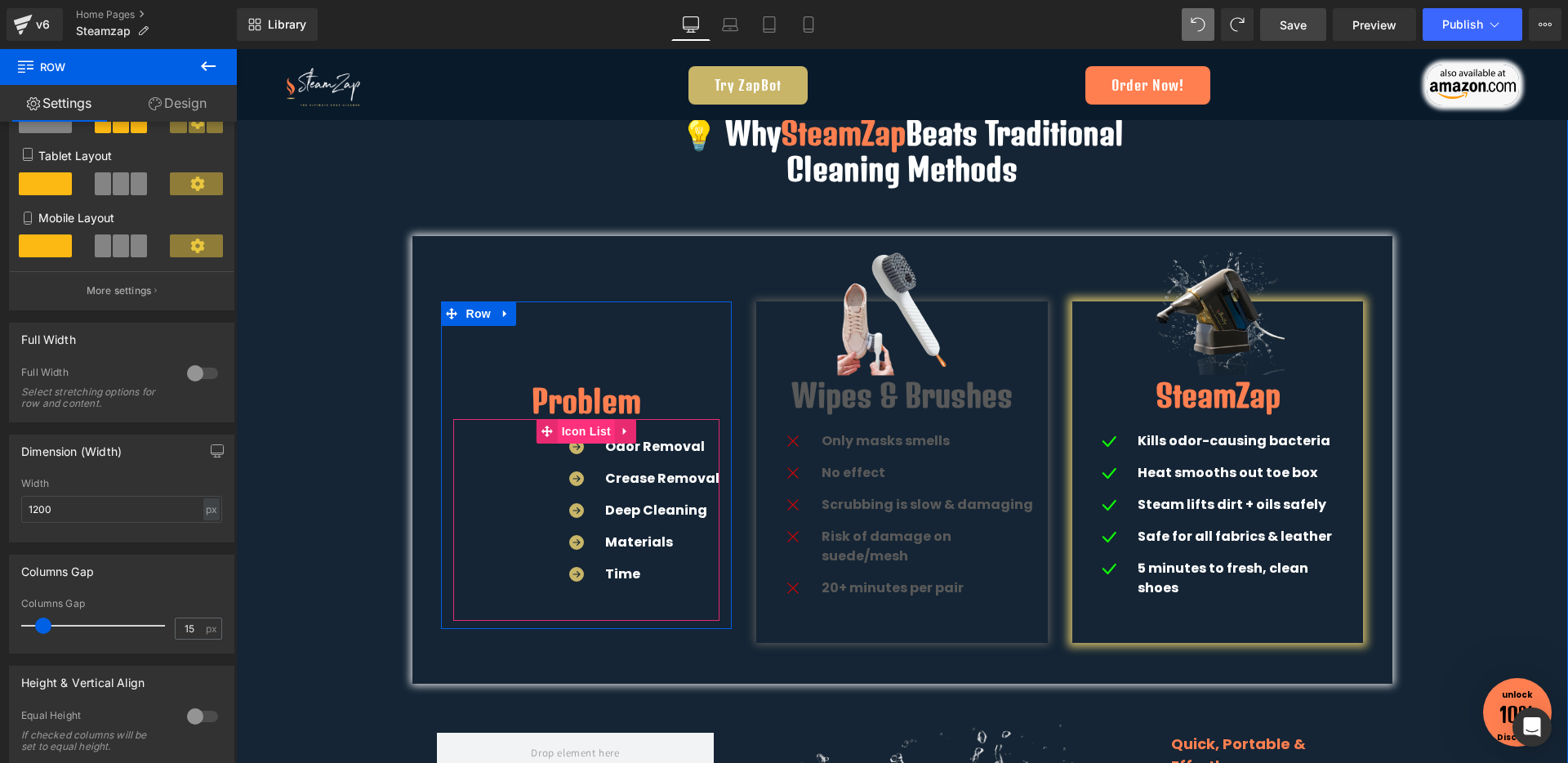
click at [576, 432] on span "Icon List" at bounding box center [586, 431] width 57 height 25
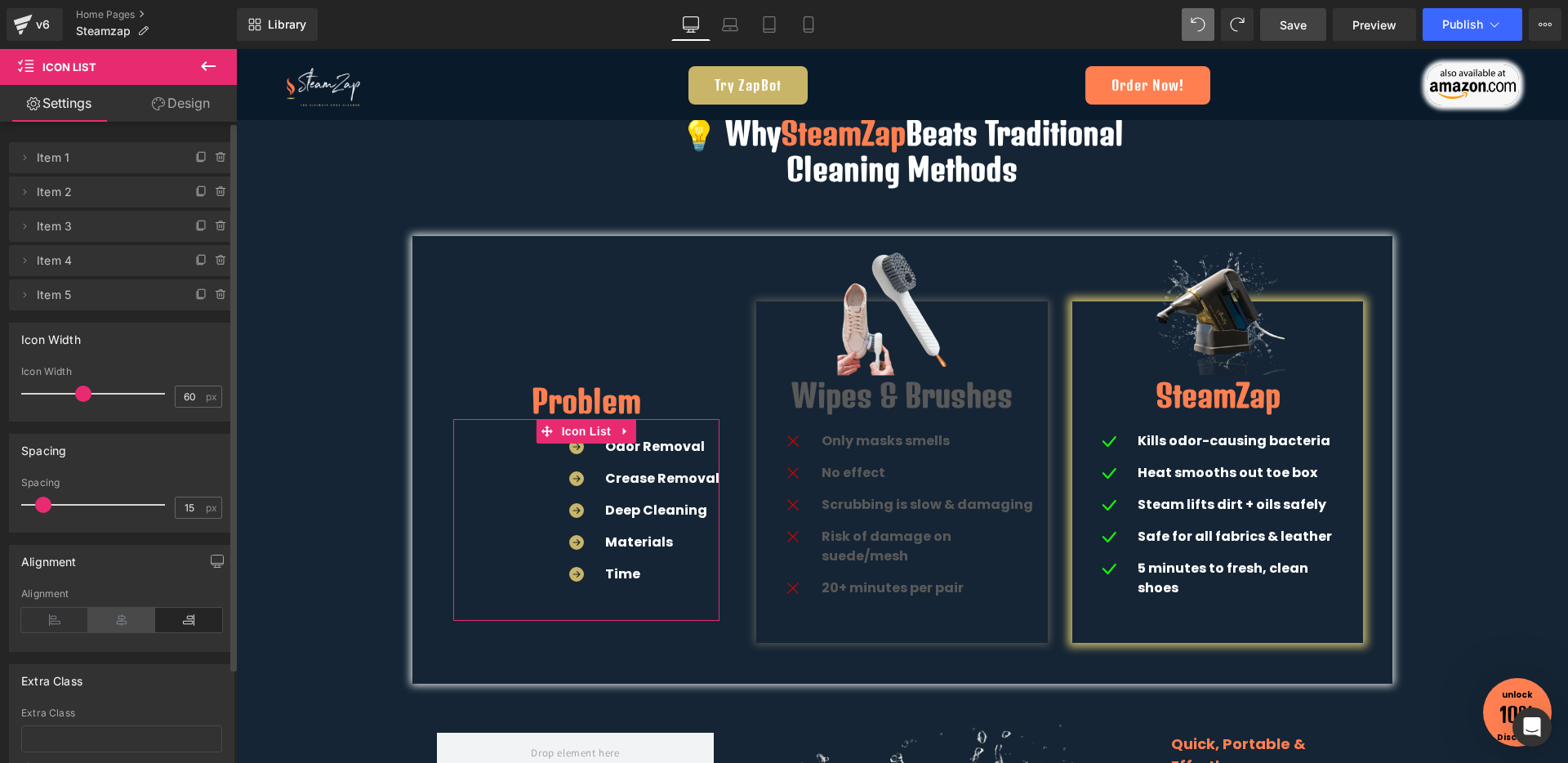
click at [115, 624] on icon at bounding box center [122, 620] width 67 height 25
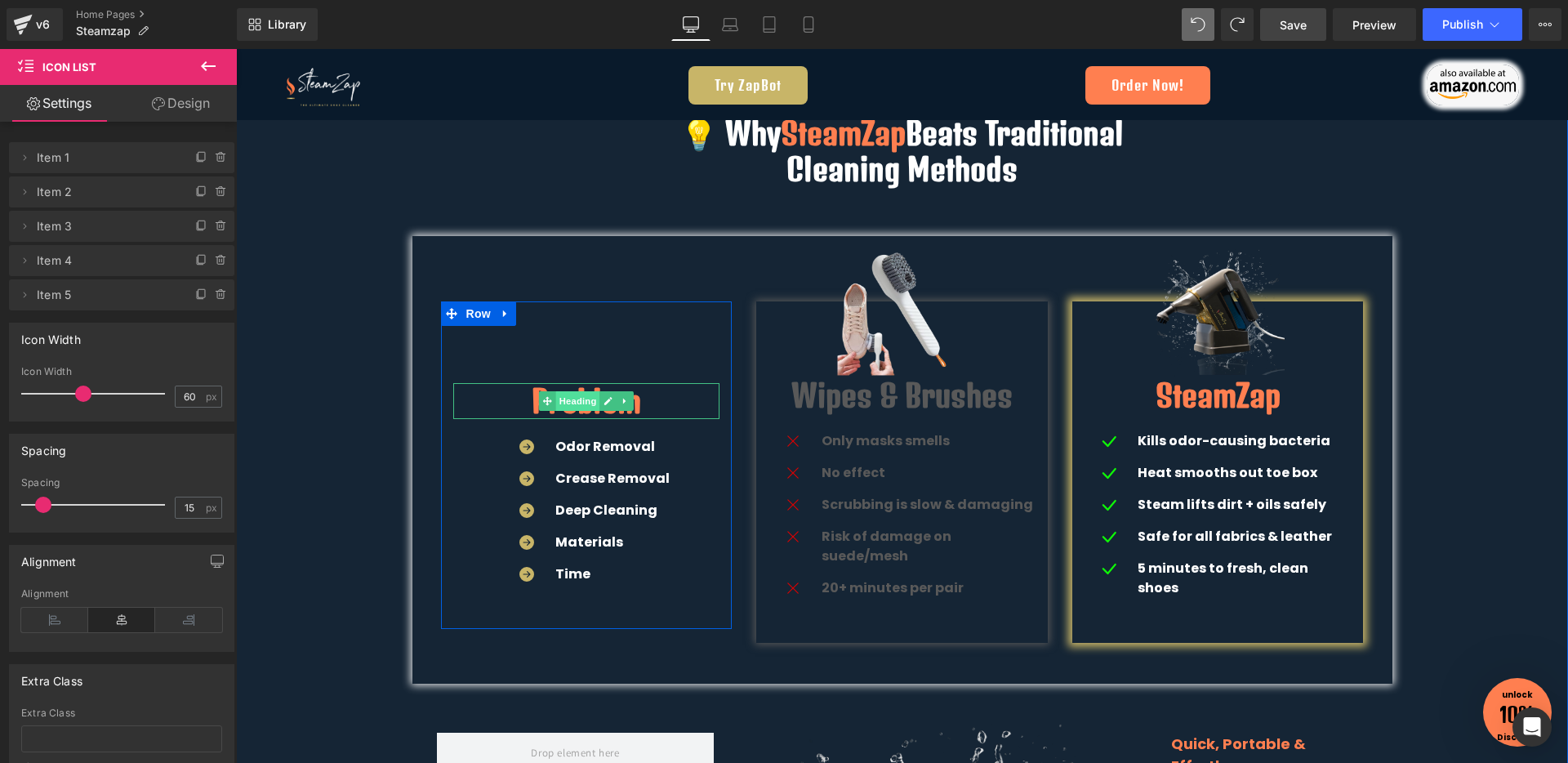
click at [567, 400] on span "Heading" at bounding box center [577, 401] width 44 height 19
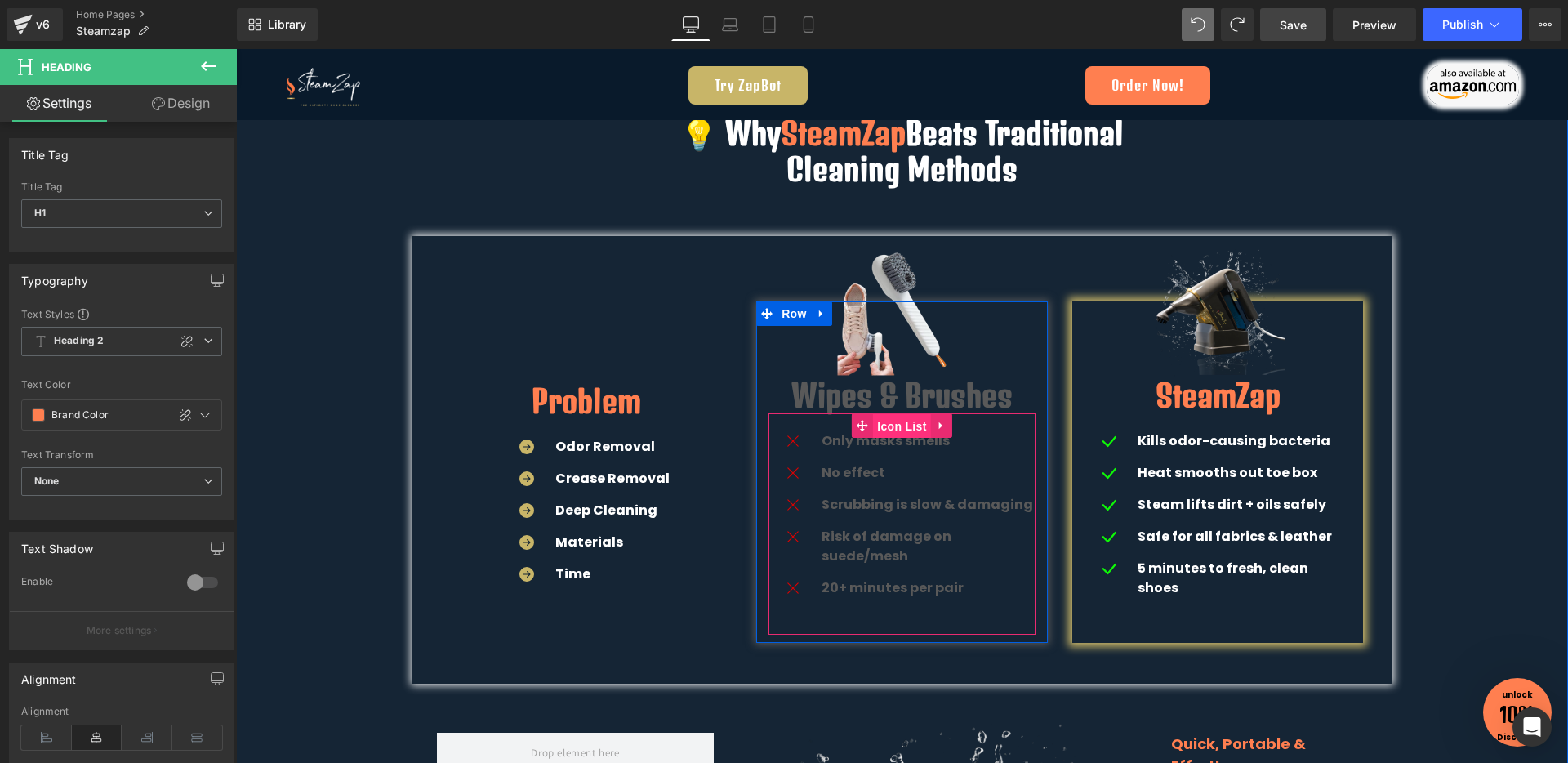
click at [893, 431] on span "Icon List" at bounding box center [901, 426] width 57 height 25
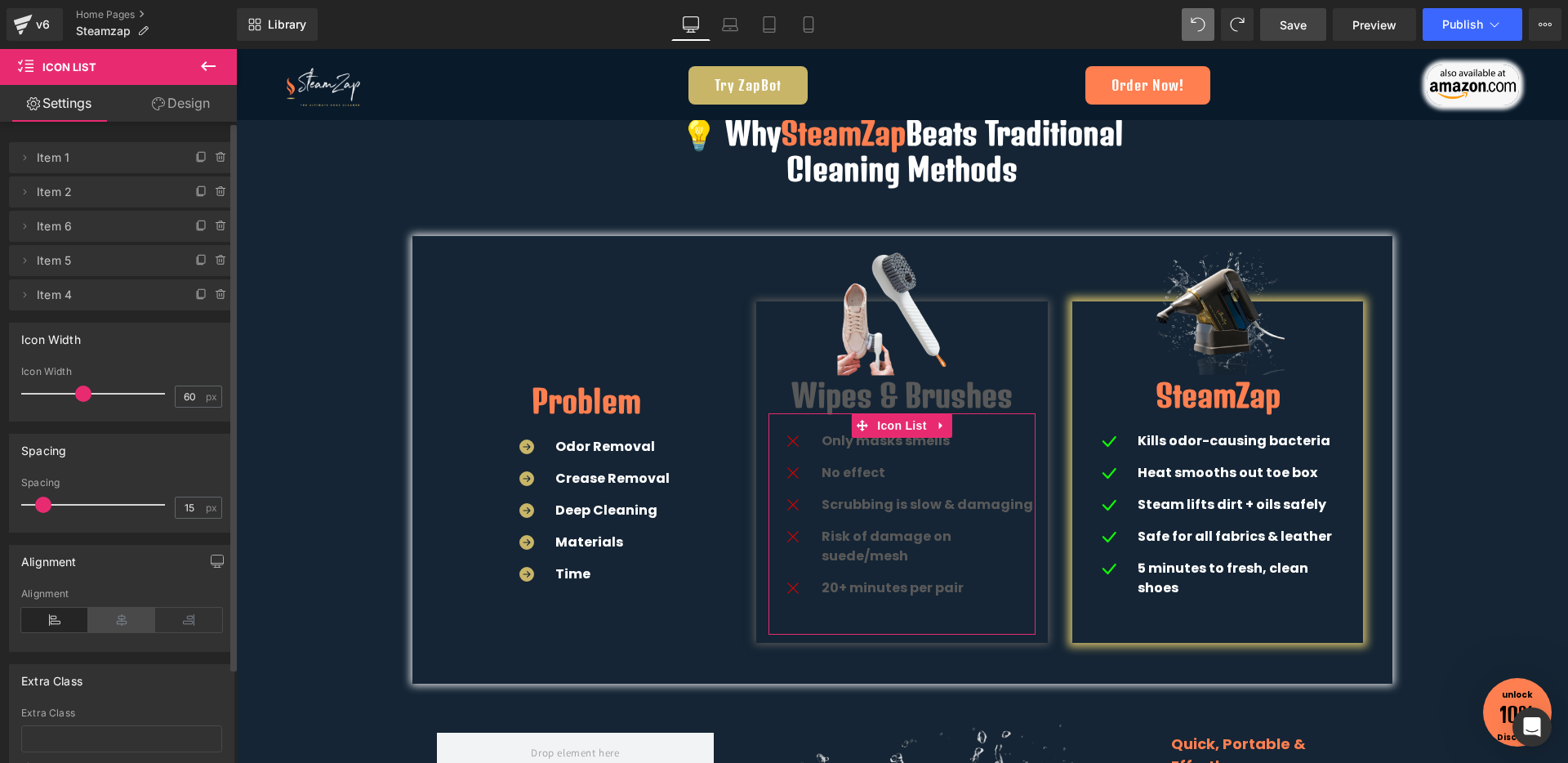
click at [108, 623] on icon at bounding box center [122, 620] width 67 height 25
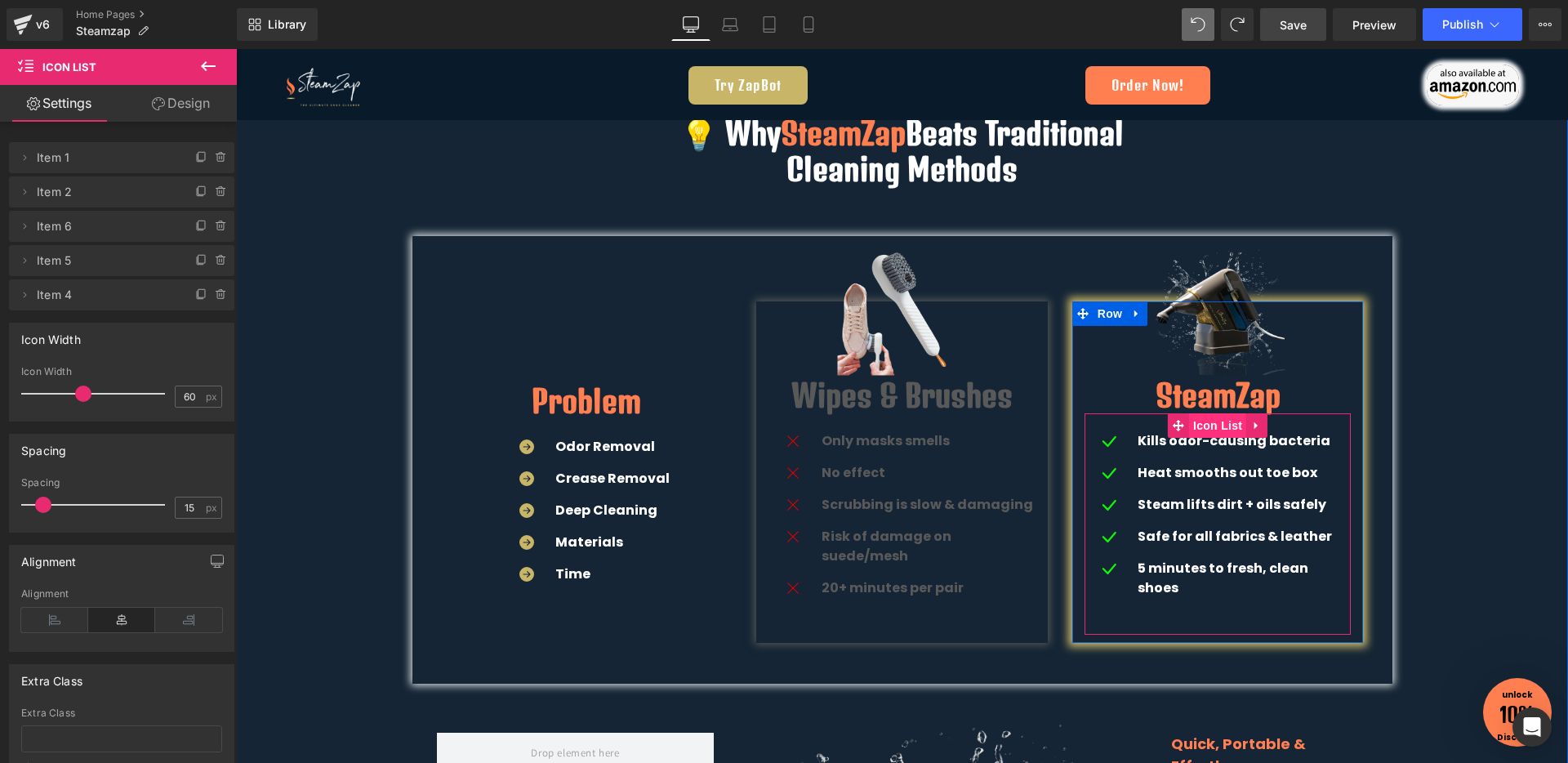
click at [1211, 431] on span "Icon List" at bounding box center [1217, 425] width 57 height 25
drag, startPoint x: 132, startPoint y: 613, endPoint x: 315, endPoint y: 439, distance: 252.5
click at [132, 613] on icon at bounding box center [122, 620] width 67 height 25
click at [1464, 424] on div "💡 Why SteamZap Beats Traditional Cleaning Methods Heading Row Problem Heading I…" at bounding box center [902, 656] width 1332 height 1132
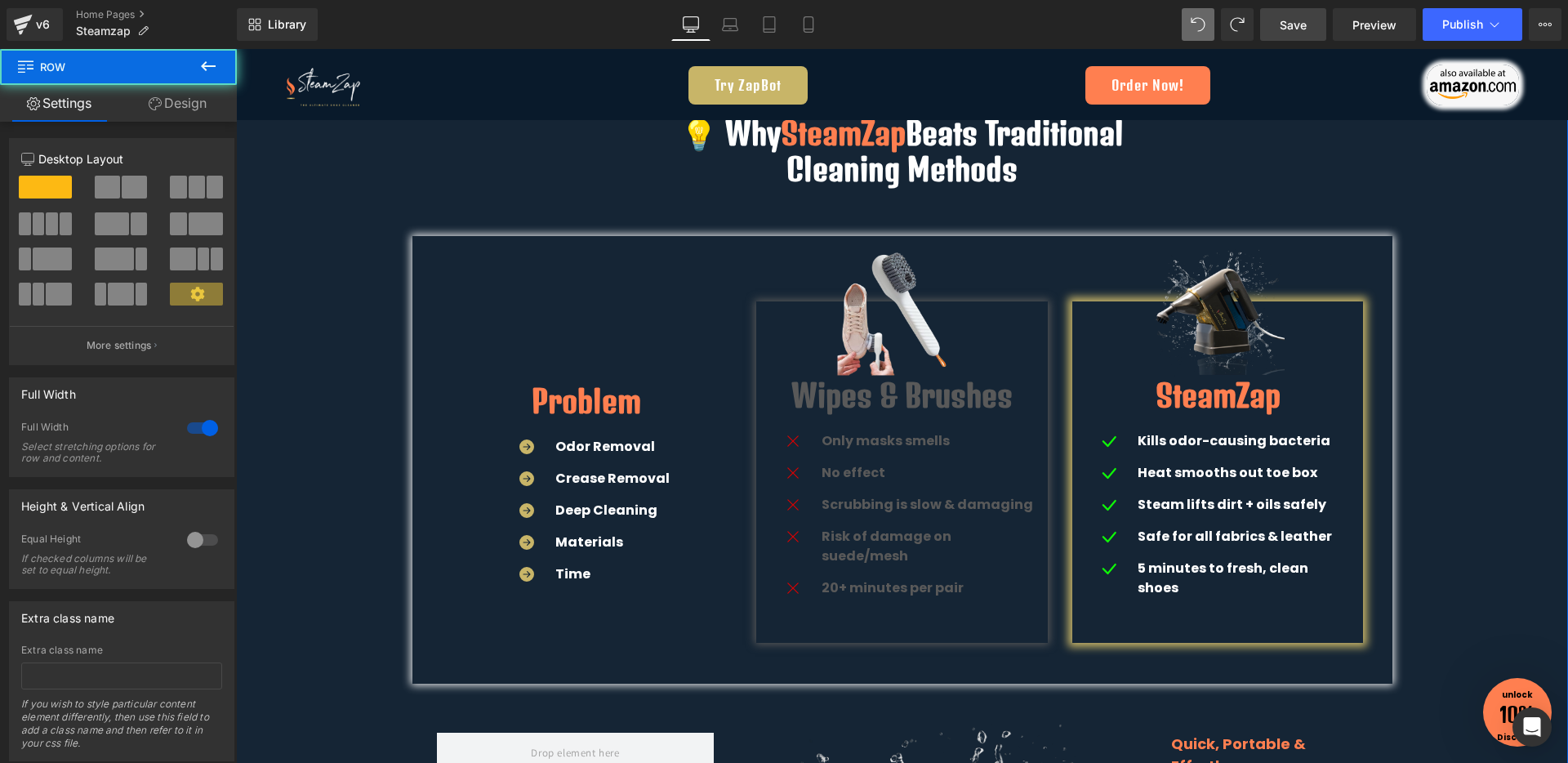
scroll to position [3077, 0]
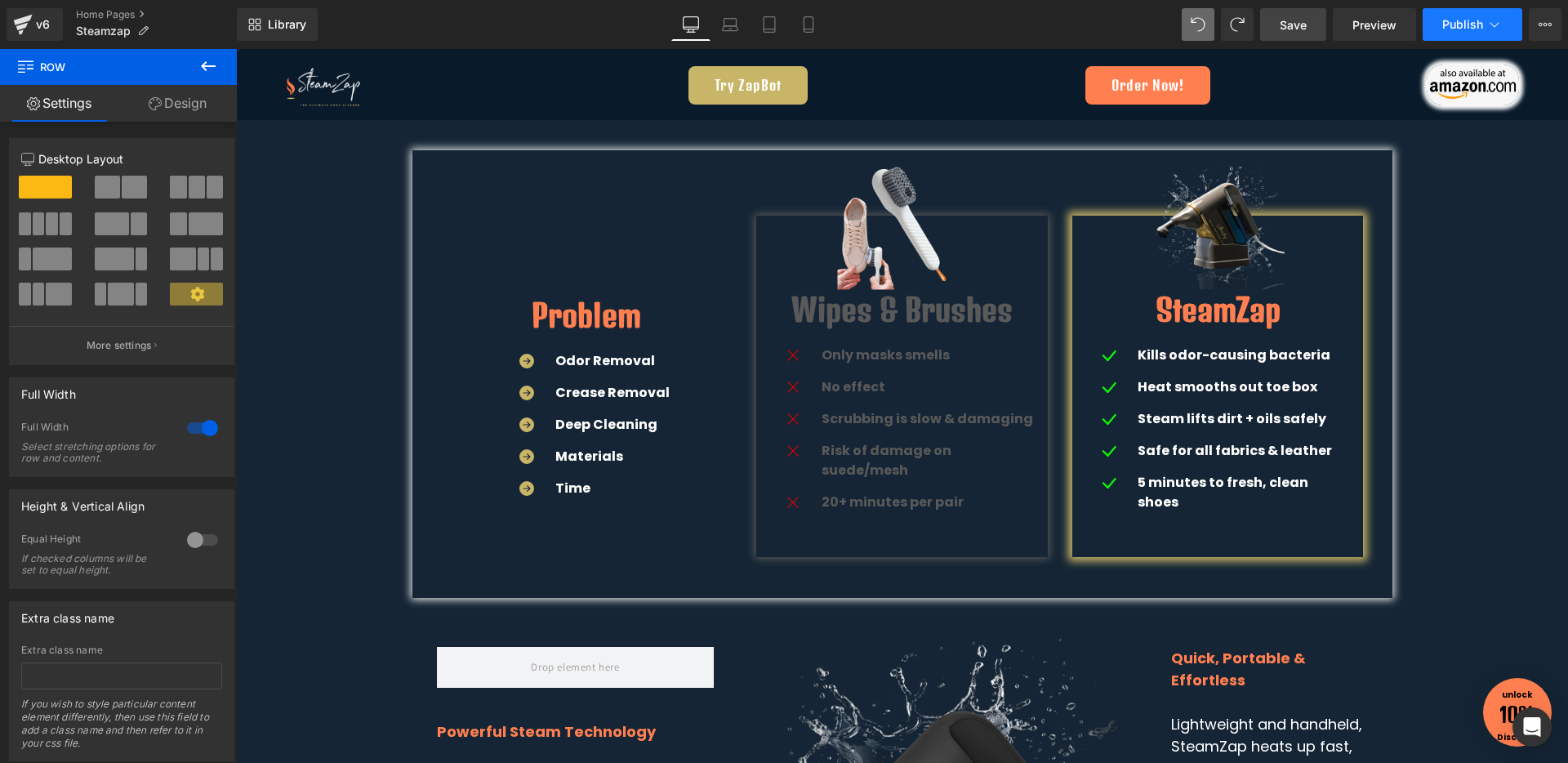
click at [1449, 18] on span "Publish" at bounding box center [1462, 24] width 41 height 13
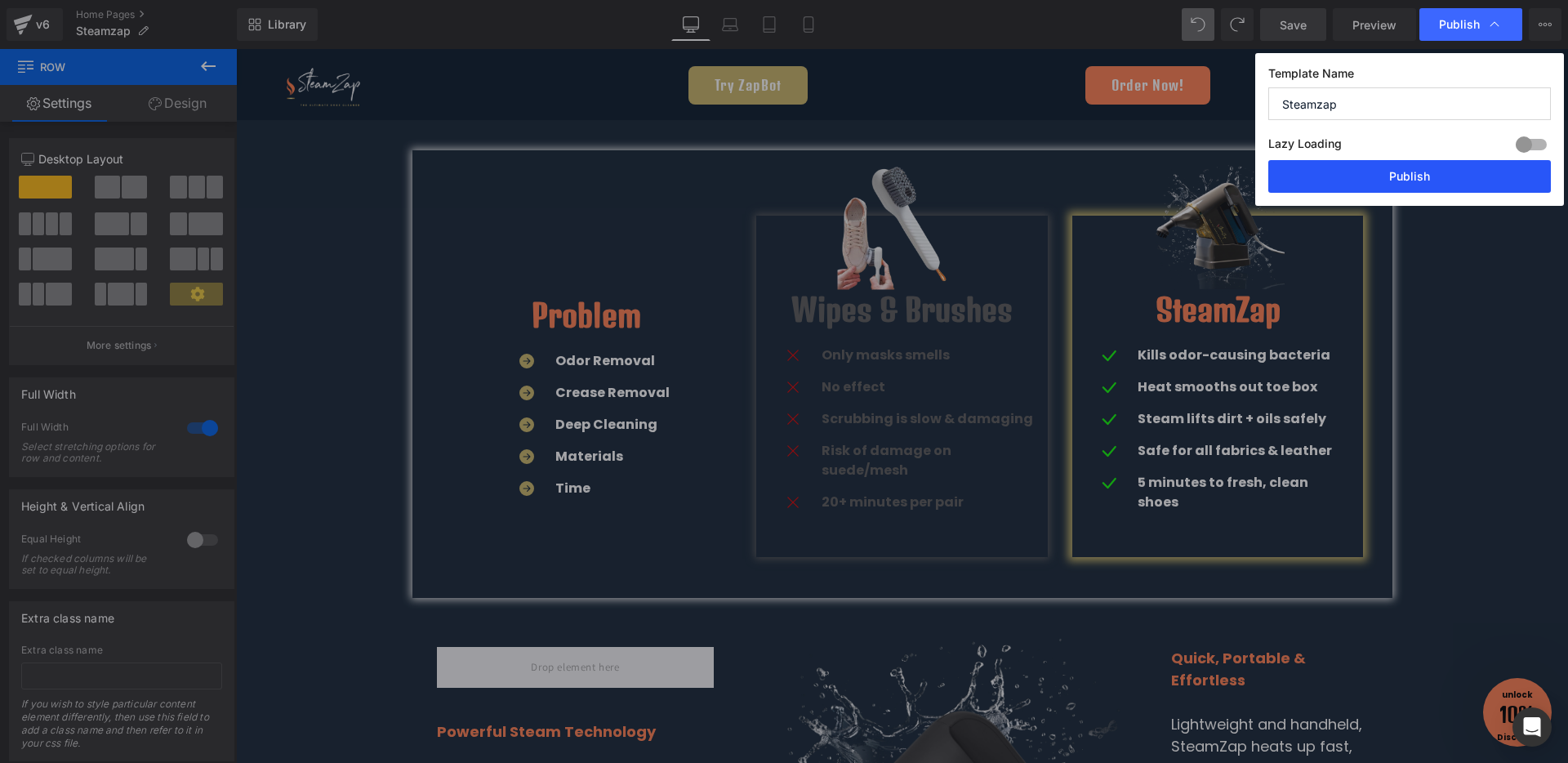
click at [1434, 169] on button "Publish" at bounding box center [1409, 175] width 282 height 32
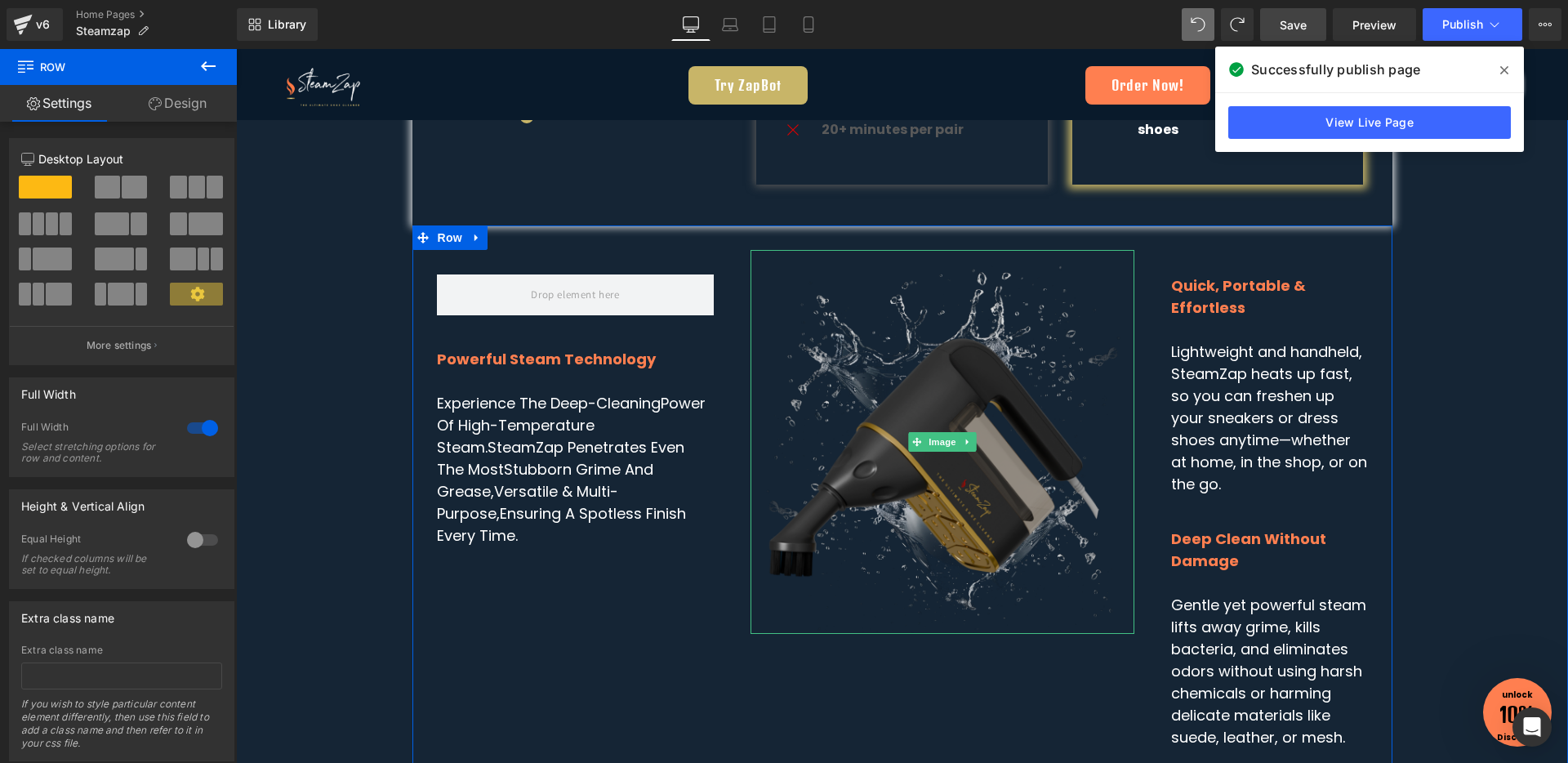
scroll to position [3428, 0]
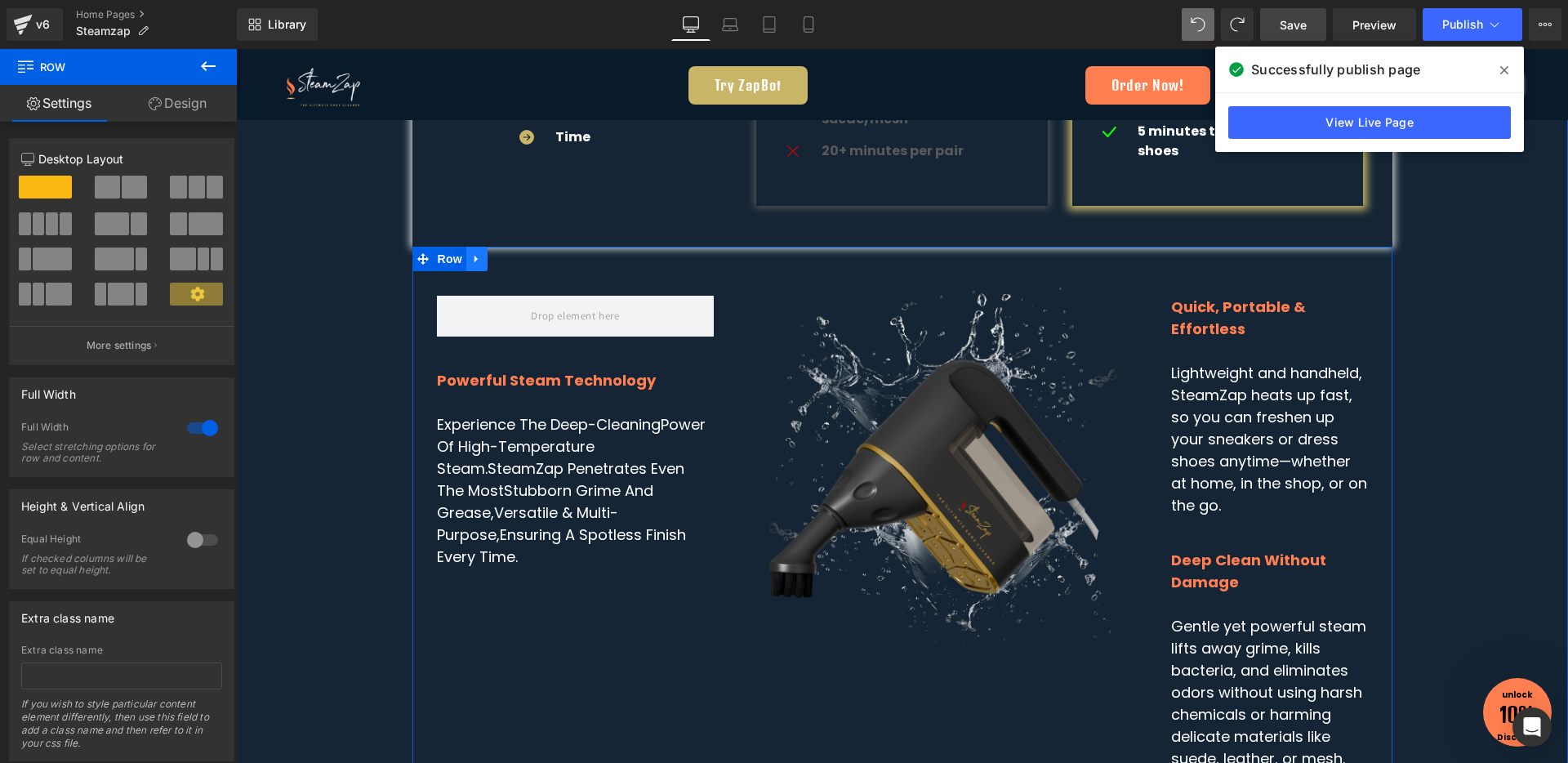
click at [472, 253] on icon at bounding box center [476, 260] width 11 height 12
click at [514, 253] on icon at bounding box center [519, 259] width 11 height 11
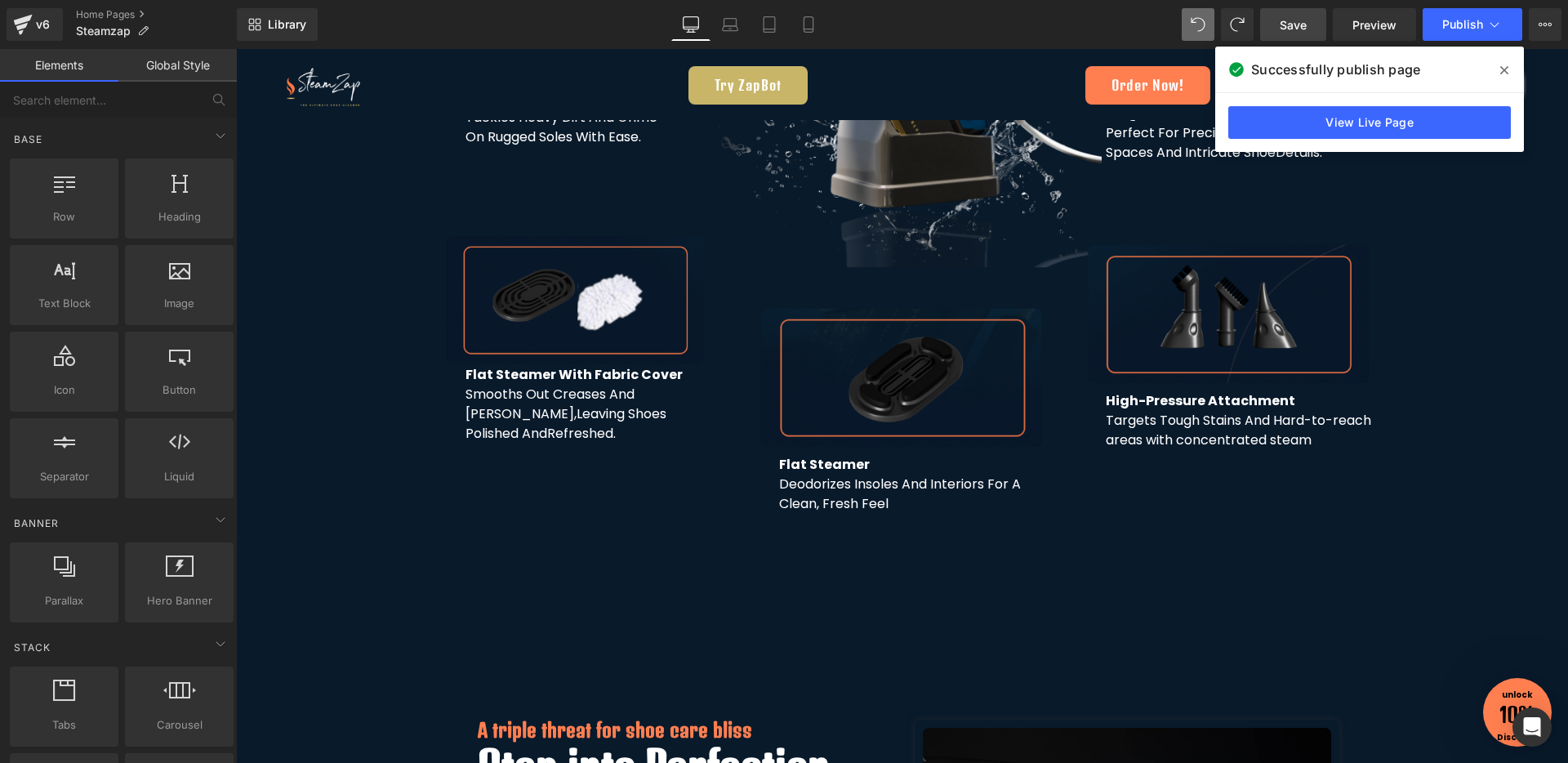
scroll to position [5238, 0]
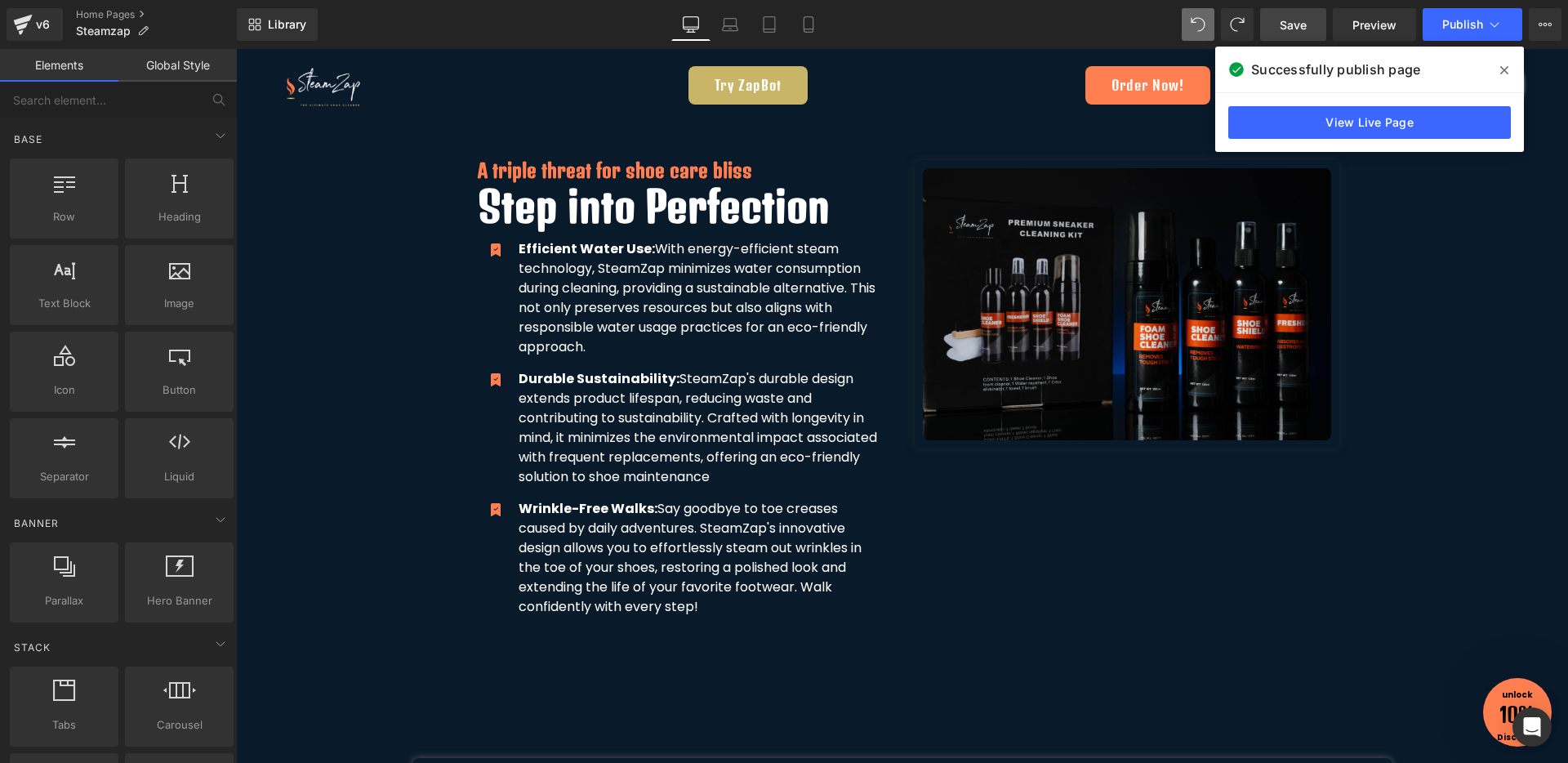
click at [1506, 64] on icon at bounding box center [1503, 70] width 8 height 13
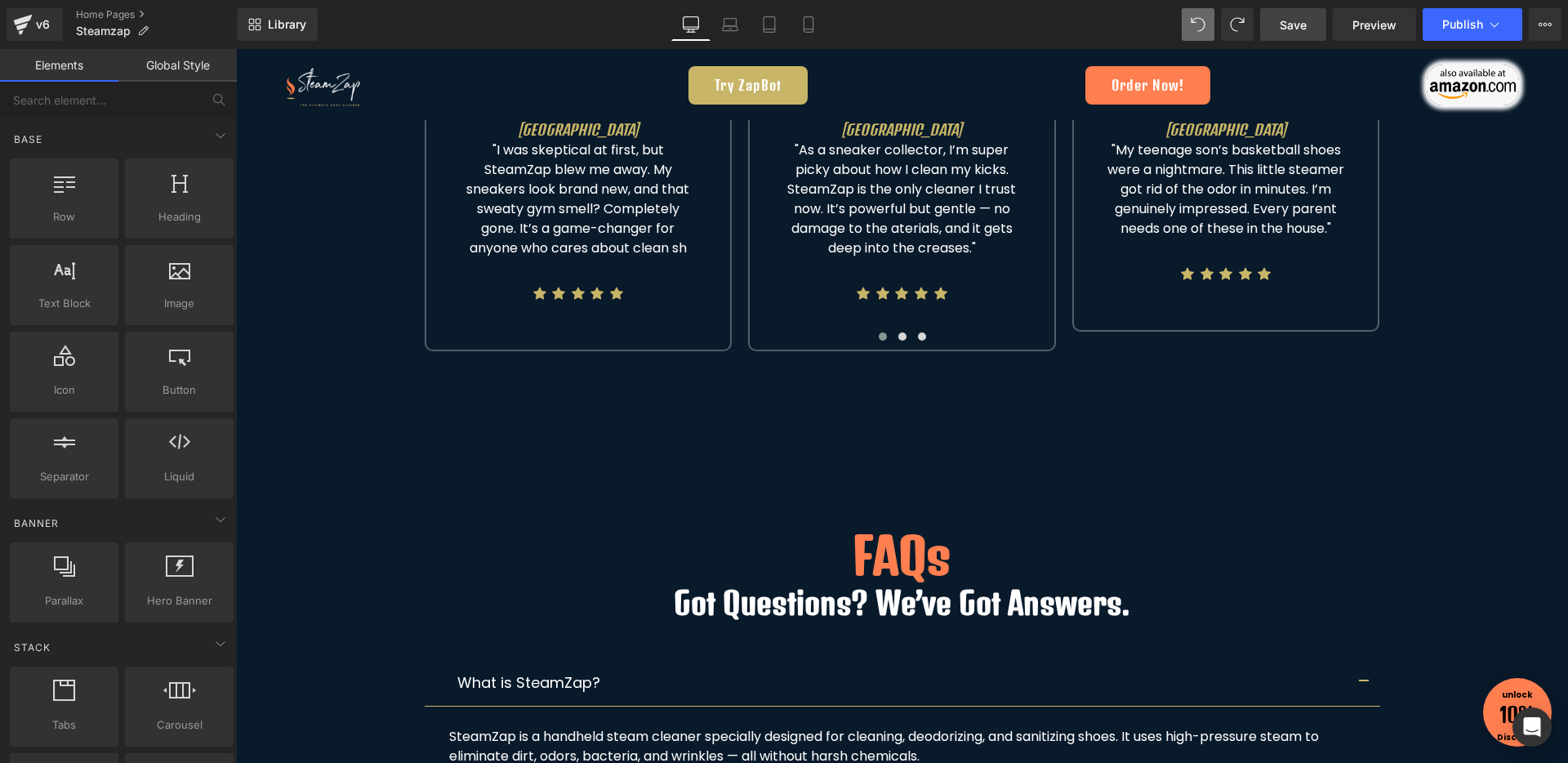
scroll to position [6601, 0]
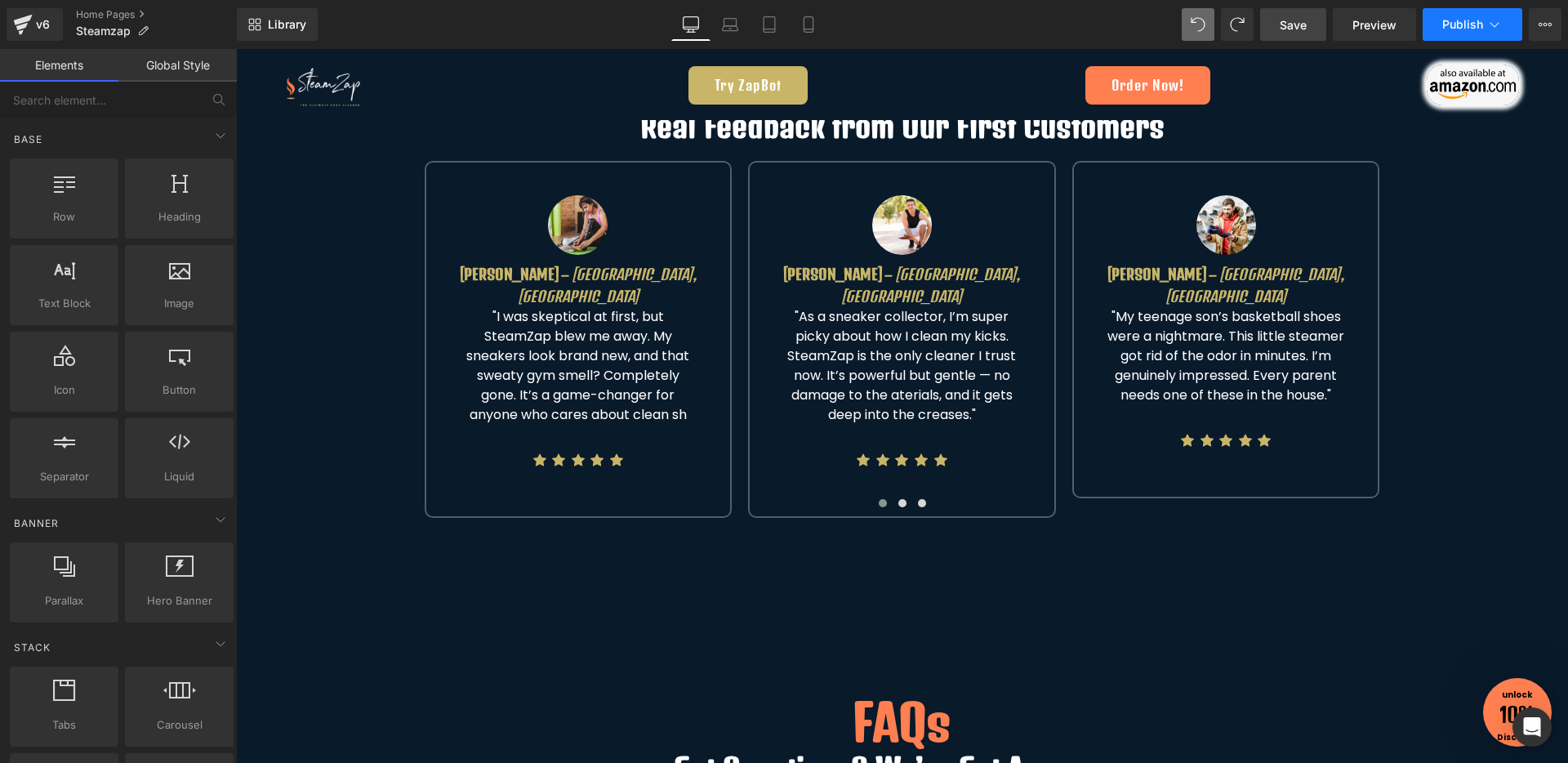
click at [1424, 26] on button "Publish" at bounding box center [1472, 24] width 100 height 32
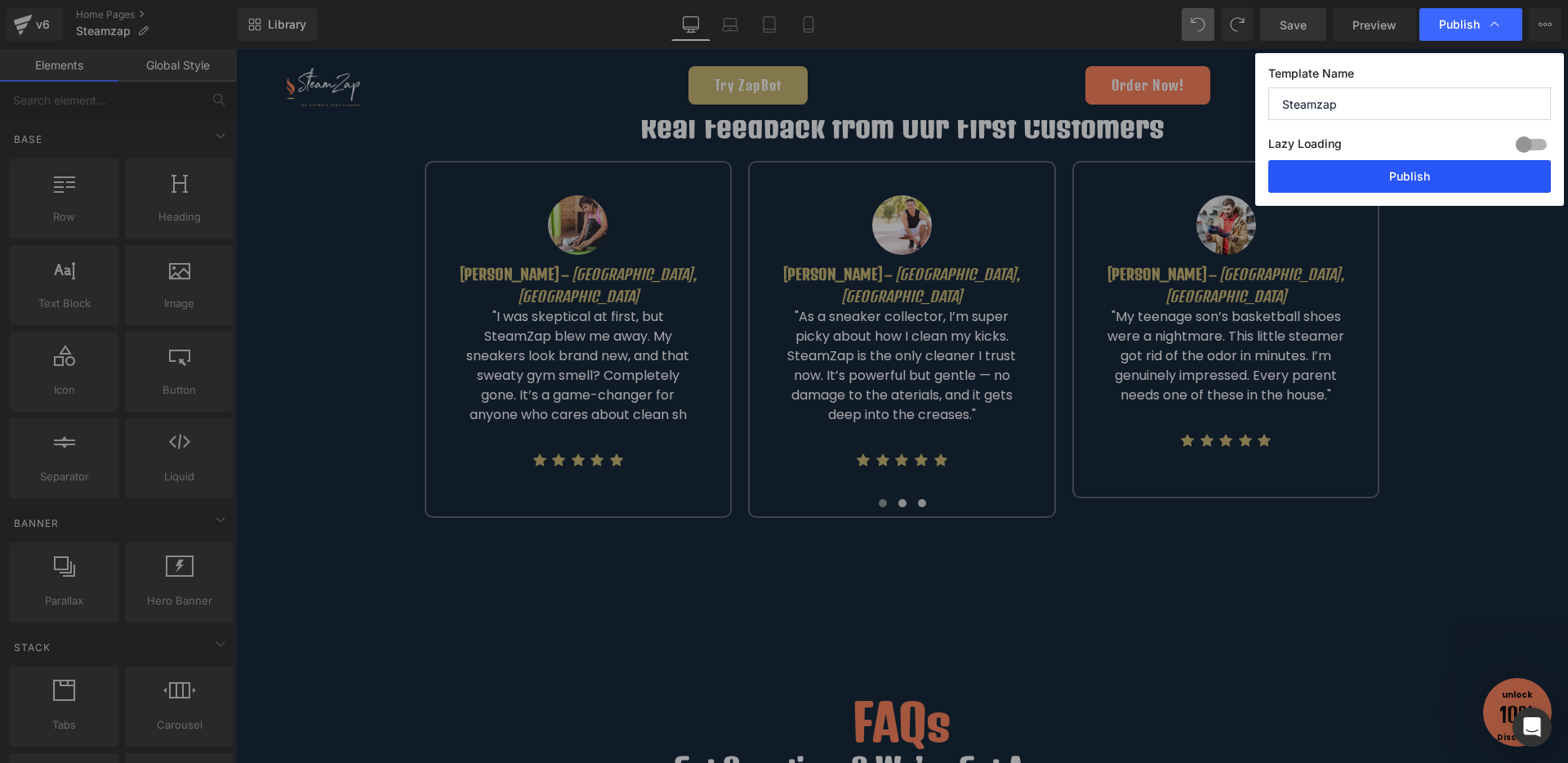
drag, startPoint x: 1341, startPoint y: 172, endPoint x: 964, endPoint y: 53, distance: 395.3
click at [1341, 172] on button "Publish" at bounding box center [1409, 175] width 282 height 32
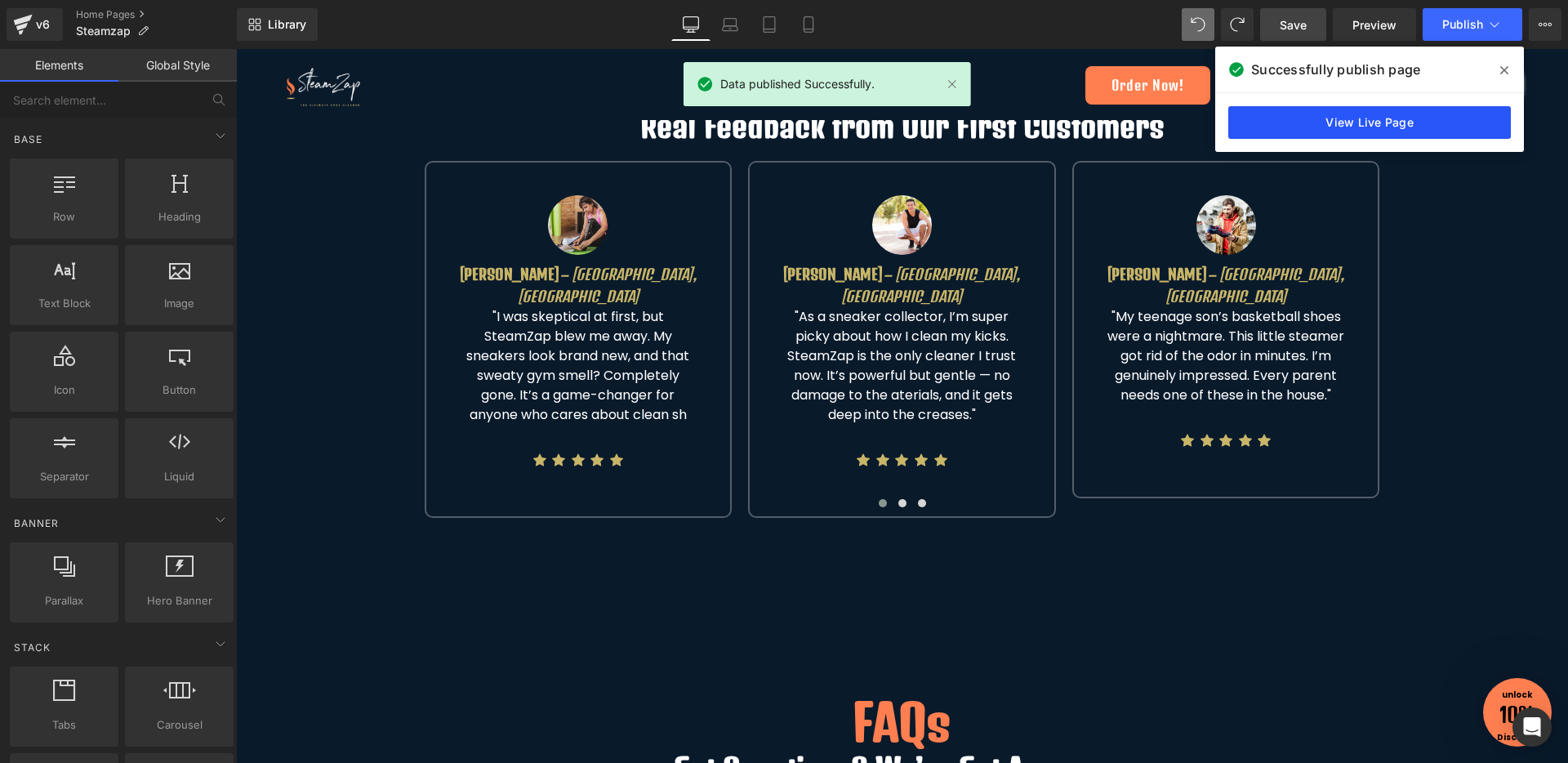
click at [1297, 131] on link "View Live Page" at bounding box center [1369, 122] width 282 height 32
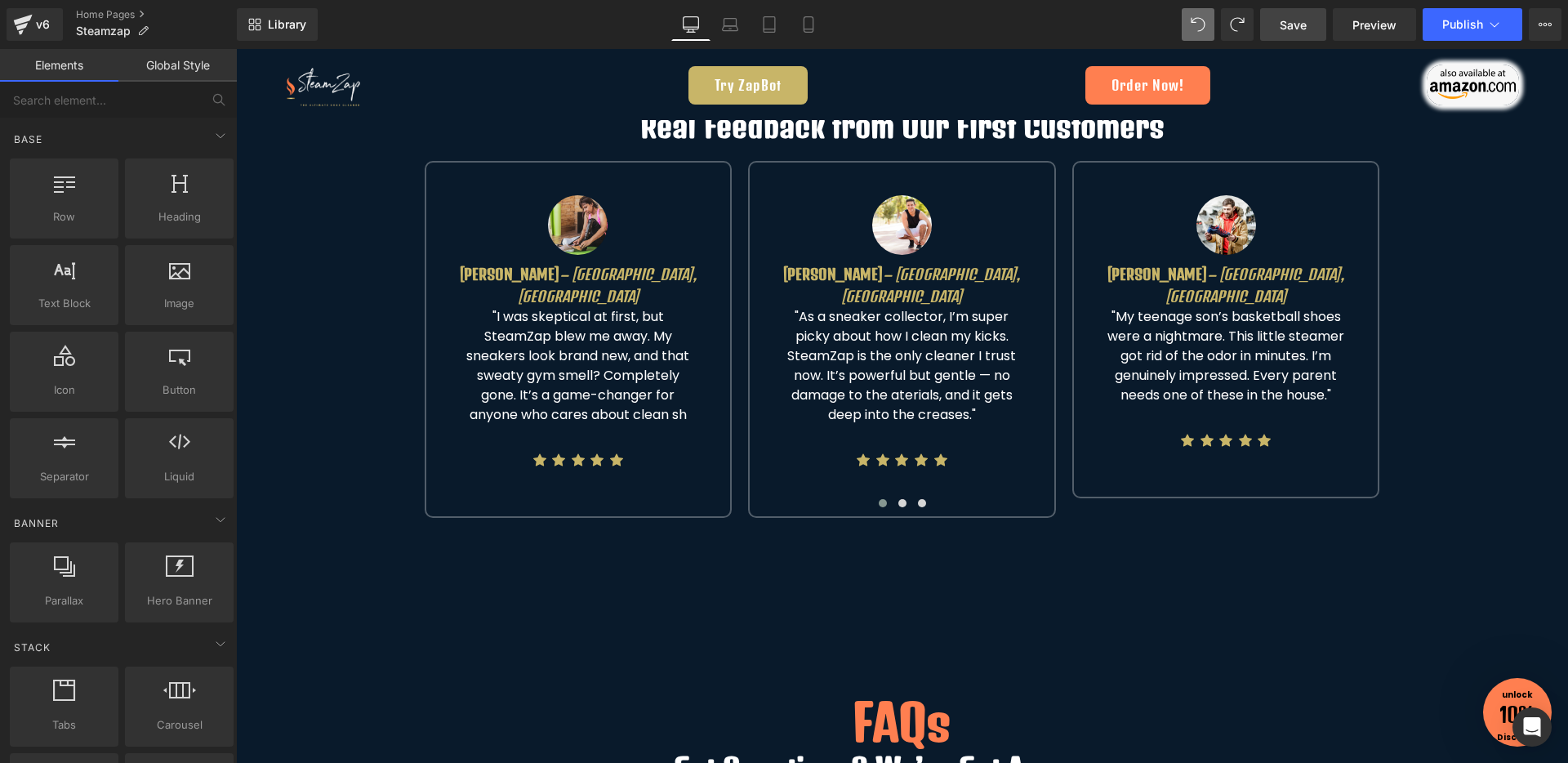
scroll to position [2577, 0]
